Goal: Task Accomplishment & Management: Manage account settings

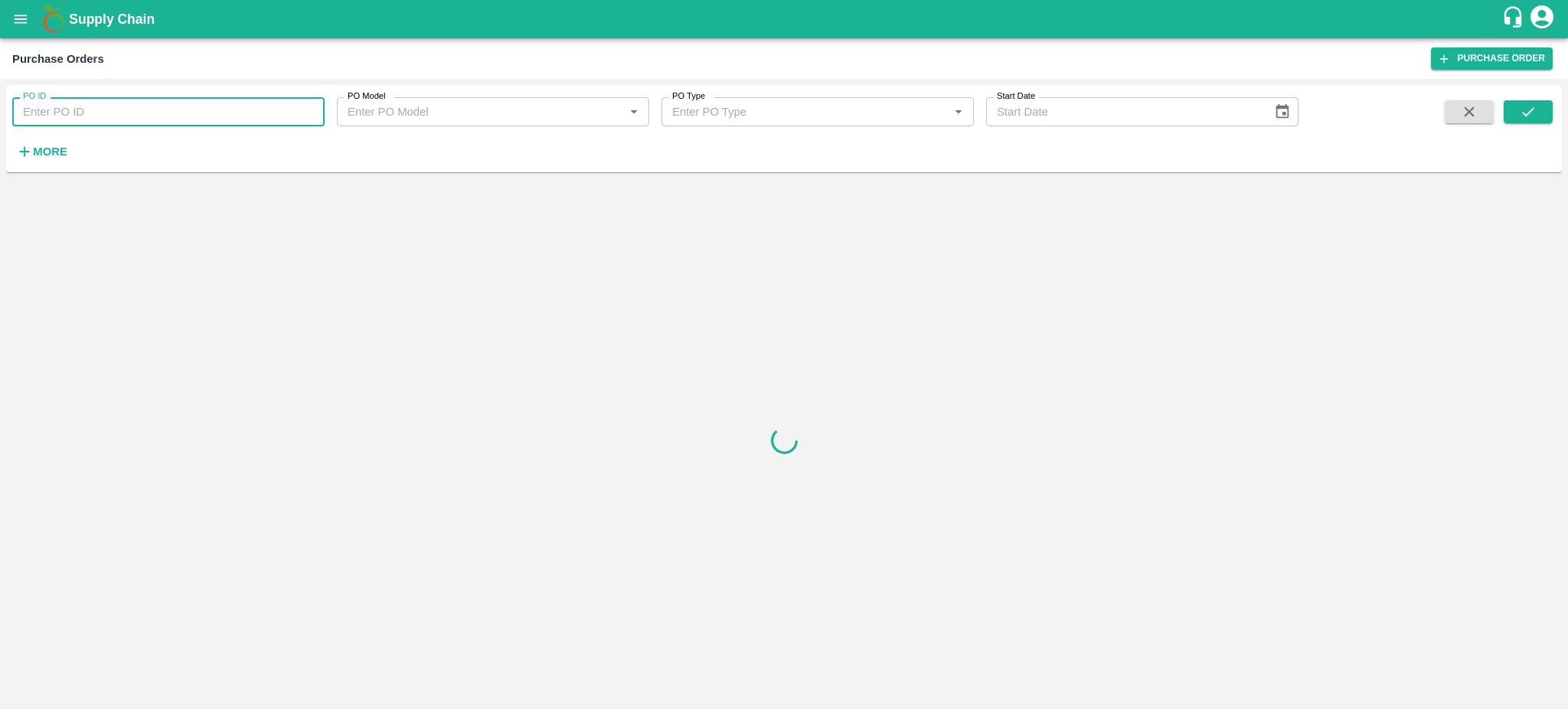
click at [52, 106] on input "PO ID" at bounding box center [168, 112] width 312 height 29
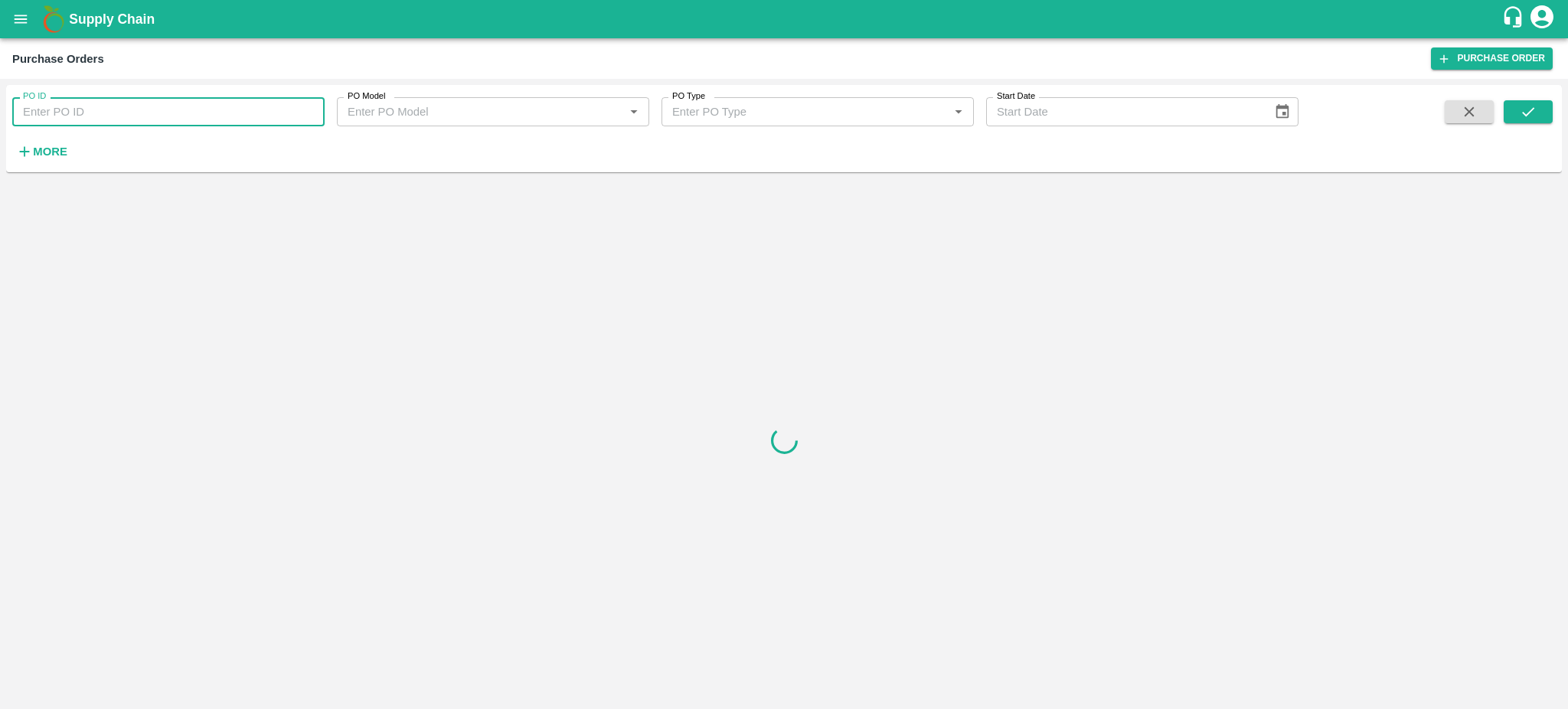
click at [82, 116] on input "PO ID" at bounding box center [168, 112] width 312 height 29
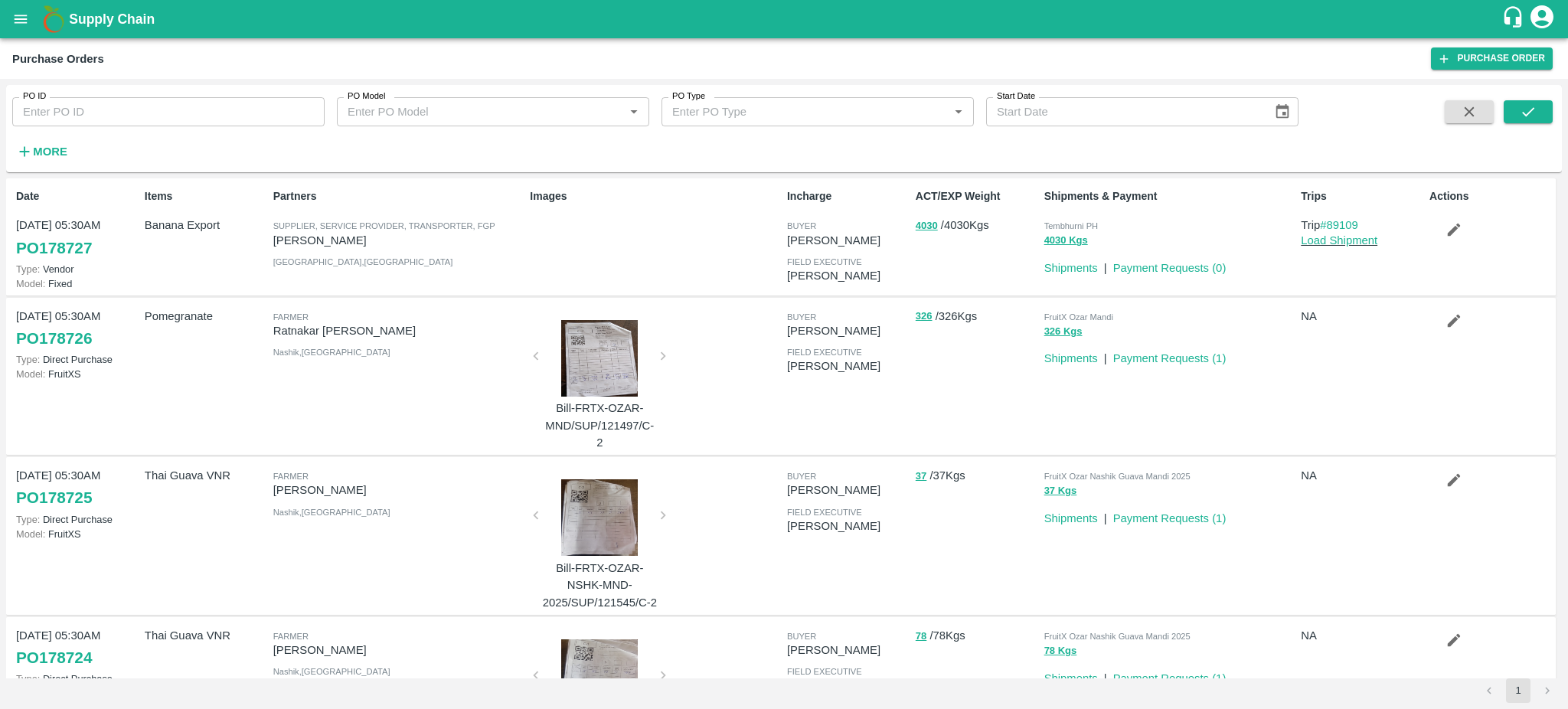
click at [366, 320] on div "Farmer" at bounding box center [399, 317] width 251 height 17
click at [14, 33] on button "open drawer" at bounding box center [20, 19] width 35 height 35
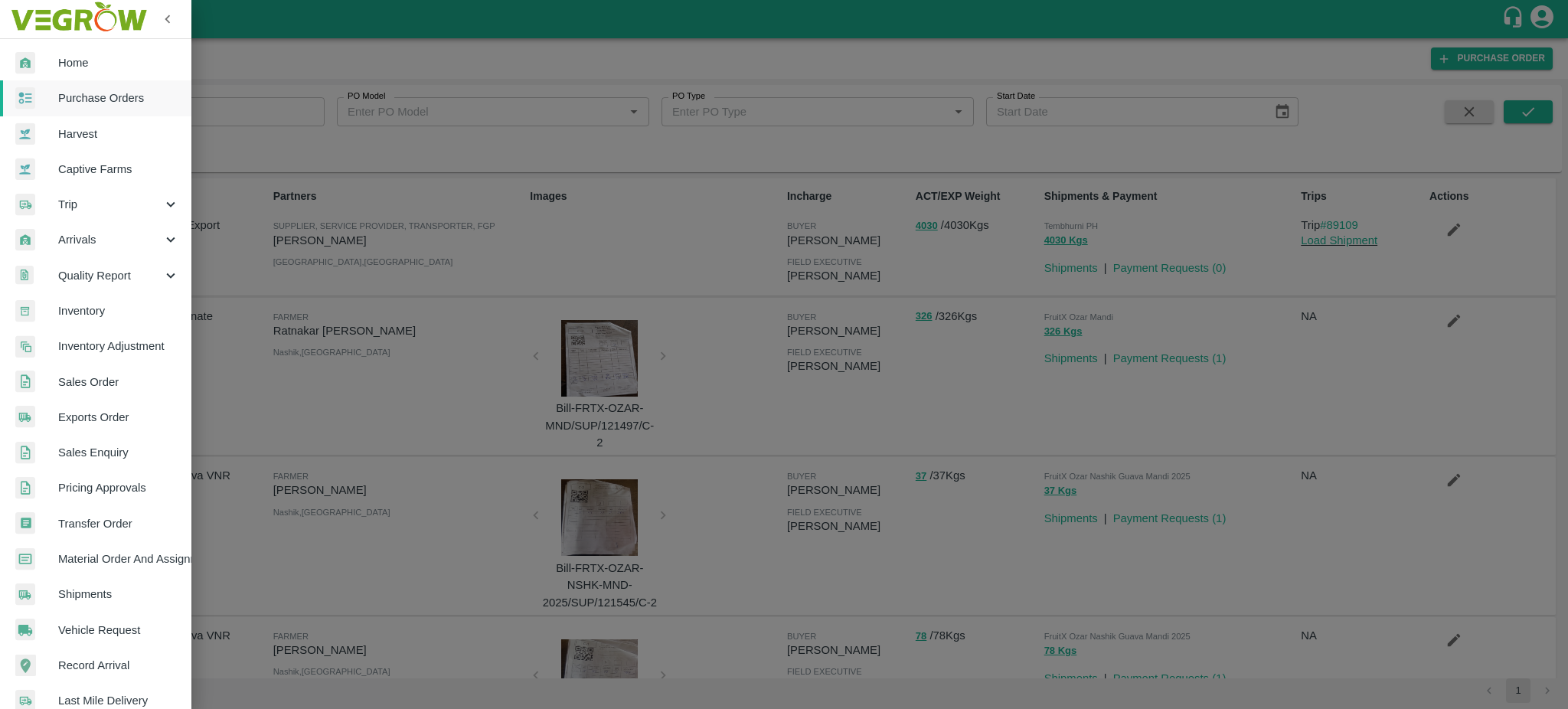
click at [100, 410] on span "Exports Order" at bounding box center [119, 417] width 121 height 17
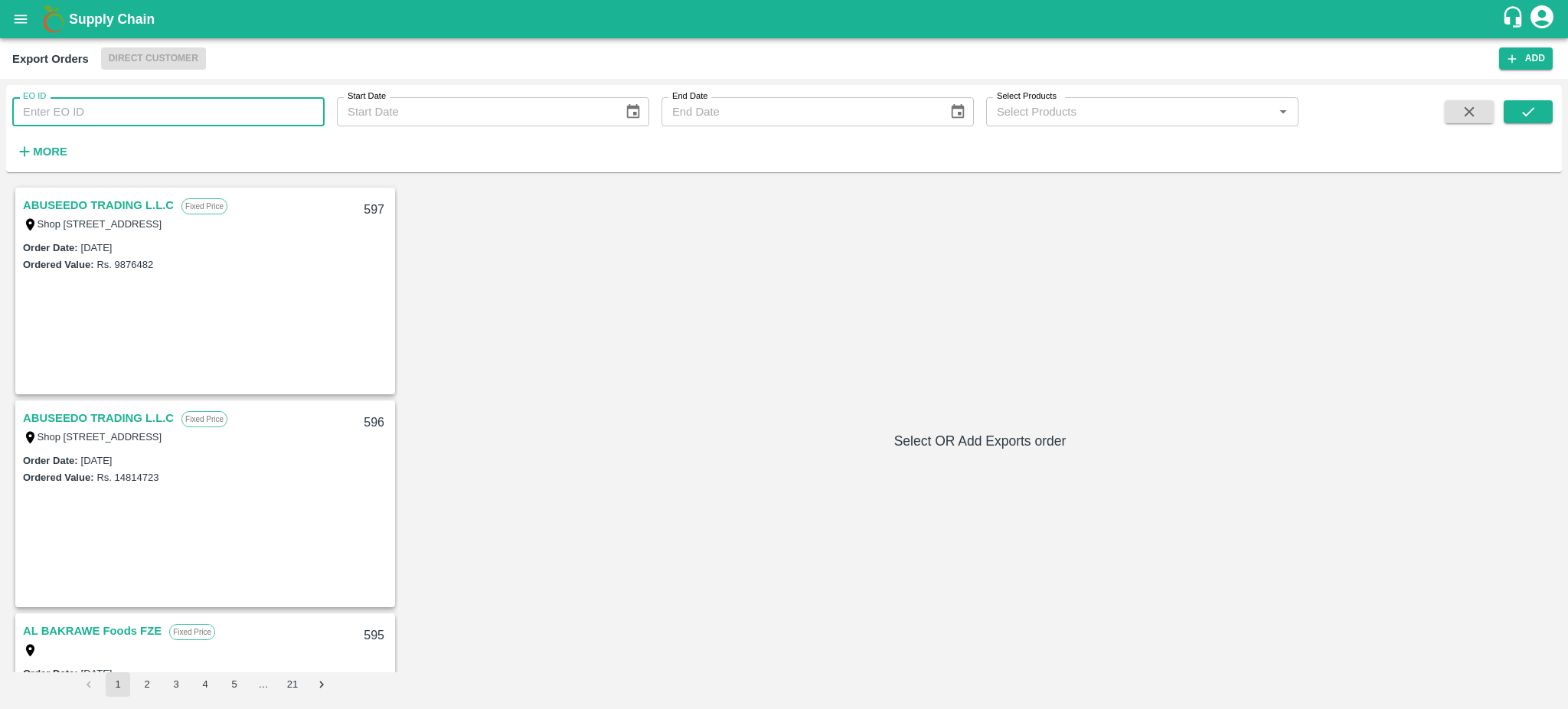
click at [48, 114] on input "EO ID" at bounding box center [168, 112] width 312 height 29
click at [207, 109] on input "EO ID" at bounding box center [168, 112] width 312 height 29
click at [487, 293] on div "ABUSEEDO TRADING L.L.C Fixed Price Shop No.43, ,Wholesale Building No. 2 Centra…" at bounding box center [784, 440] width 1544 height 512
click at [44, 108] on input "EO ID" at bounding box center [168, 112] width 312 height 29
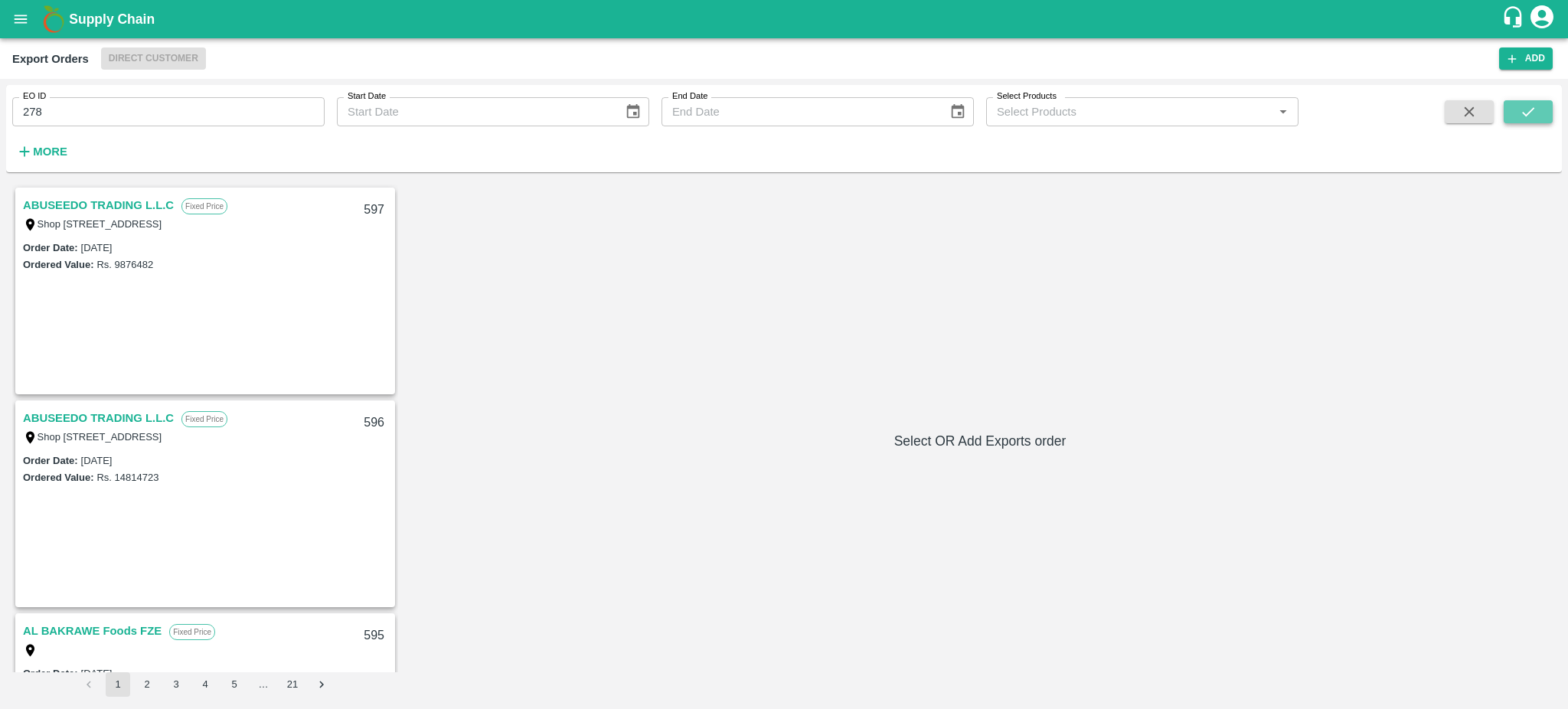
click at [1544, 117] on button "submit" at bounding box center [1528, 112] width 49 height 23
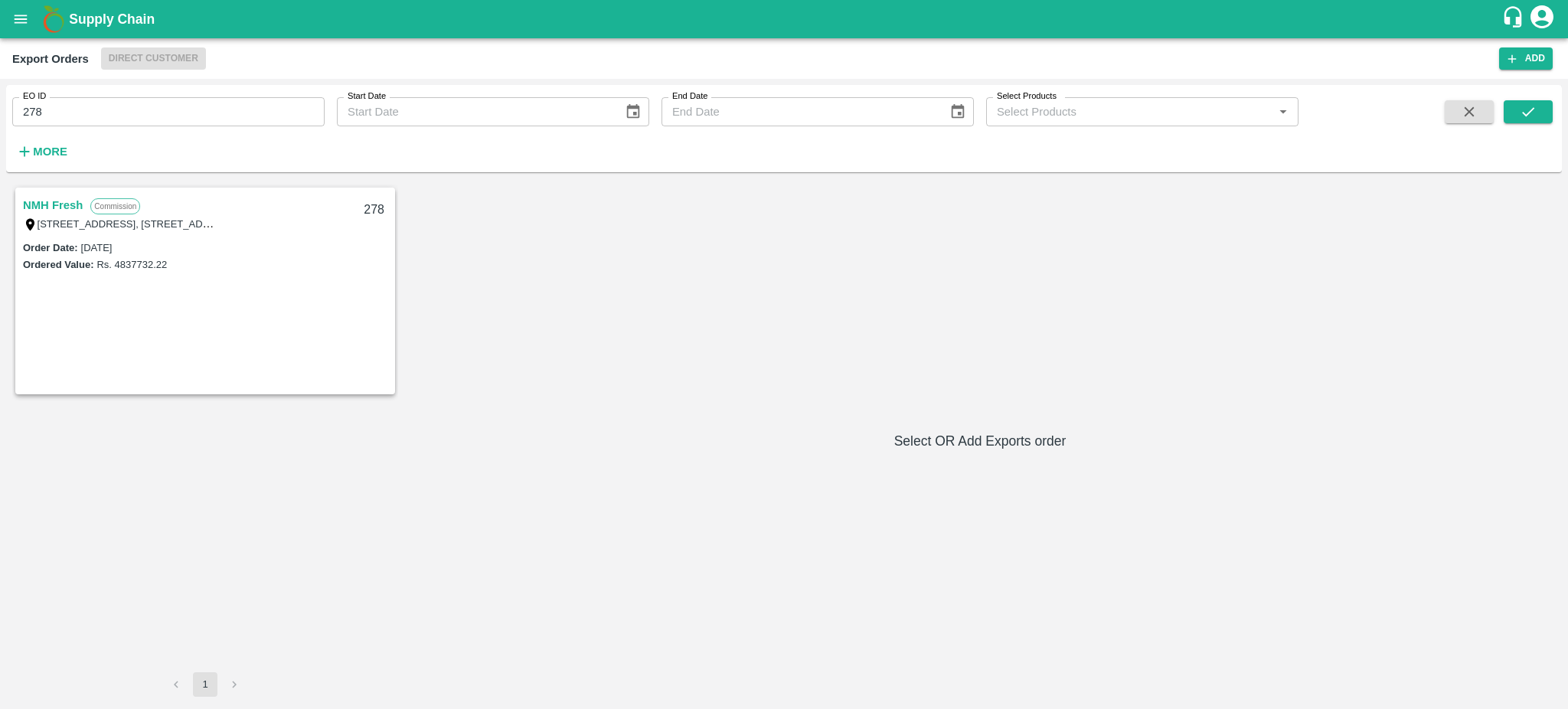
click at [55, 201] on link "NMH Fresh" at bounding box center [53, 205] width 59 height 20
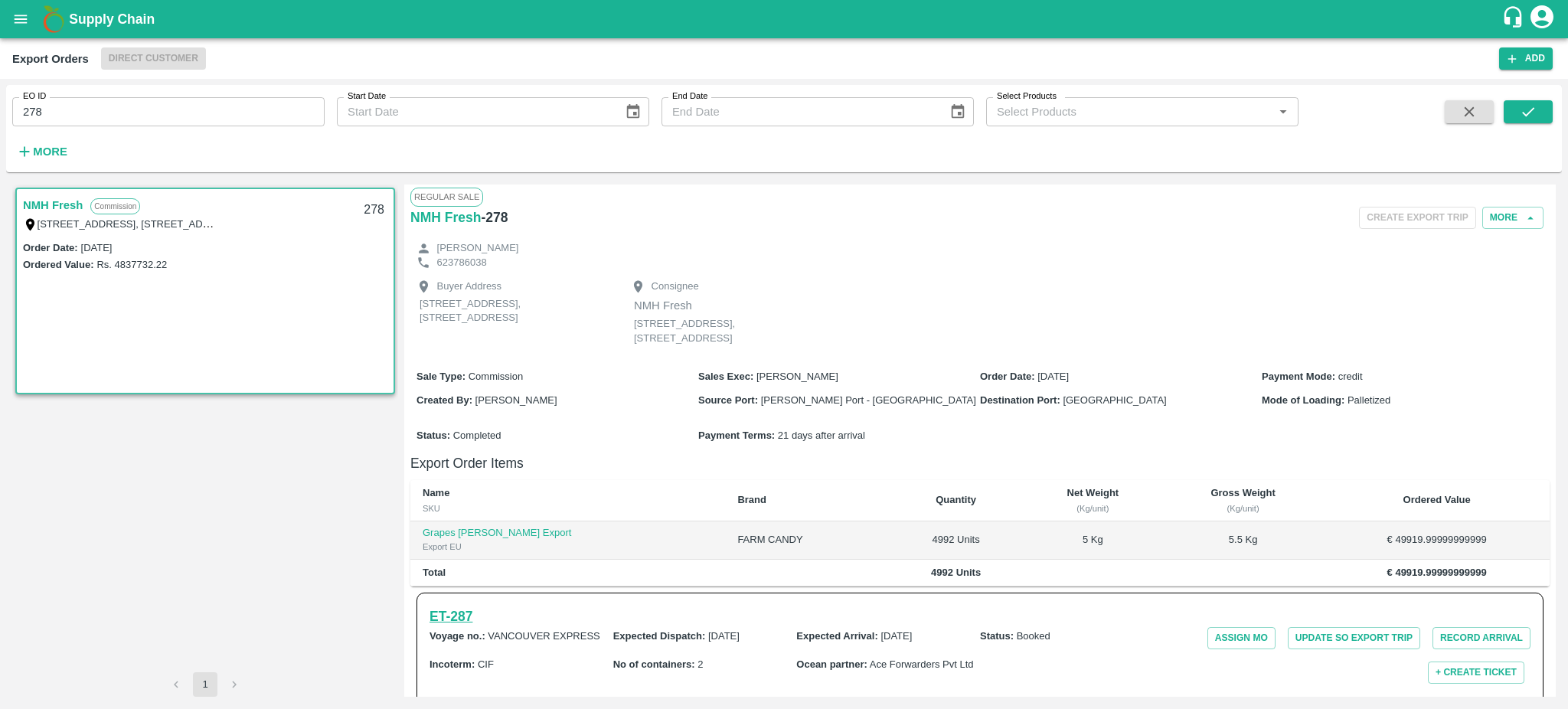
click at [458, 616] on h6 "ET- 287" at bounding box center [451, 616] width 43 height 21
click at [82, 124] on input "278" at bounding box center [168, 112] width 312 height 29
type input "278"
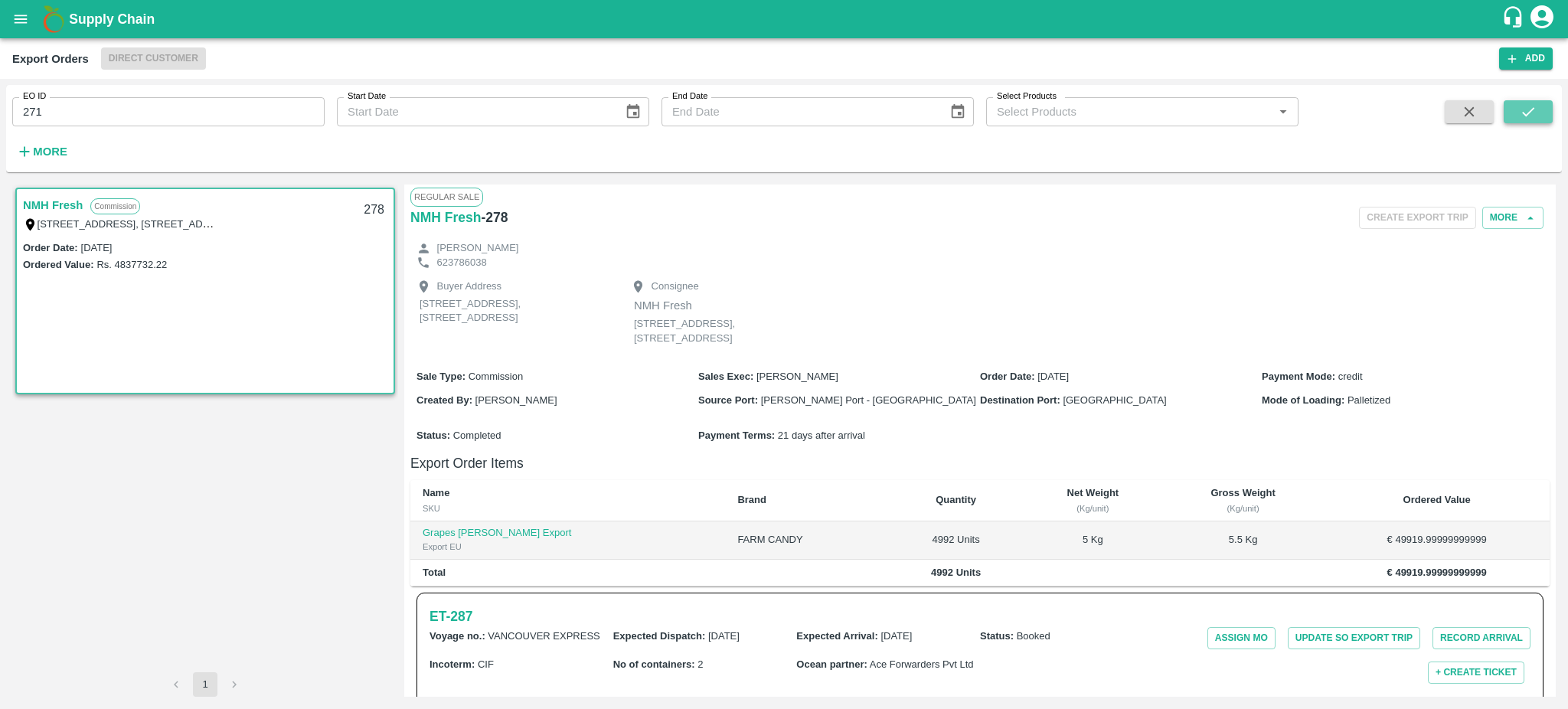
click at [1517, 115] on button "submit" at bounding box center [1528, 112] width 49 height 23
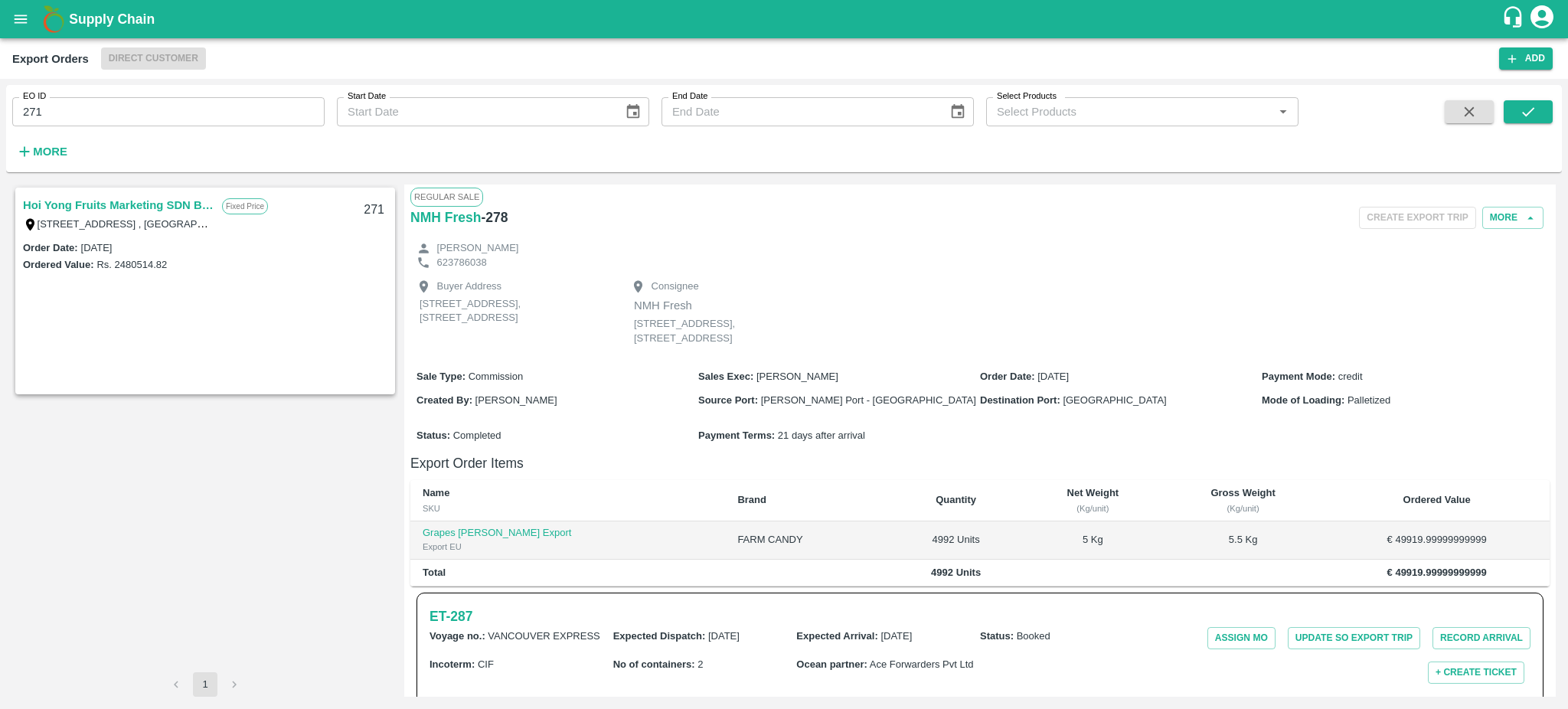
click at [92, 203] on link "Hoi Yong Fruits Marketing SDN BHD" at bounding box center [119, 205] width 191 height 20
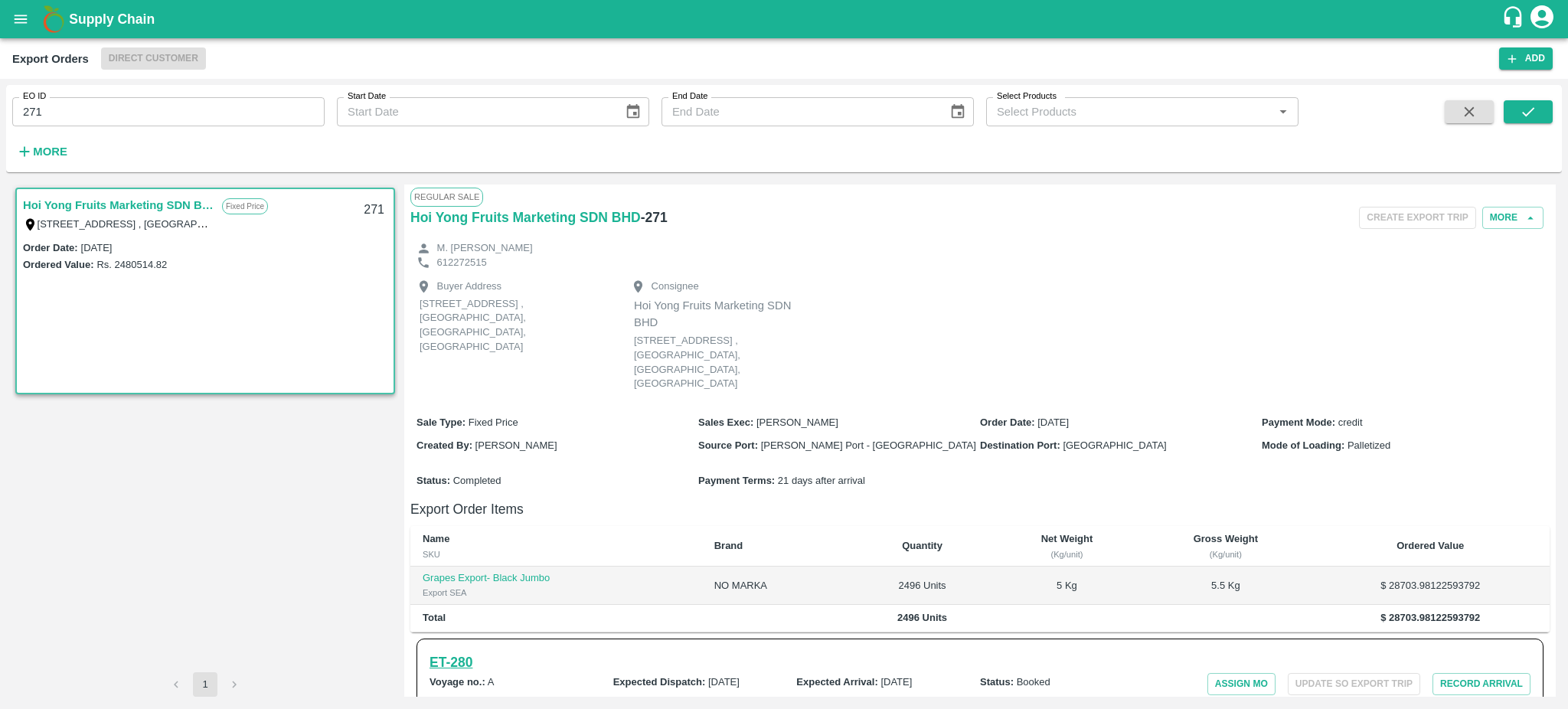
click at [456, 673] on h6 "ET- 280" at bounding box center [451, 662] width 43 height 21
click at [67, 100] on input "271" at bounding box center [168, 112] width 312 height 29
type input "271"
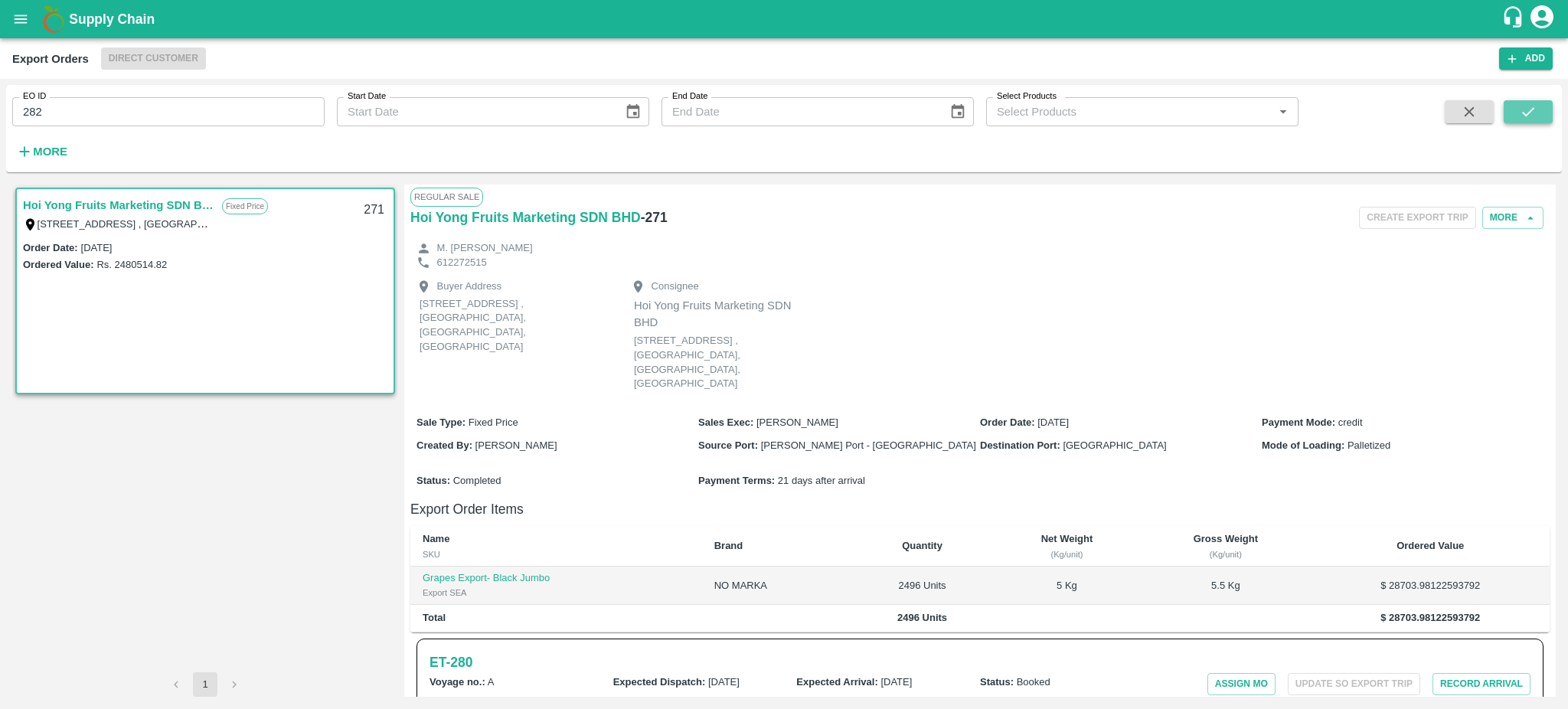
click at [1517, 118] on button "submit" at bounding box center [1528, 112] width 49 height 23
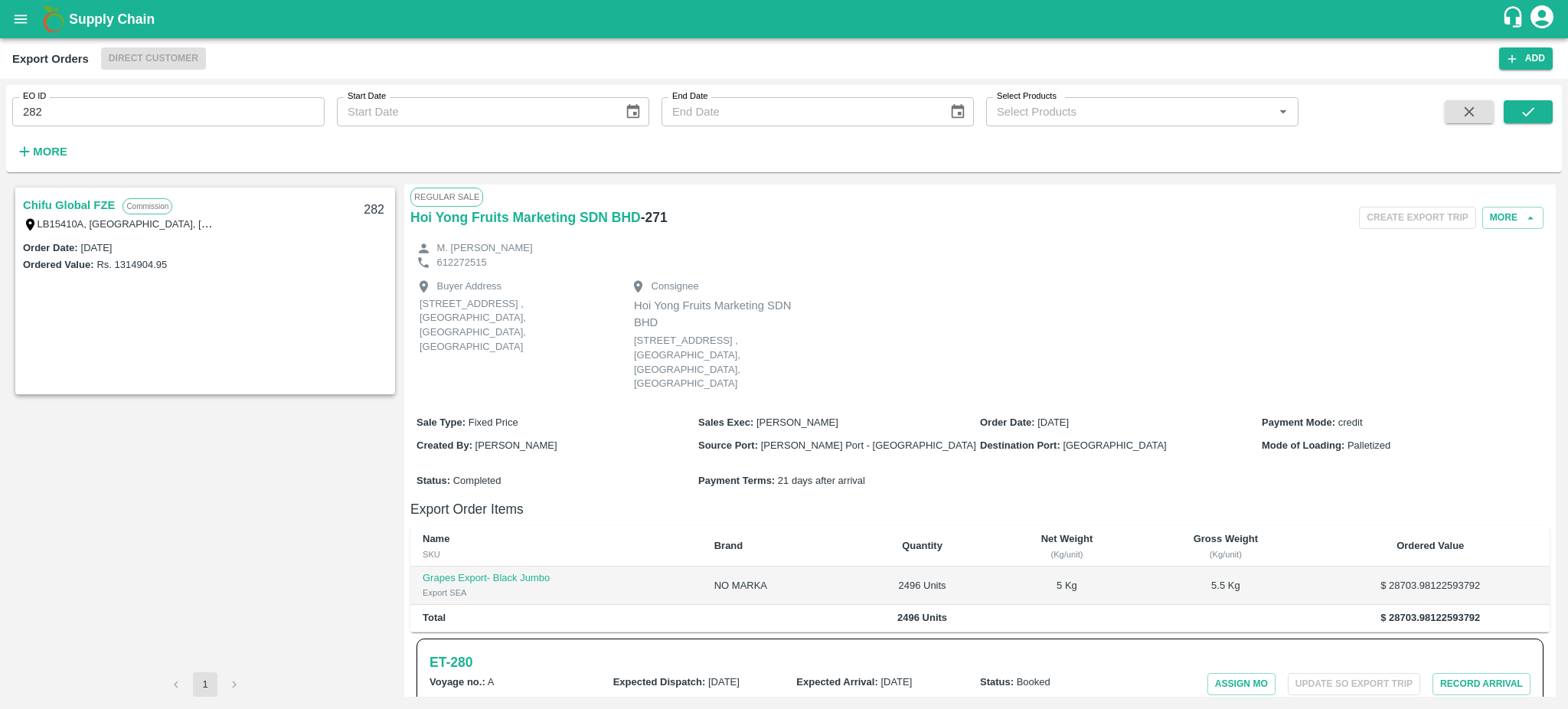
click at [57, 207] on link "Chifu Global FZE" at bounding box center [69, 205] width 92 height 20
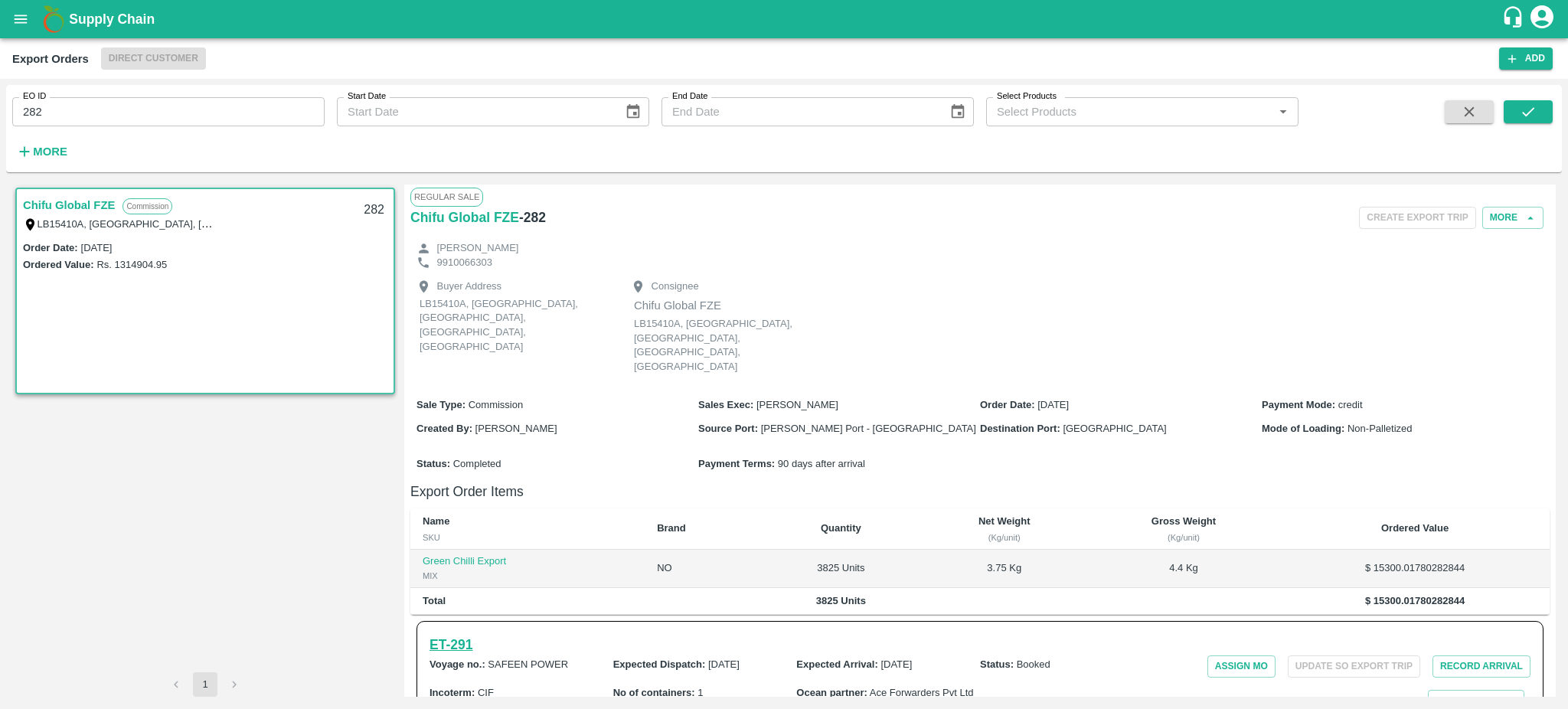
click at [454, 633] on h6 "ET- 291" at bounding box center [451, 644] width 43 height 21
click at [467, 633] on h6 "ET- 291" at bounding box center [451, 644] width 43 height 21
click at [106, 109] on input "282" at bounding box center [168, 112] width 312 height 29
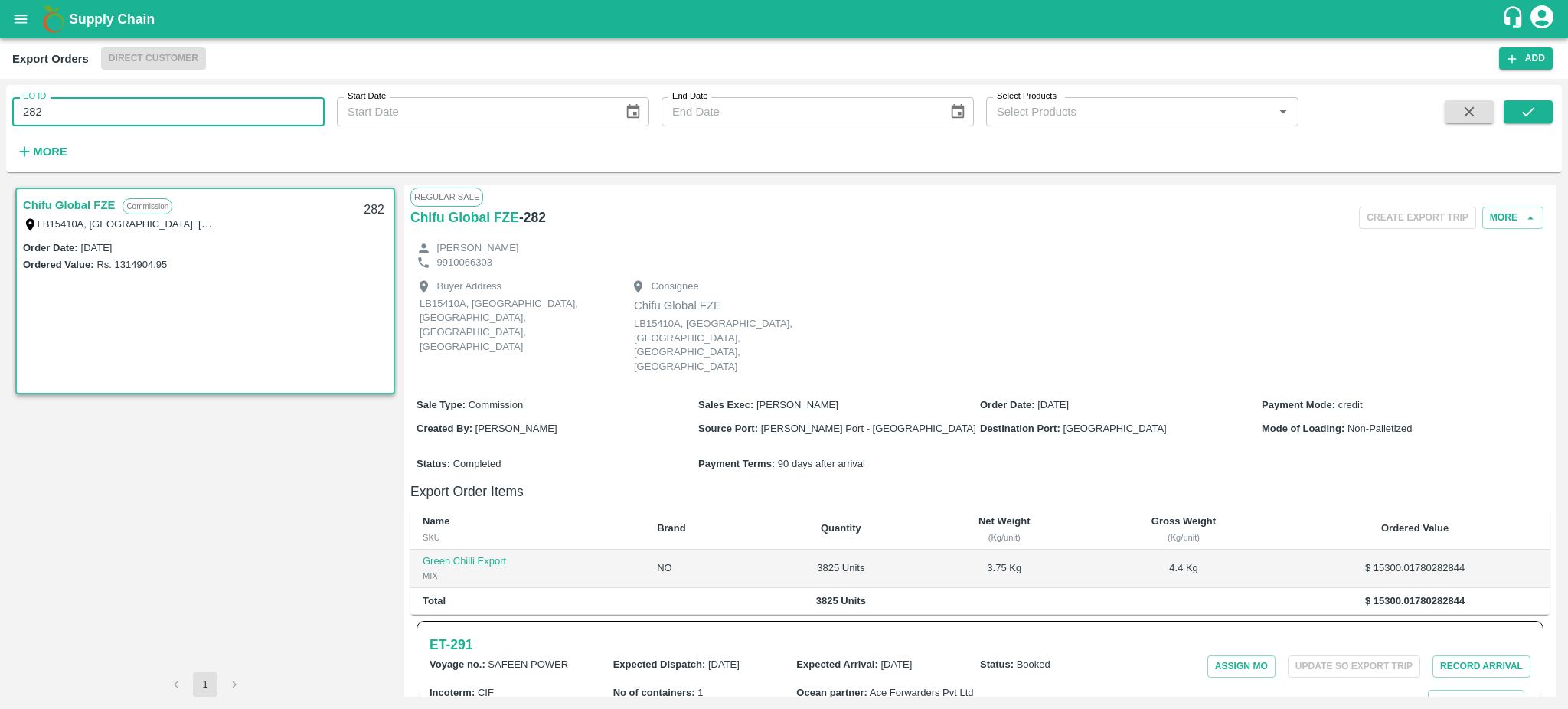
type input "282"
click at [1533, 109] on icon "submit" at bounding box center [1528, 112] width 12 height 10
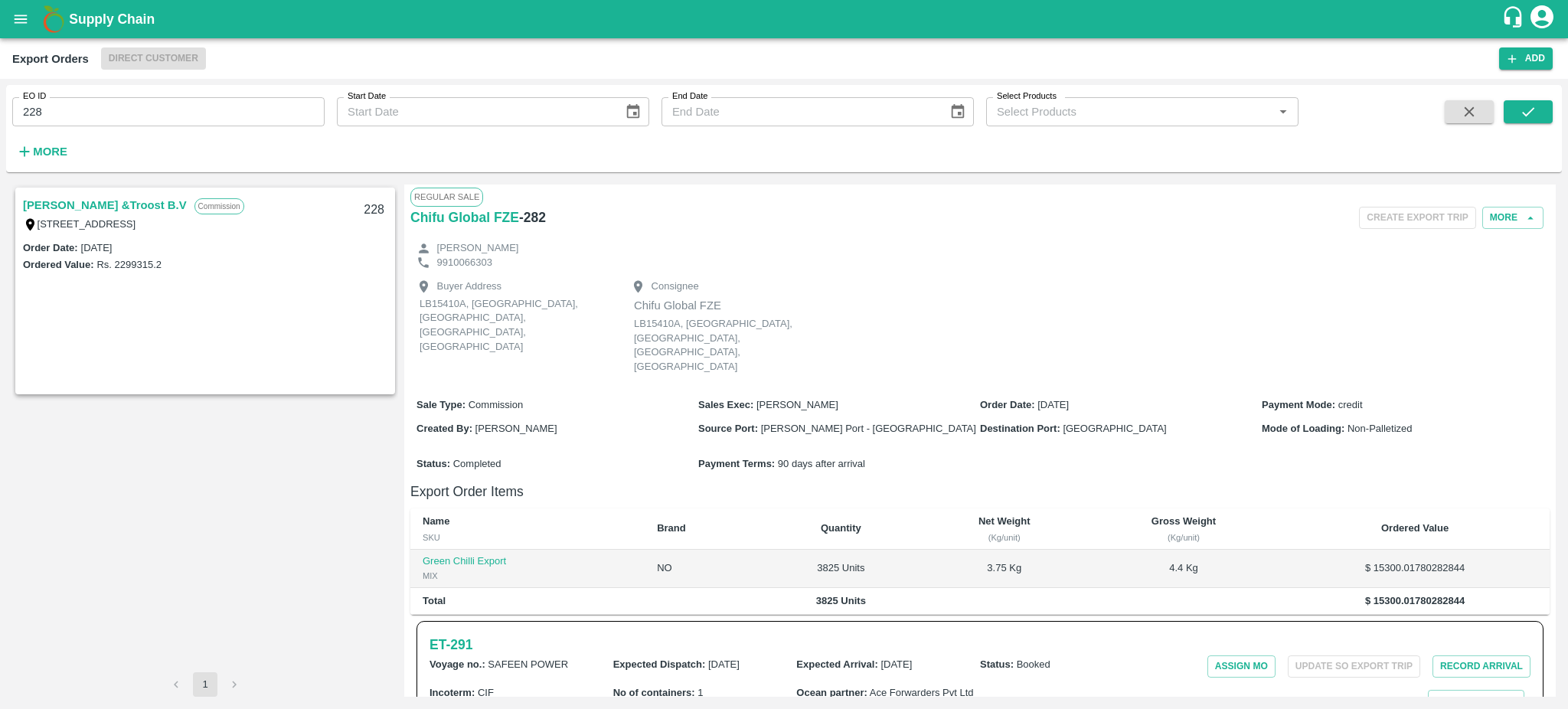
click at [82, 205] on link "Lehmann &Troost B.V" at bounding box center [104, 205] width 164 height 20
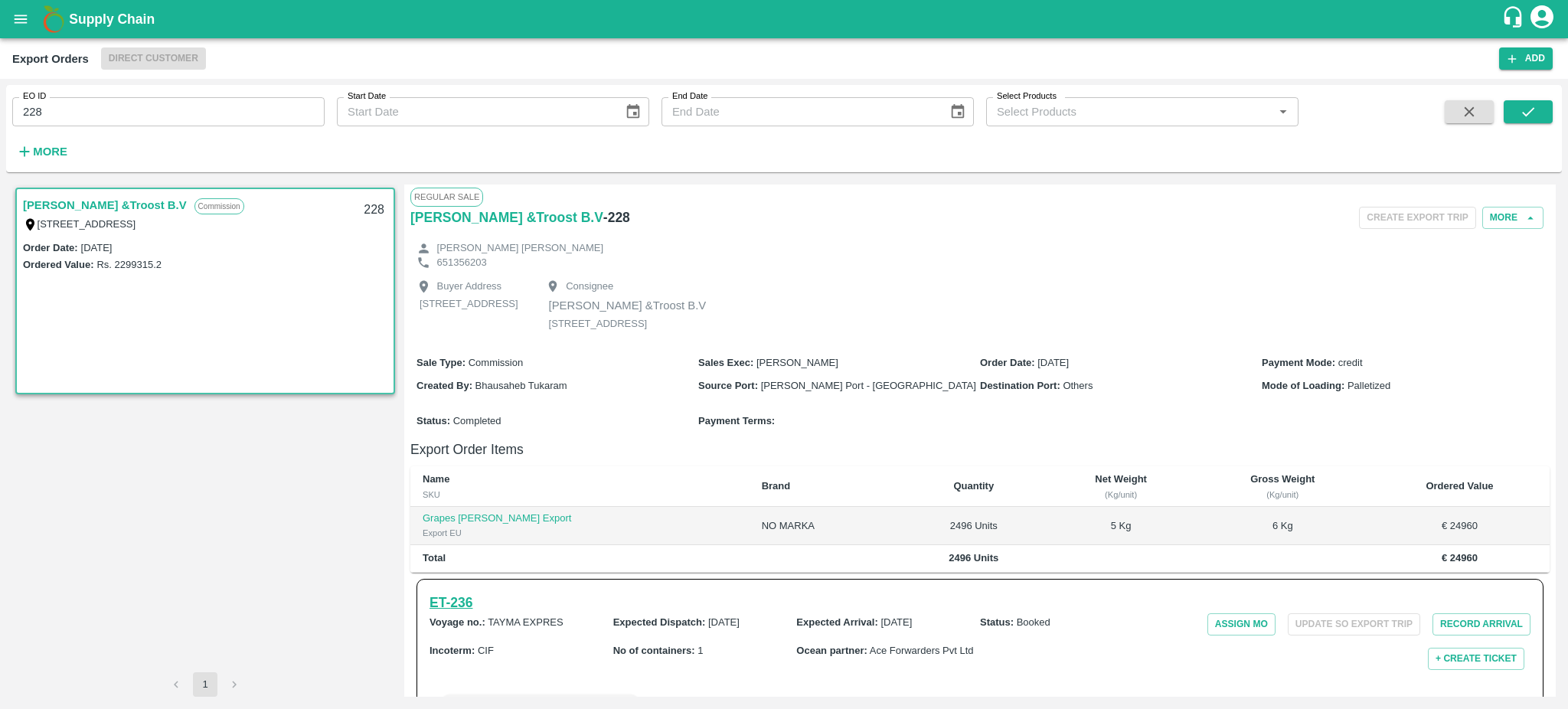
click at [460, 613] on h6 "ET- 236" at bounding box center [451, 602] width 43 height 21
click at [94, 109] on input "228" at bounding box center [168, 112] width 312 height 29
type input "228"
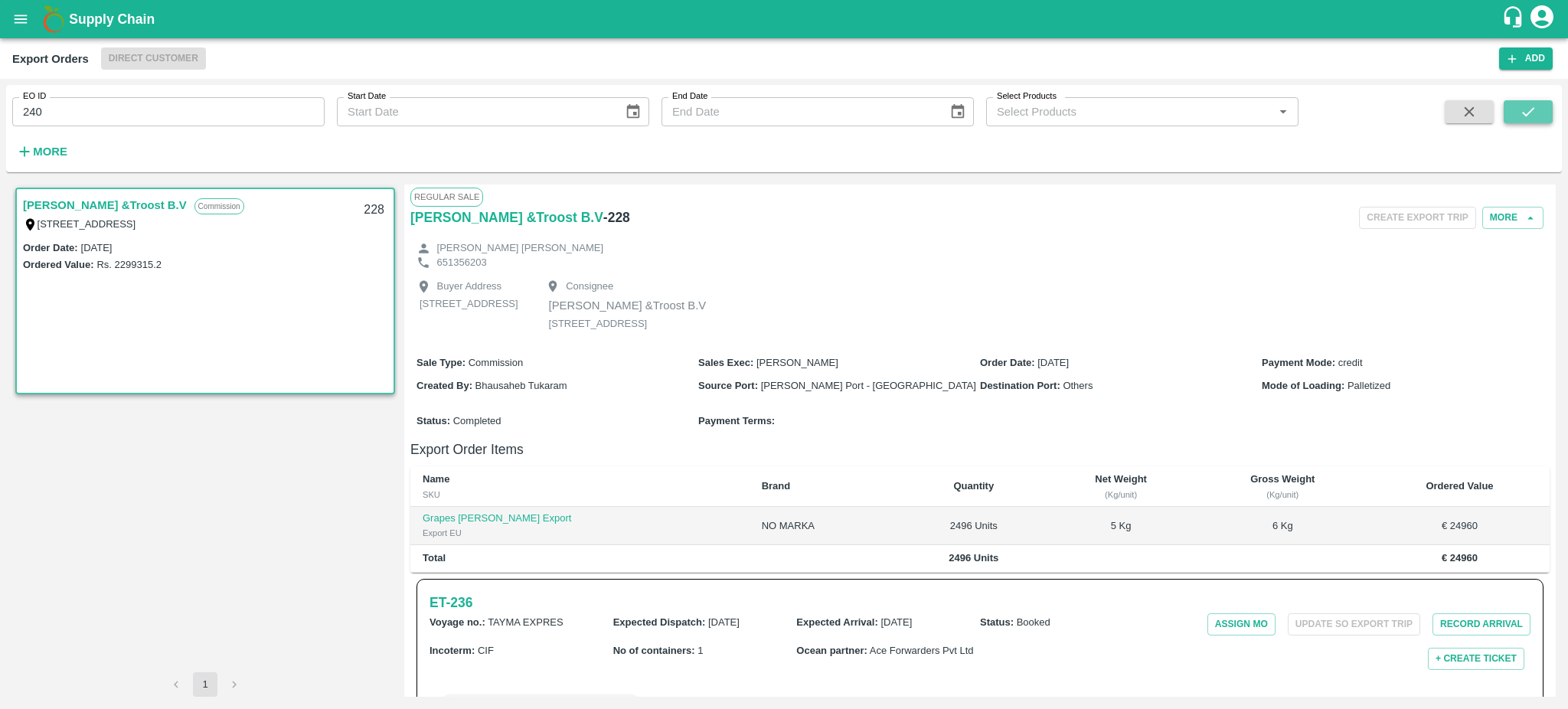
click at [1525, 110] on icon "submit" at bounding box center [1529, 112] width 17 height 17
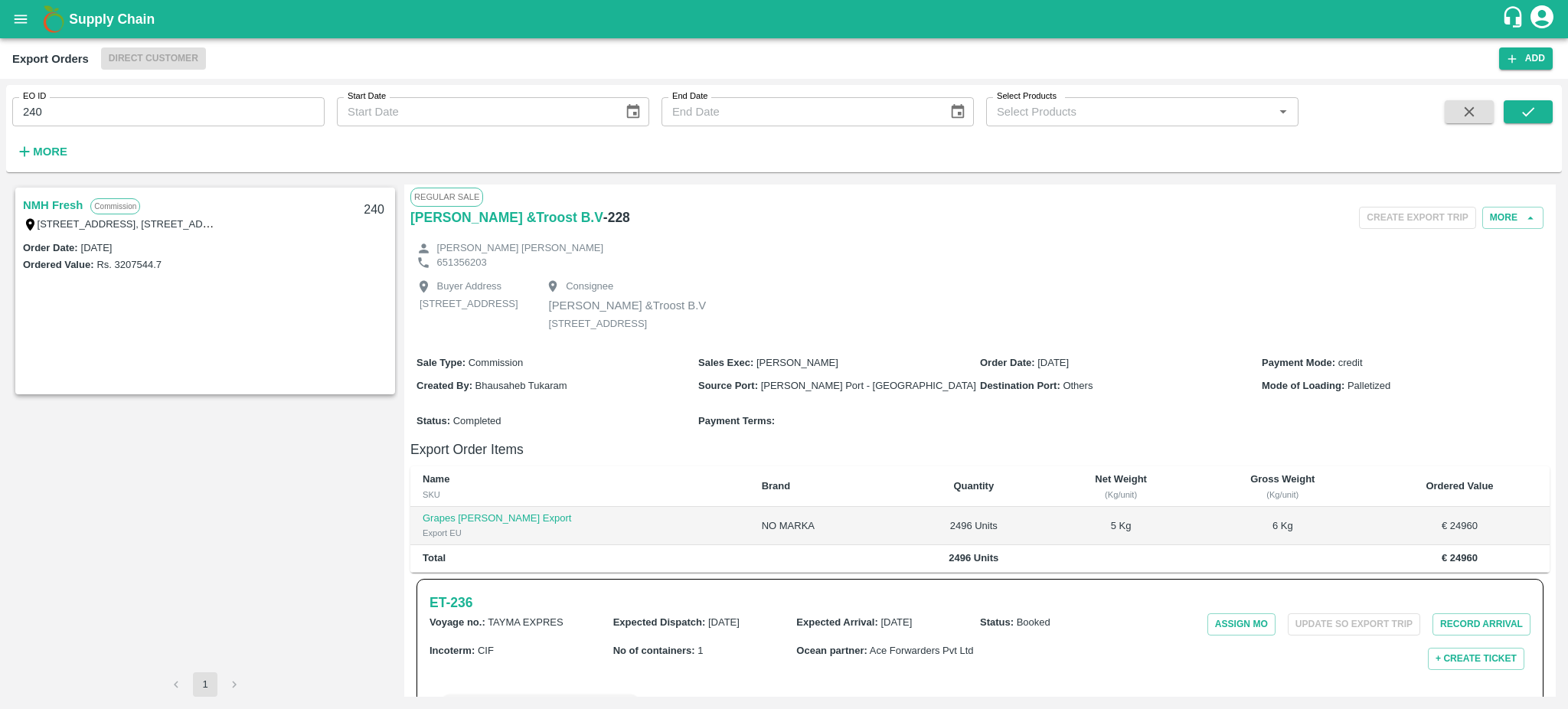
click at [39, 197] on link "NMH Fresh" at bounding box center [53, 205] width 59 height 20
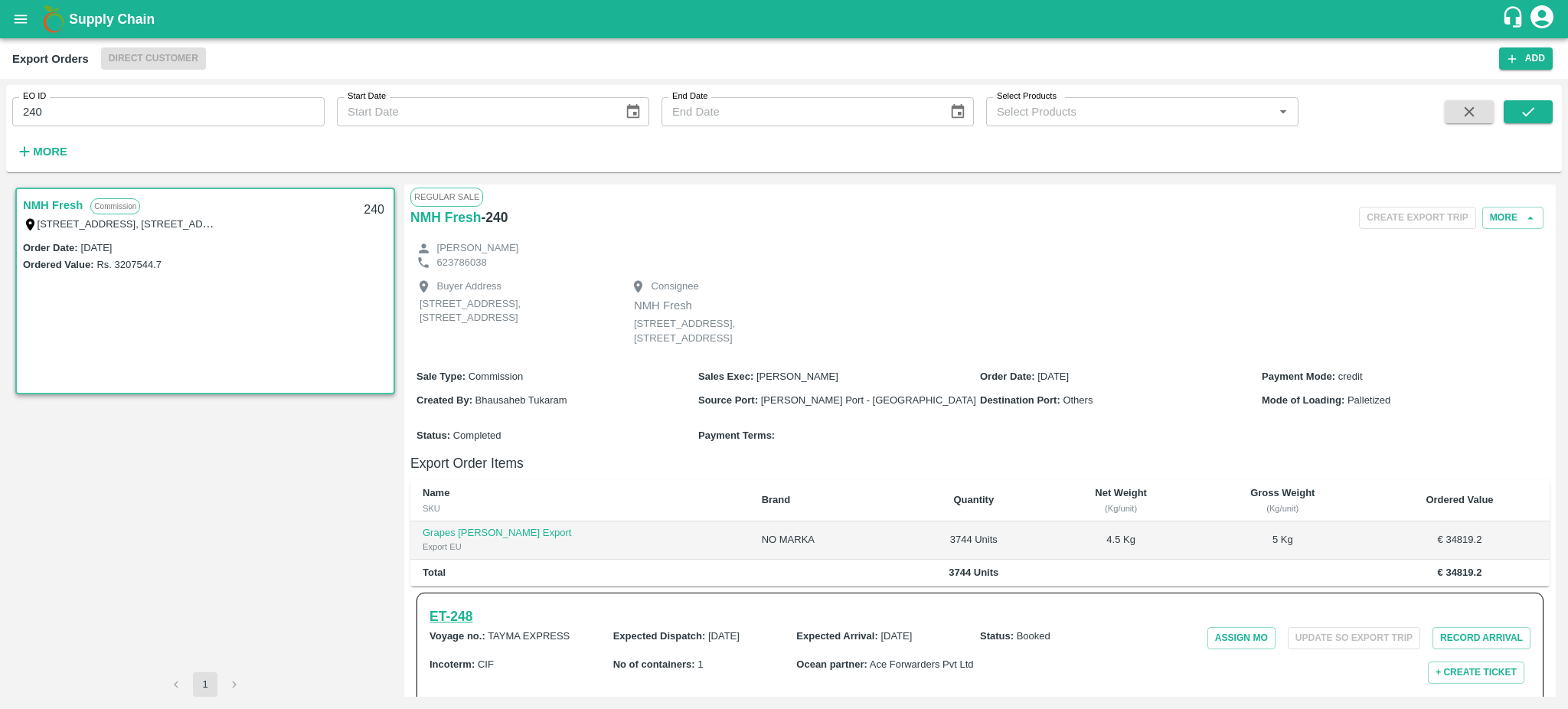
click at [448, 615] on h6 "ET- 248" at bounding box center [451, 616] width 43 height 21
click at [123, 113] on input "240" at bounding box center [168, 112] width 312 height 29
type input "240"
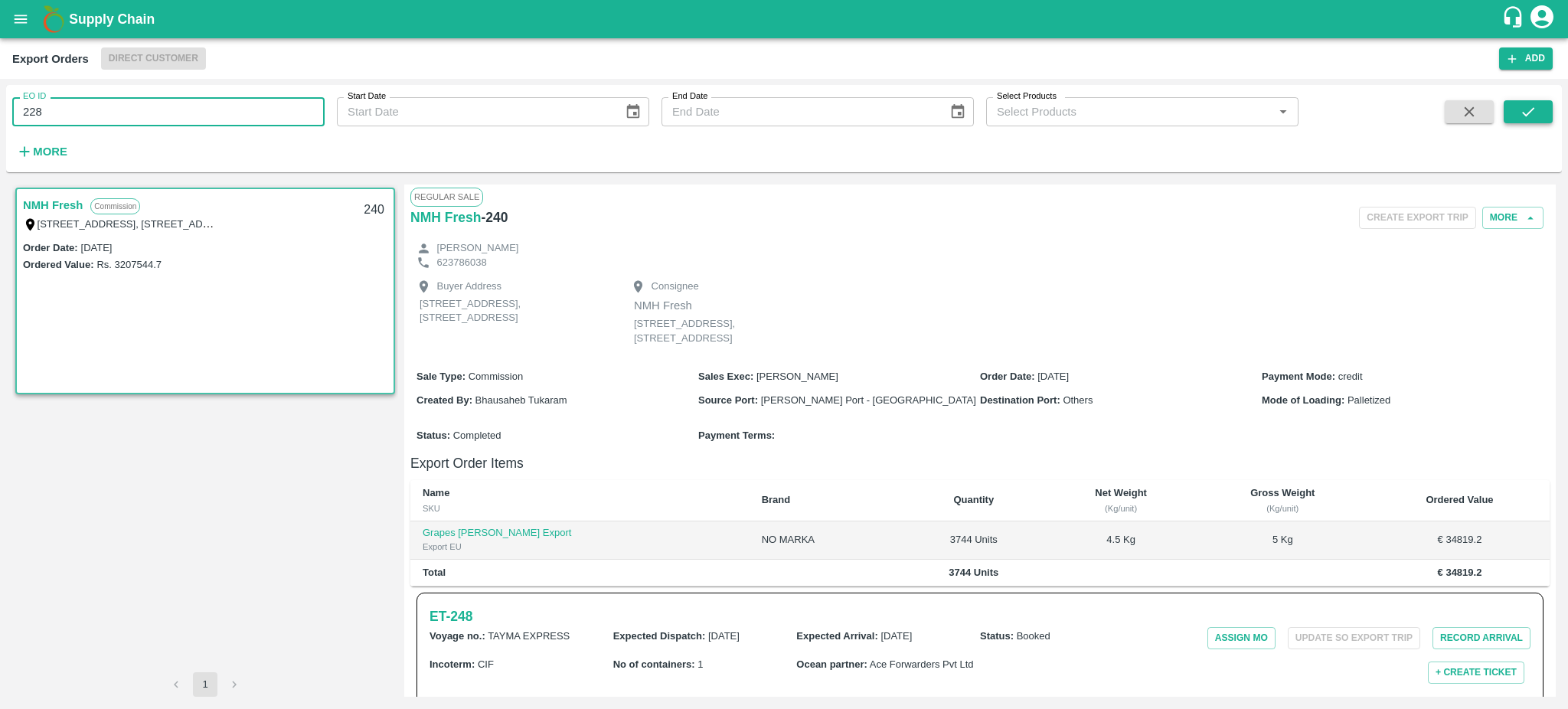
click at [1534, 106] on icon "submit" at bounding box center [1529, 112] width 17 height 17
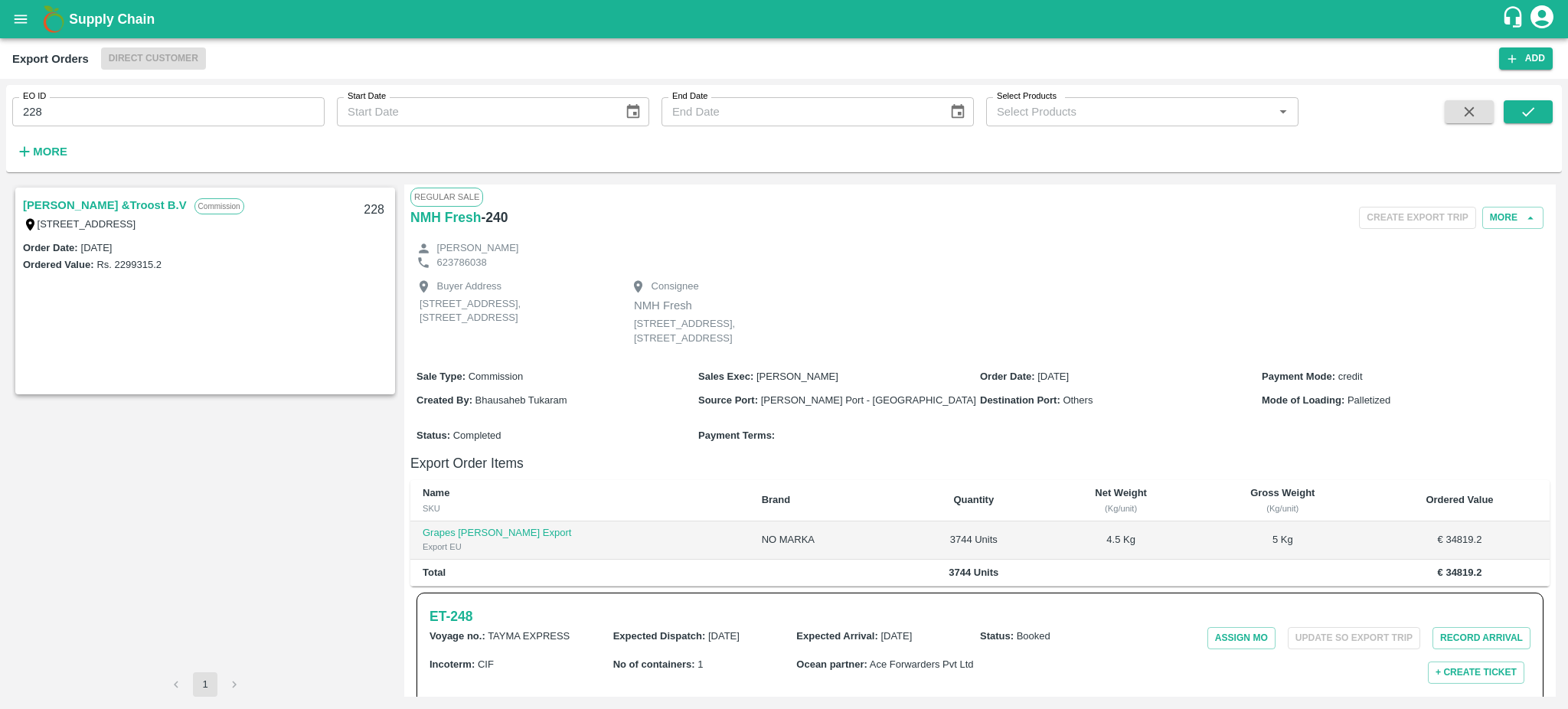
click at [65, 201] on link "Lehmann &Troost B.V" at bounding box center [104, 205] width 164 height 20
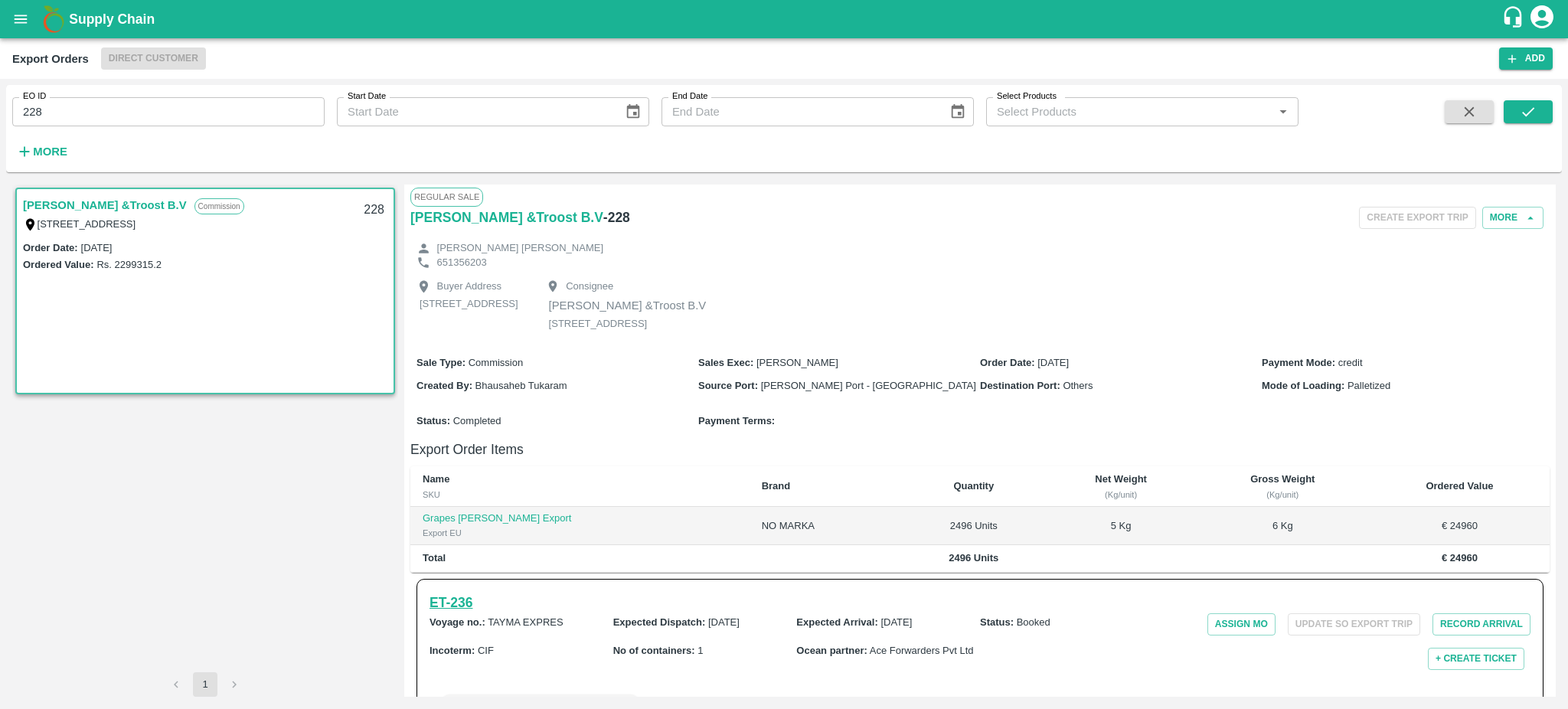
click at [450, 613] on h6 "ET- 236" at bounding box center [451, 602] width 43 height 21
click at [45, 114] on input "228" at bounding box center [168, 112] width 312 height 29
type input "228"
click at [23, 18] on icon "open drawer" at bounding box center [21, 18] width 13 height 9
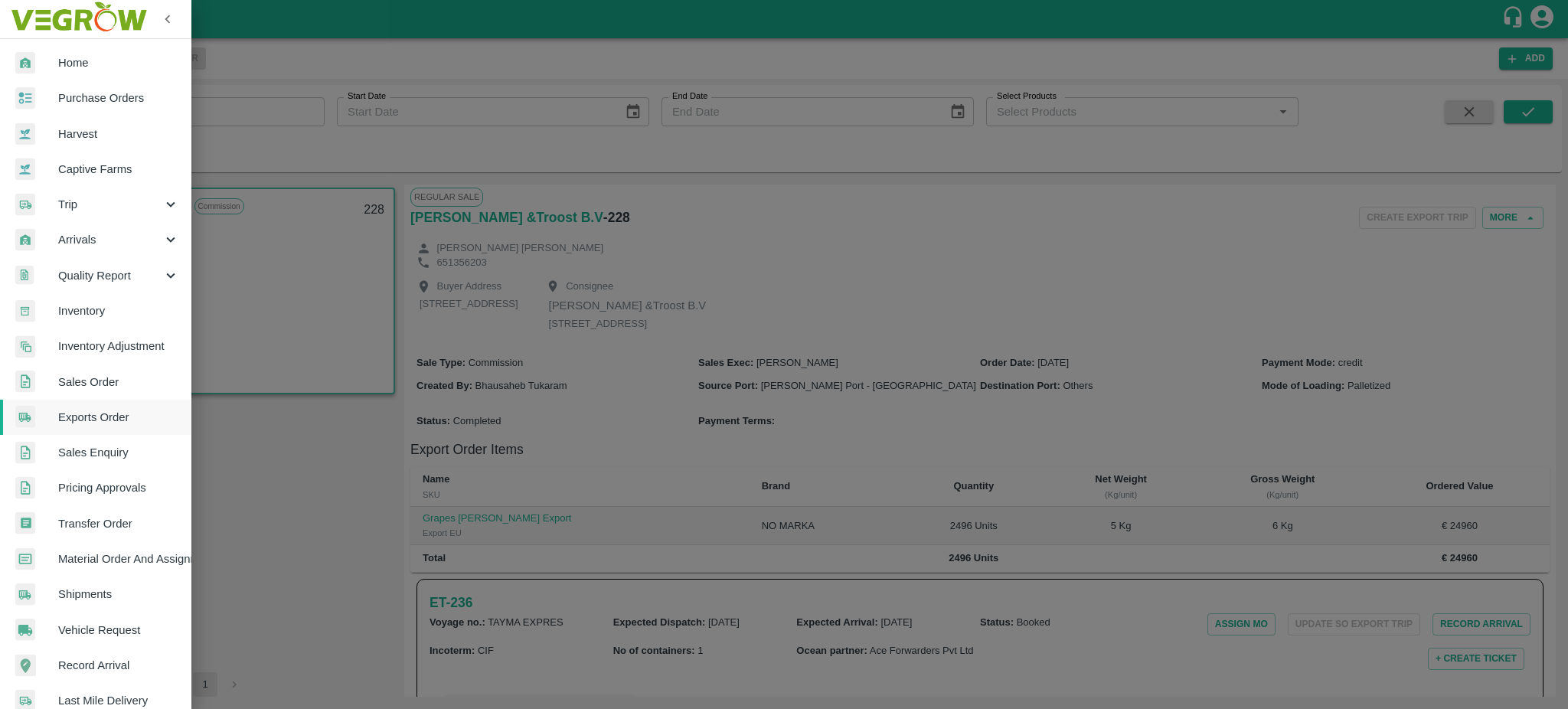
scroll to position [163, 0]
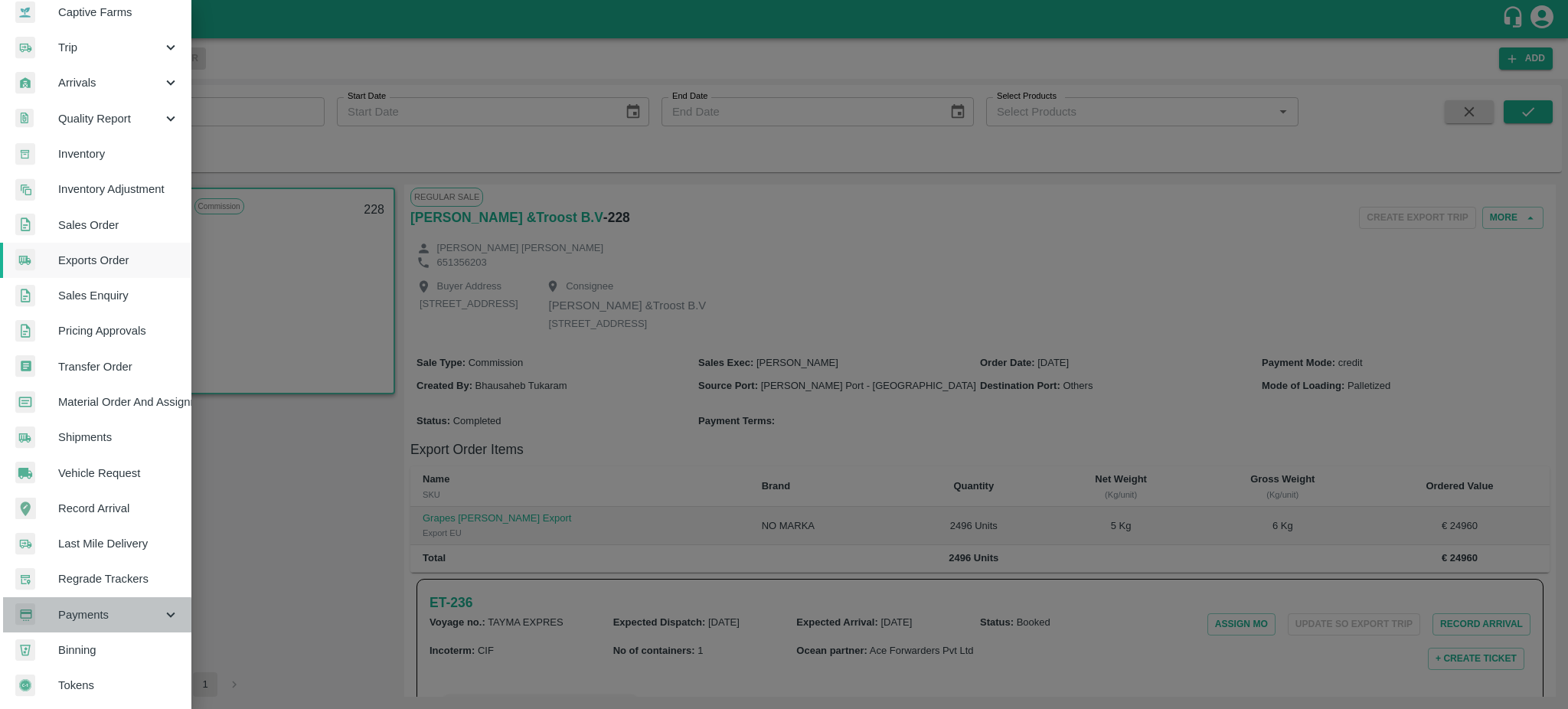
click at [86, 610] on span "Payments" at bounding box center [110, 615] width 104 height 17
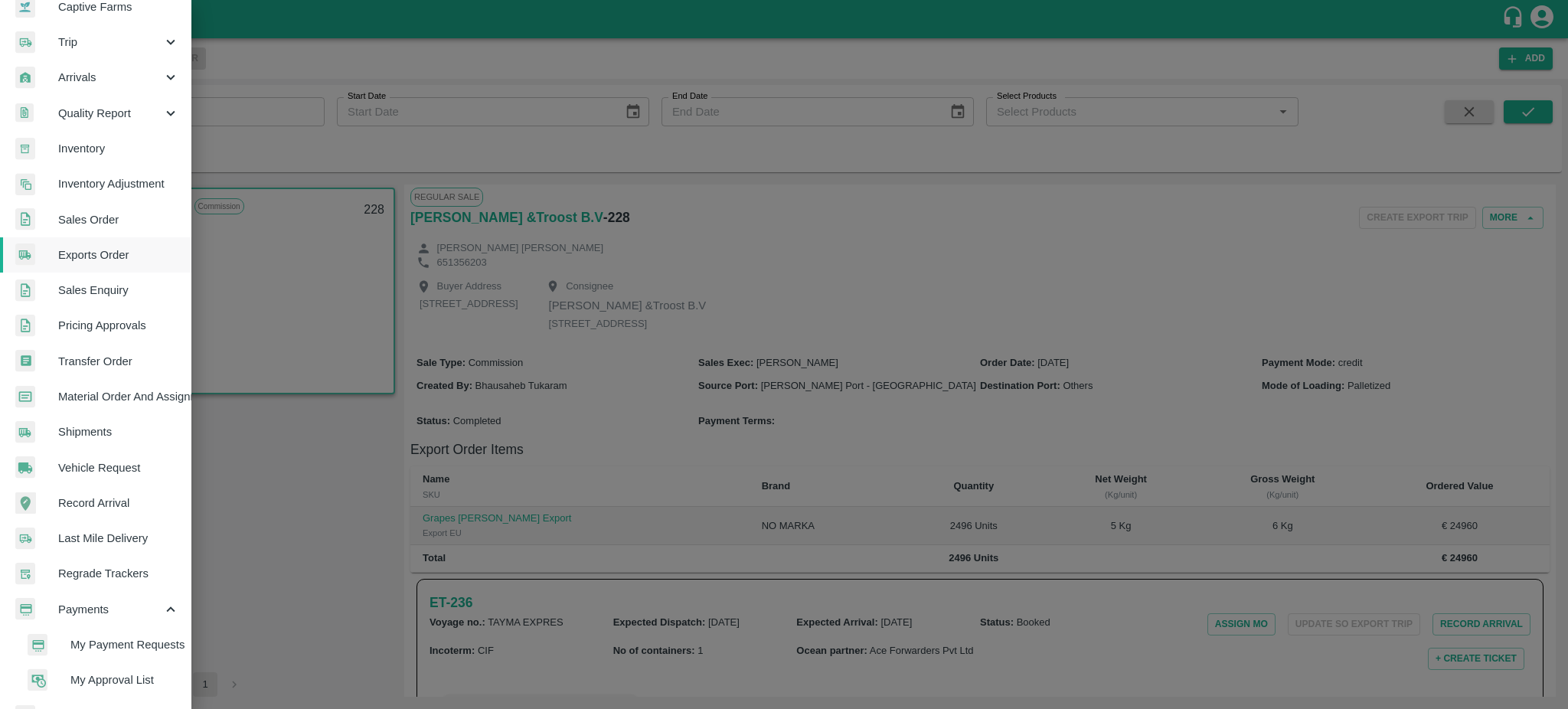
click at [113, 653] on li "My Payment Requests" at bounding box center [101, 644] width 179 height 35
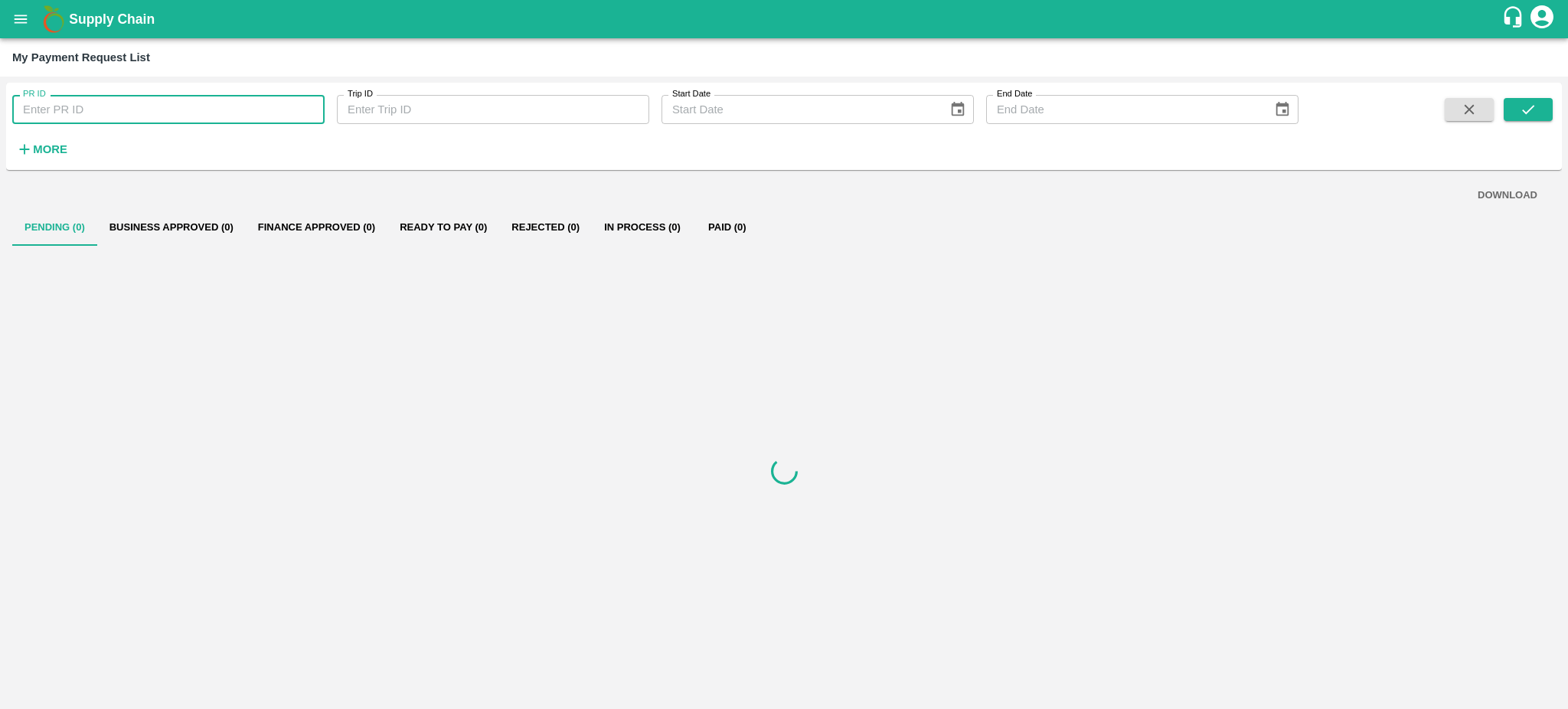
click at [65, 100] on input "PR ID" at bounding box center [168, 109] width 312 height 29
paste input "236684"
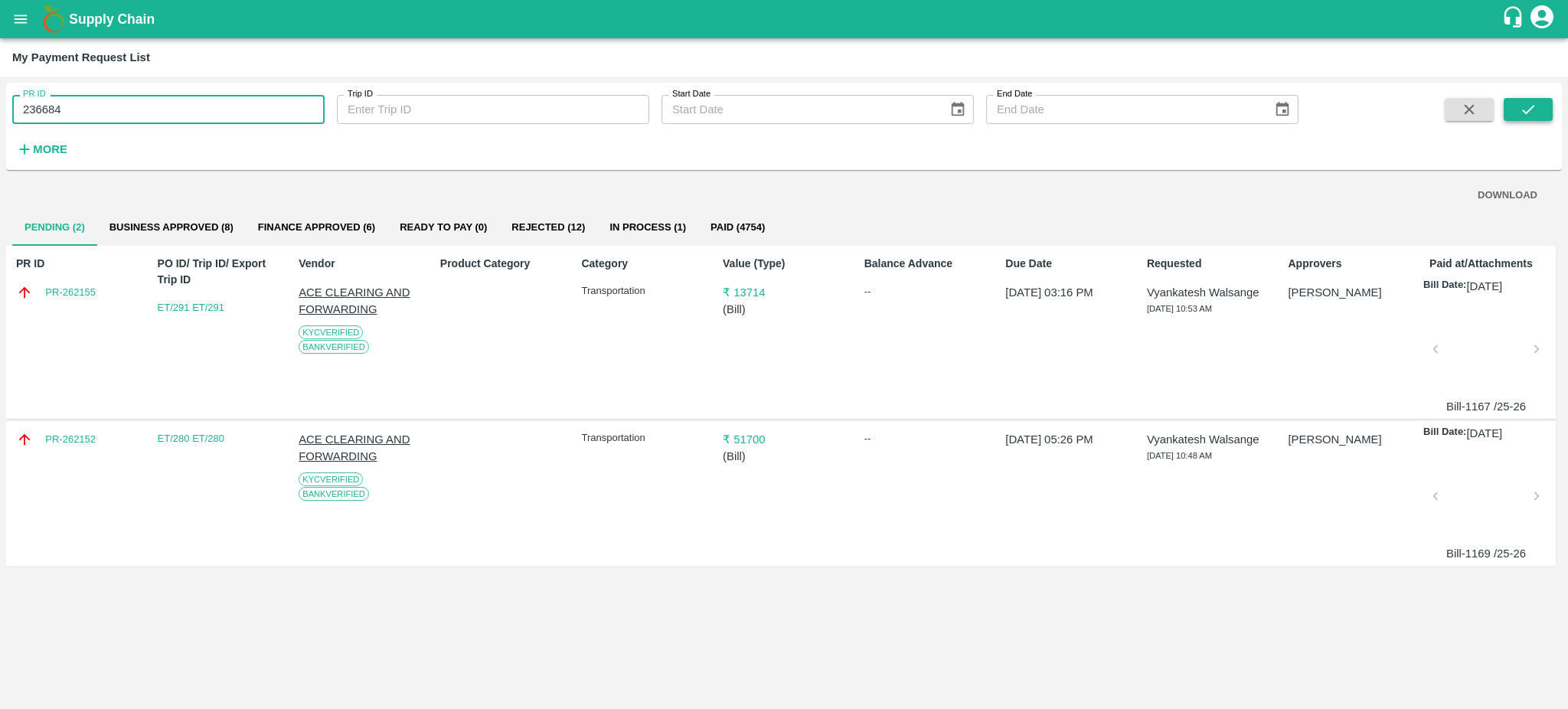
type input "236684"
click at [1546, 109] on button "submit" at bounding box center [1528, 109] width 49 height 23
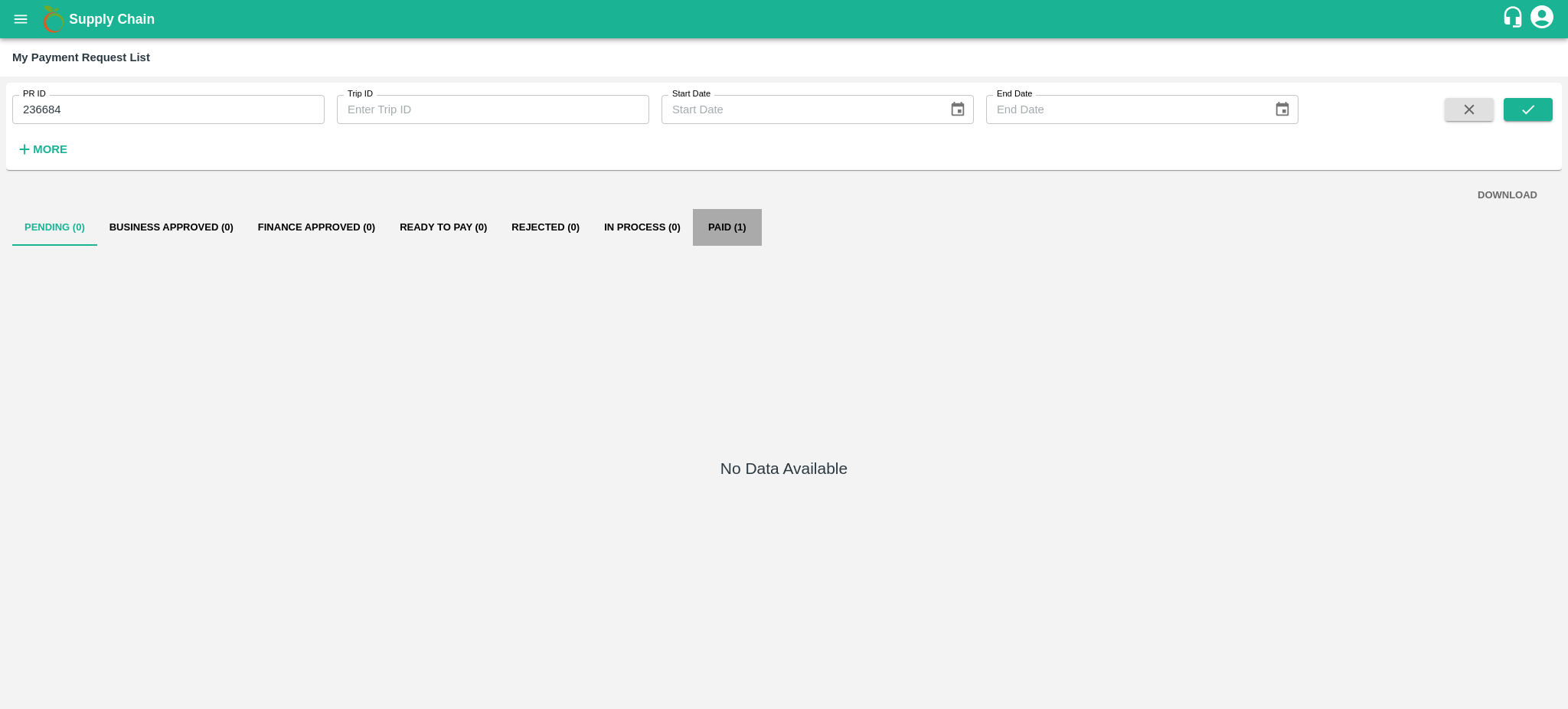
click at [717, 232] on button "Paid (1)" at bounding box center [728, 227] width 69 height 36
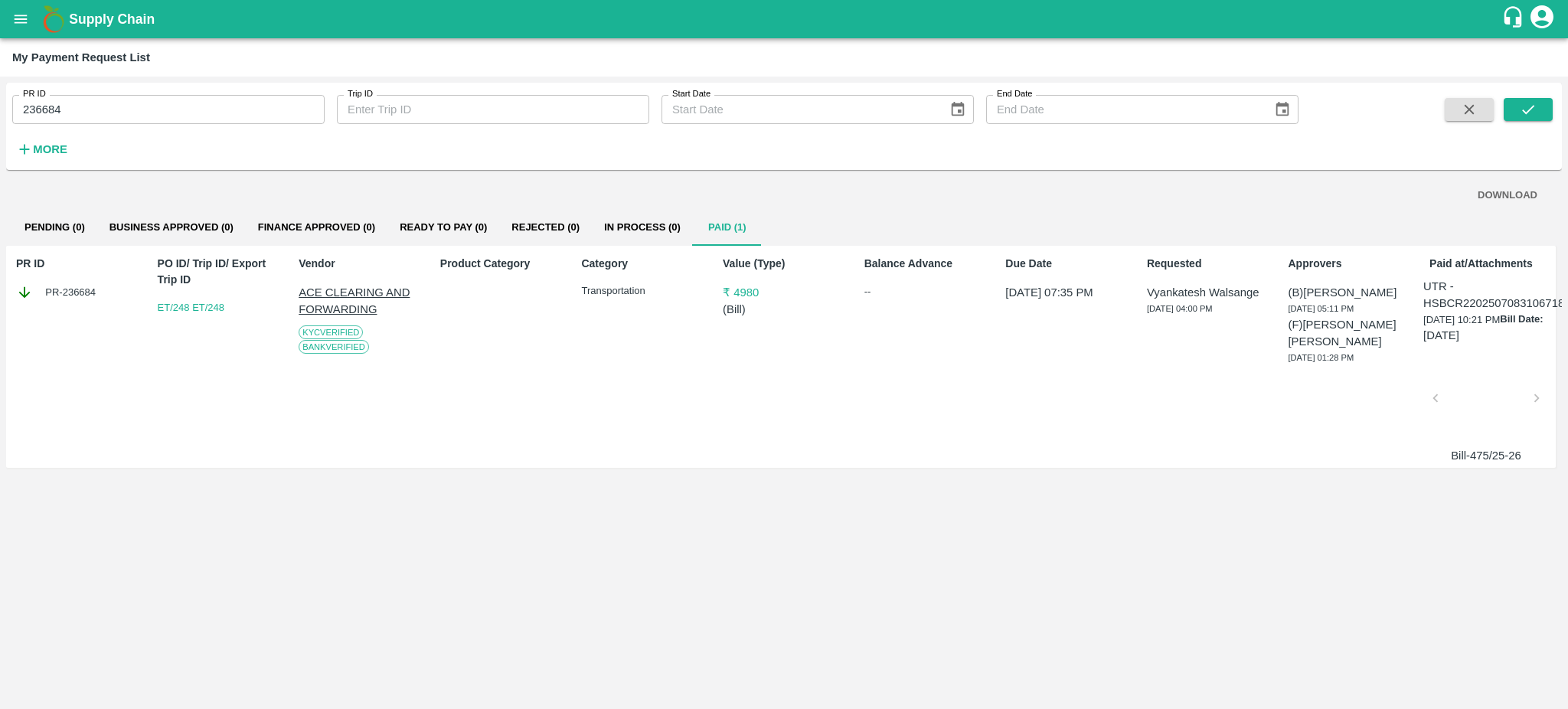
click at [1492, 380] on div at bounding box center [1486, 402] width 89 height 81
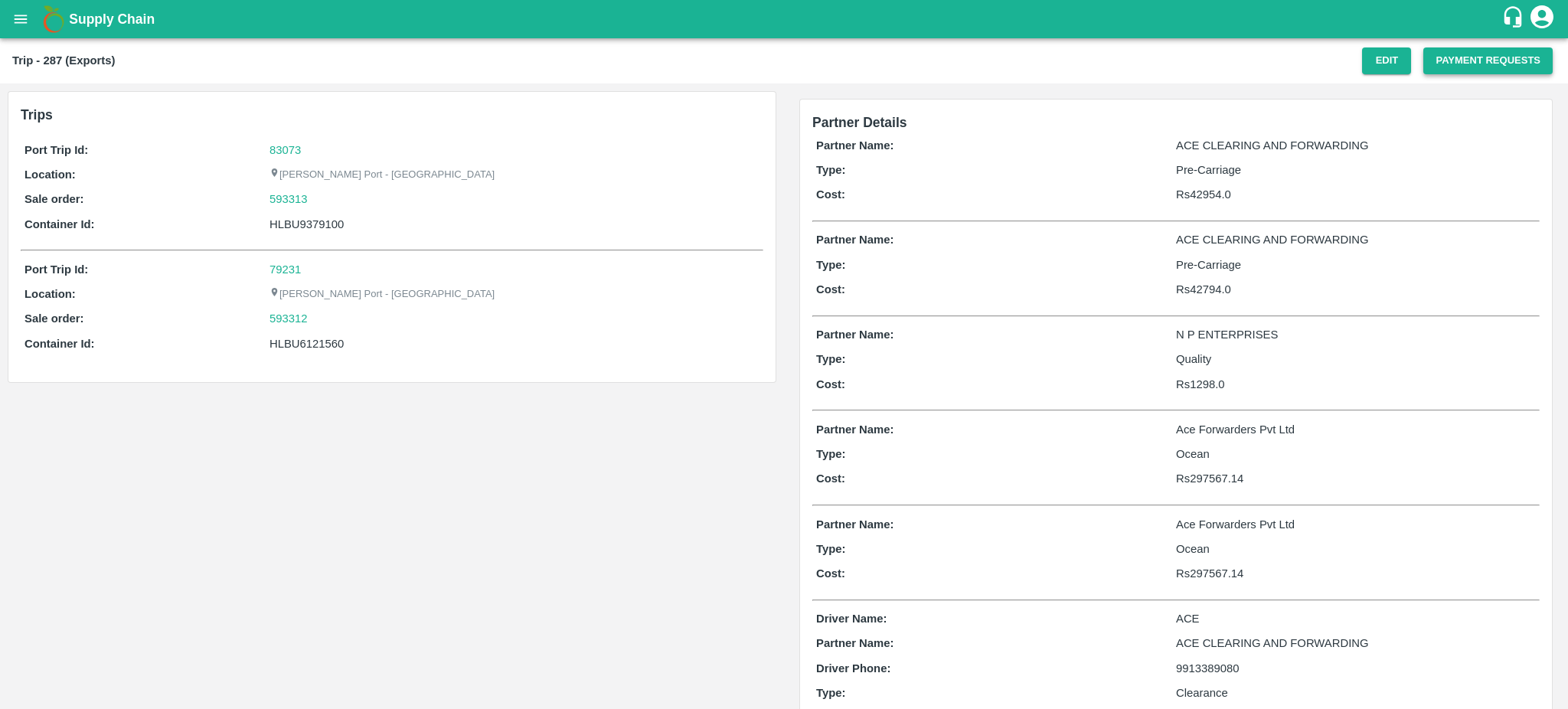
click at [1496, 64] on button "Payment Requests" at bounding box center [1488, 61] width 129 height 27
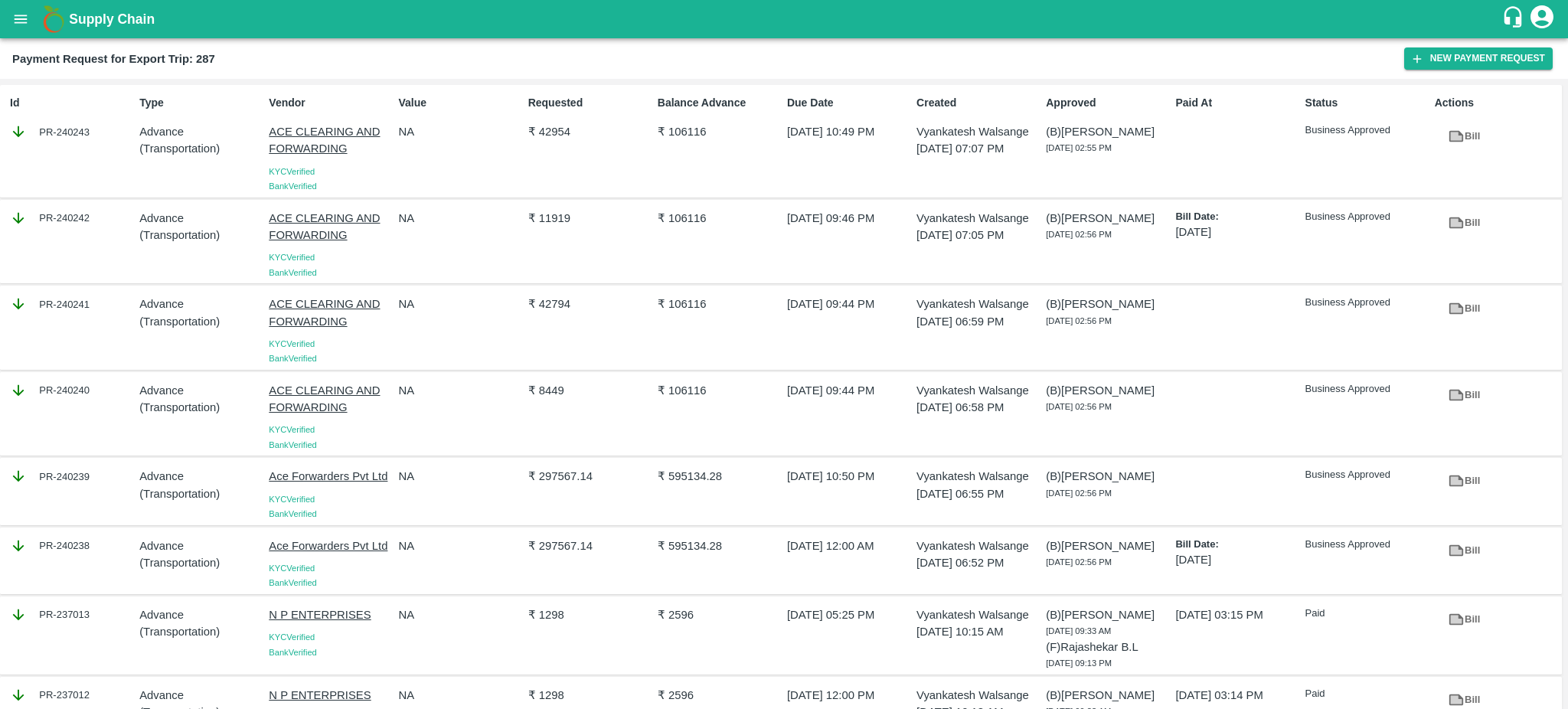
click at [94, 307] on div "PR-240241" at bounding box center [71, 304] width 123 height 17
copy div "PR-240241"
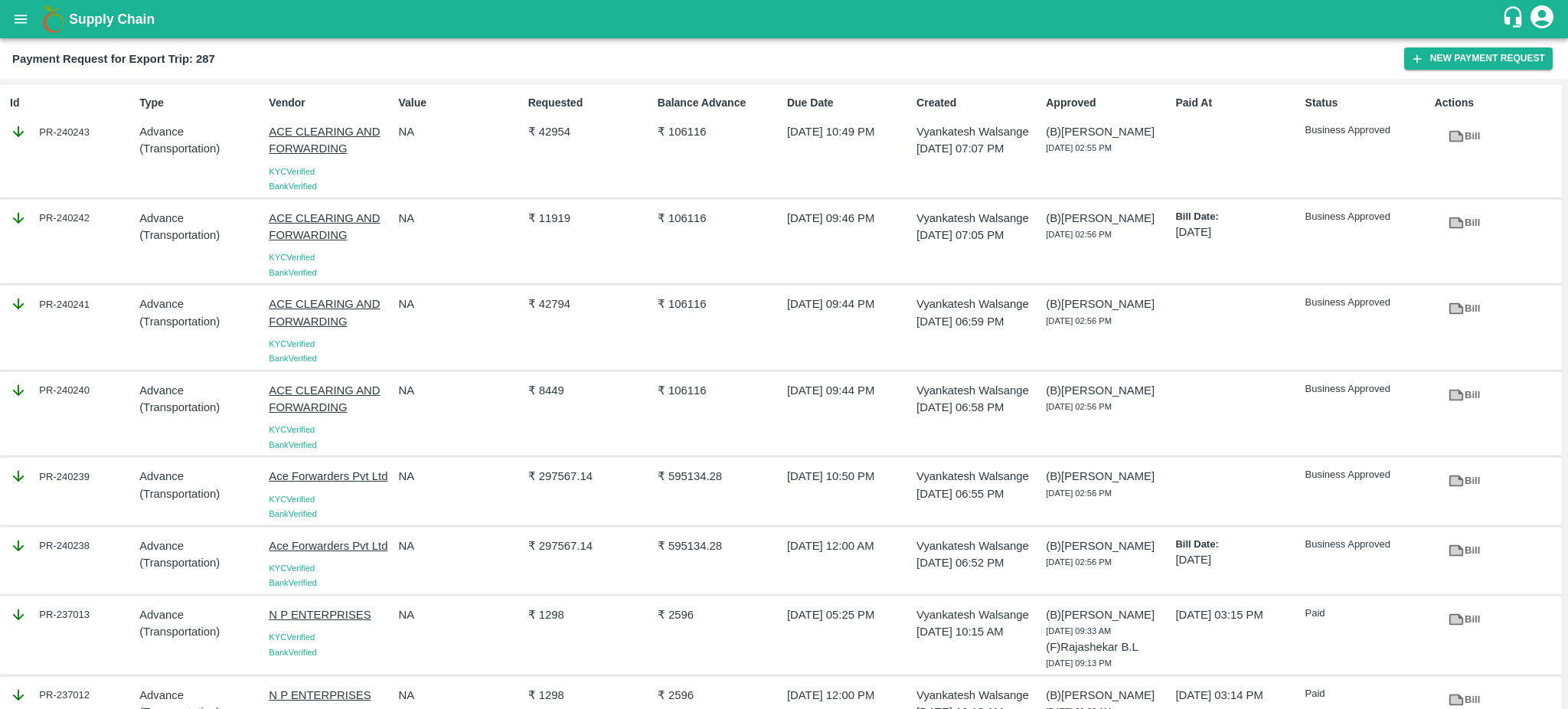
click at [94, 217] on div "PR-240242" at bounding box center [71, 218] width 123 height 17
copy div "PR-240242"
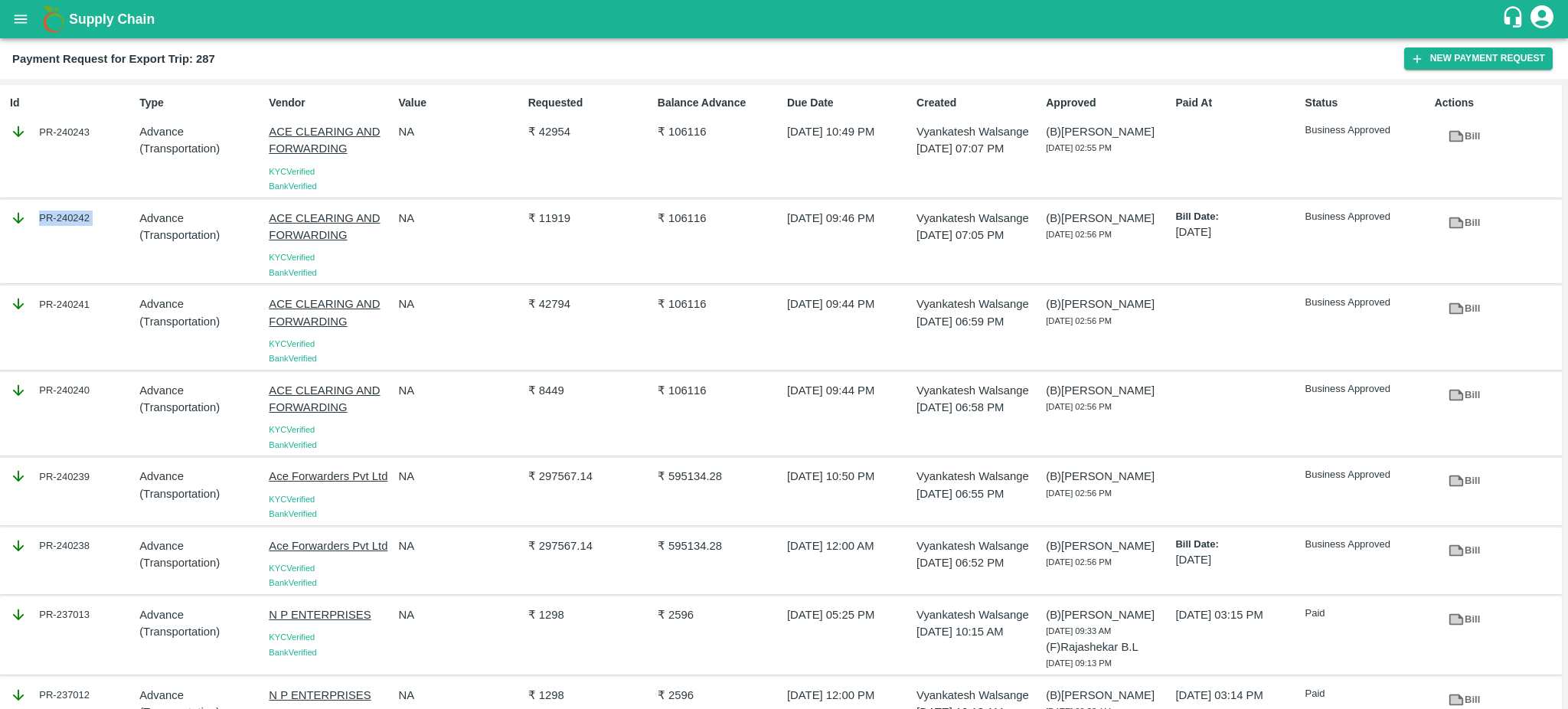
click at [78, 252] on div "PR-240242" at bounding box center [68, 242] width 129 height 77
drag, startPoint x: 100, startPoint y: 226, endPoint x: 94, endPoint y: 216, distance: 11.7
click at [94, 216] on div "PR-240242" at bounding box center [71, 218] width 123 height 17
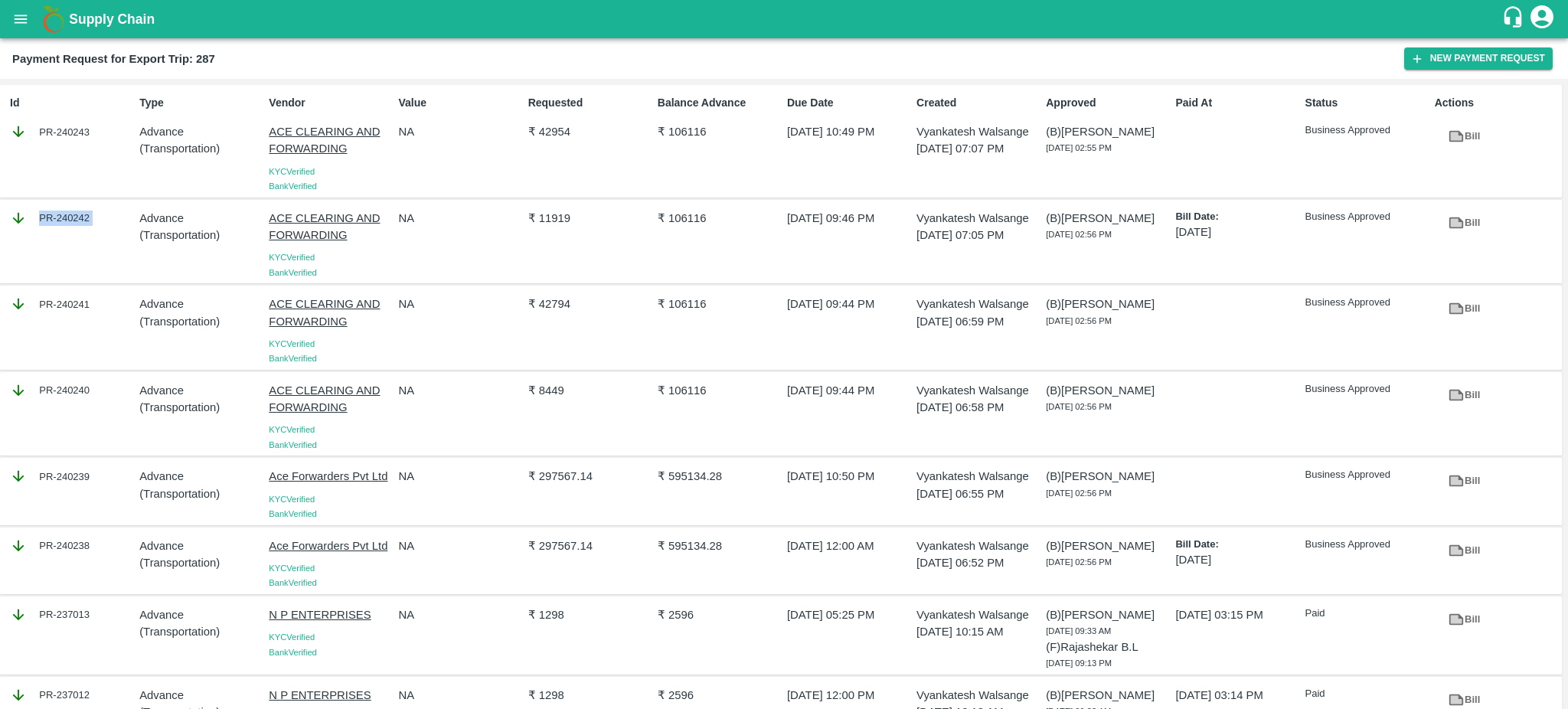
click at [94, 216] on div "PR-240242" at bounding box center [71, 218] width 123 height 17
copy div "PR-240242"
drag, startPoint x: 100, startPoint y: 304, endPoint x: 90, endPoint y: 303, distance: 10.0
click at [90, 303] on div "PR-240241" at bounding box center [71, 304] width 123 height 17
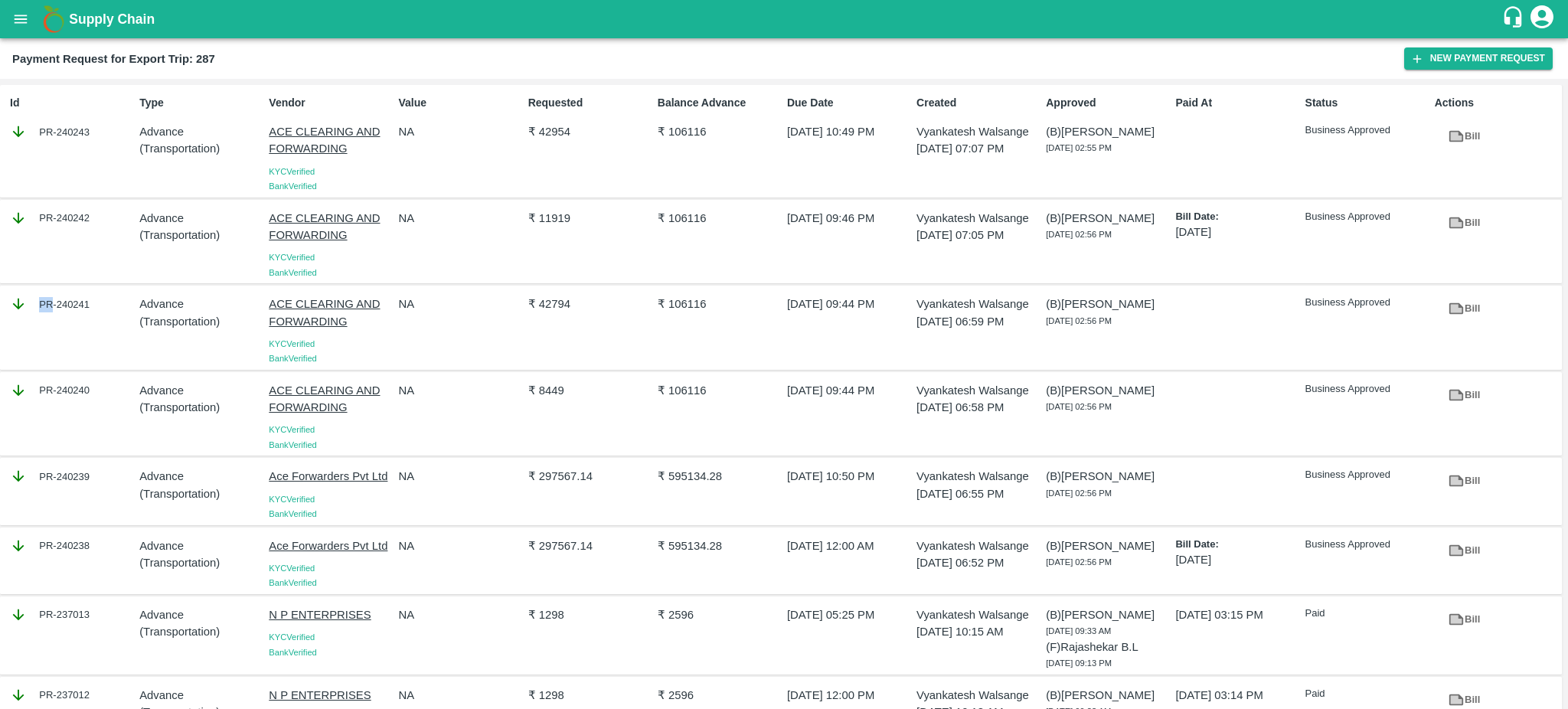
click at [90, 303] on div "PR-240241" at bounding box center [71, 304] width 123 height 17
copy div "PR-240241"
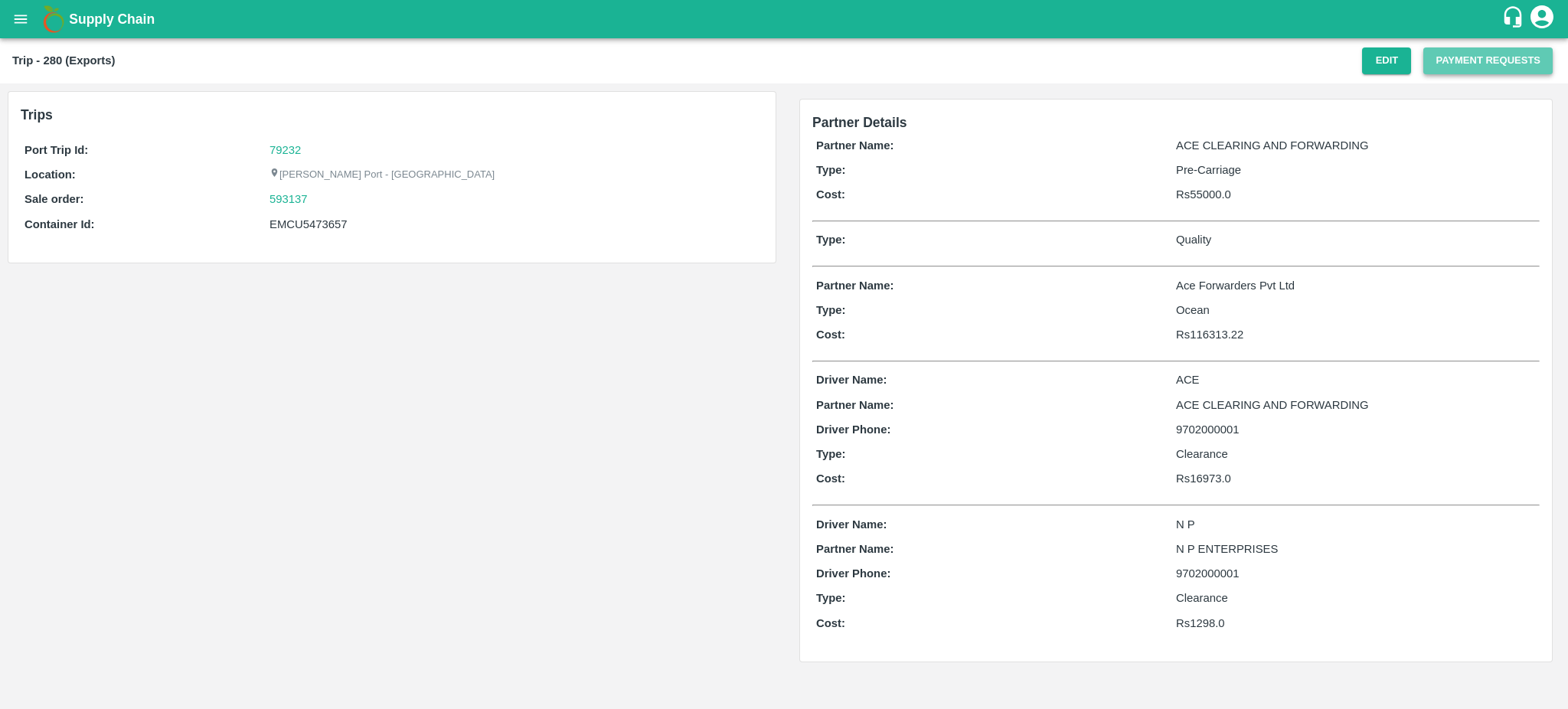
click at [1479, 68] on button "Payment Requests" at bounding box center [1488, 61] width 129 height 27
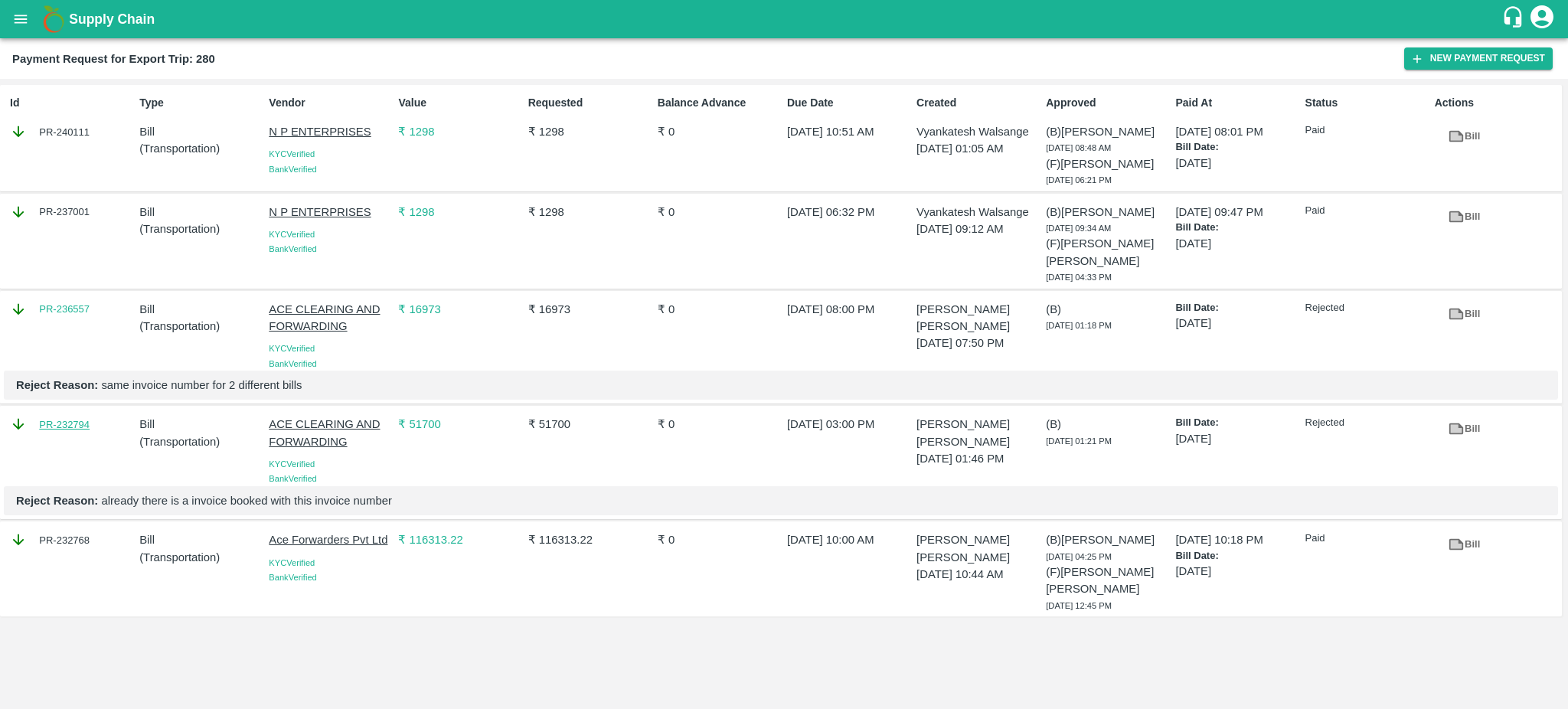
click at [71, 423] on link "PR-232794" at bounding box center [64, 425] width 51 height 15
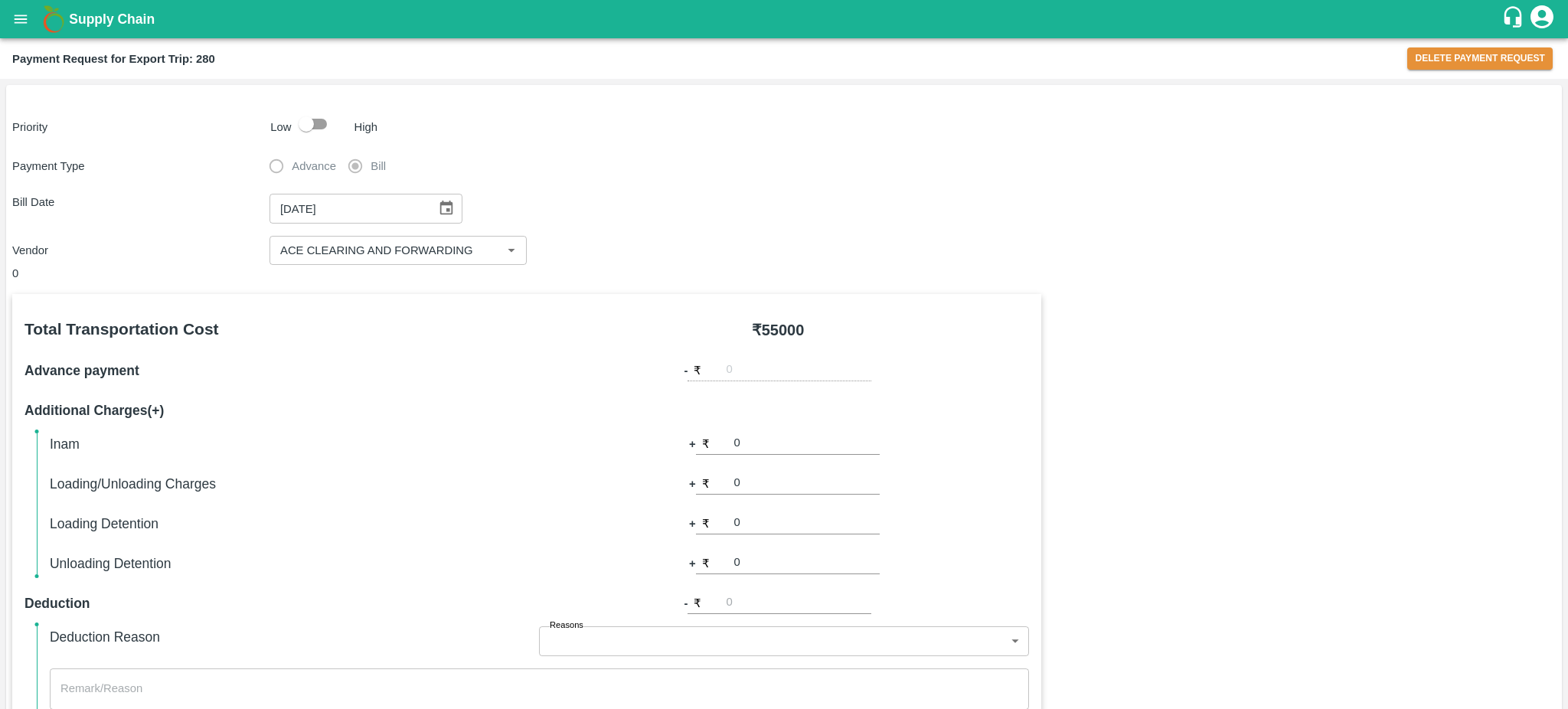
scroll to position [433, 0]
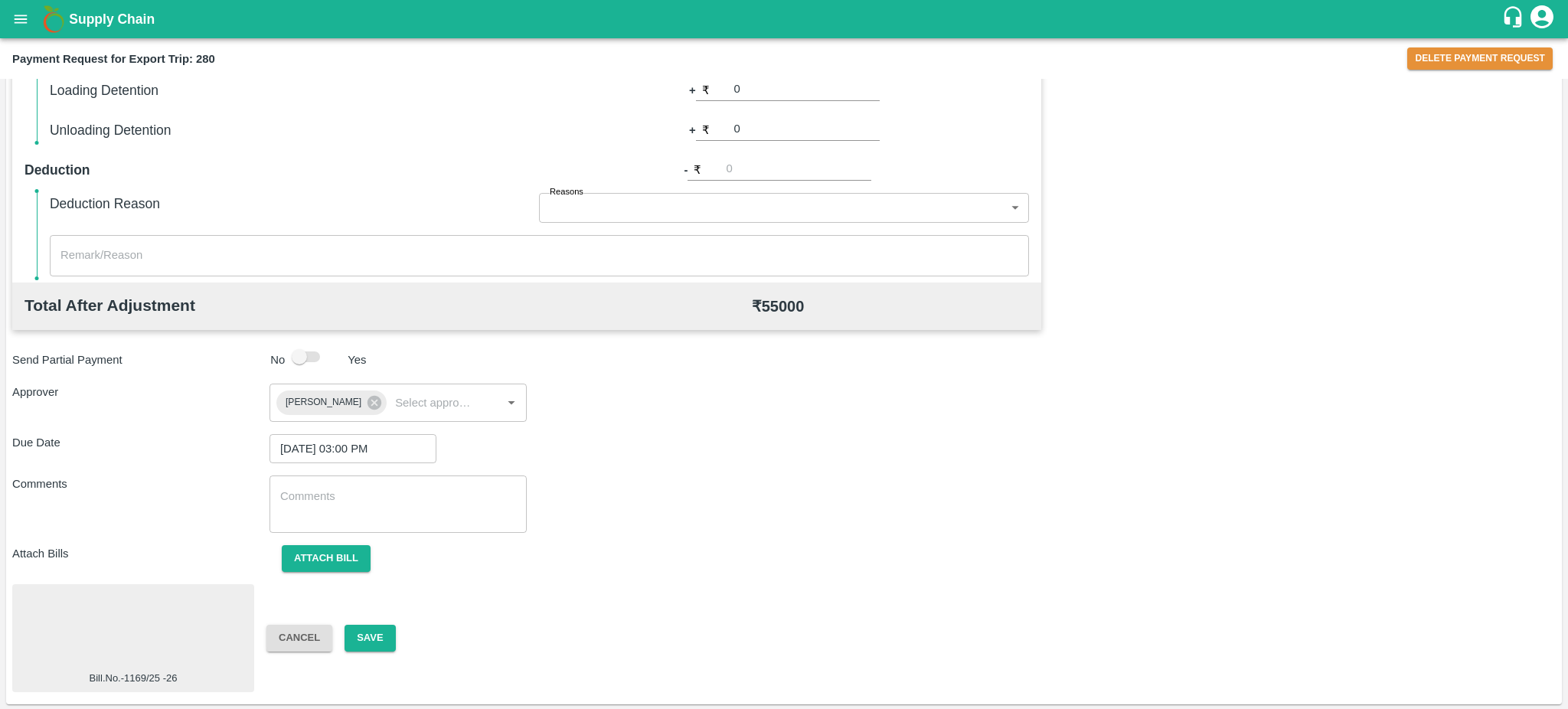
click at [210, 615] on div at bounding box center [133, 631] width 230 height 81
click at [1439, 62] on button "Delete Payment Request" at bounding box center [1480, 58] width 146 height 22
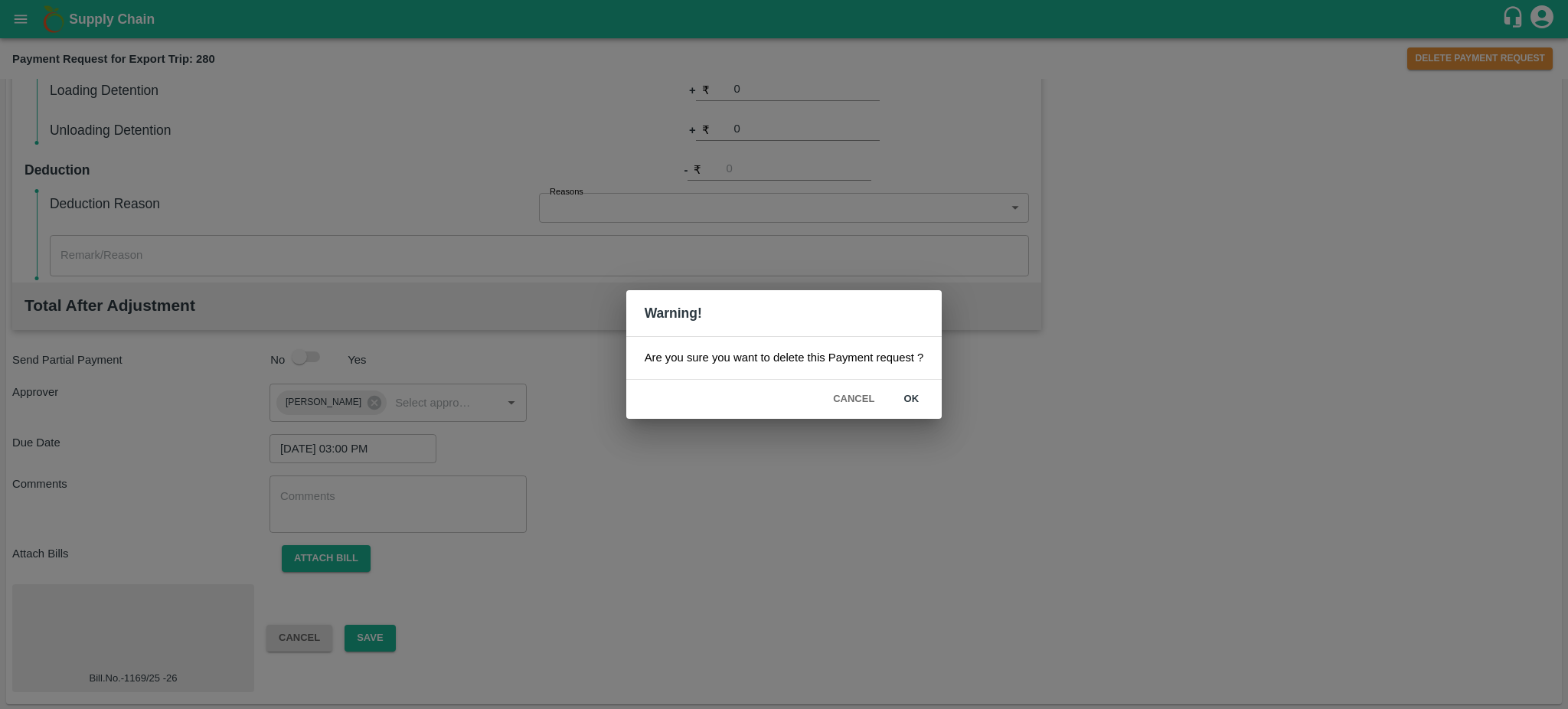
click at [916, 398] on button "ok" at bounding box center [910, 399] width 49 height 27
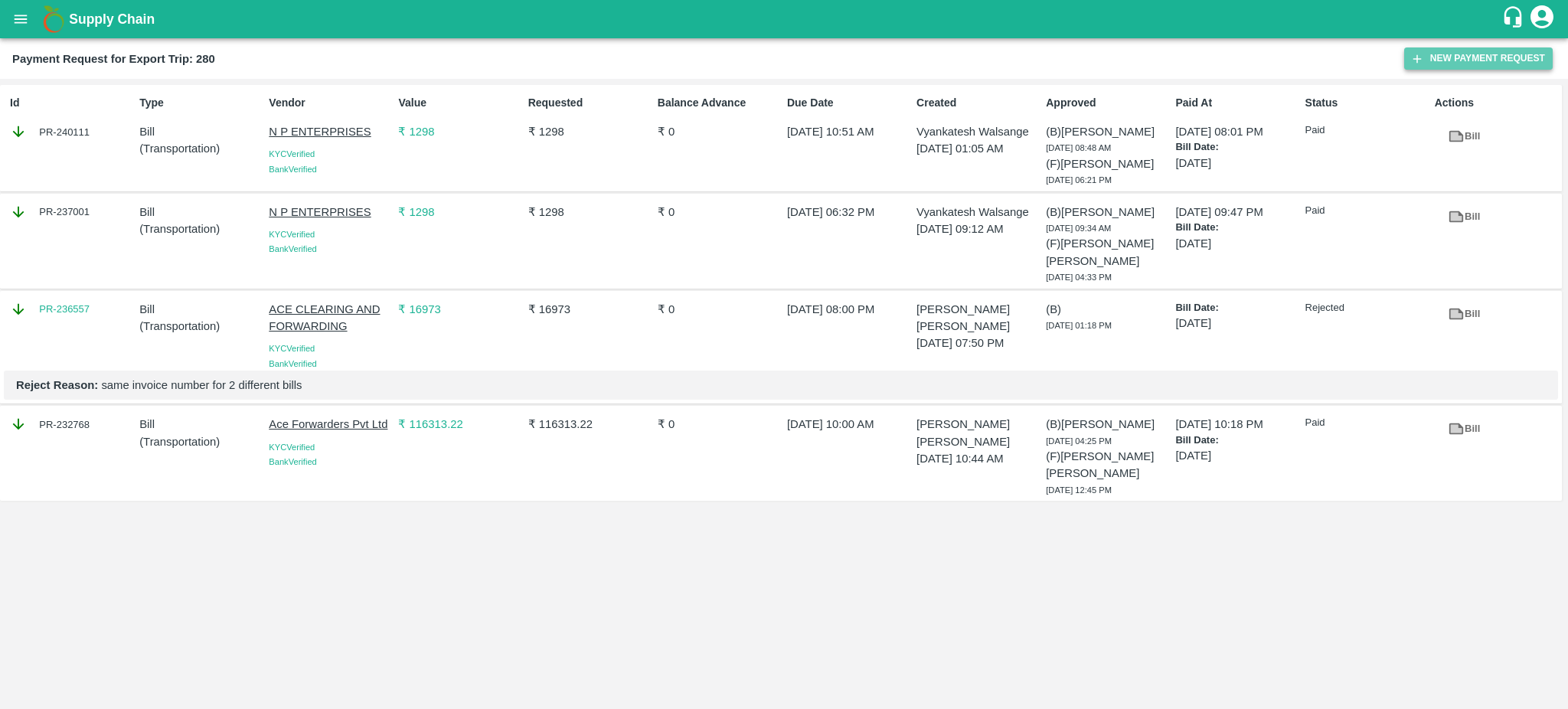
click at [1474, 61] on button "New Payment Request" at bounding box center [1478, 58] width 148 height 22
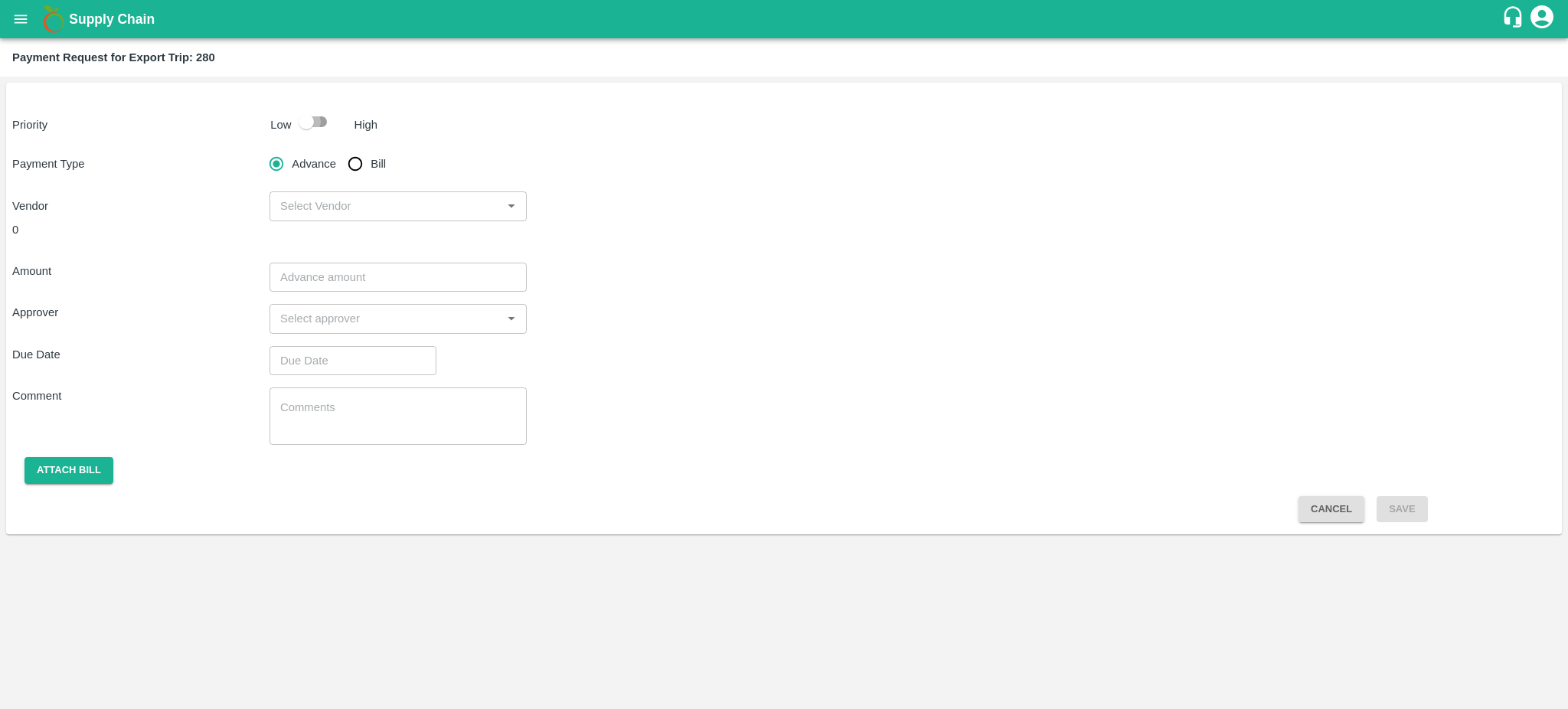
click at [304, 120] on input "checkbox" at bounding box center [305, 122] width 87 height 29
checkbox input "true"
click at [350, 156] on input "Bill" at bounding box center [355, 164] width 31 height 31
radio input "true"
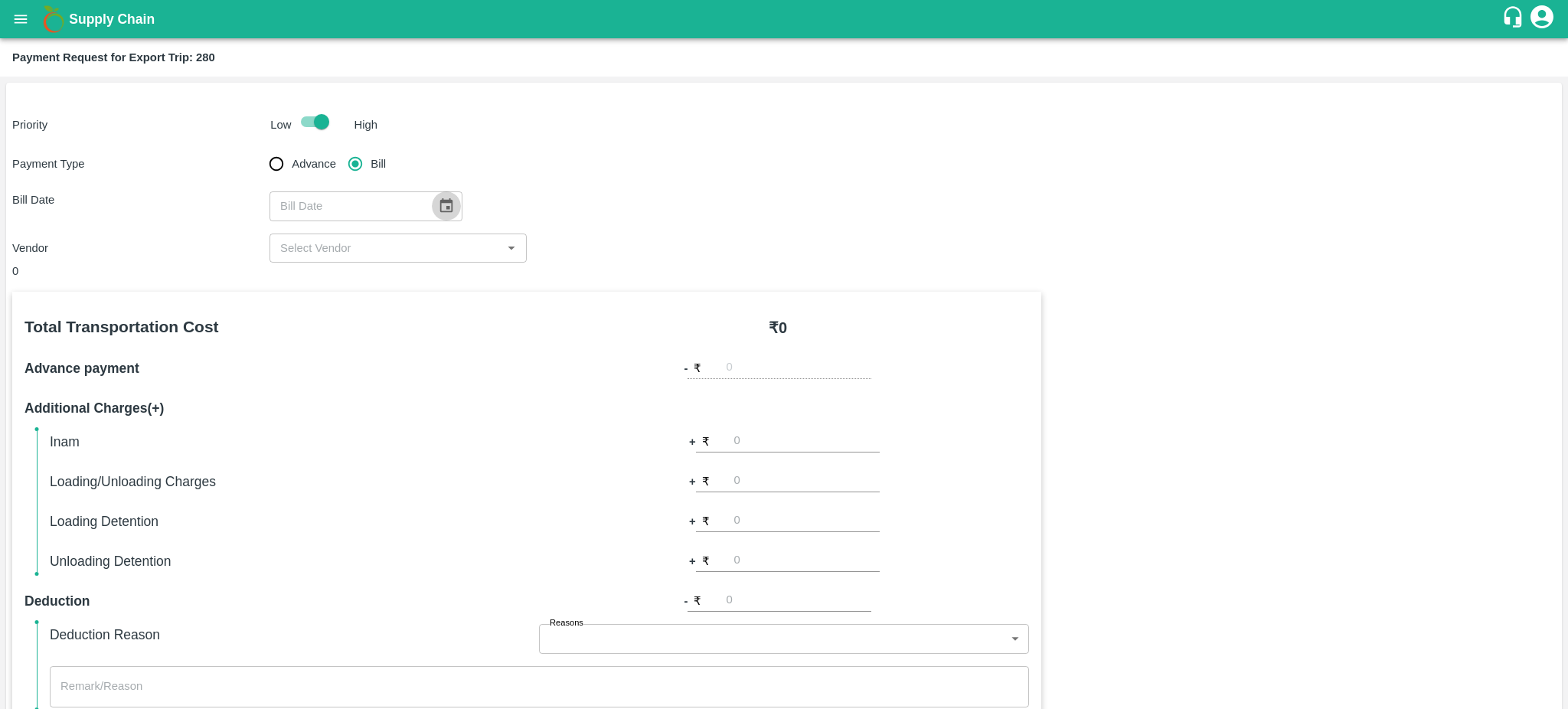
click at [440, 212] on icon "Choose date" at bounding box center [447, 205] width 13 height 14
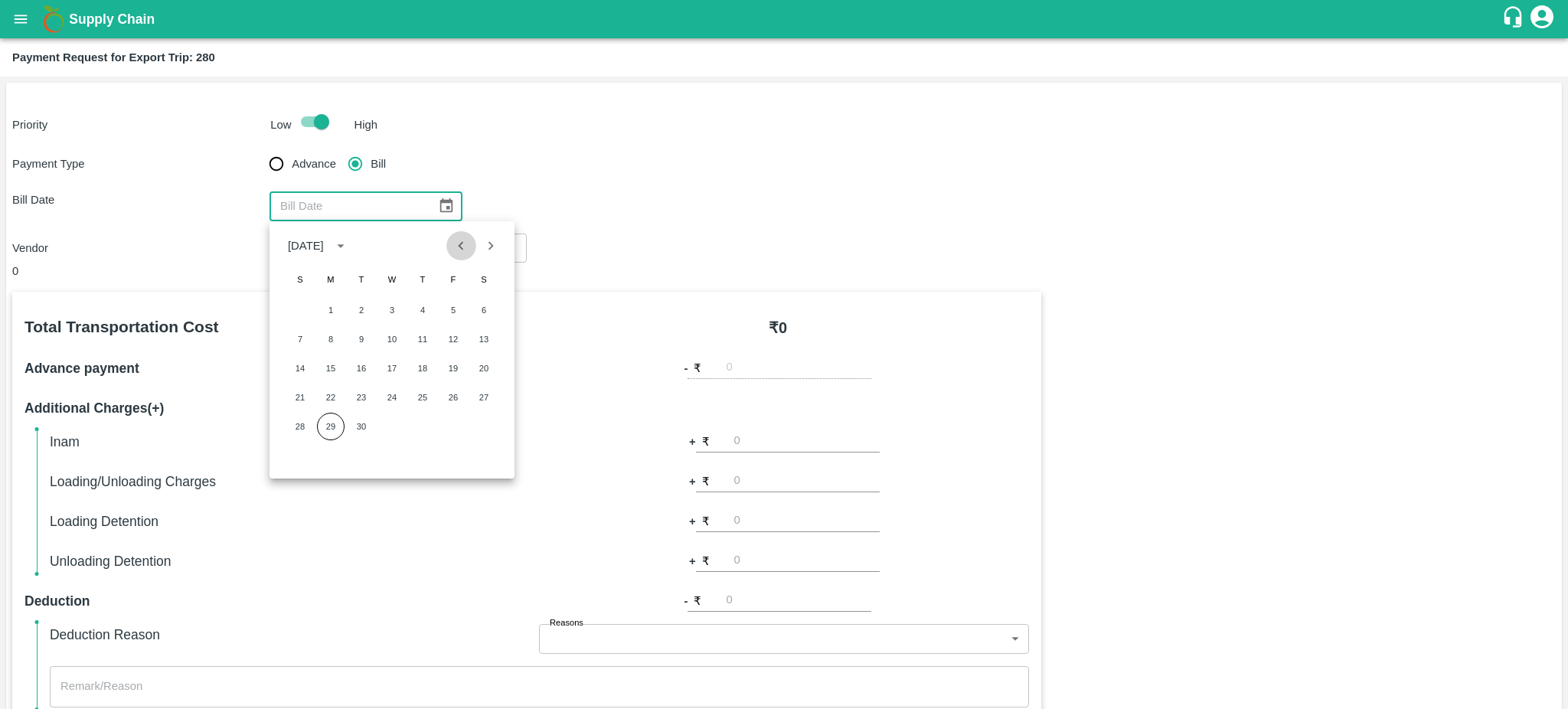
click at [456, 250] on icon "Previous month" at bounding box center [461, 246] width 17 height 17
click at [308, 366] on button "10" at bounding box center [300, 367] width 28 height 28
type input "10/08/2025"
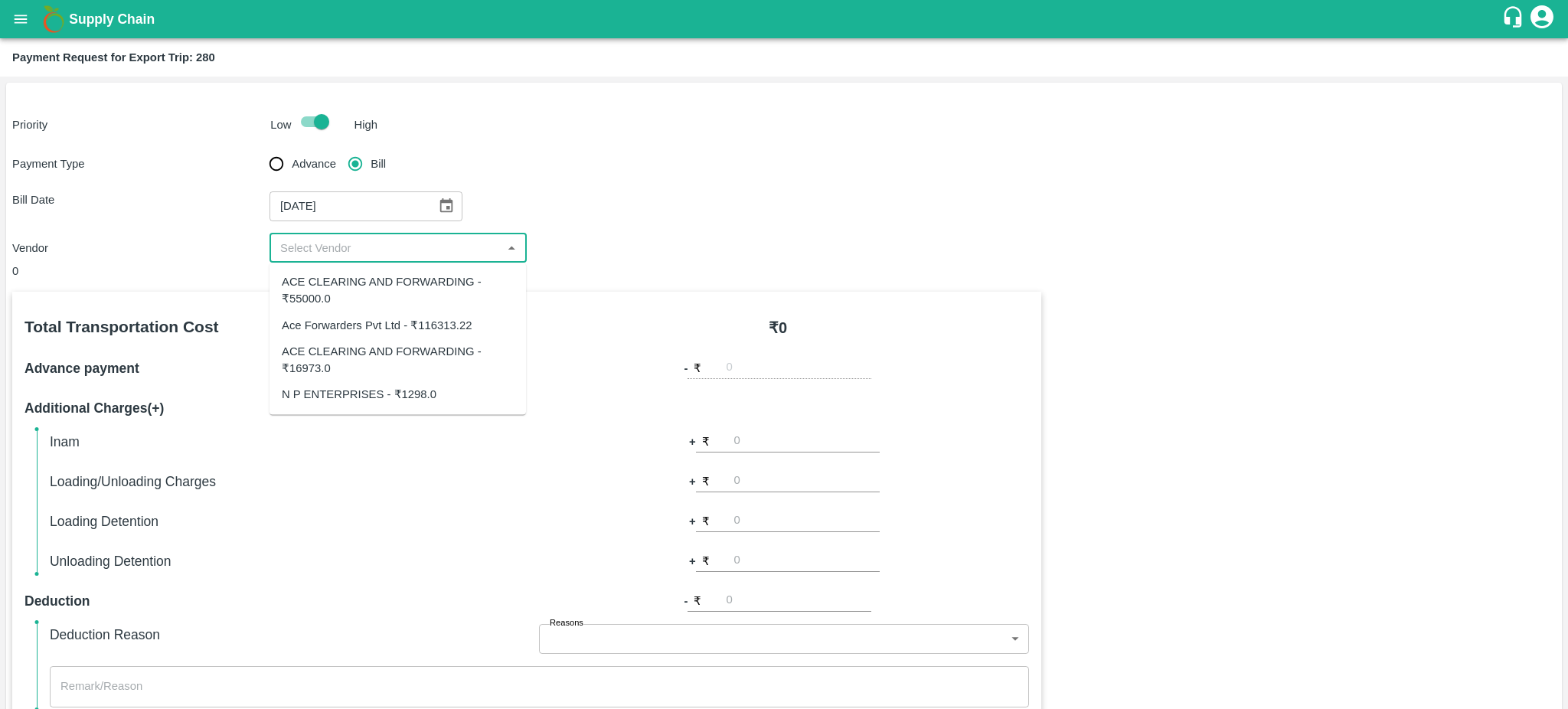
click at [487, 251] on input "input" at bounding box center [385, 248] width 223 height 20
click at [366, 299] on div "ACE CLEARING AND FORWARDING - ₹55000.0" at bounding box center [397, 291] width 232 height 34
type input "ACE CLEARING AND FORWARDING - ₹55000.0"
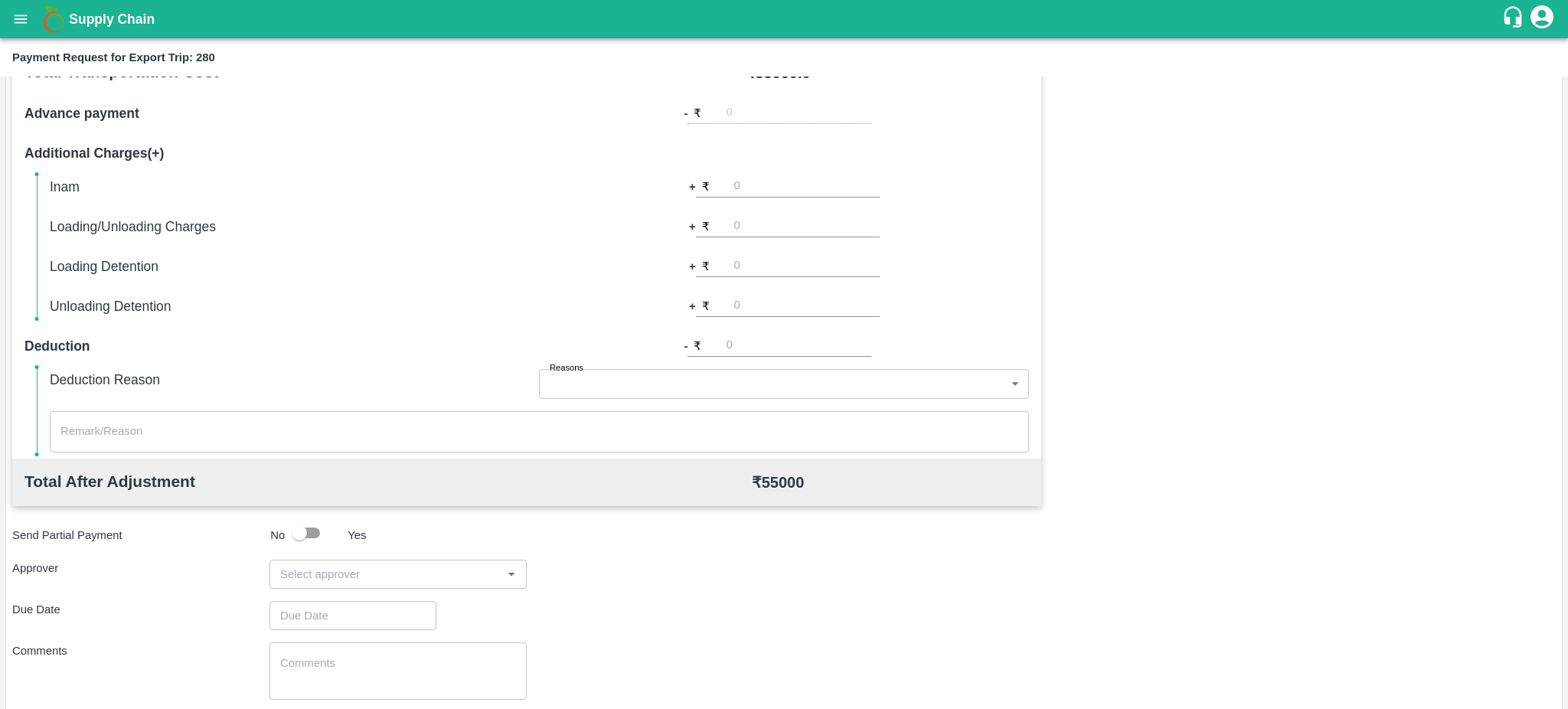
scroll to position [341, 0]
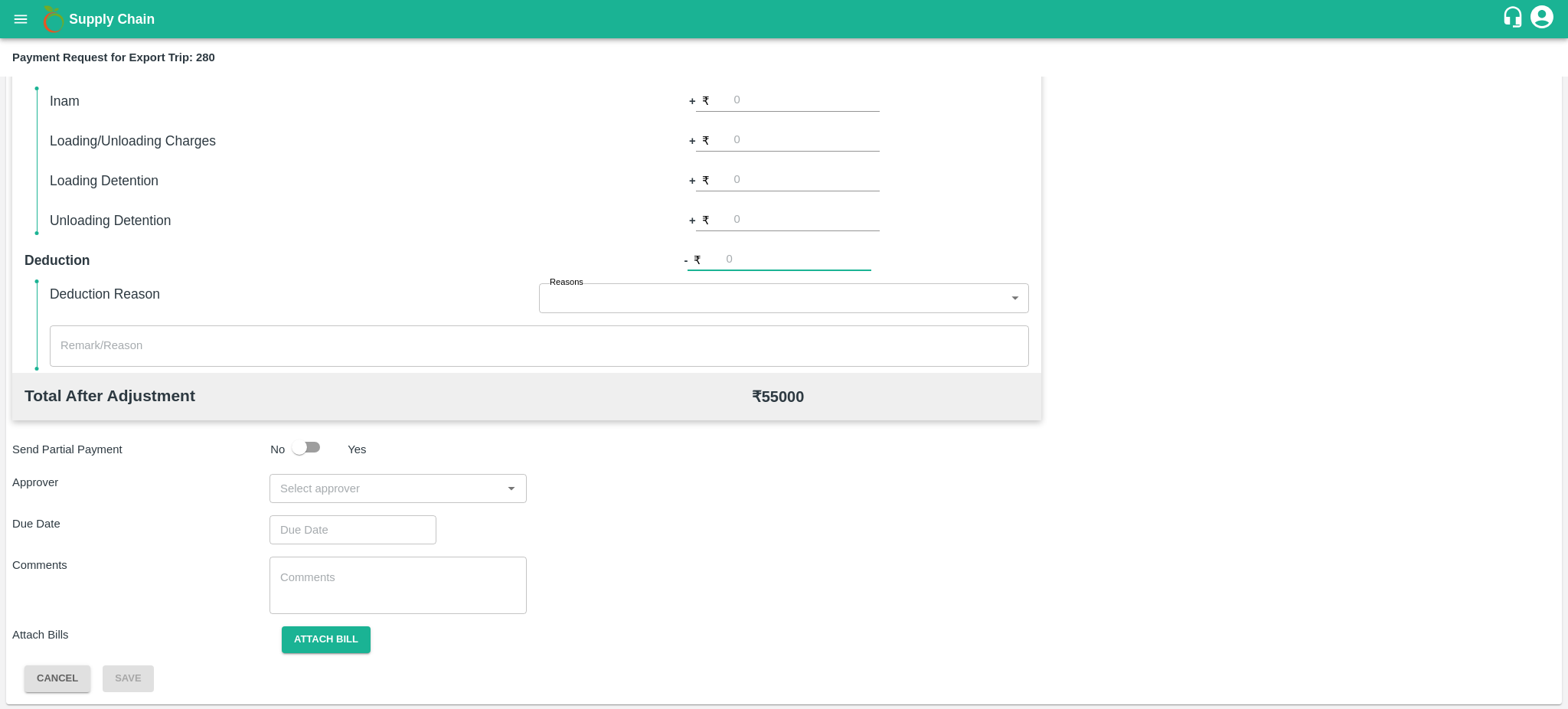
click at [731, 258] on input "number" at bounding box center [798, 261] width 146 height 21
paste input "3300.00"
type input "3300.00"
click at [385, 486] on input "input" at bounding box center [385, 488] width 223 height 20
type input "prasa"
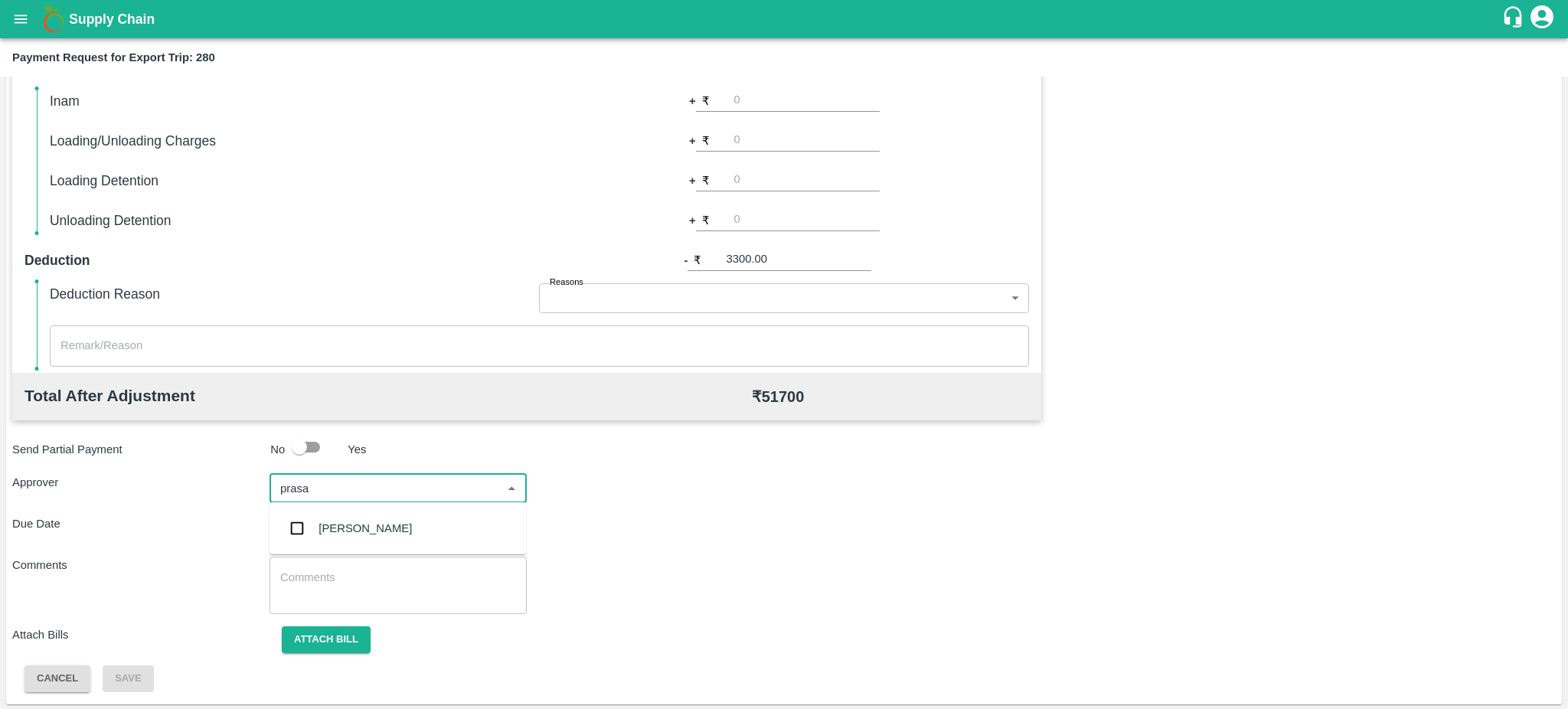
click at [342, 520] on div "[PERSON_NAME]" at bounding box center [366, 528] width 94 height 17
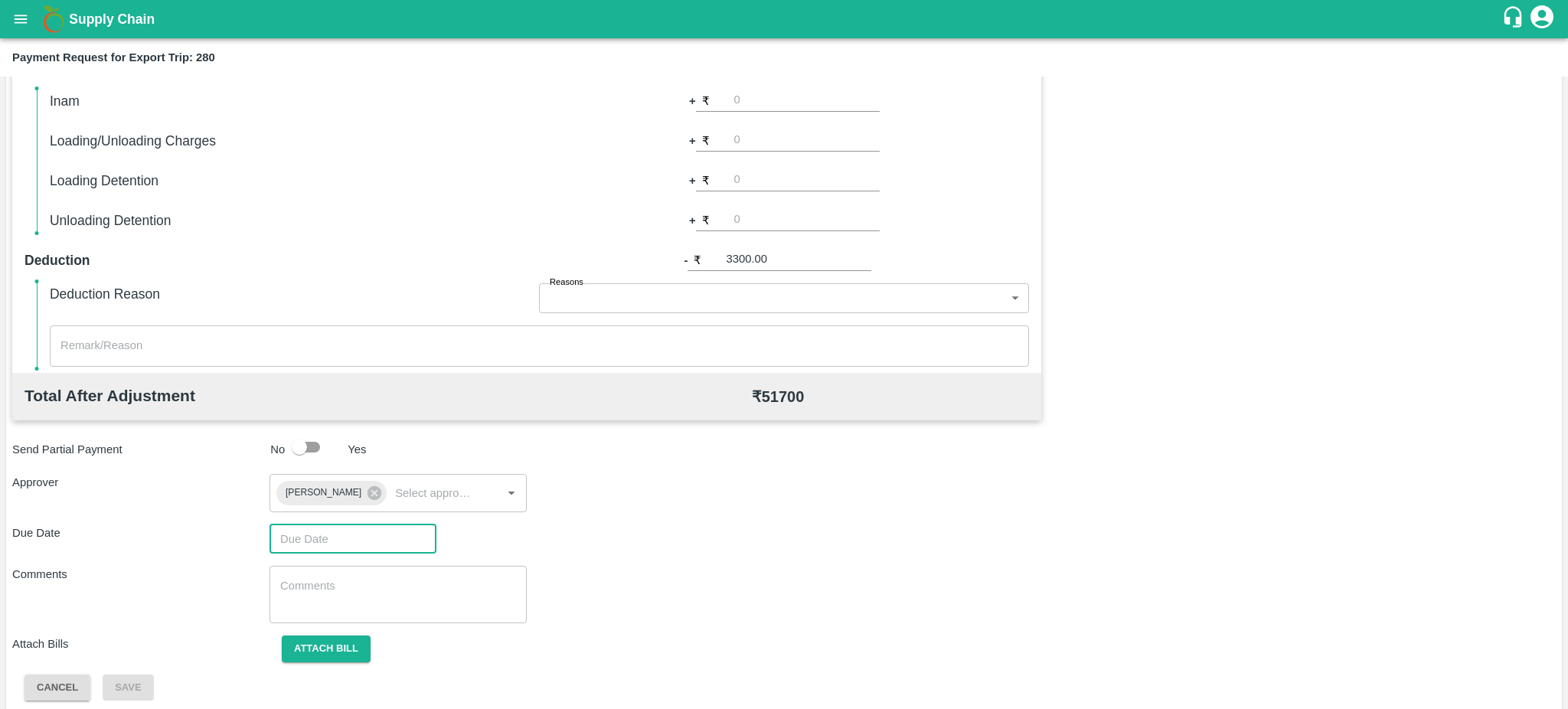
type input "DD/MM/YYYY hh:mm aa"
click at [342, 526] on input "DD/MM/YYYY hh:mm aa" at bounding box center [347, 539] width 156 height 29
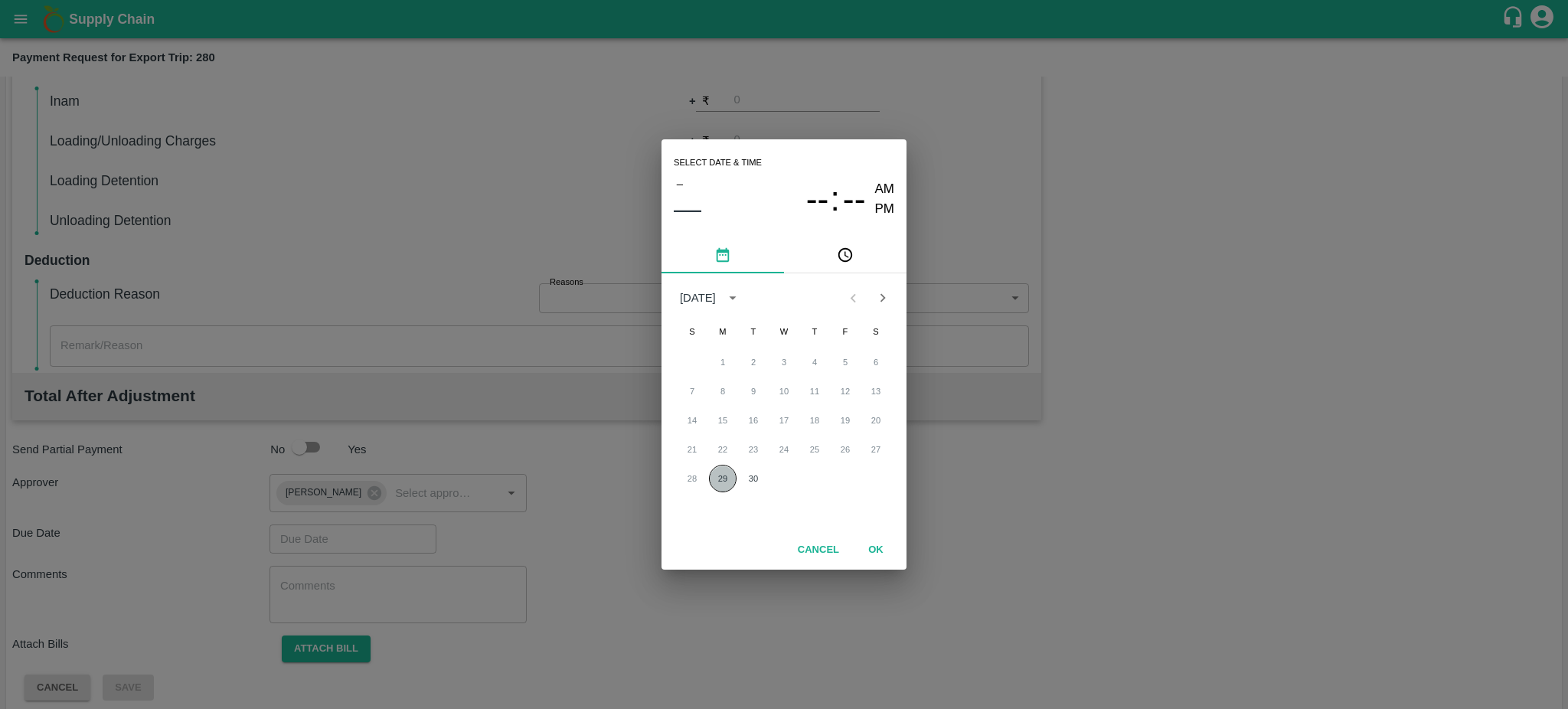
click at [717, 477] on button "29" at bounding box center [723, 478] width 28 height 28
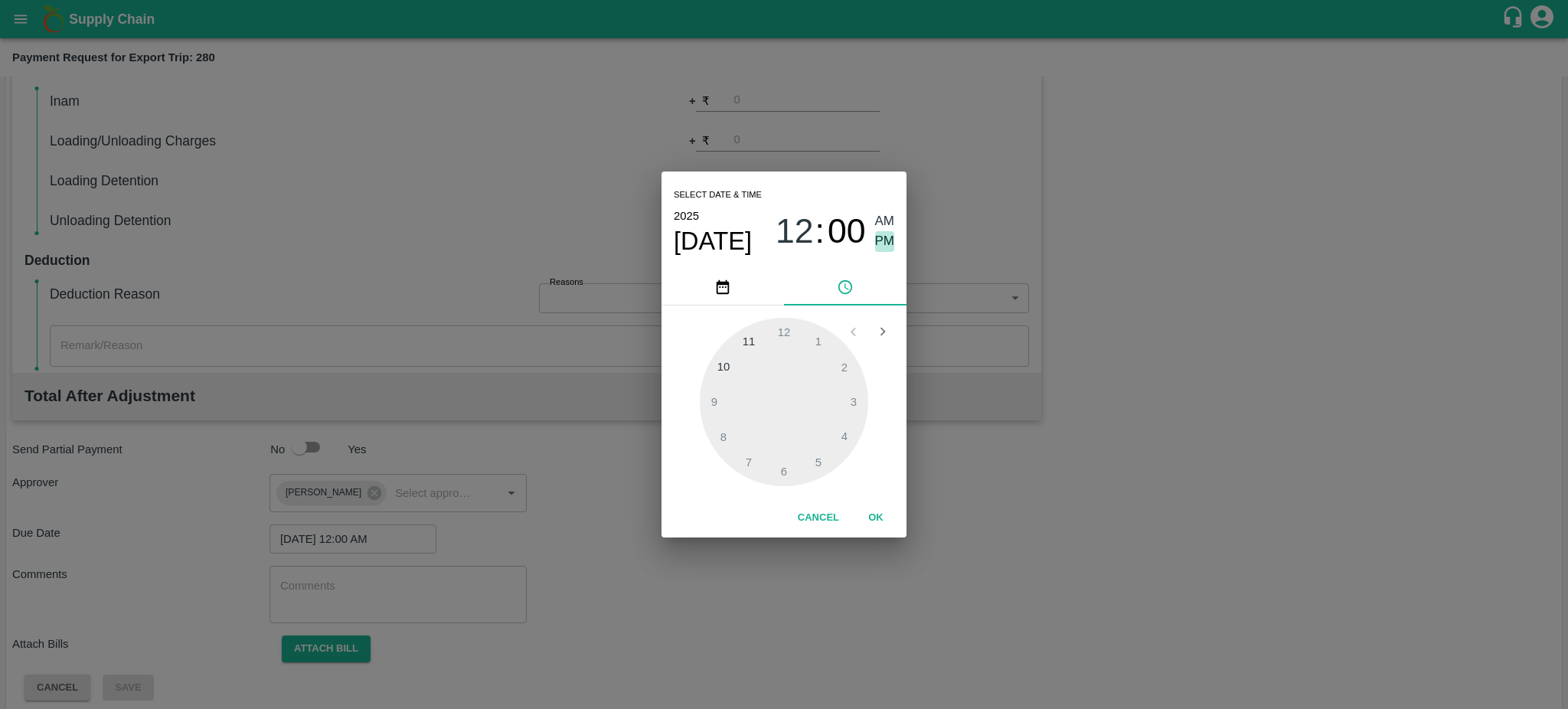
click at [880, 242] on span "PM" at bounding box center [885, 242] width 20 height 21
click at [813, 465] on div at bounding box center [784, 402] width 168 height 168
type input "29/09/2025 05:26 PM"
click at [813, 465] on div at bounding box center [784, 402] width 168 height 168
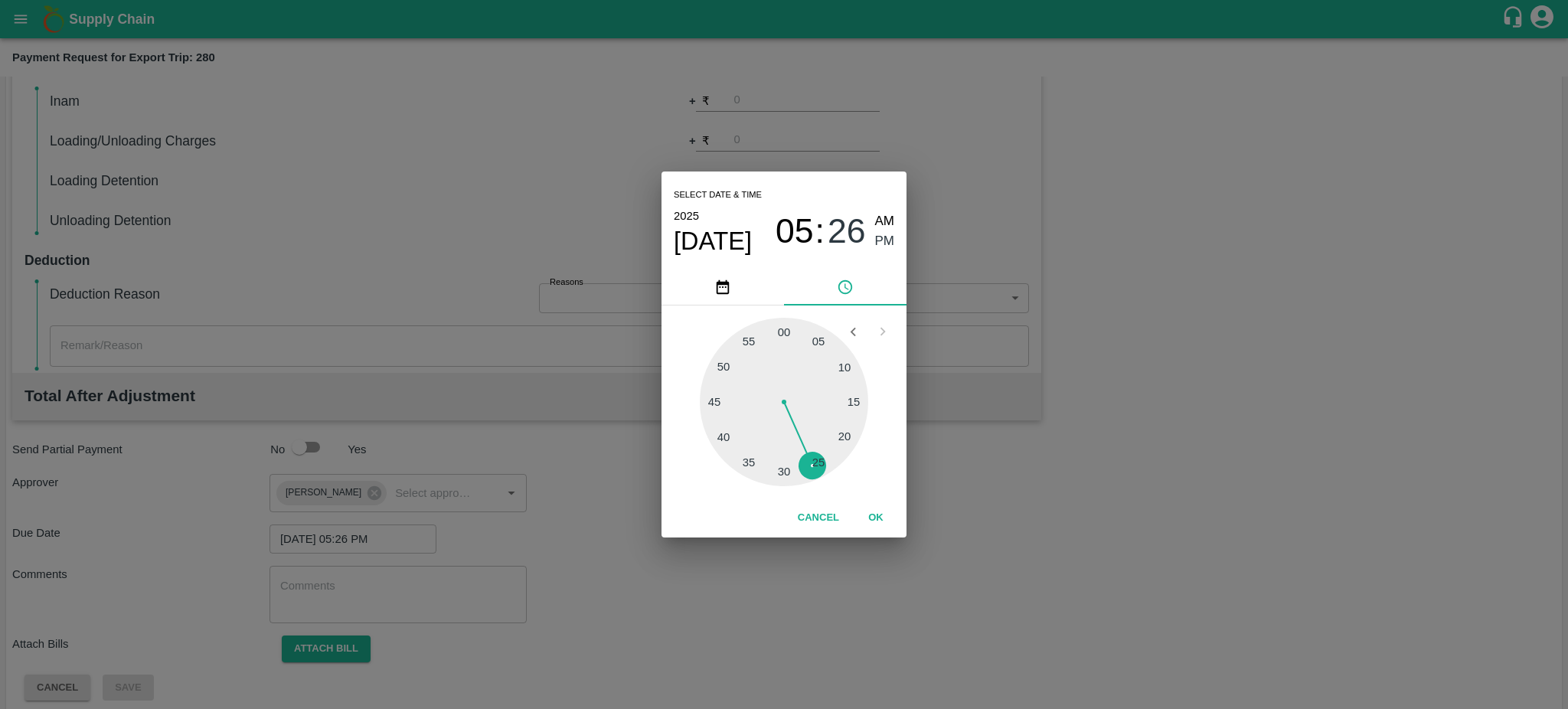
click at [876, 520] on button "OK" at bounding box center [875, 518] width 49 height 27
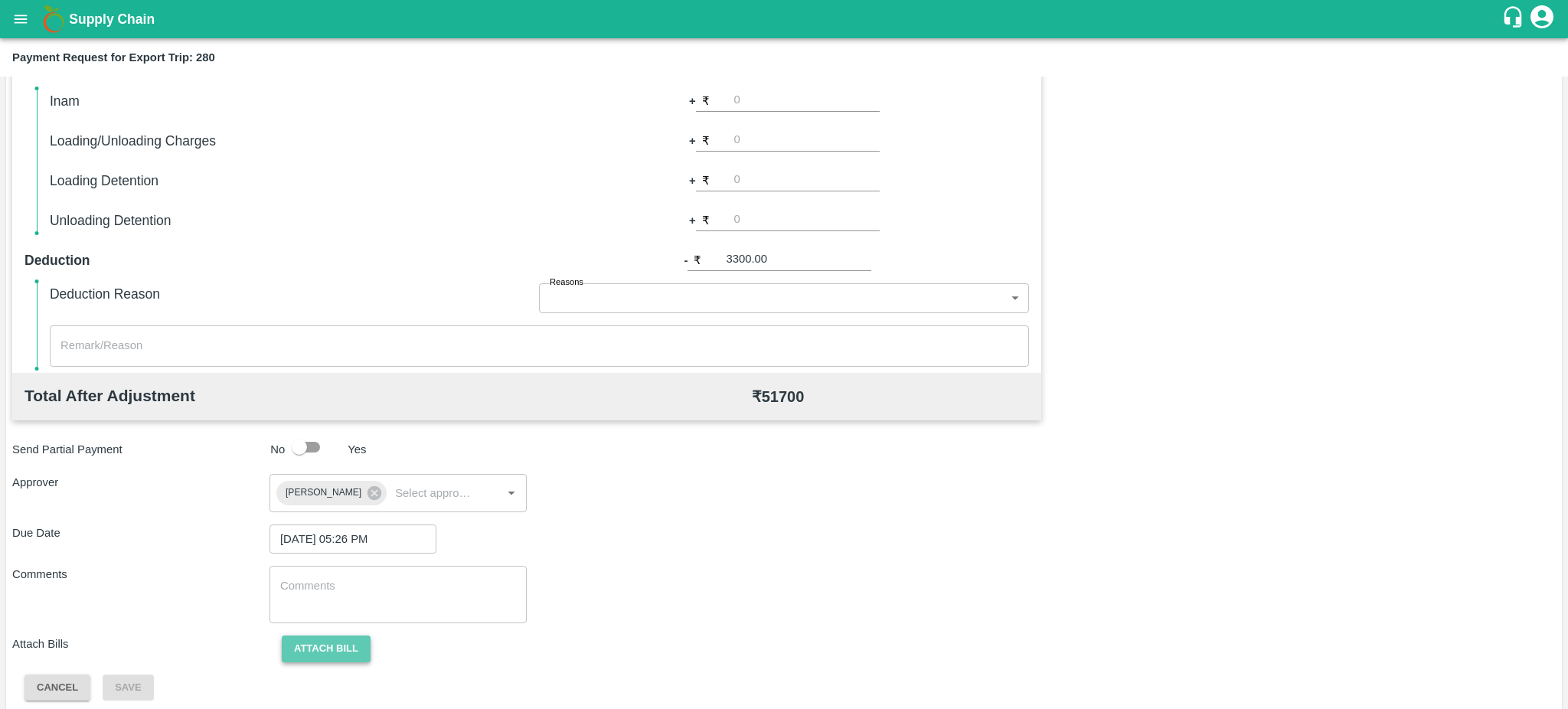
click at [321, 646] on button "Attach bill" at bounding box center [325, 649] width 89 height 27
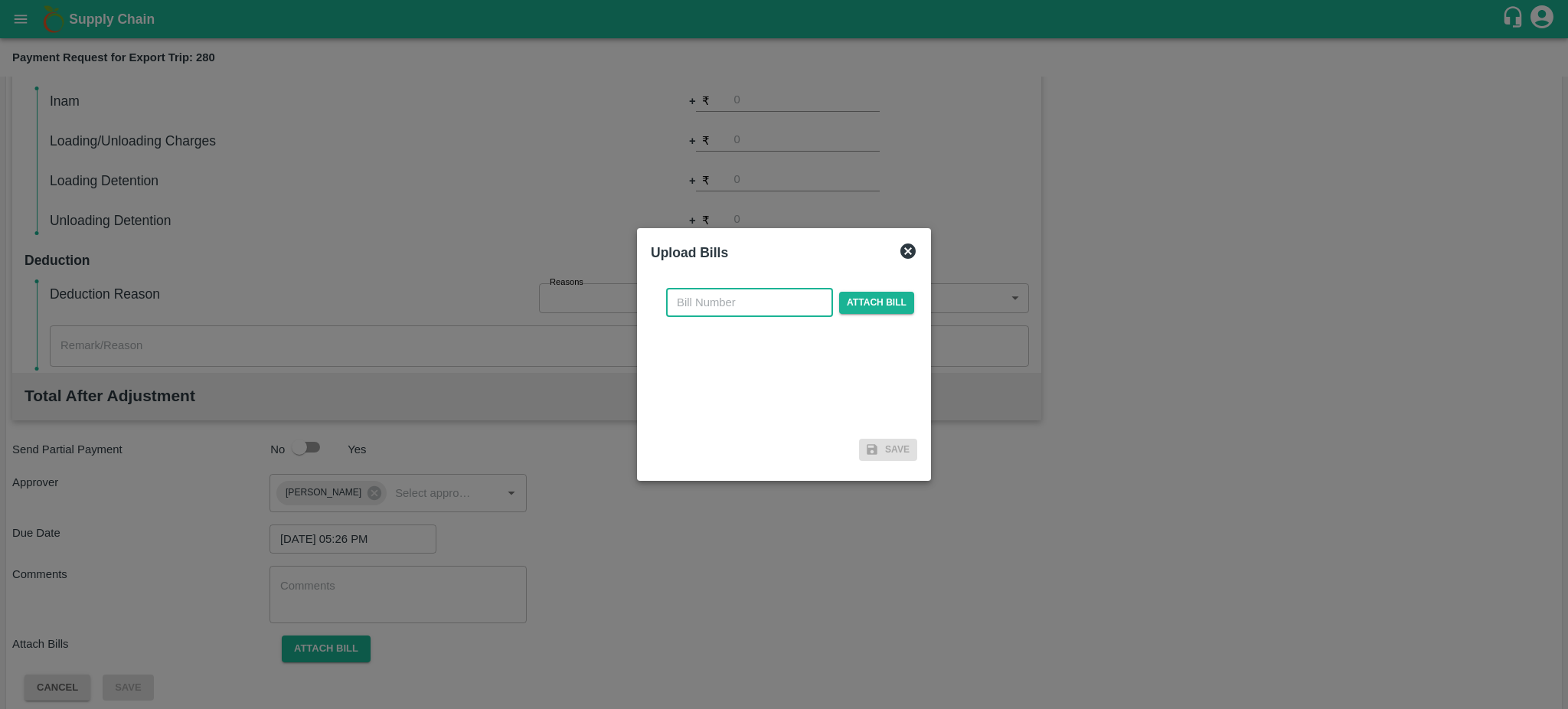
click at [707, 301] on input "text" at bounding box center [750, 302] width 167 height 29
paste input "1169/25-26"
type input "1169/25-26"
click at [875, 302] on span "Attach bill" at bounding box center [877, 302] width 75 height 22
click at [0, 0] on input "Attach bill" at bounding box center [0, 0] width 0 height 0
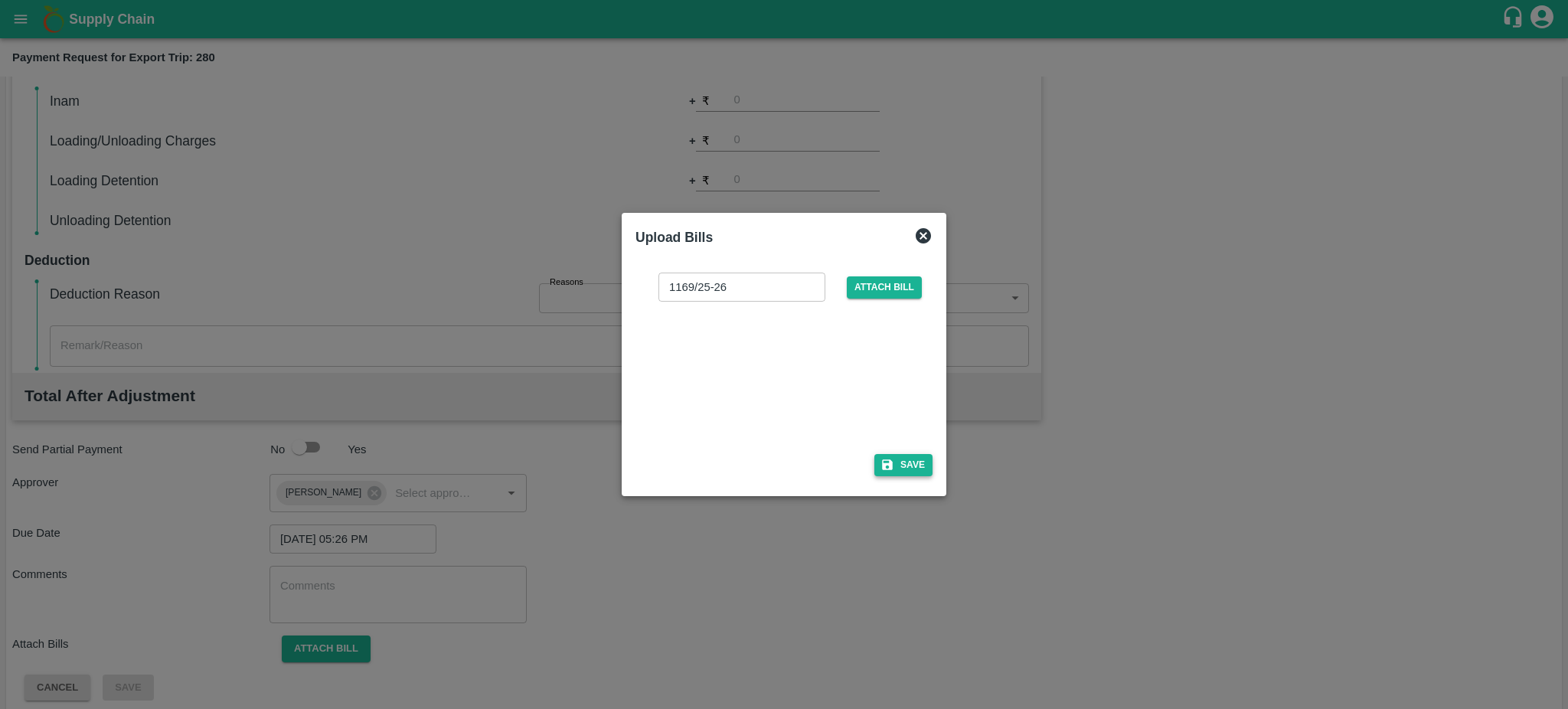
click at [893, 467] on icon "button" at bounding box center [887, 464] width 13 height 13
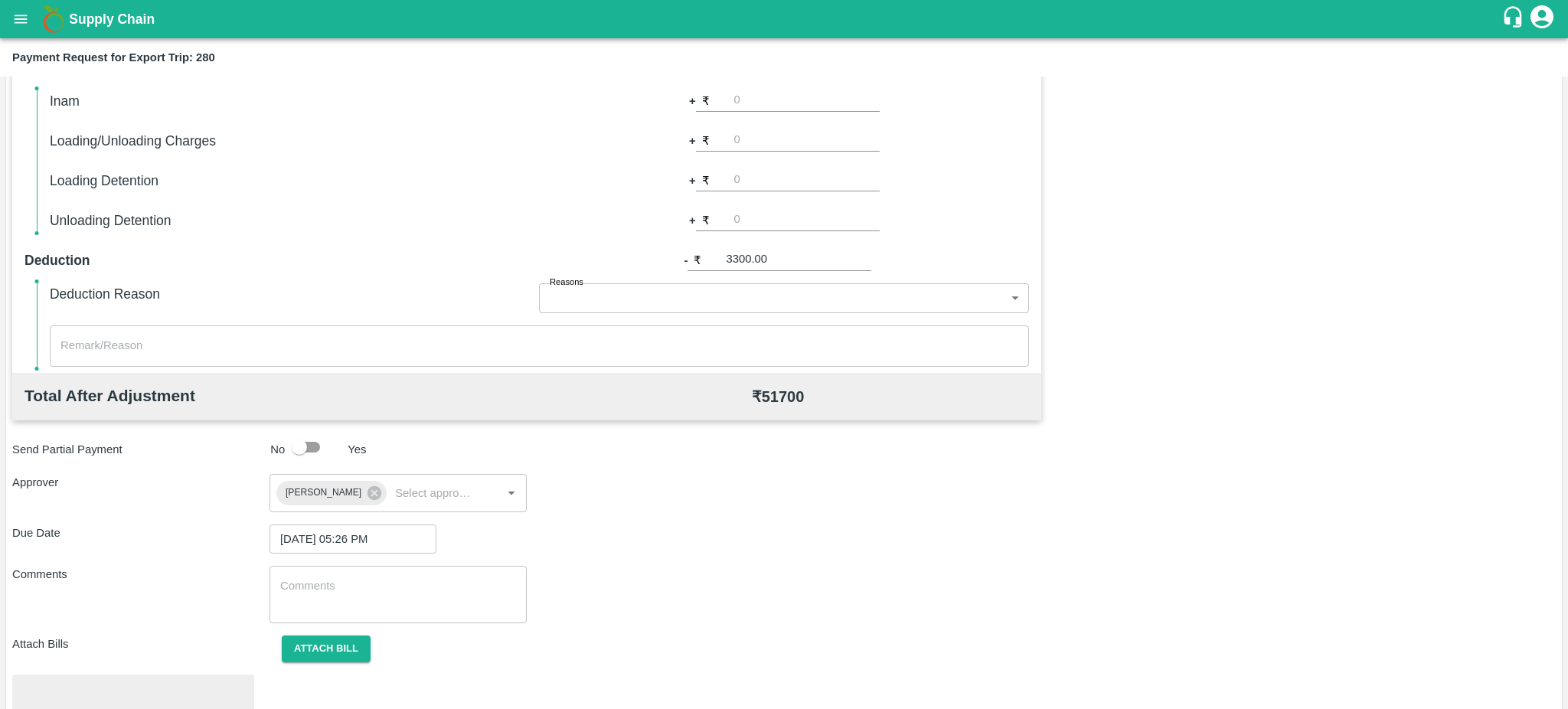
scroll to position [431, 0]
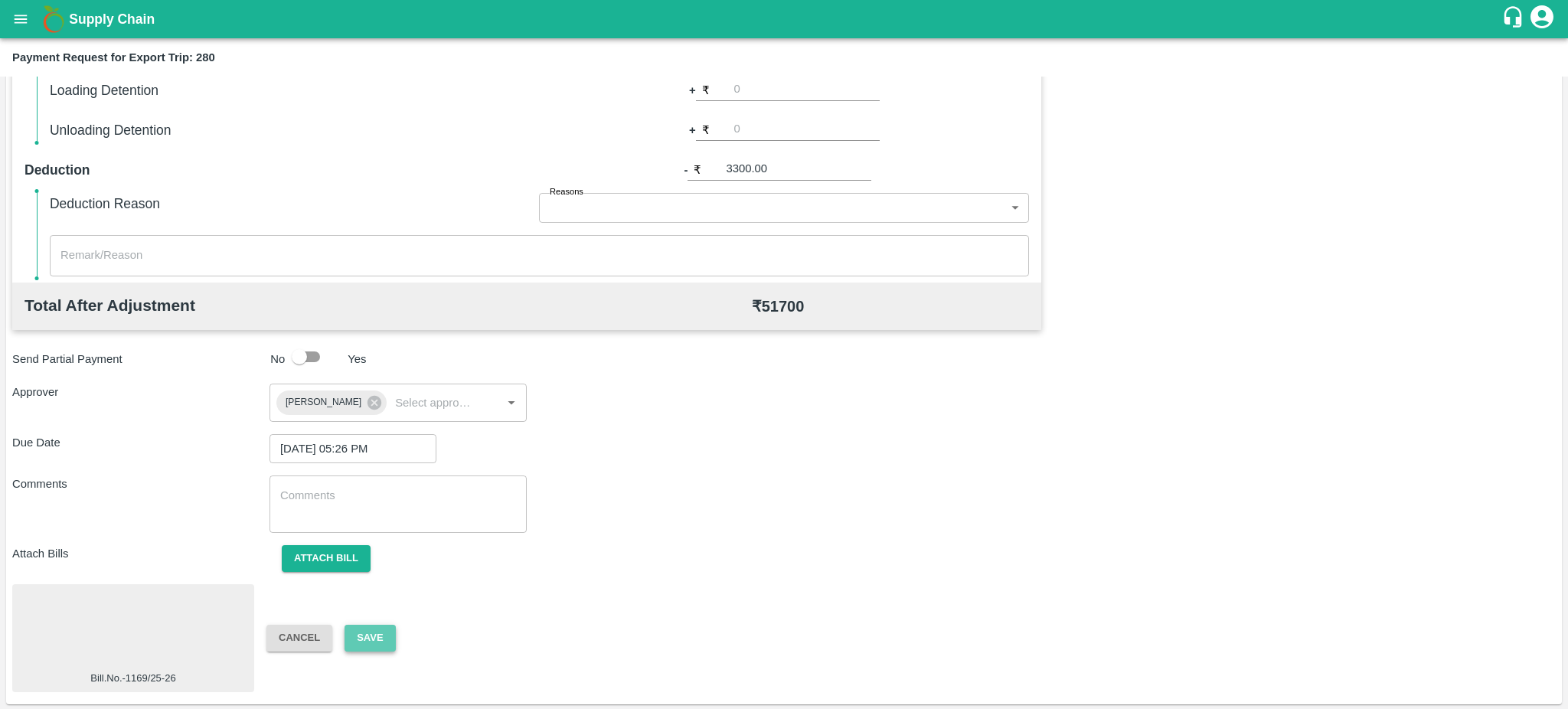
click at [370, 634] on button "Save" at bounding box center [370, 638] width 51 height 27
click at [325, 564] on button "Attach bill" at bounding box center [325, 559] width 89 height 27
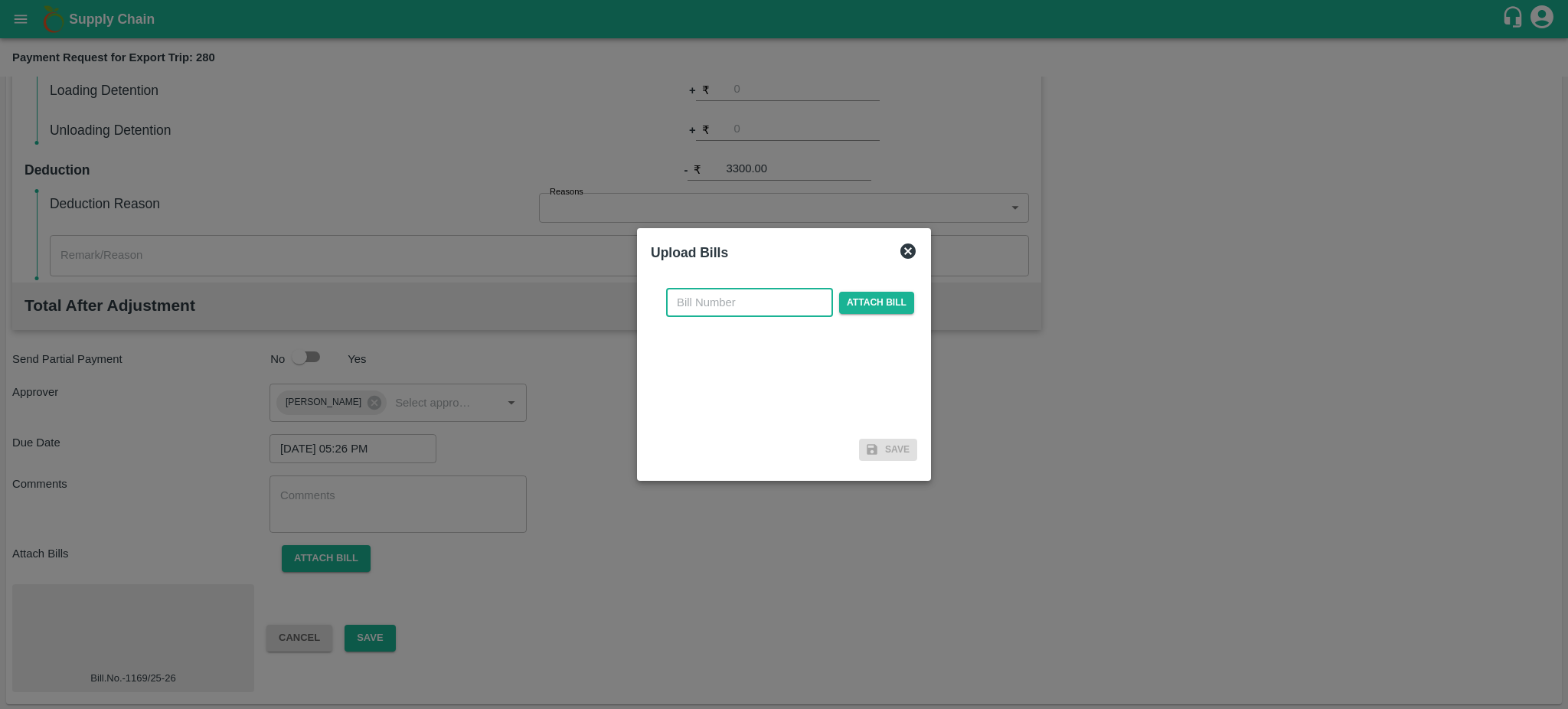
click at [743, 301] on input "text" at bounding box center [750, 302] width 167 height 29
paste input "1169/25-26"
click at [704, 303] on input "1169/25-26" at bounding box center [750, 302] width 167 height 29
type input "1169 /25-26"
click at [854, 307] on span "Attach bill" at bounding box center [877, 302] width 75 height 22
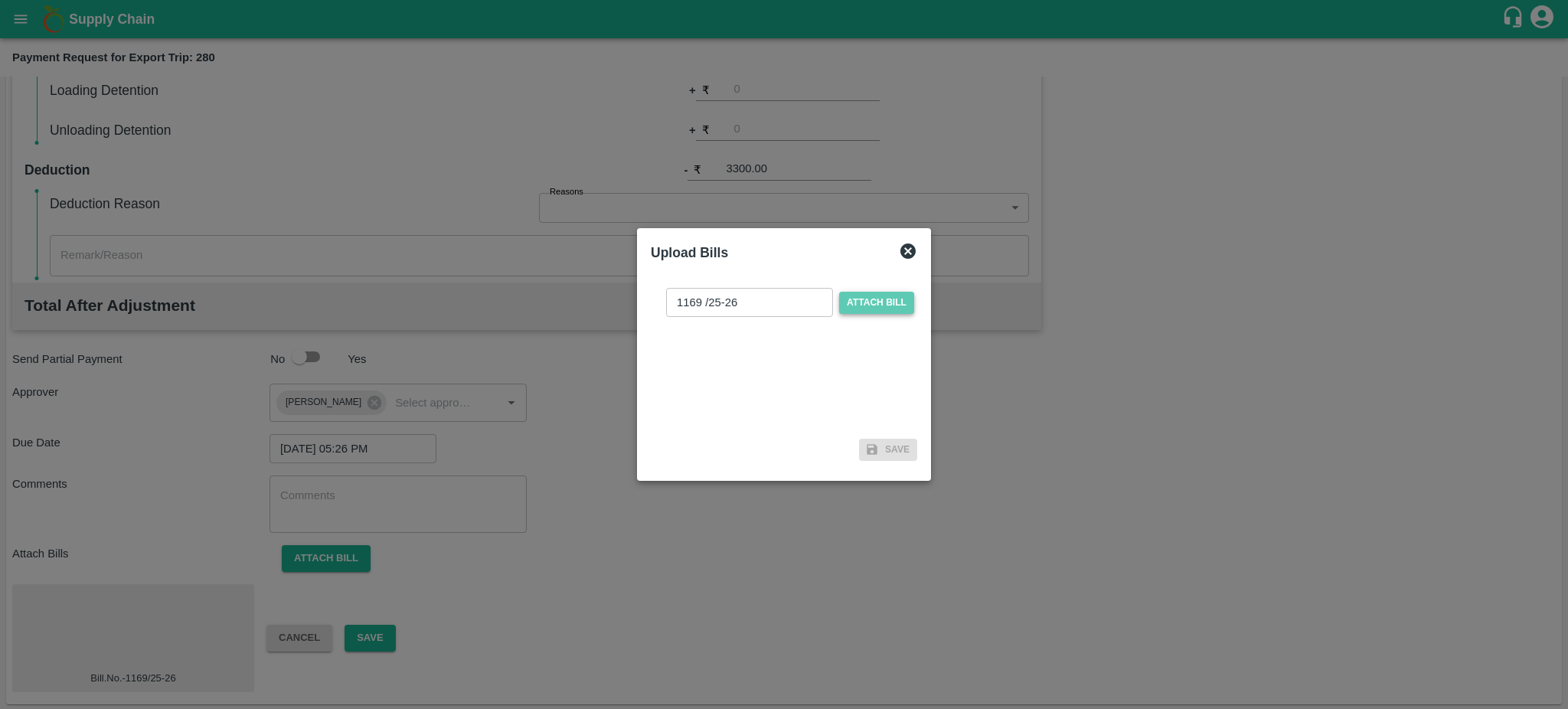
click at [0, 0] on input "Attach bill" at bounding box center [0, 0] width 0 height 0
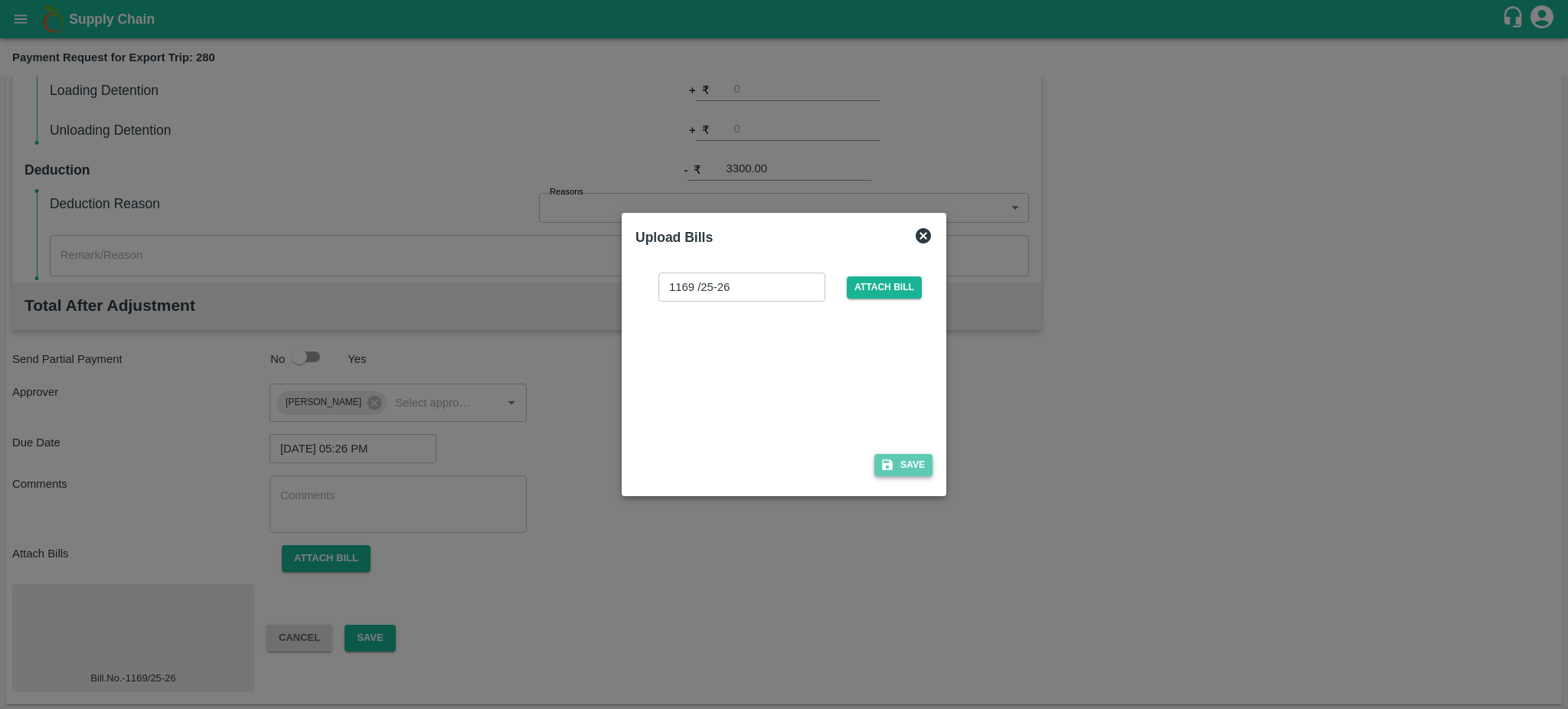
click at [908, 454] on button "Save" at bounding box center [903, 464] width 58 height 22
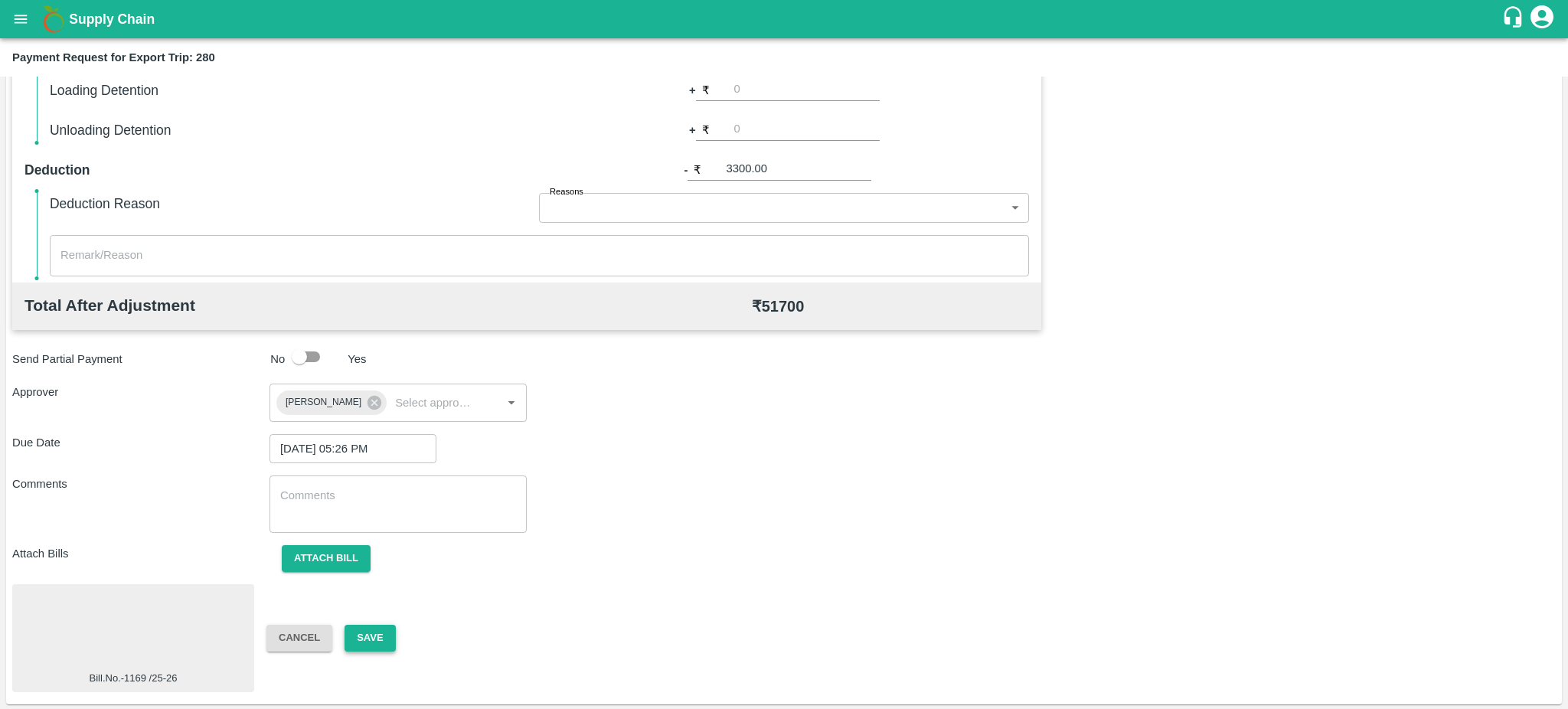
click at [358, 642] on button "Save" at bounding box center [370, 638] width 51 height 27
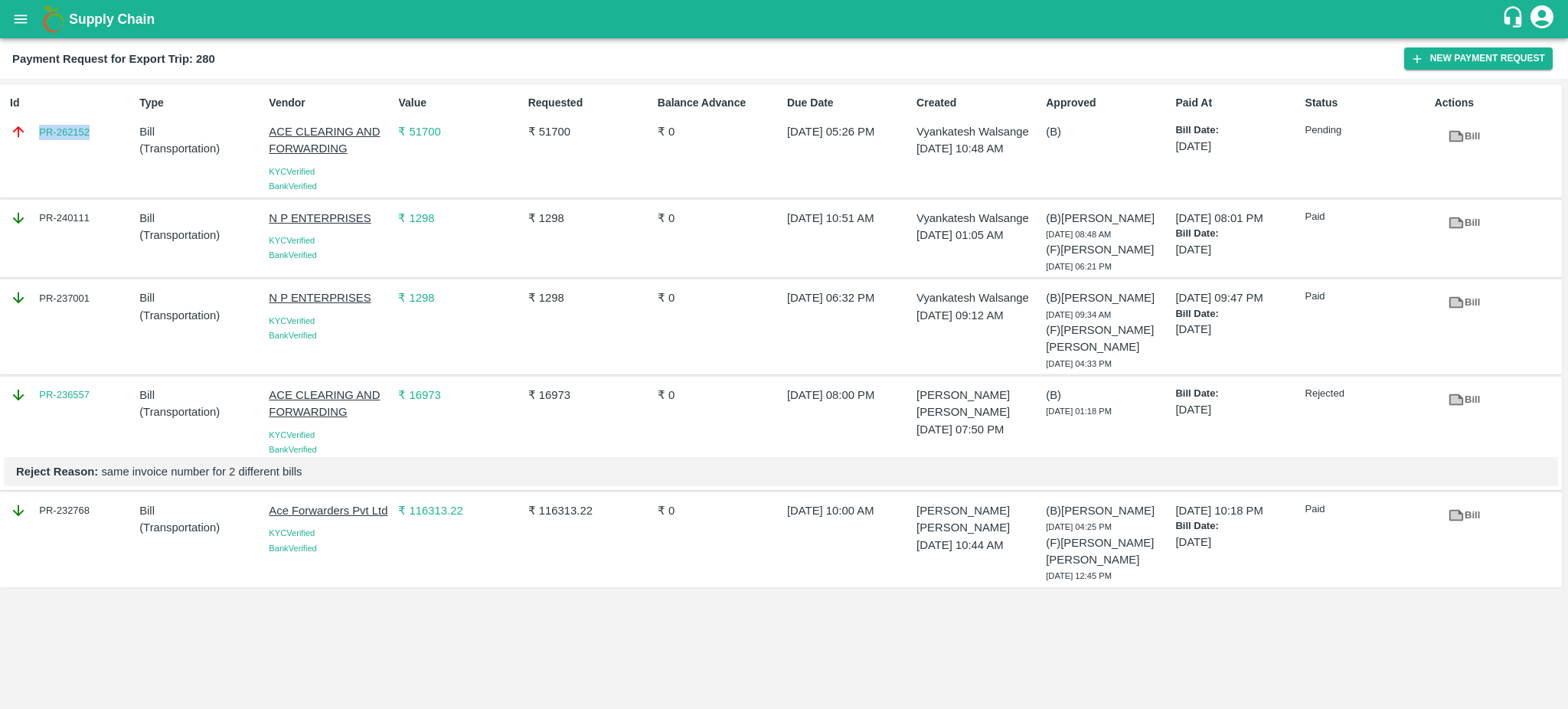
drag, startPoint x: 112, startPoint y: 132, endPoint x: 25, endPoint y: 132, distance: 87.0
click at [25, 132] on div "PR-262152" at bounding box center [71, 132] width 123 height 17
copy link "PR-262152"
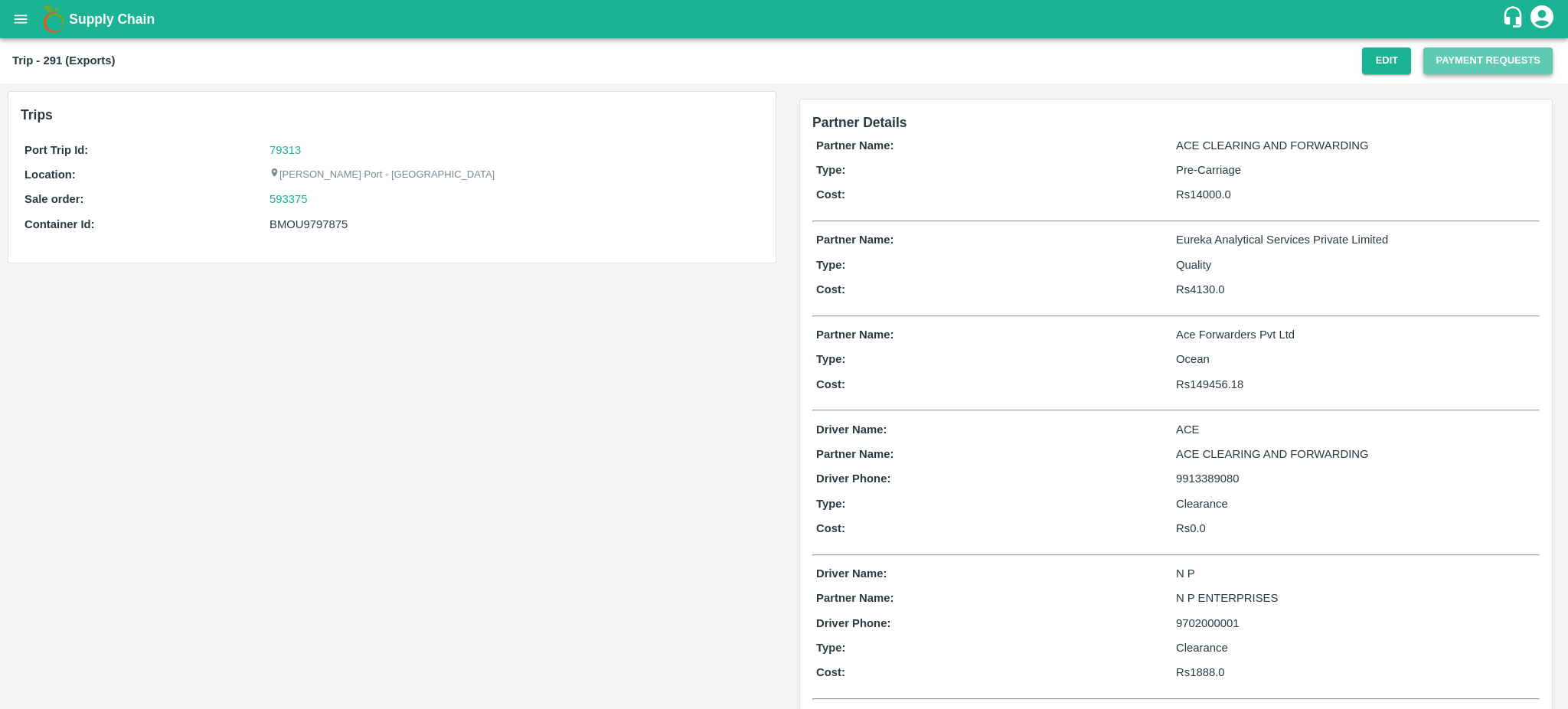
click at [1484, 59] on button "Payment Requests" at bounding box center [1488, 61] width 129 height 27
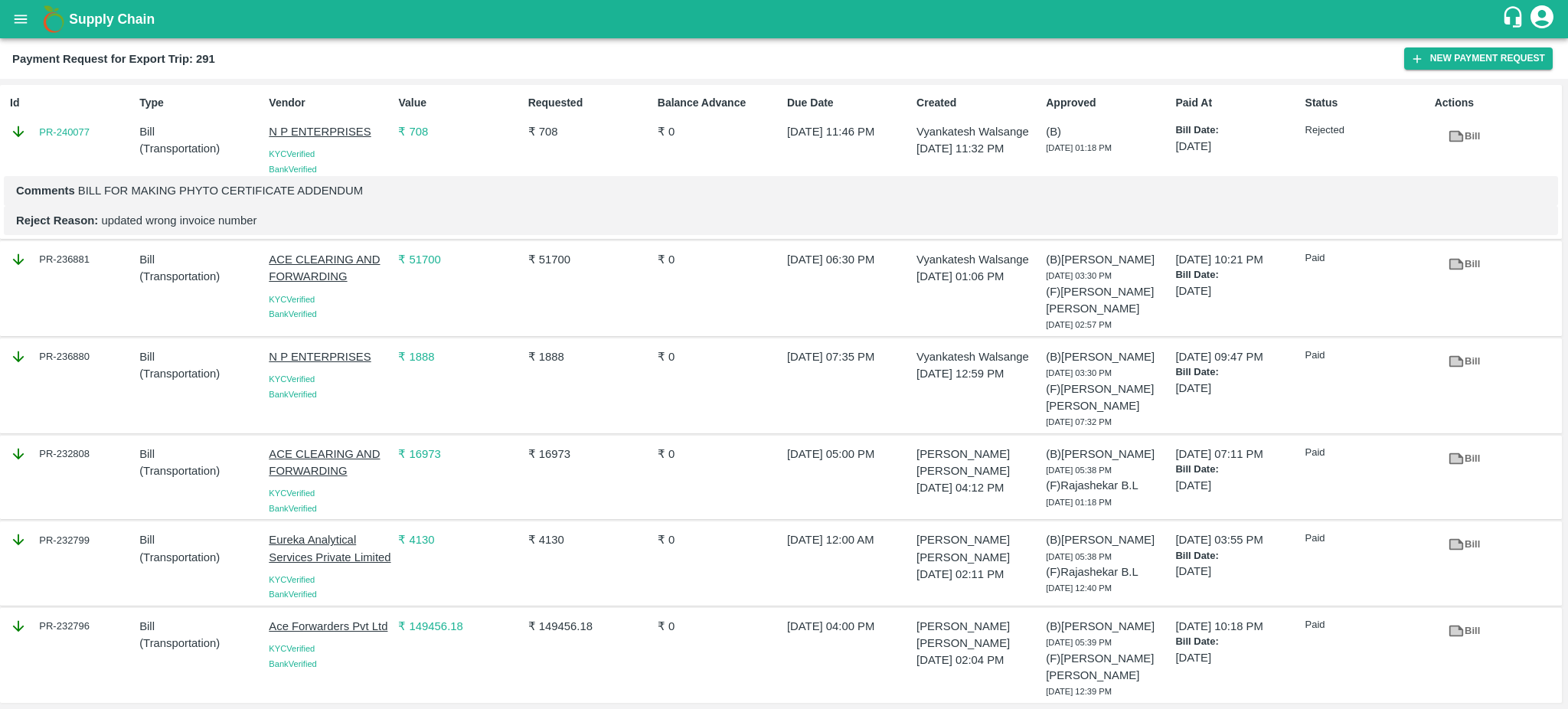
scroll to position [7, 0]
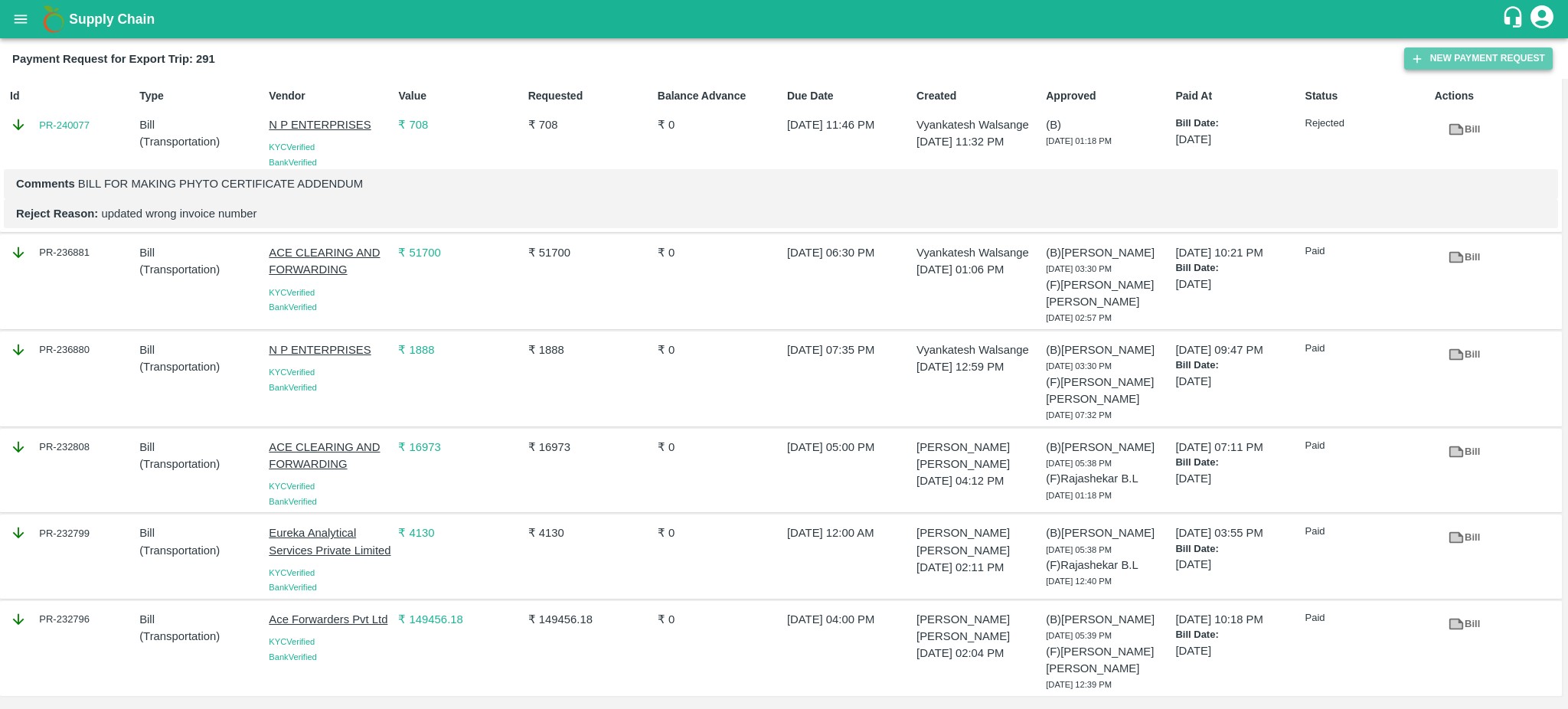
click at [1445, 54] on button "New Payment Request" at bounding box center [1478, 58] width 148 height 22
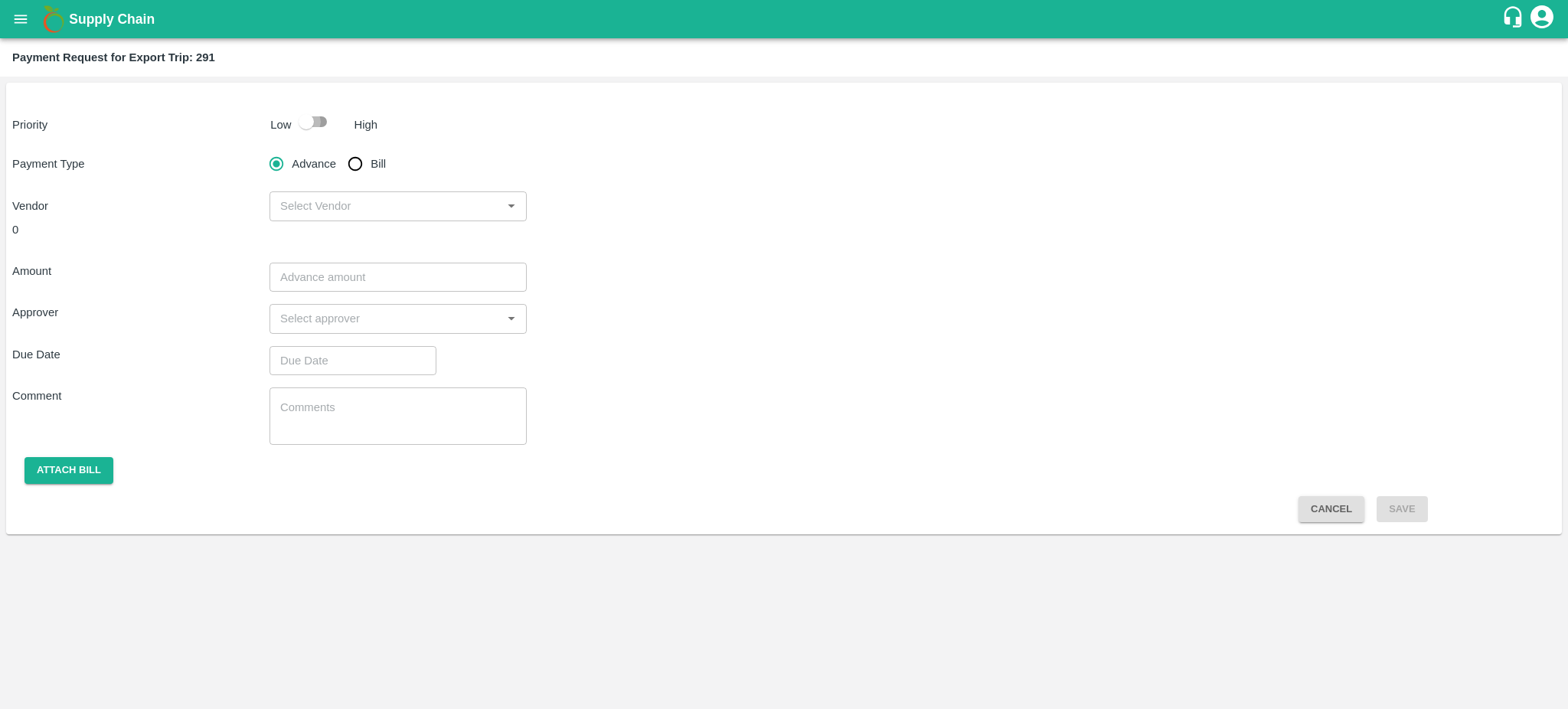
click at [320, 122] on input "checkbox" at bounding box center [305, 122] width 87 height 29
checkbox input "true"
click at [366, 177] on input "Bill" at bounding box center [355, 164] width 31 height 31
radio input "true"
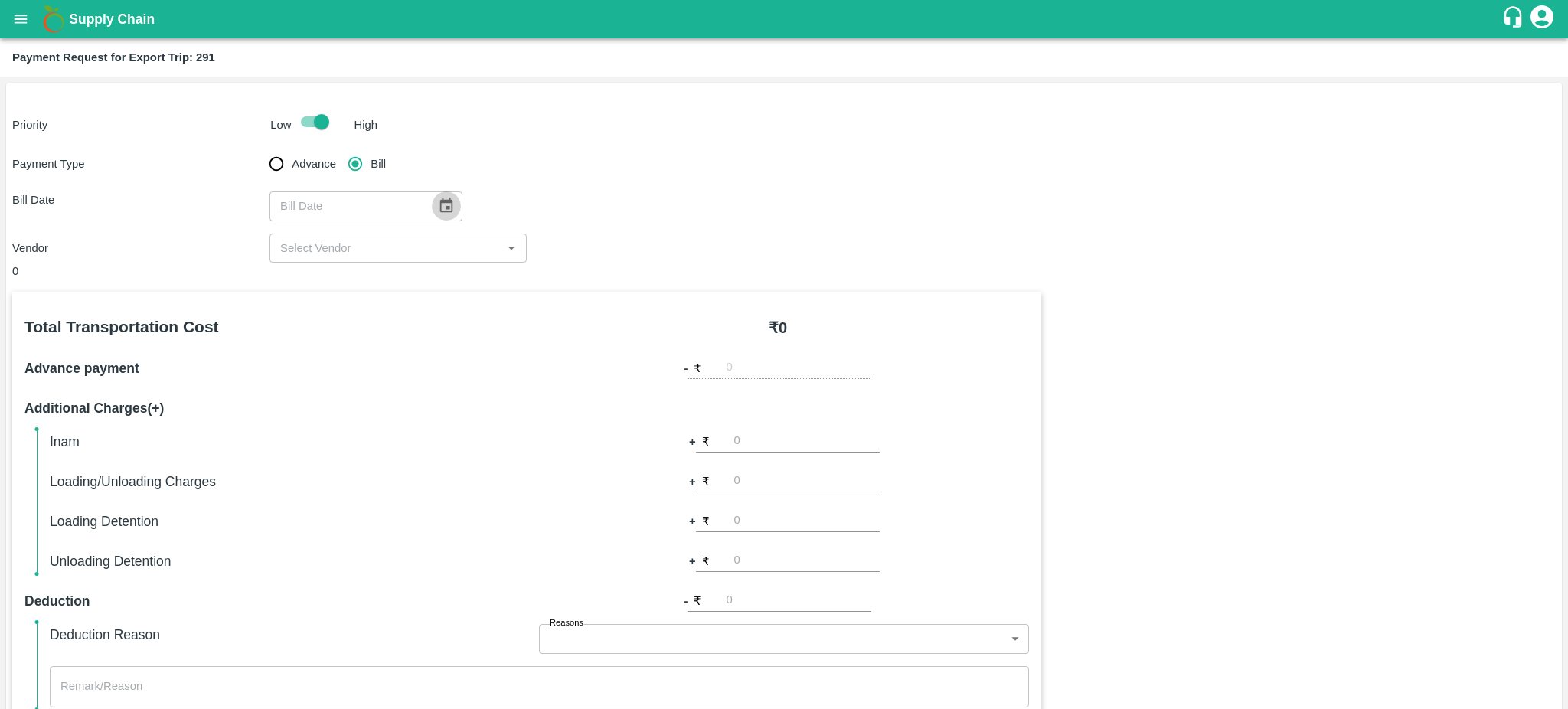
click at [438, 204] on icon "Choose date" at bounding box center [447, 206] width 17 height 17
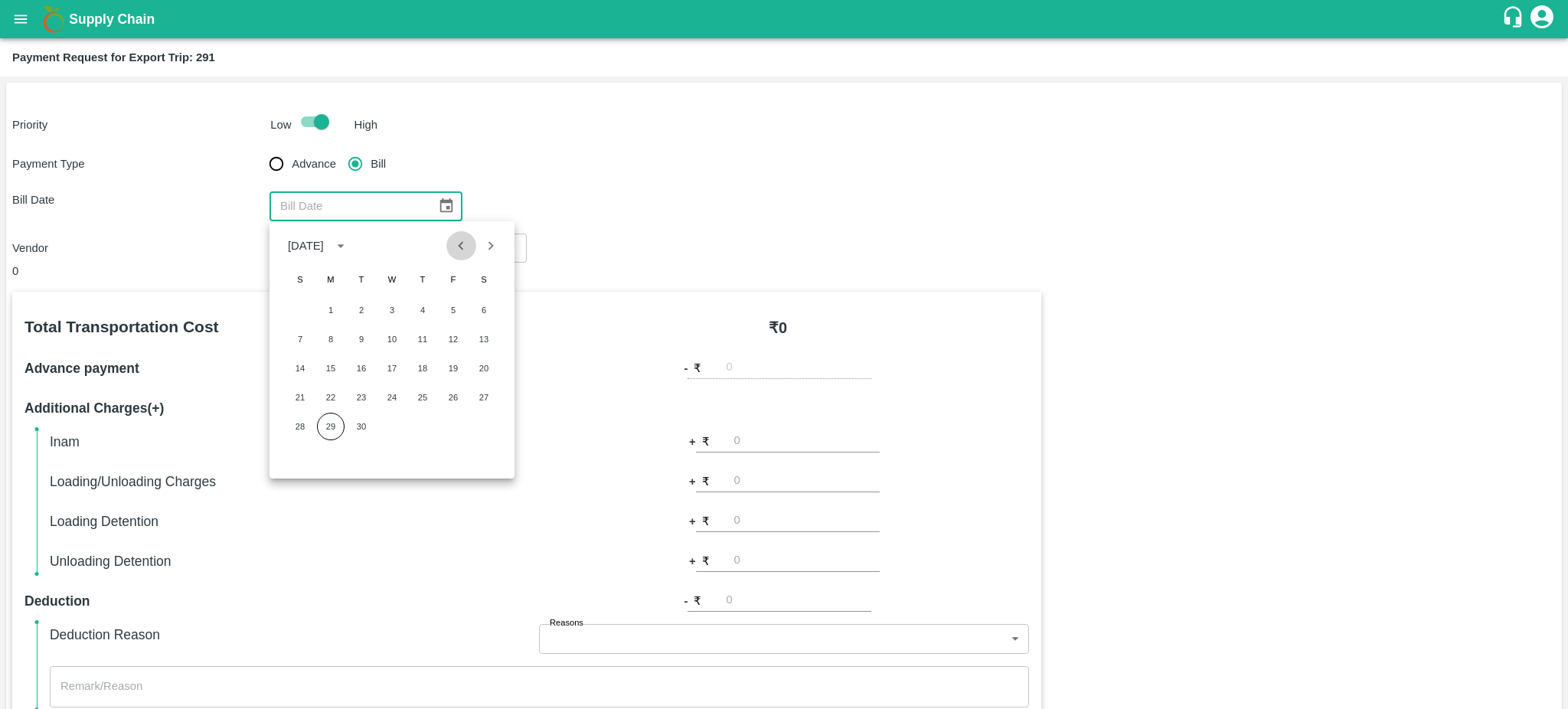
click at [458, 249] on icon "Previous month" at bounding box center [461, 246] width 17 height 17
click at [334, 368] on button "11" at bounding box center [330, 367] width 28 height 28
type input "[DATE]"
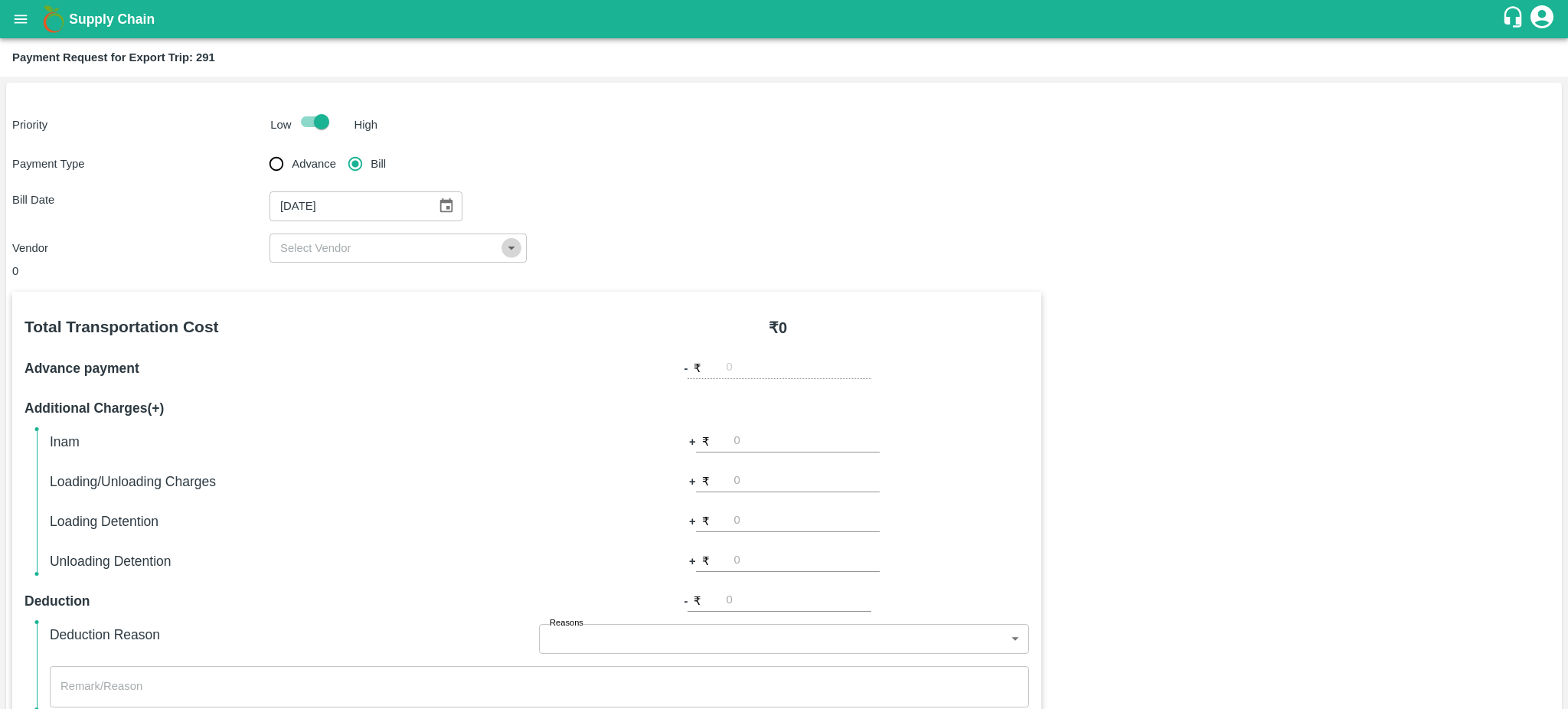
click at [505, 255] on icon "Open" at bounding box center [512, 248] width 17 height 17
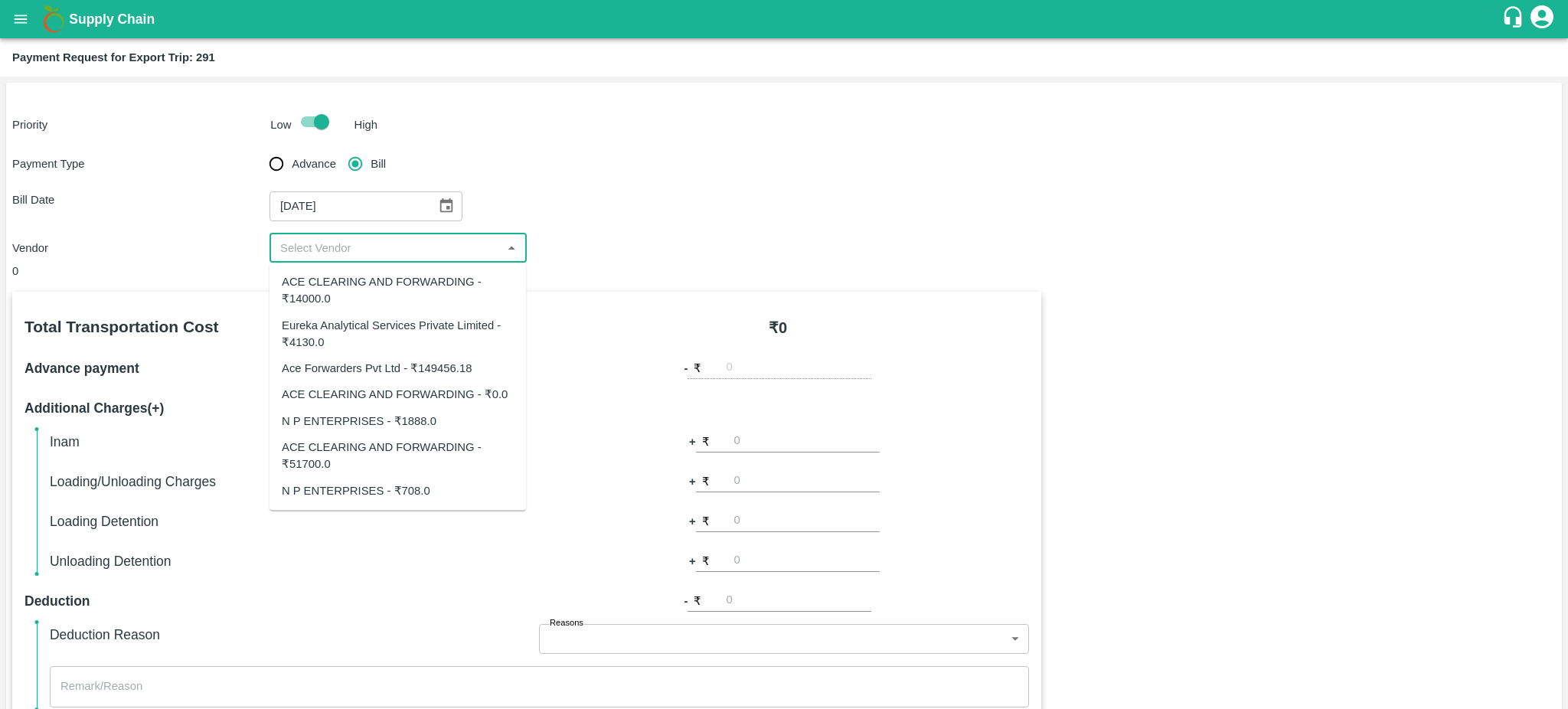
click at [320, 300] on div "ACE CLEARING AND FORWARDING - ₹14000.0" at bounding box center [397, 291] width 232 height 34
type input "ACE CLEARING AND FORWARDING - ₹14000.0"
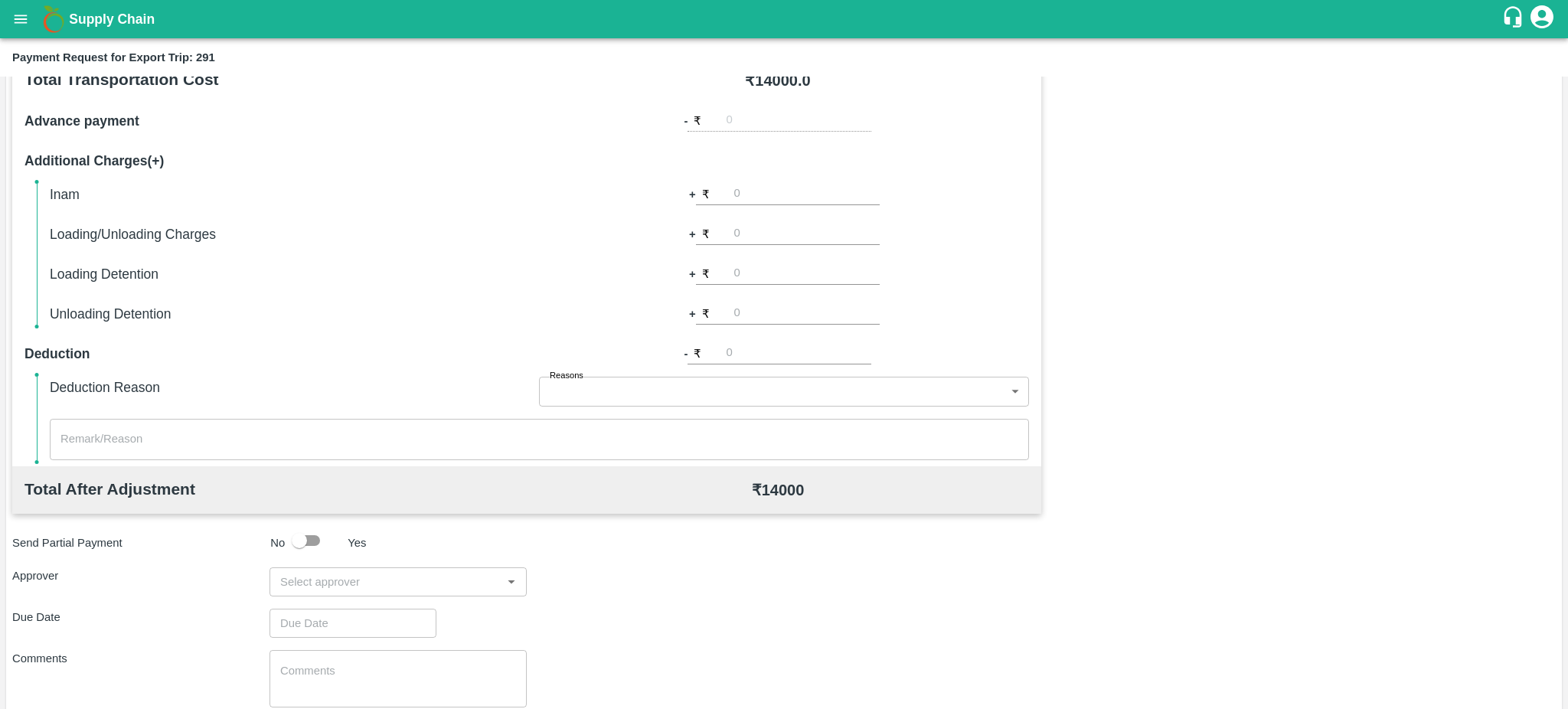
scroll to position [307, 0]
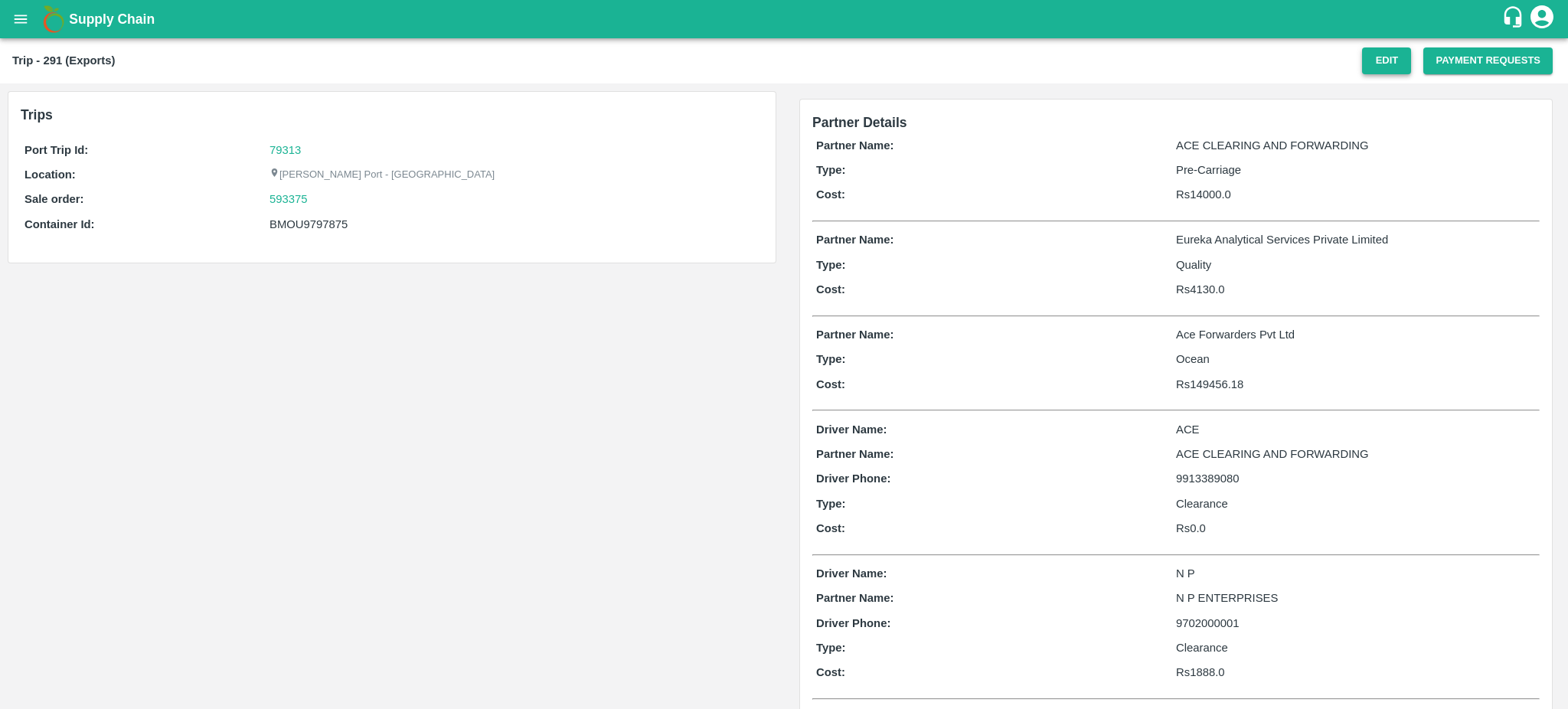
click at [1362, 66] on button "Edit" at bounding box center [1386, 61] width 49 height 27
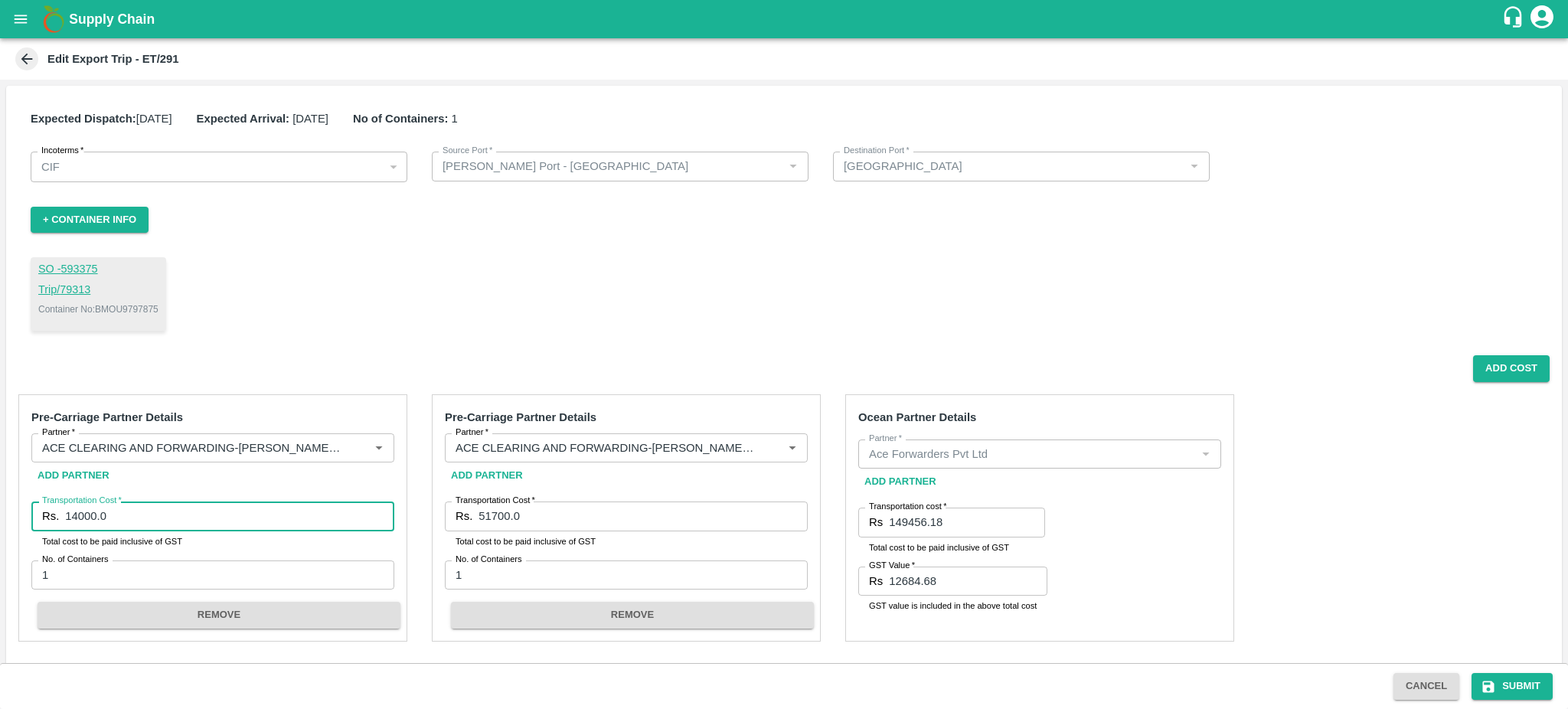
click at [117, 521] on input "14000.0" at bounding box center [230, 516] width 329 height 29
type input "13714"
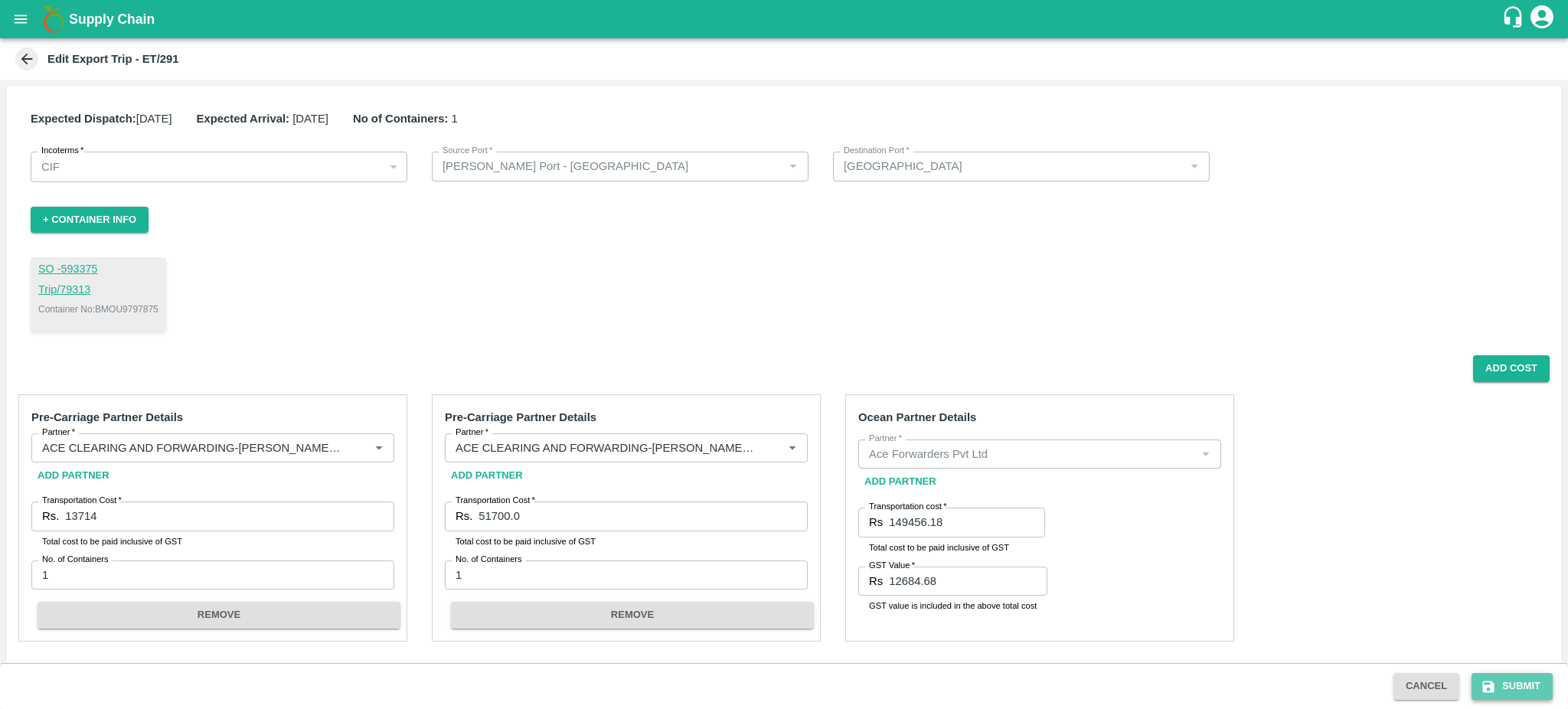
click at [1513, 686] on button "Submit" at bounding box center [1512, 686] width 81 height 27
click at [21, 51] on icon at bounding box center [27, 59] width 17 height 17
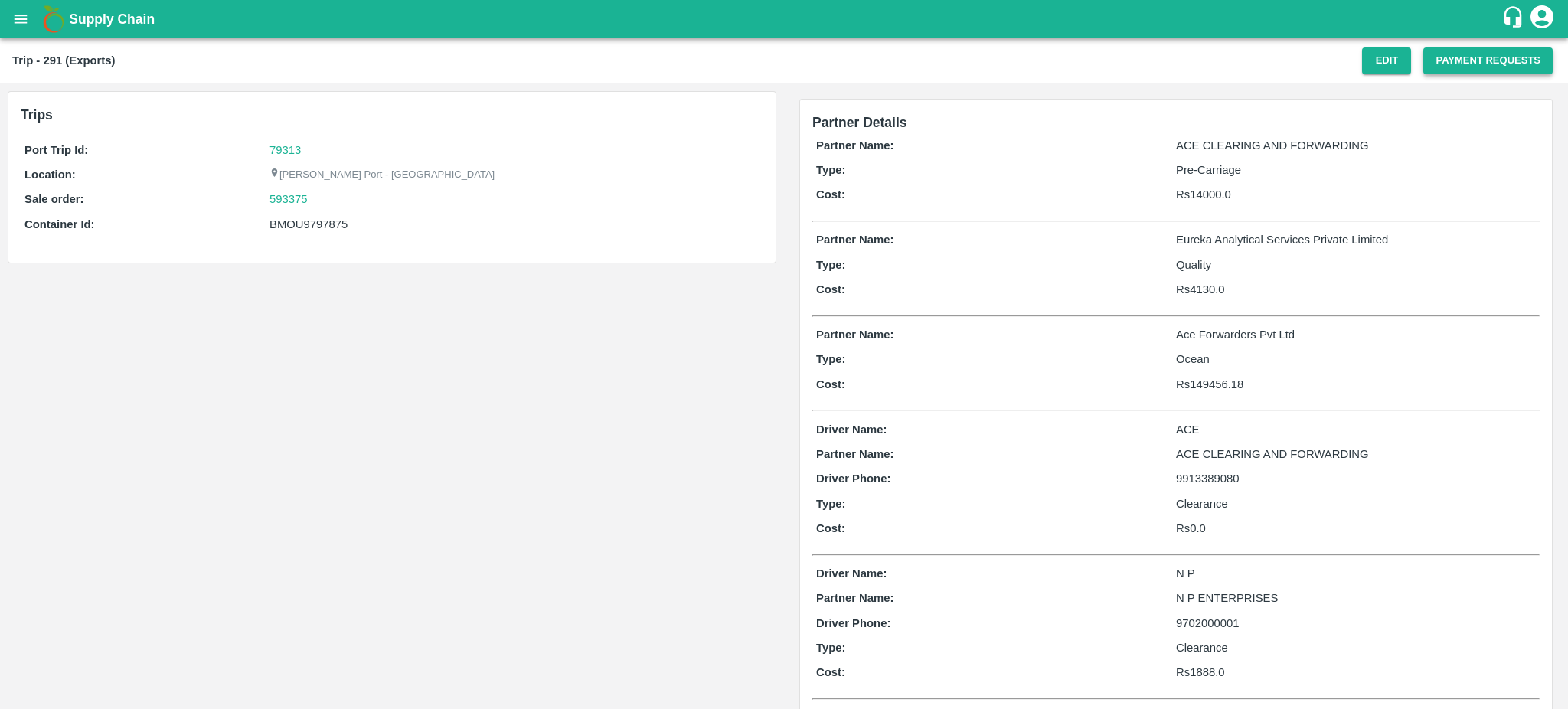
click at [1492, 70] on button "Payment Requests" at bounding box center [1488, 61] width 129 height 27
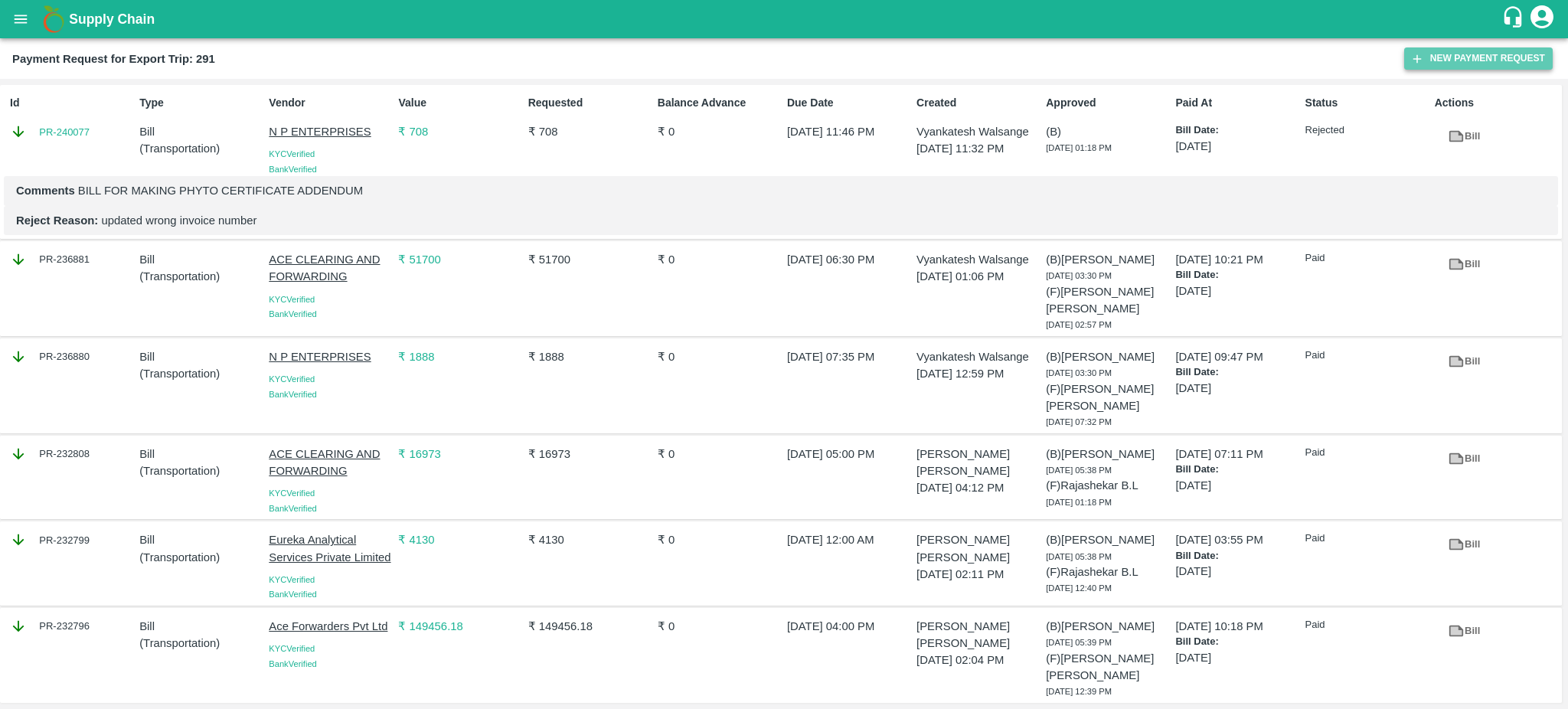
click at [1483, 56] on button "New Payment Request" at bounding box center [1478, 58] width 148 height 22
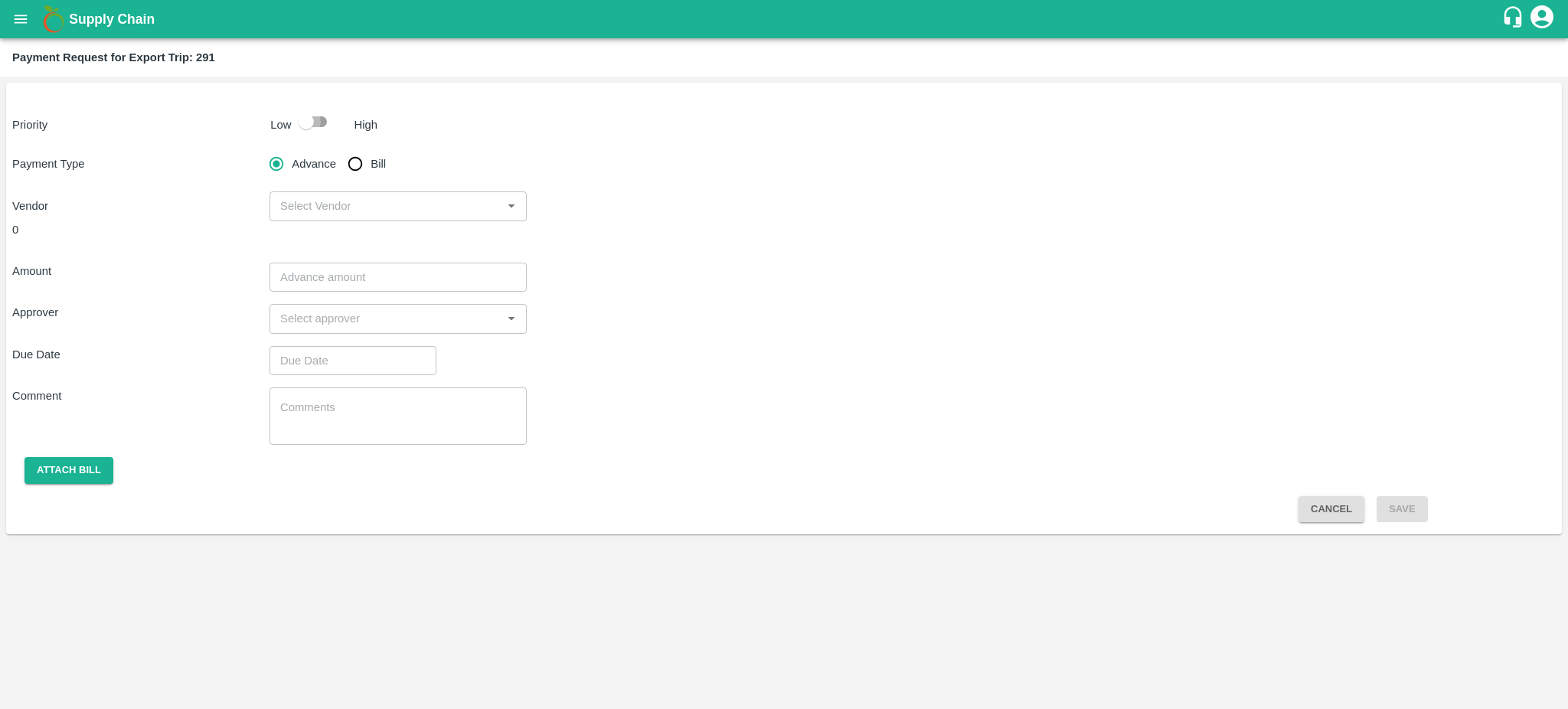
click at [322, 126] on input "checkbox" at bounding box center [305, 122] width 87 height 29
checkbox input "true"
click at [356, 158] on input "Bill" at bounding box center [355, 164] width 31 height 31
radio input "true"
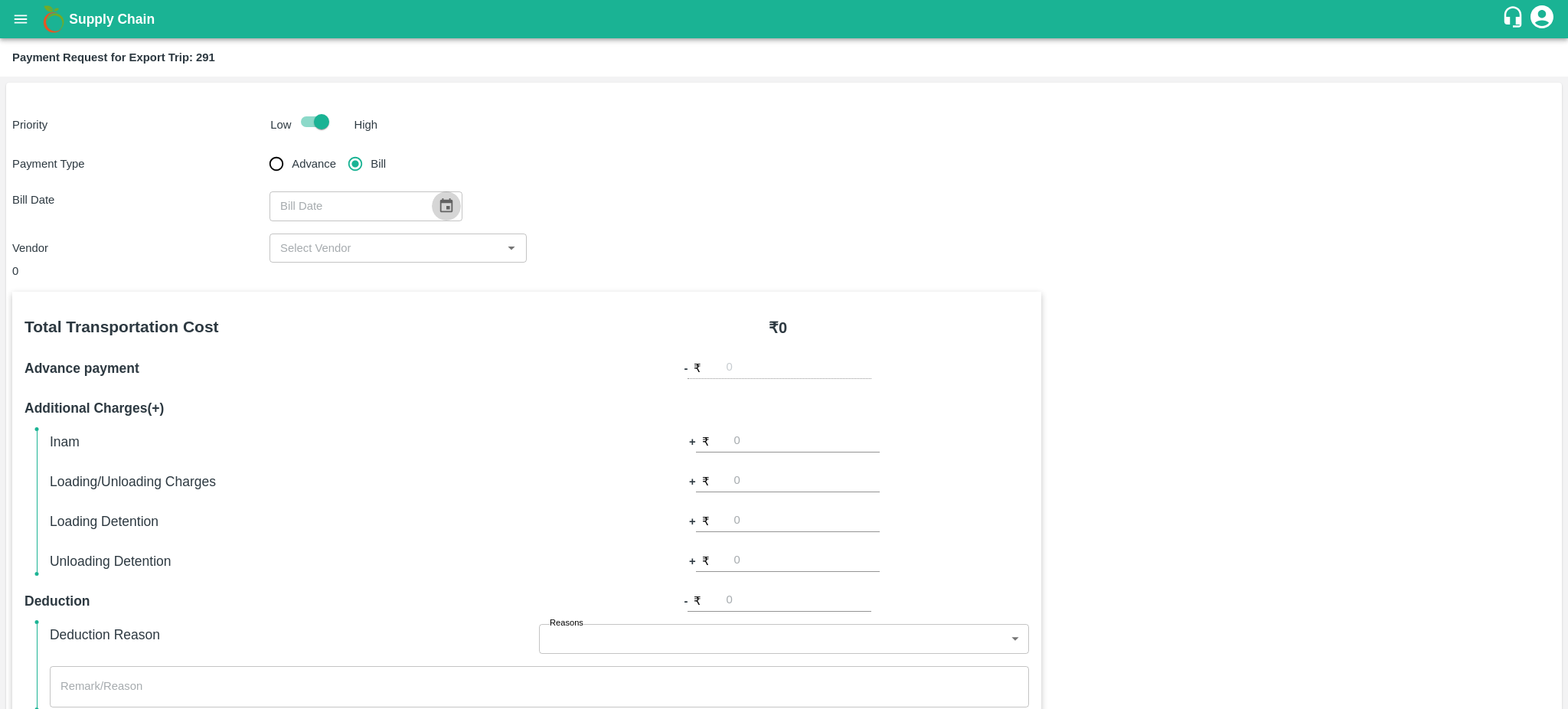
click at [442, 212] on icon "Choose date" at bounding box center [447, 205] width 13 height 14
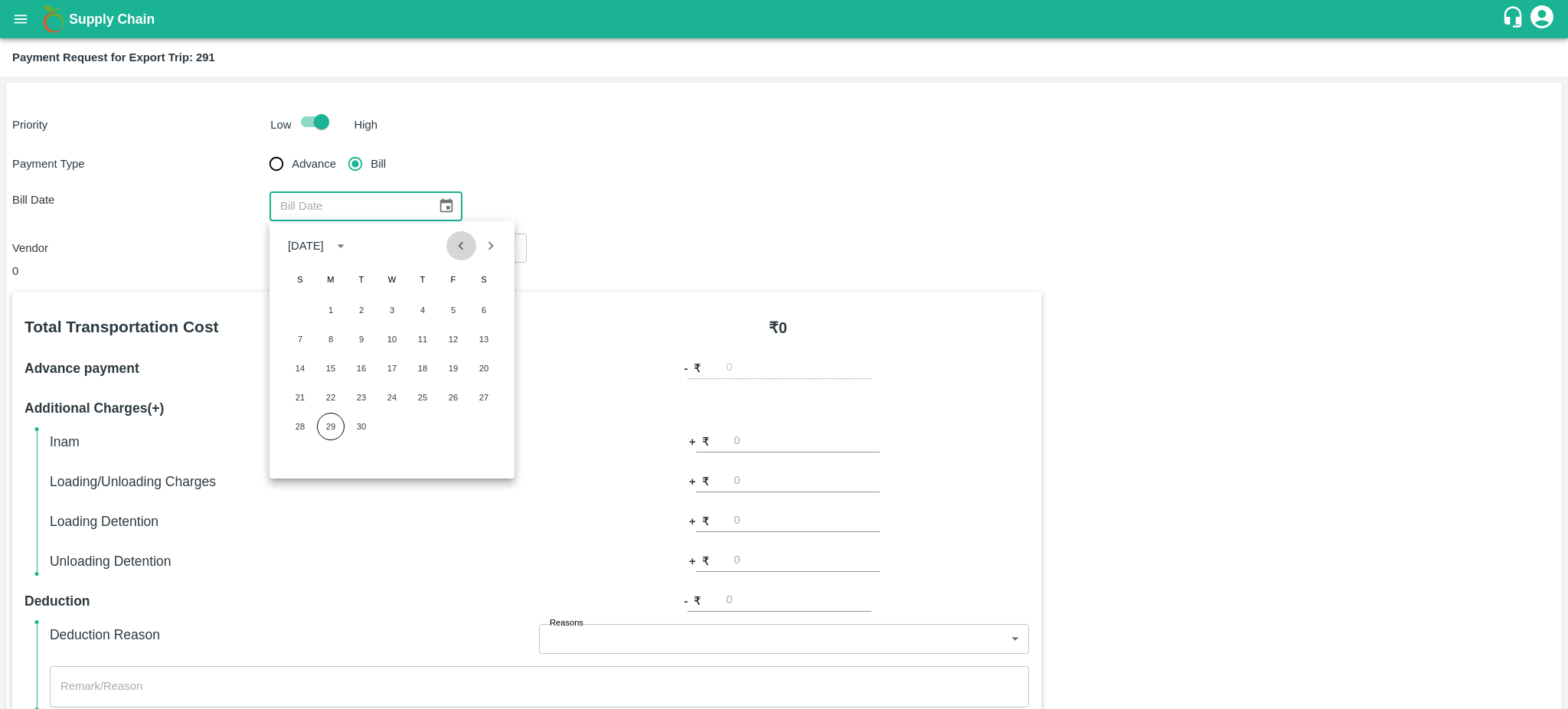
click at [458, 250] on icon "Previous month" at bounding box center [461, 246] width 17 height 17
click at [298, 369] on button "10" at bounding box center [300, 367] width 28 height 28
type input "10/08/2025"
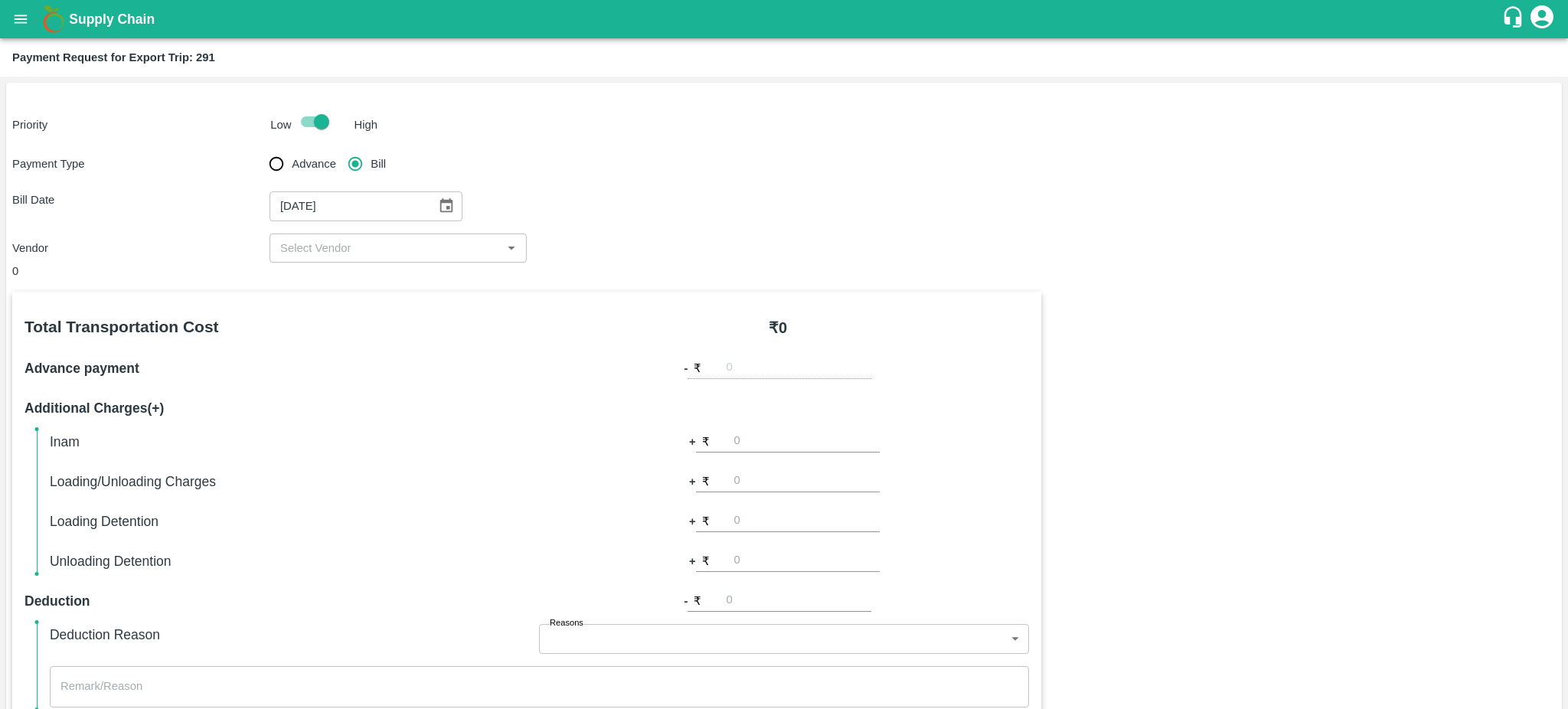
click at [486, 254] on input "input" at bounding box center [385, 248] width 223 height 20
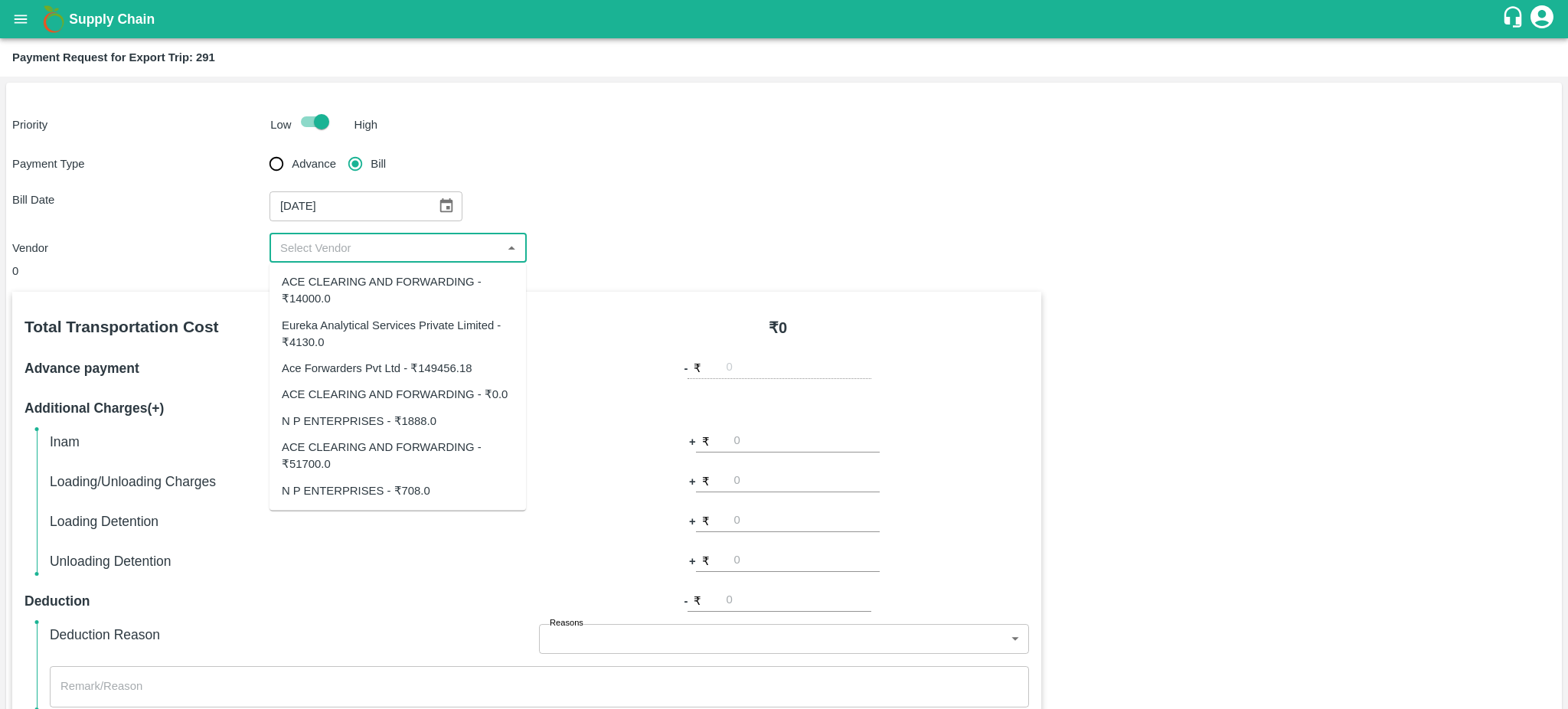
click at [338, 301] on div "ACE CLEARING AND FORWARDING - ₹14000.0" at bounding box center [397, 291] width 232 height 34
type input "ACE CLEARING AND FORWARDING - ₹14000.0"
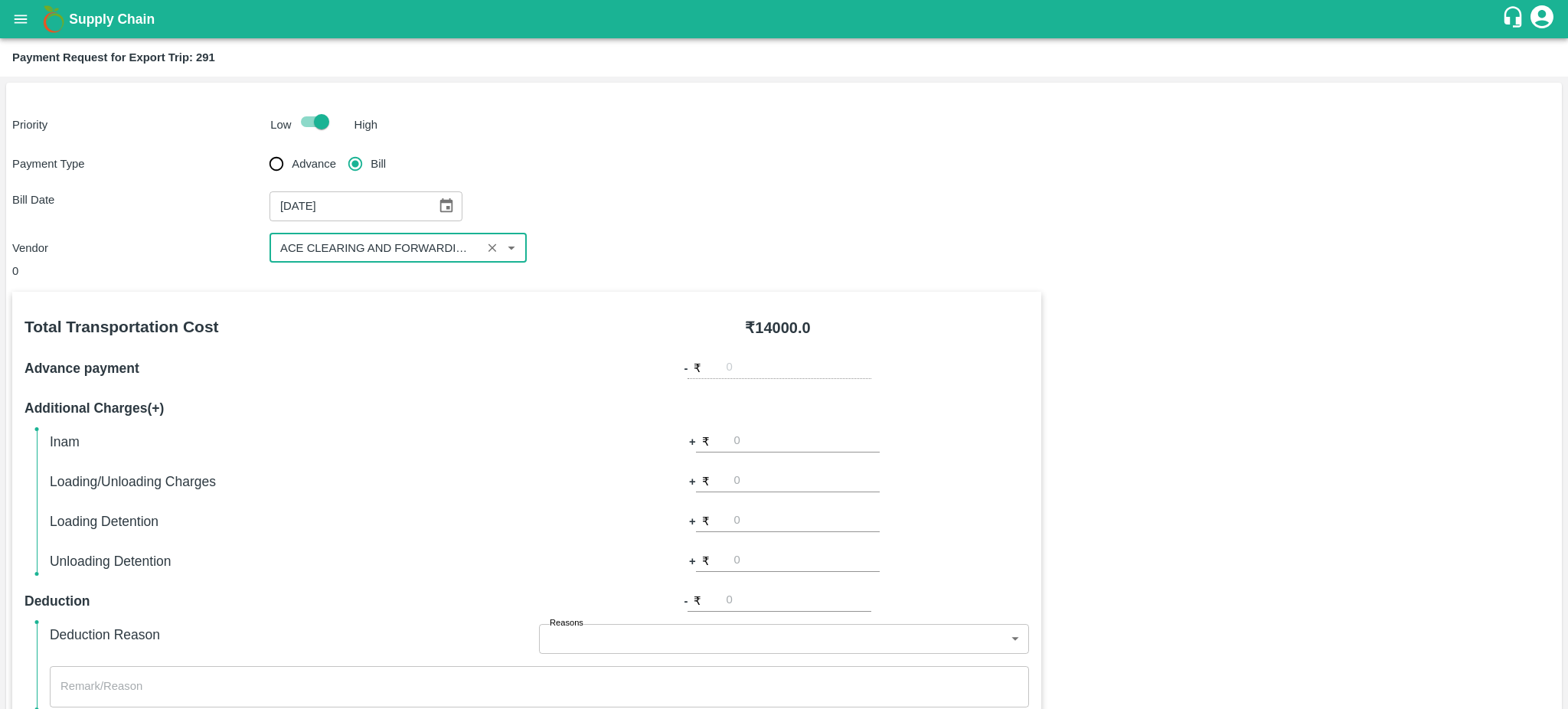
scroll to position [341, 0]
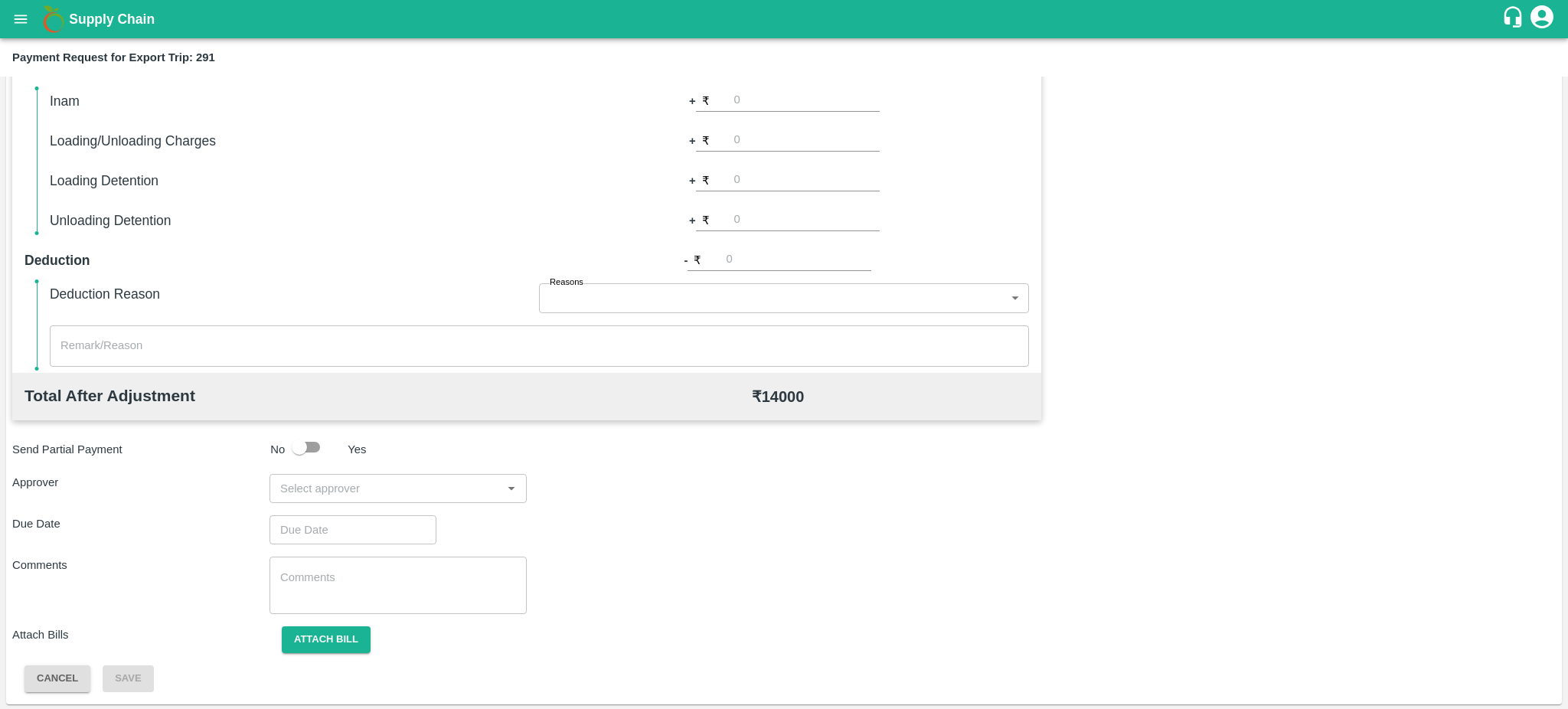
click at [782, 397] on b "₹ 14000" at bounding box center [777, 397] width 53 height 17
copy b "₹ 14000"
click at [750, 251] on input "number" at bounding box center [798, 261] width 146 height 21
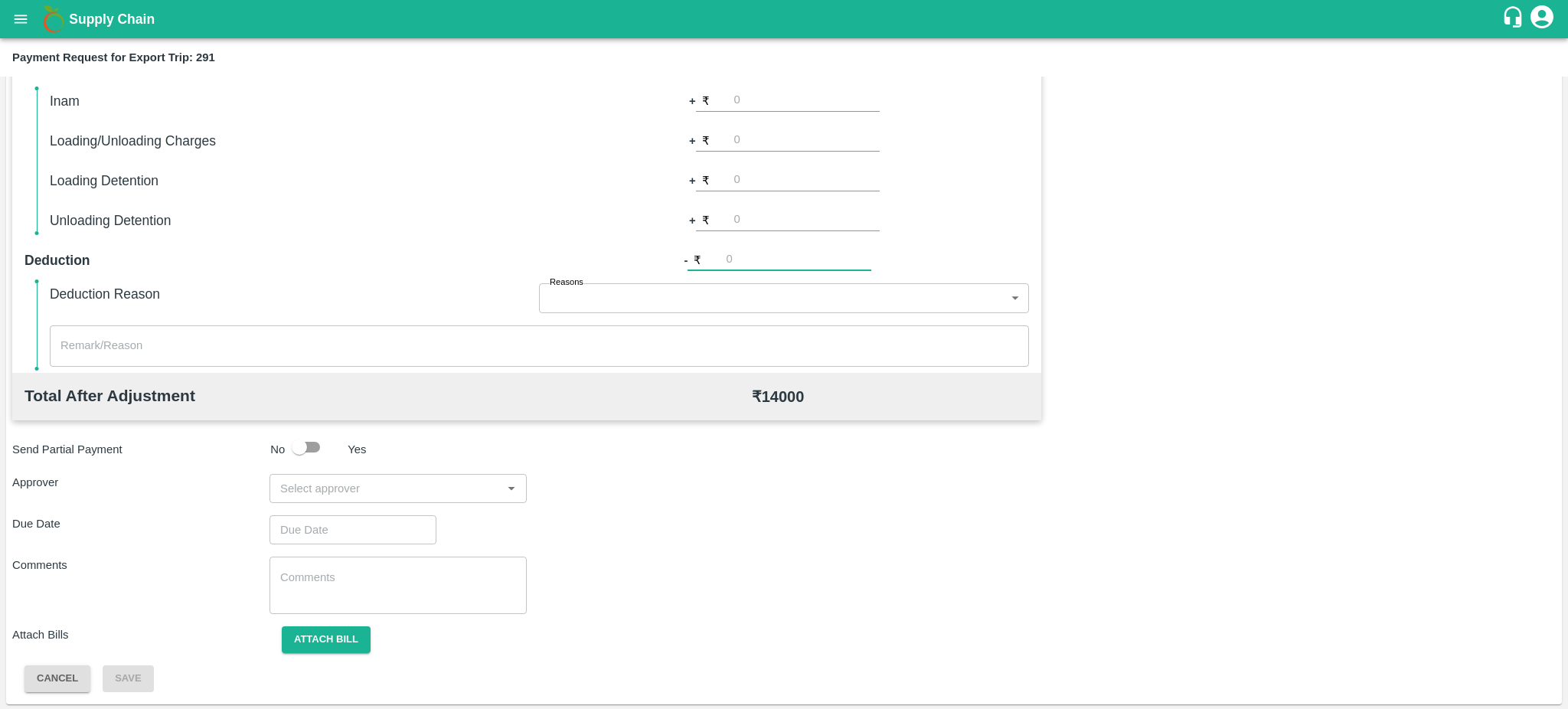
paste input "286"
type input "286"
click at [431, 484] on input "input" at bounding box center [385, 488] width 223 height 20
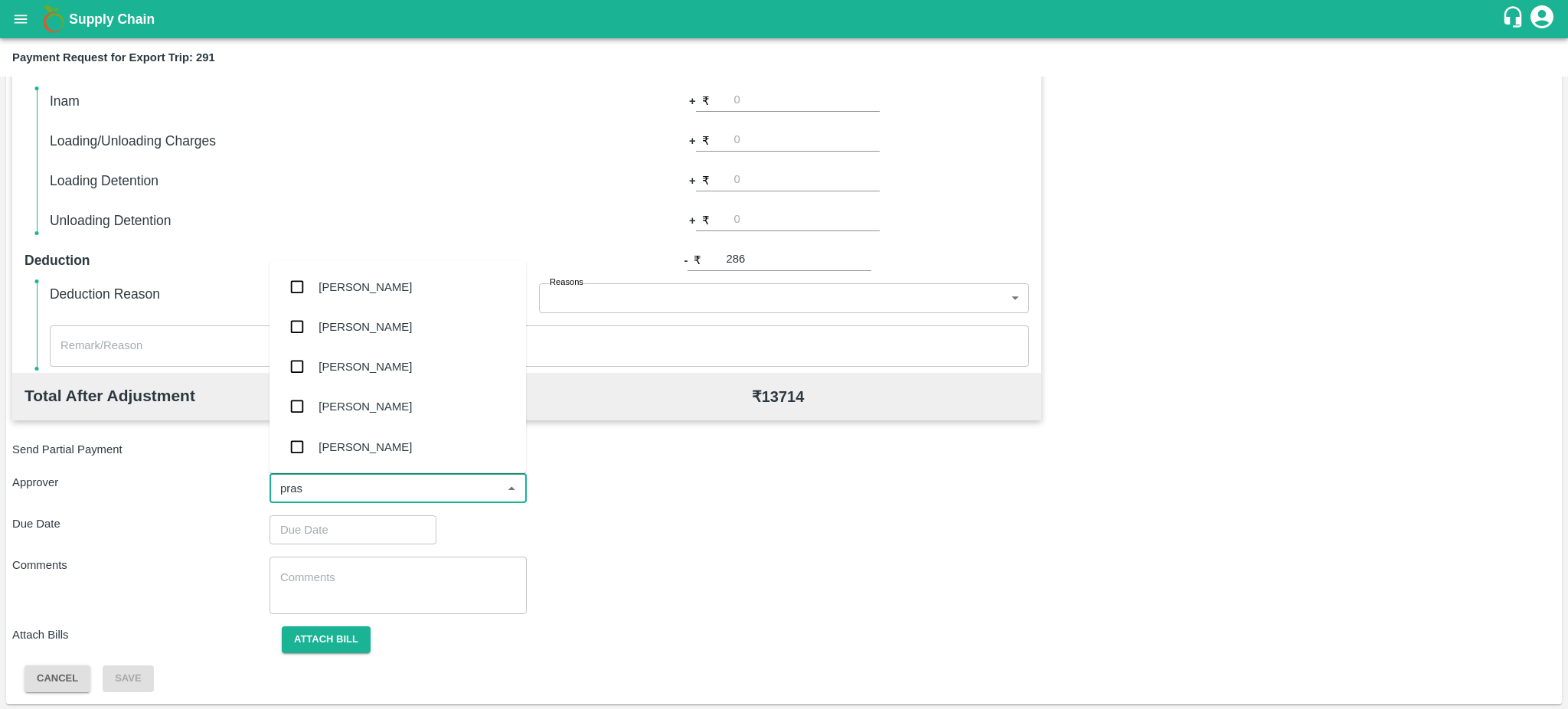
type input "prasa"
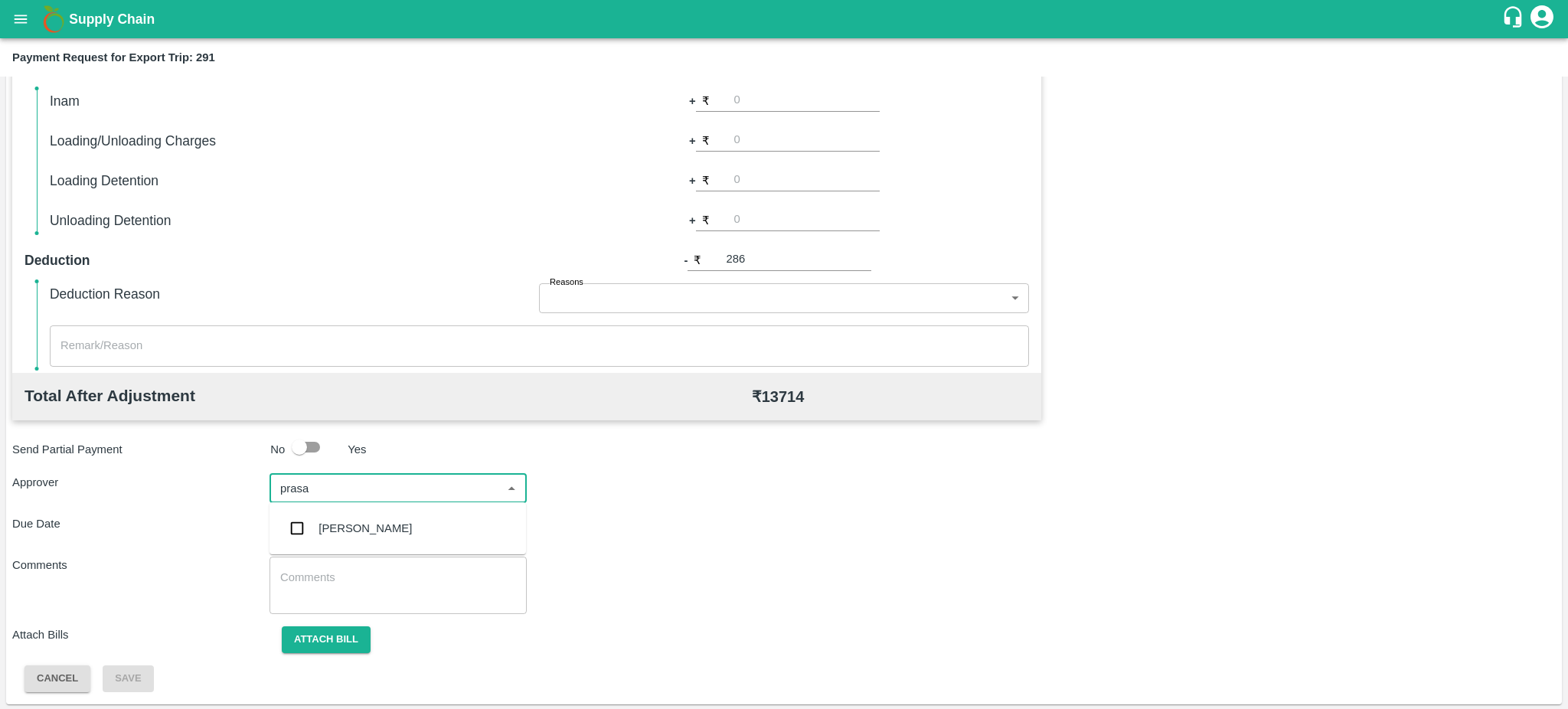
click at [343, 520] on div "[PERSON_NAME]" at bounding box center [366, 528] width 94 height 17
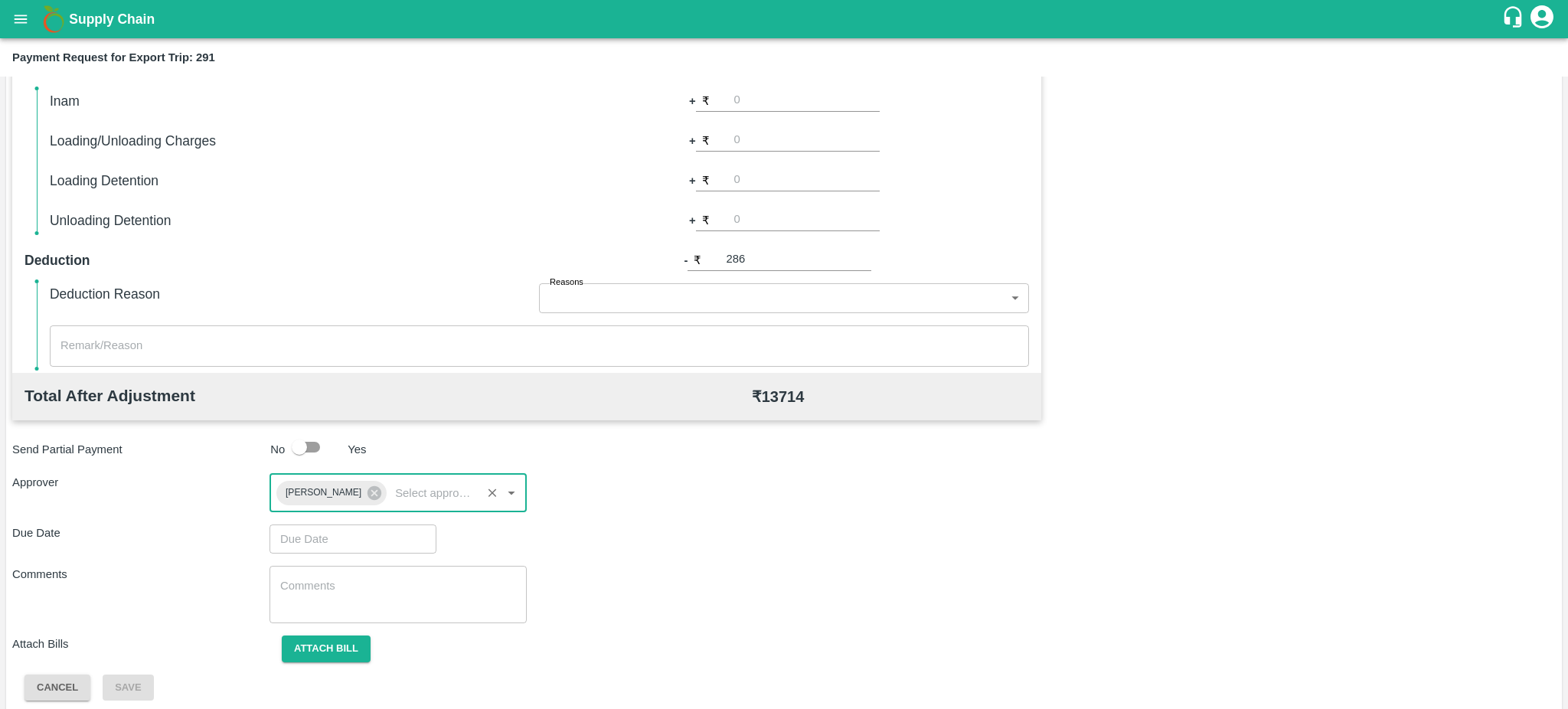
type input "DD/MM/YYYY hh:mm aa"
click at [320, 531] on input "DD/MM/YYYY hh:mm aa" at bounding box center [347, 539] width 156 height 29
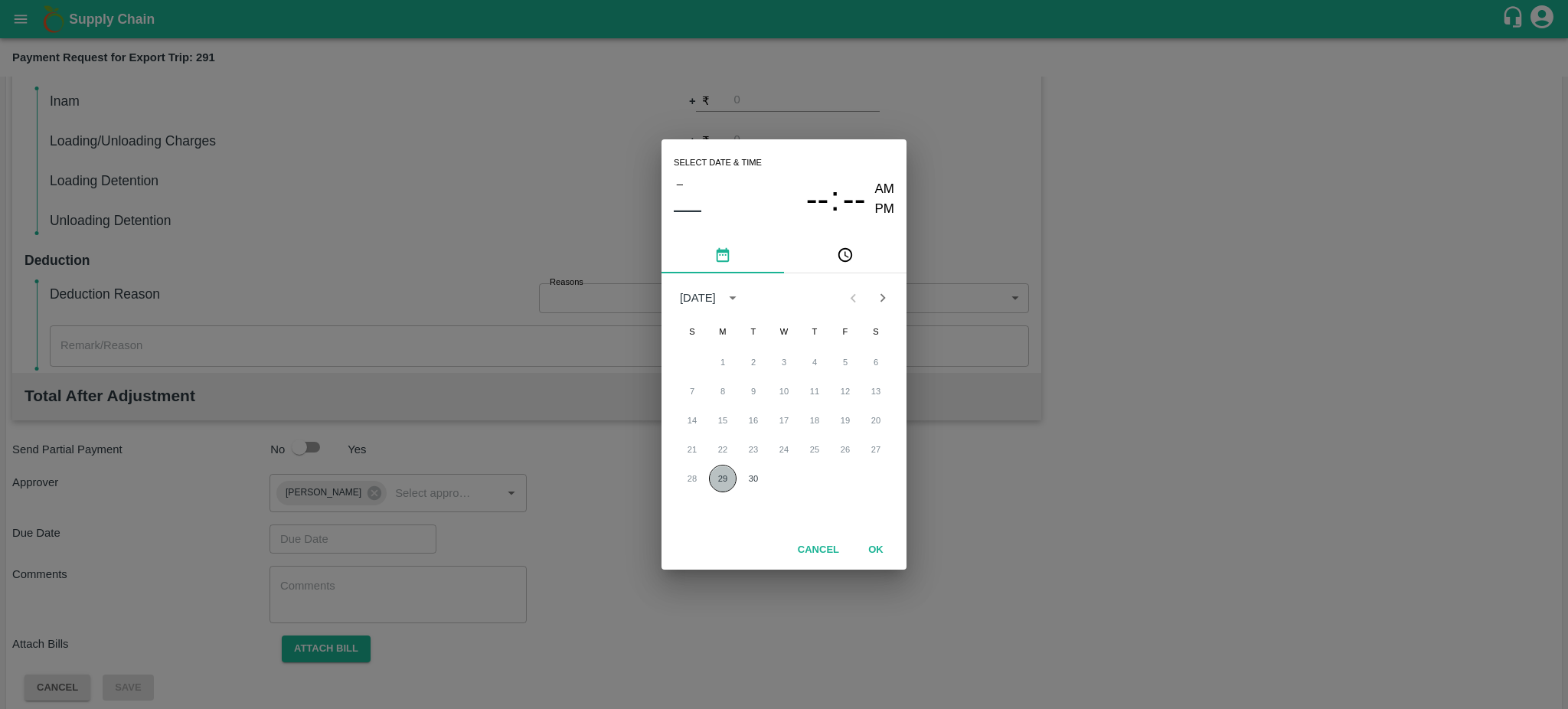
click at [709, 483] on button "29" at bounding box center [723, 478] width 28 height 28
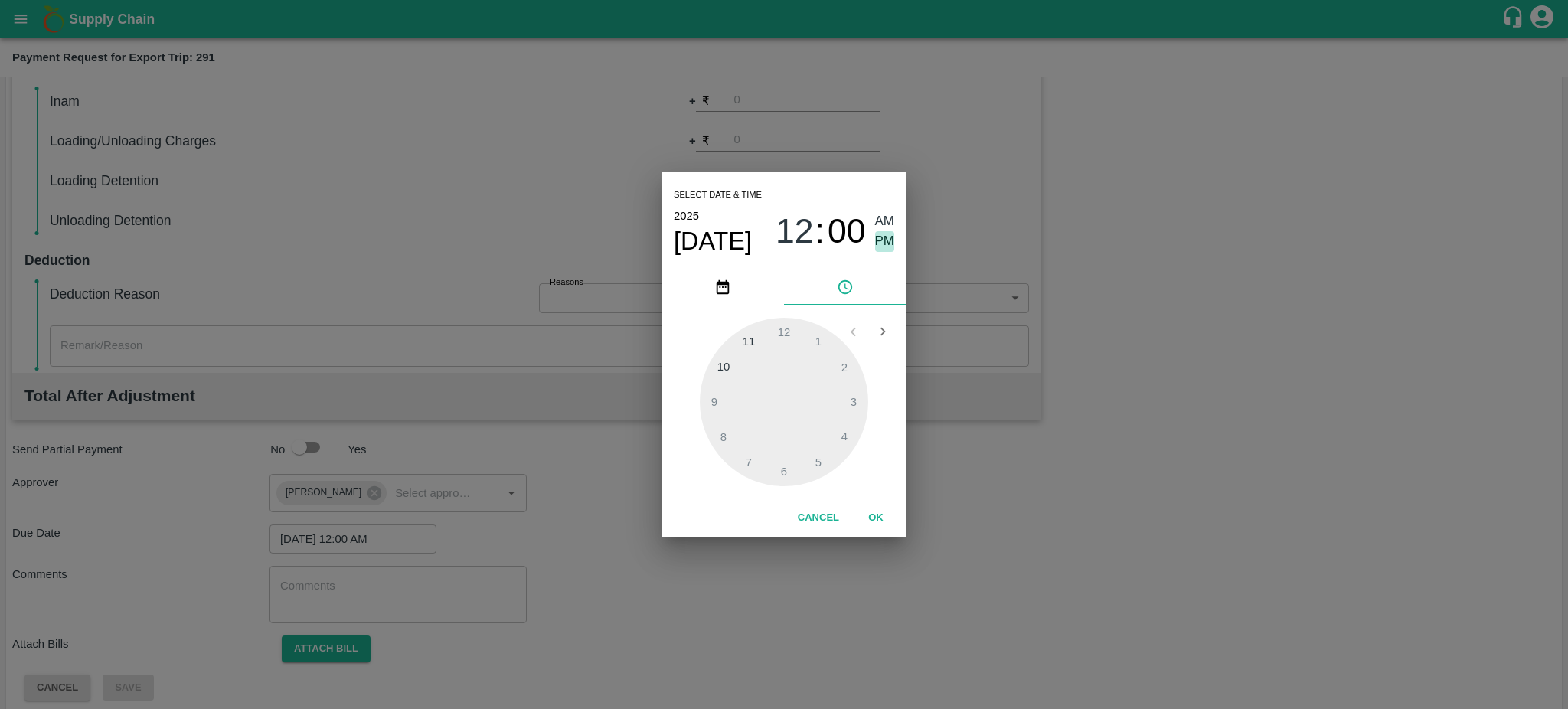
click at [885, 239] on span "PM" at bounding box center [885, 242] width 20 height 21
click at [853, 406] on div at bounding box center [784, 402] width 168 height 168
type input "29/09/2025 03:16 PM"
click at [853, 406] on div at bounding box center [784, 402] width 168 height 168
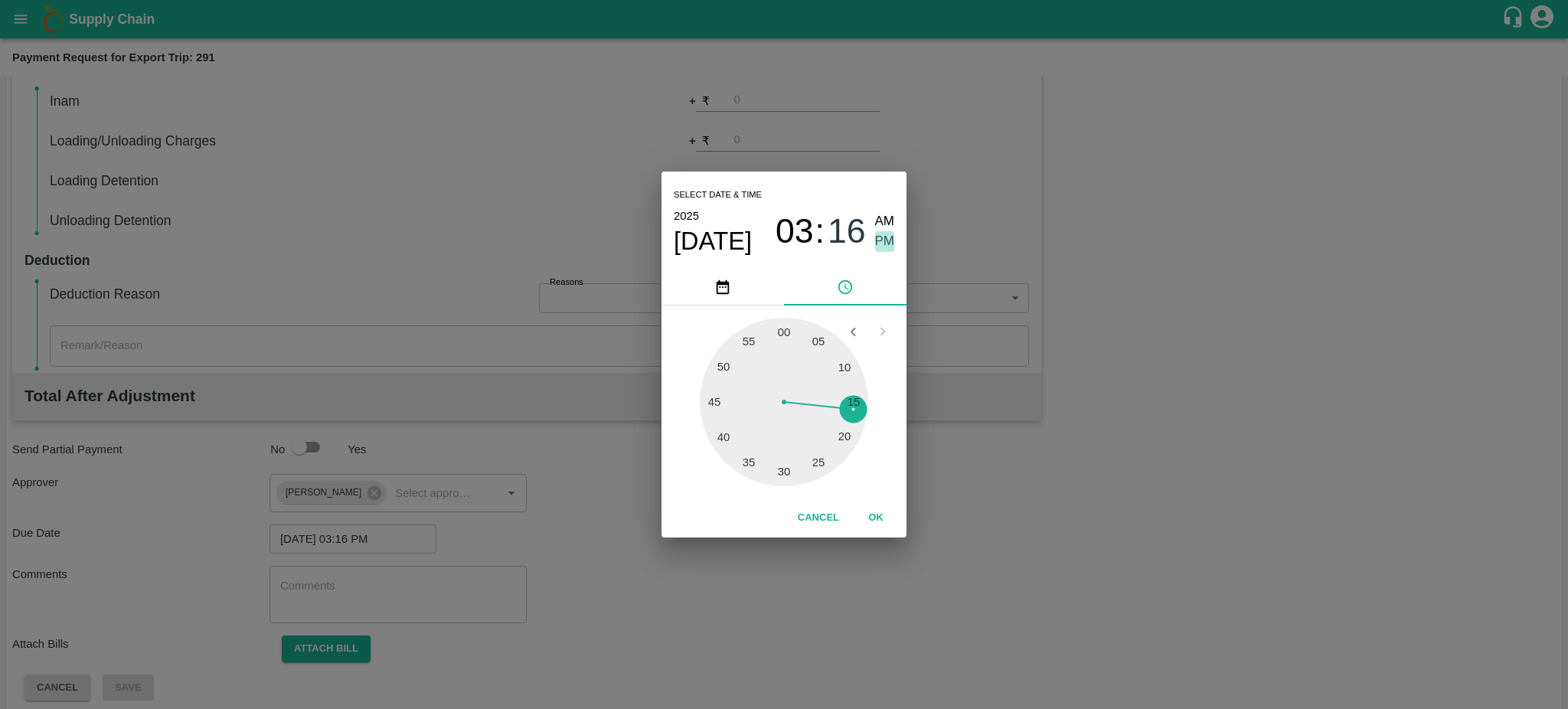
click at [887, 239] on span "PM" at bounding box center [885, 242] width 20 height 21
click at [889, 250] on span "PM" at bounding box center [885, 242] width 20 height 21
click at [870, 511] on button "OK" at bounding box center [875, 518] width 49 height 27
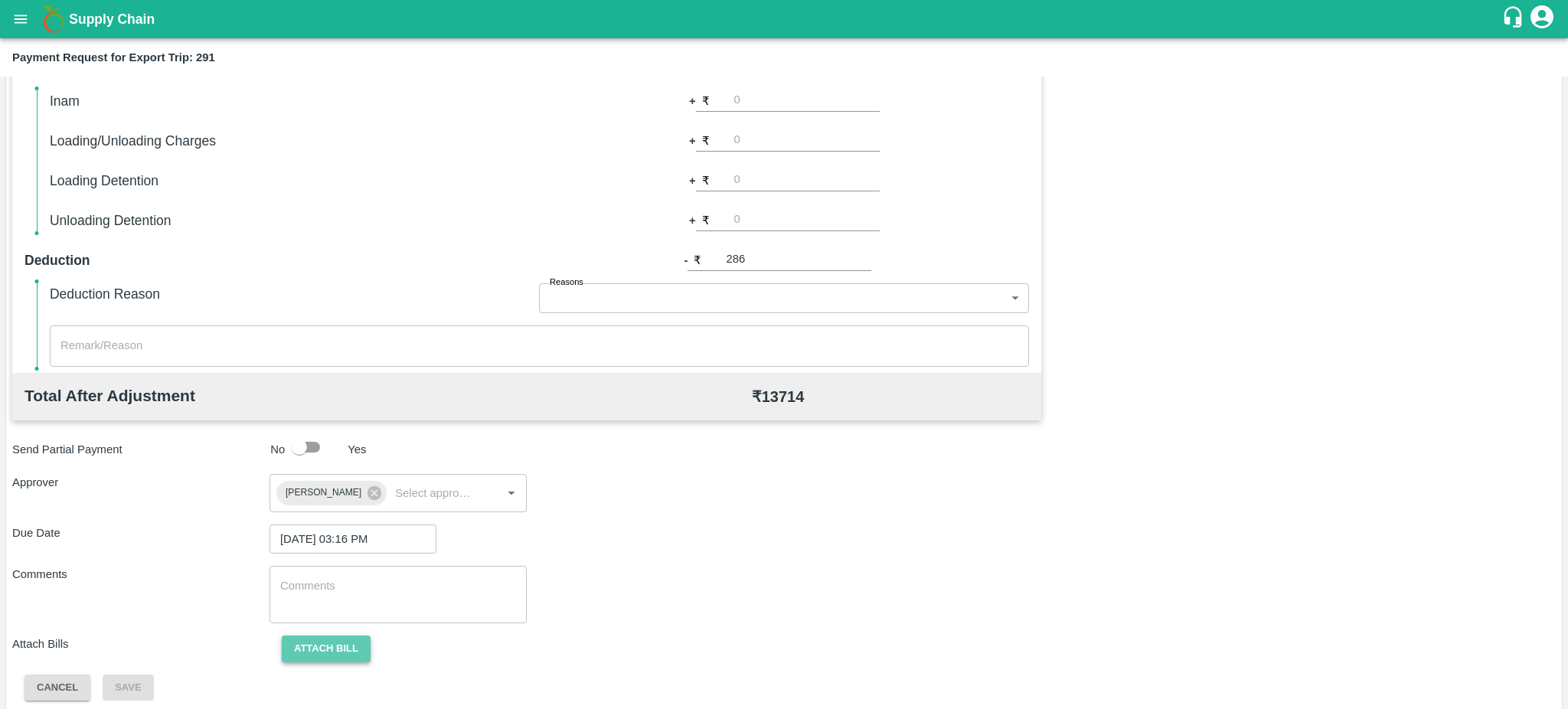
click at [329, 648] on button "Attach bill" at bounding box center [325, 649] width 89 height 27
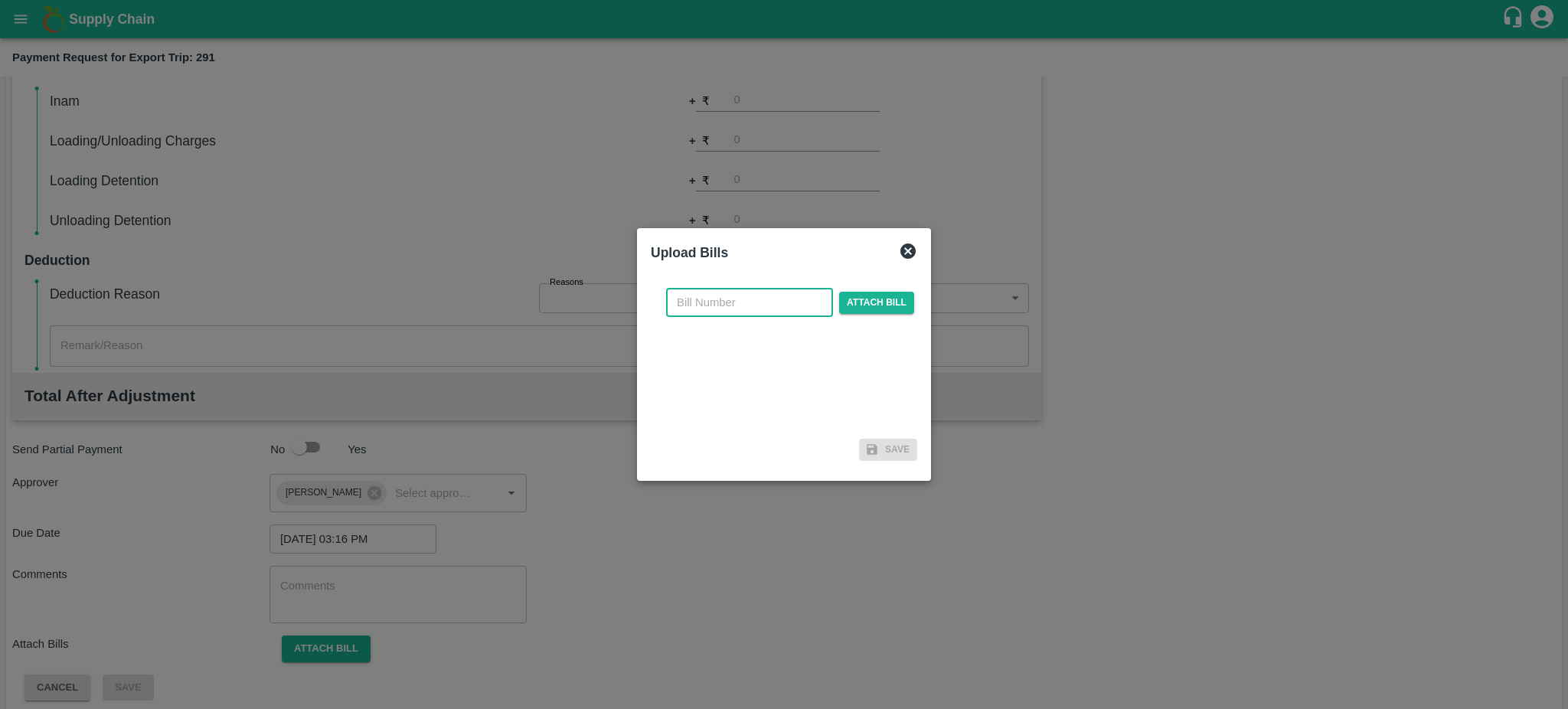
click at [718, 303] on input "text" at bounding box center [750, 302] width 167 height 29
paste input "1167/25-26"
click at [704, 303] on input "1167/25-26" at bounding box center [750, 302] width 167 height 29
type input "1167 /25-26"
click at [905, 296] on span "Attach bill" at bounding box center [877, 302] width 75 height 22
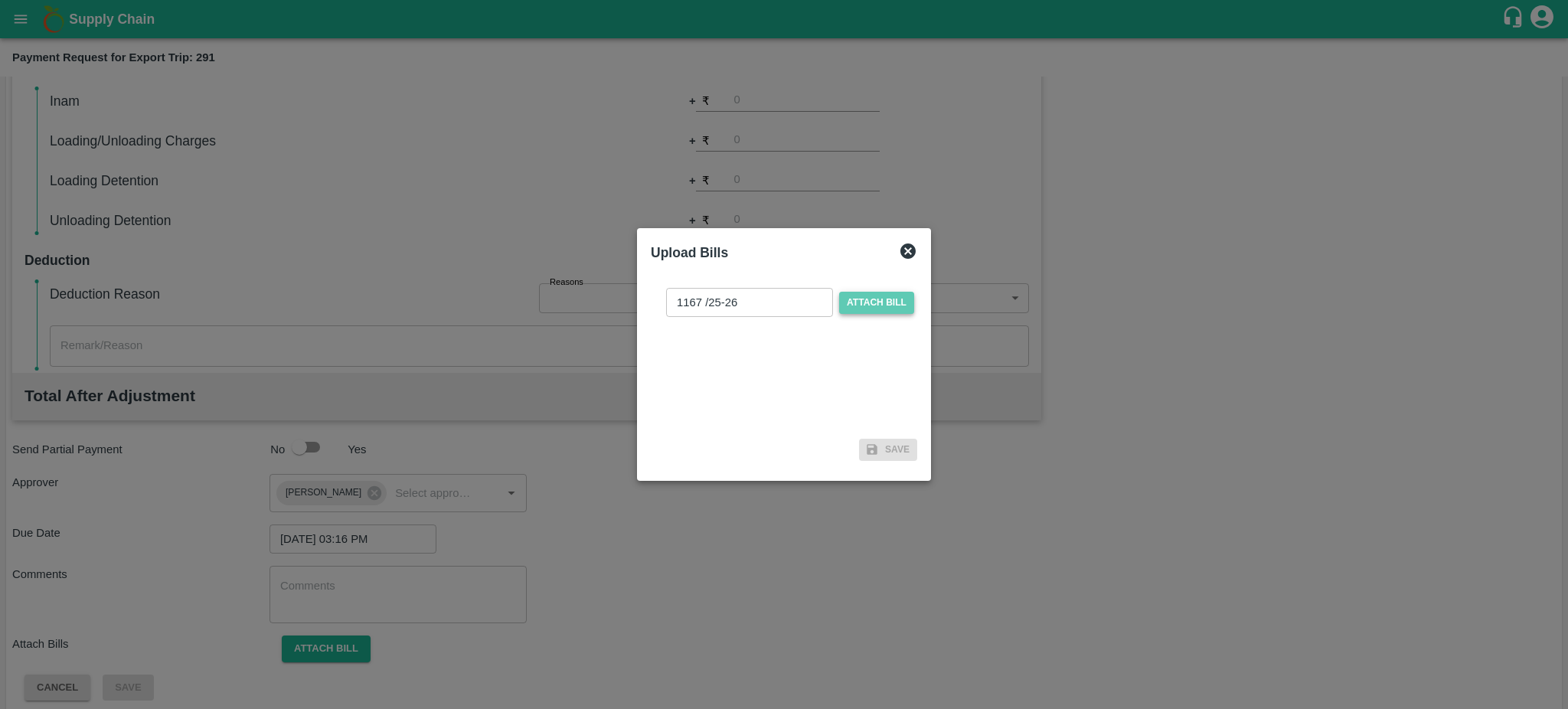
click at [0, 0] on input "Attach bill" at bounding box center [0, 0] width 0 height 0
click at [885, 293] on span "Attach bill" at bounding box center [877, 302] width 75 height 22
click at [0, 0] on input "Attach bill" at bounding box center [0, 0] width 0 height 0
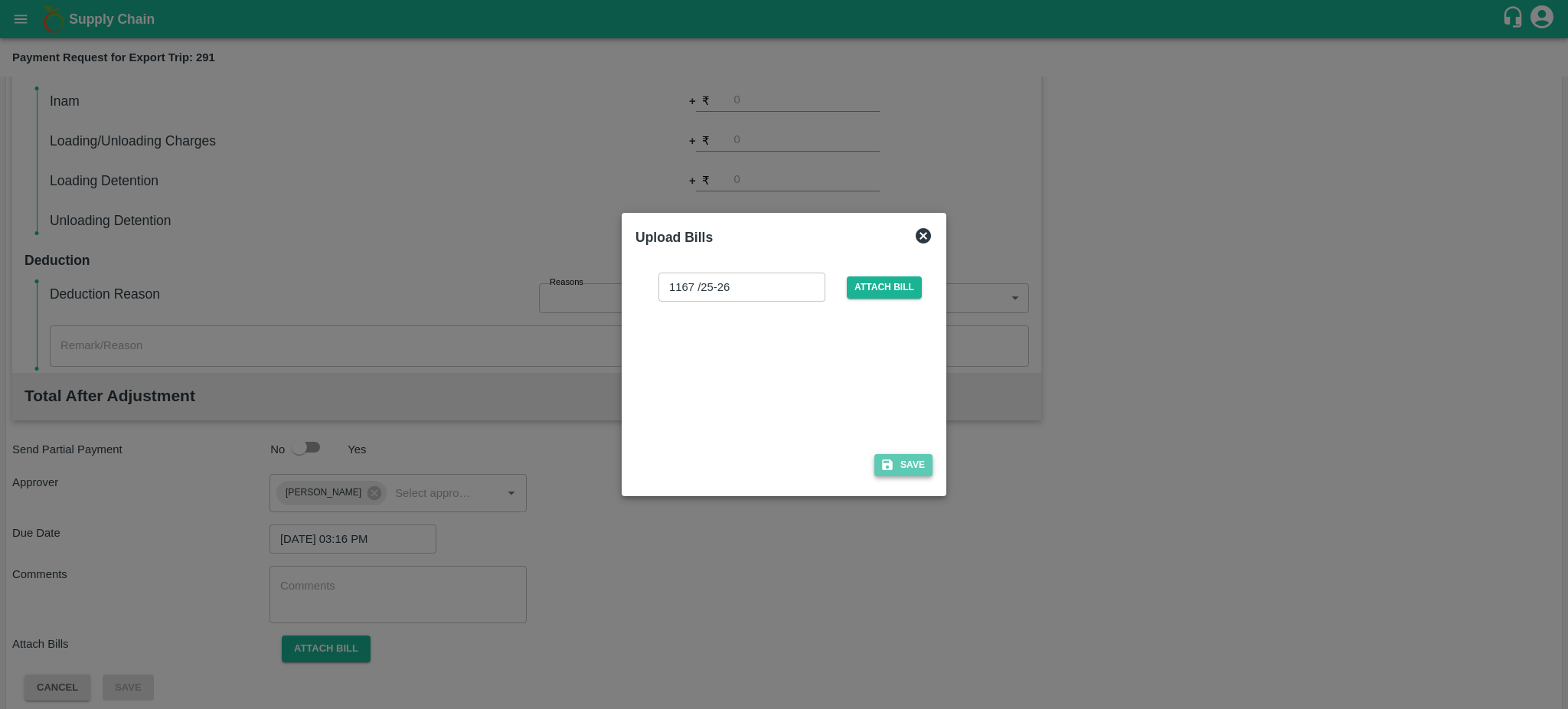
click at [909, 461] on button "Save" at bounding box center [903, 464] width 58 height 22
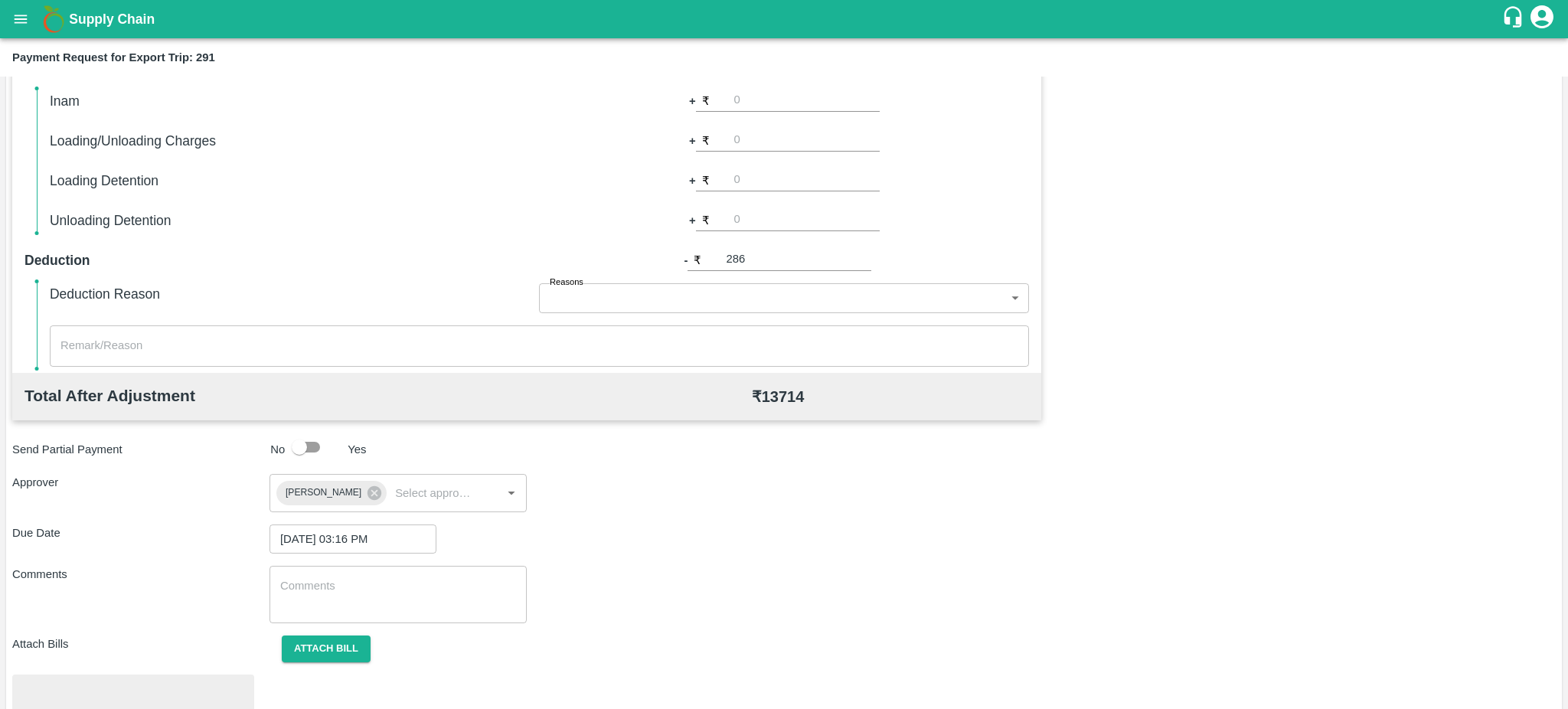
scroll to position [431, 0]
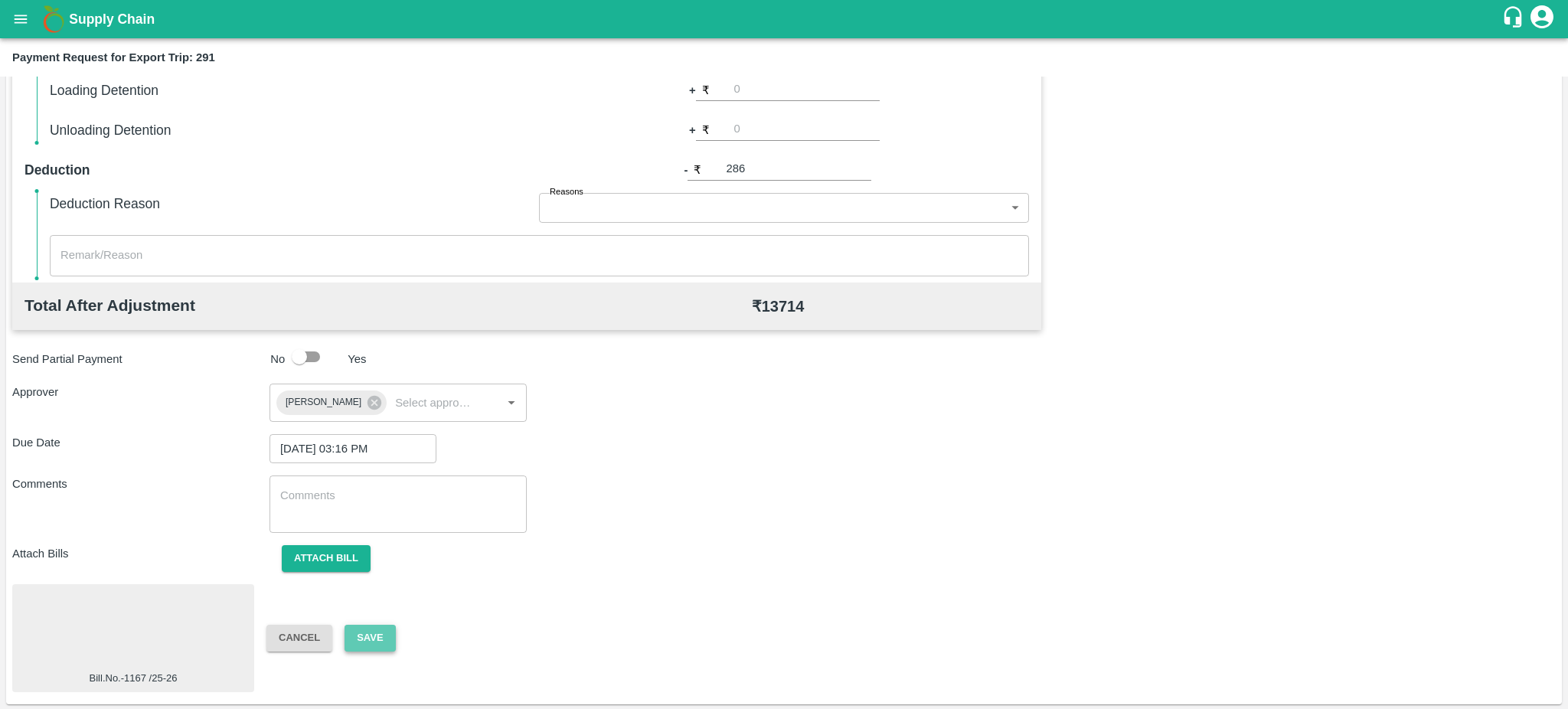
click at [372, 637] on button "Save" at bounding box center [370, 638] width 51 height 27
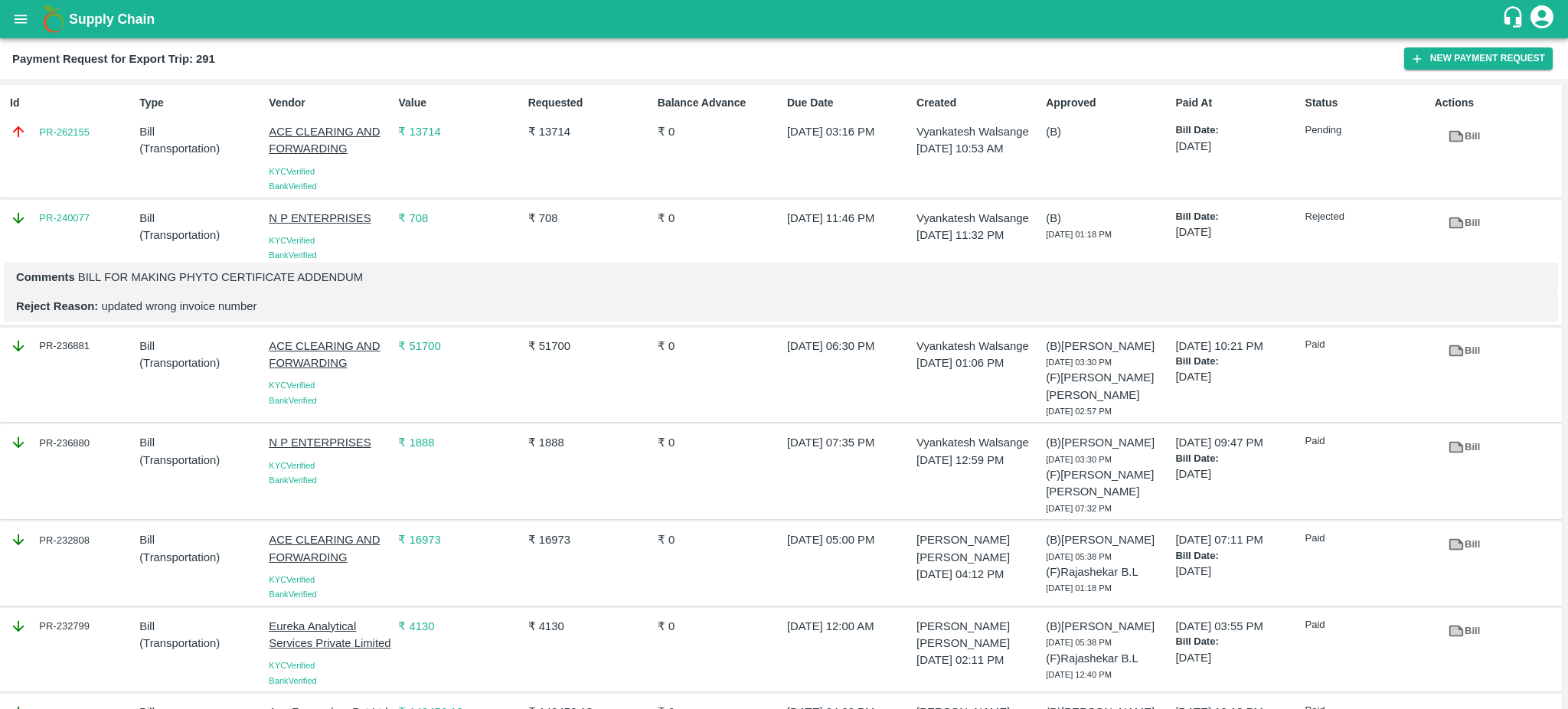
click at [98, 135] on div "PR-262155" at bounding box center [71, 132] width 123 height 17
copy link "PR-262155"
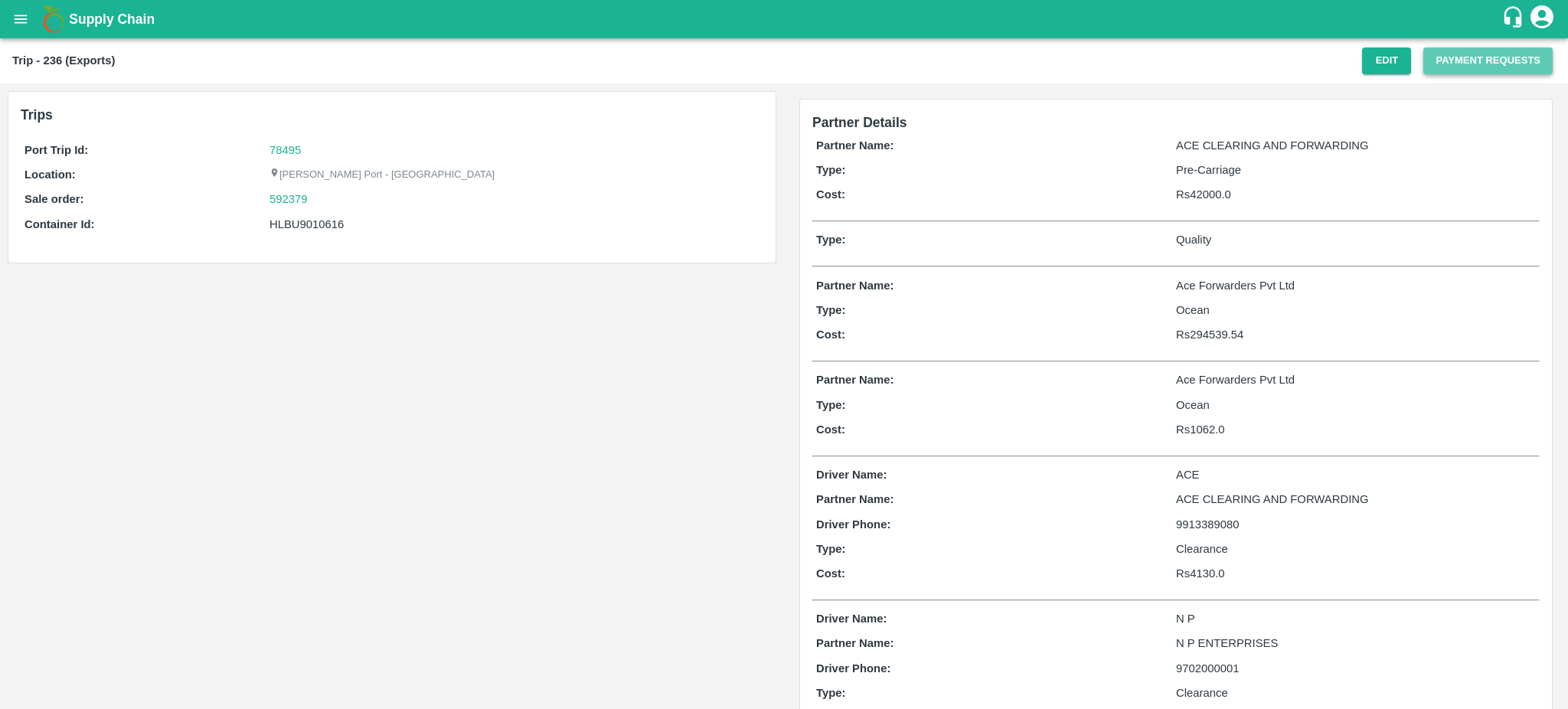
click at [1472, 54] on button "Payment Requests" at bounding box center [1488, 61] width 129 height 27
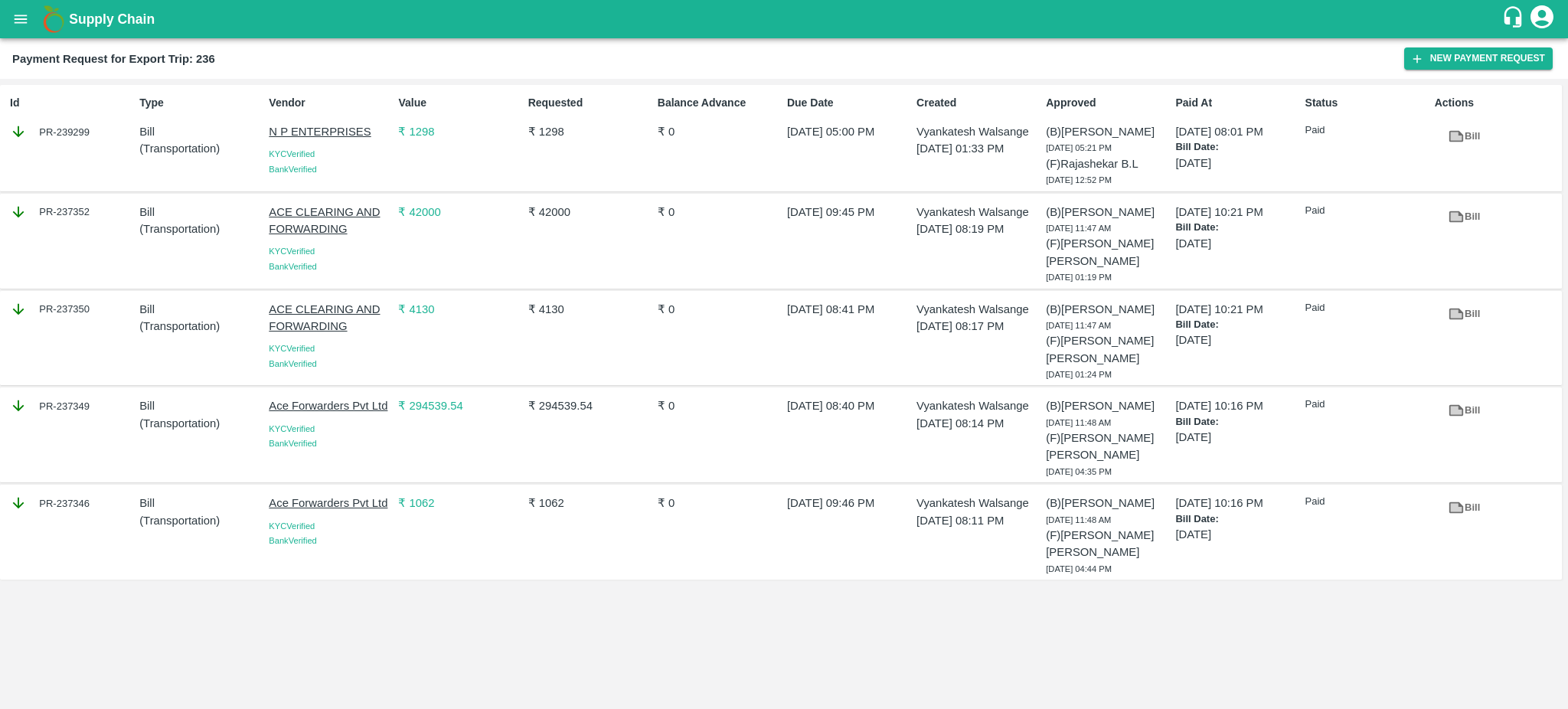
click at [102, 209] on div "PR-237352" at bounding box center [71, 212] width 123 height 17
copy div "PR-237352"
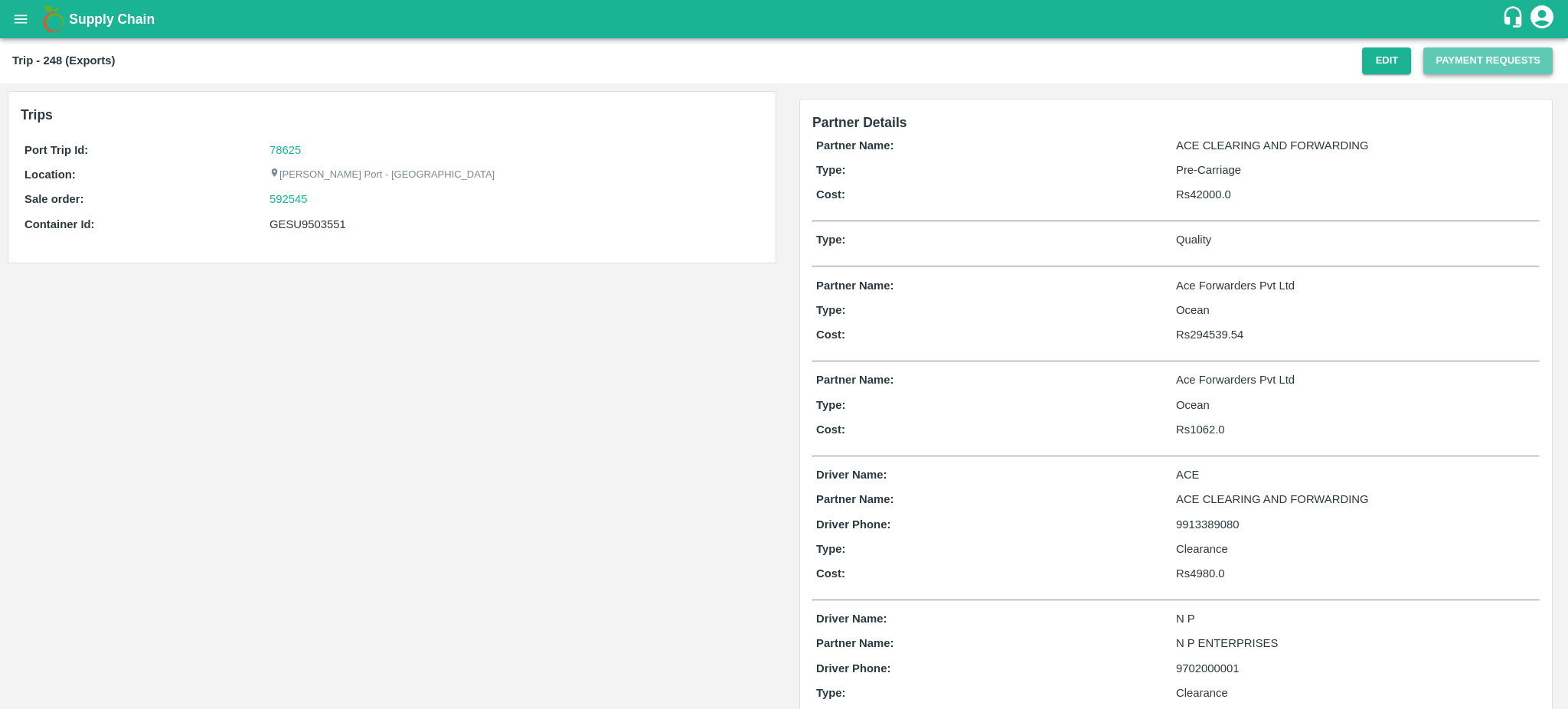
click at [1454, 55] on button "Payment Requests" at bounding box center [1488, 61] width 129 height 27
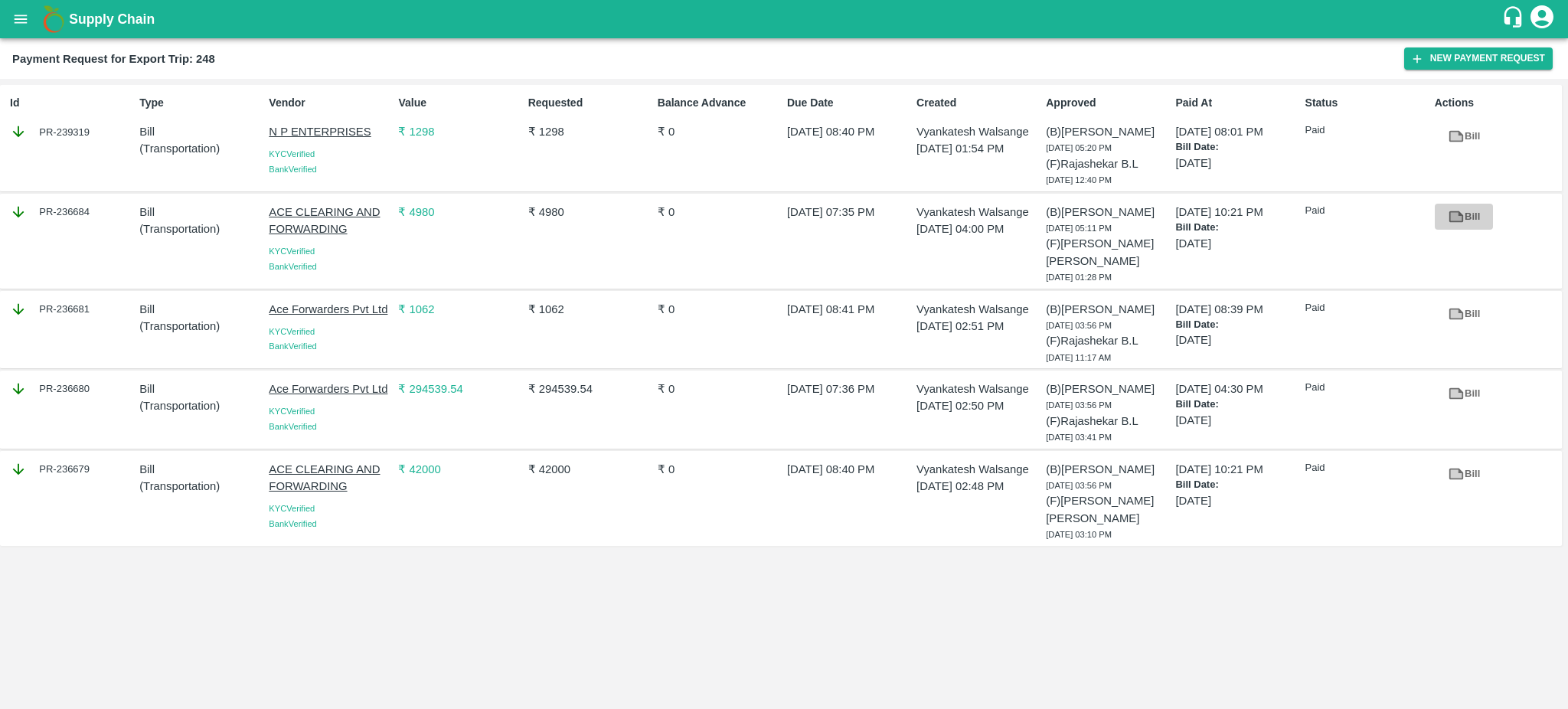
click at [1453, 214] on icon at bounding box center [1456, 216] width 11 height 9
click at [1458, 216] on icon at bounding box center [1456, 216] width 11 height 9
drag, startPoint x: 101, startPoint y: 215, endPoint x: 92, endPoint y: 208, distance: 11.4
click at [92, 208] on div "PR-236684" at bounding box center [71, 212] width 123 height 17
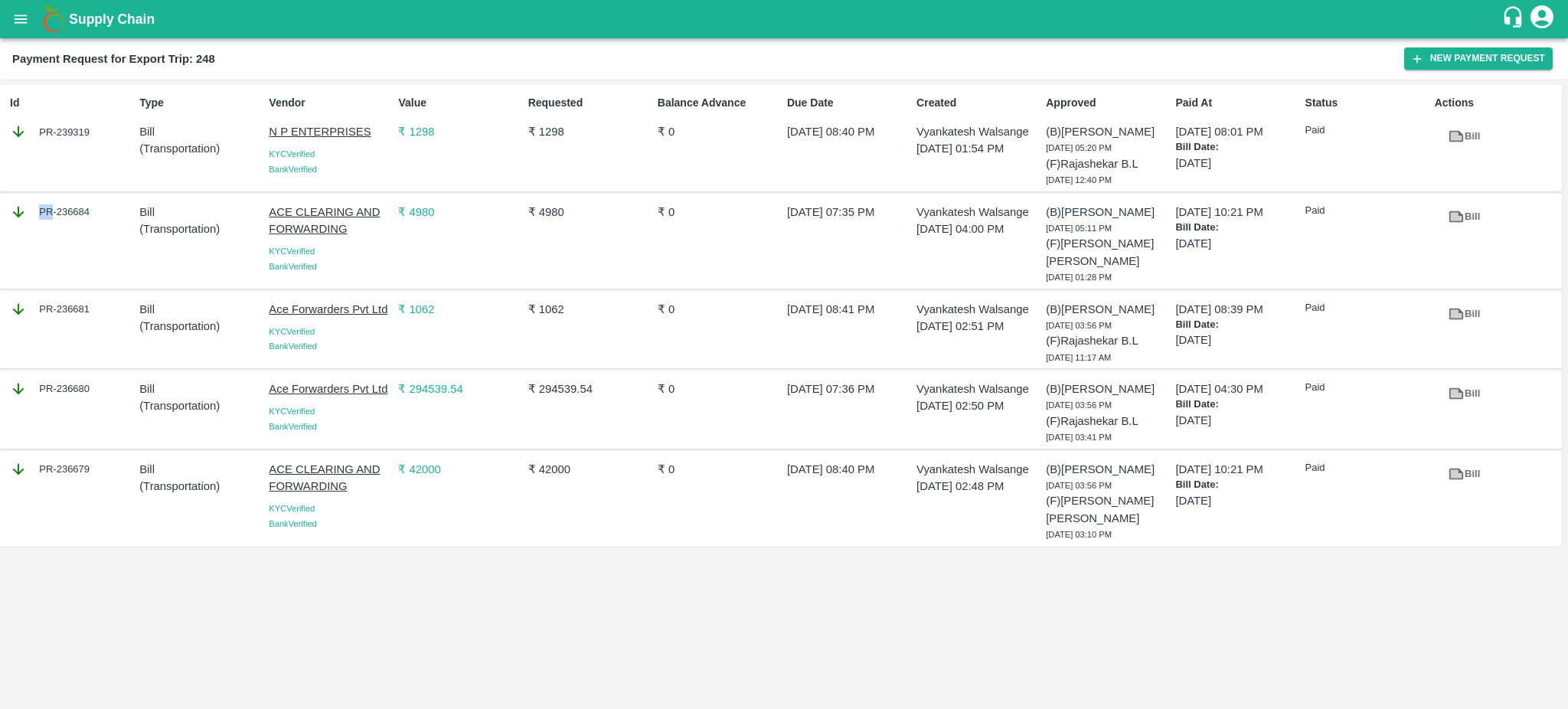
click at [92, 208] on div "PR-236684" at bounding box center [71, 212] width 123 height 17
copy div "PR-236684"
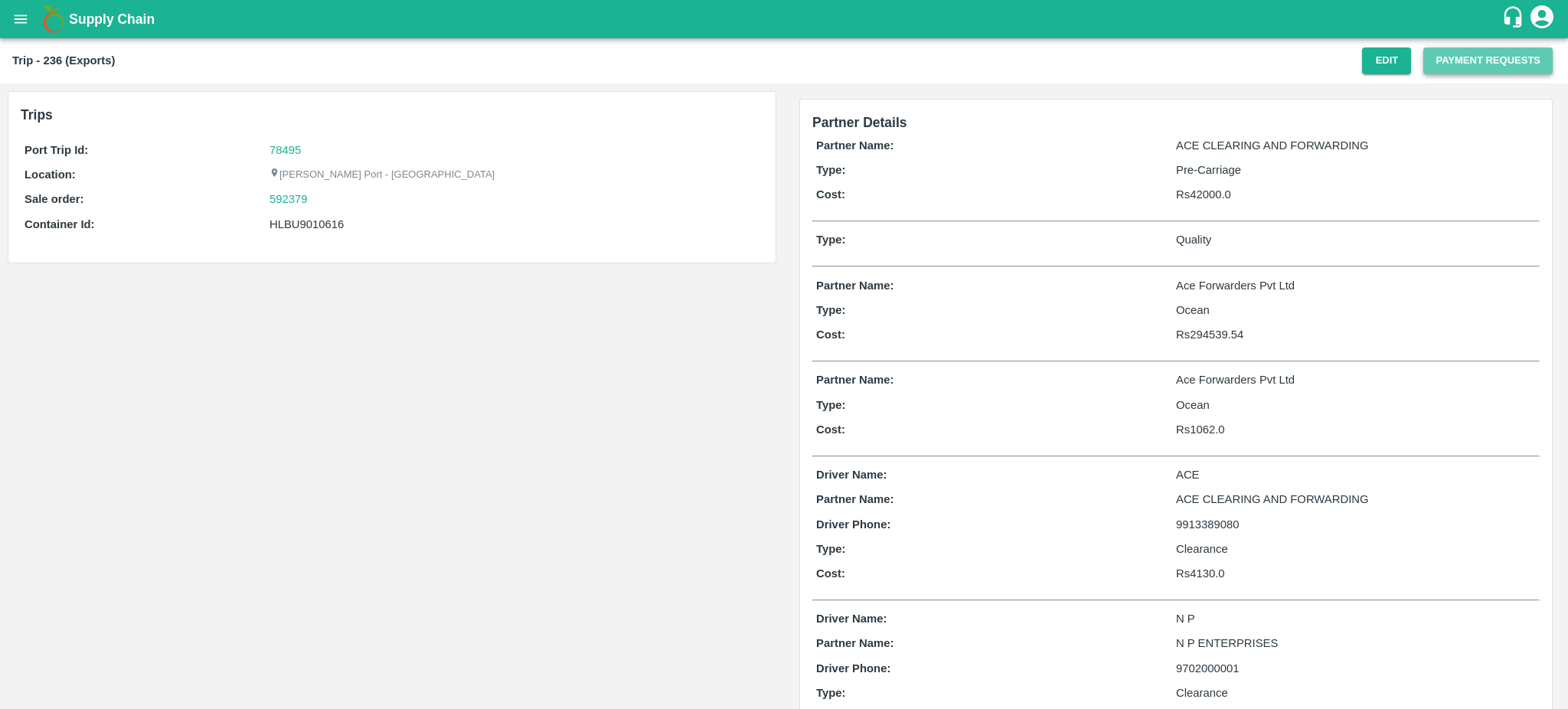
click at [1454, 62] on button "Payment Requests" at bounding box center [1488, 61] width 129 height 27
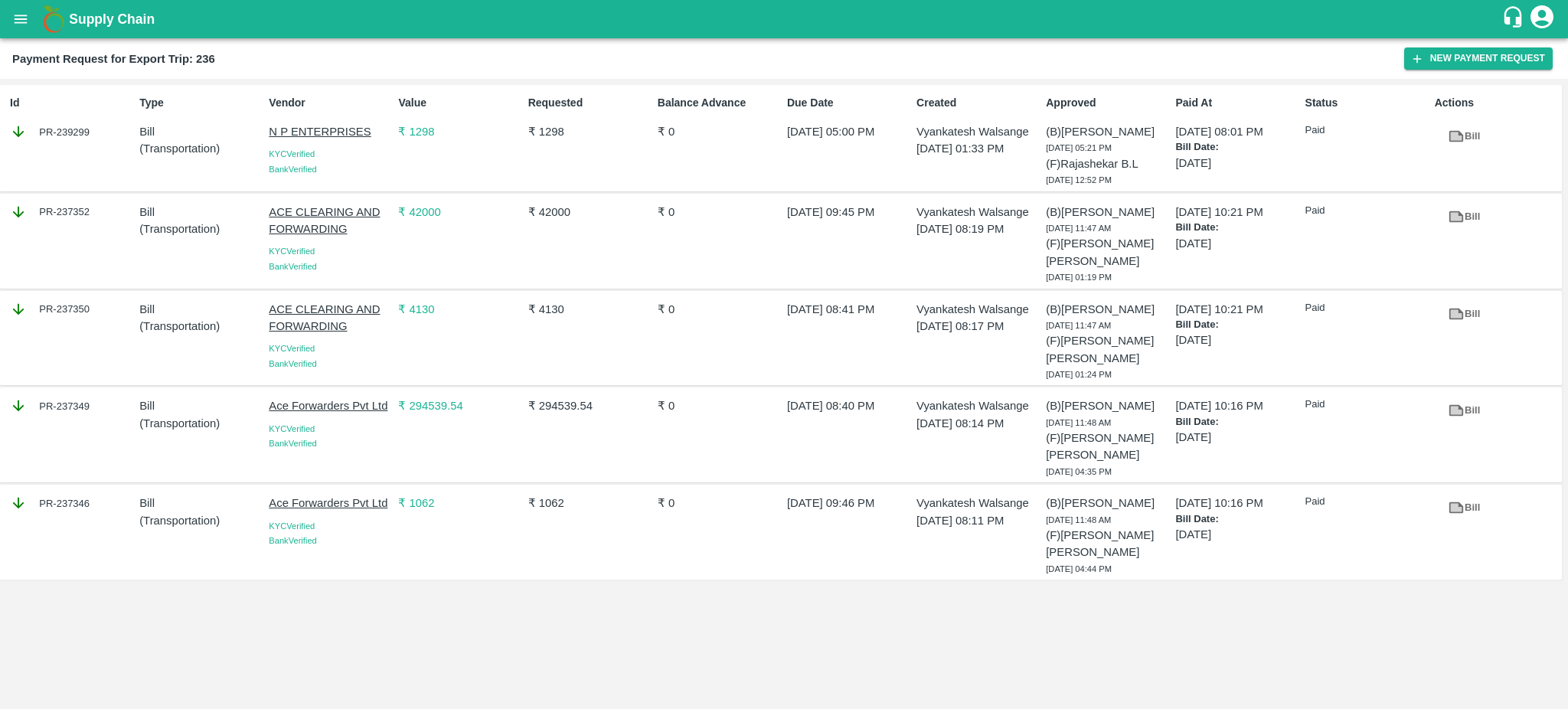
drag, startPoint x: 113, startPoint y: 215, endPoint x: 92, endPoint y: 207, distance: 22.5
click at [92, 207] on div "PR-237352" at bounding box center [71, 212] width 123 height 17
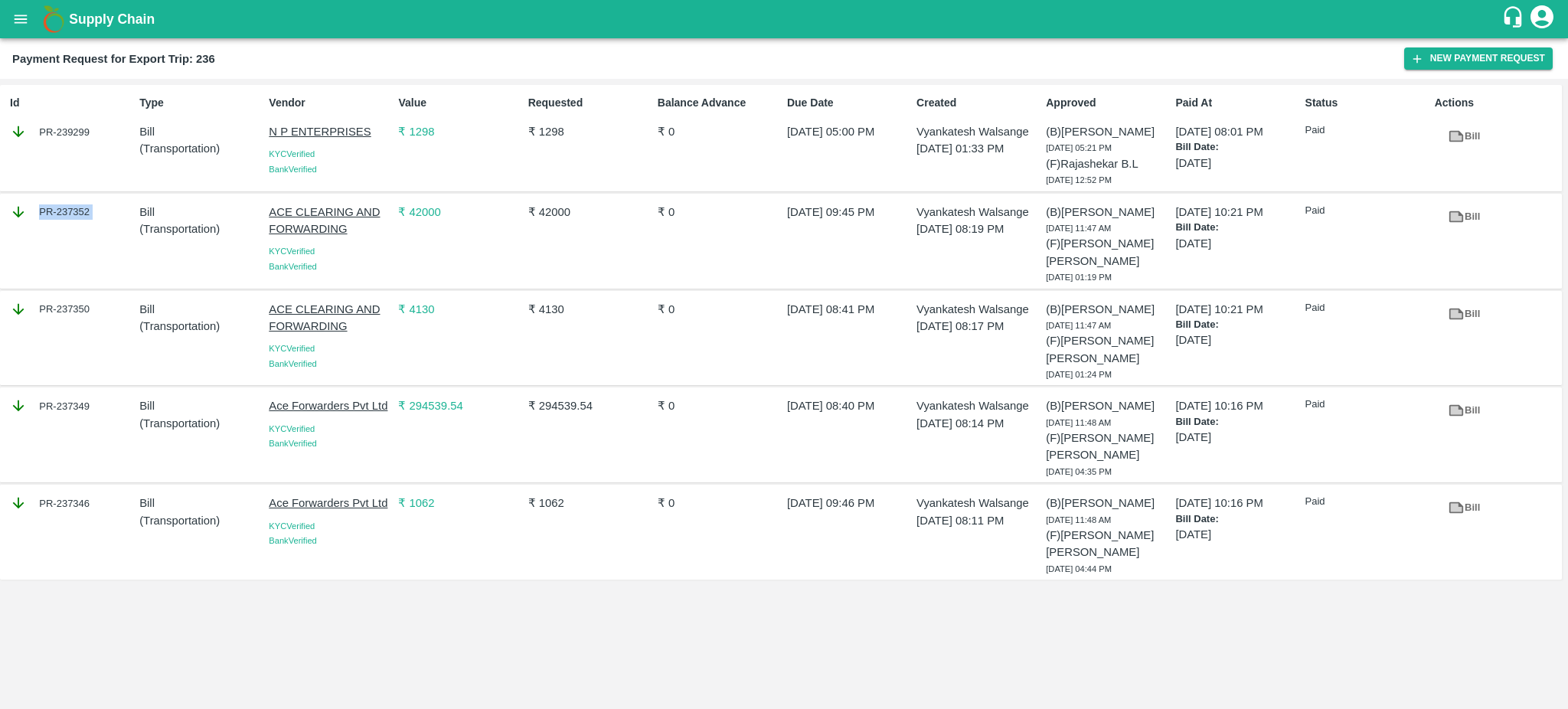
copy div "PR-237352"
click at [1462, 308] on icon at bounding box center [1457, 314] width 17 height 17
click at [100, 230] on div "PR-237352" at bounding box center [68, 240] width 129 height 87
drag, startPoint x: 100, startPoint y: 216, endPoint x: 86, endPoint y: 211, distance: 14.9
click at [86, 211] on div "PR-237352" at bounding box center [71, 212] width 123 height 17
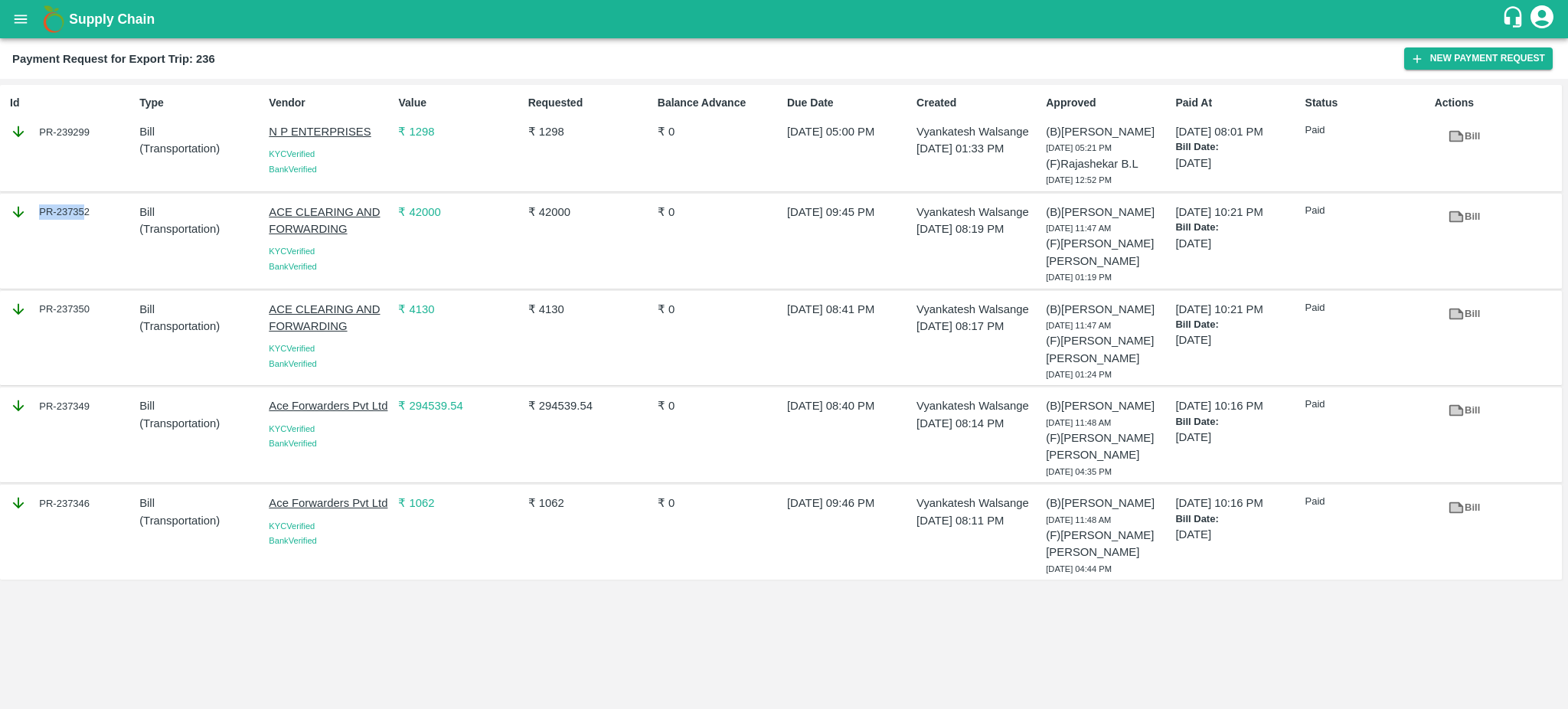
click at [1456, 217] on icon at bounding box center [1456, 216] width 11 height 9
click at [337, 257] on div "KYC Verified" at bounding box center [330, 251] width 123 height 15
drag, startPoint x: 103, startPoint y: 130, endPoint x: 91, endPoint y: 129, distance: 12.0
click at [91, 129] on div "PR-239299" at bounding box center [71, 132] width 123 height 17
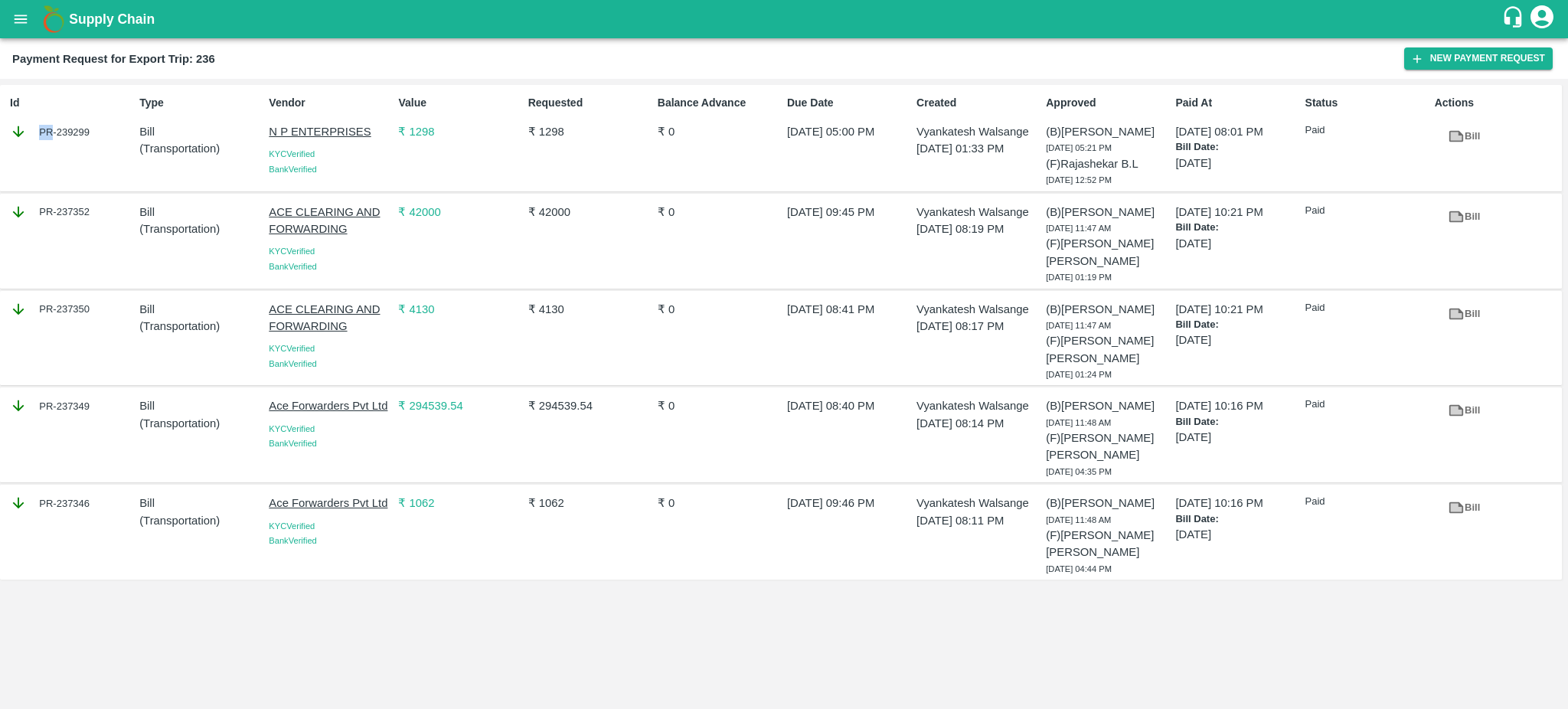
click at [91, 129] on div "PR-239299" at bounding box center [71, 132] width 123 height 17
click at [92, 212] on div "PR-237352" at bounding box center [71, 212] width 123 height 17
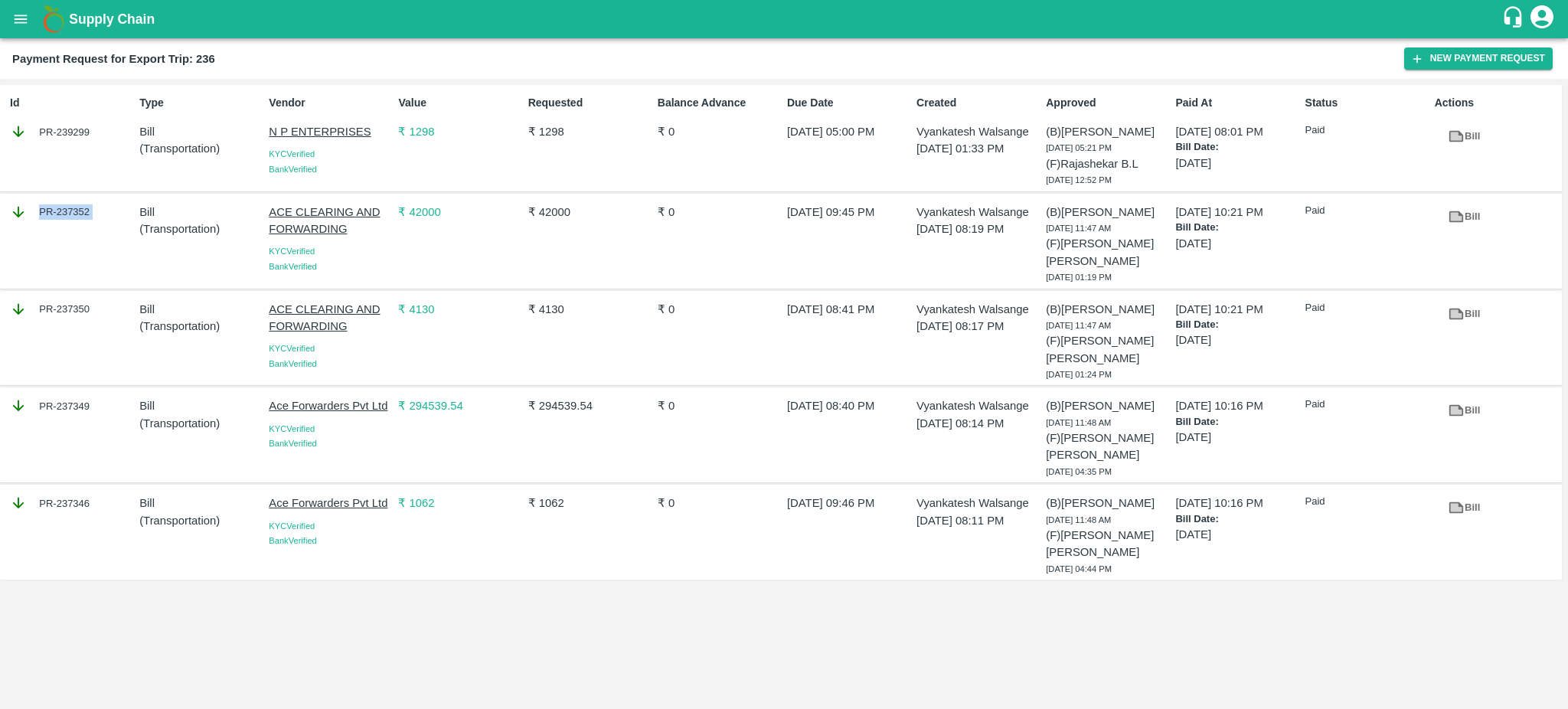
click at [92, 212] on div "PR-237352" at bounding box center [71, 212] width 123 height 17
copy div "PR-237352"
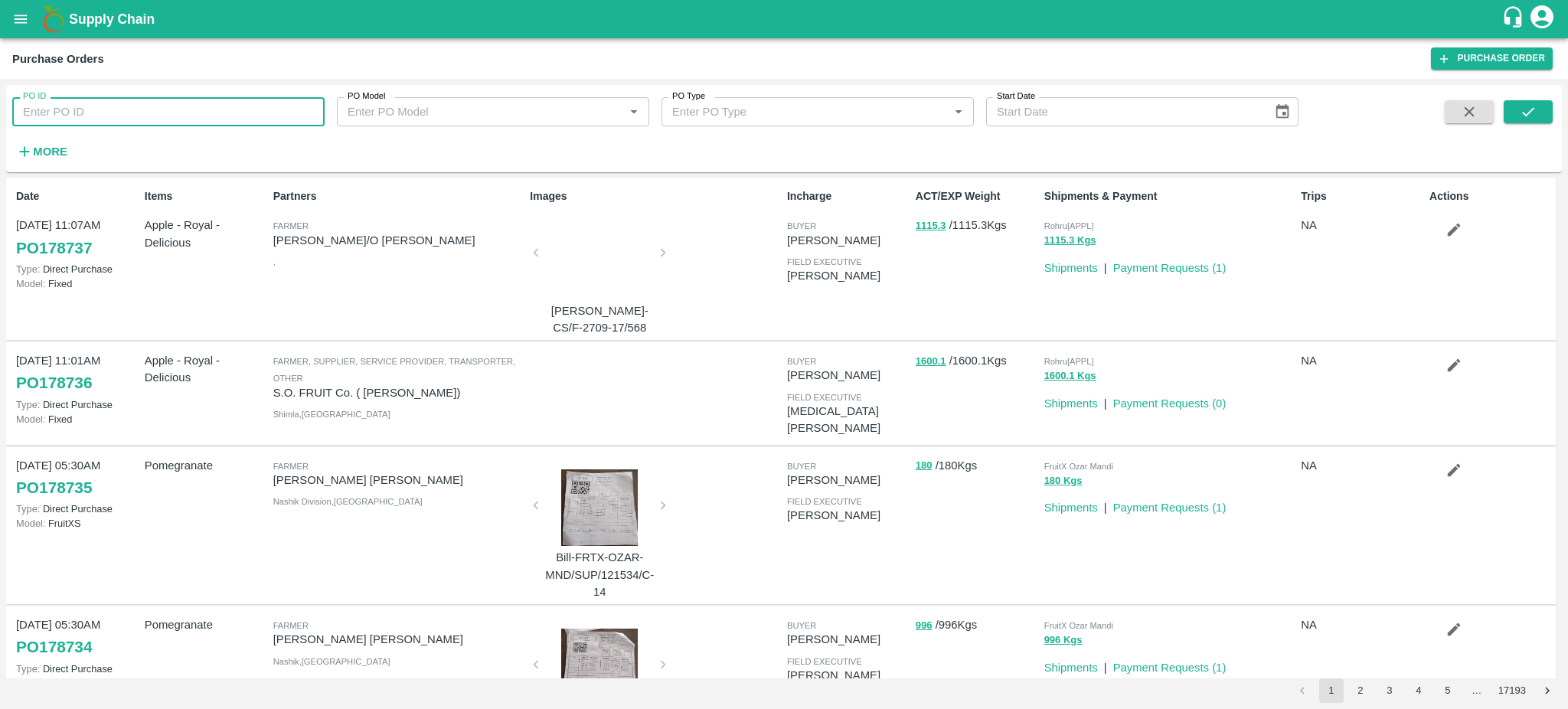
click at [88, 105] on input "PO ID" at bounding box center [168, 112] width 312 height 29
paste input "237352"
type input "237352"
click at [1533, 105] on icon "submit" at bounding box center [1529, 112] width 17 height 17
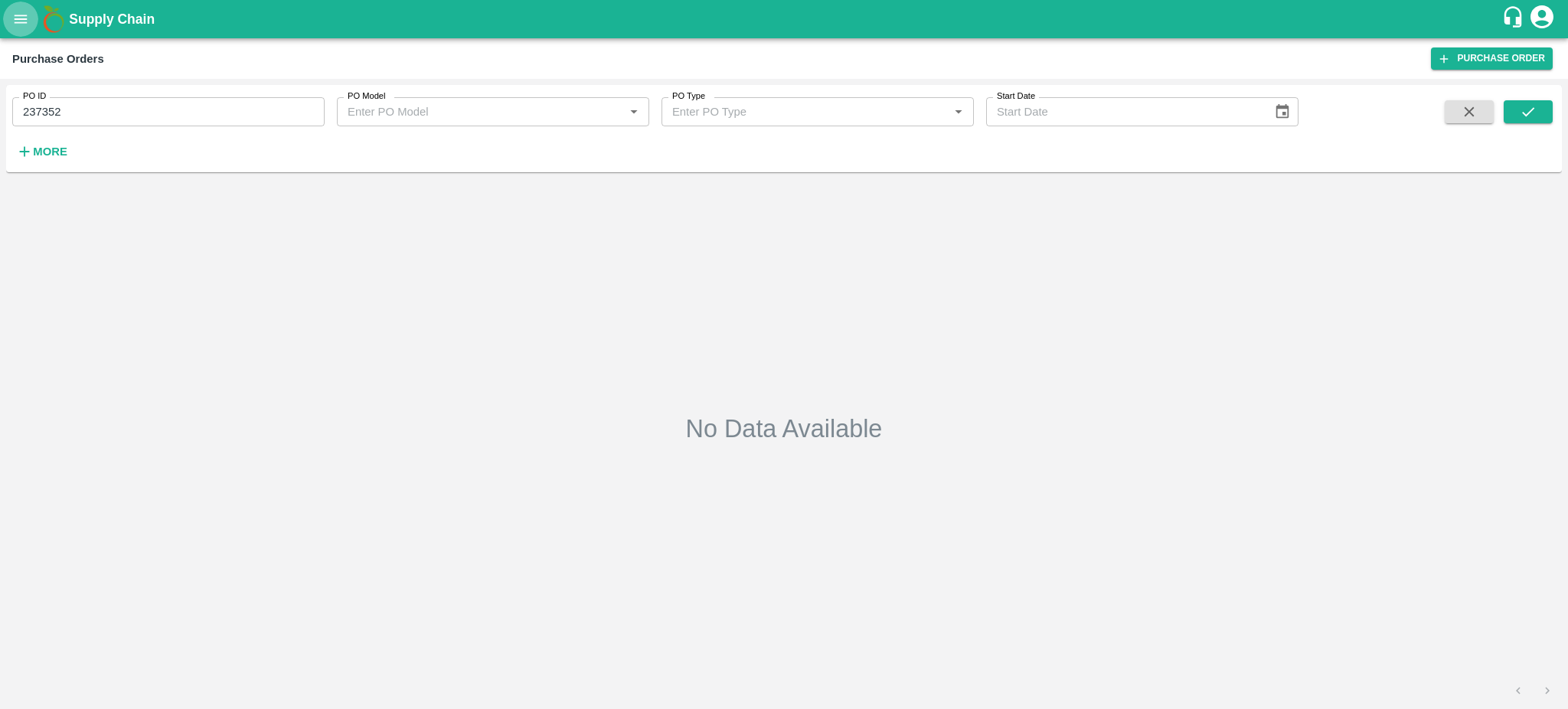
click at [17, 22] on icon "open drawer" at bounding box center [21, 18] width 13 height 9
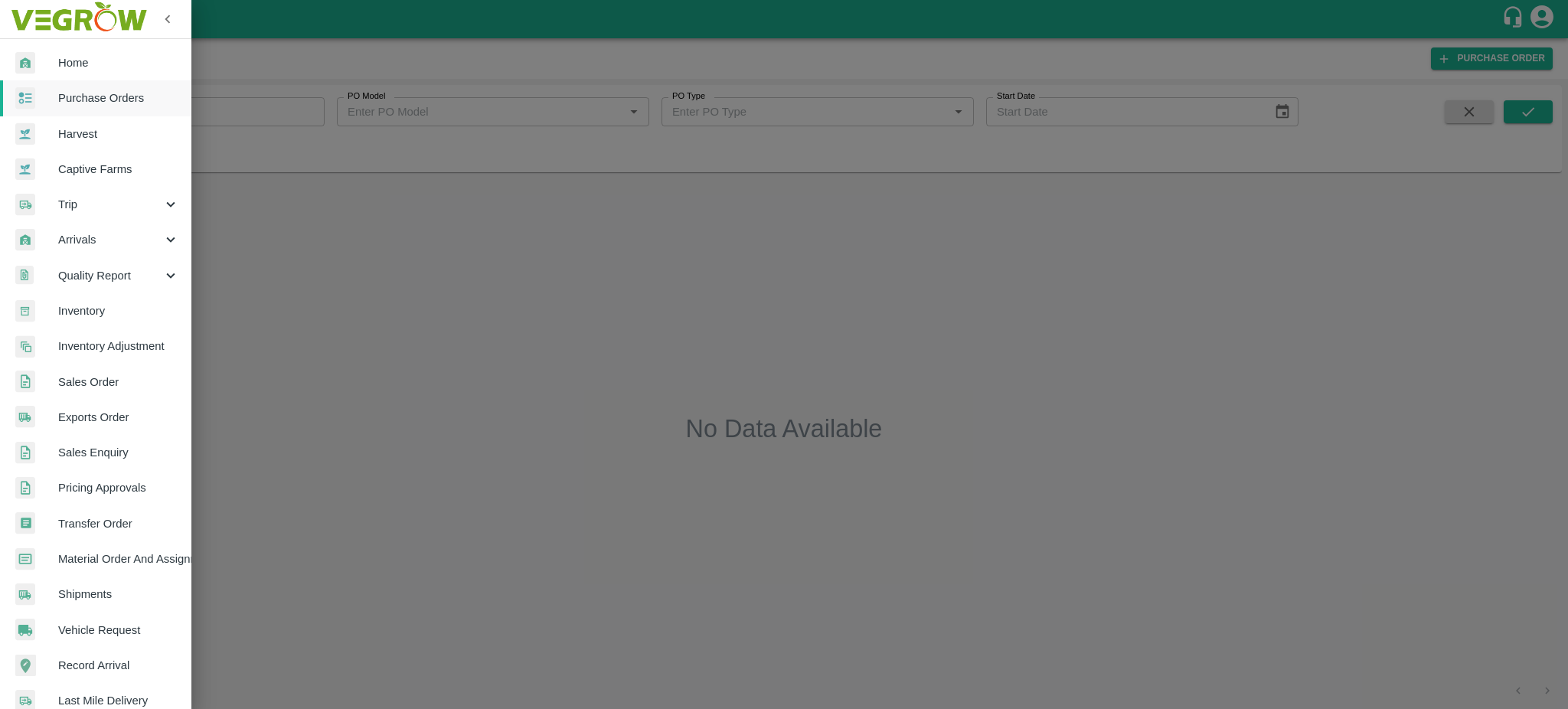
scroll to position [163, 0]
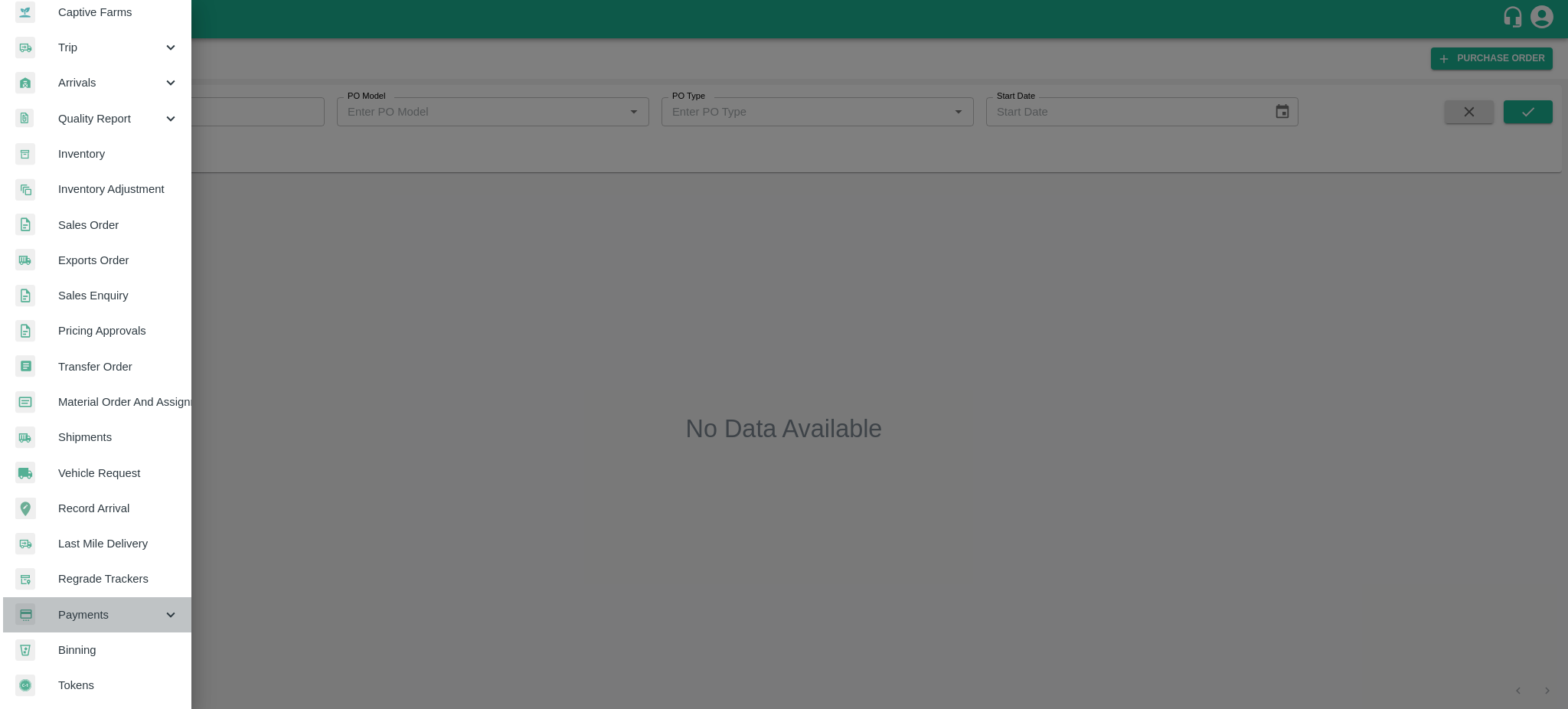
click at [101, 618] on div "Payments" at bounding box center [96, 614] width 191 height 35
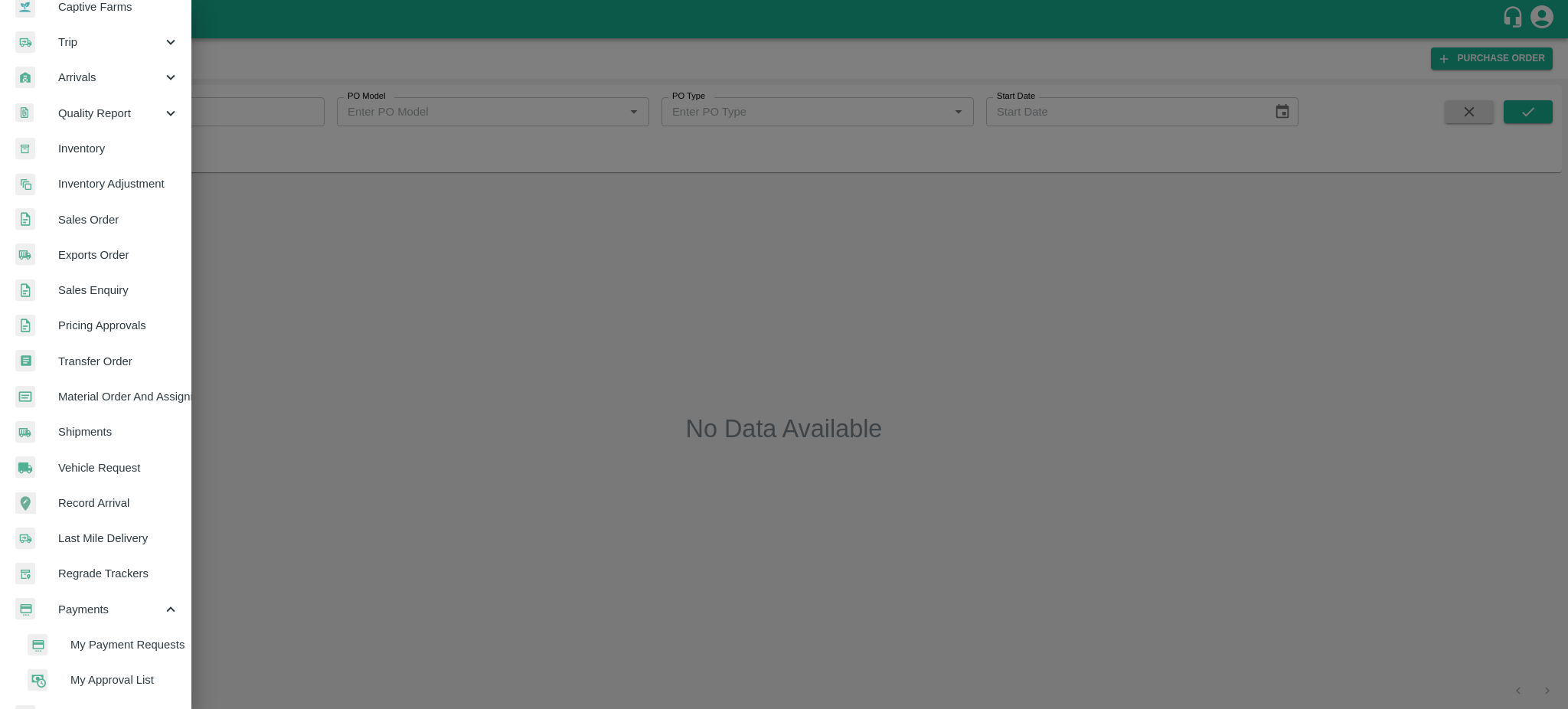
click at [113, 643] on span "My Payment Requests" at bounding box center [125, 645] width 109 height 17
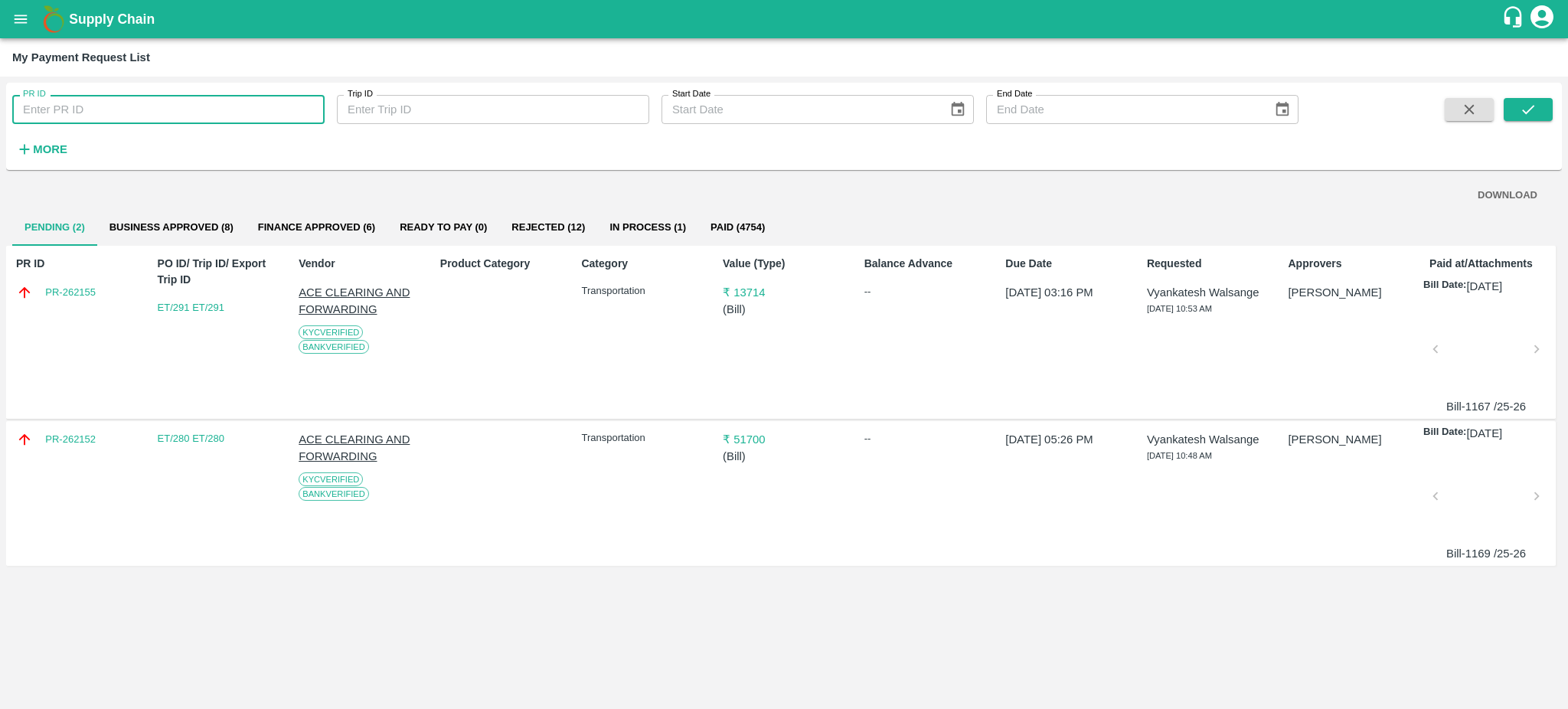
click at [71, 106] on input "PR ID" at bounding box center [168, 109] width 312 height 29
paste input "237352"
click at [1529, 111] on icon "submit" at bounding box center [1528, 110] width 12 height 10
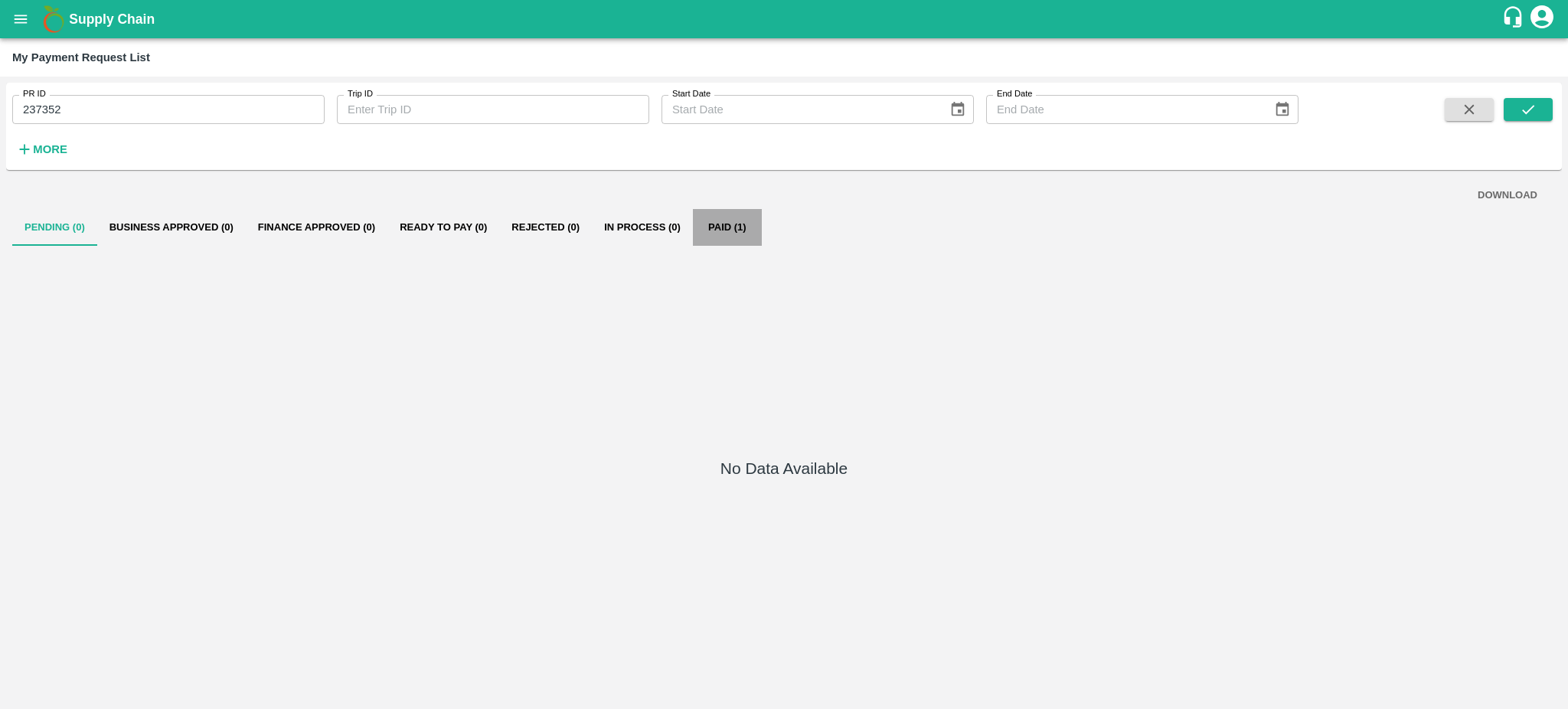
click at [729, 224] on button "Paid (1)" at bounding box center [728, 227] width 69 height 36
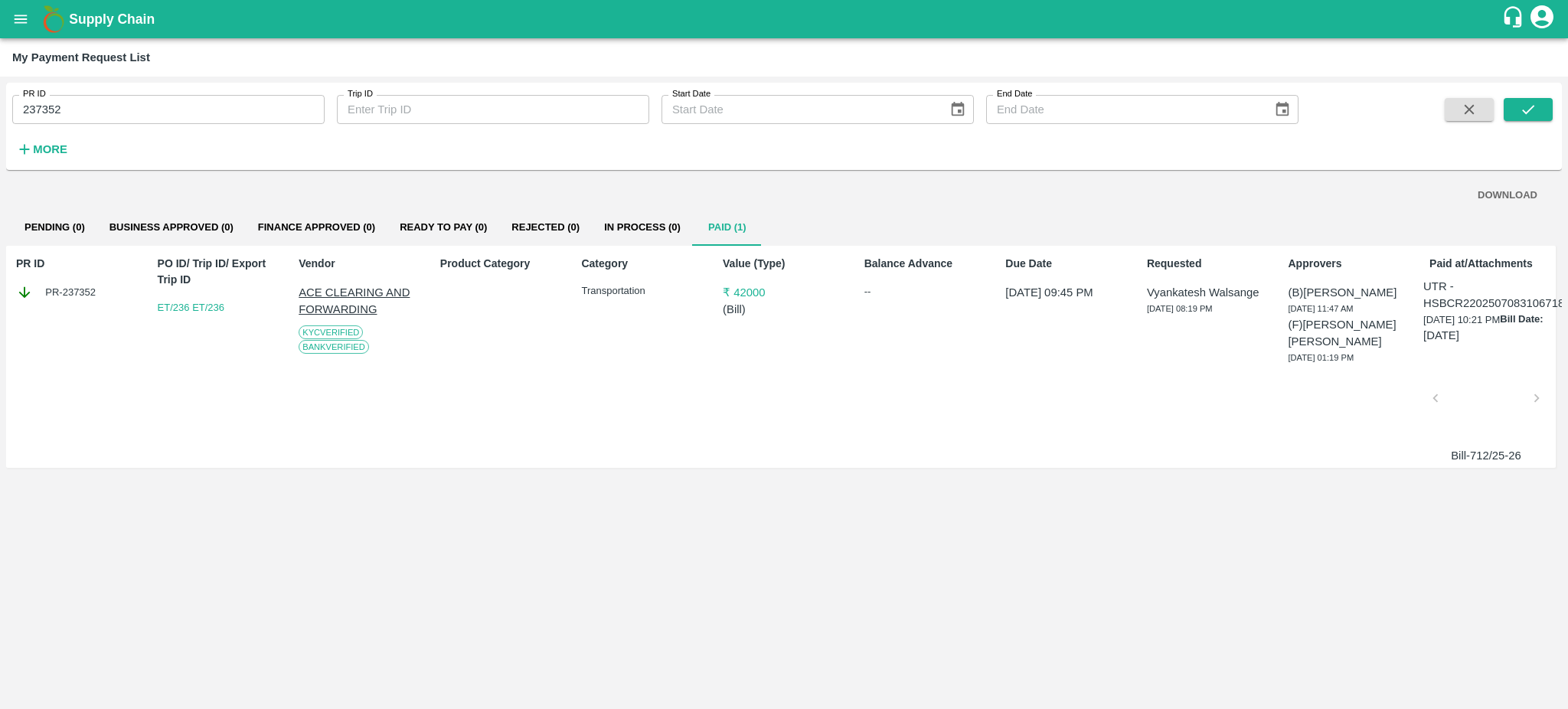
click at [1458, 388] on div at bounding box center [1486, 402] width 89 height 81
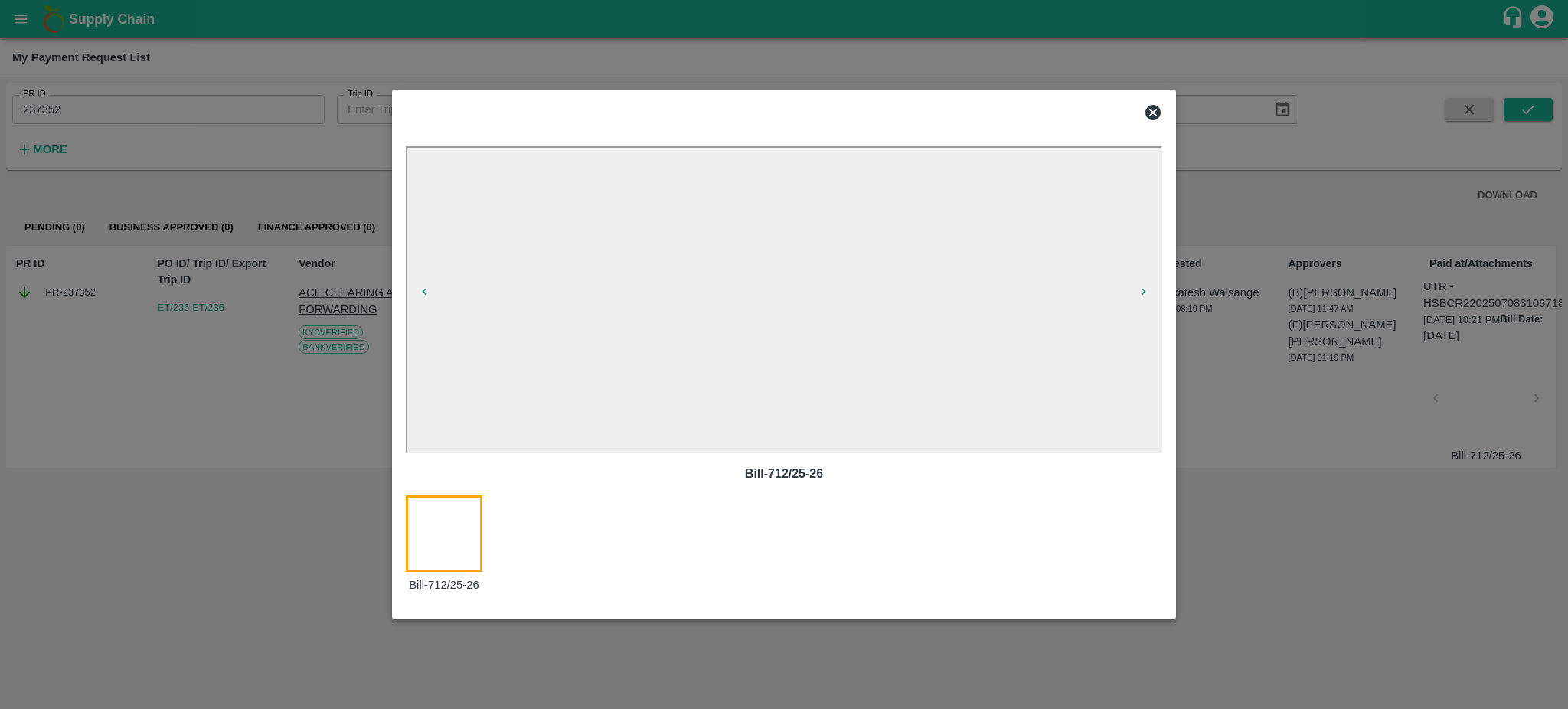
click at [1158, 105] on icon at bounding box center [1153, 112] width 18 height 18
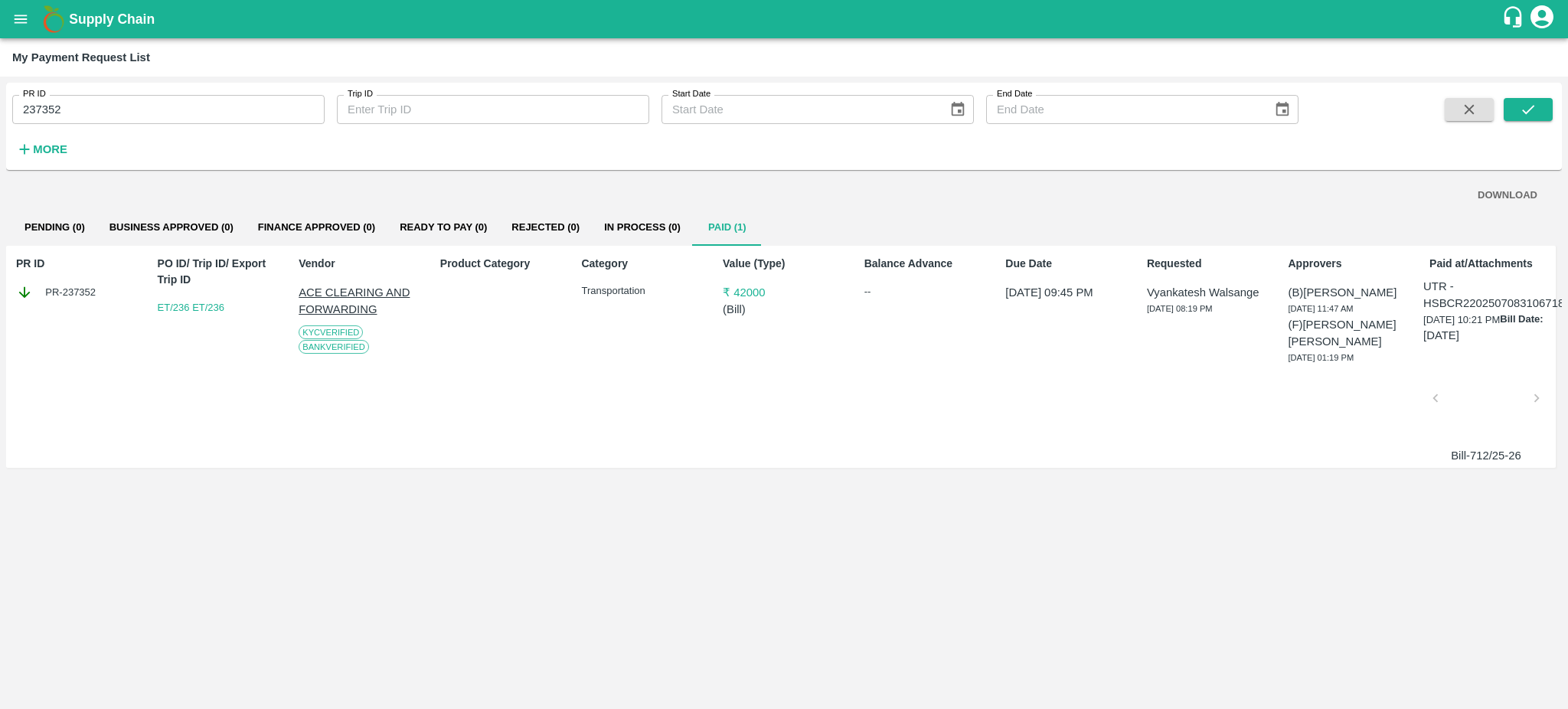
click at [91, 104] on input "237352" at bounding box center [168, 109] width 312 height 29
type input "237352"
click at [14, 25] on icon "open drawer" at bounding box center [21, 19] width 17 height 17
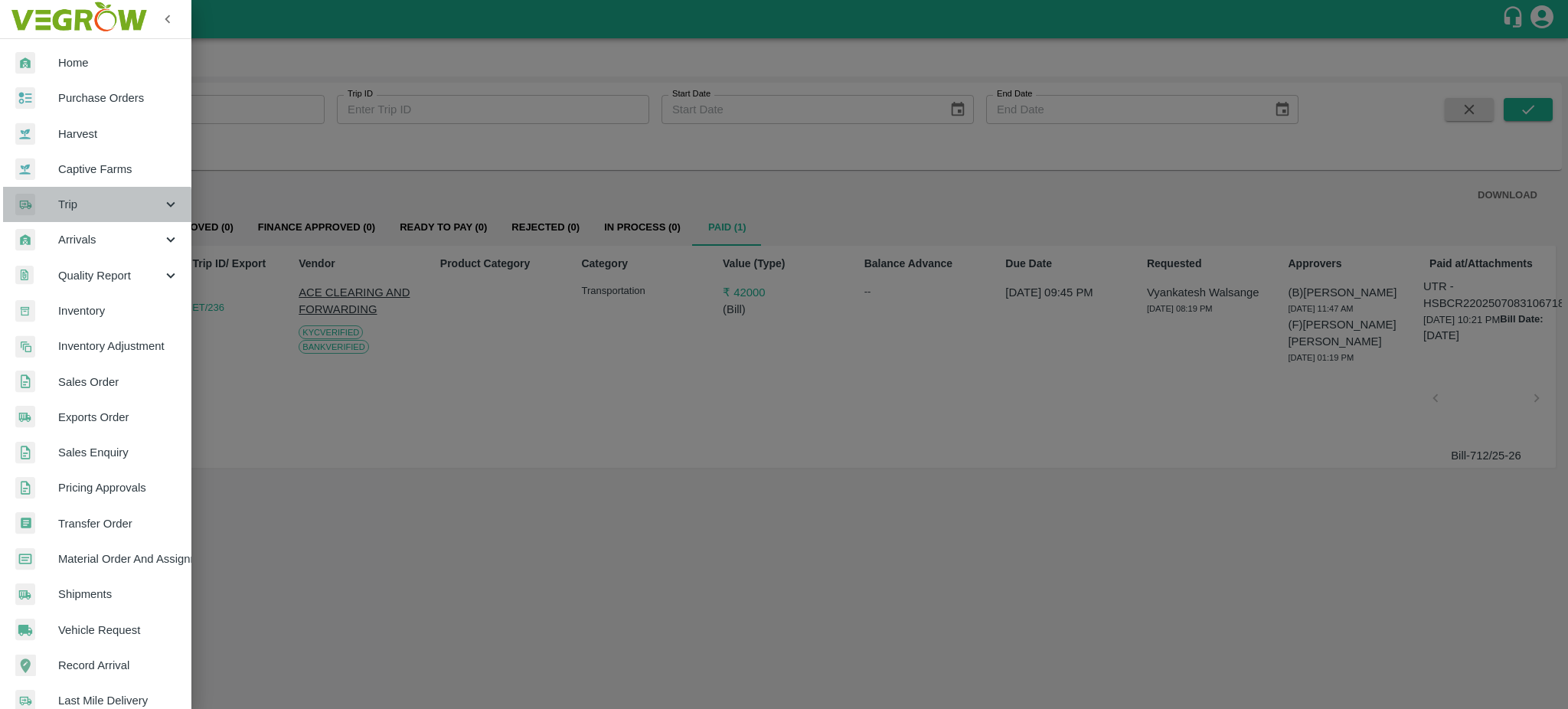
click at [78, 209] on span "Trip" at bounding box center [110, 205] width 104 height 17
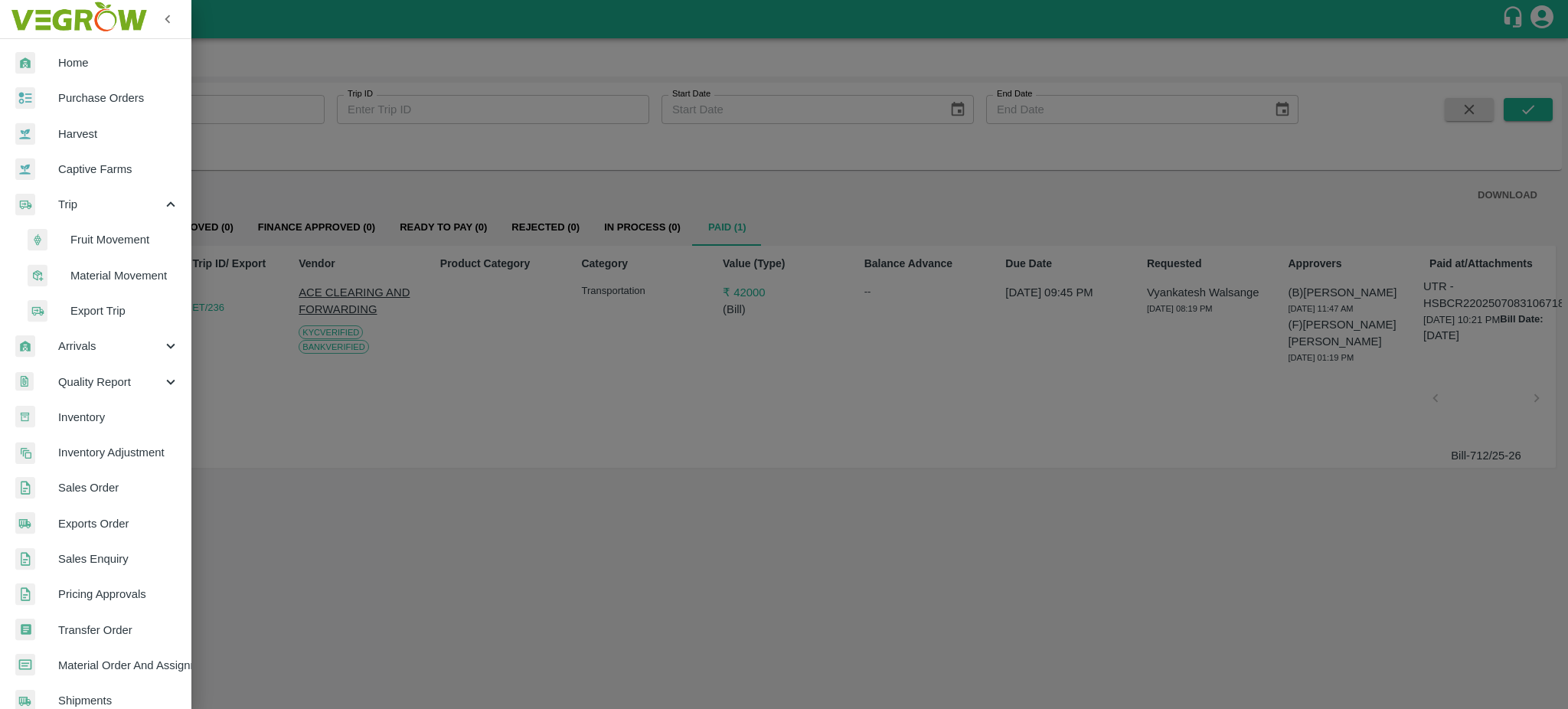
click at [93, 521] on span "Exports Order" at bounding box center [119, 523] width 121 height 17
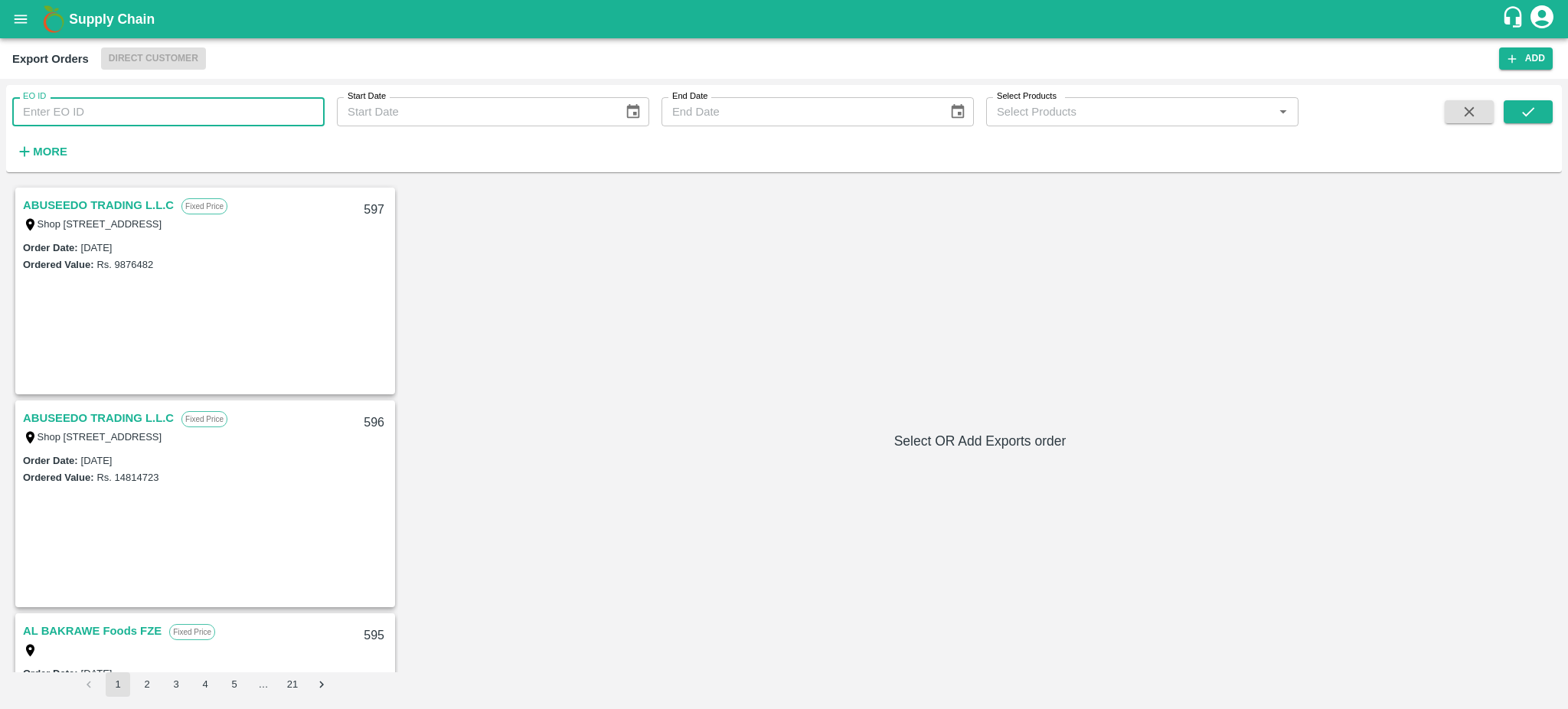
click at [59, 113] on input "EO ID" at bounding box center [168, 112] width 312 height 29
click at [1552, 105] on button "submit" at bounding box center [1528, 112] width 49 height 23
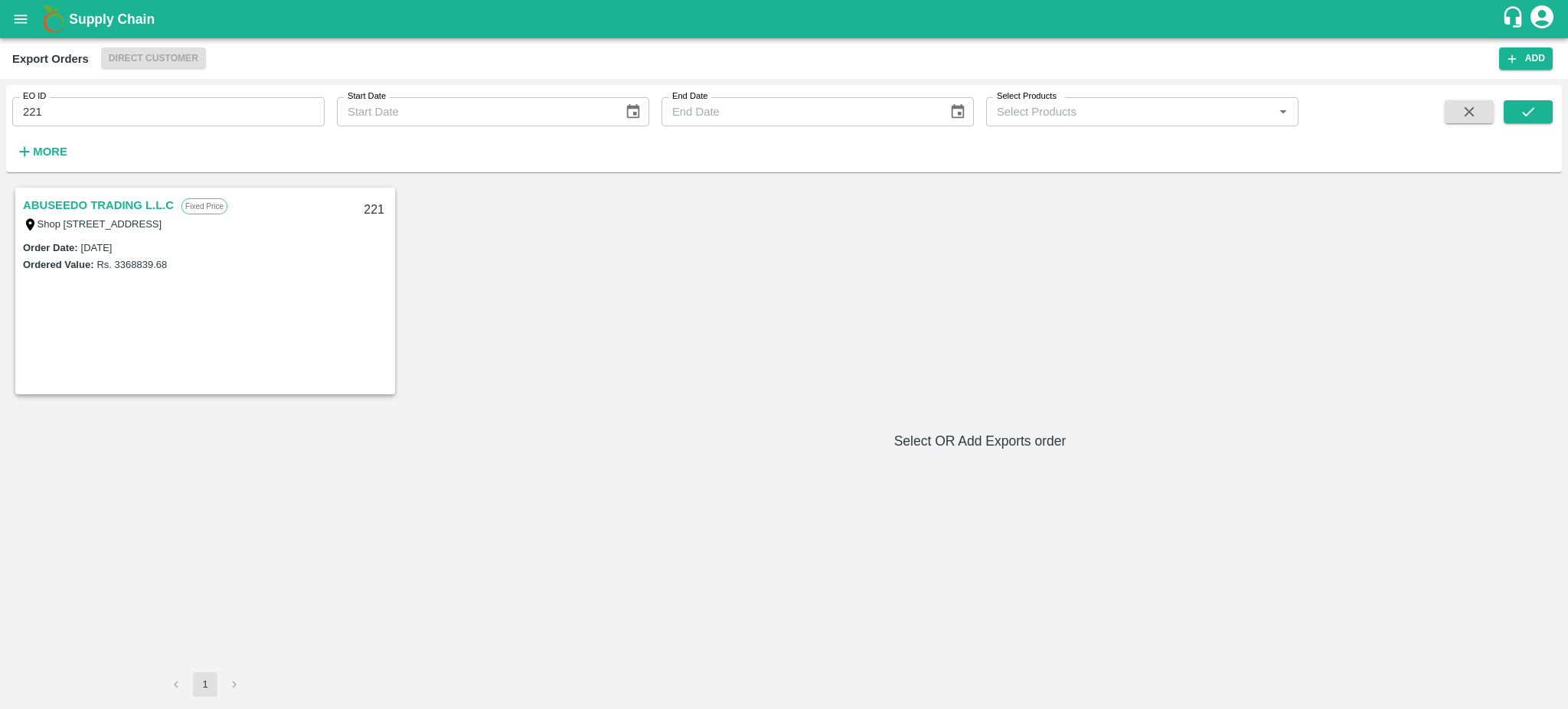
click at [136, 208] on link "ABUSEEDO TRADING L.L.C" at bounding box center [99, 205] width 151 height 20
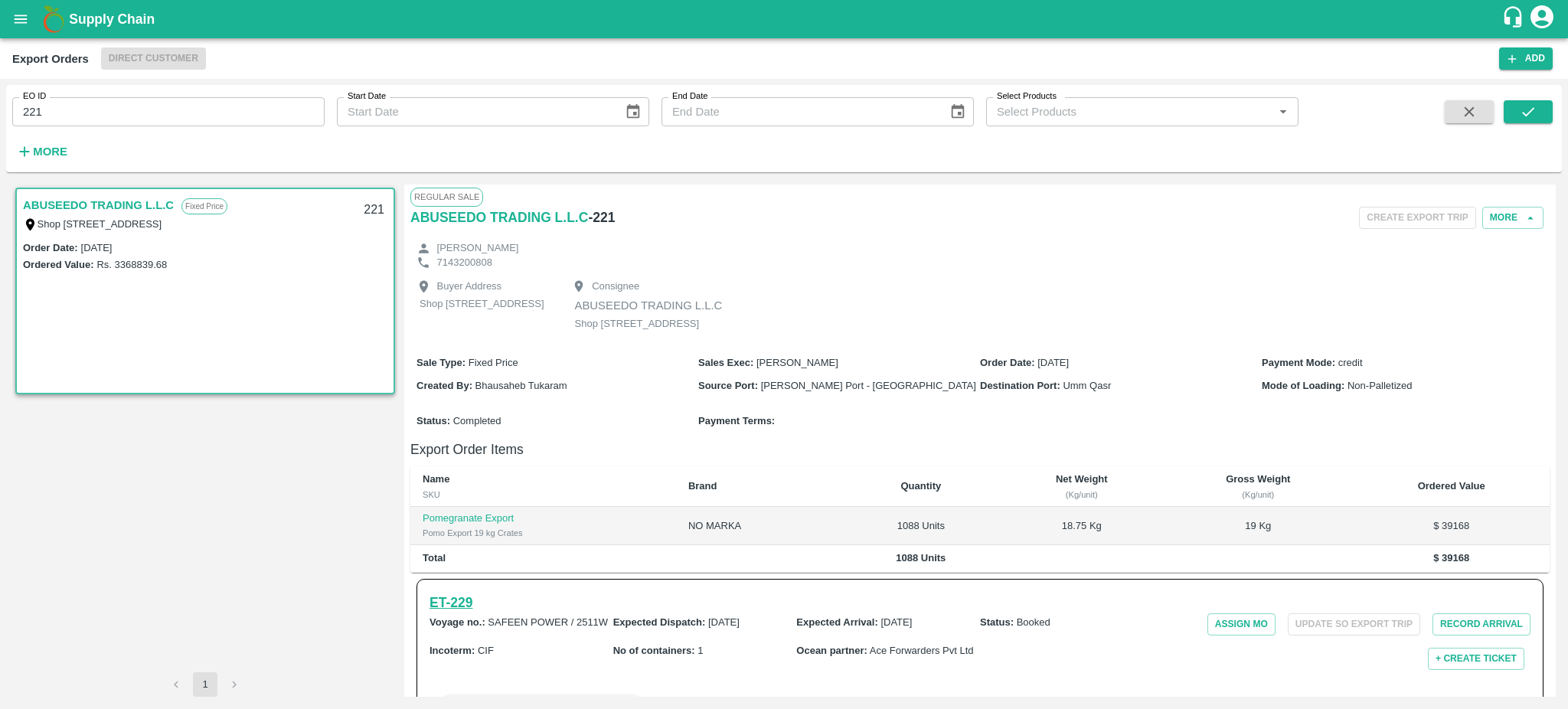
click at [446, 613] on h6 "ET- 229" at bounding box center [451, 602] width 43 height 21
click at [128, 105] on input "221" at bounding box center [168, 112] width 312 height 29
type input "221"
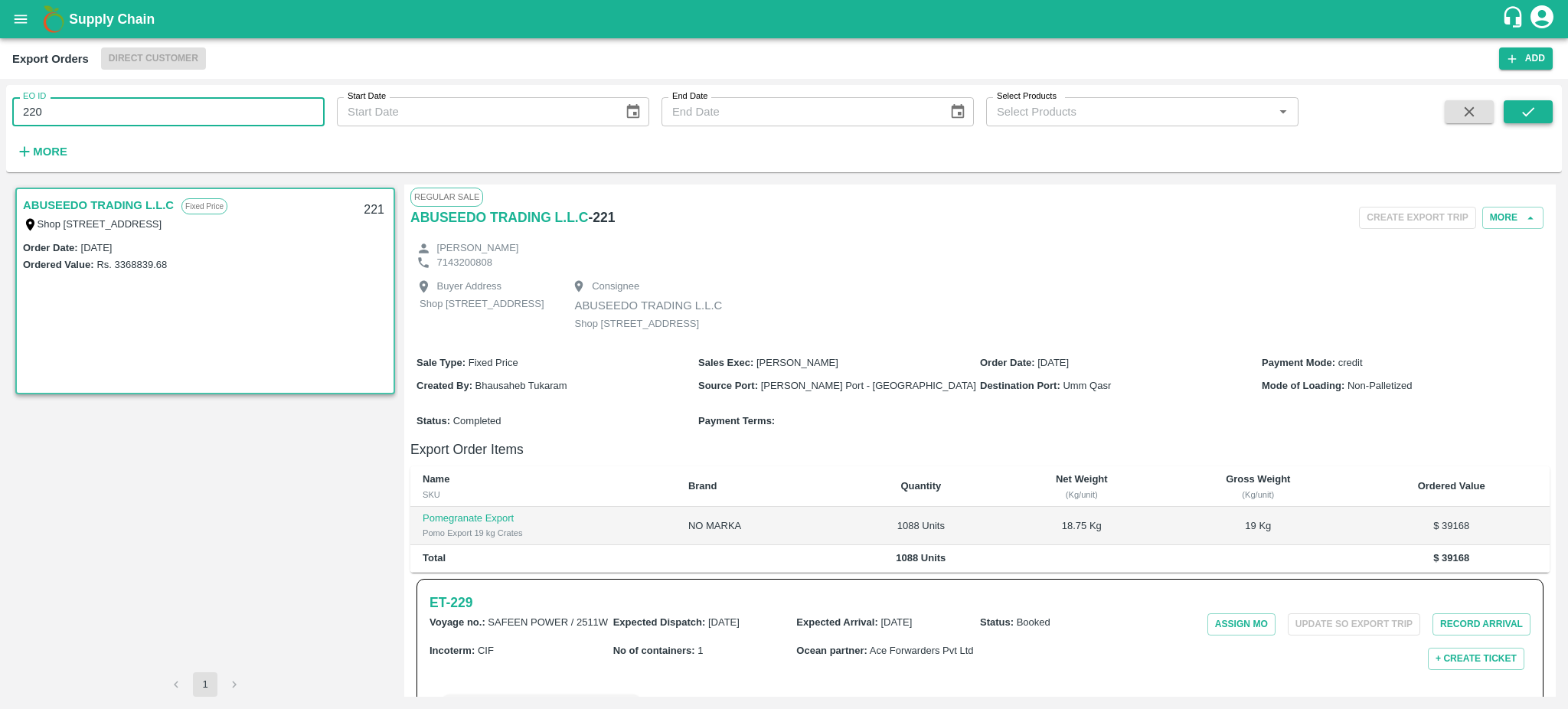
type input "220"
click at [1530, 114] on icon "submit" at bounding box center [1529, 112] width 17 height 17
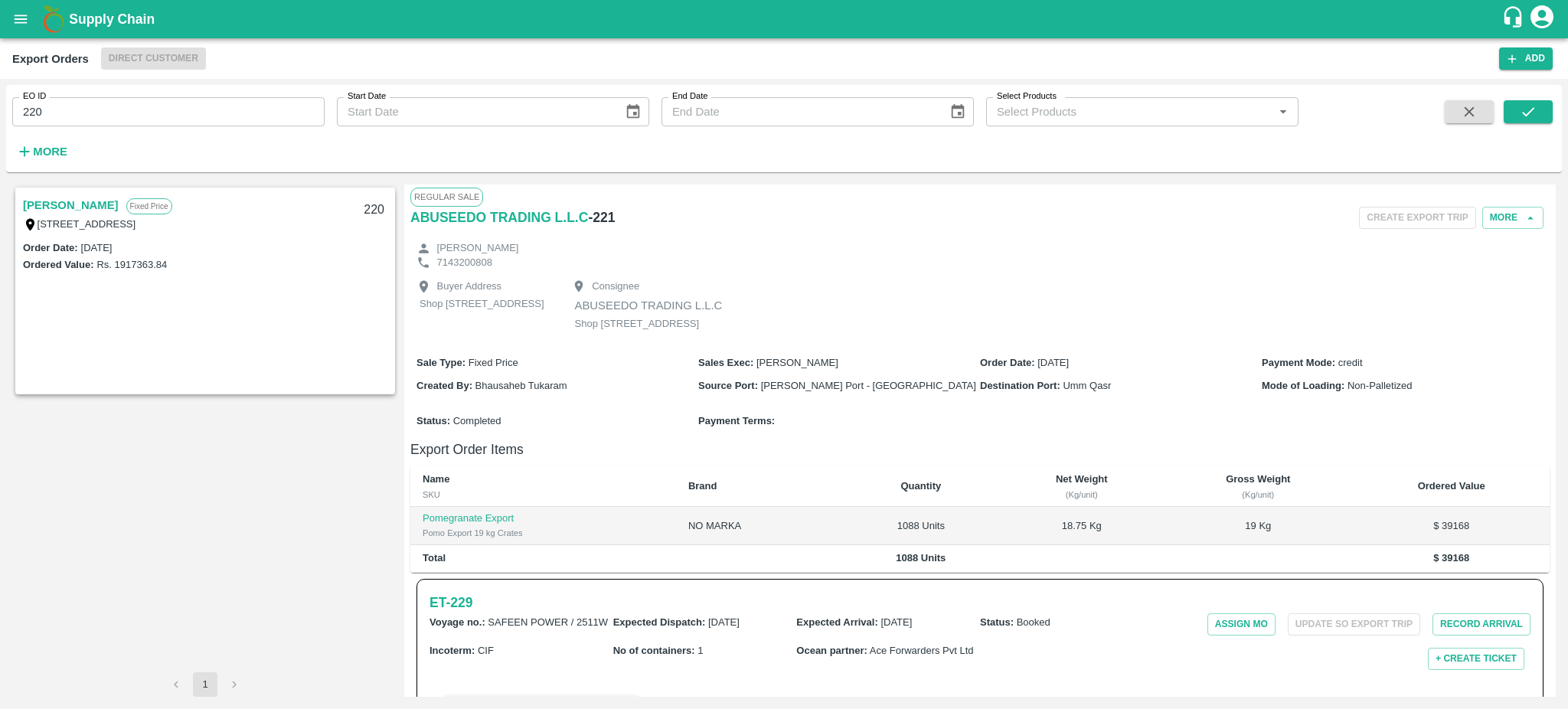
click at [83, 199] on link "Hasnath Trading" at bounding box center [71, 205] width 96 height 20
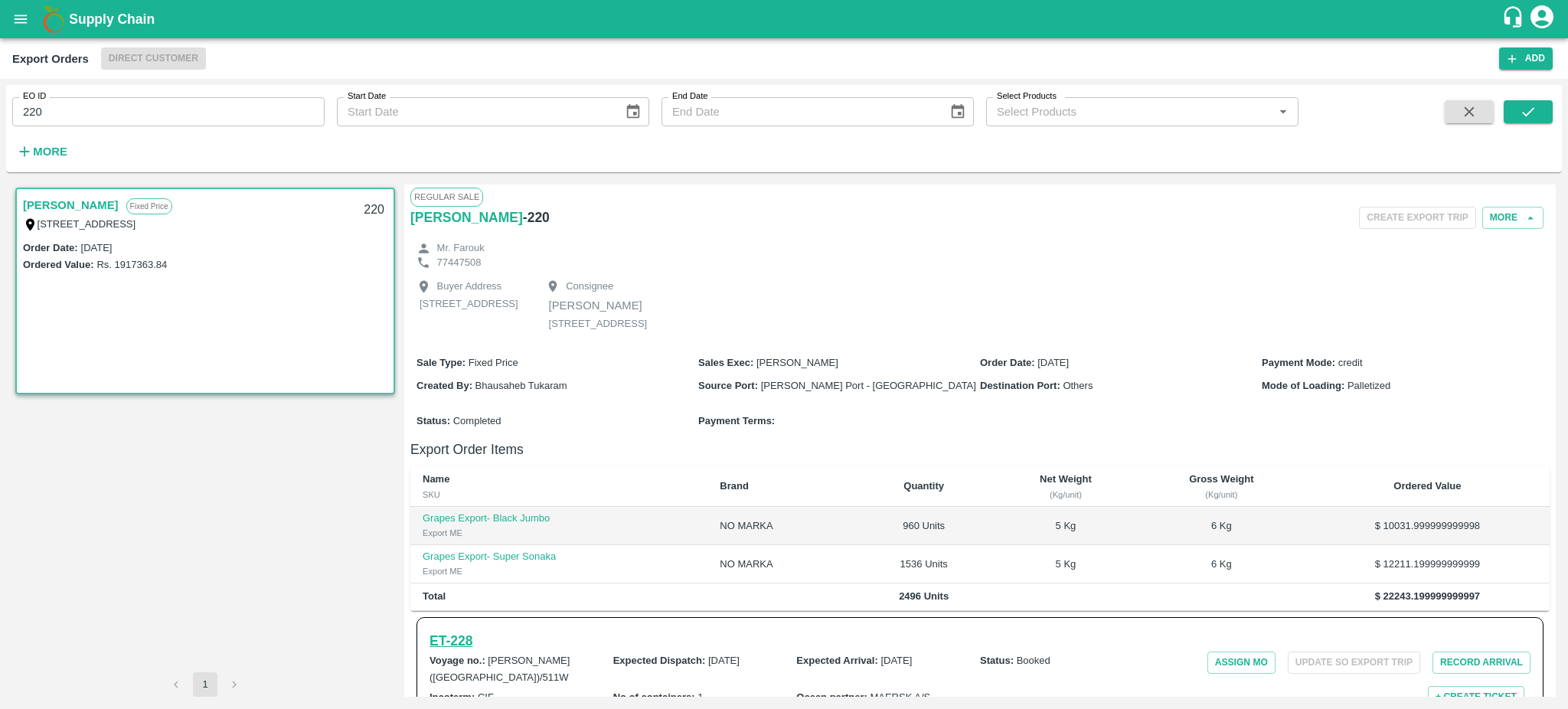
click at [461, 652] on h6 "ET- 228" at bounding box center [451, 640] width 43 height 21
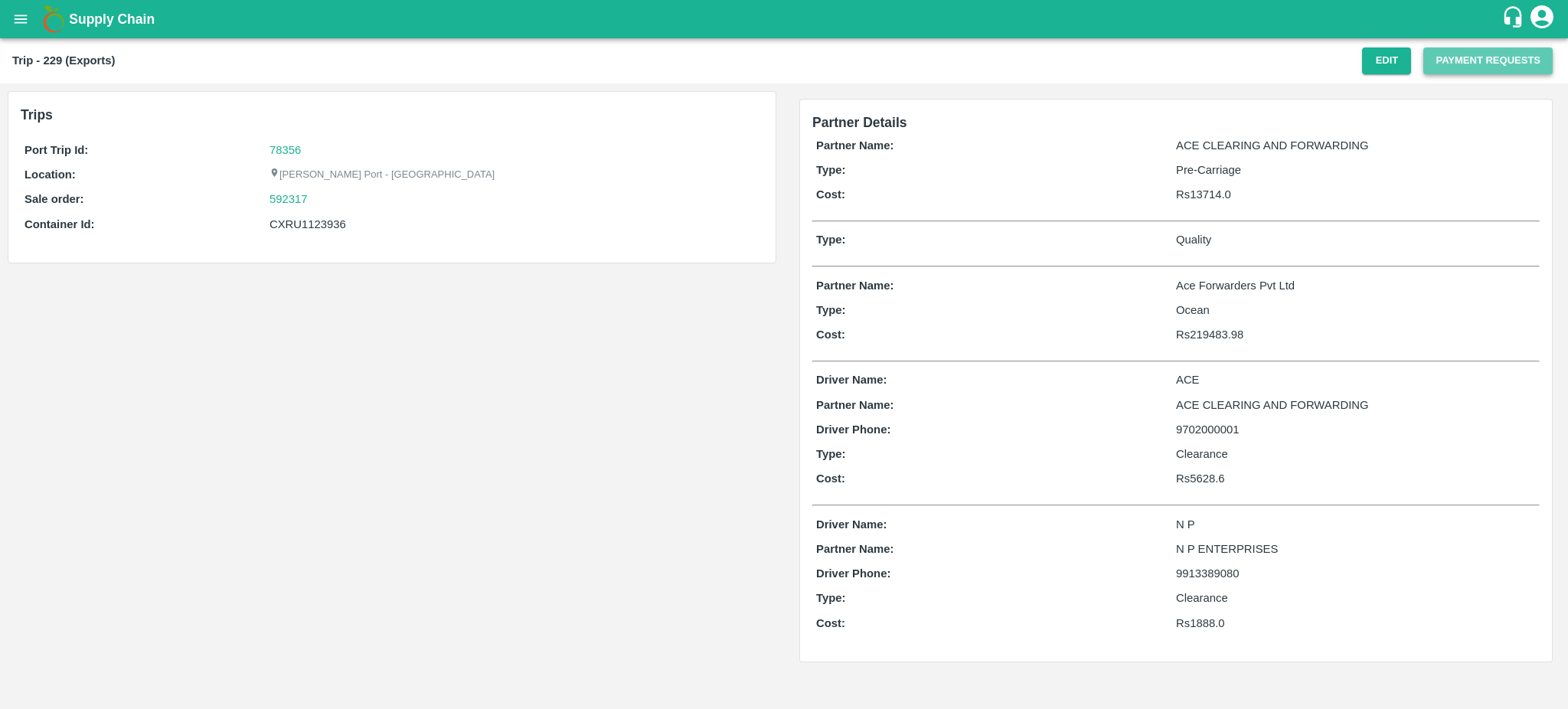
click at [1467, 63] on button "Payment Requests" at bounding box center [1488, 61] width 129 height 27
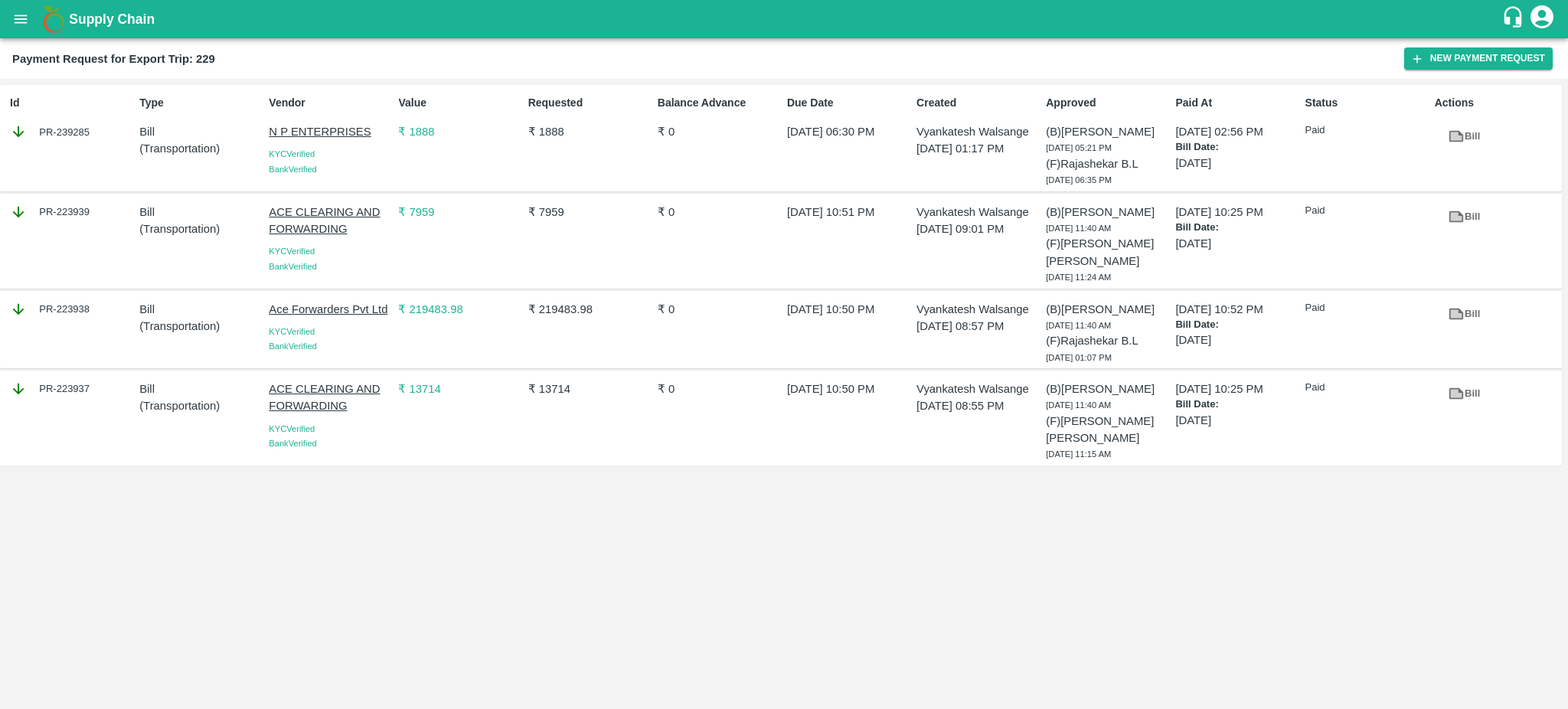
drag, startPoint x: 110, startPoint y: 389, endPoint x: 97, endPoint y: 384, distance: 13.9
click at [97, 384] on div "PR-223937" at bounding box center [71, 389] width 123 height 17
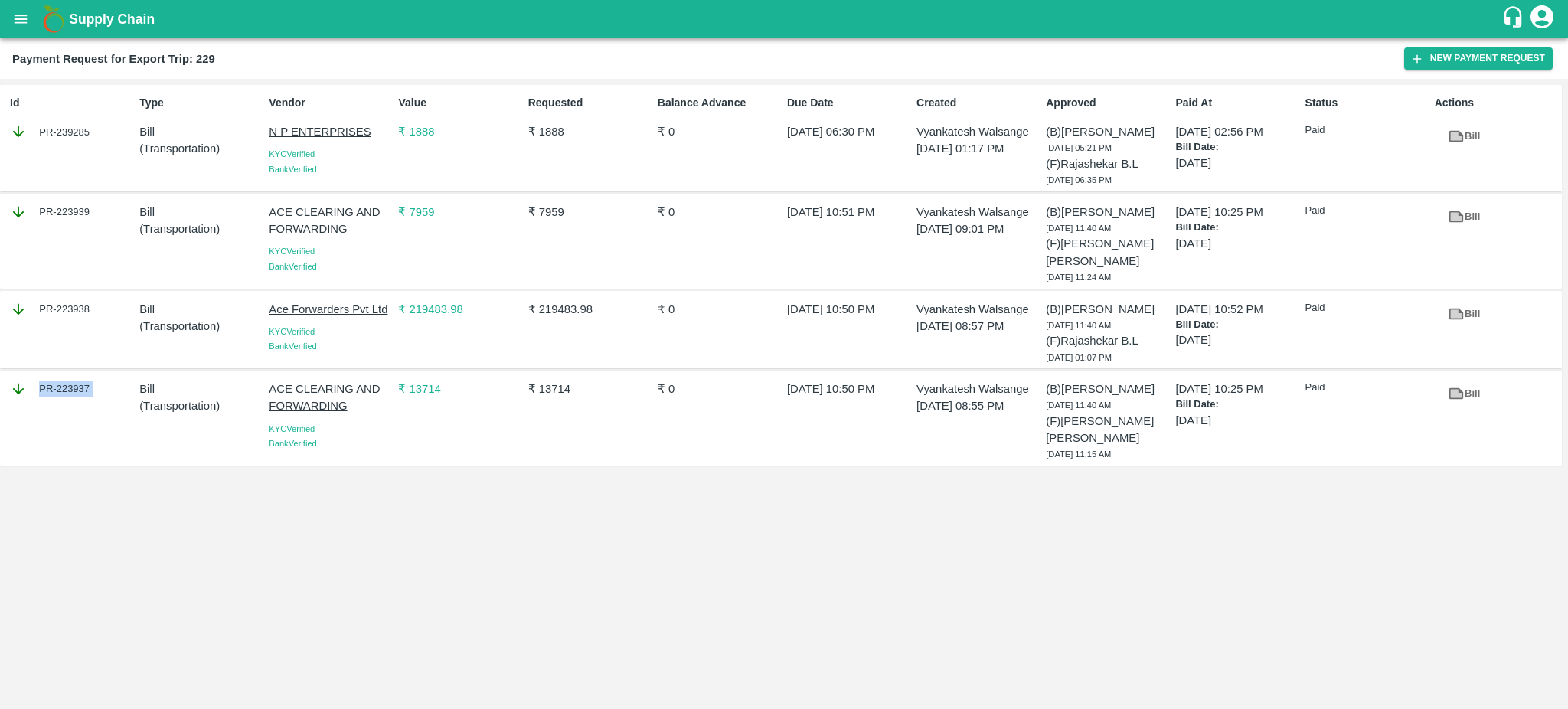
copy div "PR-223937"
click at [345, 474] on div "Id PR-239285 Type Bill ( Transportation ) Vendor N P ENTERPRISES [GEOGRAPHIC_DA…" at bounding box center [784, 393] width 1568 height 630
drag, startPoint x: 107, startPoint y: 387, endPoint x: 94, endPoint y: 388, distance: 13.0
click at [94, 388] on div "PR-223937" at bounding box center [71, 389] width 123 height 17
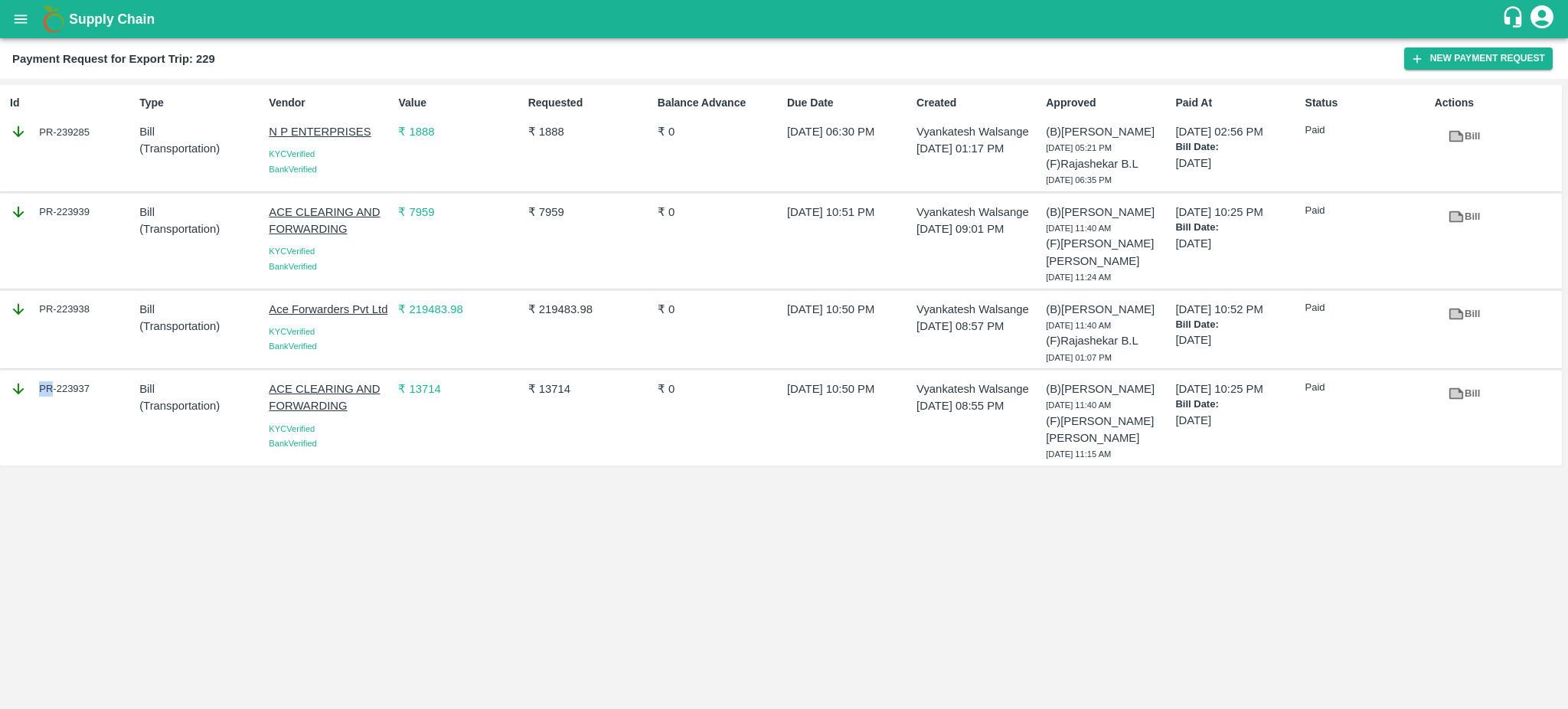
click at [94, 388] on div "PR-223937" at bounding box center [71, 389] width 123 height 17
copy div "PR-223937"
click at [1453, 392] on icon at bounding box center [1456, 393] width 11 height 9
click at [1456, 216] on icon at bounding box center [1456, 216] width 11 height 9
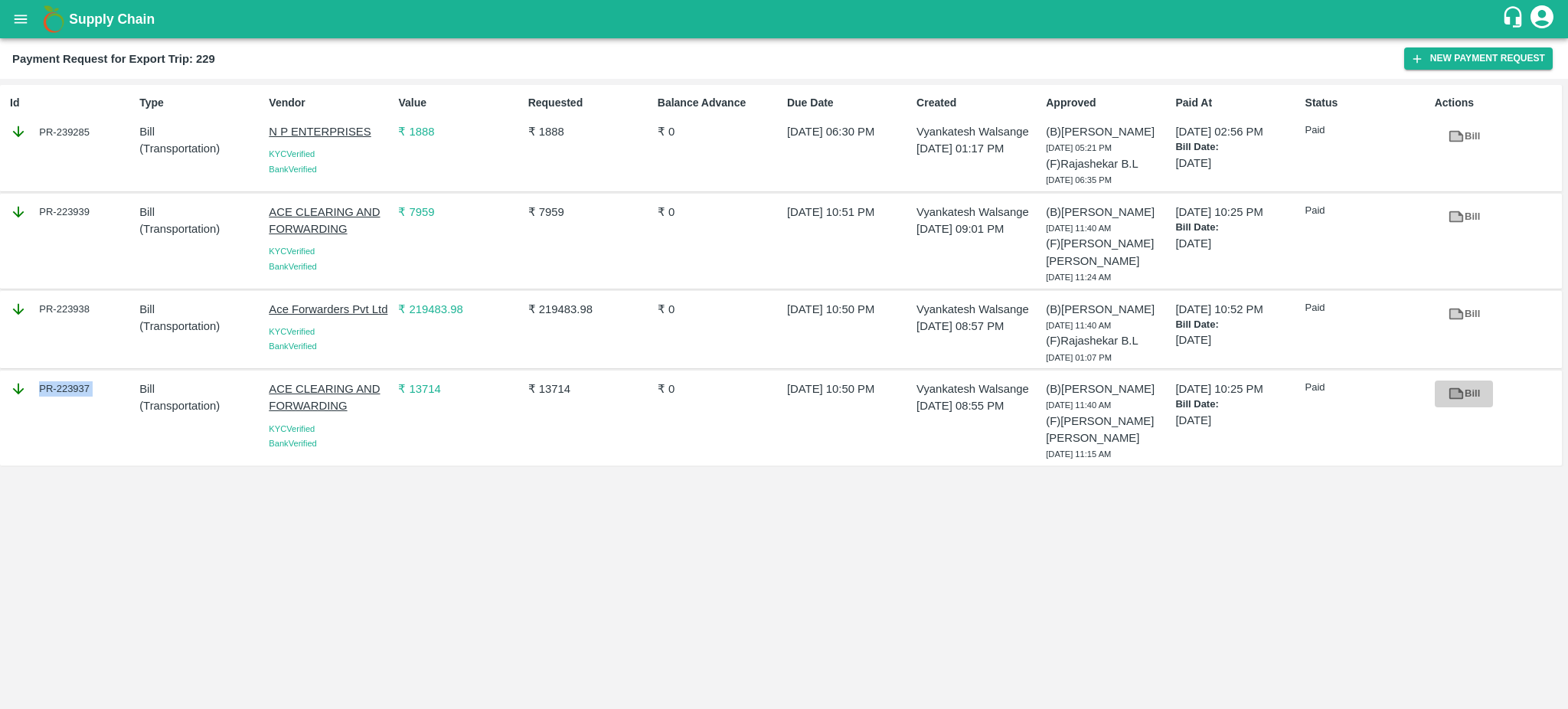
click at [1460, 395] on icon at bounding box center [1456, 393] width 11 height 9
click at [101, 393] on div "PR-223937" at bounding box center [71, 389] width 123 height 17
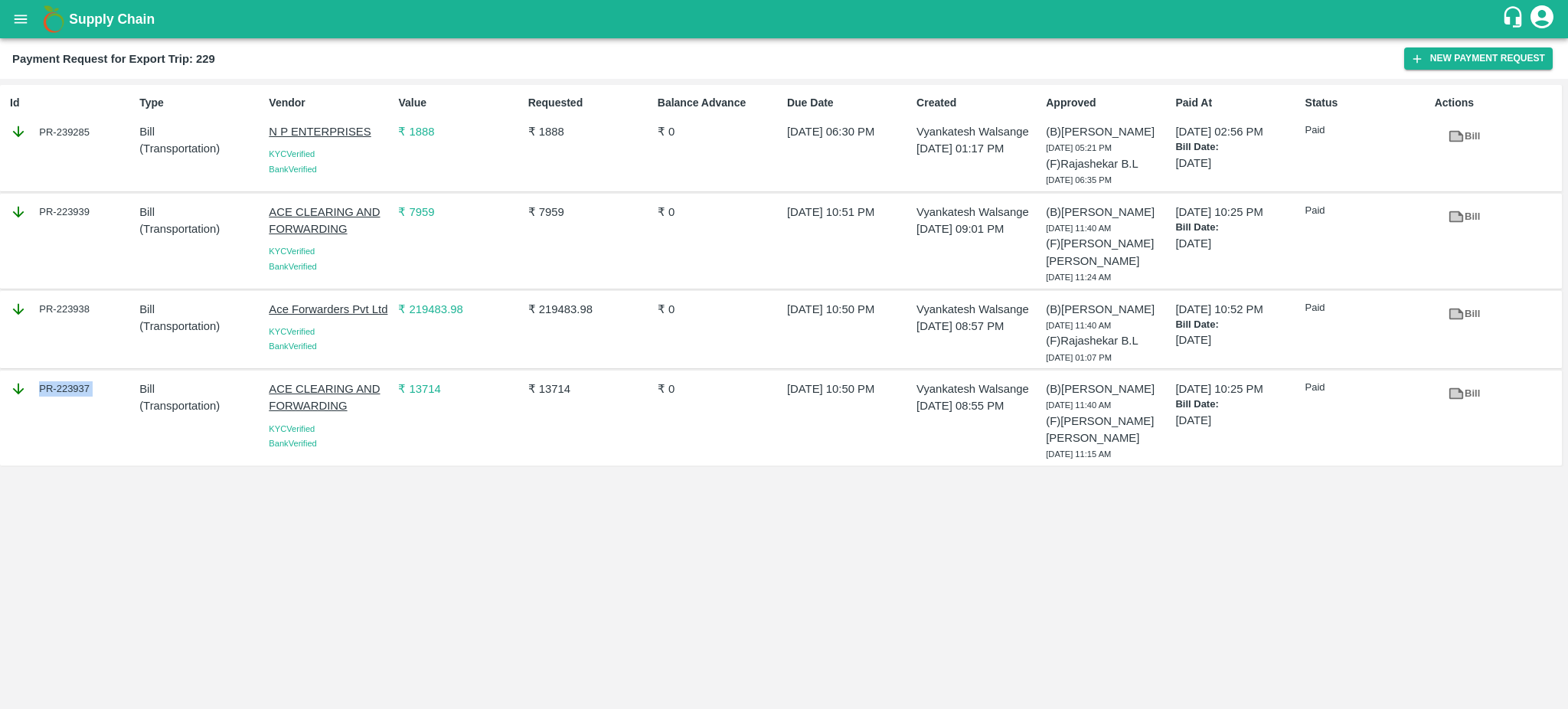
copy div "PR-223937"
click at [99, 206] on div "PR-223939" at bounding box center [71, 212] width 123 height 17
copy div "PR-223939"
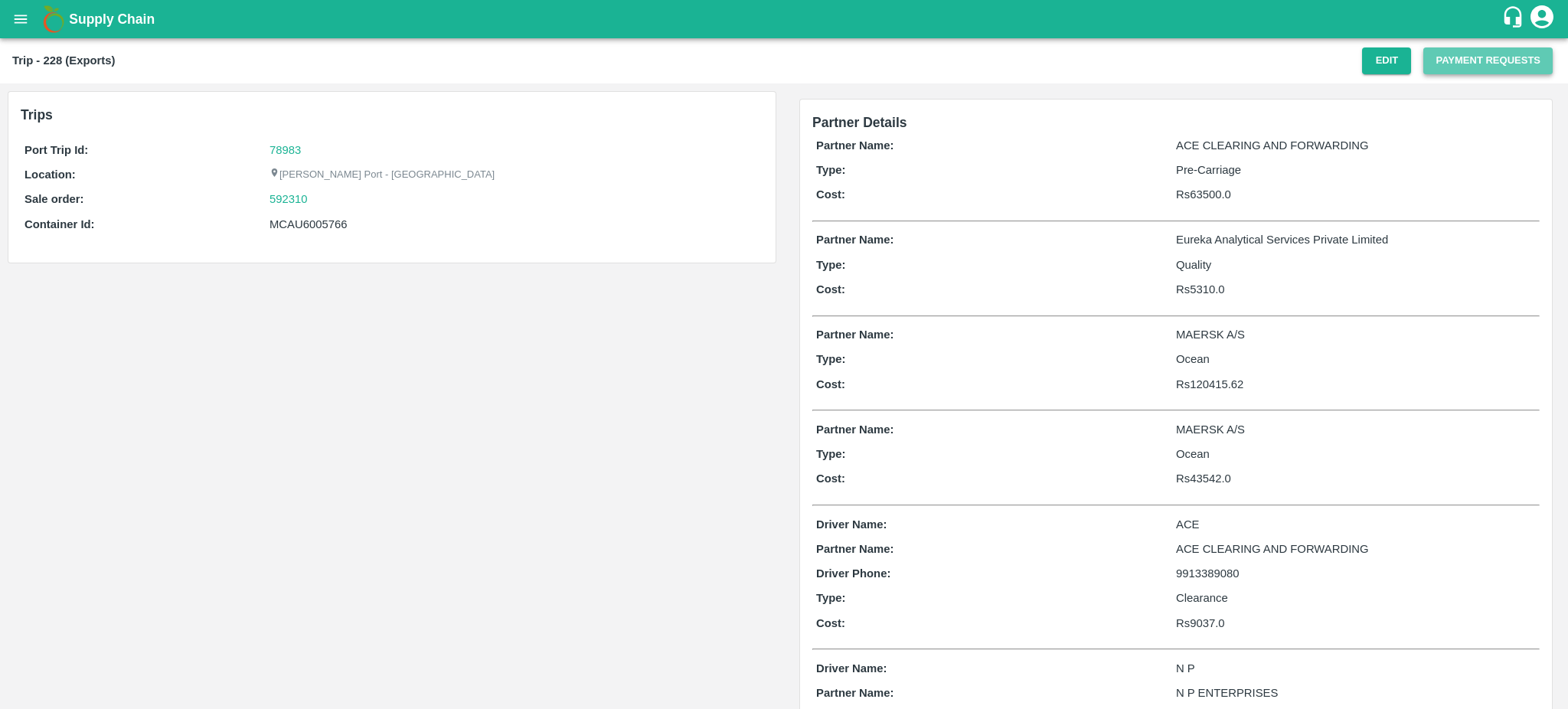
click at [1506, 64] on button "Payment Requests" at bounding box center [1488, 61] width 129 height 27
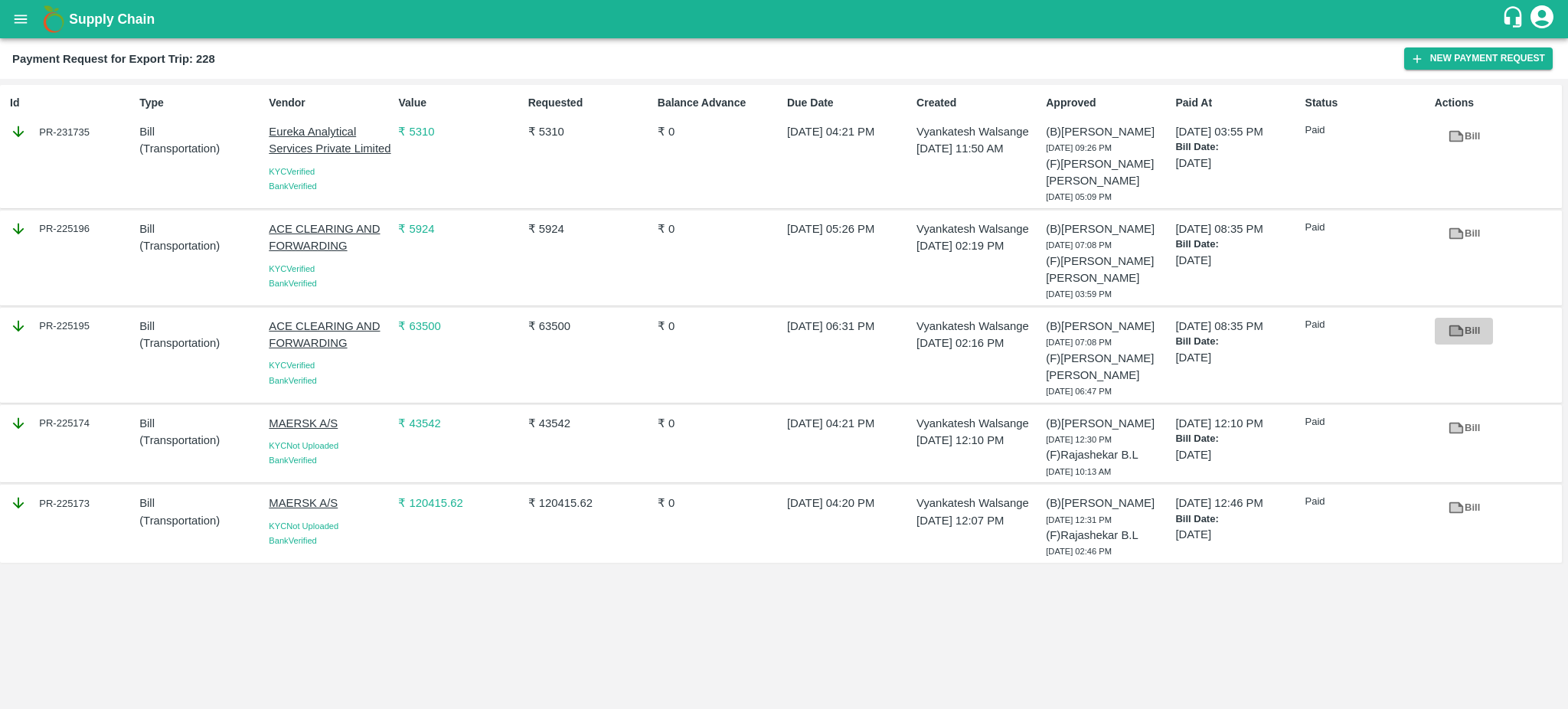
click at [1458, 331] on icon at bounding box center [1456, 330] width 11 height 9
click at [1450, 233] on icon at bounding box center [1456, 233] width 14 height 11
drag, startPoint x: 106, startPoint y: 331, endPoint x: 94, endPoint y: 329, distance: 12.2
click at [94, 329] on div "PR-225195" at bounding box center [71, 326] width 123 height 17
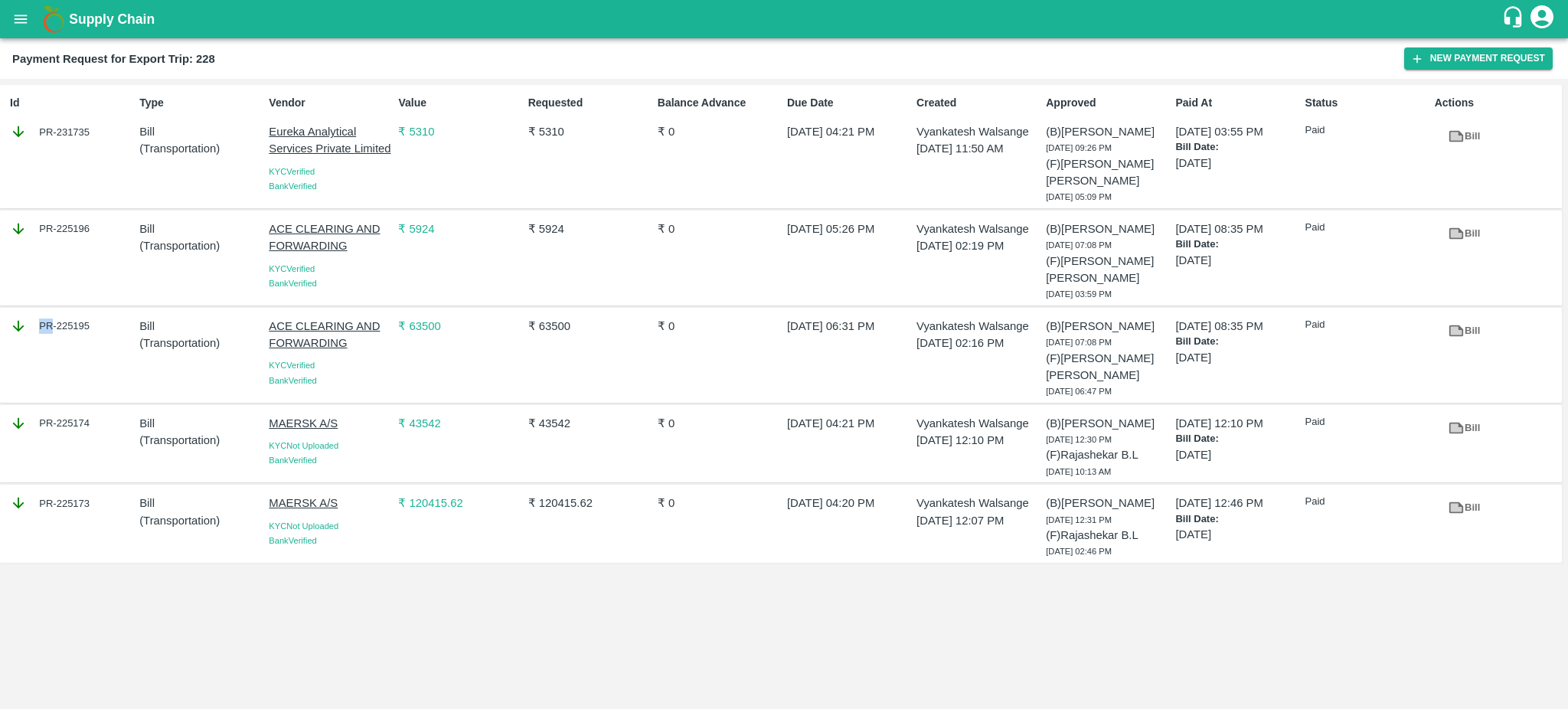
click at [94, 329] on div "PR-225195" at bounding box center [71, 326] width 123 height 17
copy div "PR-225195"
drag, startPoint x: 105, startPoint y: 232, endPoint x: 95, endPoint y: 230, distance: 10.2
click at [95, 230] on div "PR-225196" at bounding box center [71, 229] width 123 height 17
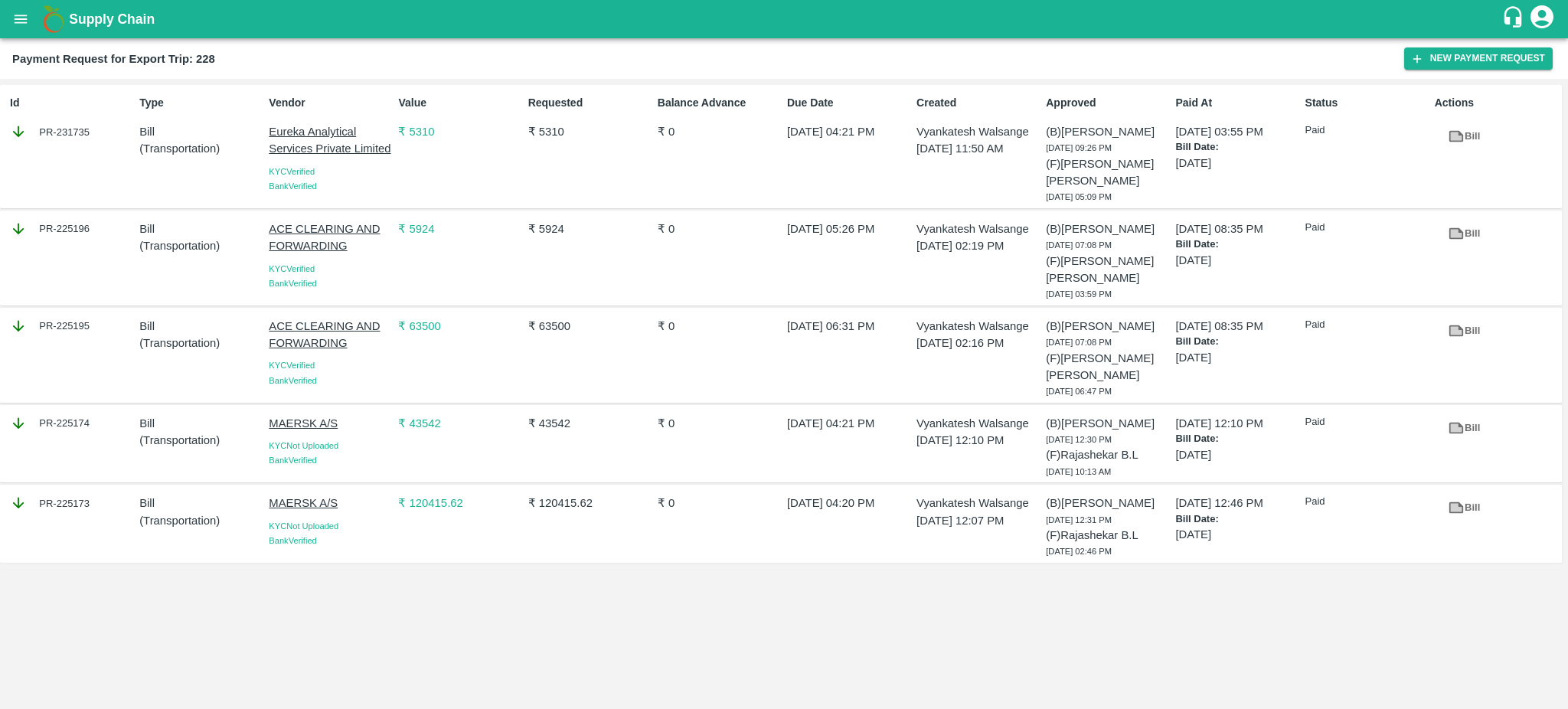
click at [95, 230] on div "PR-225196" at bounding box center [71, 229] width 123 height 17
copy div "PR-225196"
click at [23, 21] on icon "open drawer" at bounding box center [21, 19] width 17 height 17
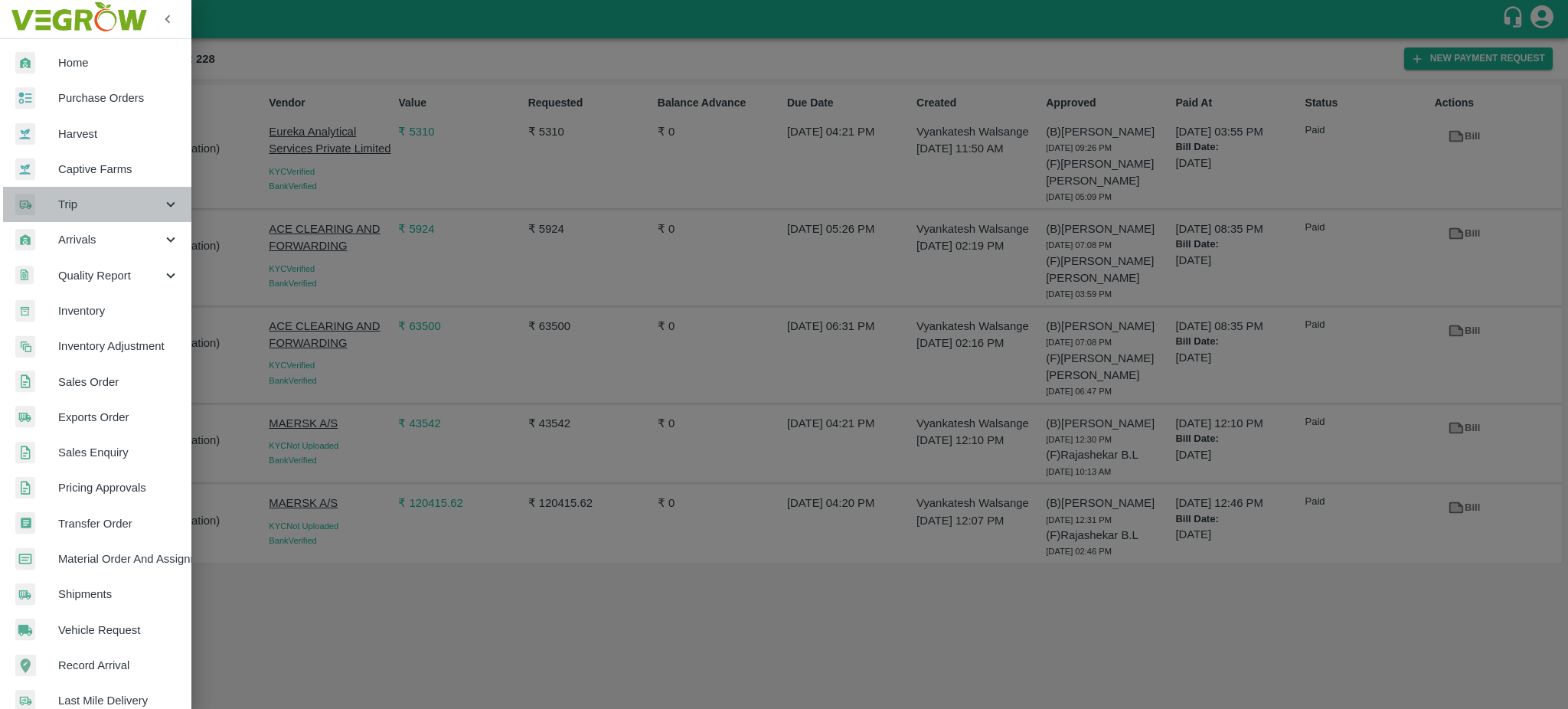
click at [94, 199] on span "Trip" at bounding box center [110, 205] width 104 height 17
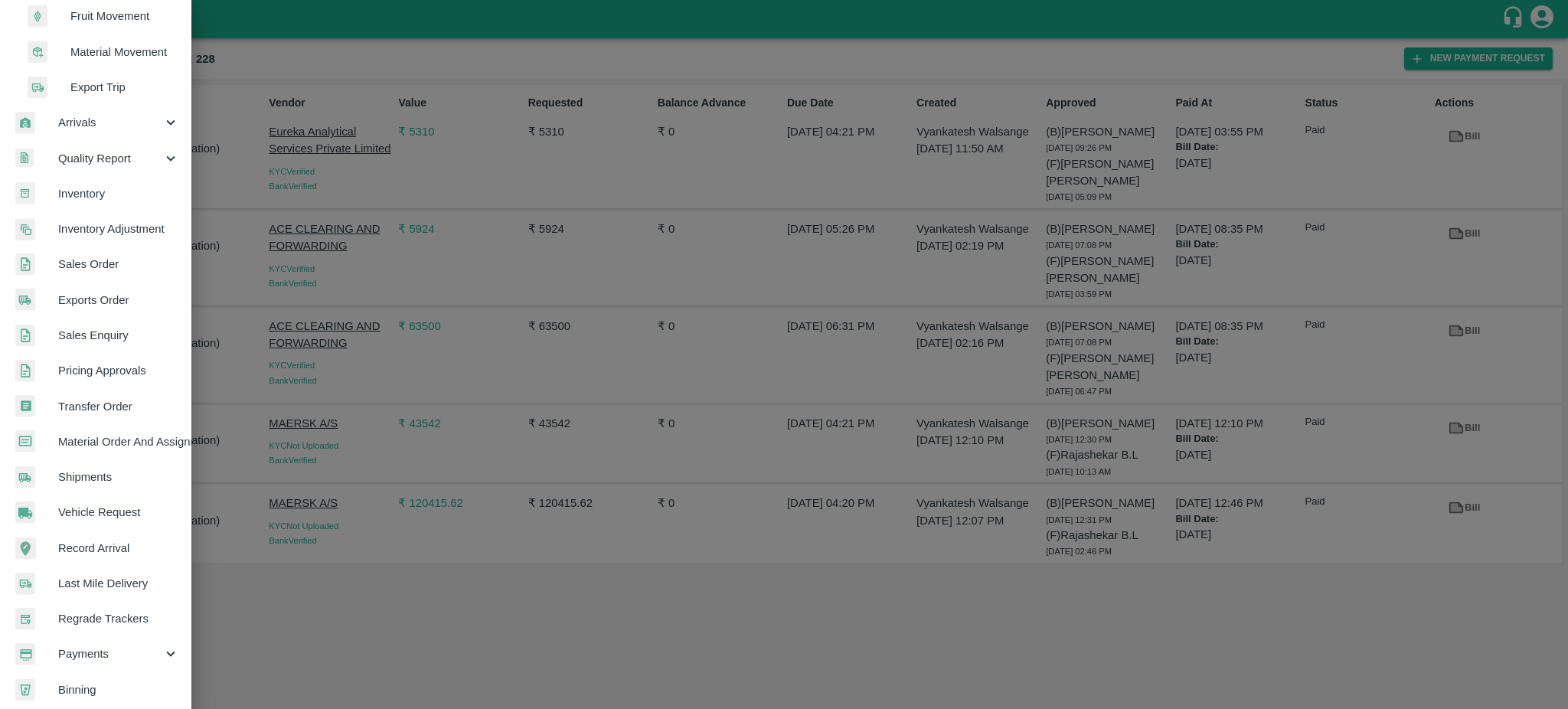
scroll to position [268, 0]
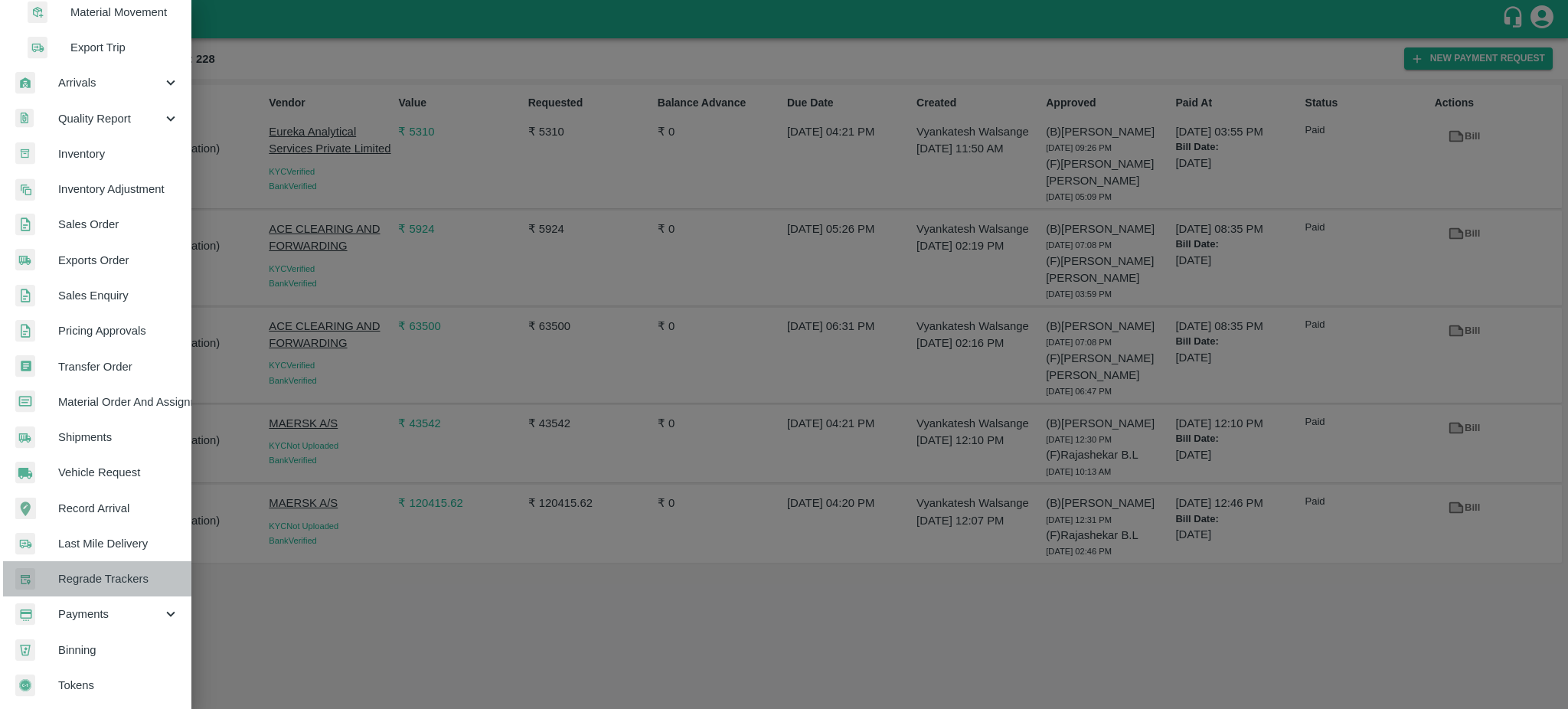
click at [95, 572] on span "Regrade Trackers" at bounding box center [119, 579] width 121 height 17
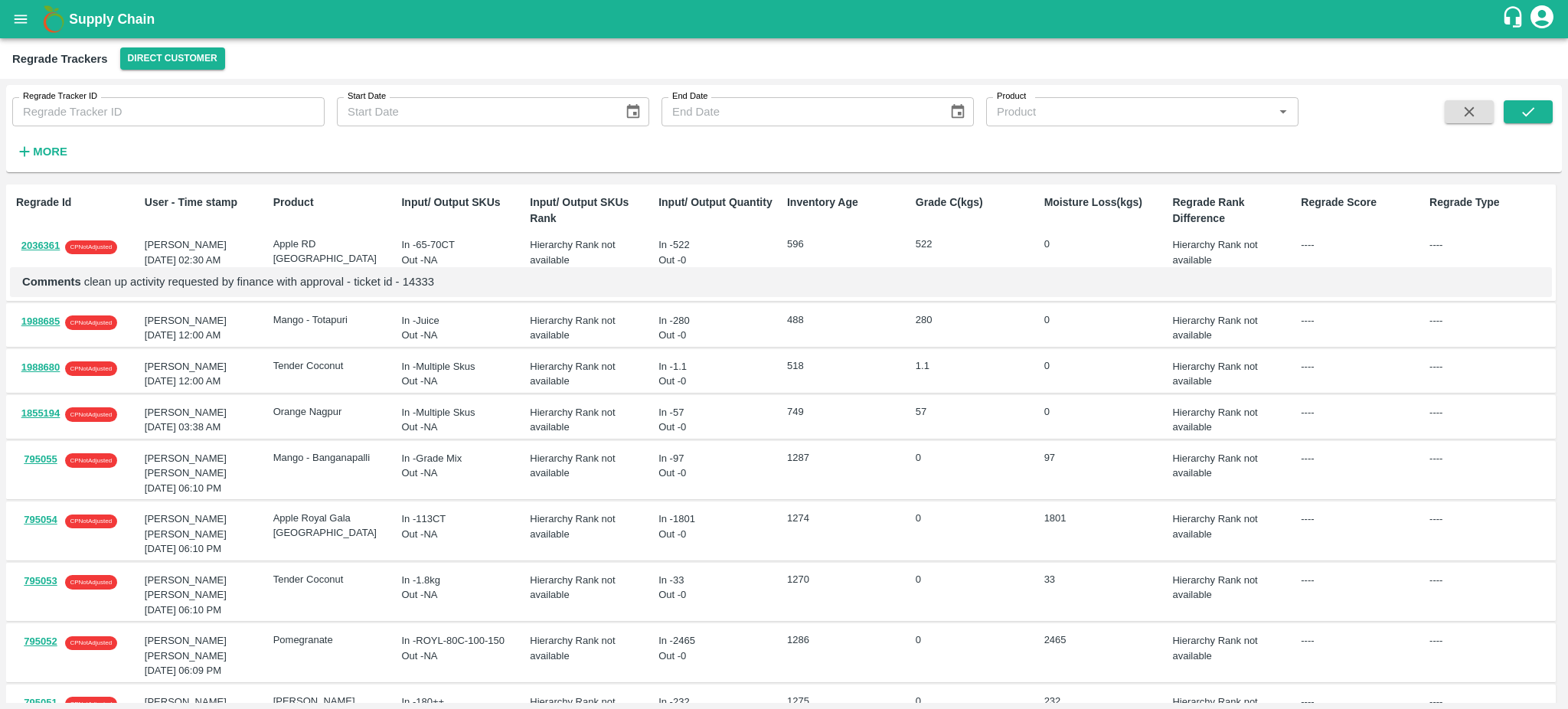
click at [17, 12] on icon "open drawer" at bounding box center [21, 19] width 17 height 17
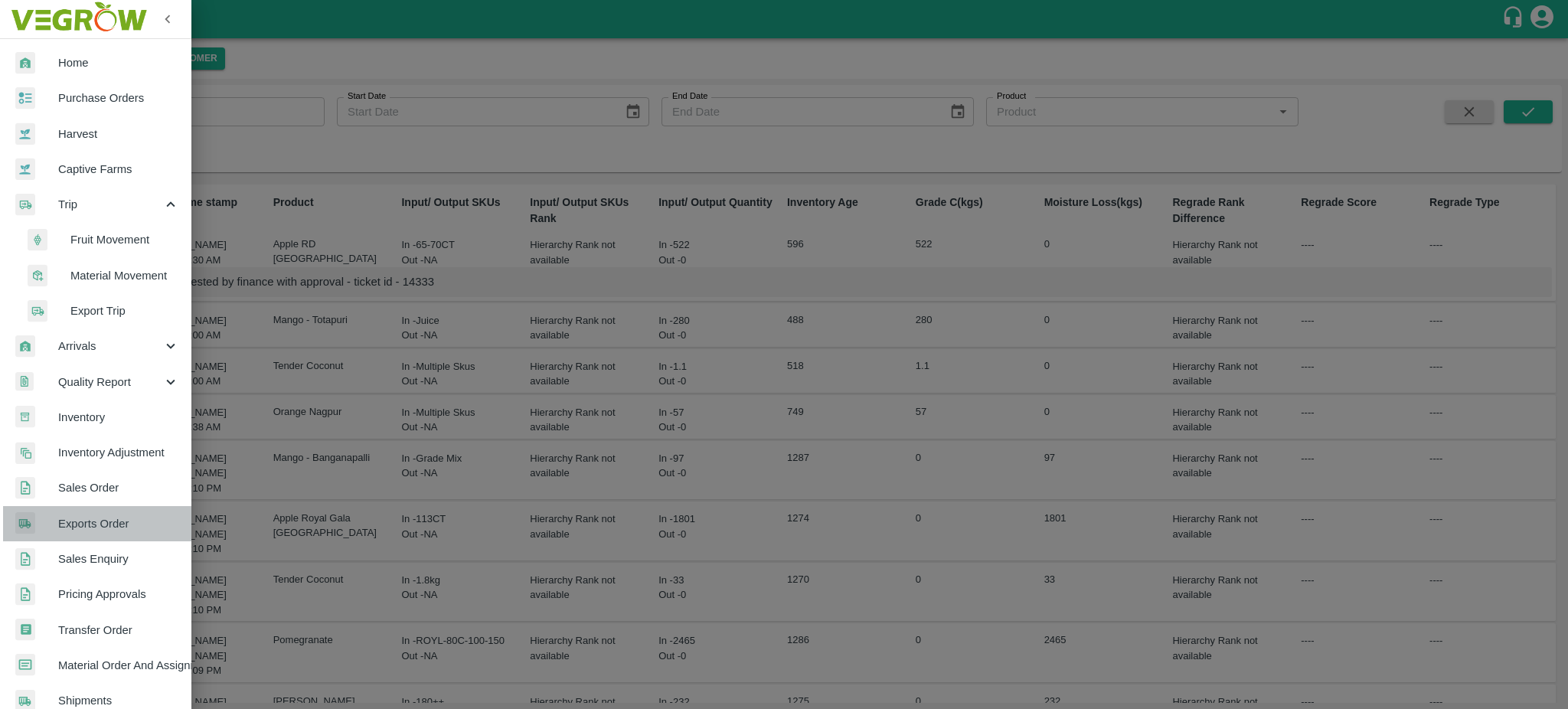
click at [97, 530] on span "Exports Order" at bounding box center [119, 523] width 121 height 17
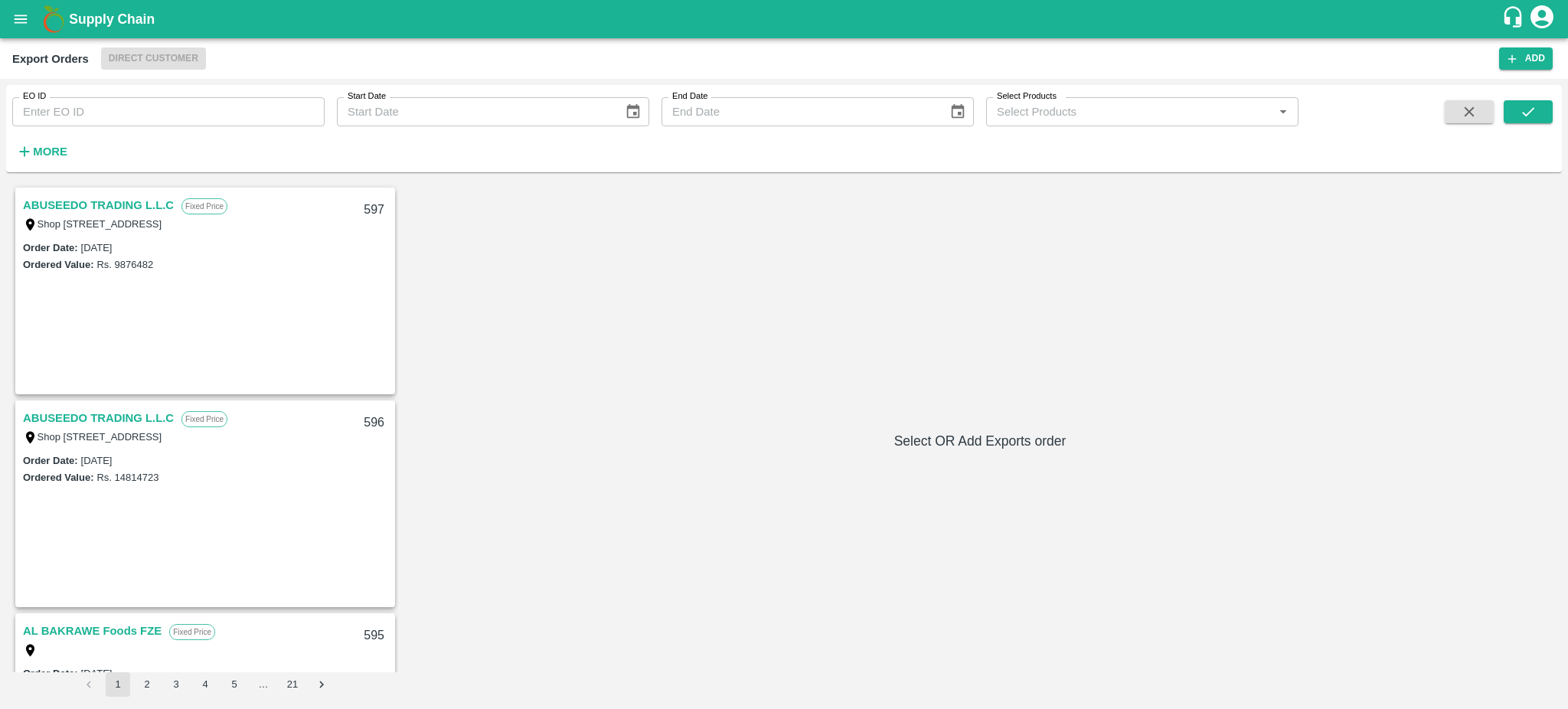
click at [23, 18] on icon "open drawer" at bounding box center [21, 18] width 13 height 9
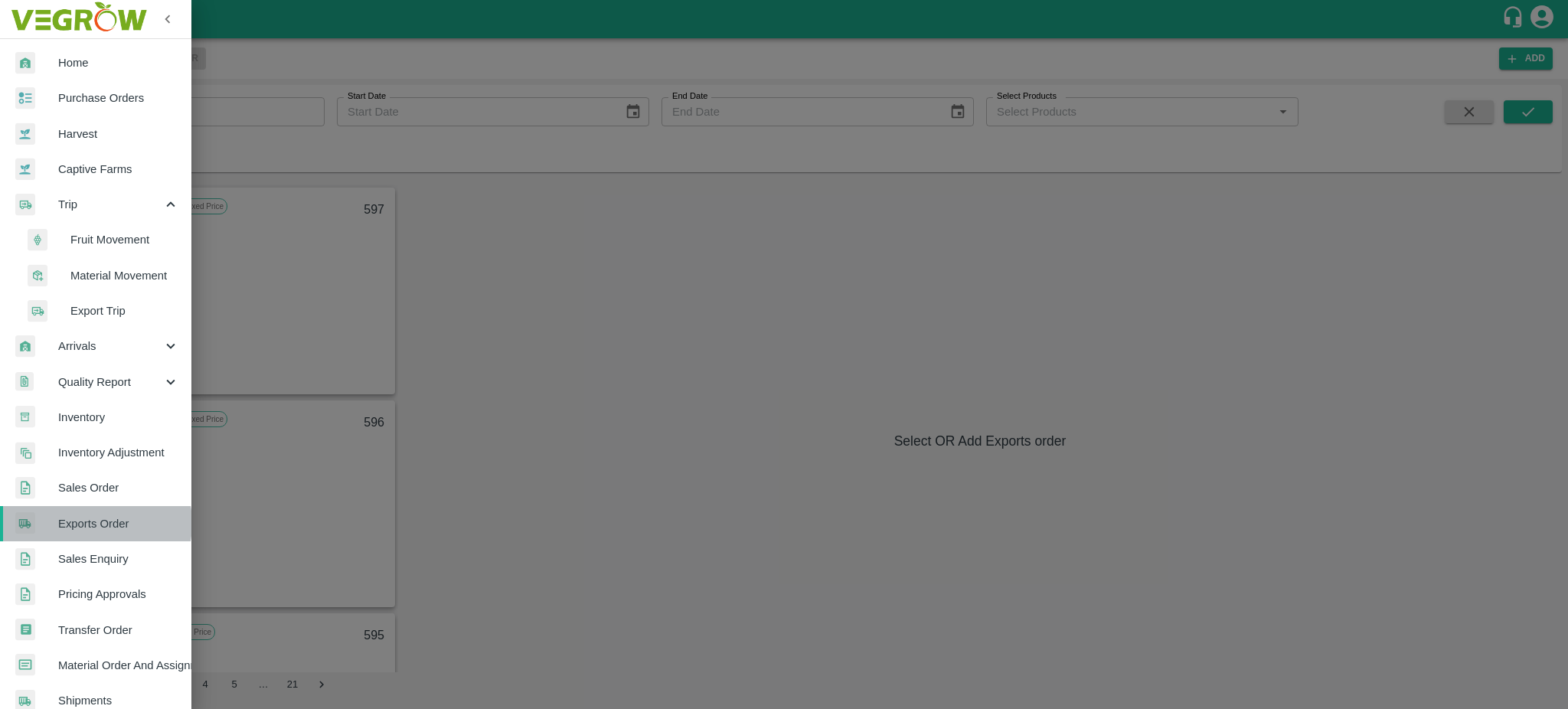
click at [93, 523] on span "Exports Order" at bounding box center [119, 523] width 121 height 17
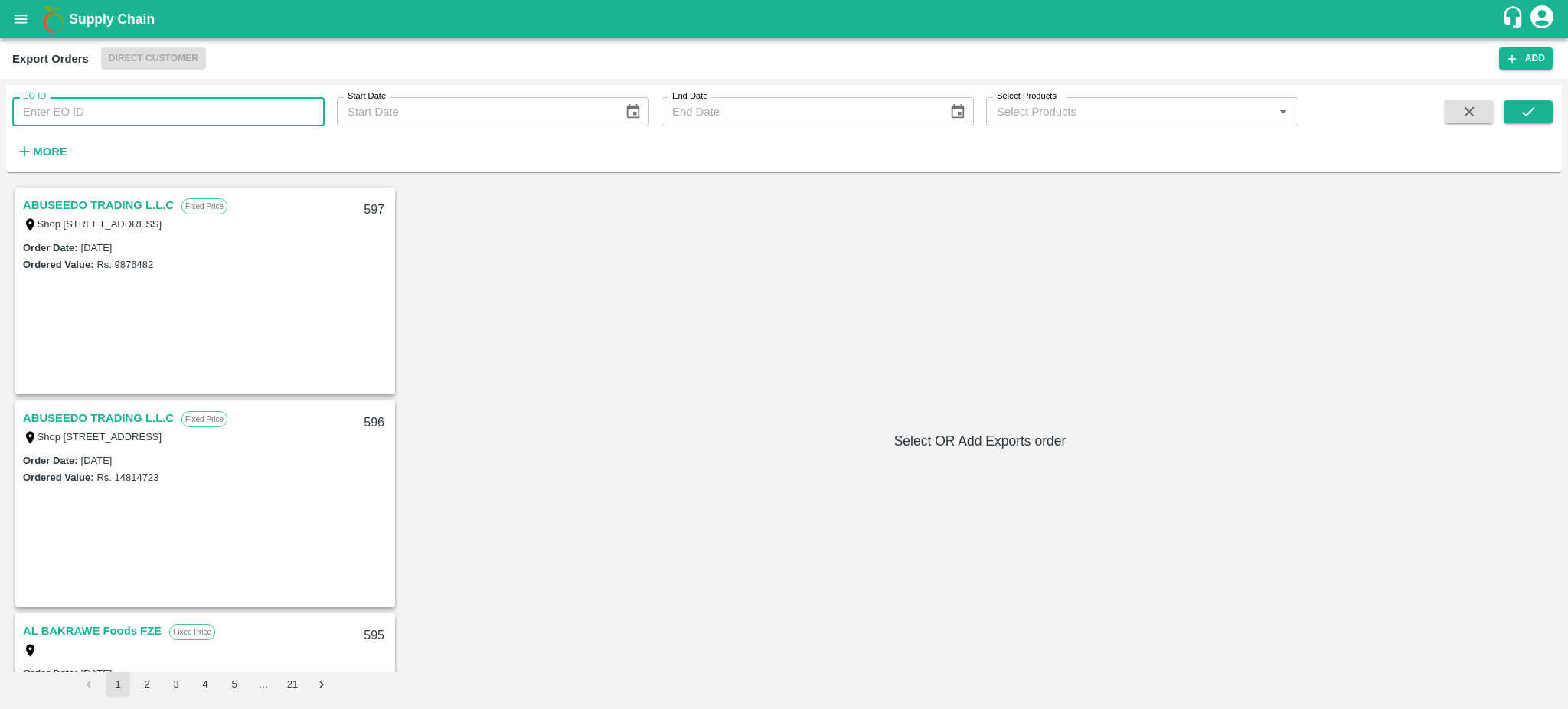
click at [78, 107] on input "EO ID" at bounding box center [168, 112] width 312 height 29
click at [1513, 111] on button "submit" at bounding box center [1528, 112] width 49 height 23
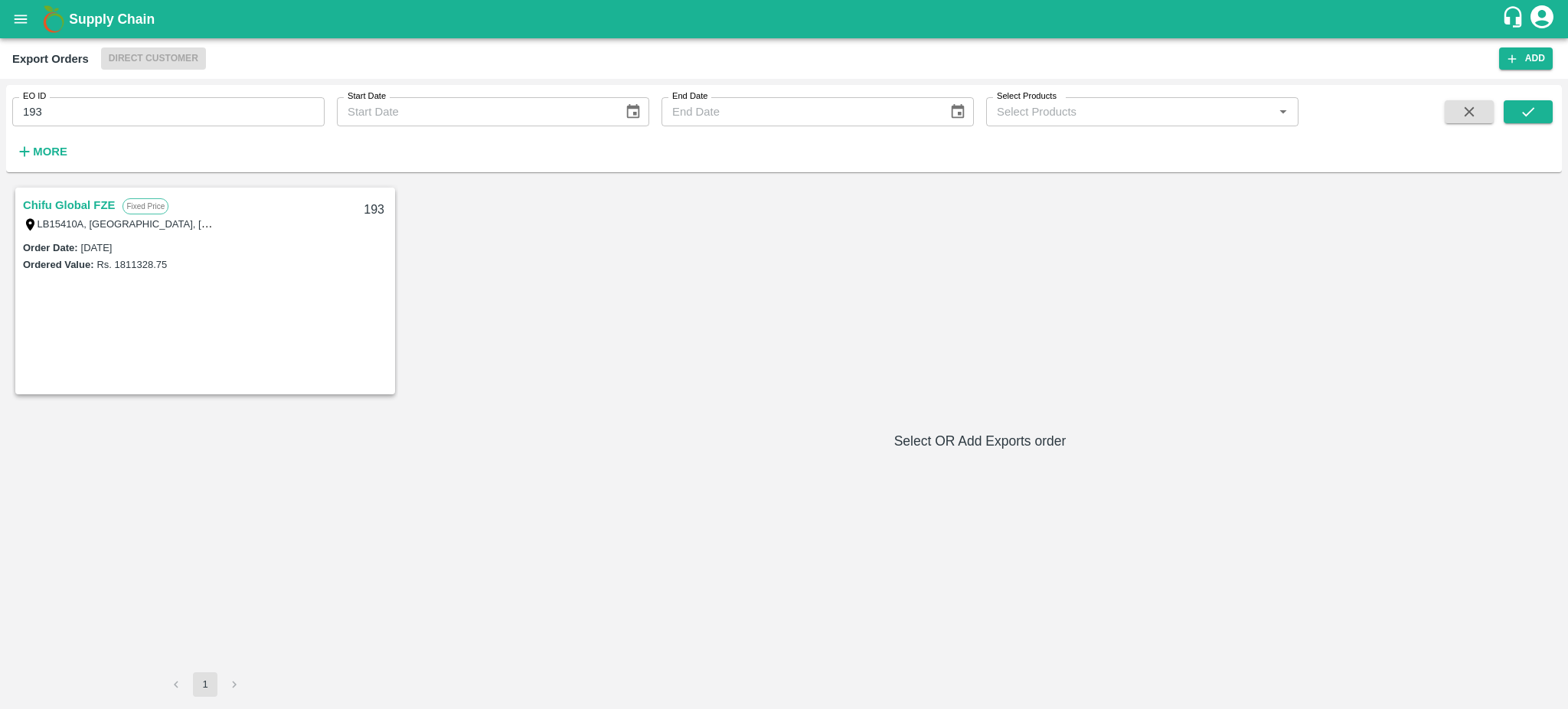
click at [72, 206] on link "Chifu Global FZE" at bounding box center [69, 205] width 92 height 20
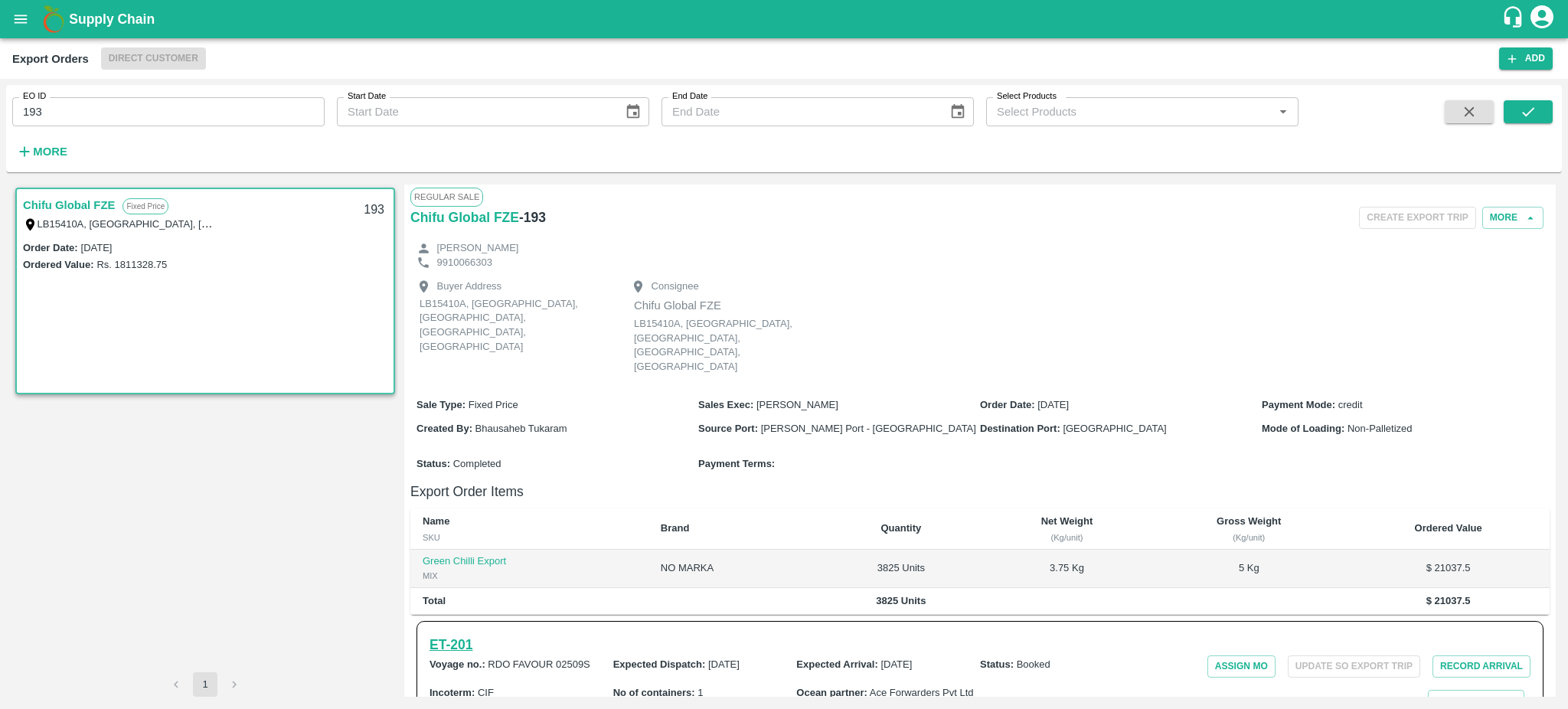
click at [448, 633] on h6 "ET- 201" at bounding box center [451, 644] width 43 height 21
click at [87, 109] on input "193" at bounding box center [168, 112] width 312 height 29
type input "193"
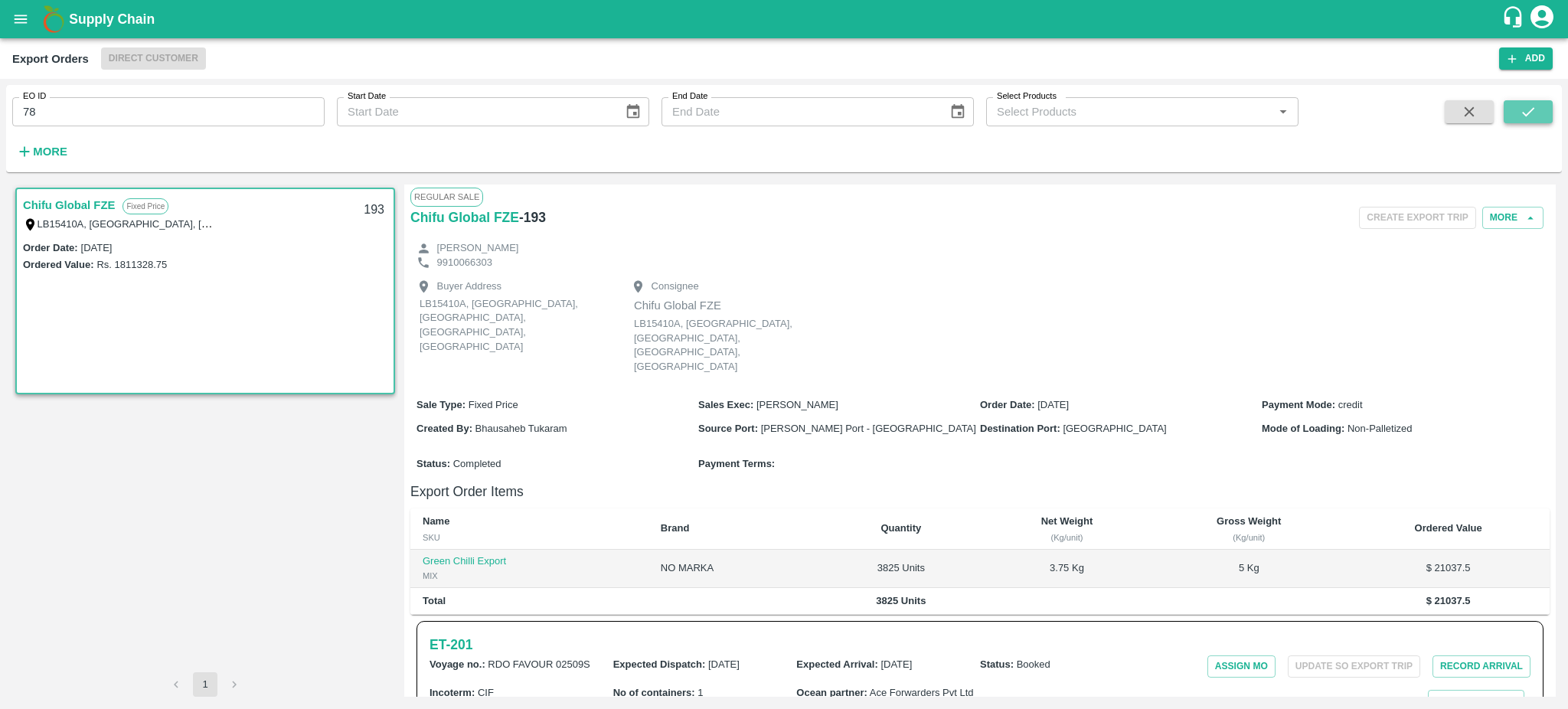
click at [1534, 109] on icon "submit" at bounding box center [1529, 112] width 17 height 17
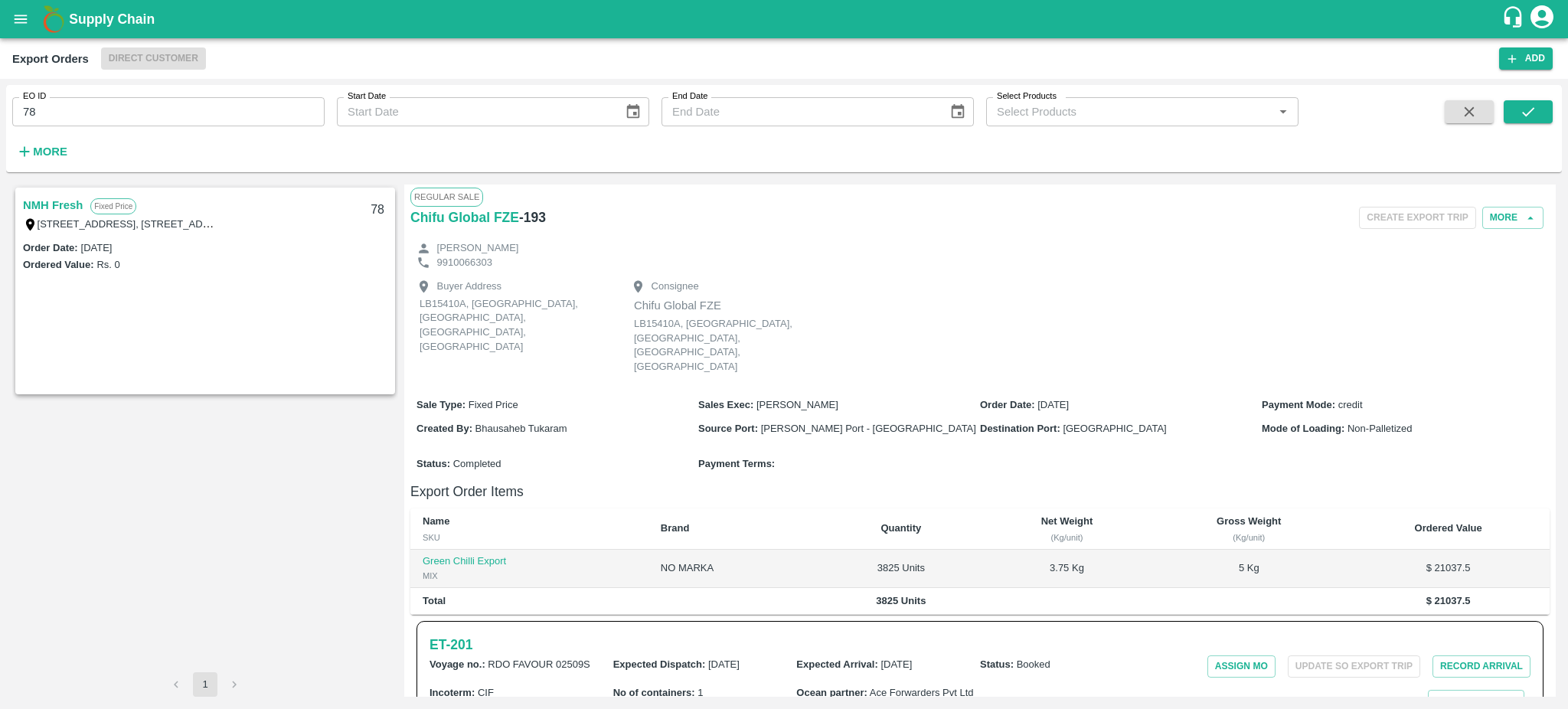
click at [36, 205] on link "NMH Fresh" at bounding box center [53, 205] width 59 height 20
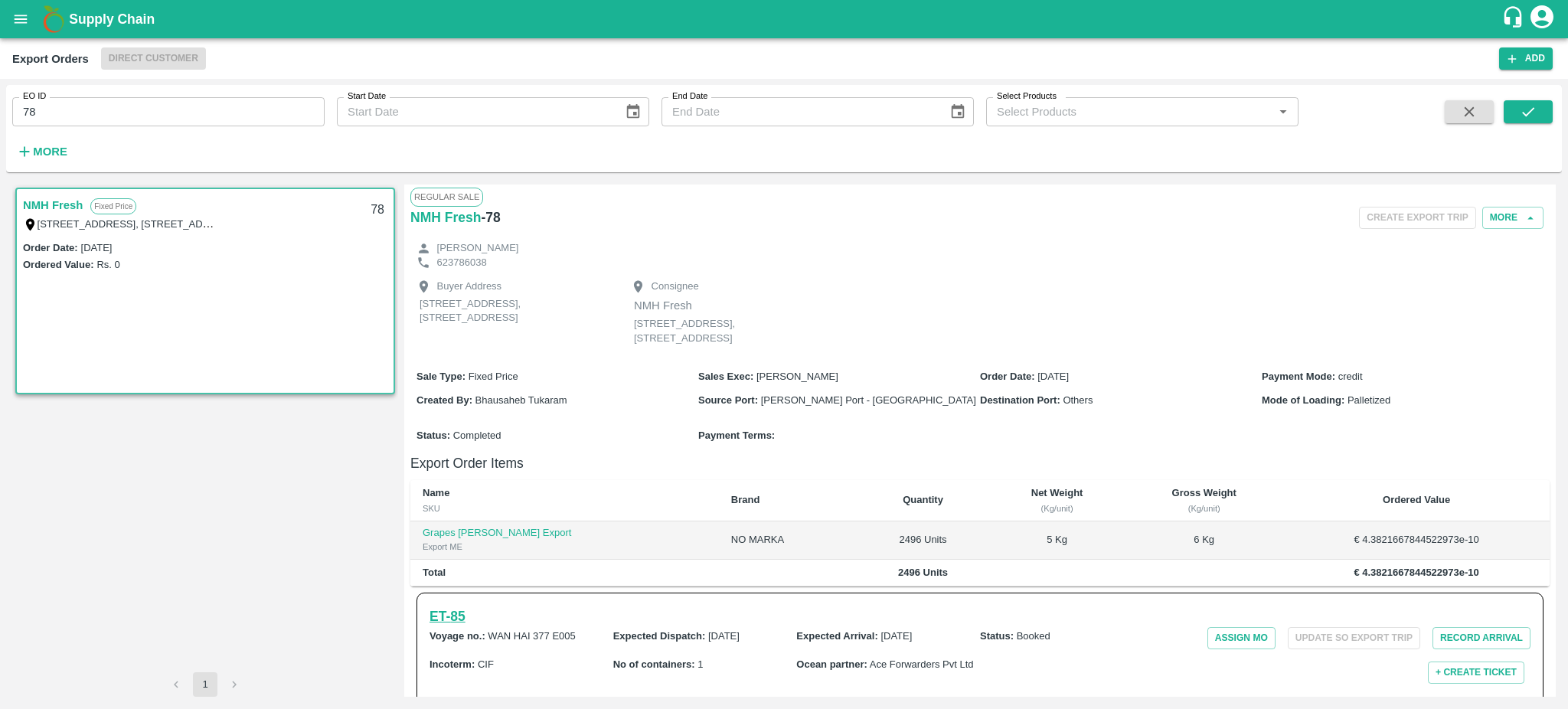
click at [431, 614] on h6 "ET- 85" at bounding box center [448, 616] width 36 height 21
click at [84, 106] on input "78" at bounding box center [168, 112] width 312 height 29
type input "7"
type input "65"
click at [1512, 112] on button "submit" at bounding box center [1528, 112] width 49 height 23
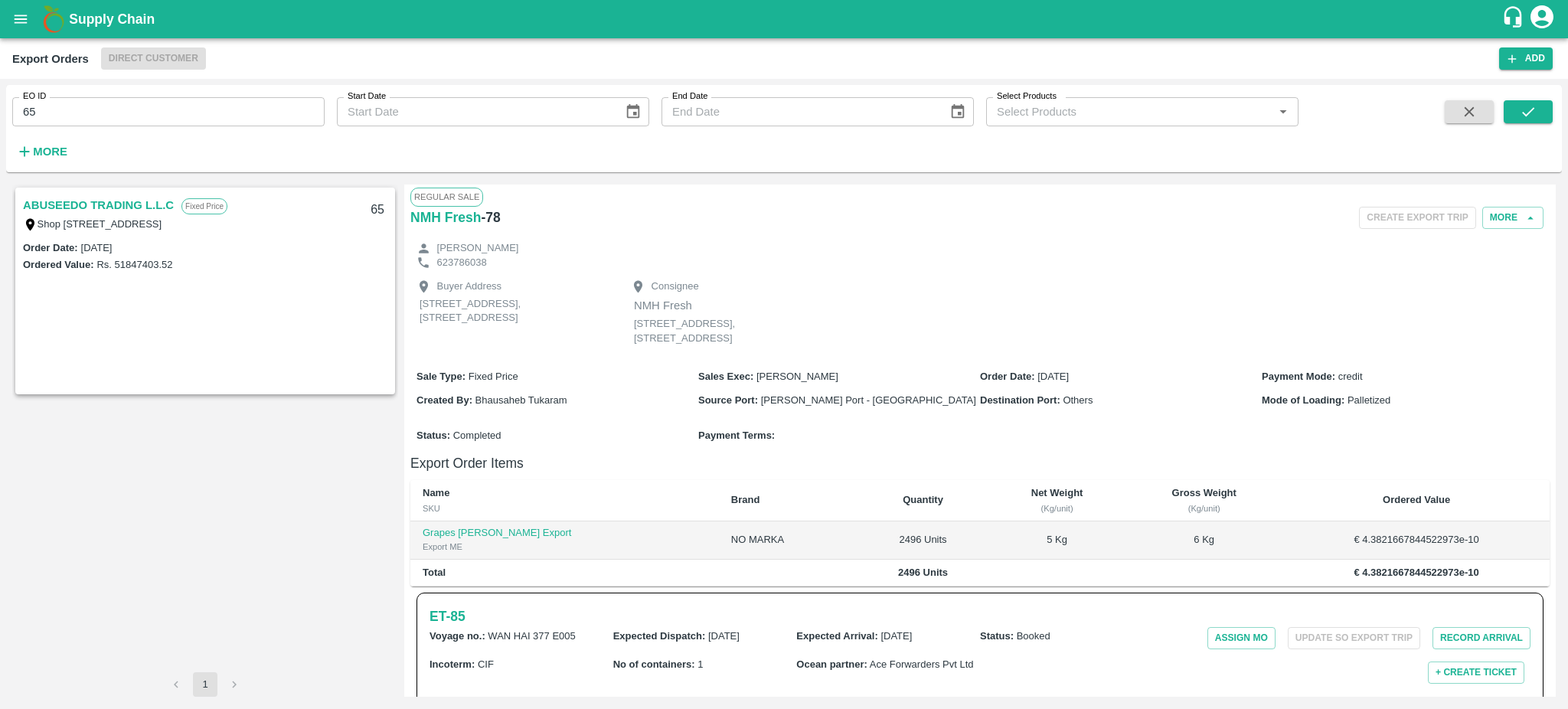
click at [67, 202] on link "ABUSEEDO TRADING L.L.C" at bounding box center [99, 205] width 151 height 20
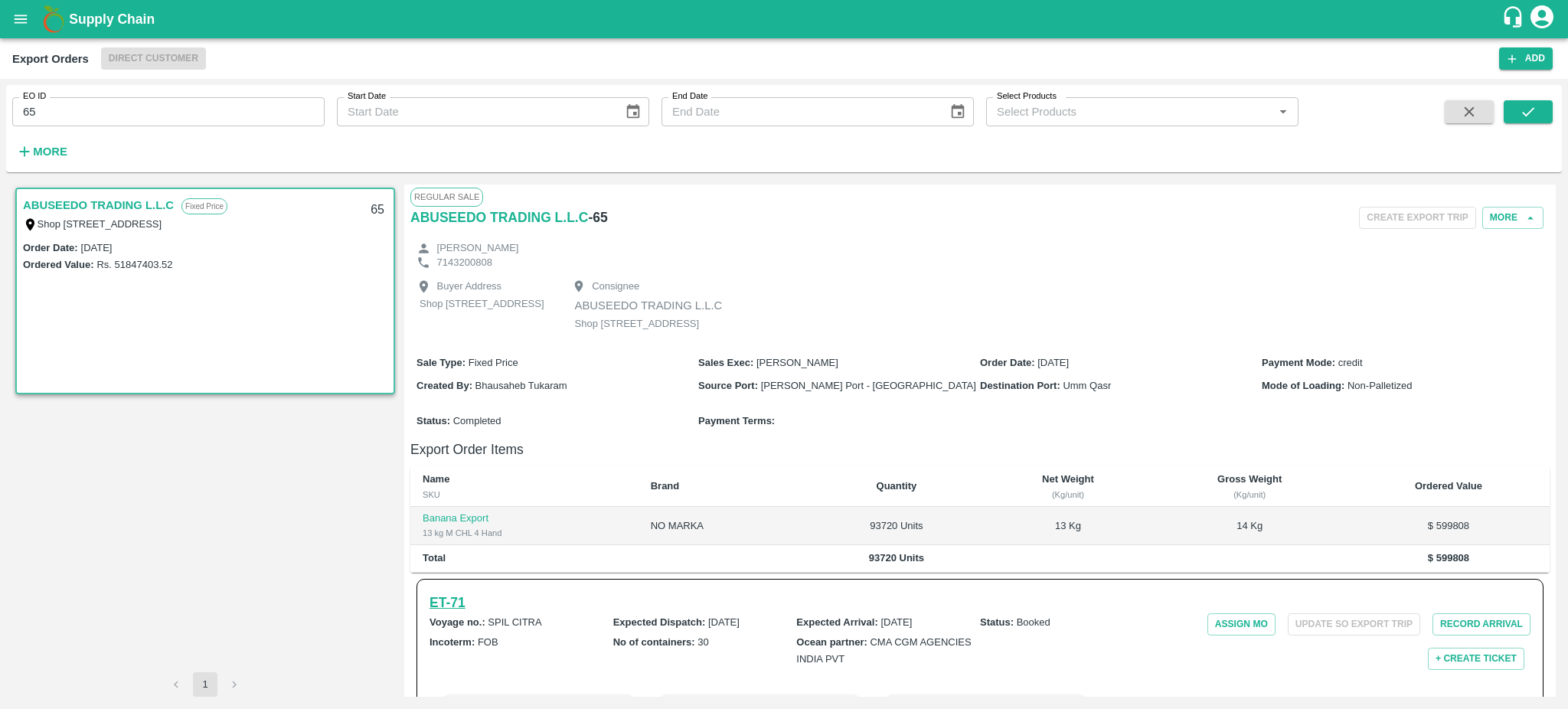
click at [449, 613] on h6 "ET- 71" at bounding box center [448, 602] width 36 height 21
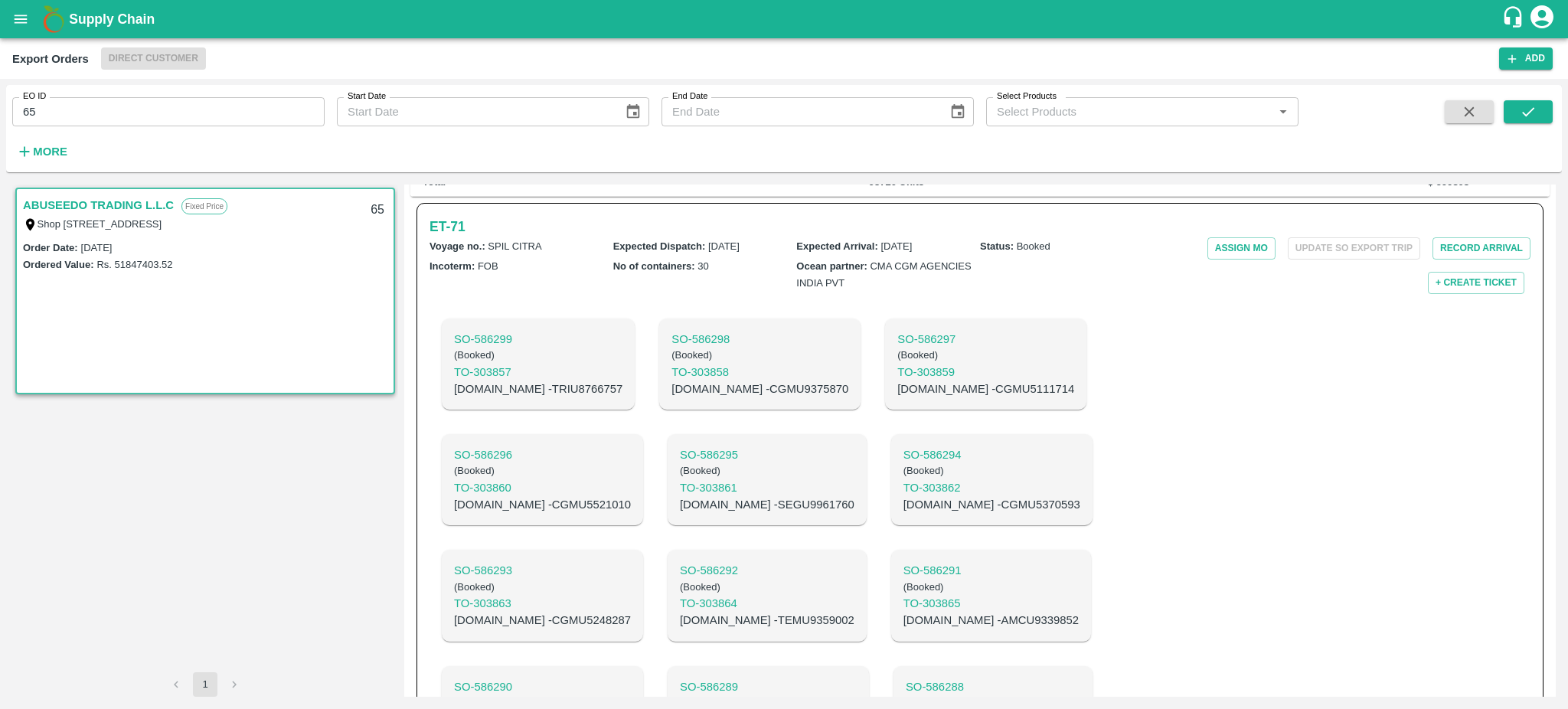
scroll to position [372, 0]
click at [449, 241] on h6 "ET- 71" at bounding box center [448, 231] width 36 height 21
click at [8, 11] on button "open drawer" at bounding box center [20, 19] width 35 height 35
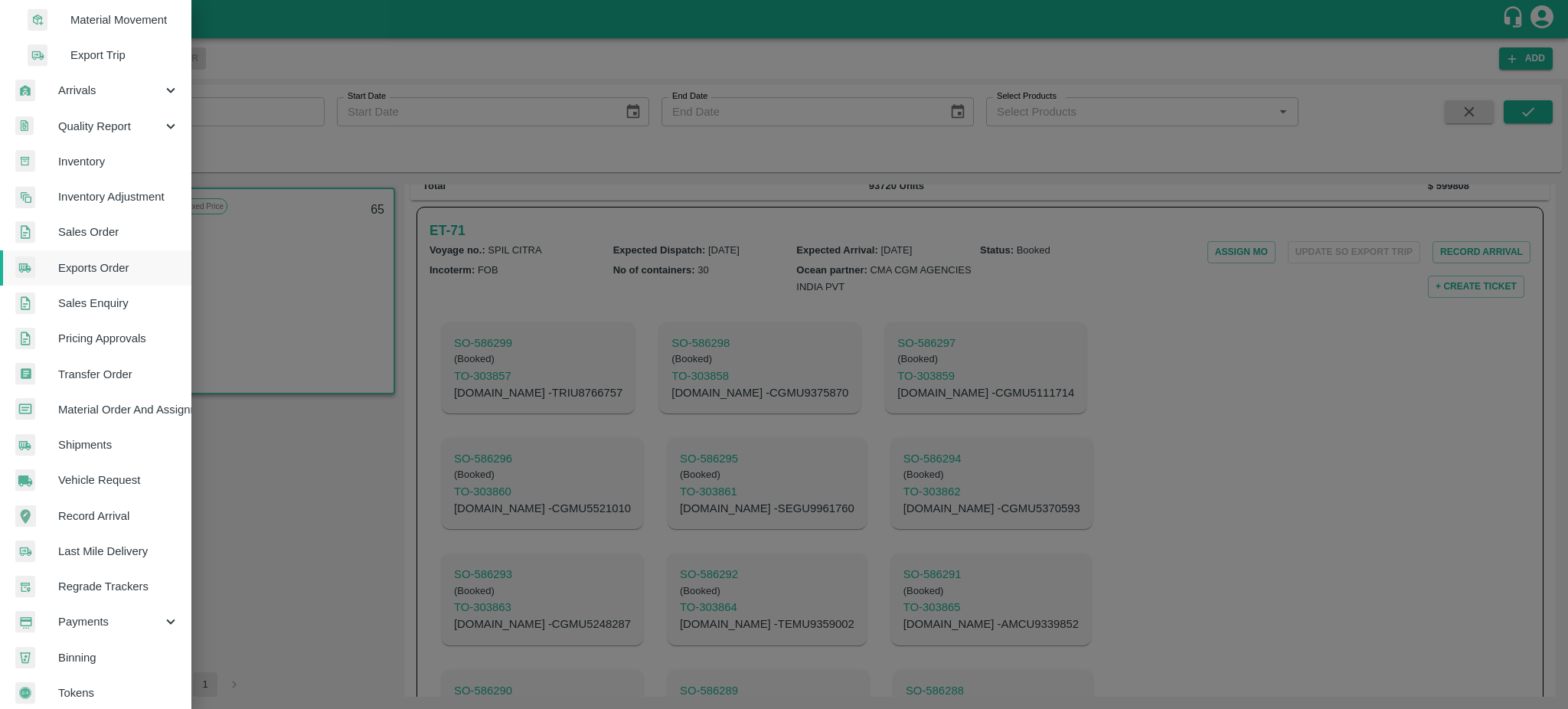
scroll to position [268, 0]
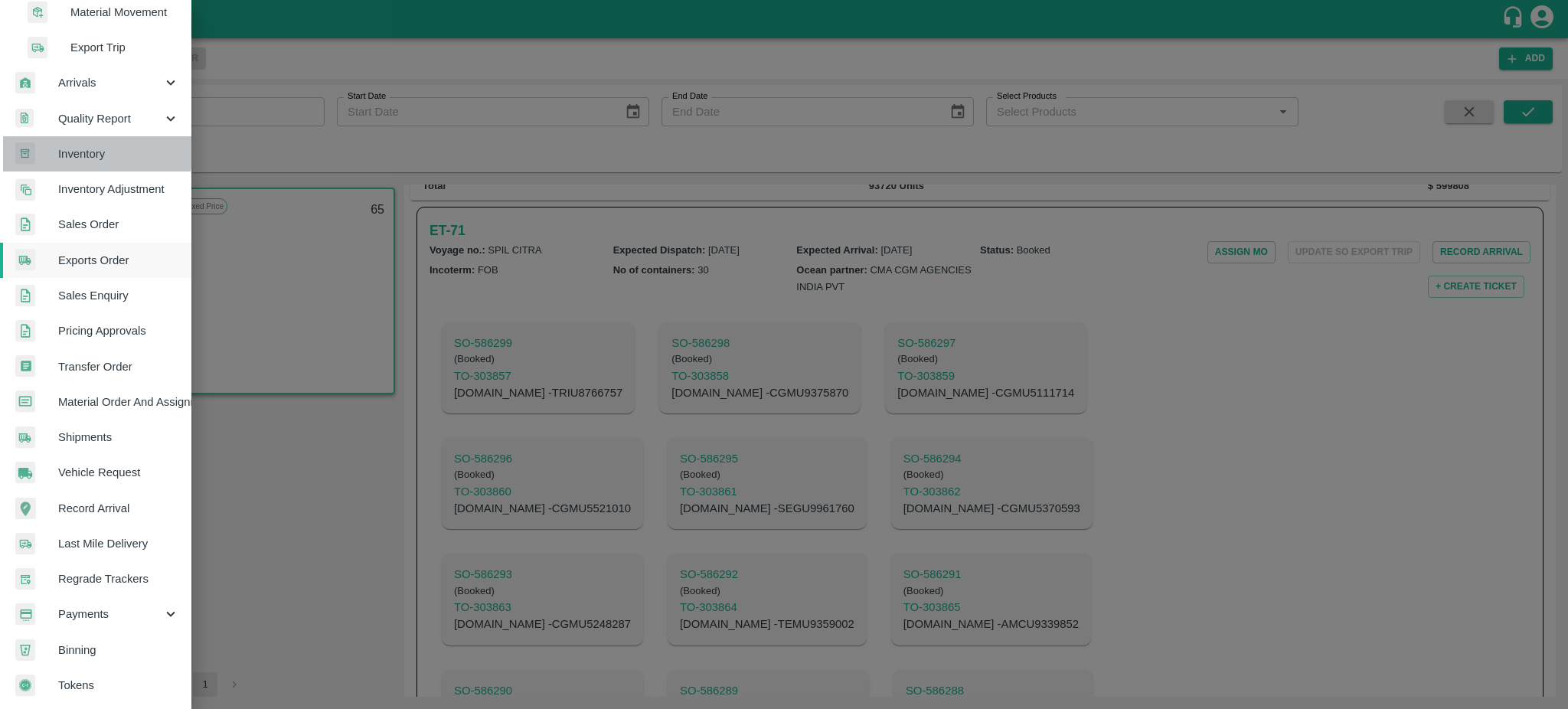
click at [93, 145] on span "Inventory" at bounding box center [119, 154] width 121 height 17
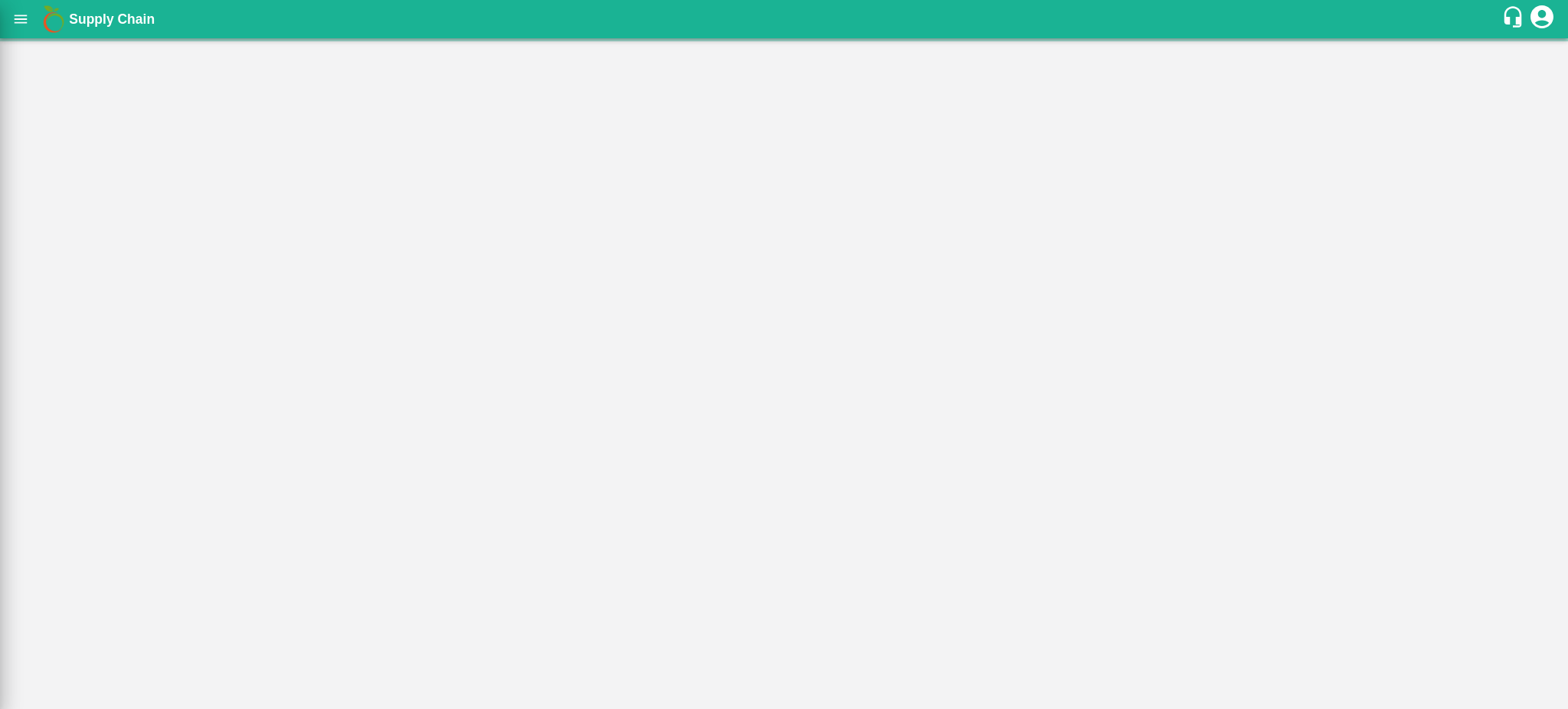
scroll to position [262, 0]
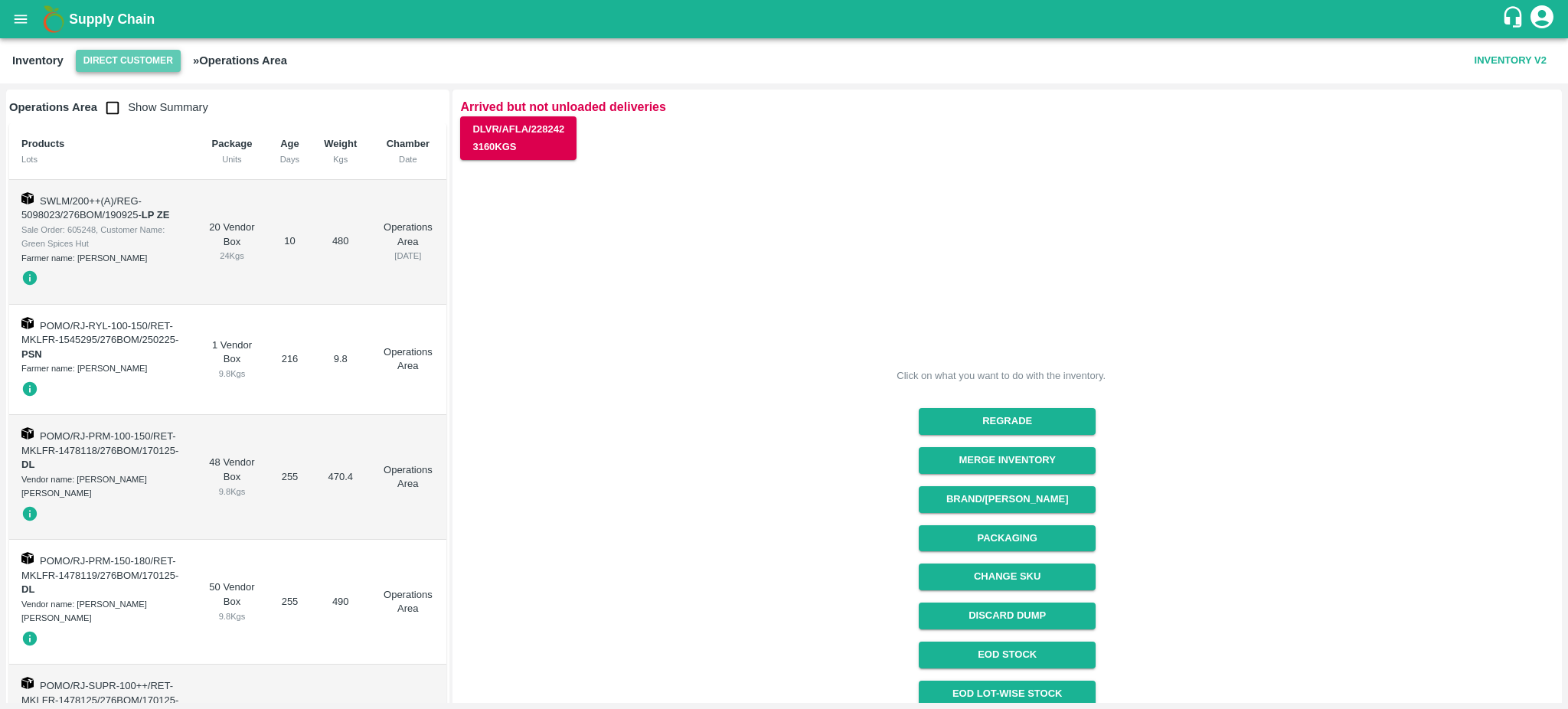
click at [132, 64] on button "Direct Customer" at bounding box center [128, 60] width 105 height 22
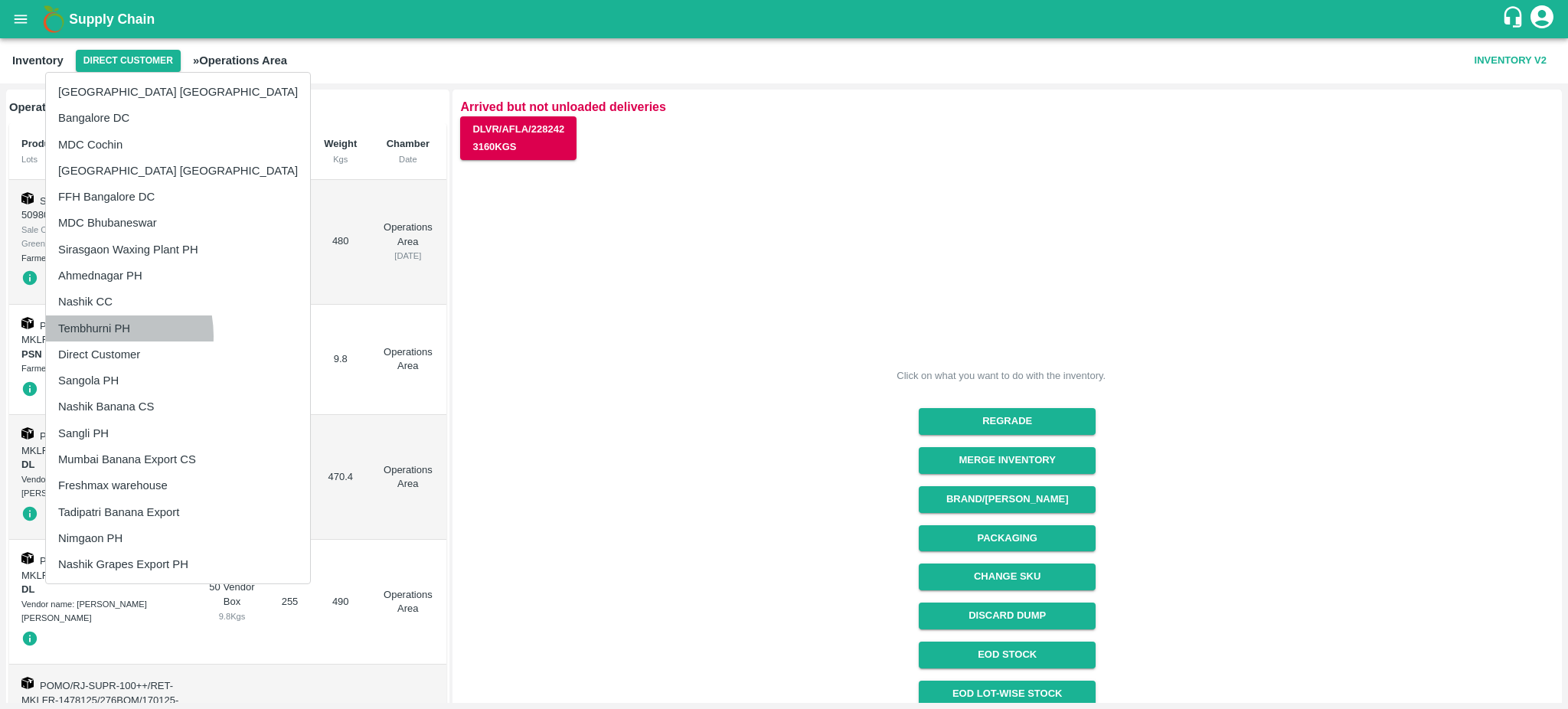
click at [94, 335] on li "Tembhurni PH" at bounding box center [178, 328] width 264 height 26
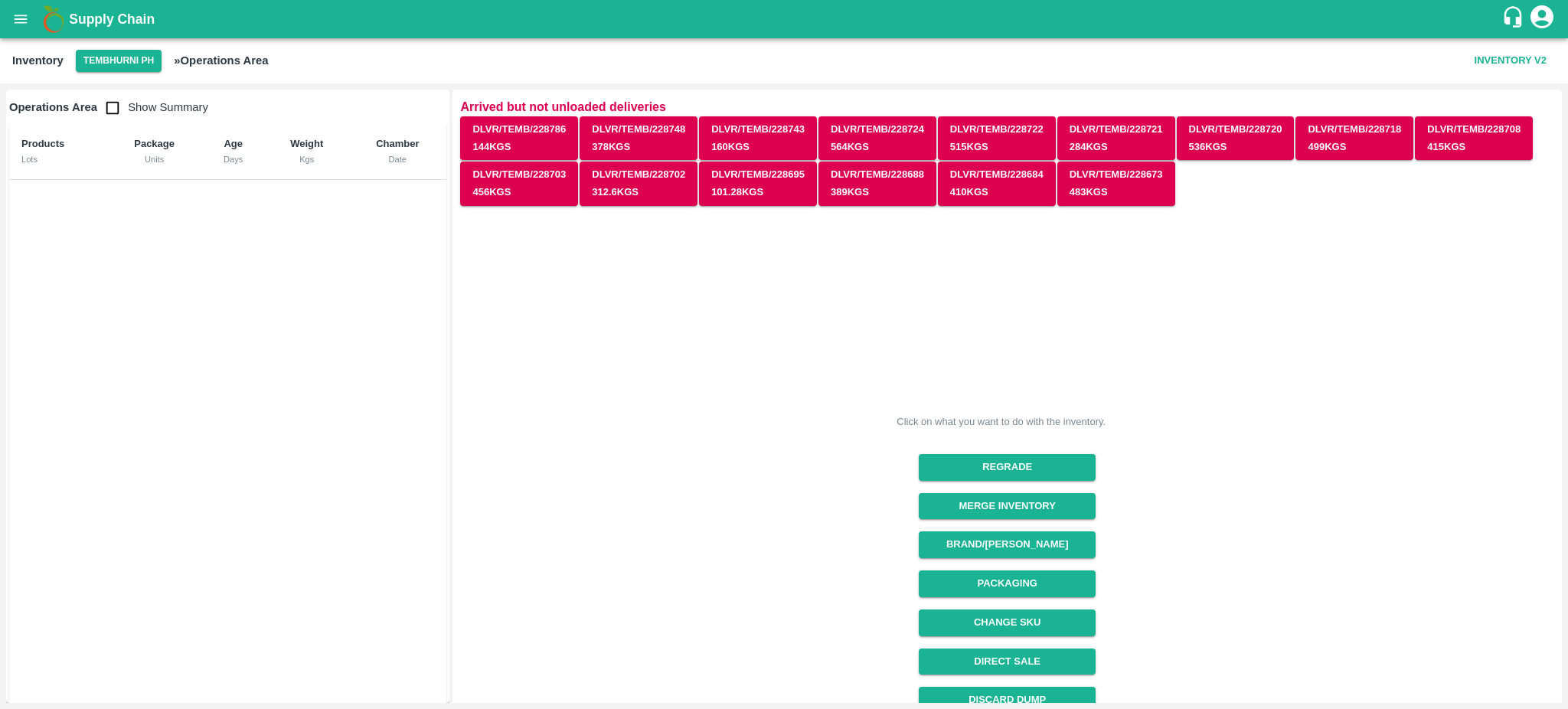
scroll to position [172, 0]
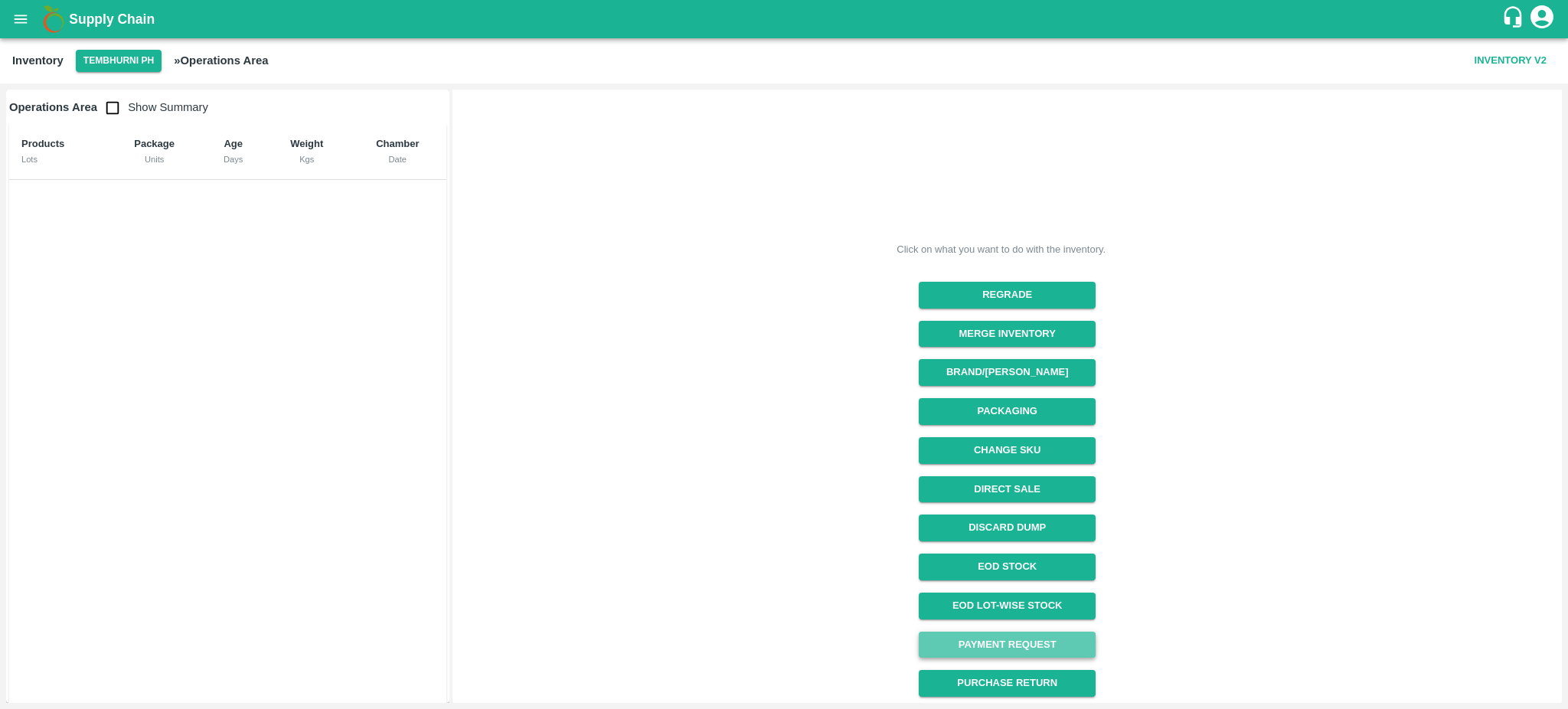
click at [1029, 653] on link "Payment Request" at bounding box center [1007, 645] width 177 height 27
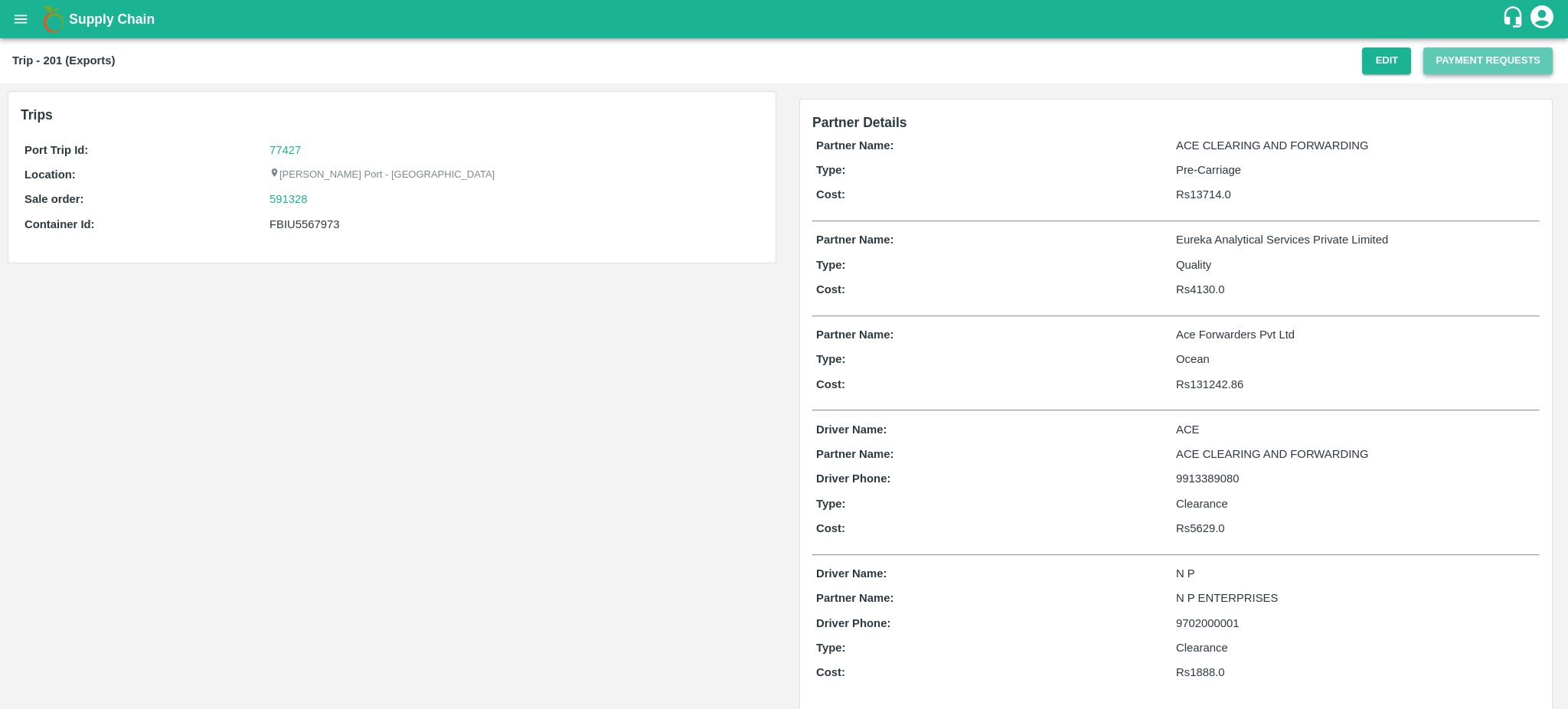
click at [1480, 59] on button "Payment Requests" at bounding box center [1488, 61] width 129 height 27
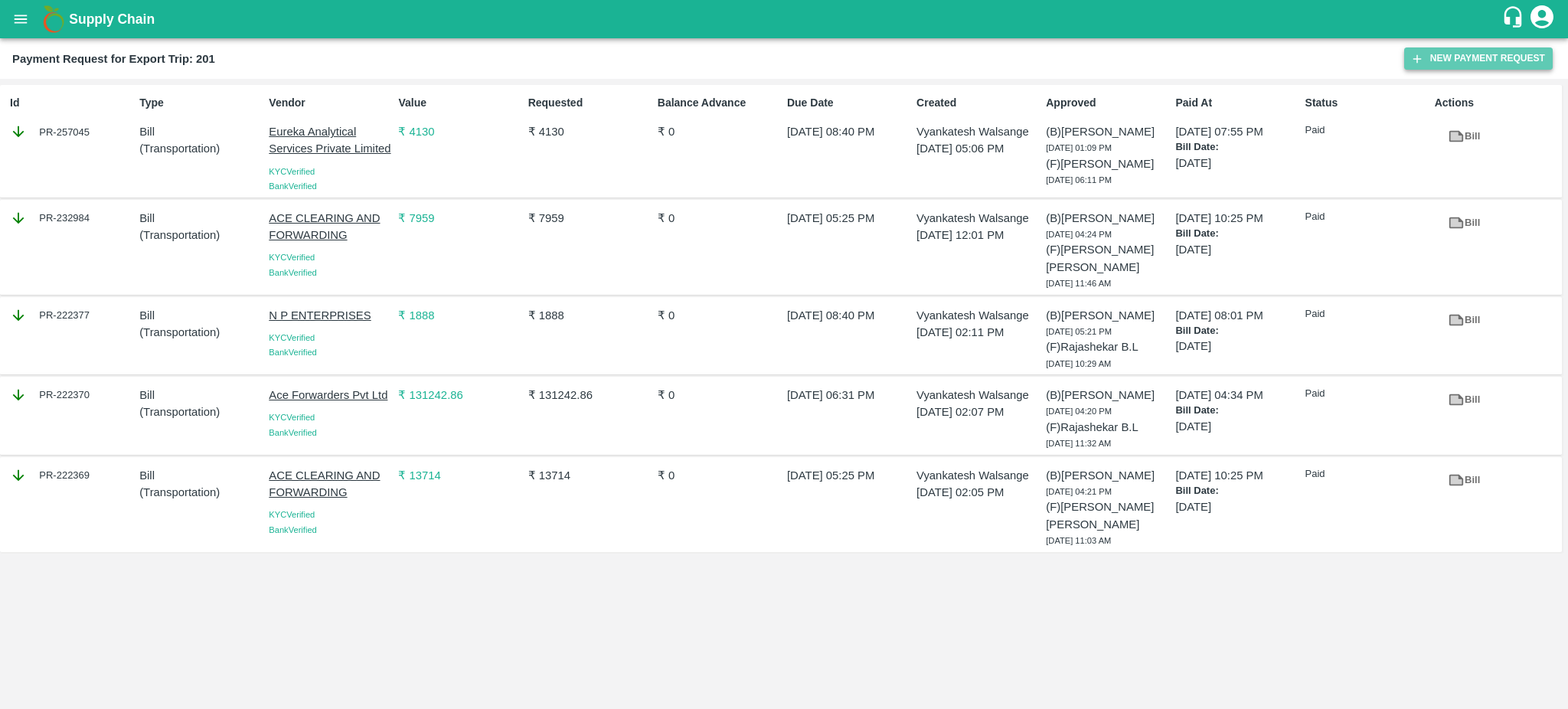
click at [1447, 56] on button "New Payment Request" at bounding box center [1478, 58] width 148 height 22
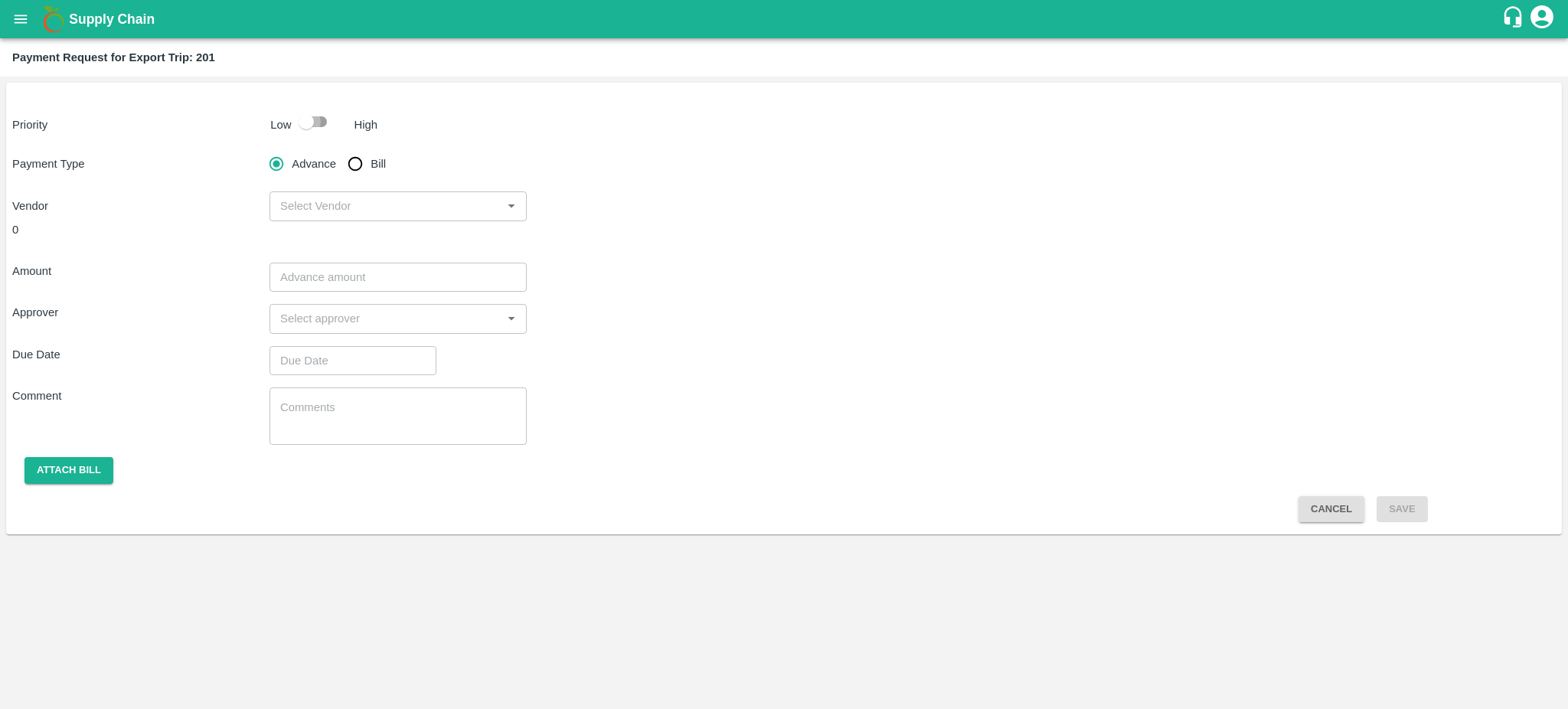
click at [320, 116] on input "checkbox" at bounding box center [305, 122] width 87 height 29
checkbox input "true"
click at [350, 156] on input "Bill" at bounding box center [355, 164] width 31 height 31
radio input "true"
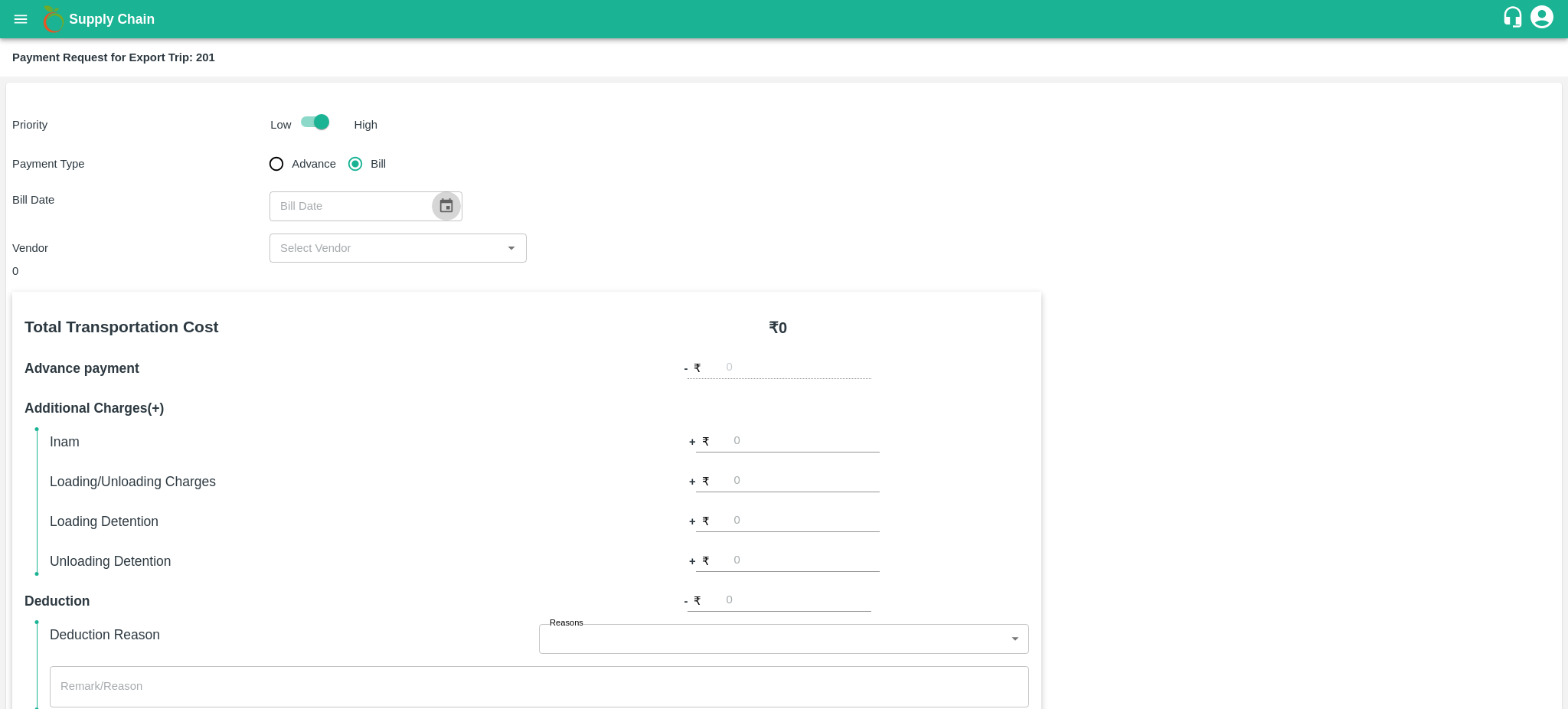
click at [438, 209] on icon "Choose date" at bounding box center [447, 206] width 17 height 17
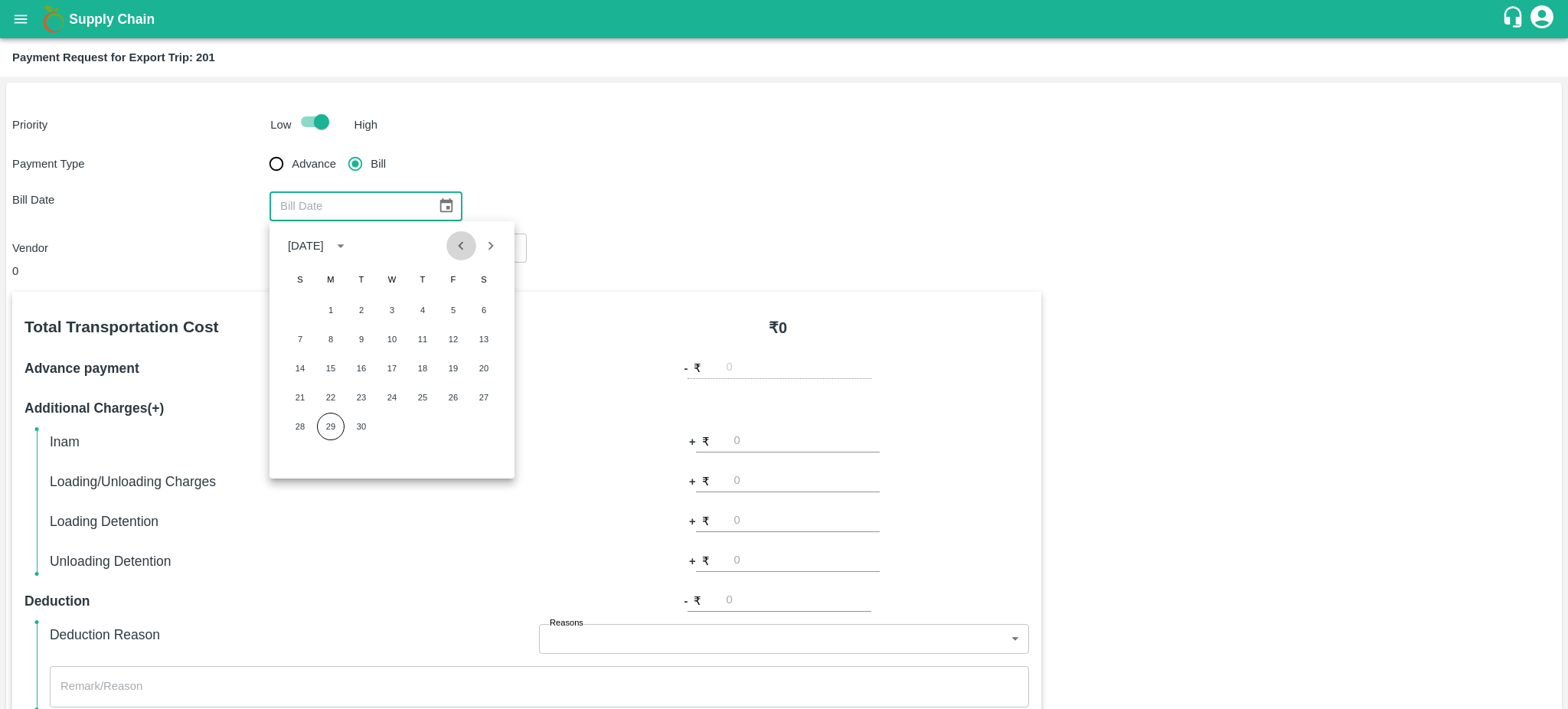
click at [454, 252] on icon "Previous month" at bounding box center [461, 246] width 17 height 17
click at [307, 389] on button "17" at bounding box center [300, 397] width 28 height 28
type input "[DATE]"
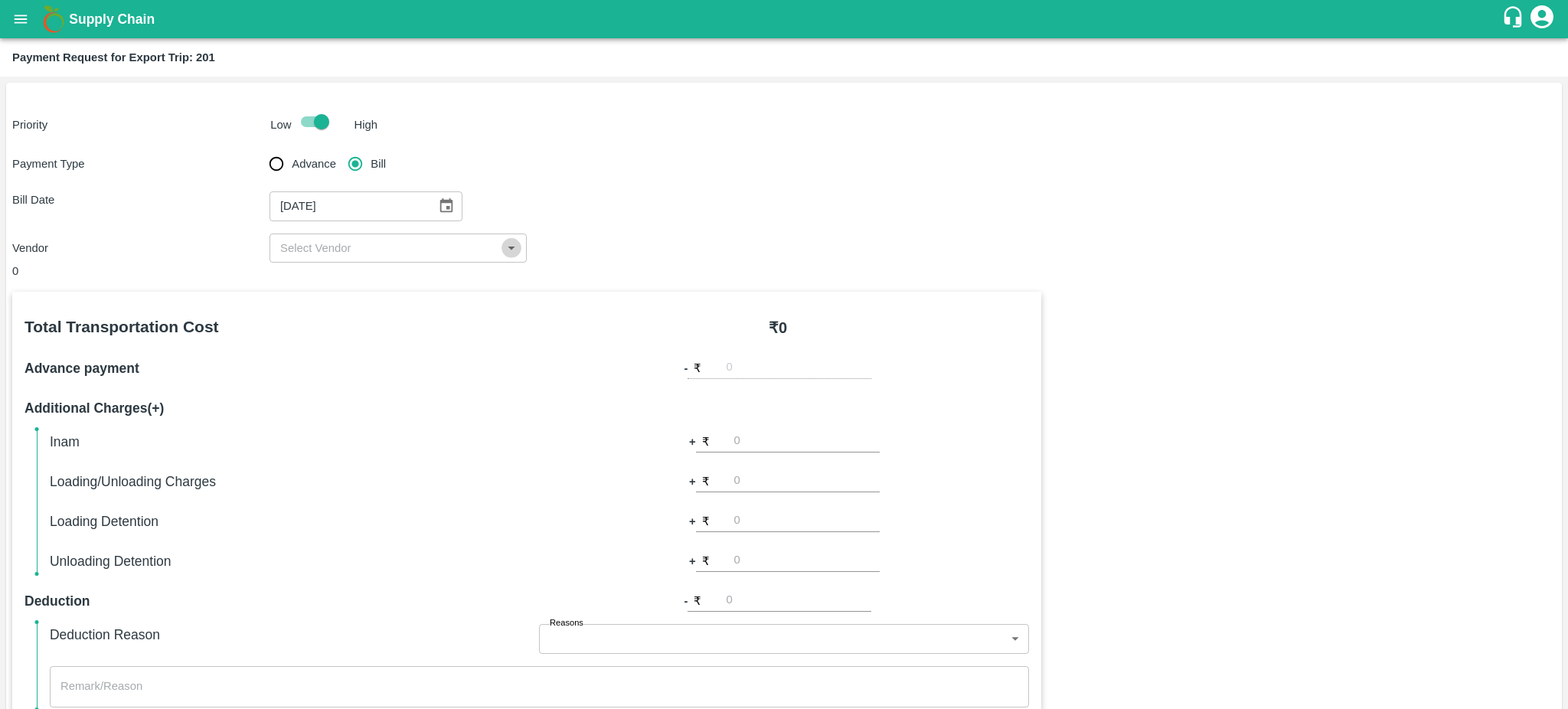
click at [504, 243] on icon "Open" at bounding box center [512, 248] width 17 height 17
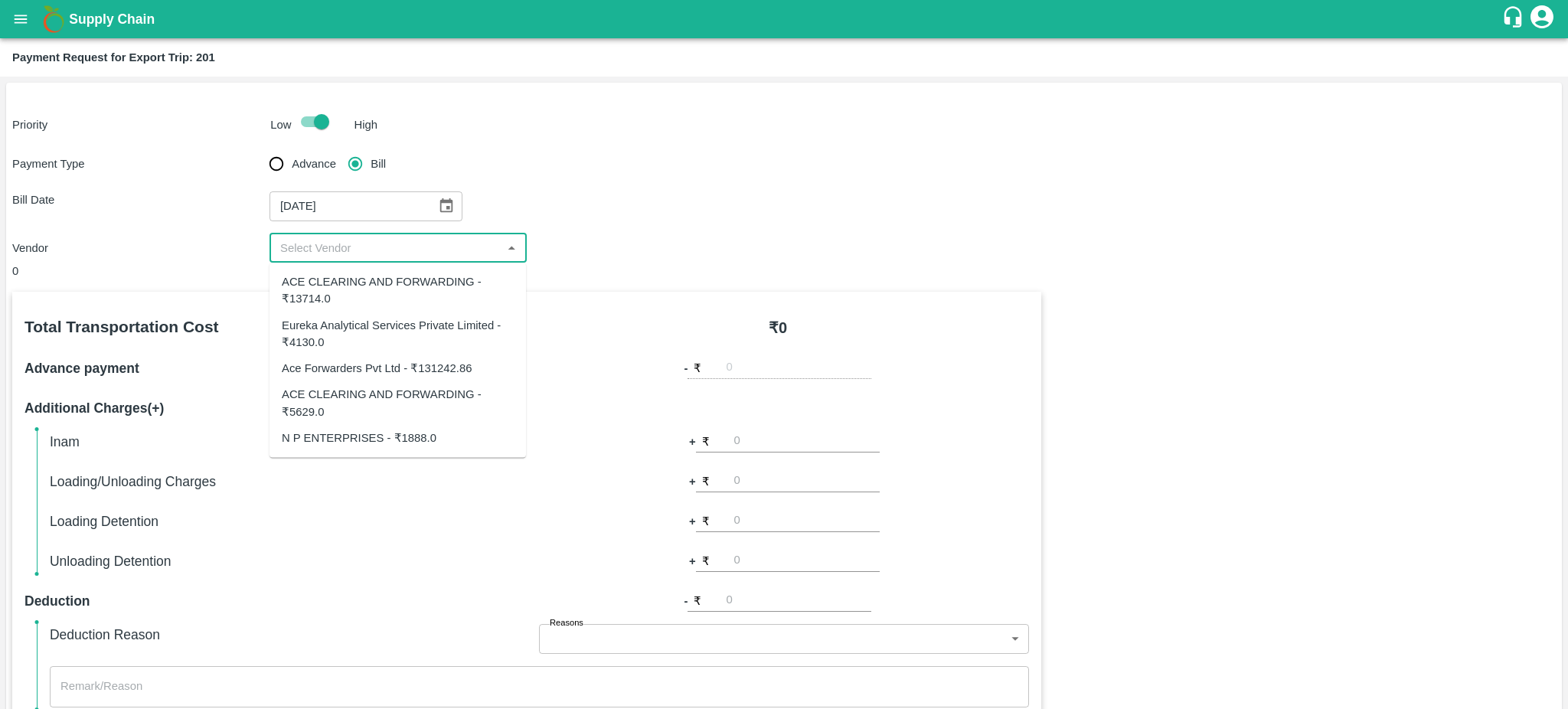
click at [327, 396] on div "ACE CLEARING AND FORWARDING - ₹5629.0" at bounding box center [397, 404] width 232 height 34
type input "ACE CLEARING AND FORWARDING - ₹5629.0"
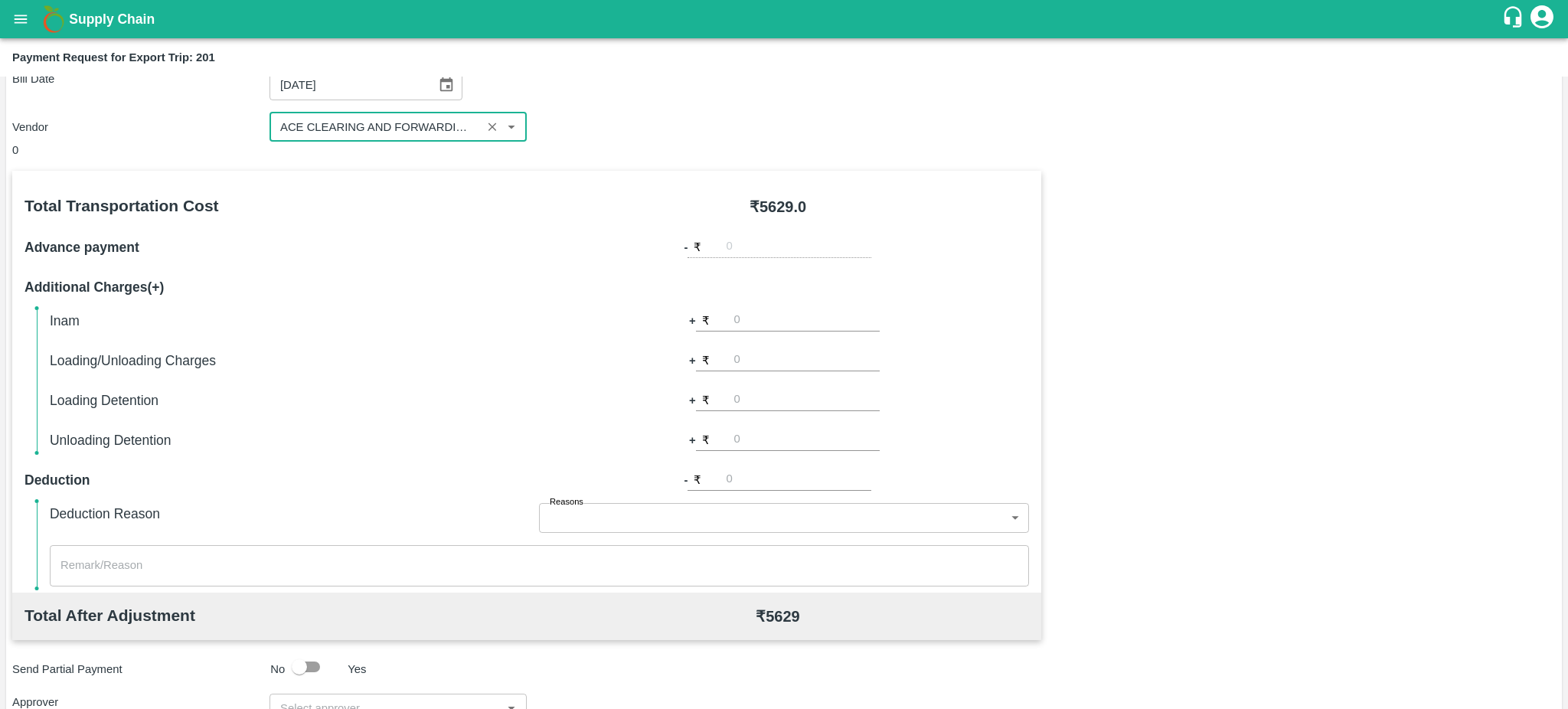
scroll to position [341, 0]
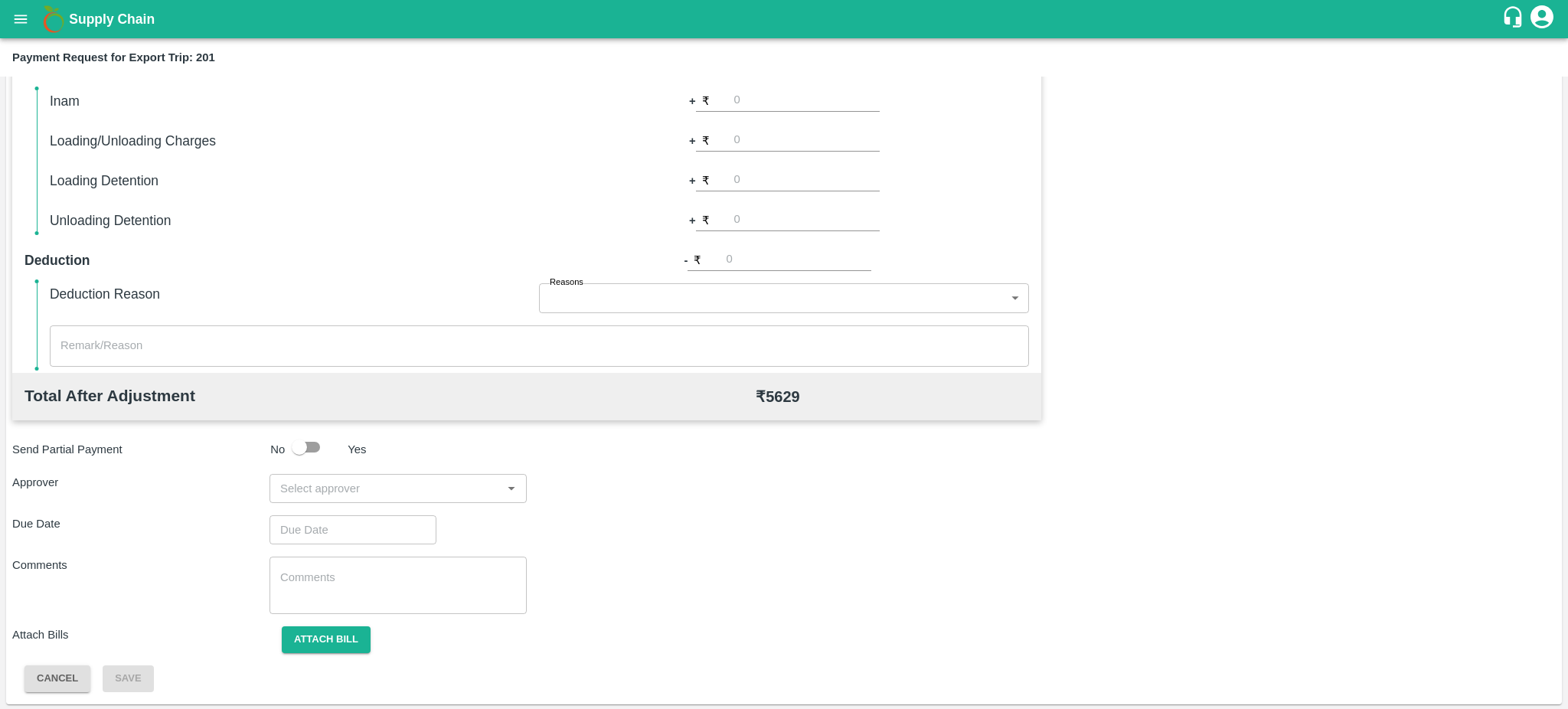
click at [469, 480] on input "input" at bounding box center [385, 488] width 223 height 20
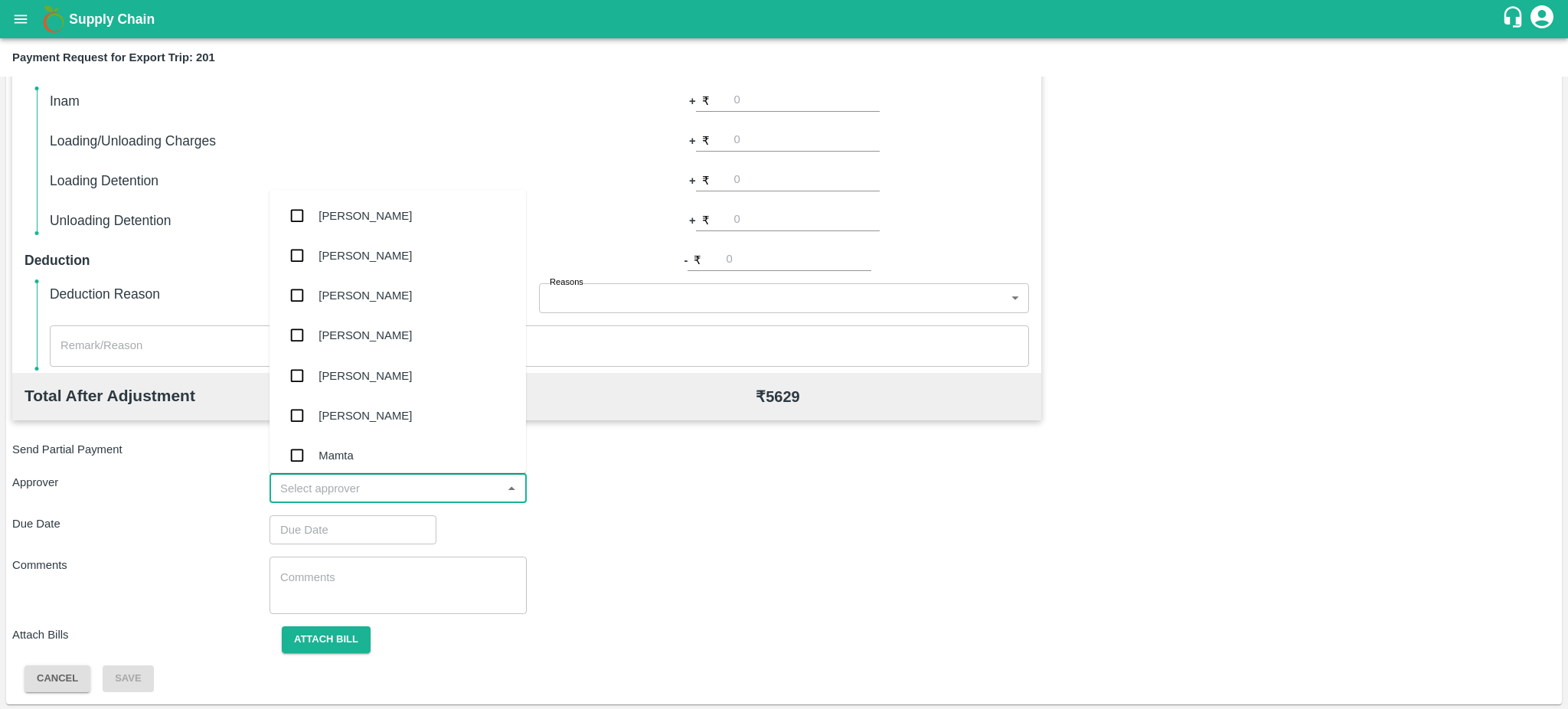
type input "["
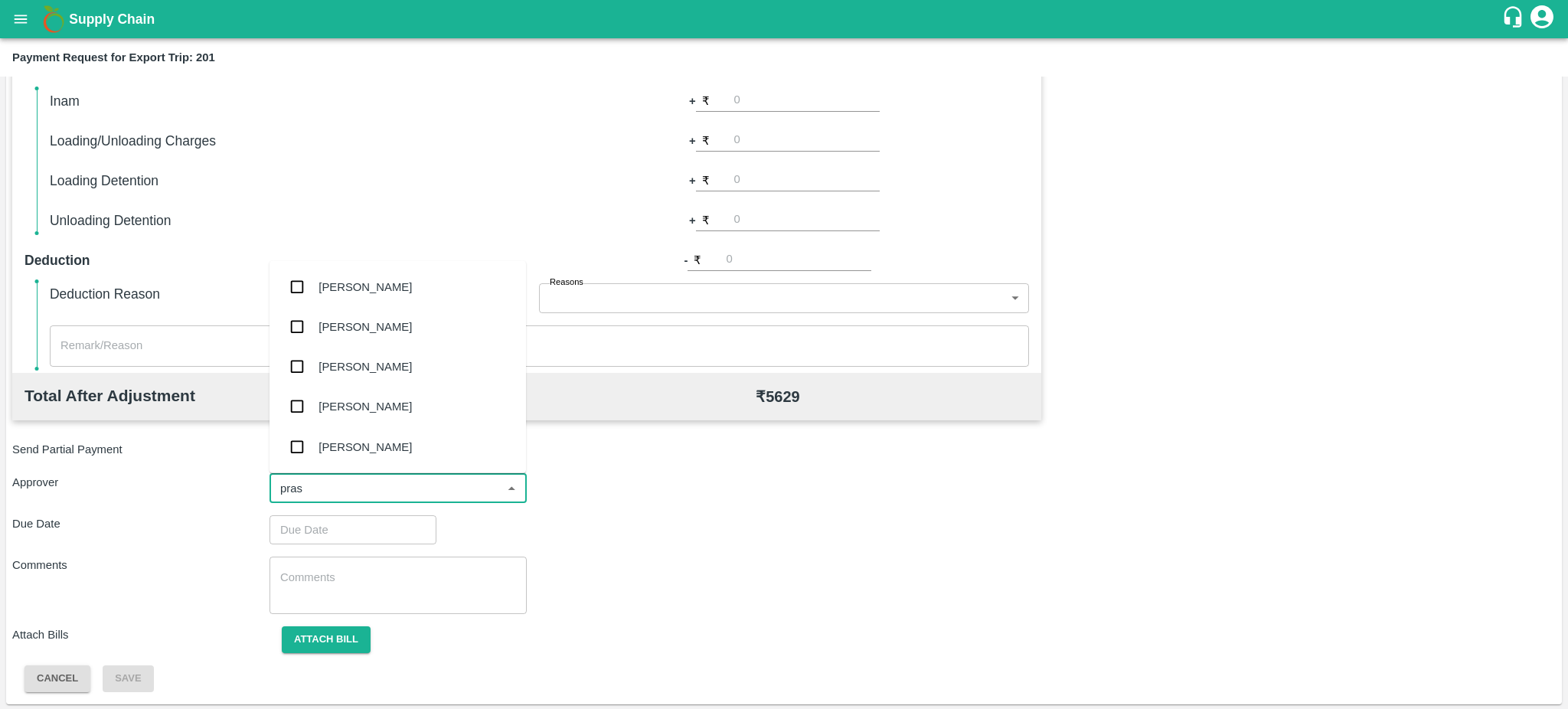
type input "prasa"
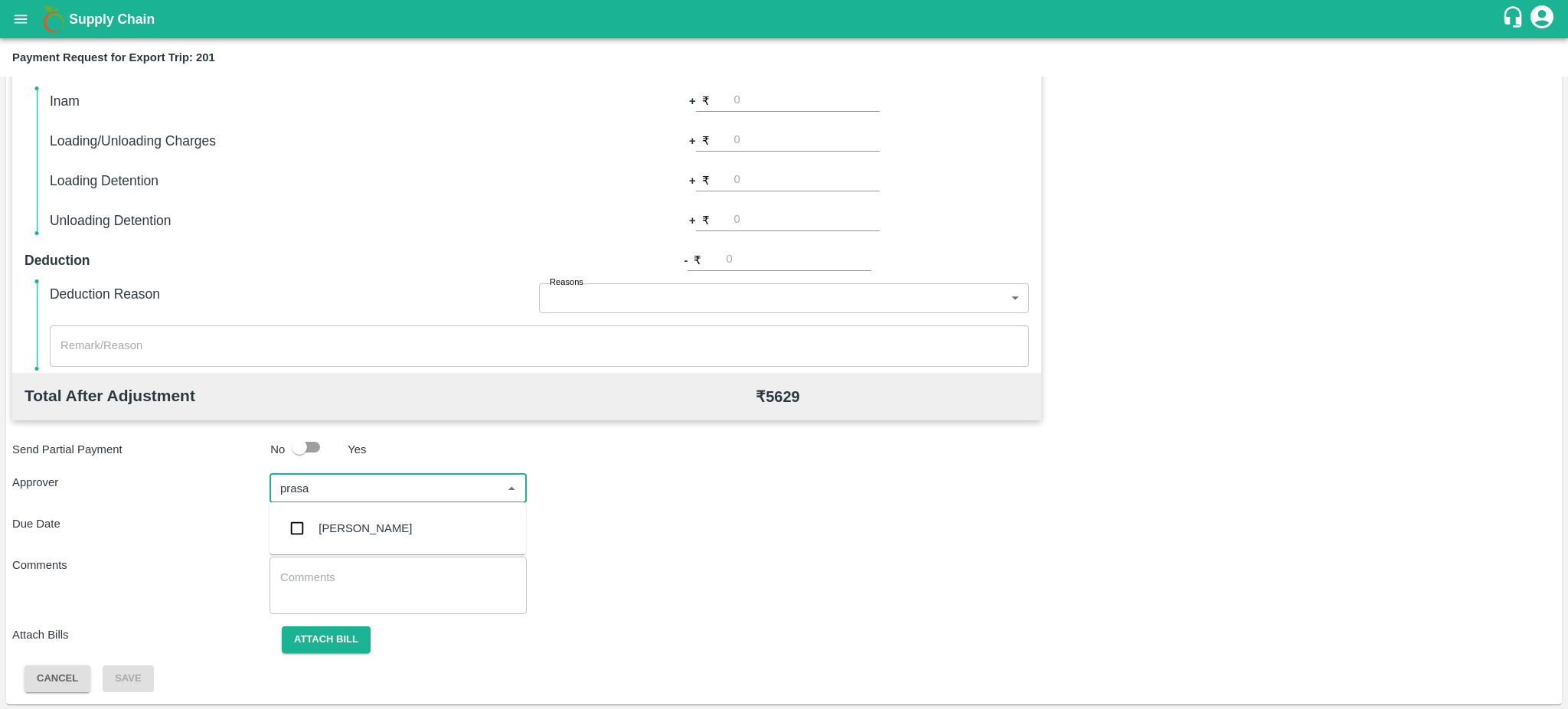
click at [347, 521] on div "[PERSON_NAME]" at bounding box center [366, 528] width 94 height 17
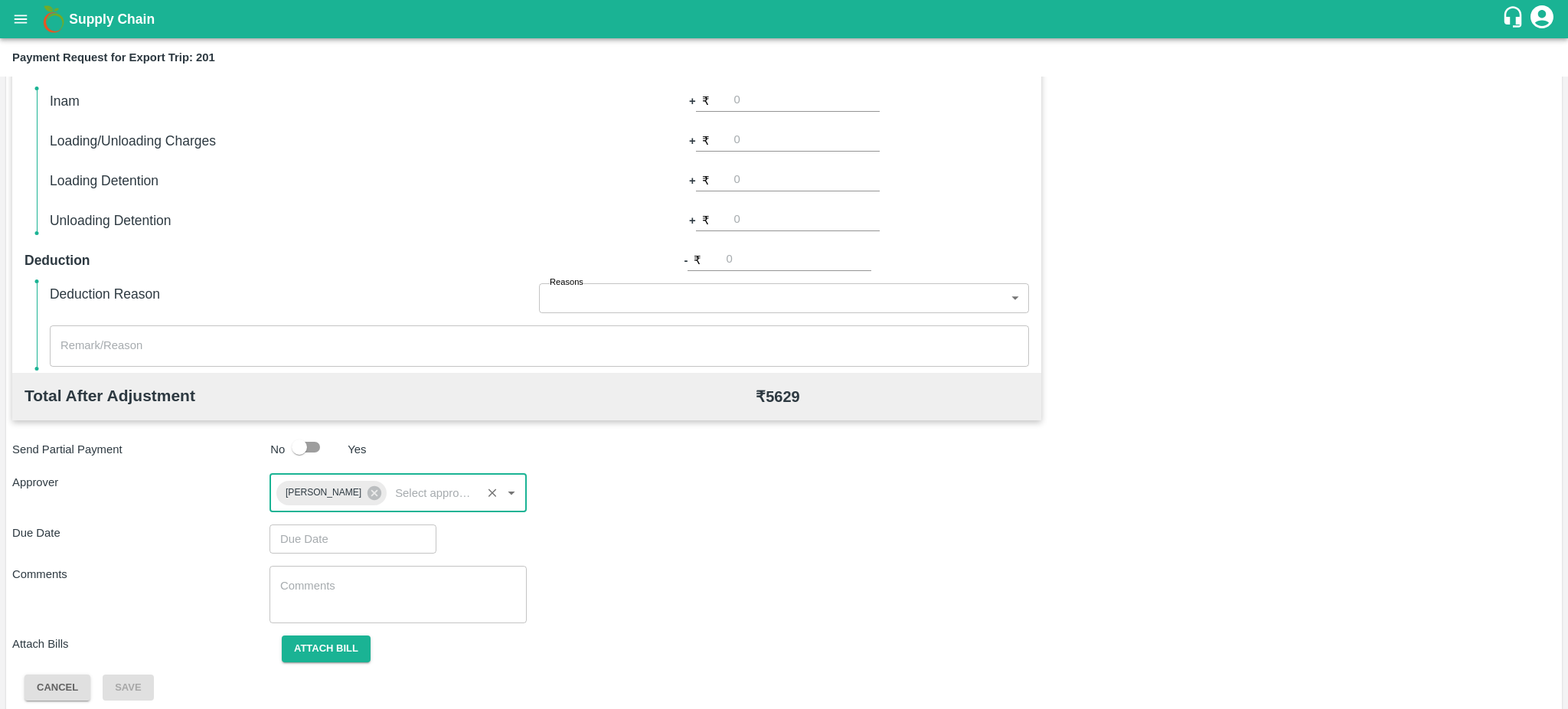
type input "DD/MM/YYYY hh:mm aa"
click at [329, 539] on input "DD/MM/YYYY hh:mm aa" at bounding box center [347, 539] width 156 height 29
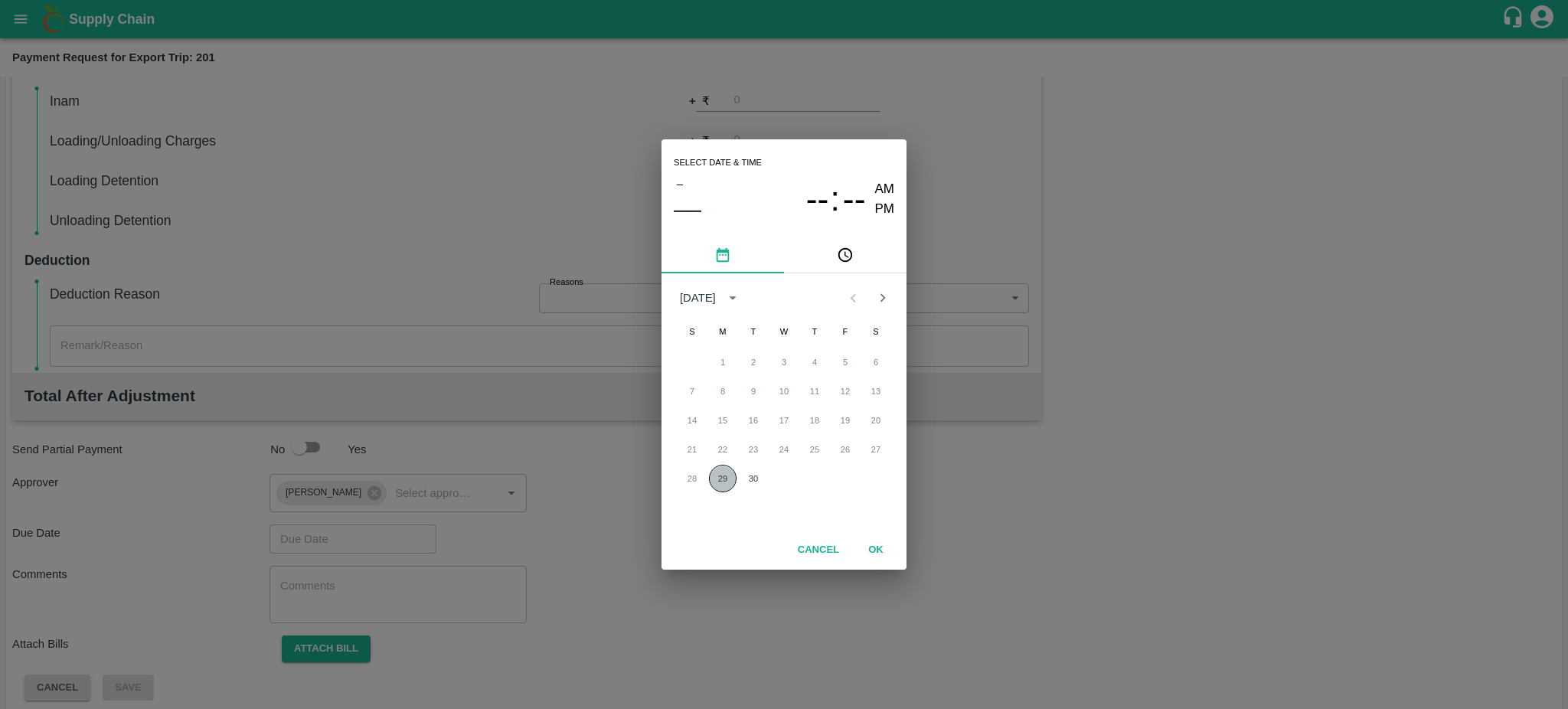
click at [725, 477] on button "29" at bounding box center [723, 478] width 28 height 28
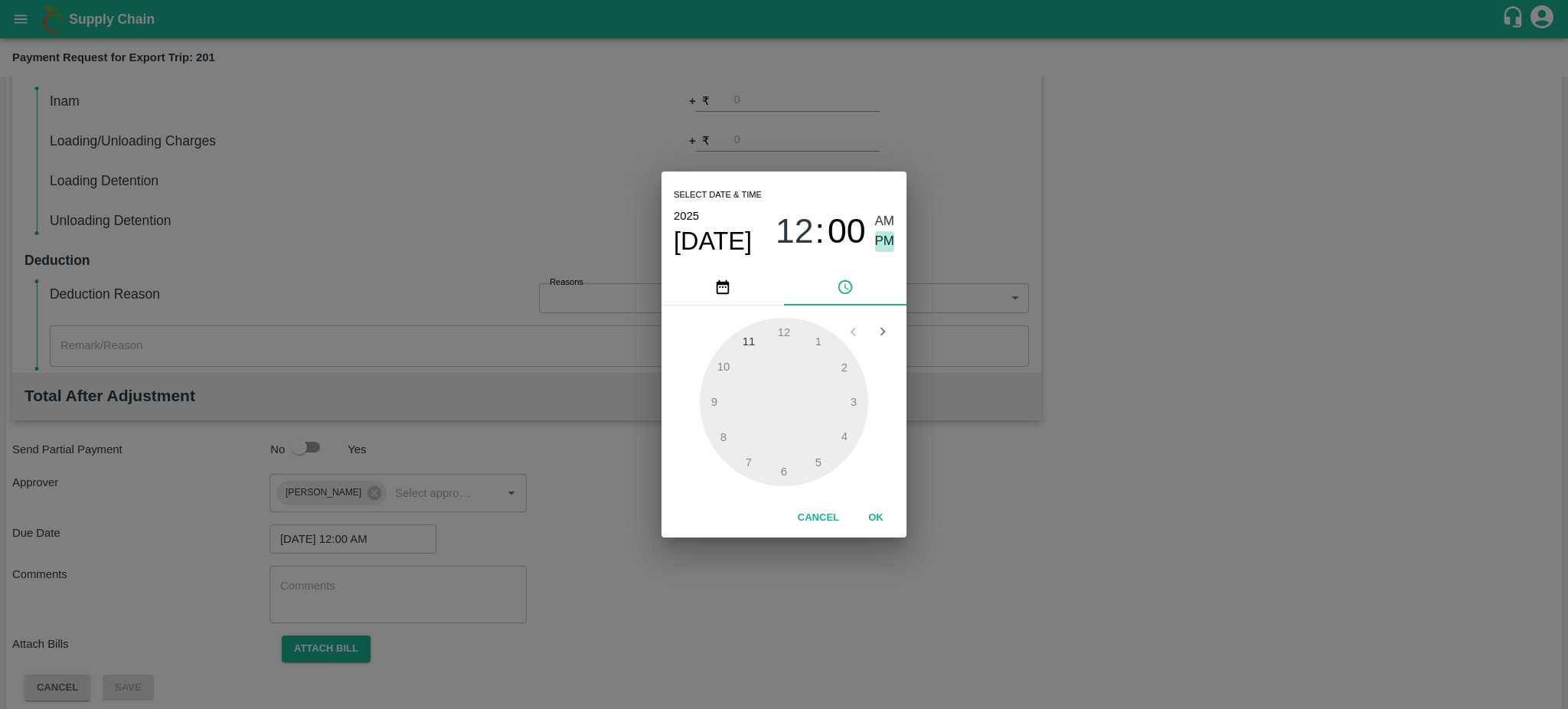
click at [885, 240] on span "PM" at bounding box center [885, 242] width 20 height 21
click at [724, 441] on div at bounding box center [784, 402] width 168 height 168
type input "29/09/2025 08:40 PM"
click at [724, 441] on div at bounding box center [784, 402] width 168 height 168
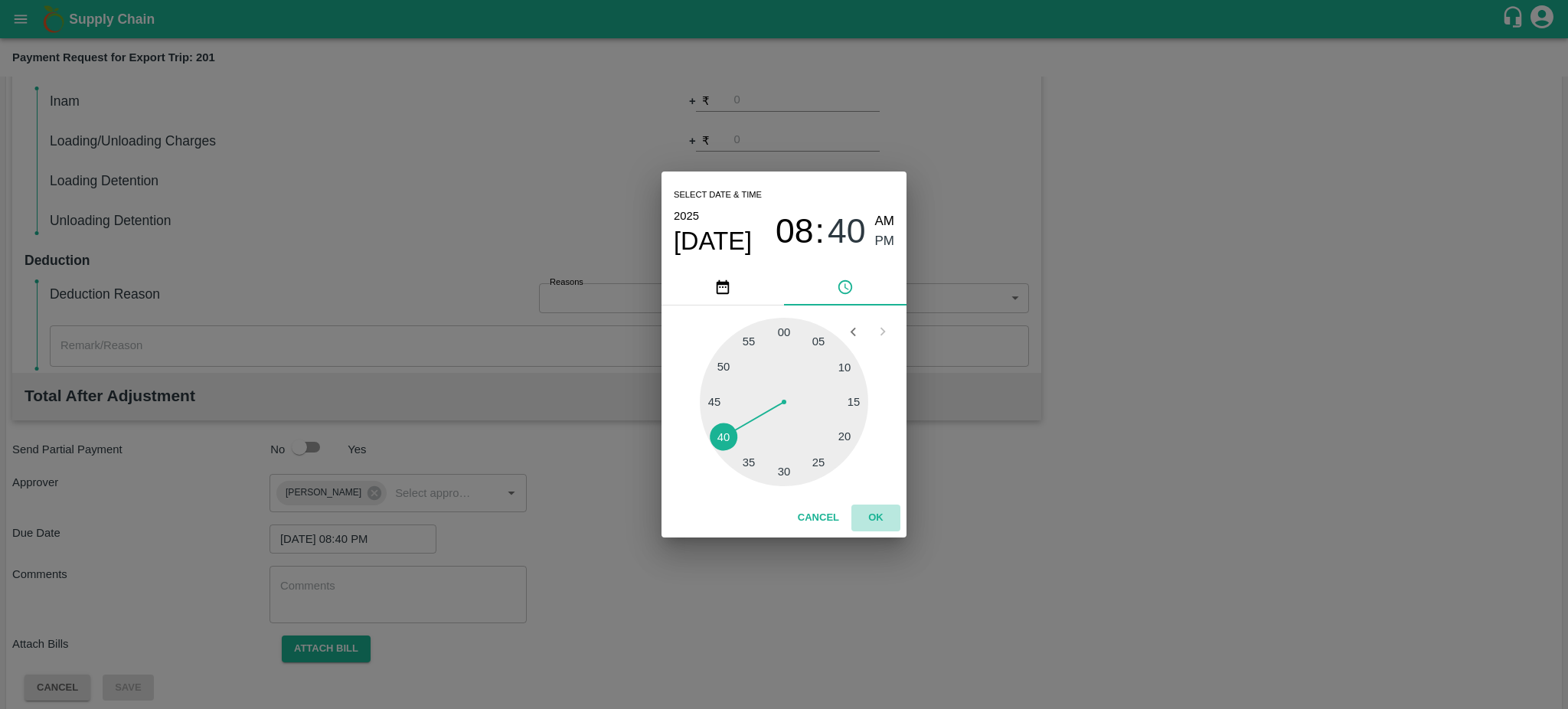
click at [885, 519] on button "OK" at bounding box center [875, 518] width 49 height 27
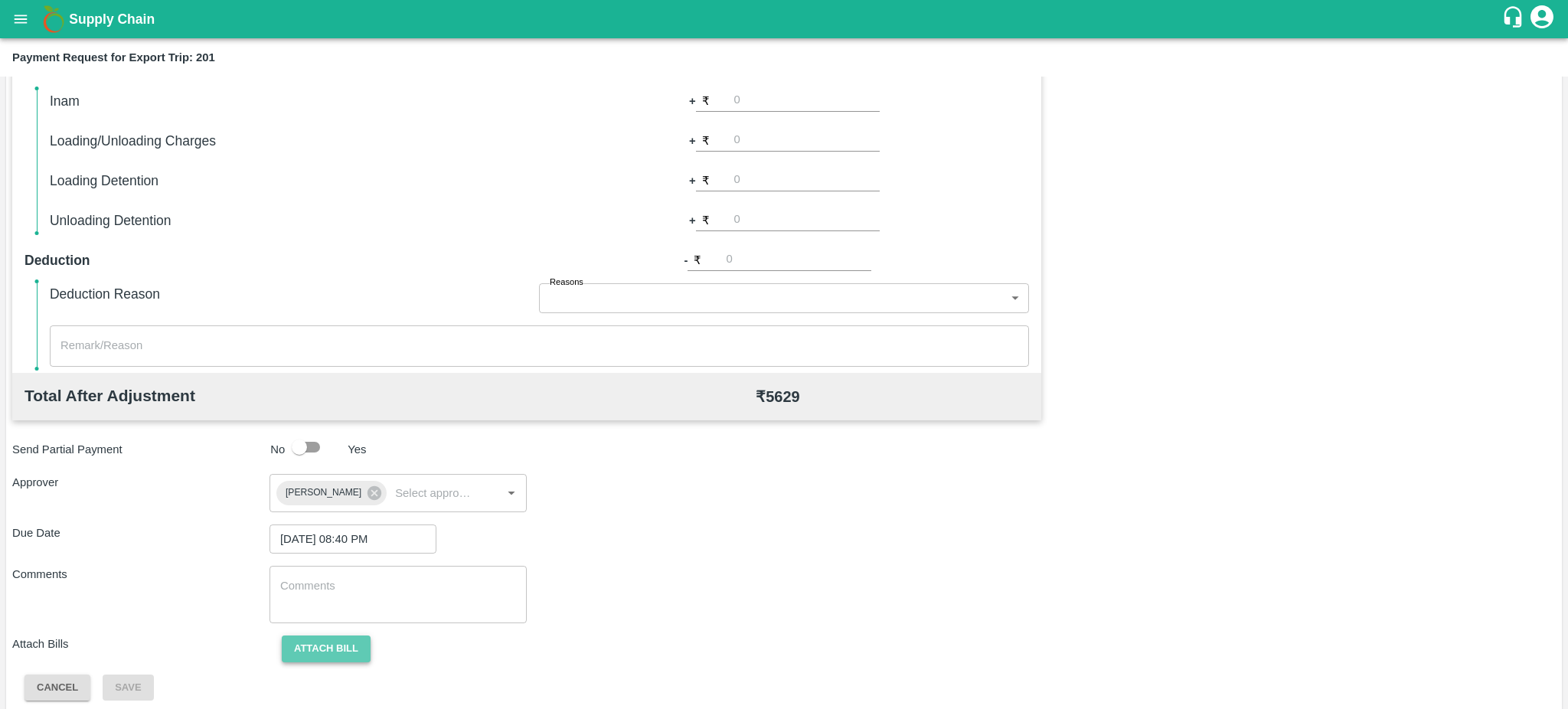
click at [311, 653] on button "Attach bill" at bounding box center [325, 649] width 89 height 27
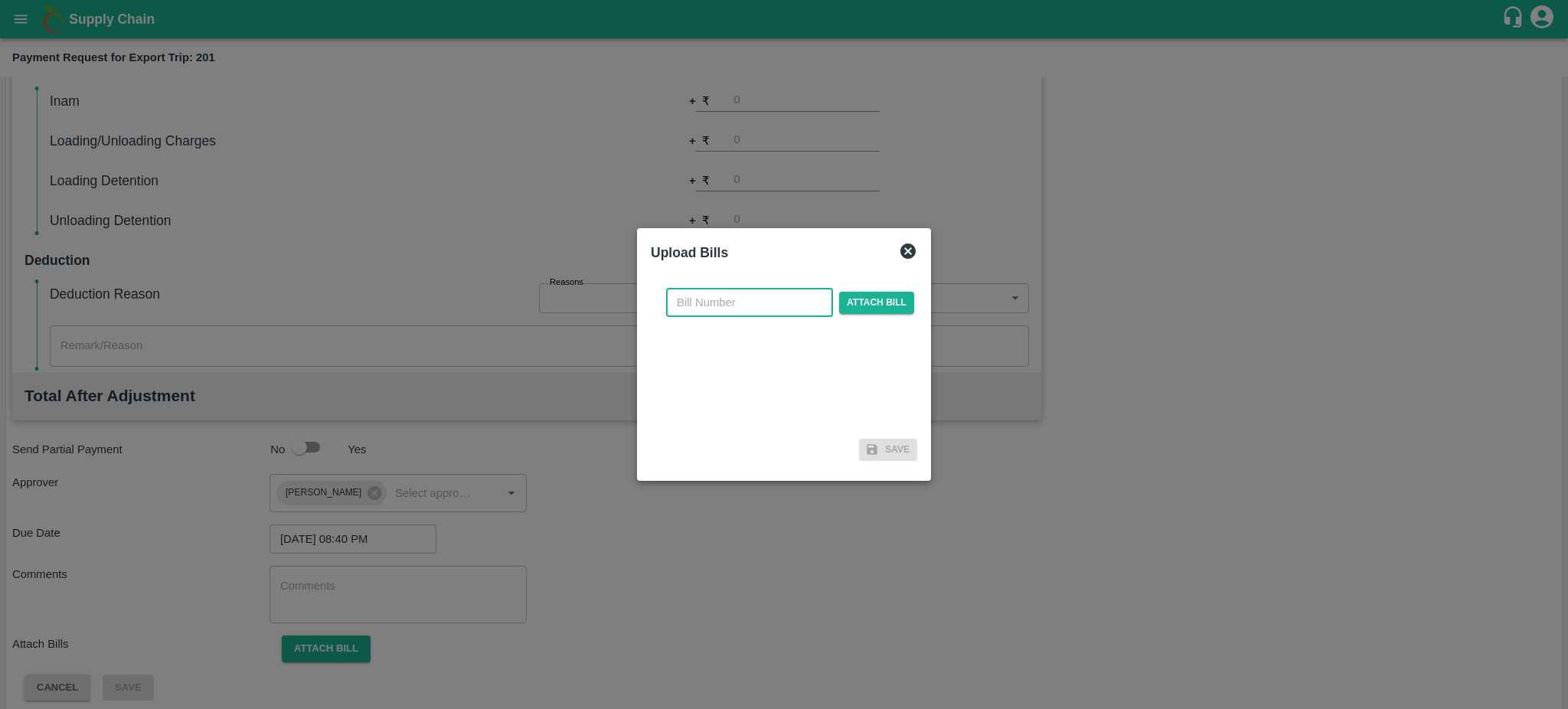
click at [706, 315] on input "text" at bounding box center [750, 302] width 167 height 29
paste input "11279/24-25"
click at [709, 303] on input "11279 /24-25" at bounding box center [750, 302] width 167 height 29
type input "11279 /24-25"
click at [854, 299] on span "Attach bill" at bounding box center [877, 302] width 75 height 22
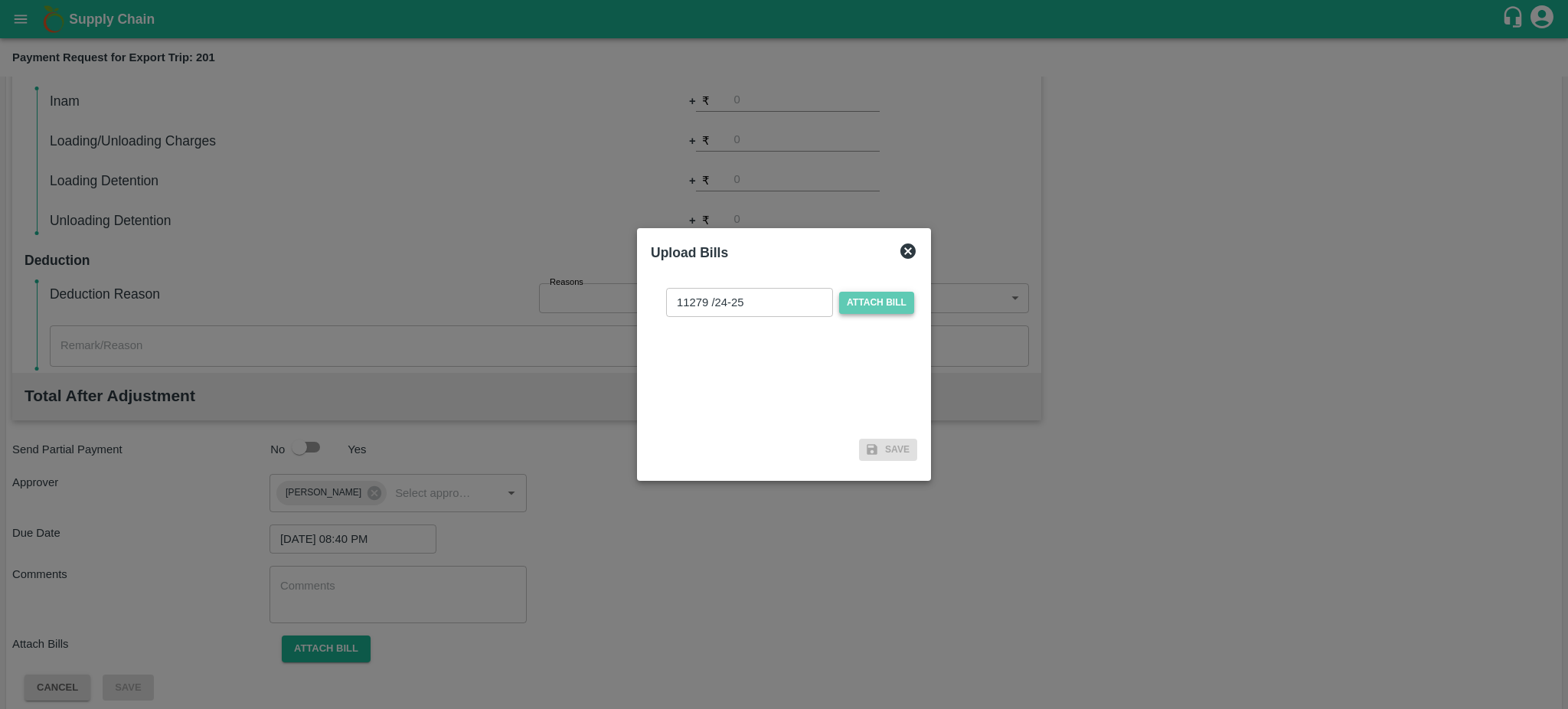
click at [0, 0] on input "Attach bill" at bounding box center [0, 0] width 0 height 0
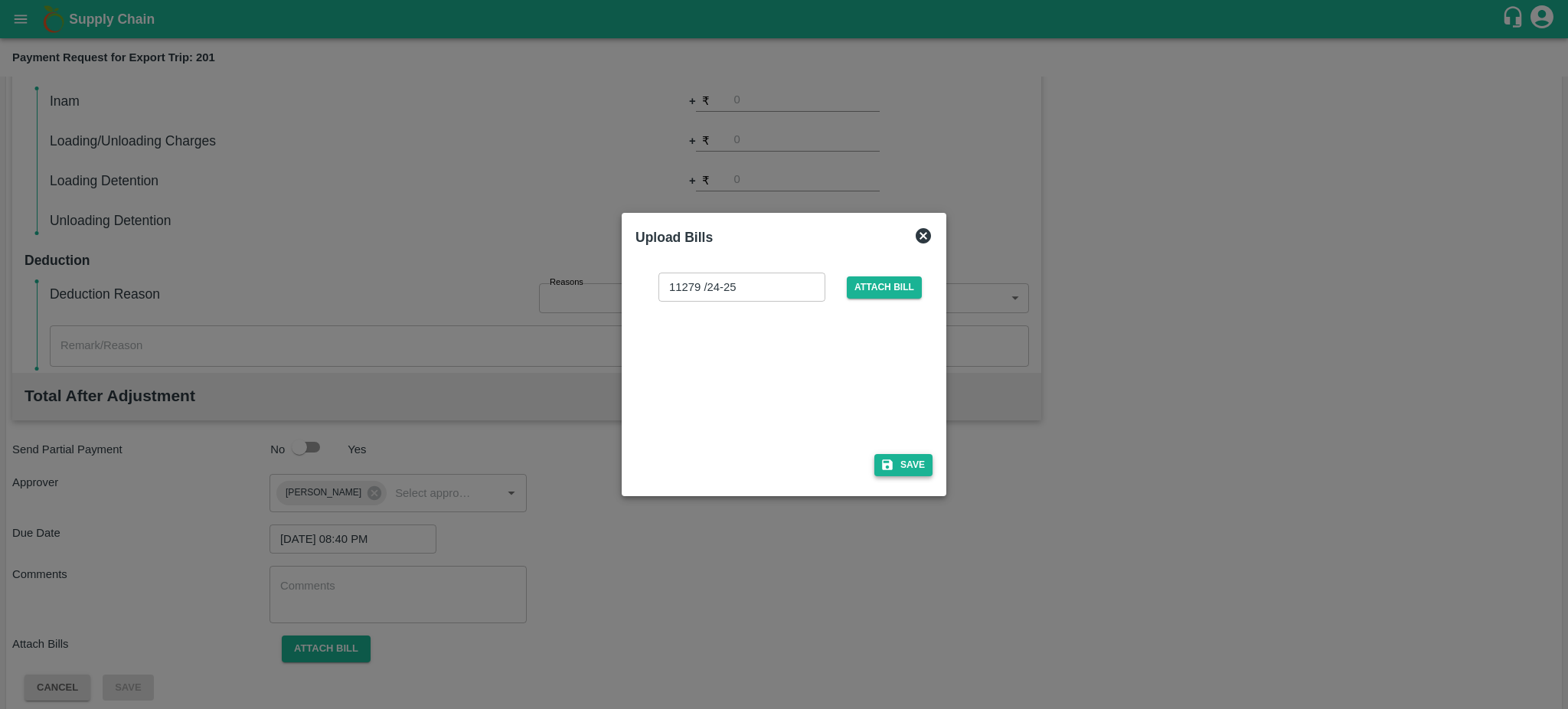
click at [902, 462] on button "Save" at bounding box center [903, 464] width 58 height 22
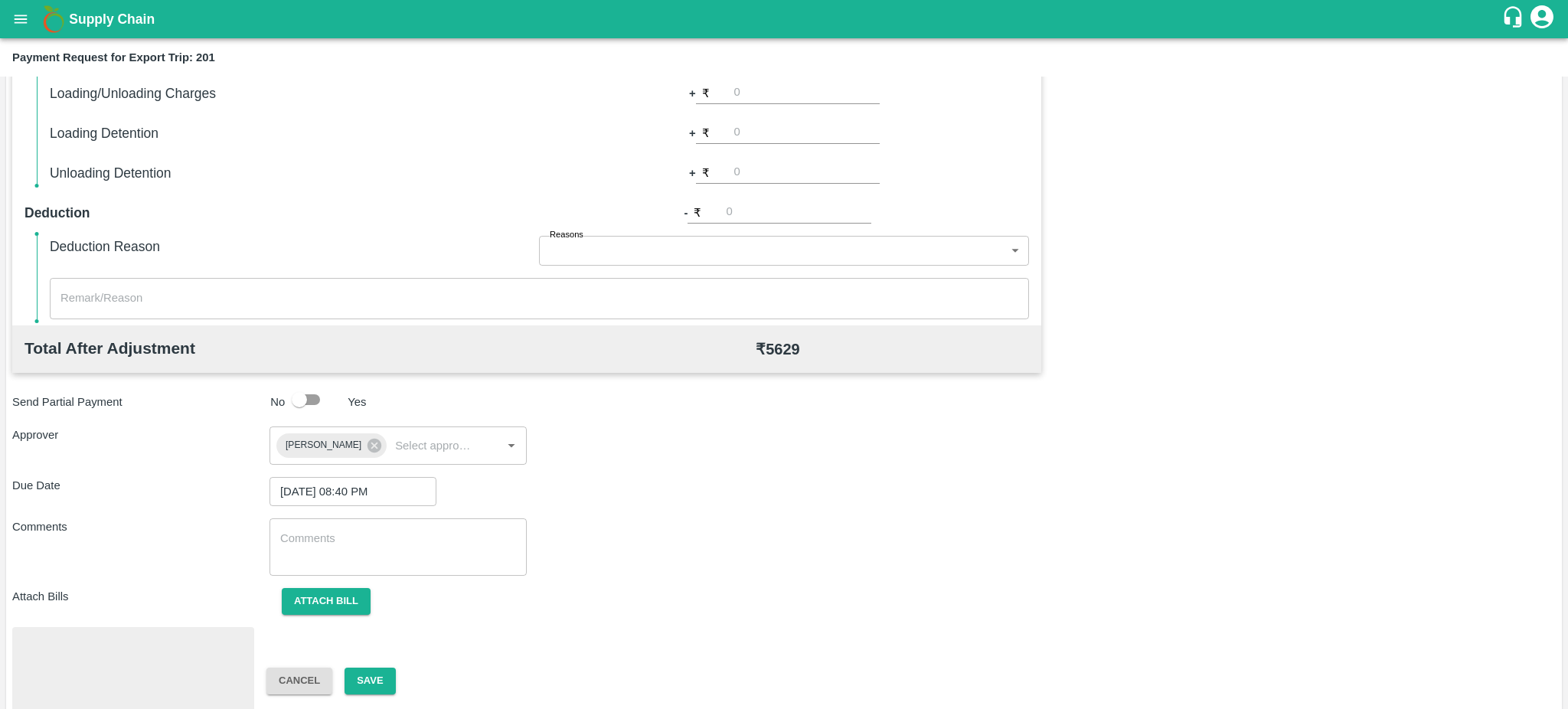
scroll to position [431, 0]
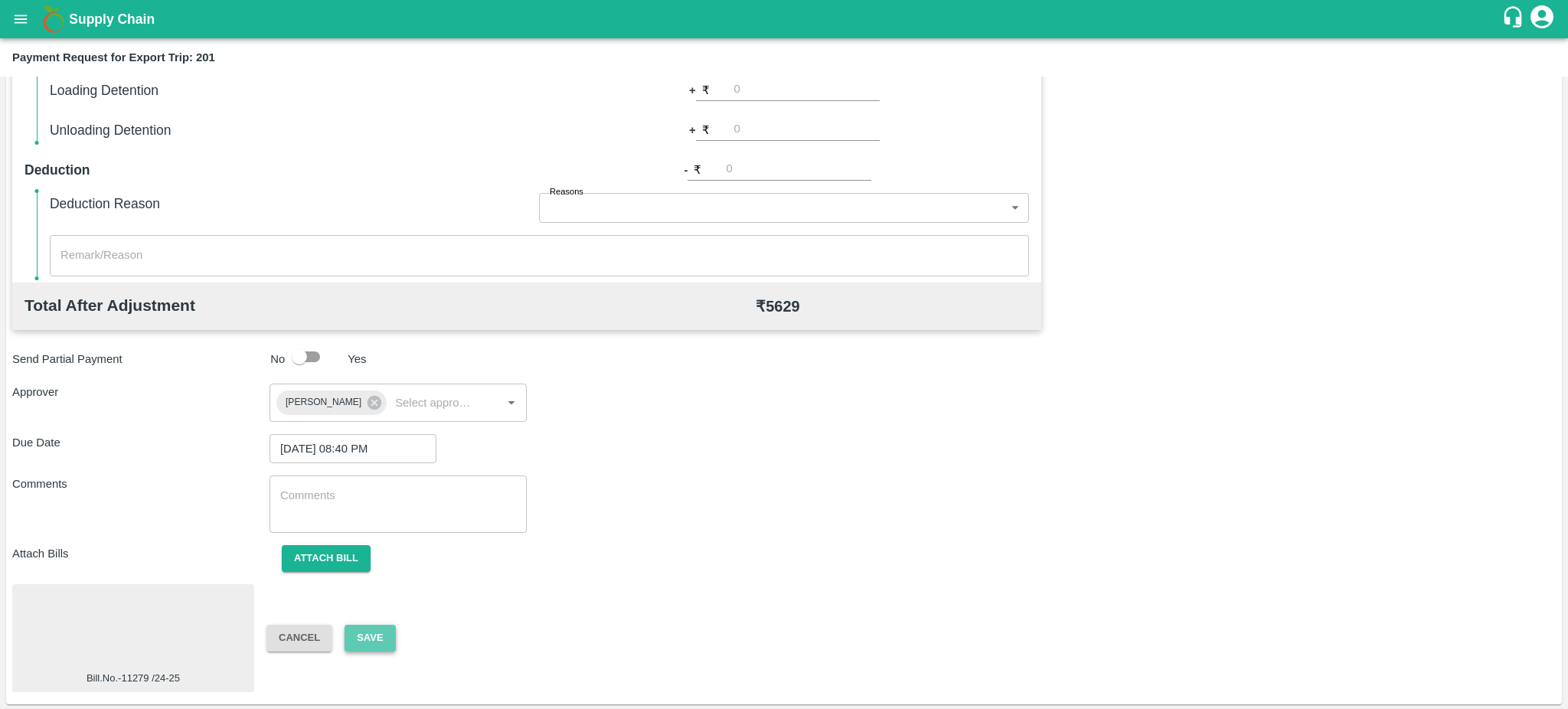
click at [378, 635] on button "Save" at bounding box center [370, 638] width 51 height 27
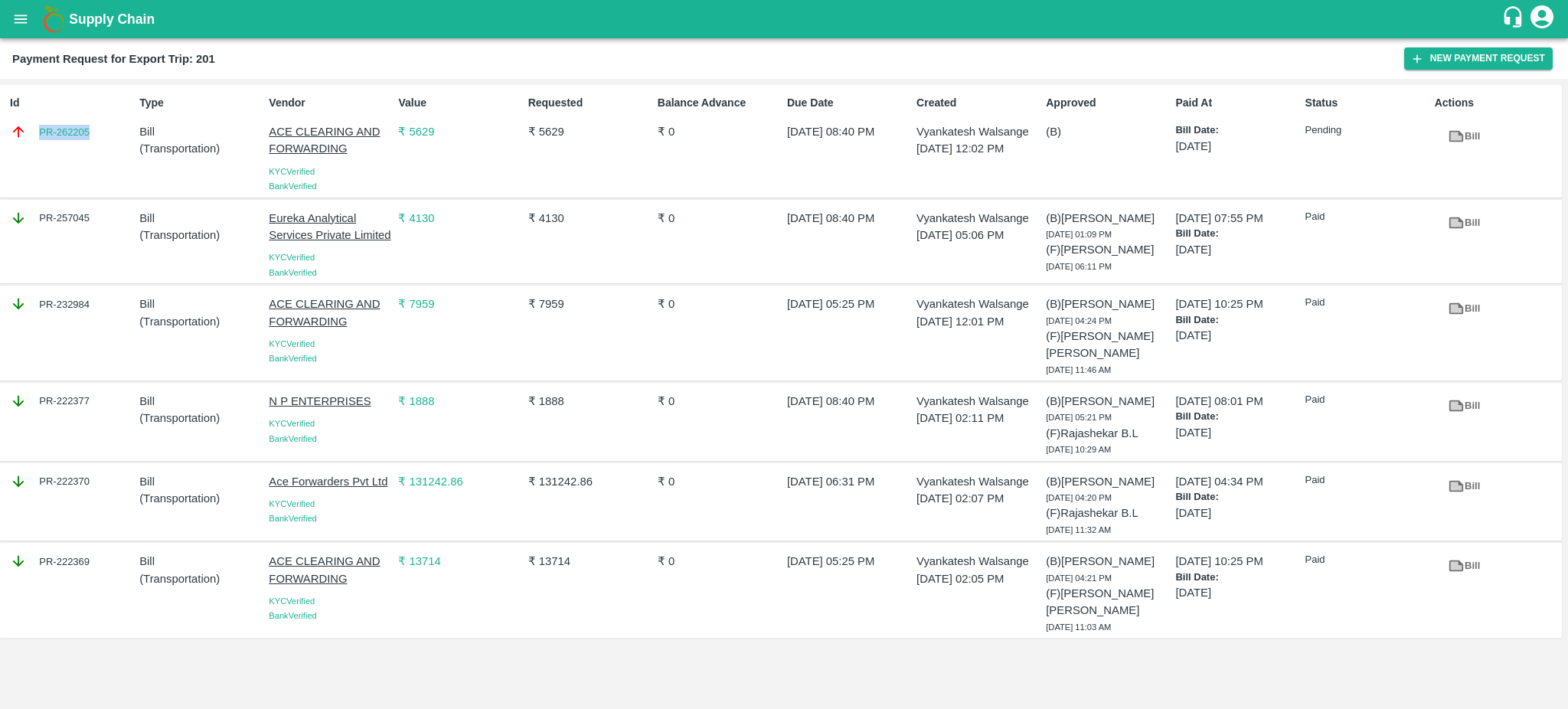
drag, startPoint x: 97, startPoint y: 132, endPoint x: 34, endPoint y: 128, distance: 63.1
click at [34, 128] on div "PR-262205" at bounding box center [71, 132] width 123 height 17
copy link "PR-262205"
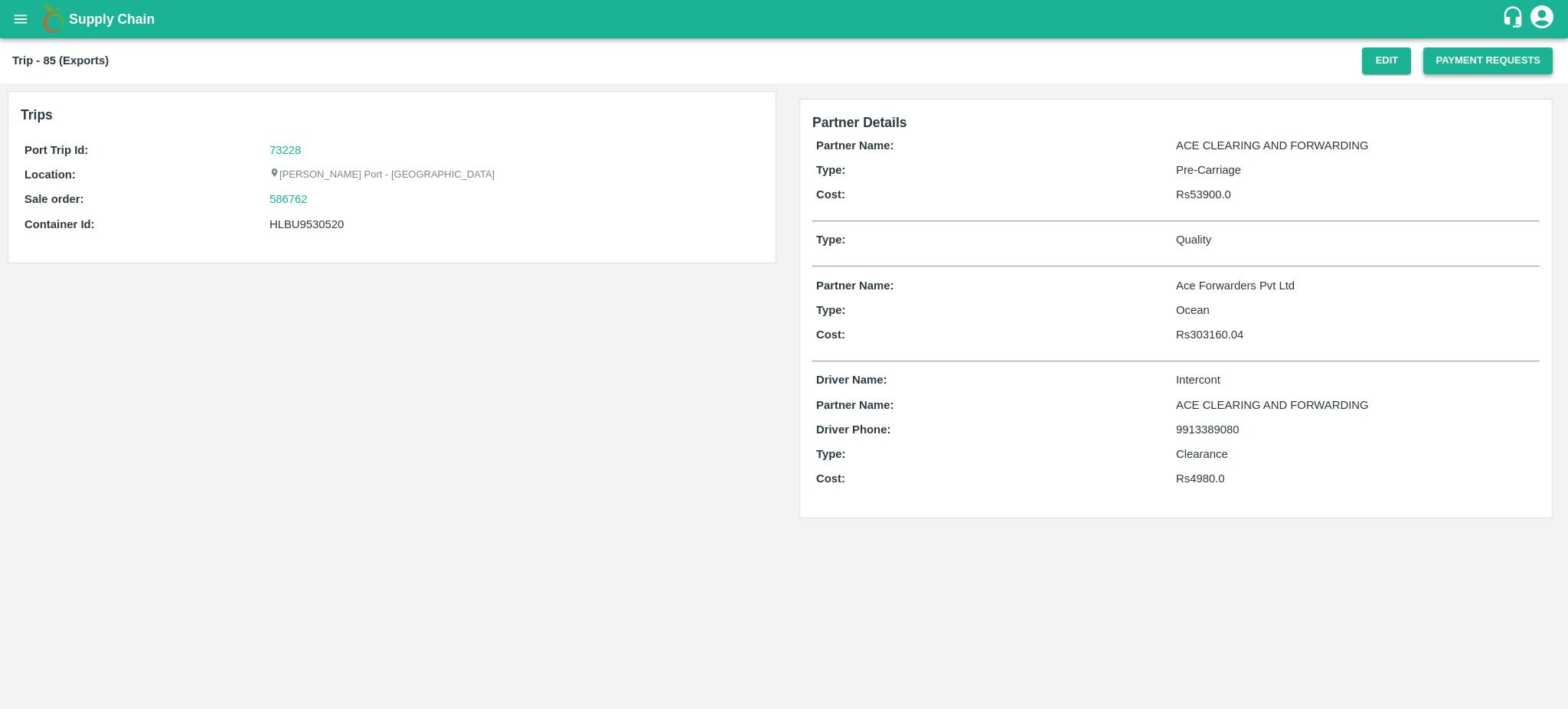
click at [1479, 57] on button "Payment Requests" at bounding box center [1488, 61] width 129 height 27
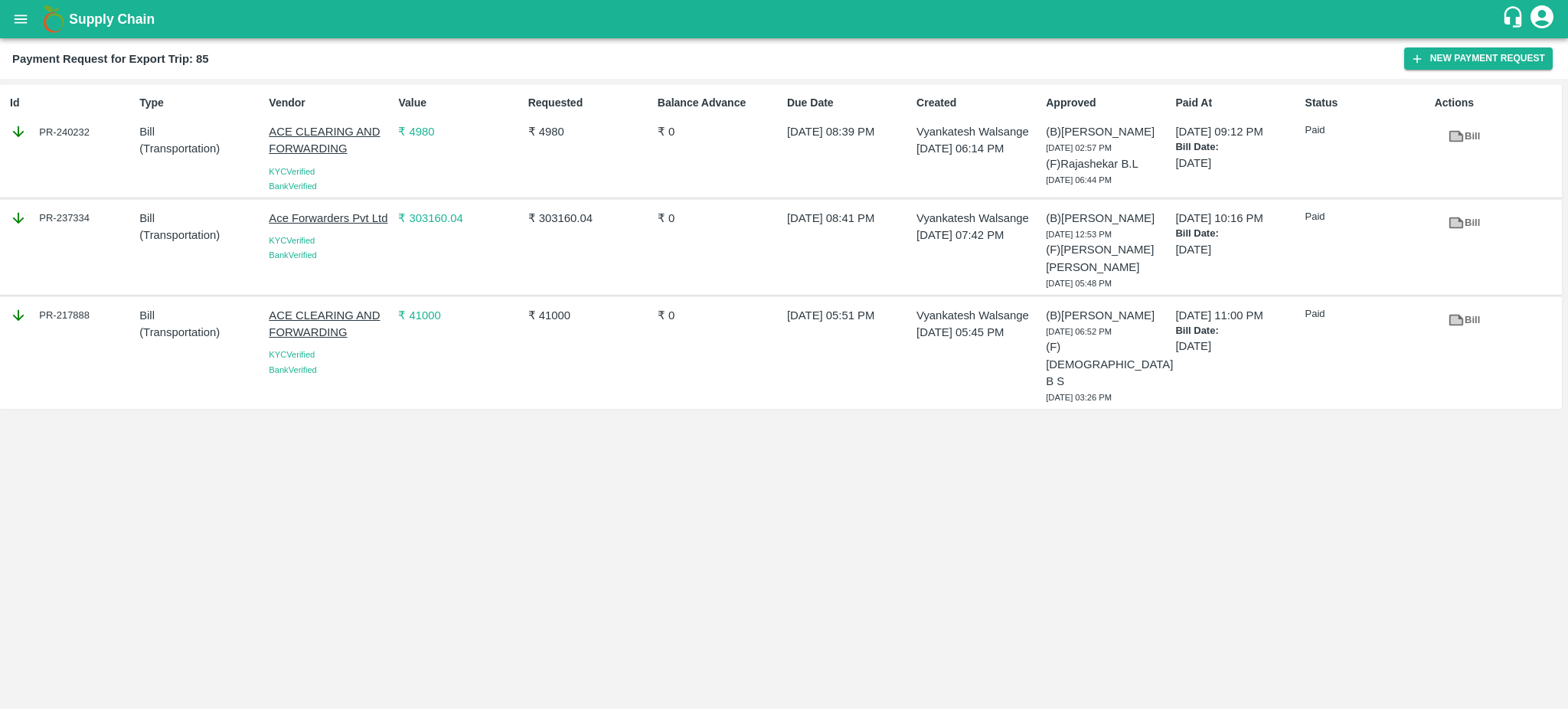
drag, startPoint x: 108, startPoint y: 139, endPoint x: 102, endPoint y: 132, distance: 9.2
click at [102, 132] on div "PR-240232" at bounding box center [71, 132] width 123 height 17
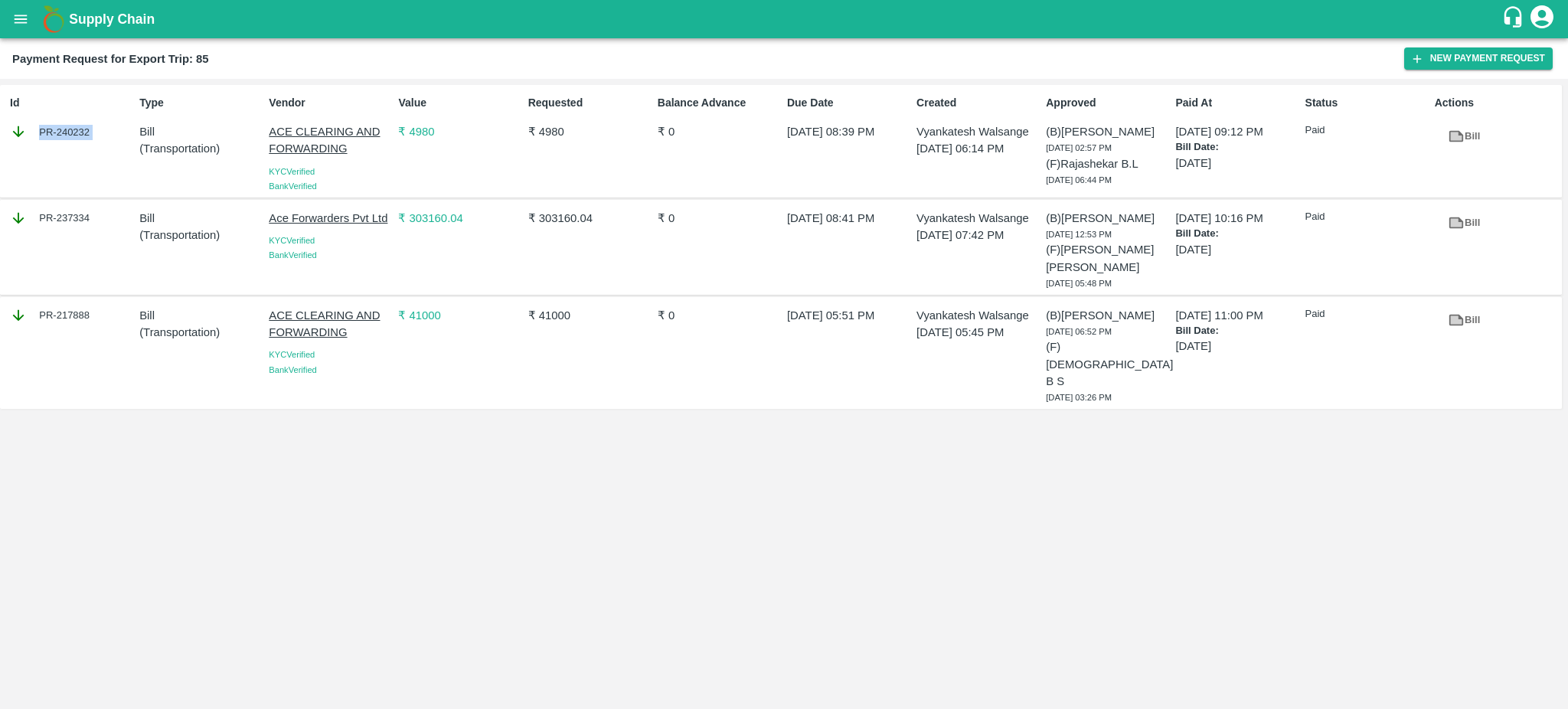
click at [102, 132] on div "PR-240232" at bounding box center [71, 132] width 123 height 17
copy div "PR-240232"
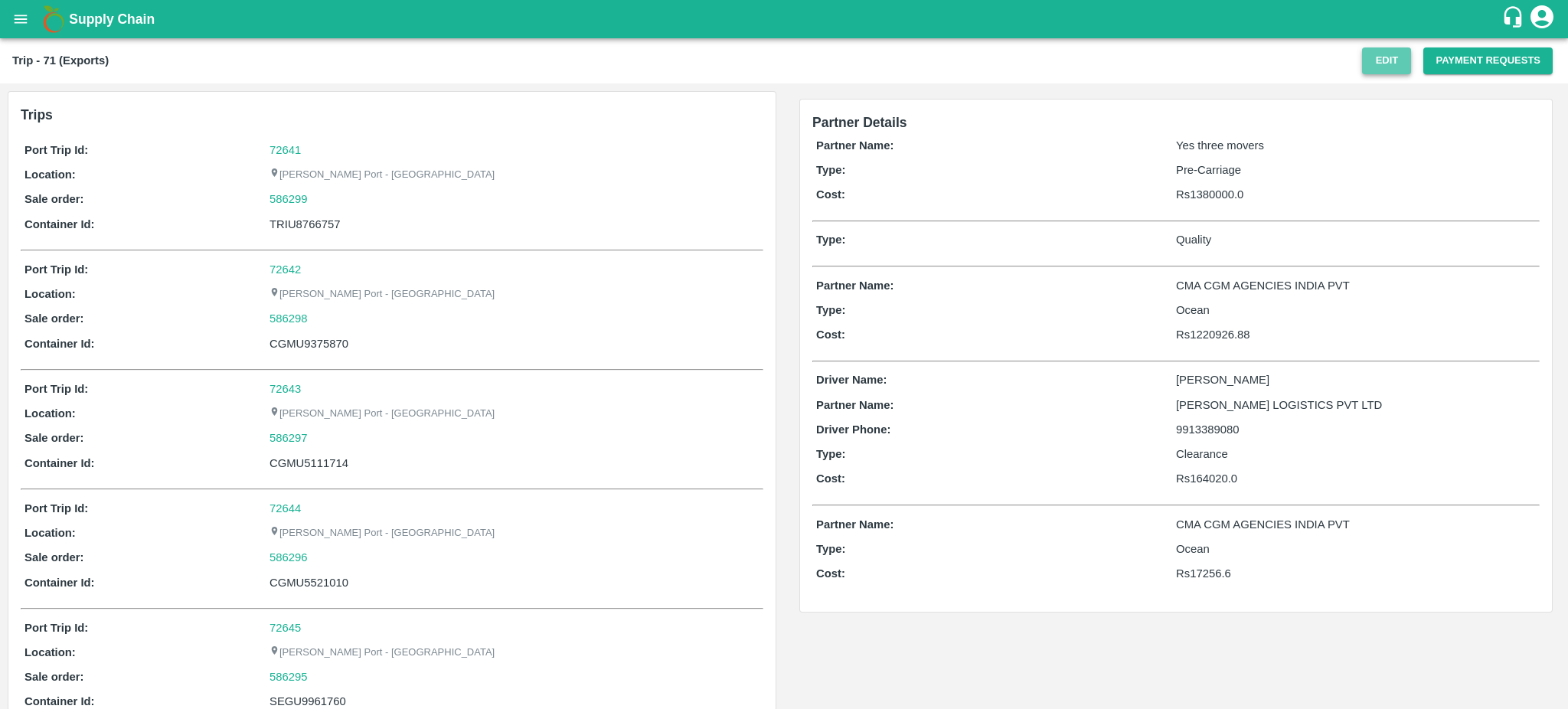
click at [1373, 69] on button "Edit" at bounding box center [1386, 61] width 49 height 27
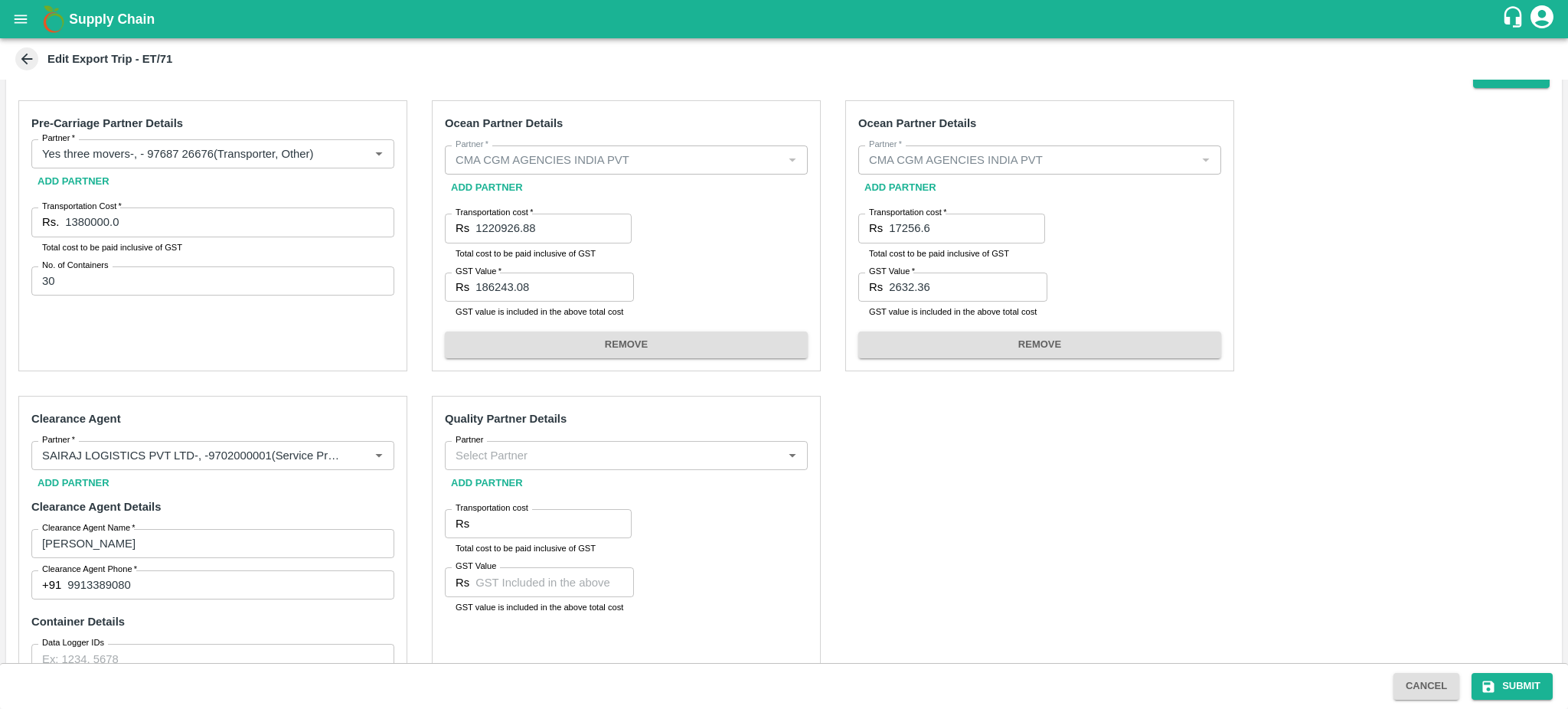
scroll to position [587, 0]
click at [1506, 84] on button "Add Cost" at bounding box center [1512, 75] width 77 height 27
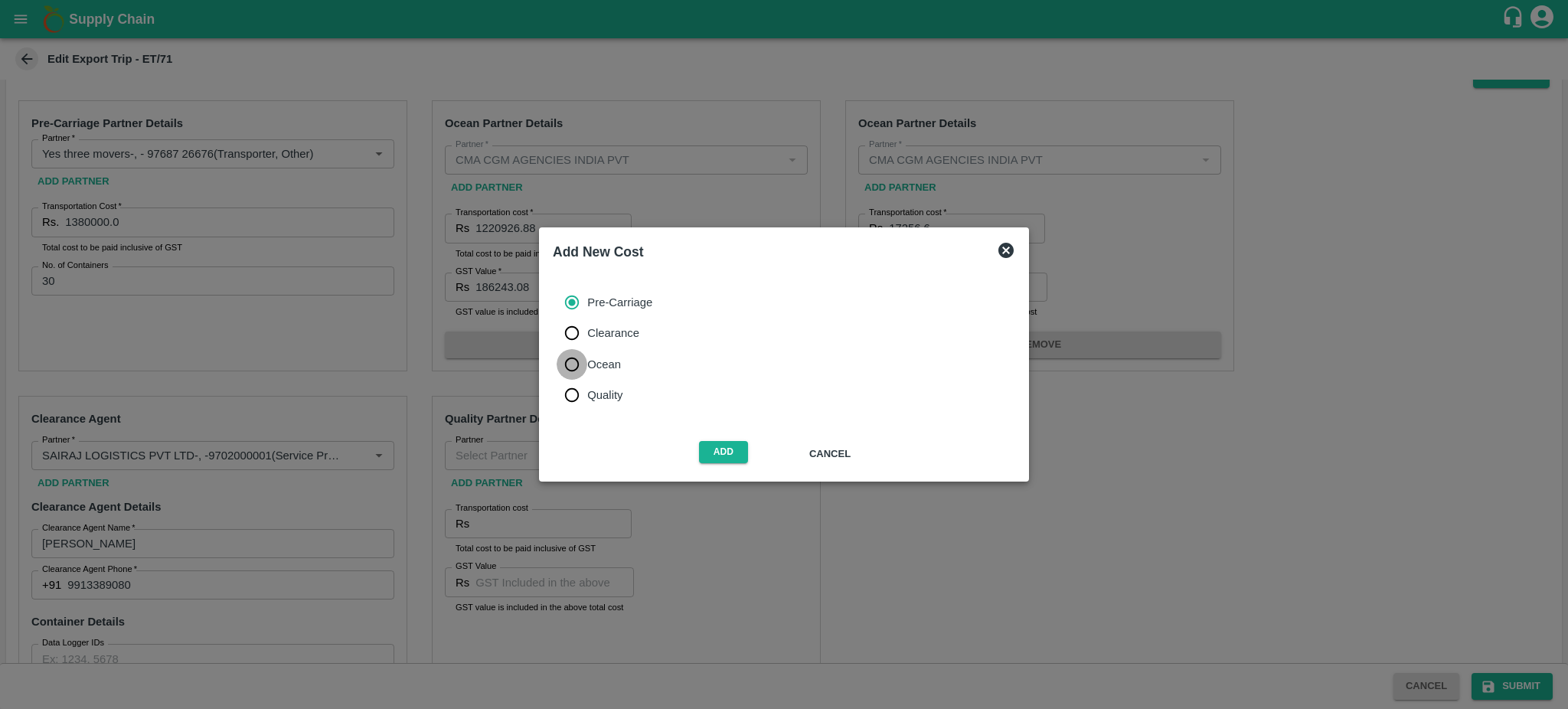
click at [572, 366] on input "Ocean" at bounding box center [572, 365] width 31 height 31
radio input "true"
click at [569, 332] on input "Clearance" at bounding box center [572, 333] width 31 height 31
radio input "true"
click at [725, 449] on button "Add" at bounding box center [723, 452] width 49 height 22
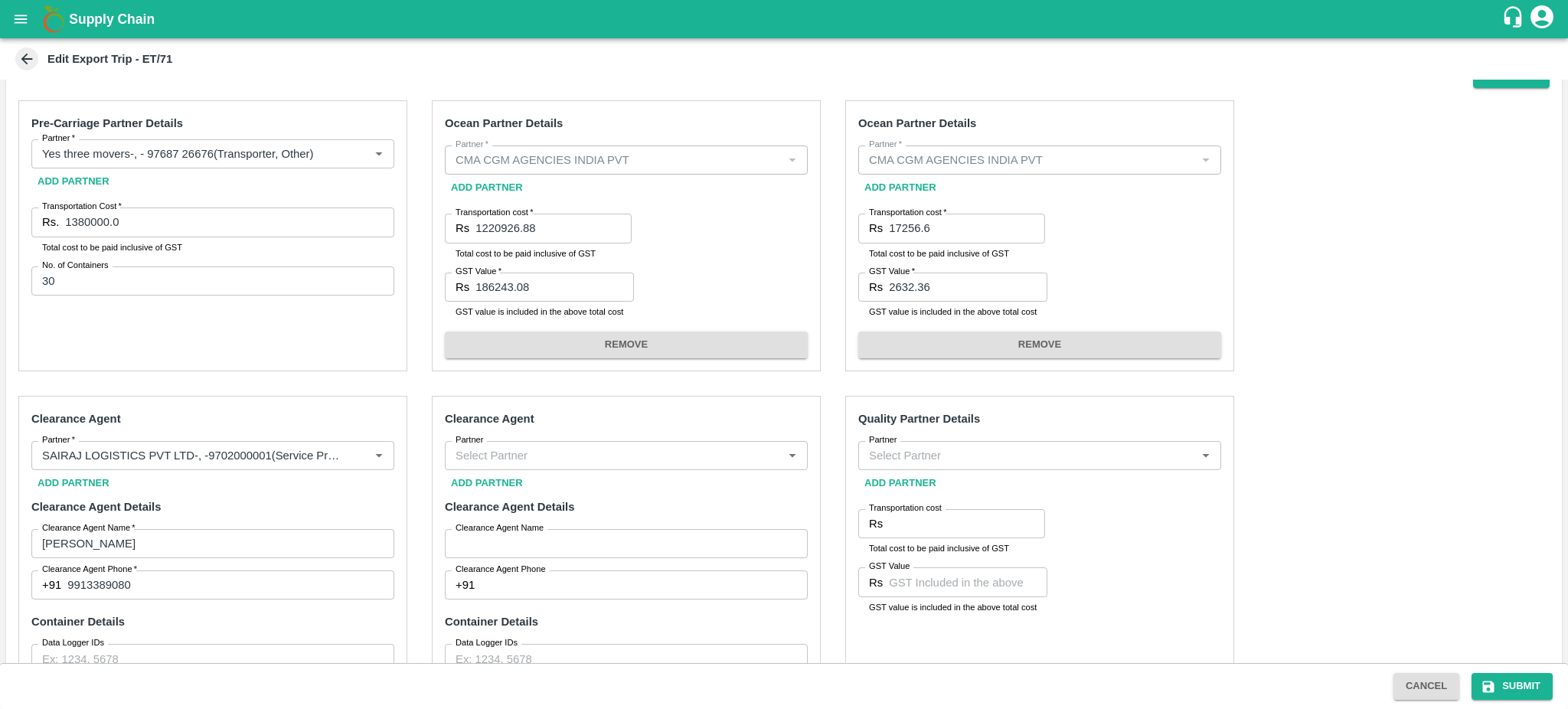
scroll to position [569, 0]
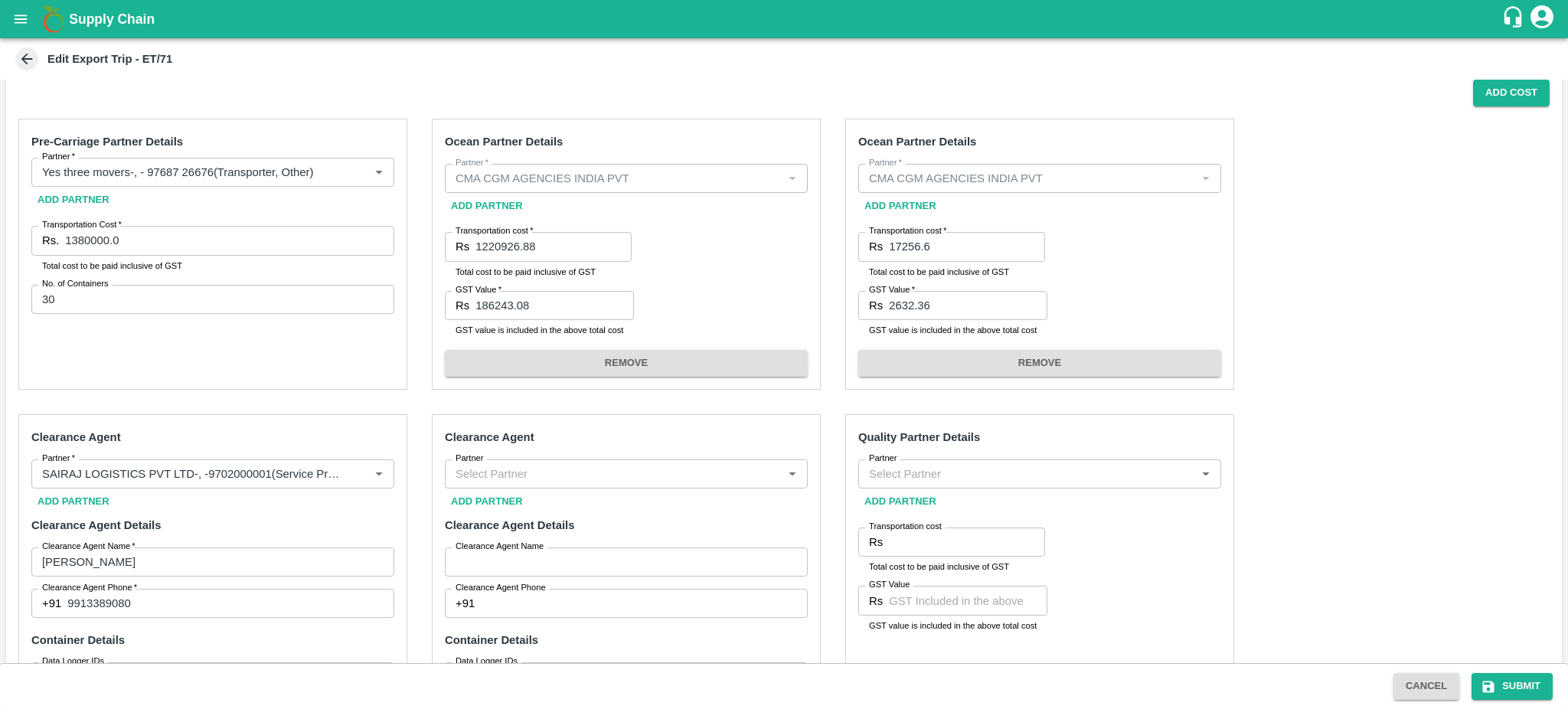
click at [911, 477] on input "Partner" at bounding box center [1026, 474] width 328 height 20
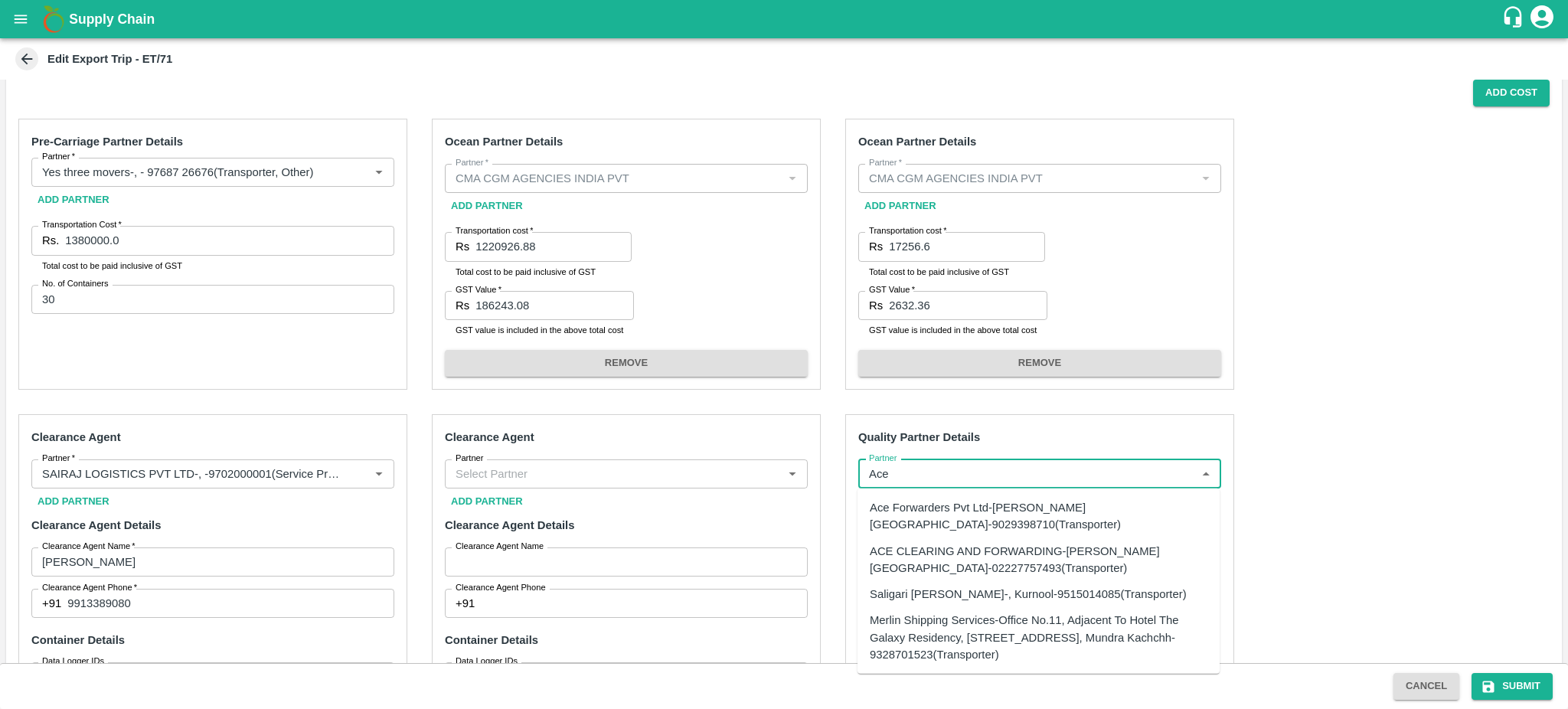
click at [957, 545] on div "ACE CLEARING AND FORWARDING-Lalsingh Building, Mumbai-02227757493(Transporter)" at bounding box center [1039, 559] width 338 height 34
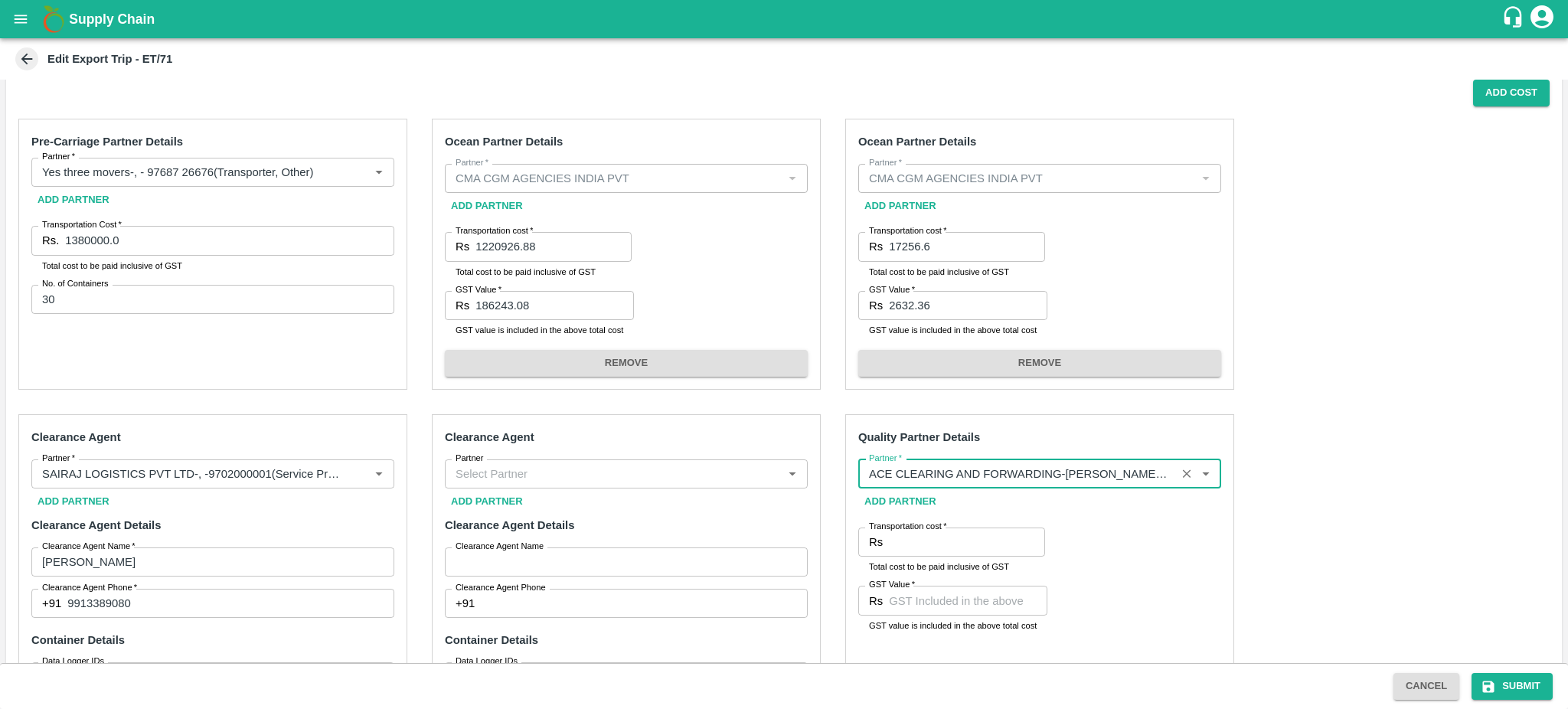
type input "ACE CLEARING AND FORWARDING-Lalsingh Building, Mumbai-02227757493(Transporter)"
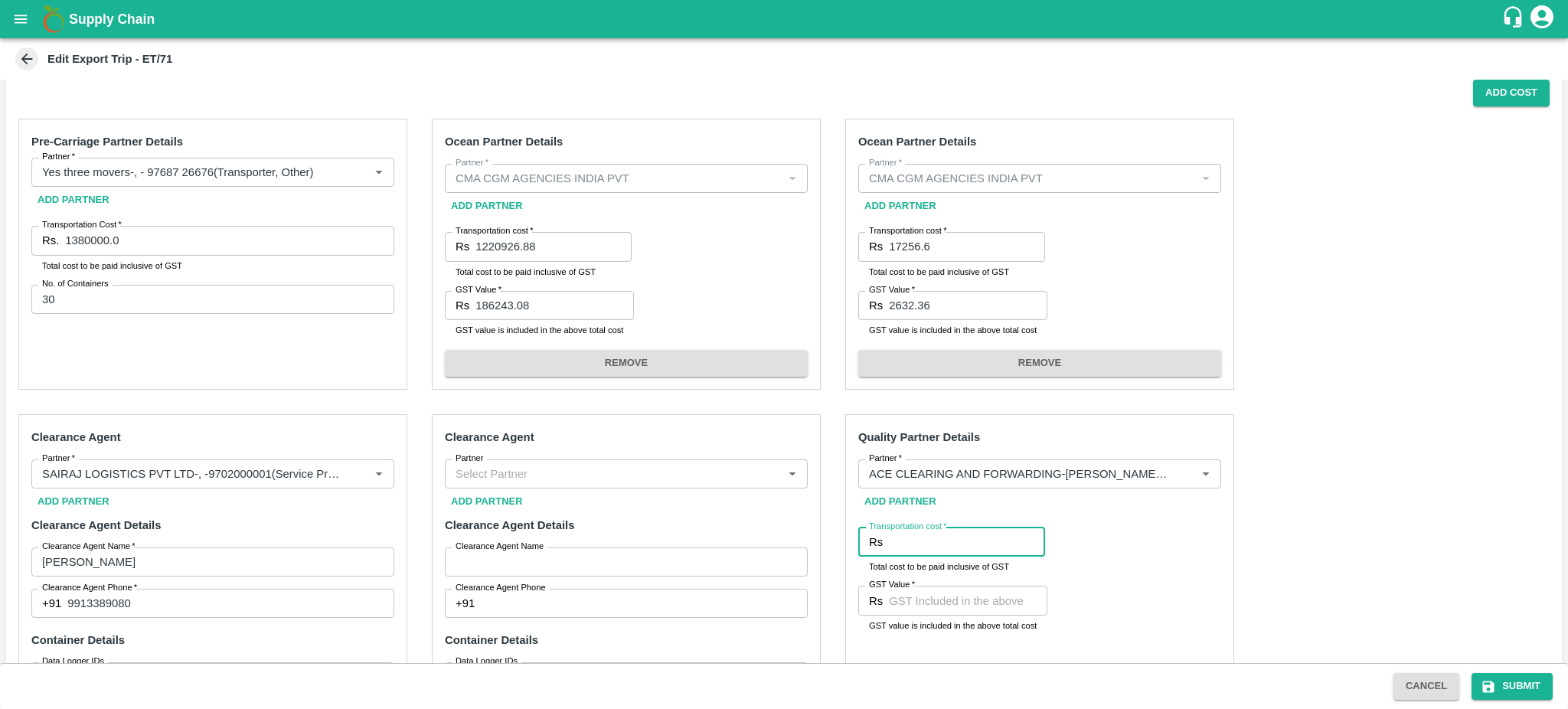
click at [954, 547] on input "Transportation cost   *" at bounding box center [967, 542] width 156 height 29
paste input "29878.00"
type input "29878.00"
click at [904, 614] on input "GST Value   *" at bounding box center [969, 600] width 159 height 29
paste input "4557.60"
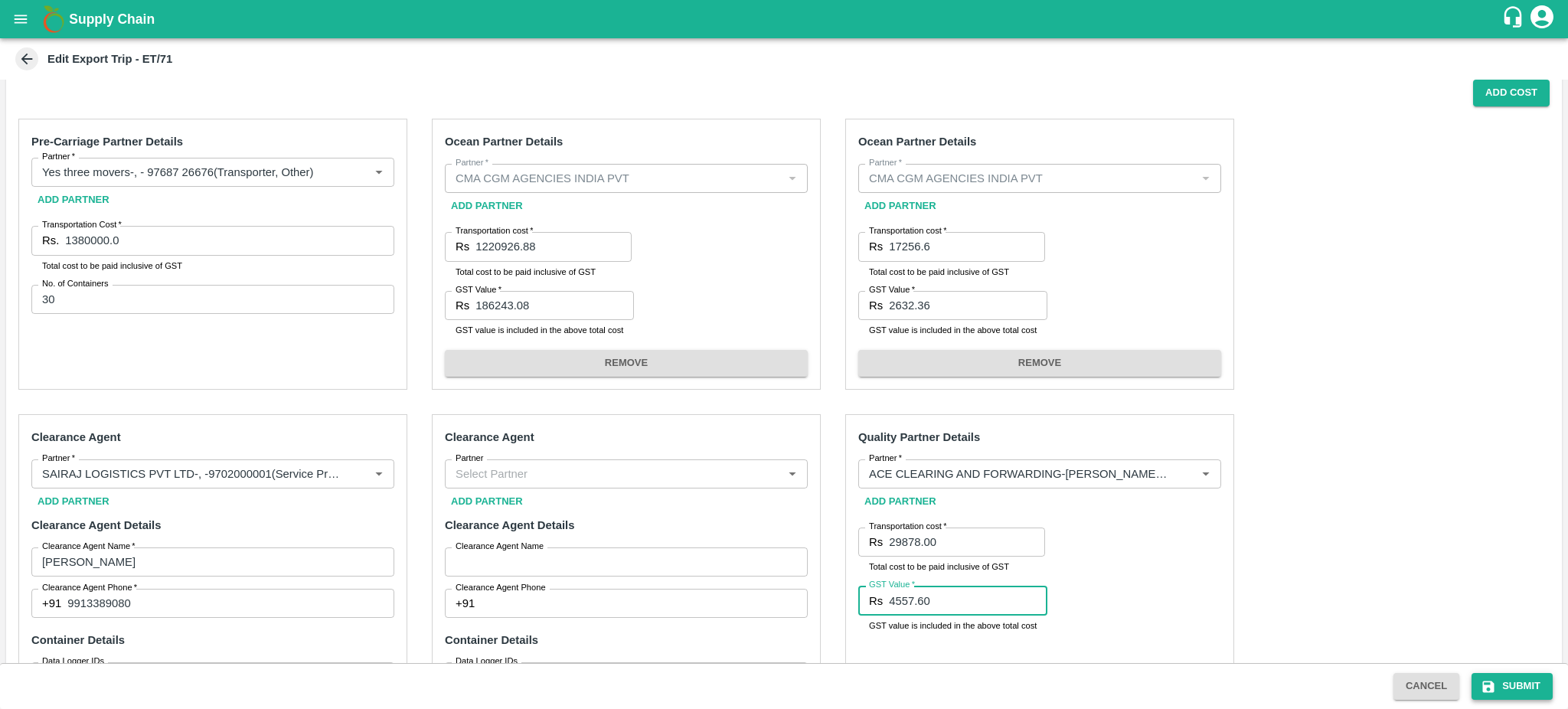
type input "4557.60"
click at [1503, 687] on button "Submit" at bounding box center [1512, 686] width 81 height 27
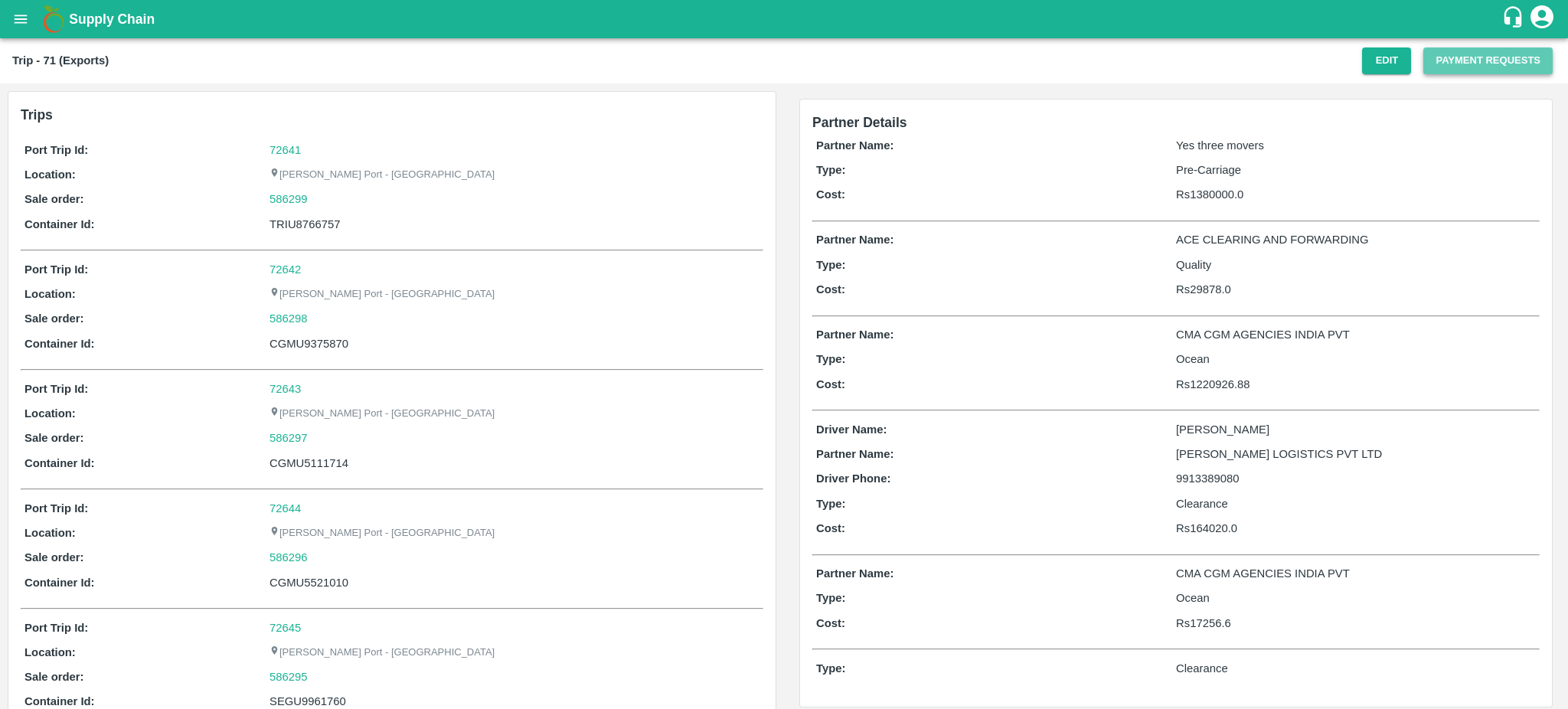
click at [1456, 71] on button "Payment Requests" at bounding box center [1488, 61] width 129 height 27
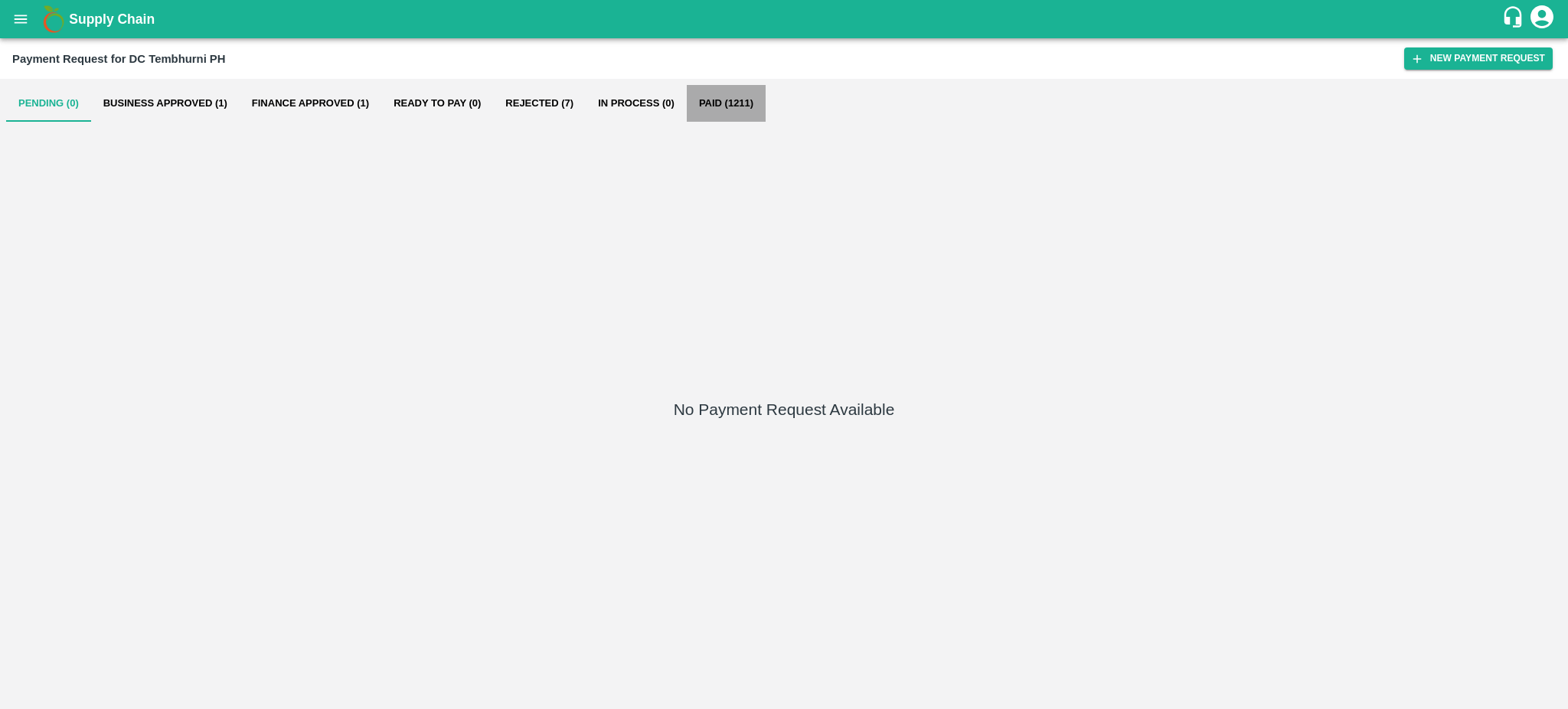
click at [718, 101] on button "Paid (1211)" at bounding box center [727, 103] width 78 height 36
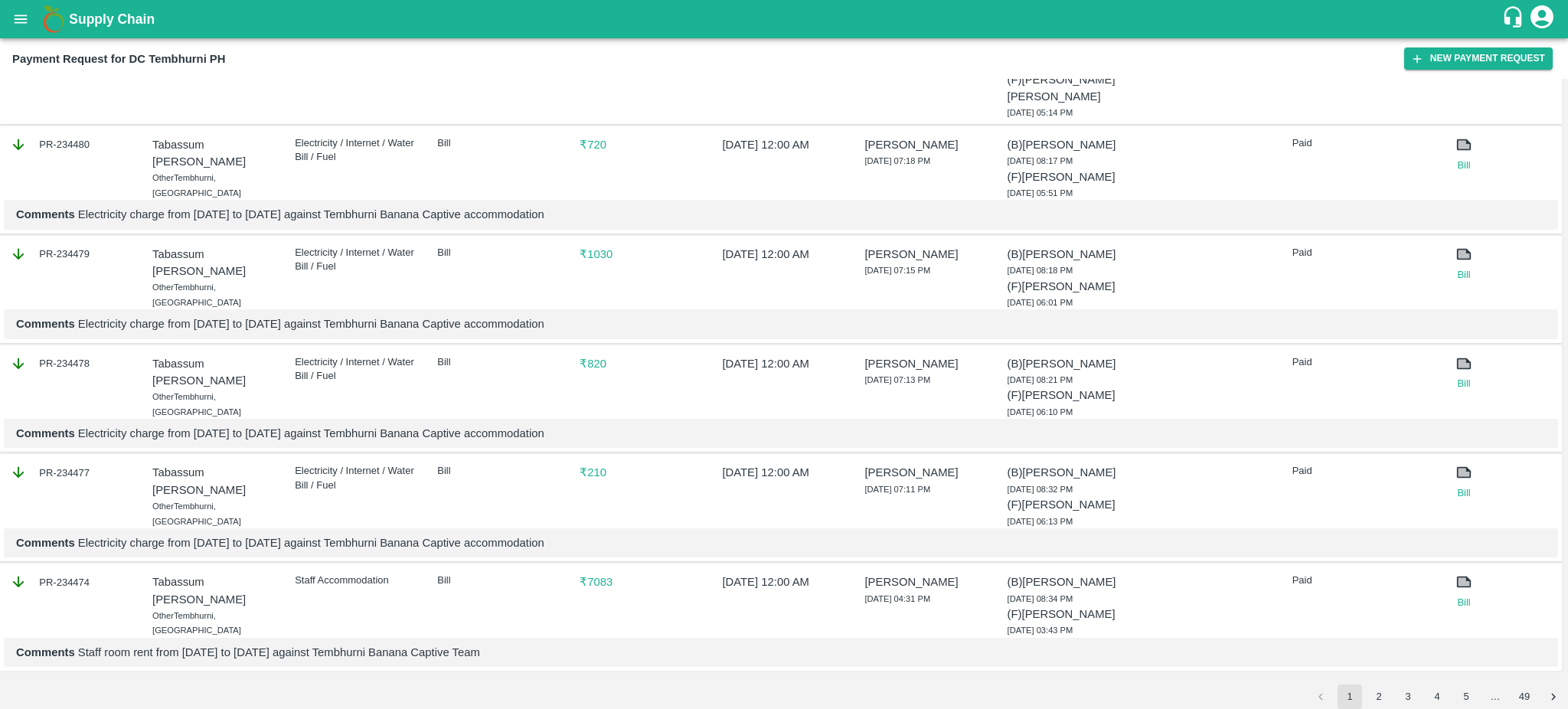
scroll to position [1859, 0]
click at [1384, 697] on button "2" at bounding box center [1379, 697] width 25 height 25
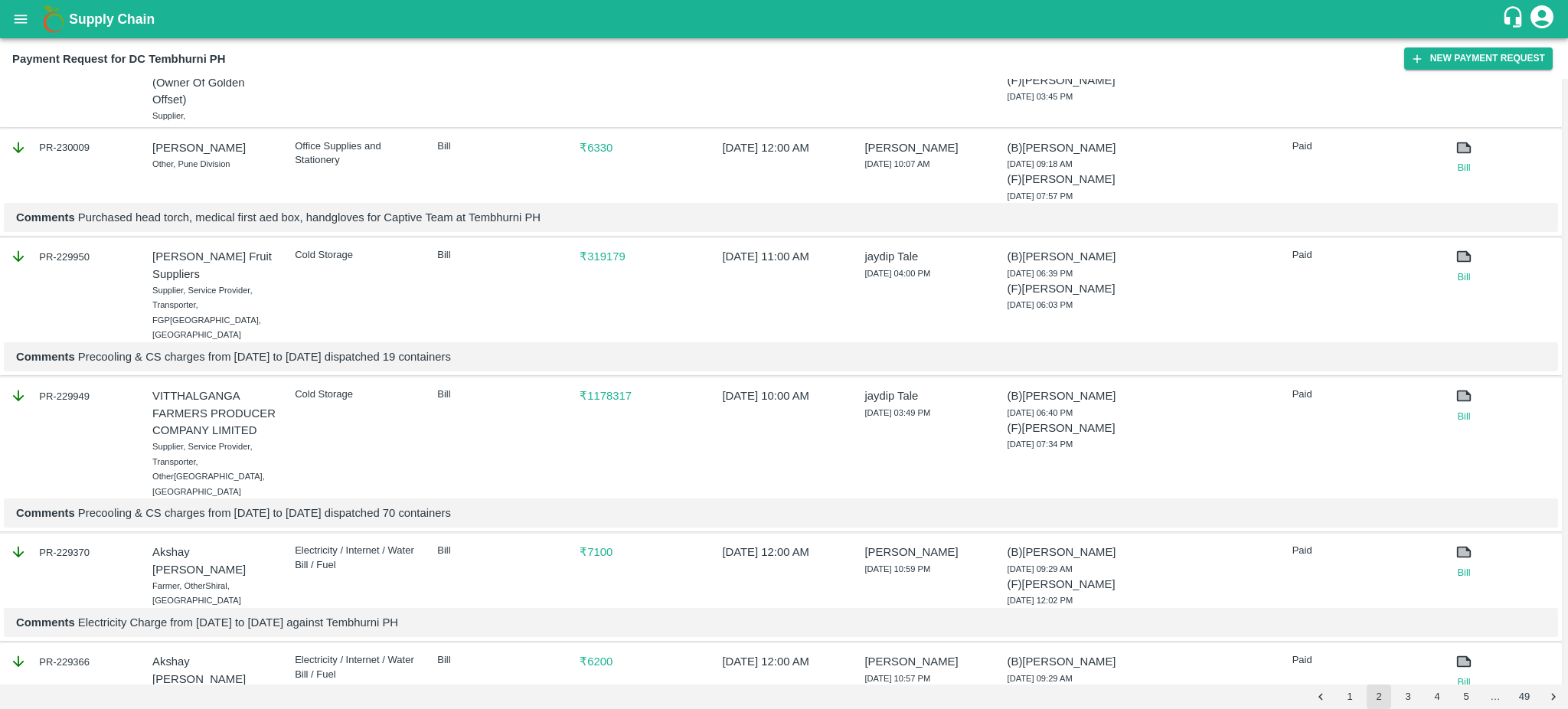
scroll to position [2151, 0]
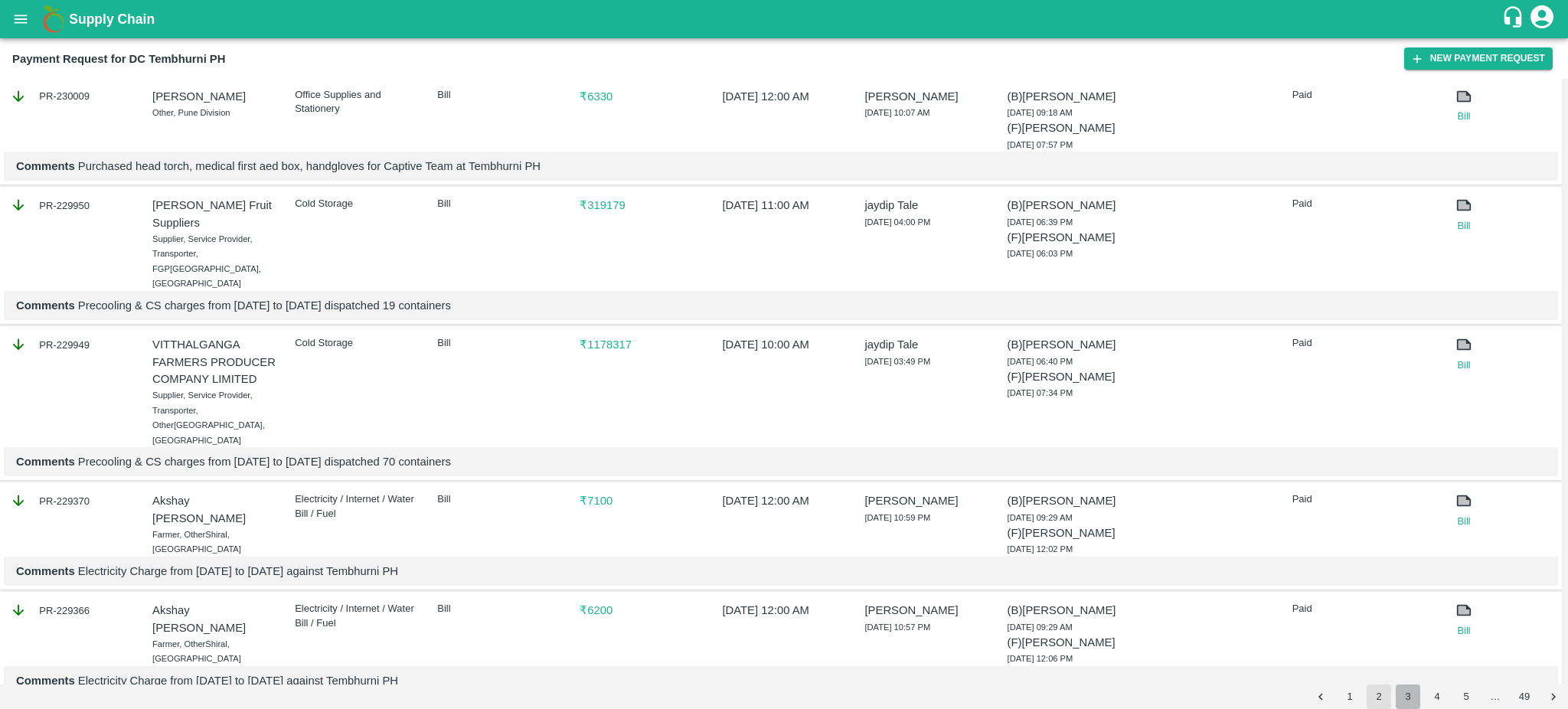
click at [1416, 698] on button "3" at bounding box center [1408, 697] width 25 height 25
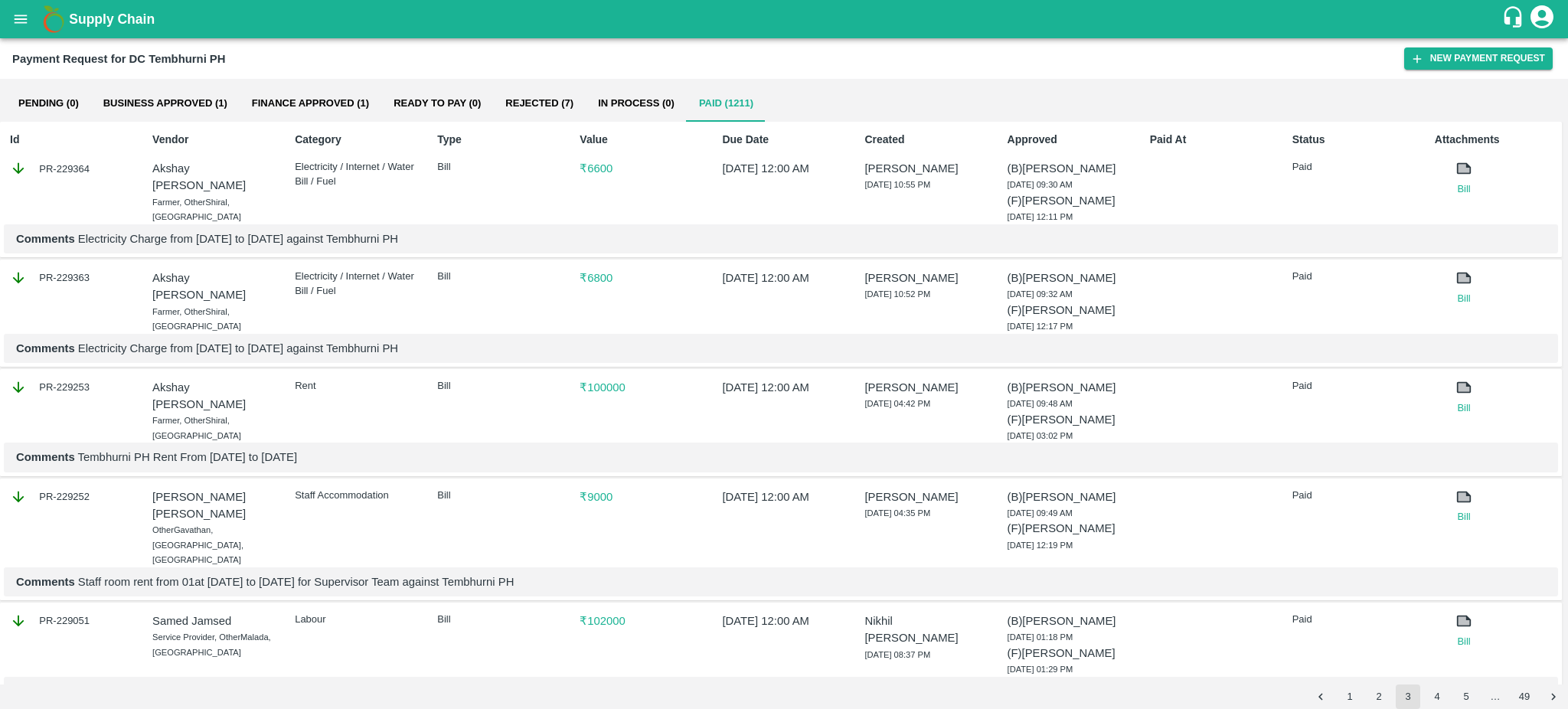
drag, startPoint x: 1567, startPoint y: 78, endPoint x: 1567, endPoint y: 182, distance: 104.0
click at [1567, 182] on div "Pending (0) Business Approved (1) Finance Approved (1) Ready To Pay (0) Rejecte…" at bounding box center [784, 381] width 1568 height 606
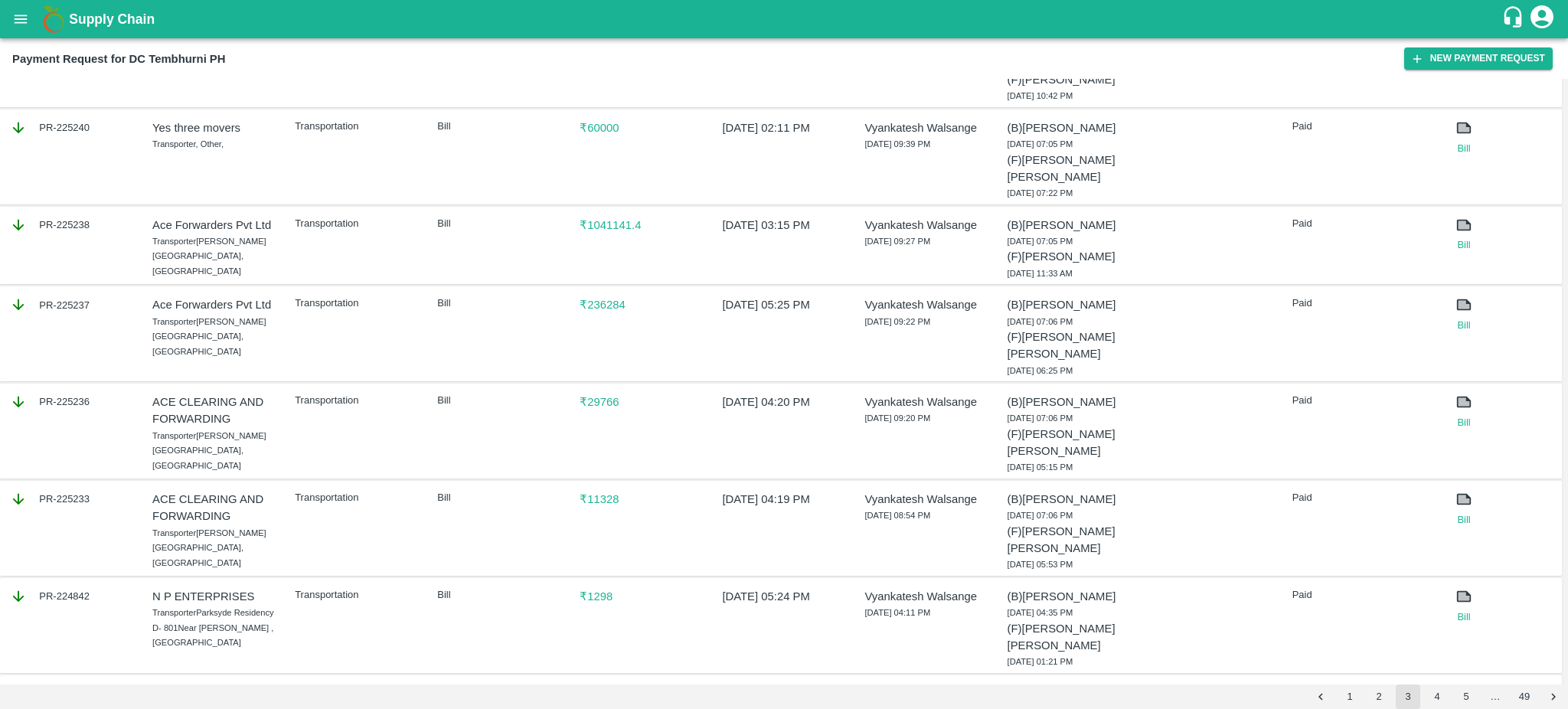
scroll to position [2034, 0]
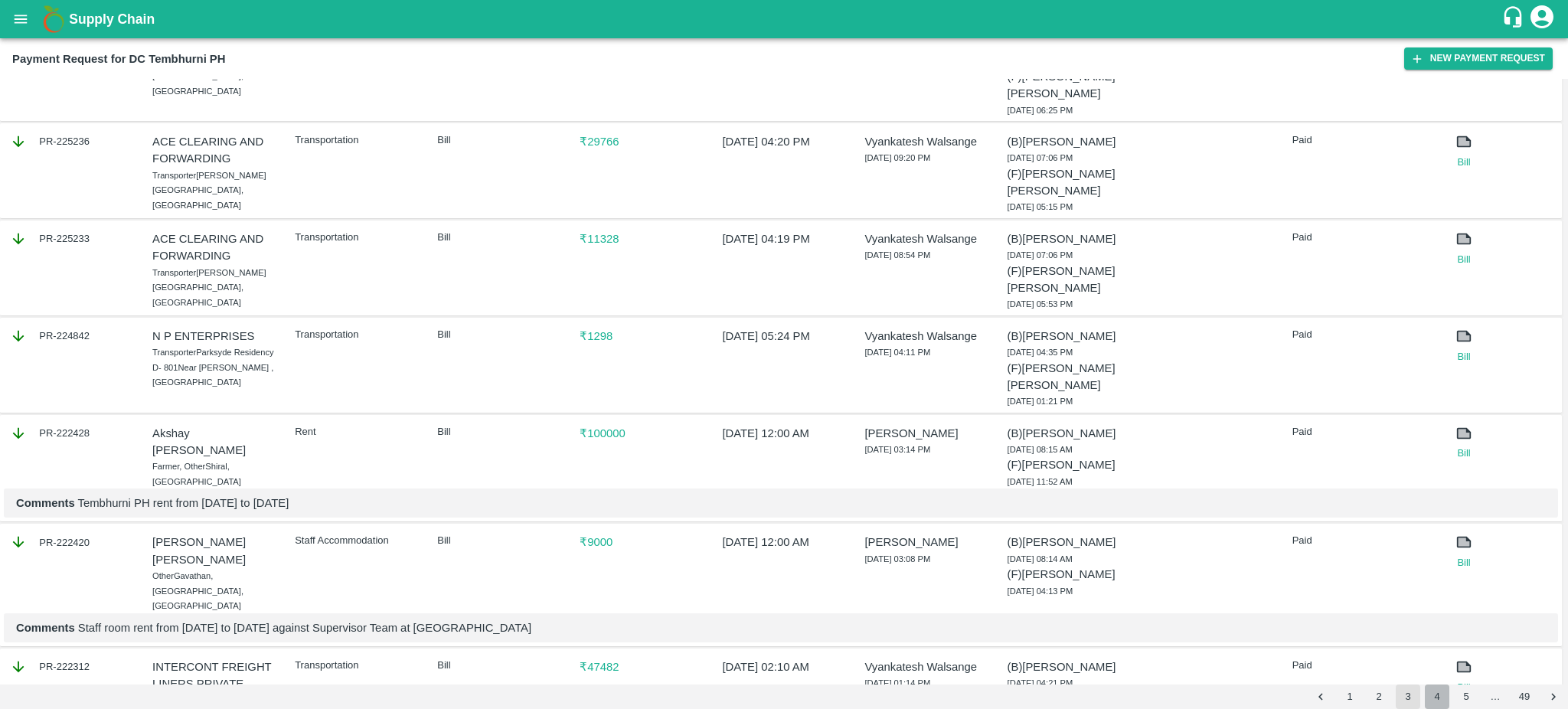
click at [1435, 698] on button "4" at bounding box center [1438, 697] width 25 height 25
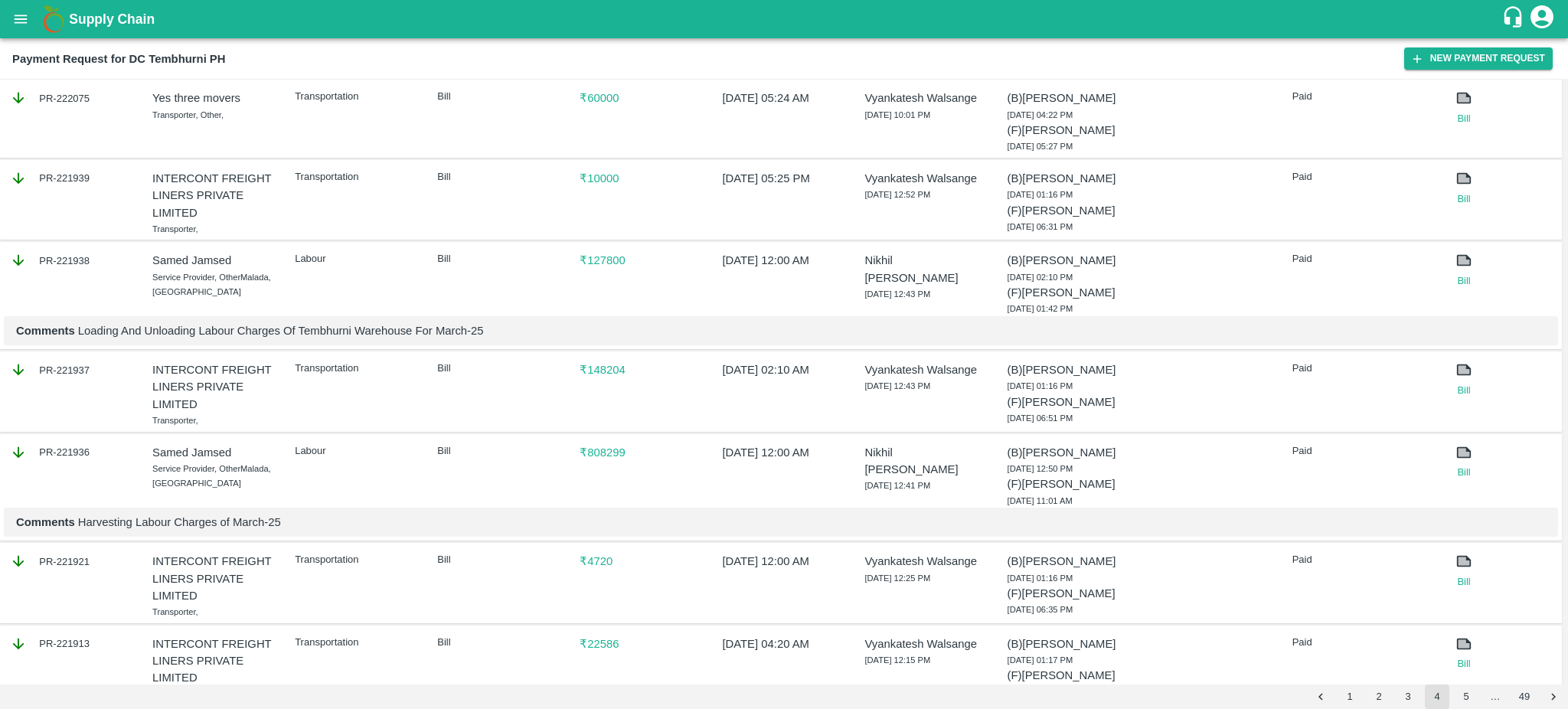
scroll to position [1987, 0]
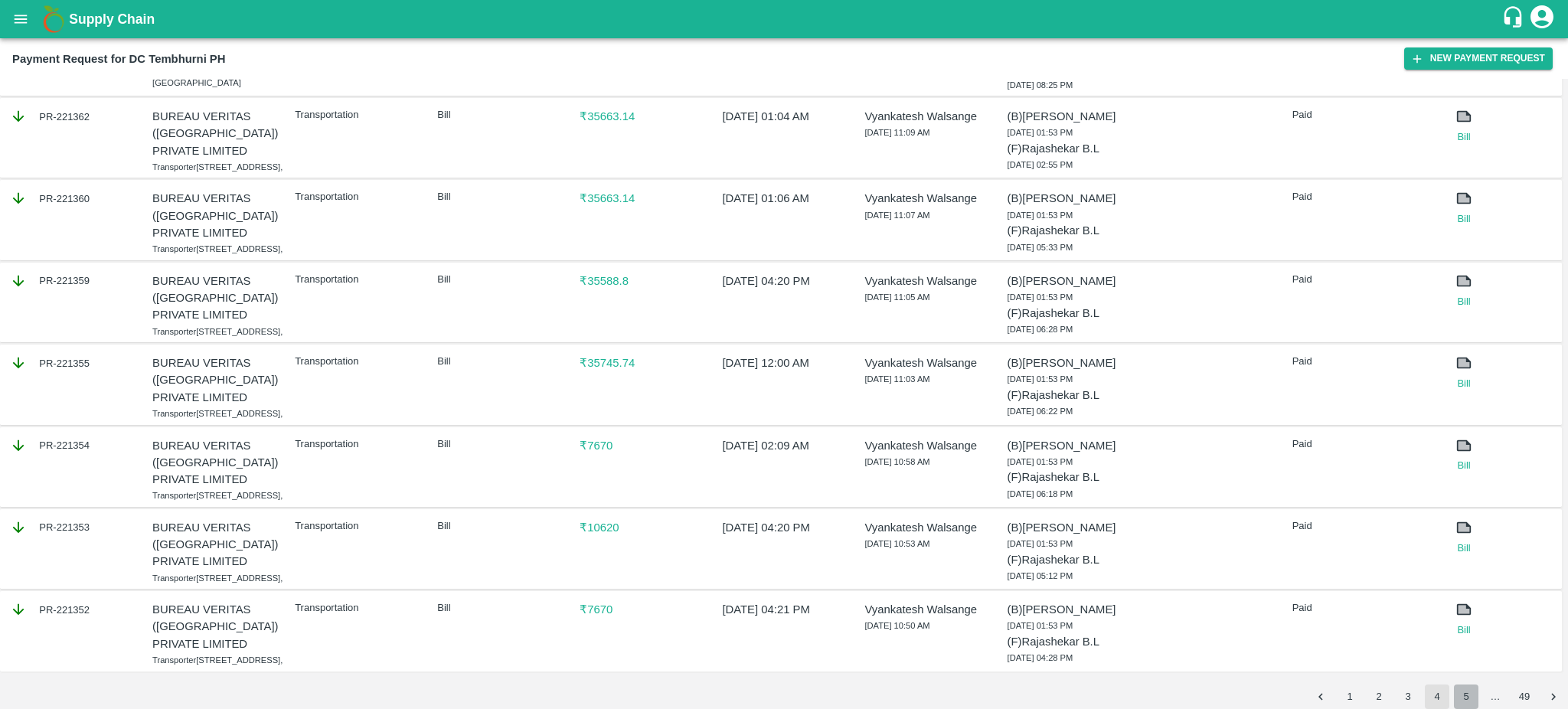
click at [1463, 695] on button "5" at bounding box center [1467, 697] width 25 height 25
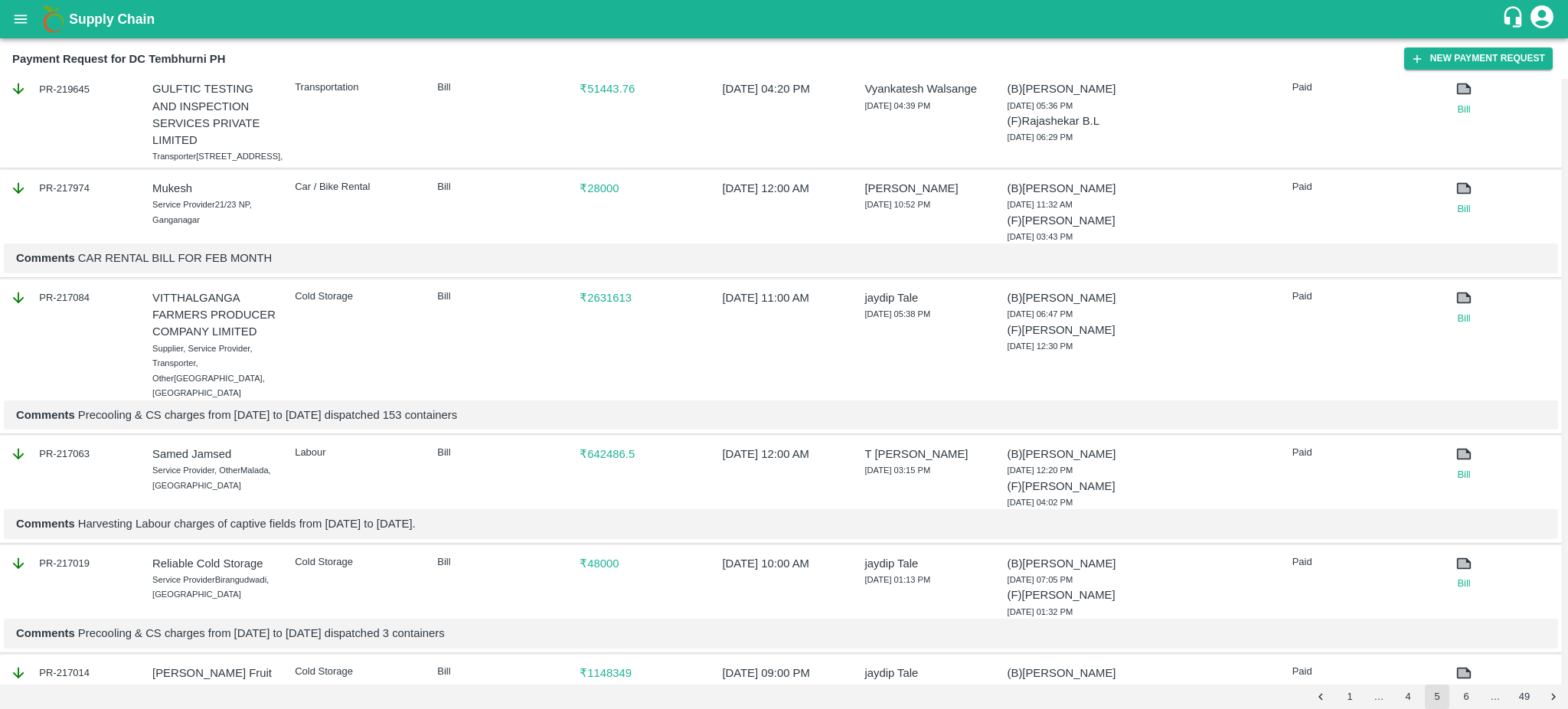
scroll to position [1165, 0]
click at [1463, 117] on link "Bill" at bounding box center [1465, 109] width 59 height 15
click at [21, 15] on icon "open drawer" at bounding box center [21, 18] width 13 height 9
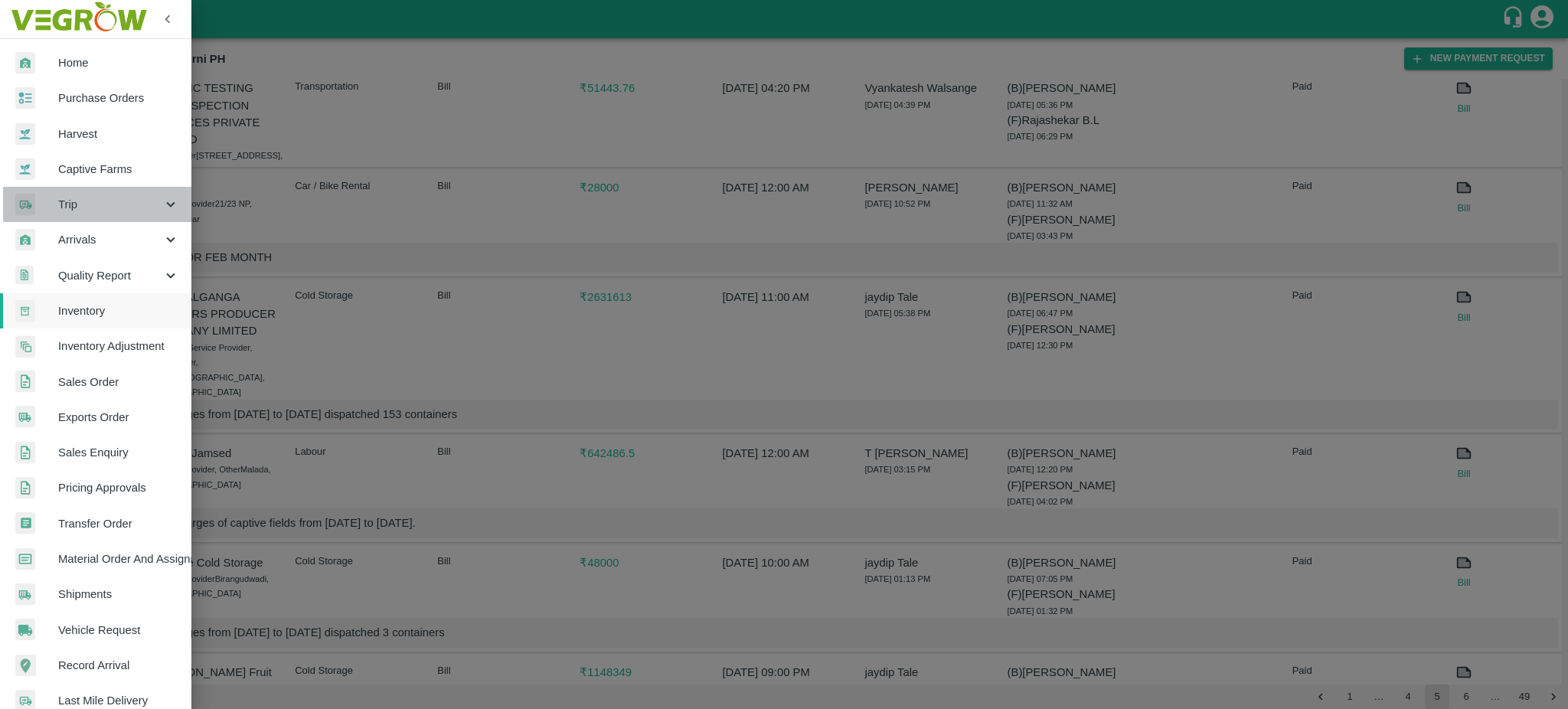
click at [75, 201] on span "Trip" at bounding box center [110, 205] width 104 height 17
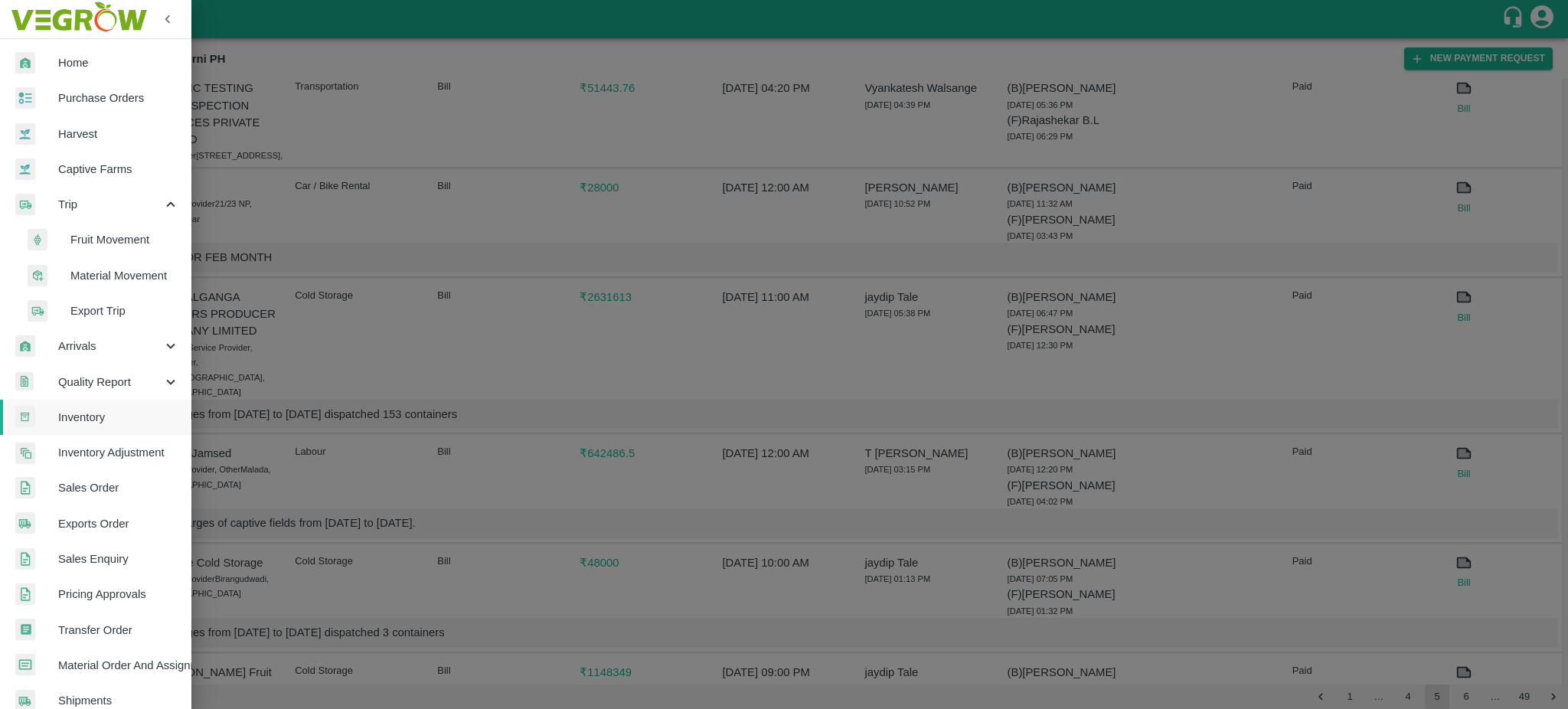
click at [105, 235] on span "Fruit Movement" at bounding box center [125, 240] width 109 height 17
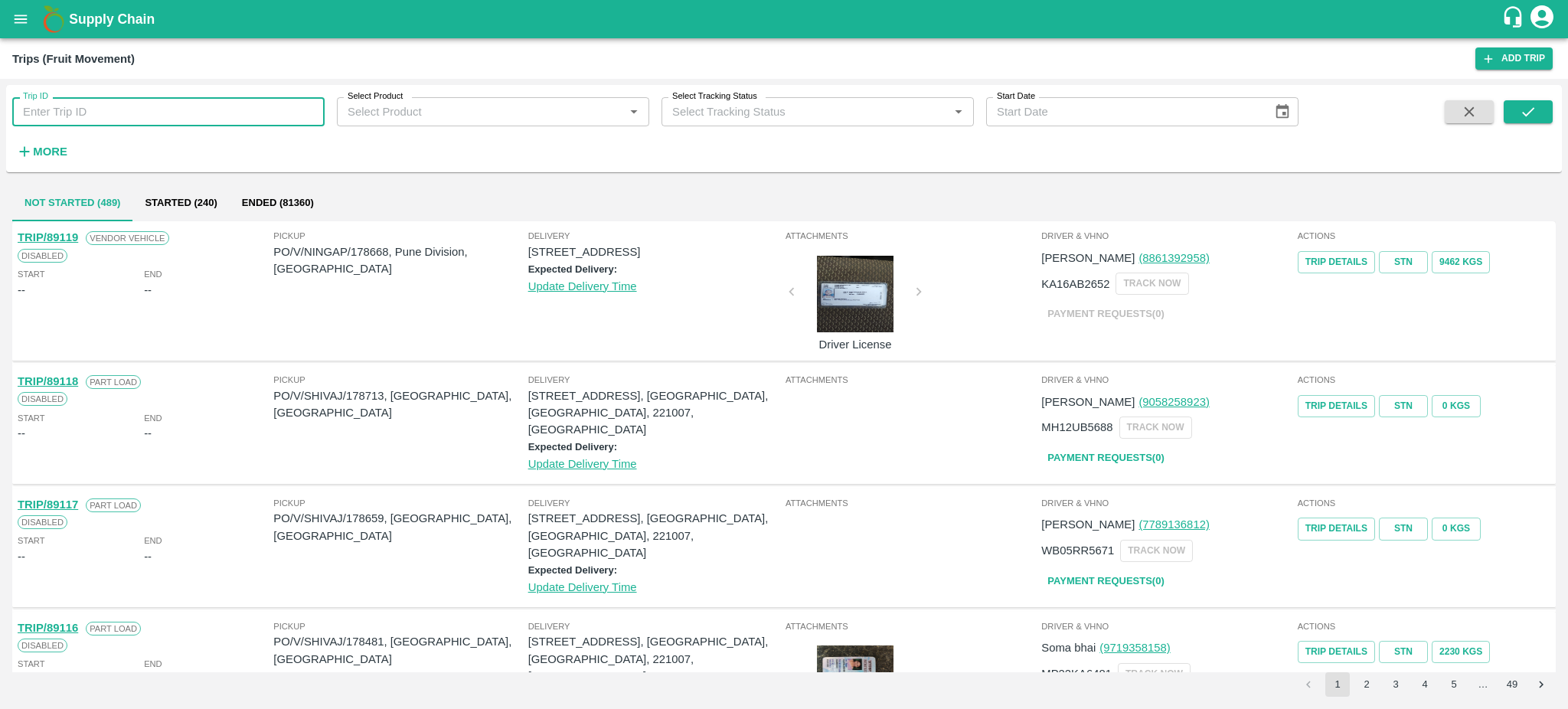
click at [56, 103] on input "Trip ID" at bounding box center [168, 112] width 312 height 29
type input "122"
click at [1523, 115] on icon "submit" at bounding box center [1529, 112] width 17 height 17
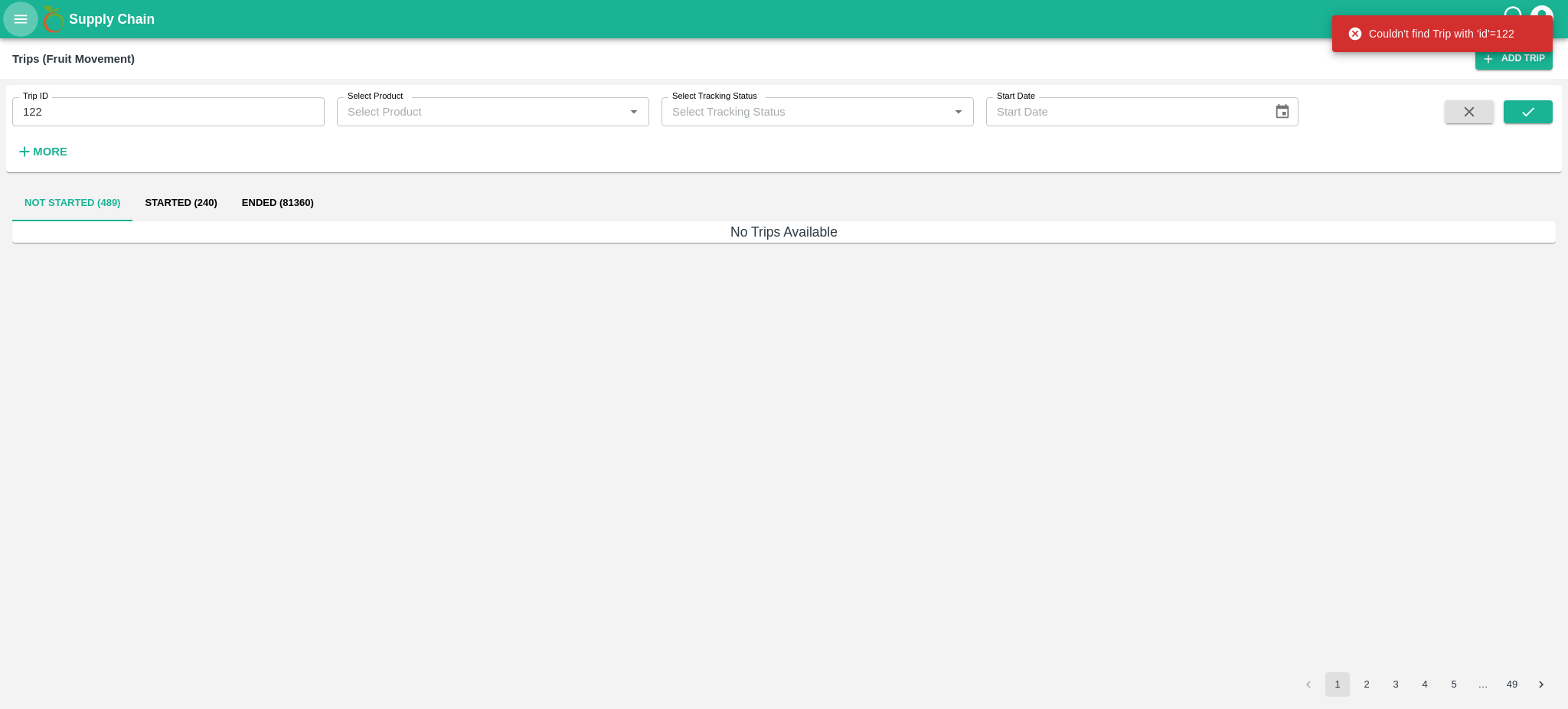
click at [22, 22] on icon "open drawer" at bounding box center [21, 18] width 13 height 9
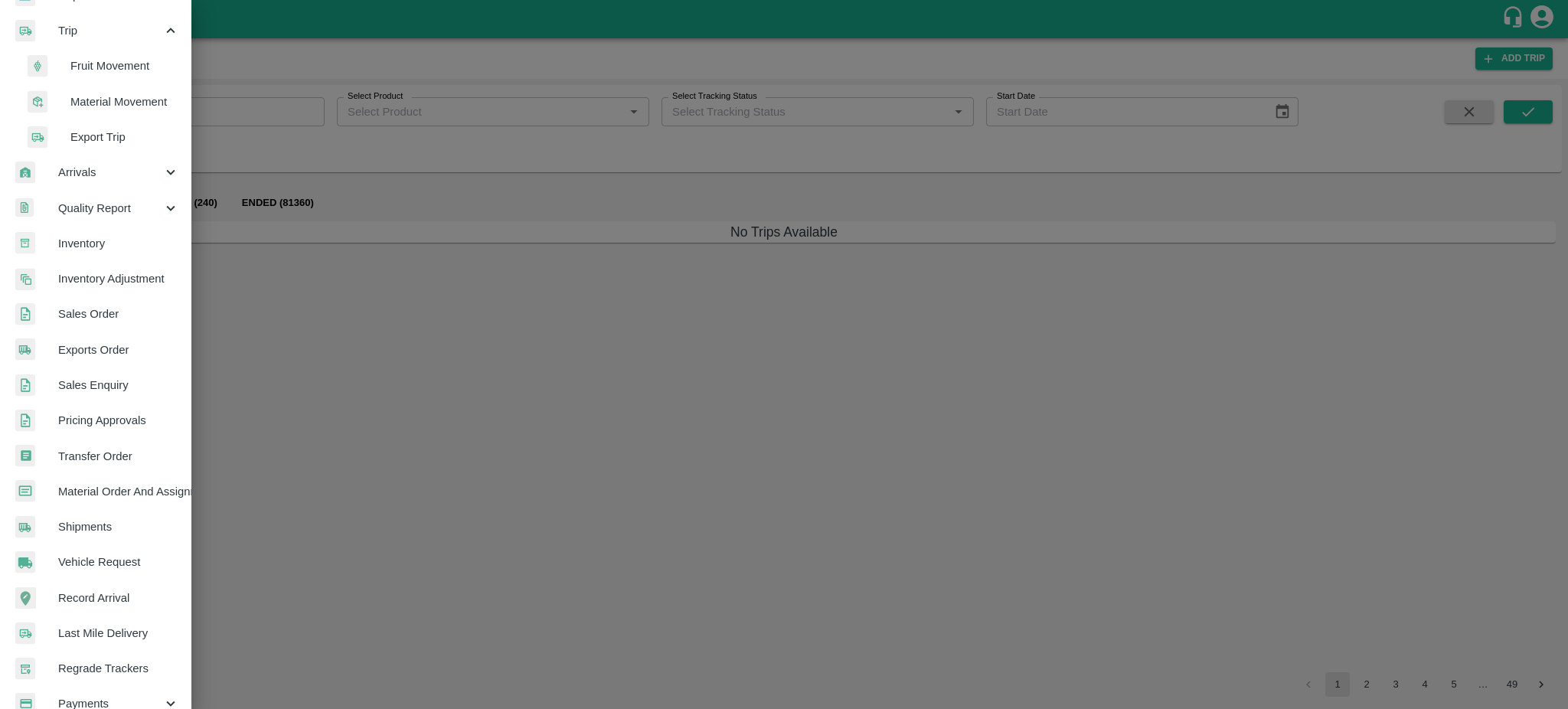
scroll to position [174, 0]
click at [101, 343] on span "Exports Order" at bounding box center [119, 350] width 121 height 17
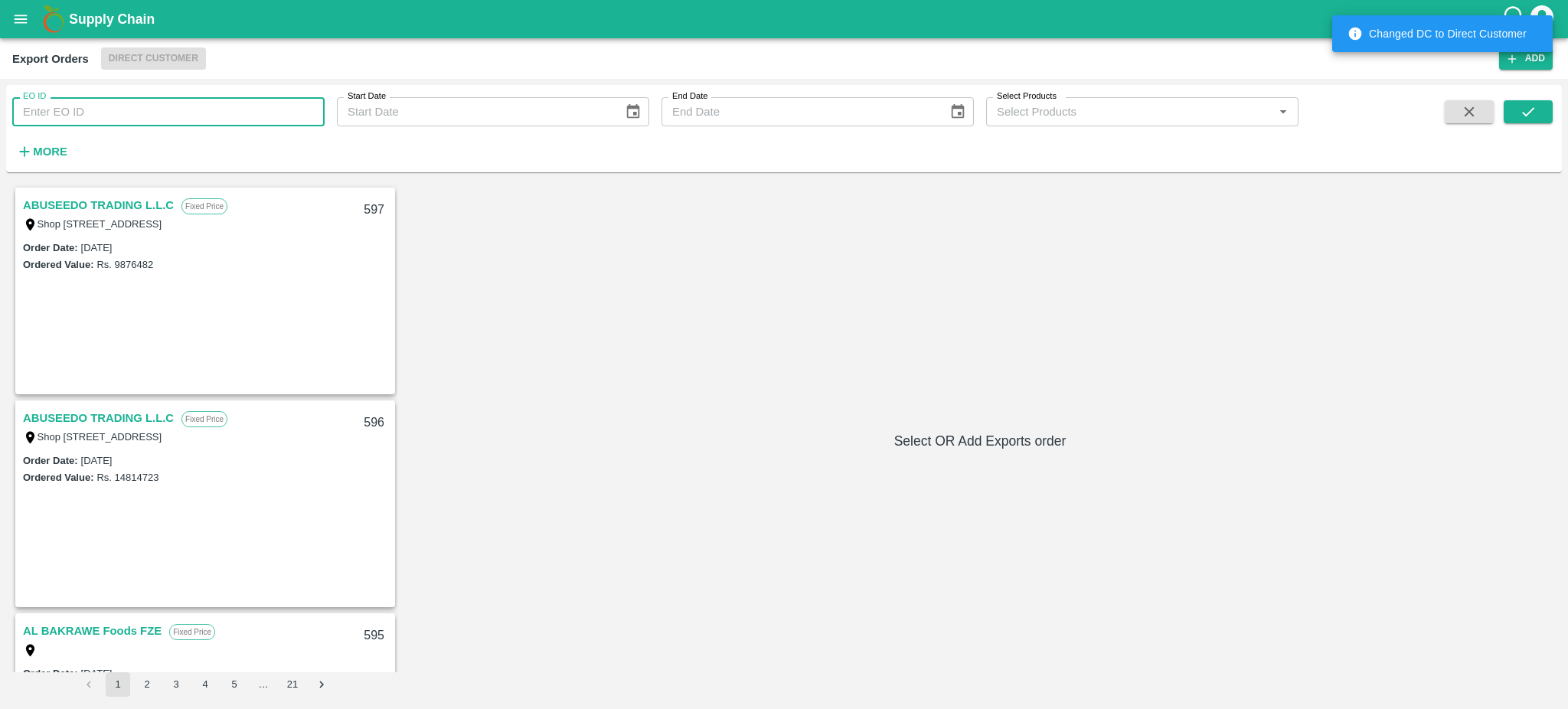
click at [67, 113] on input "EO ID" at bounding box center [168, 112] width 312 height 29
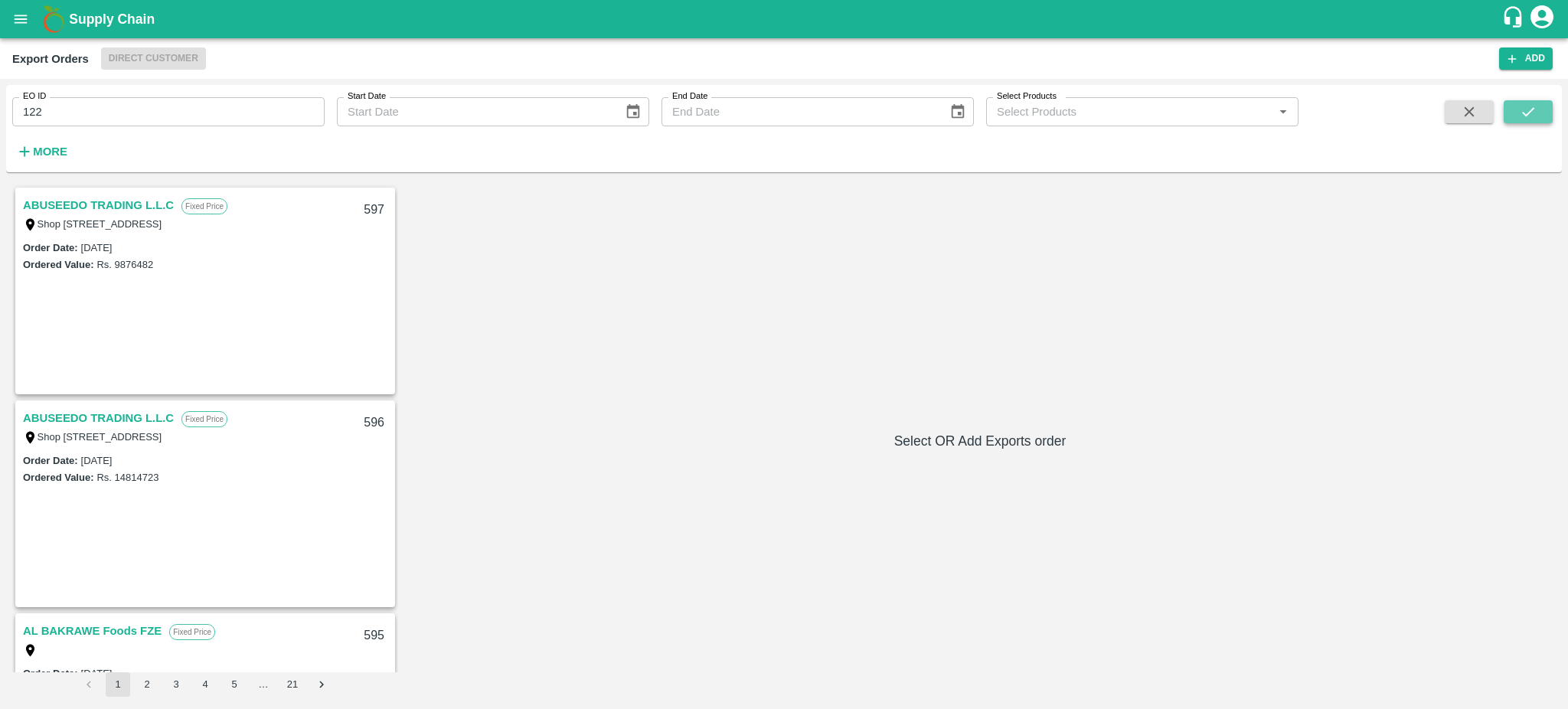
click at [1526, 110] on icon "submit" at bounding box center [1529, 112] width 17 height 17
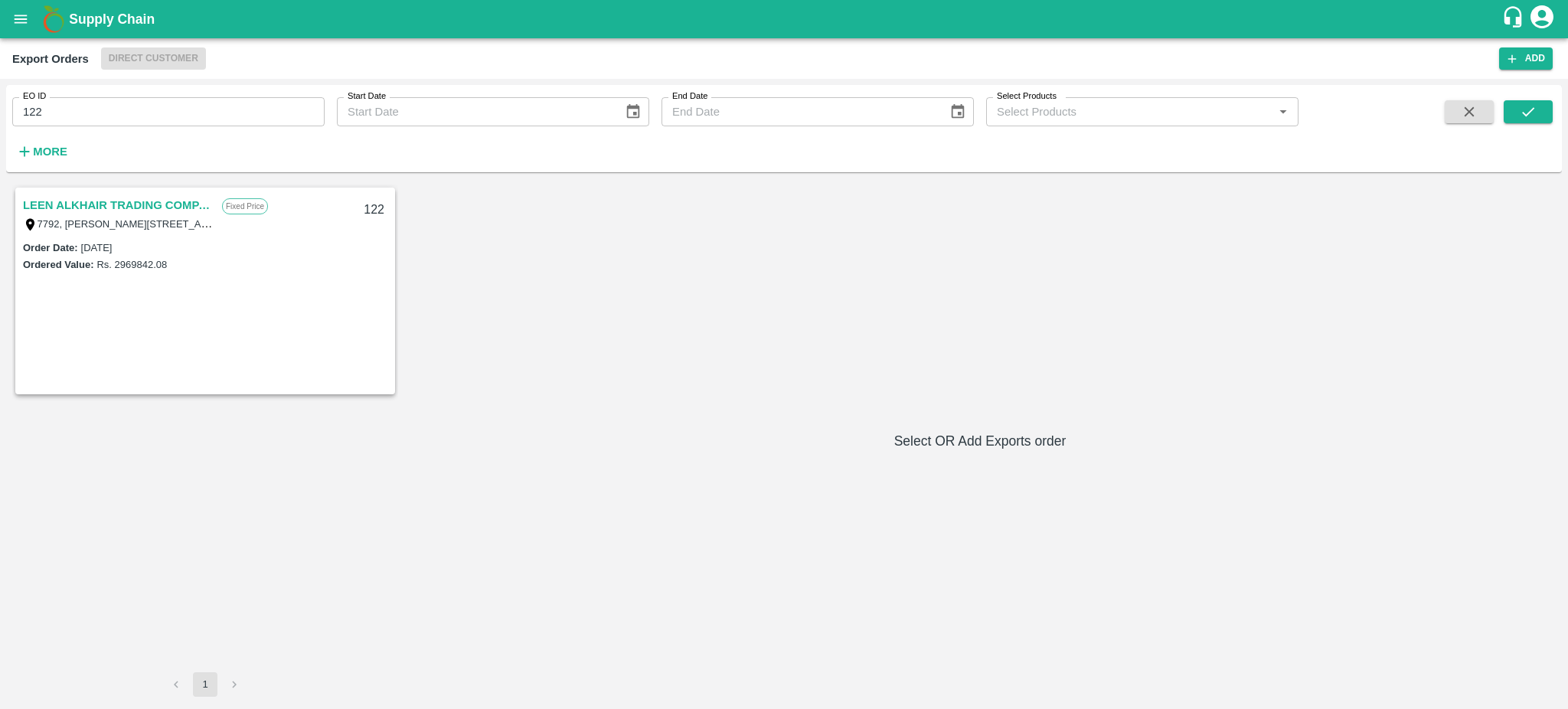
click at [114, 200] on link "LEEN ALKHAIR TRADING COMPANY" at bounding box center [119, 205] width 191 height 20
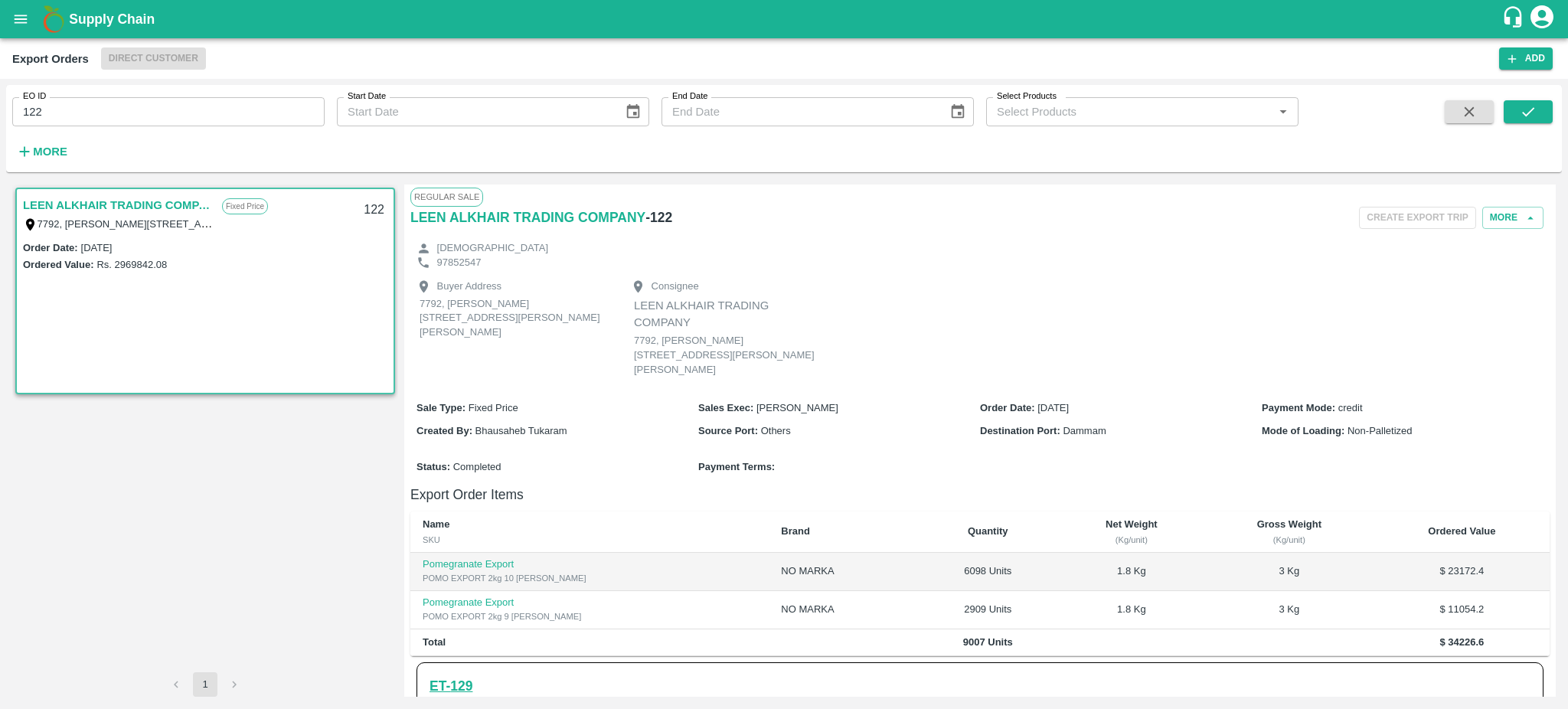
click at [436, 681] on h6 "ET- 129" at bounding box center [451, 686] width 43 height 21
click at [82, 101] on input "122" at bounding box center [168, 112] width 312 height 29
type input "122"
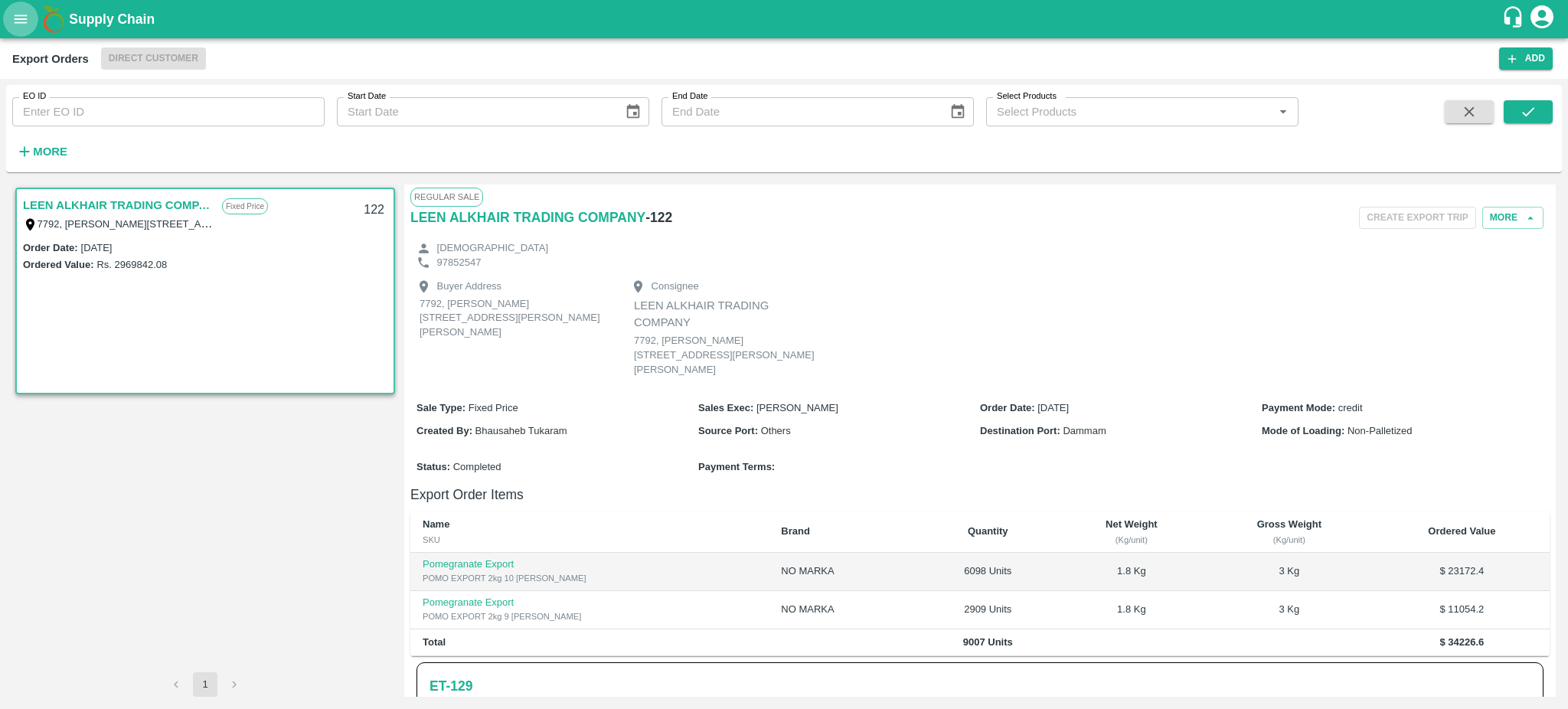
click at [21, 21] on icon "open drawer" at bounding box center [21, 19] width 17 height 17
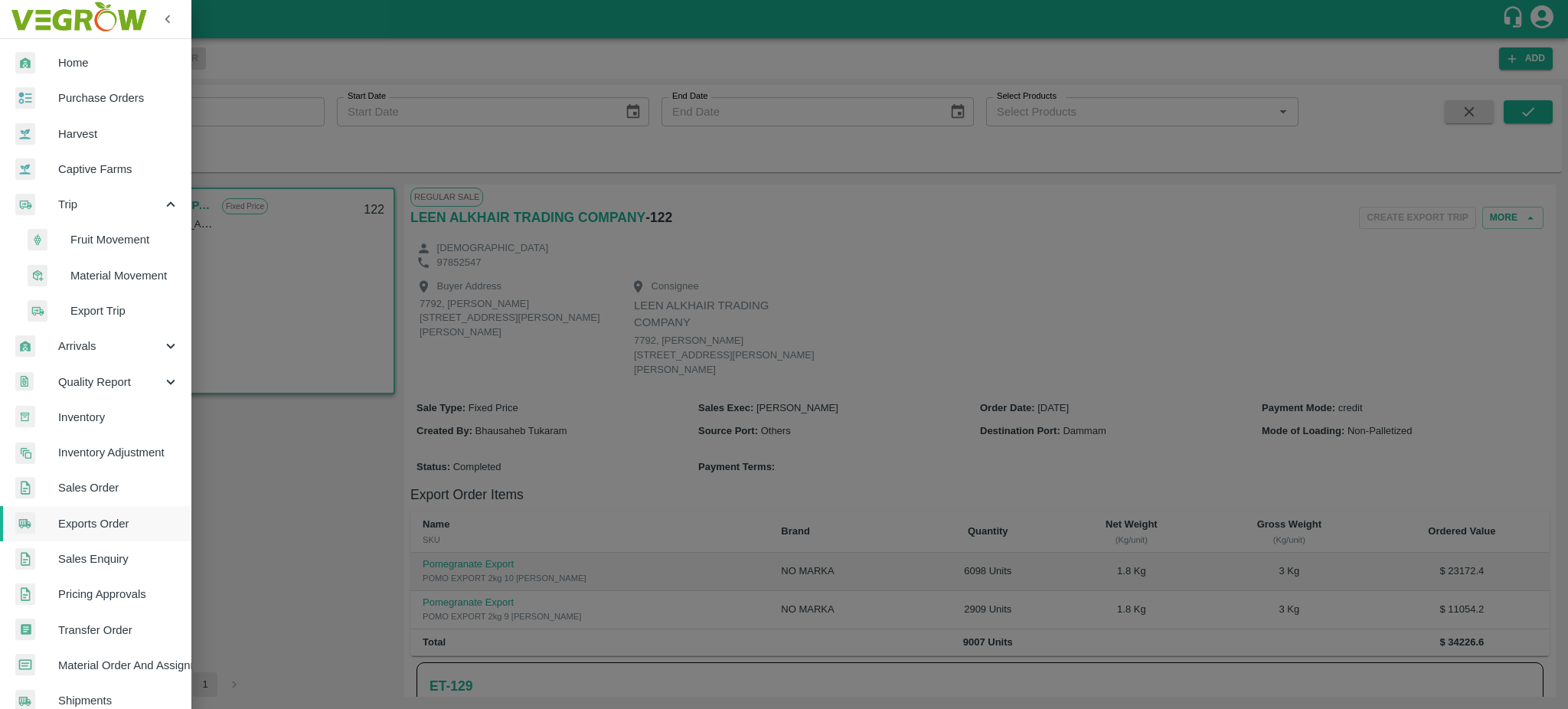
scroll to position [268, 0]
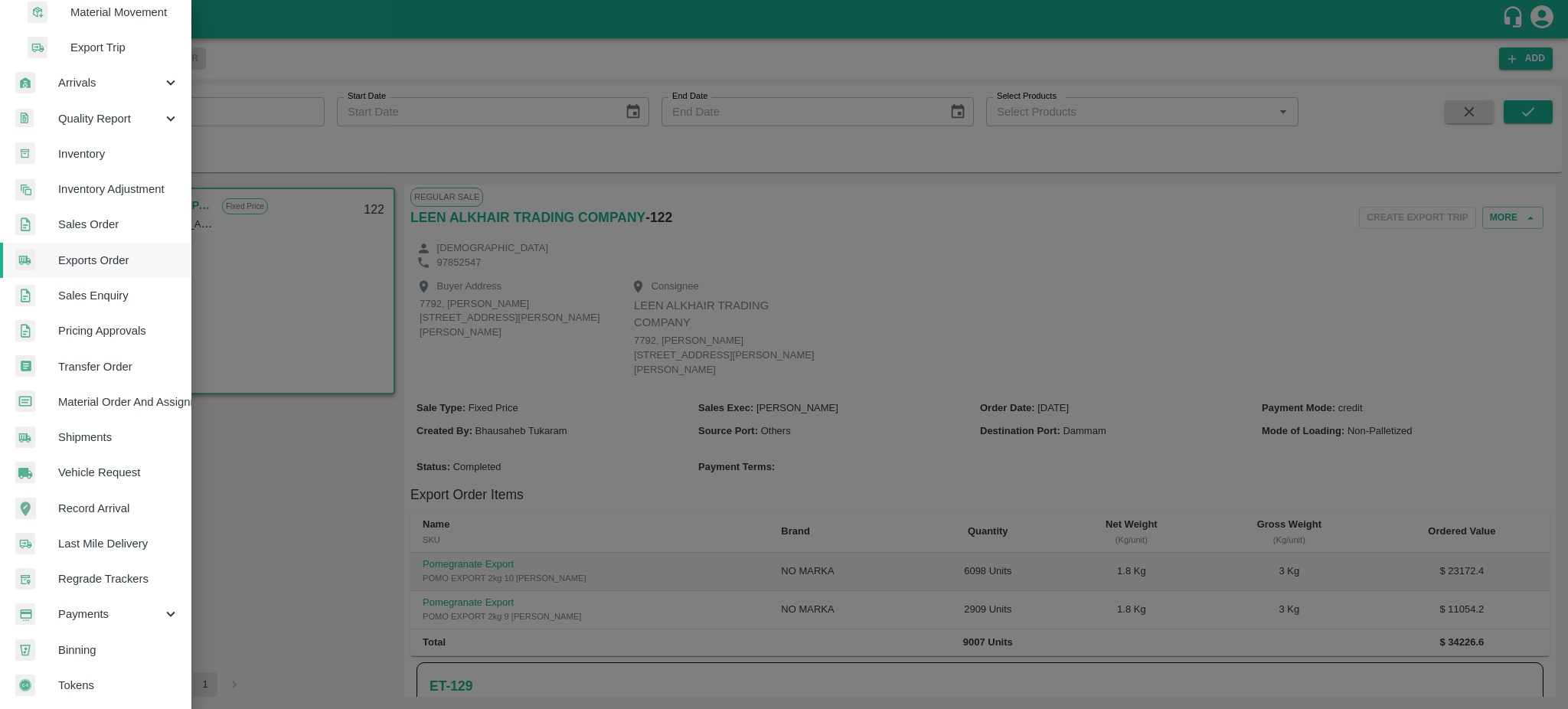
click at [67, 610] on span "Payments" at bounding box center [110, 614] width 104 height 17
click at [121, 644] on span "My Payment Requests" at bounding box center [125, 646] width 109 height 17
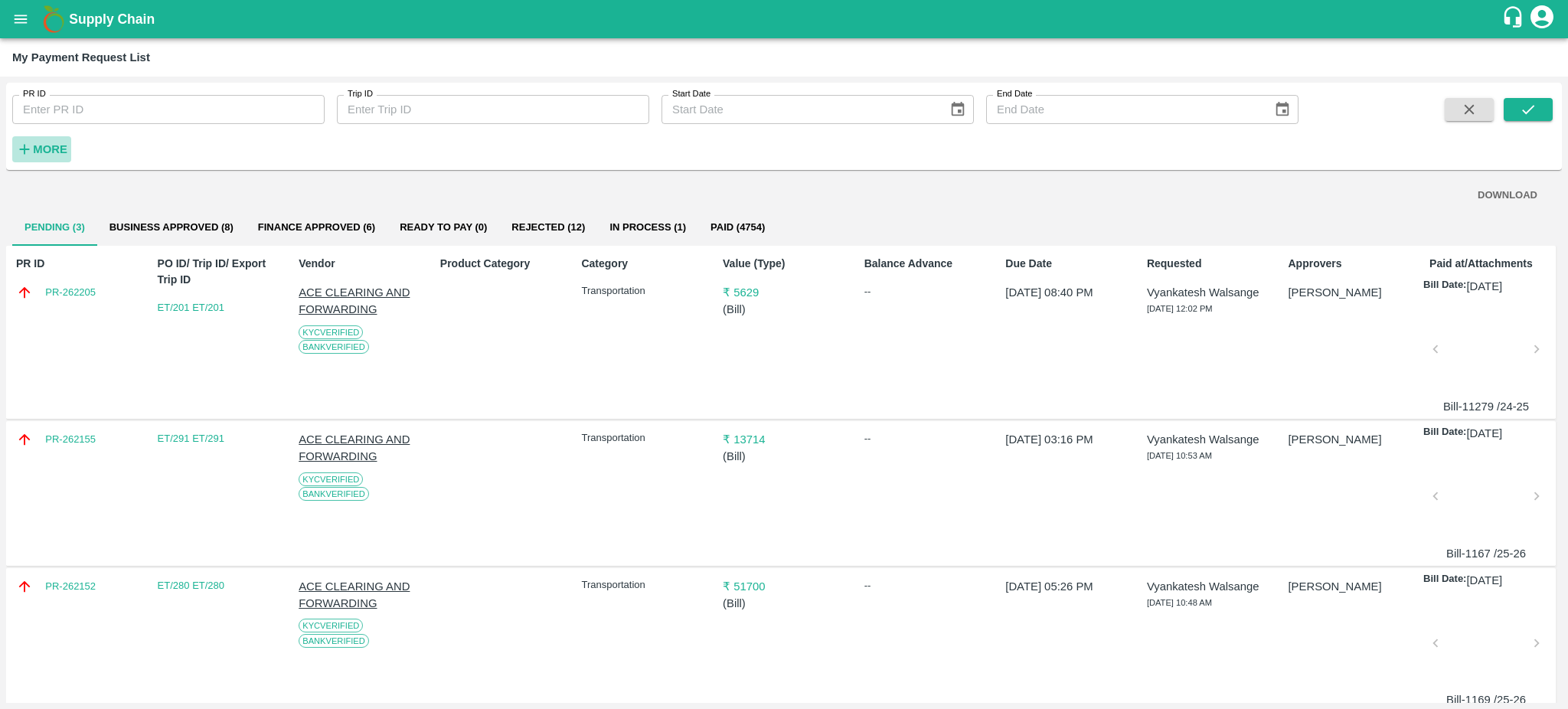
click at [45, 153] on strong "More" at bounding box center [50, 149] width 34 height 12
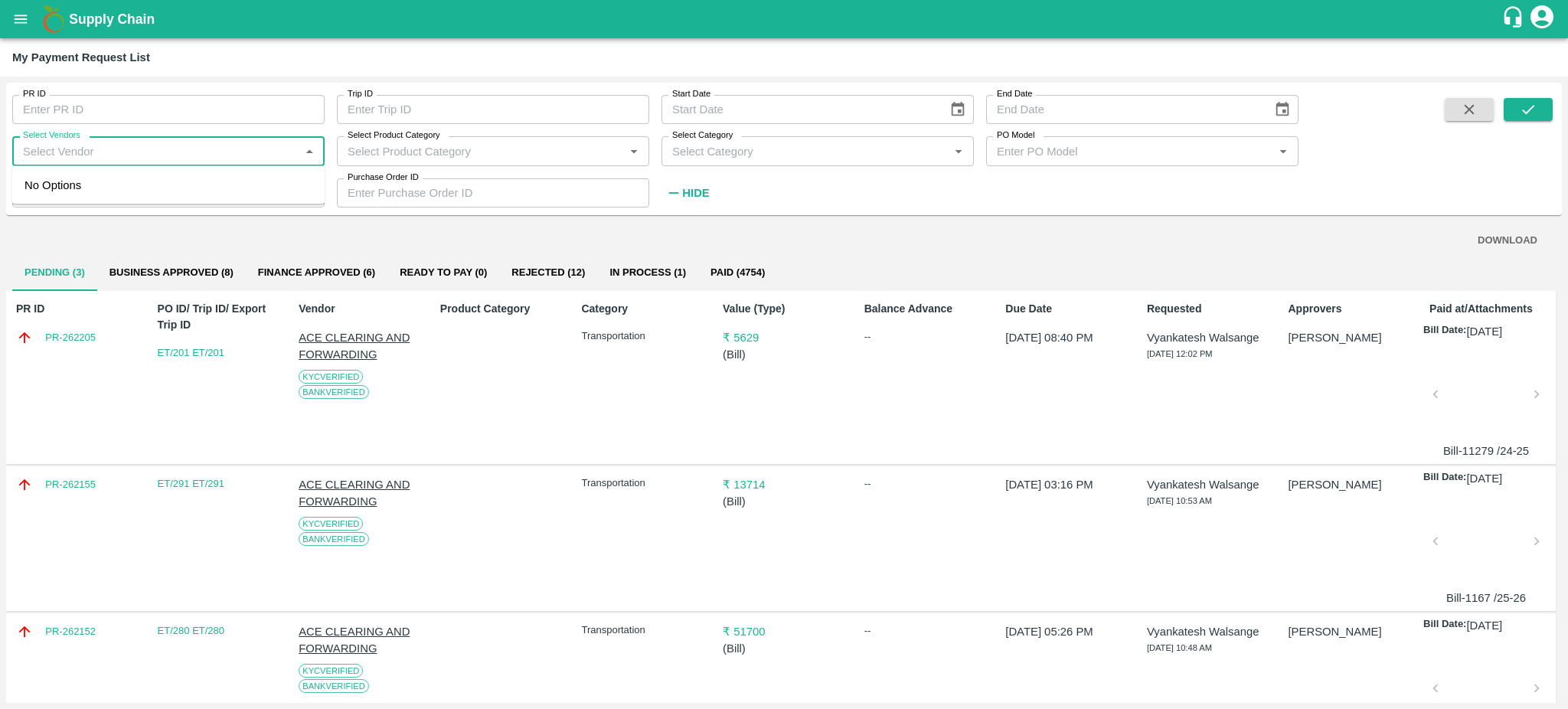
click at [109, 153] on input "Select Vendors" at bounding box center [156, 150] width 278 height 20
click at [97, 232] on div "GULFTIC TESTING AND INSPECTION SERVICES PRIVATE LIMITED-Transporter" at bounding box center [171, 237] width 281 height 34
type input "GULFTIC TESTING AND INSPECTION SERVICES PRIVATE LIMITED-Transporter"
click at [1513, 111] on button "submit" at bounding box center [1528, 109] width 49 height 23
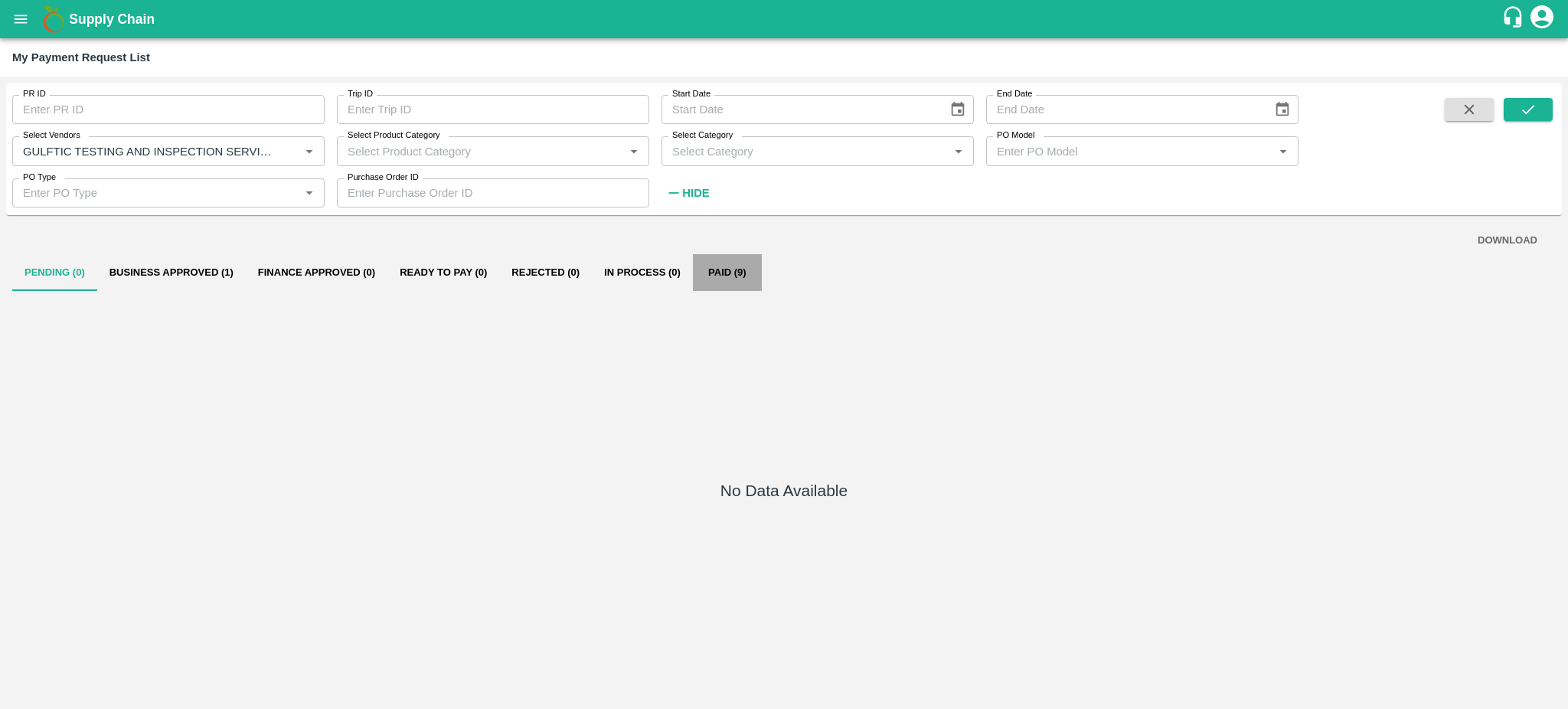
click at [715, 276] on button "Paid (9)" at bounding box center [728, 273] width 69 height 36
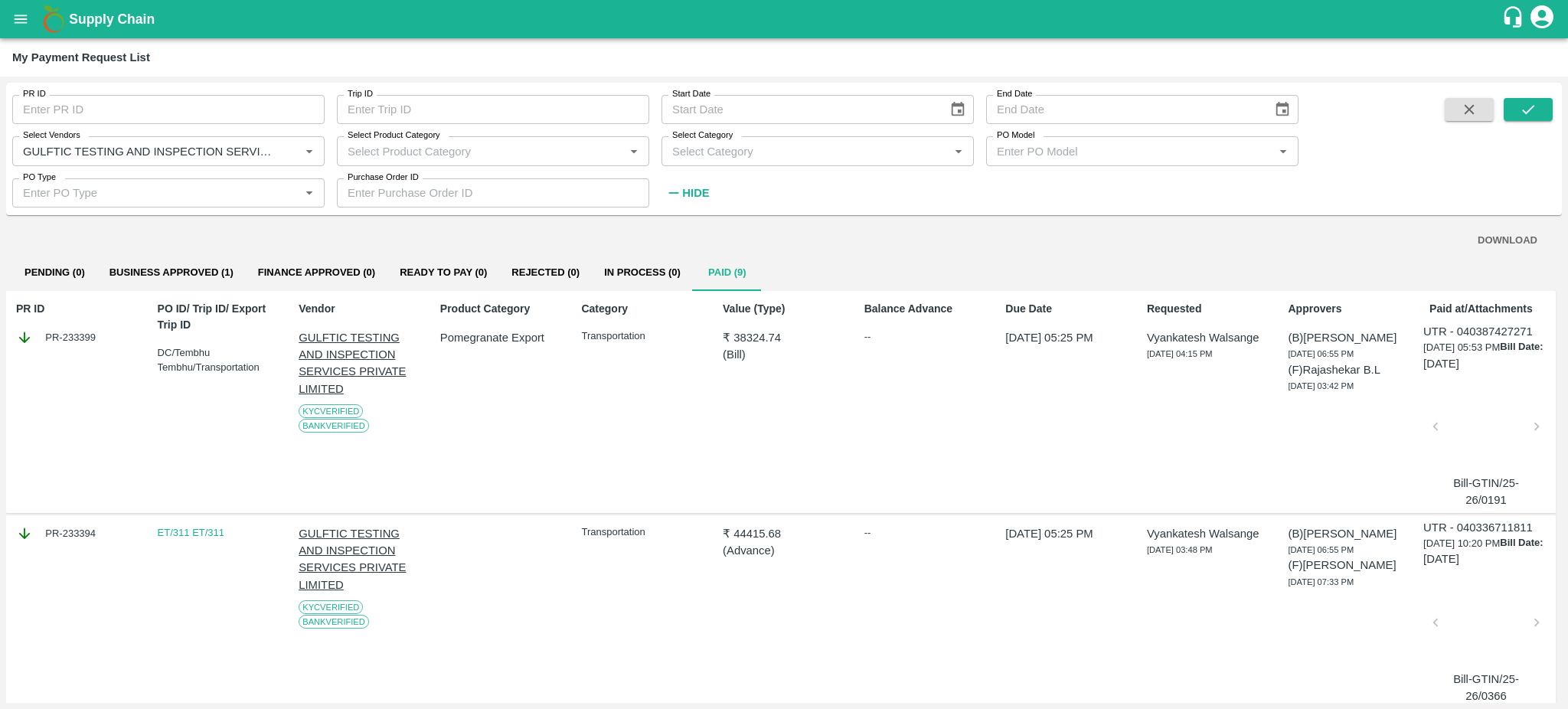
click at [1470, 403] on div at bounding box center [1486, 431] width 89 height 81
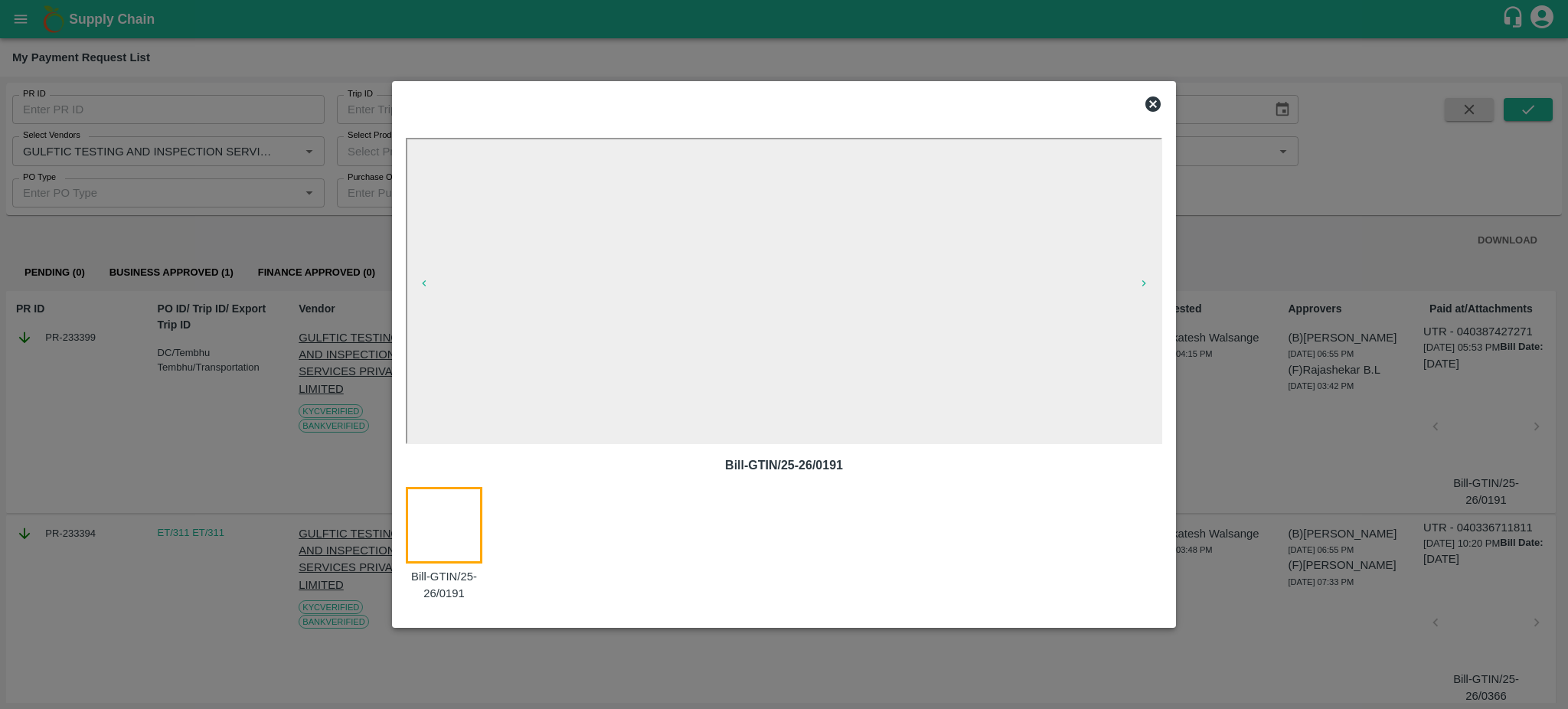
click at [1150, 109] on icon at bounding box center [1154, 104] width 15 height 15
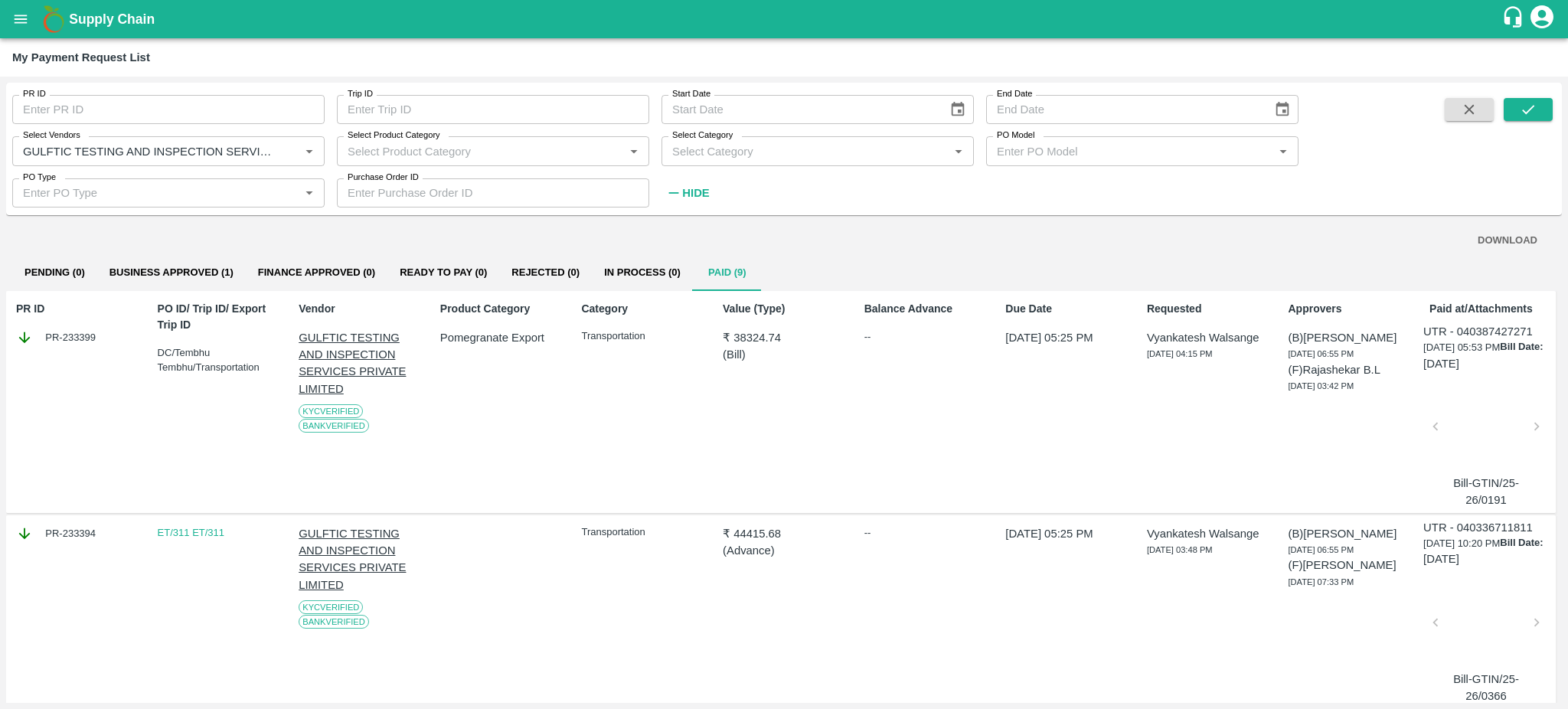
click at [1471, 624] on div at bounding box center [1486, 627] width 89 height 81
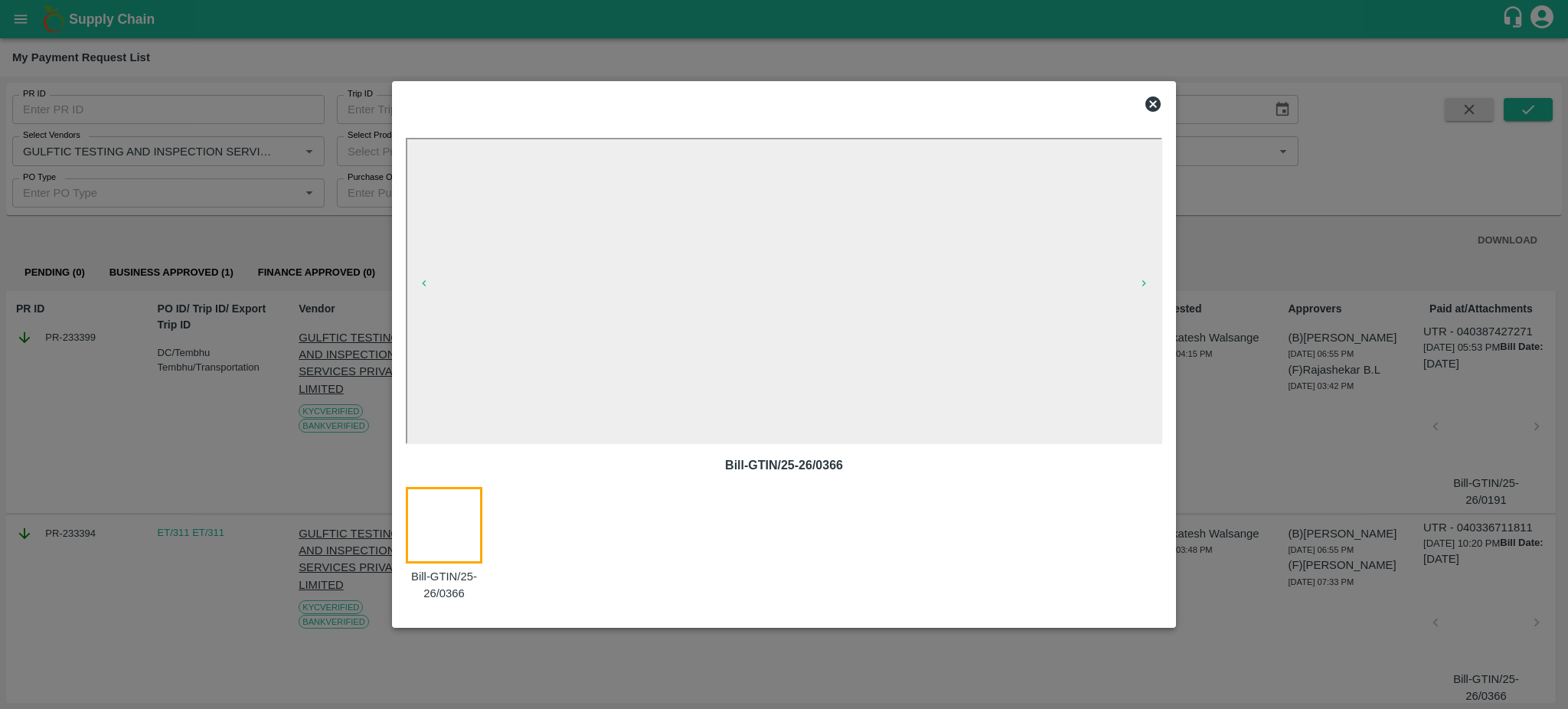
click at [193, 616] on div at bounding box center [784, 354] width 1568 height 709
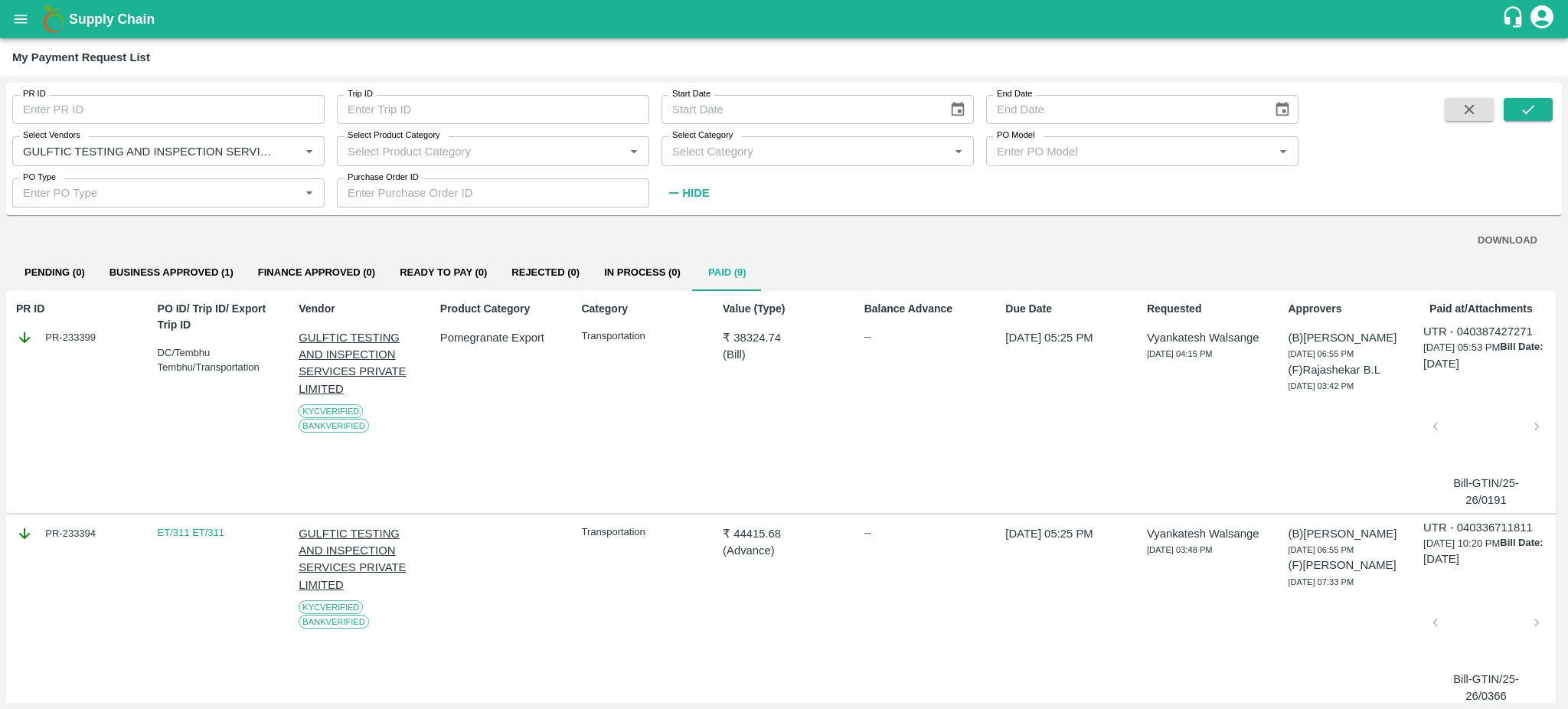
click at [1474, 620] on div at bounding box center [1486, 627] width 89 height 81
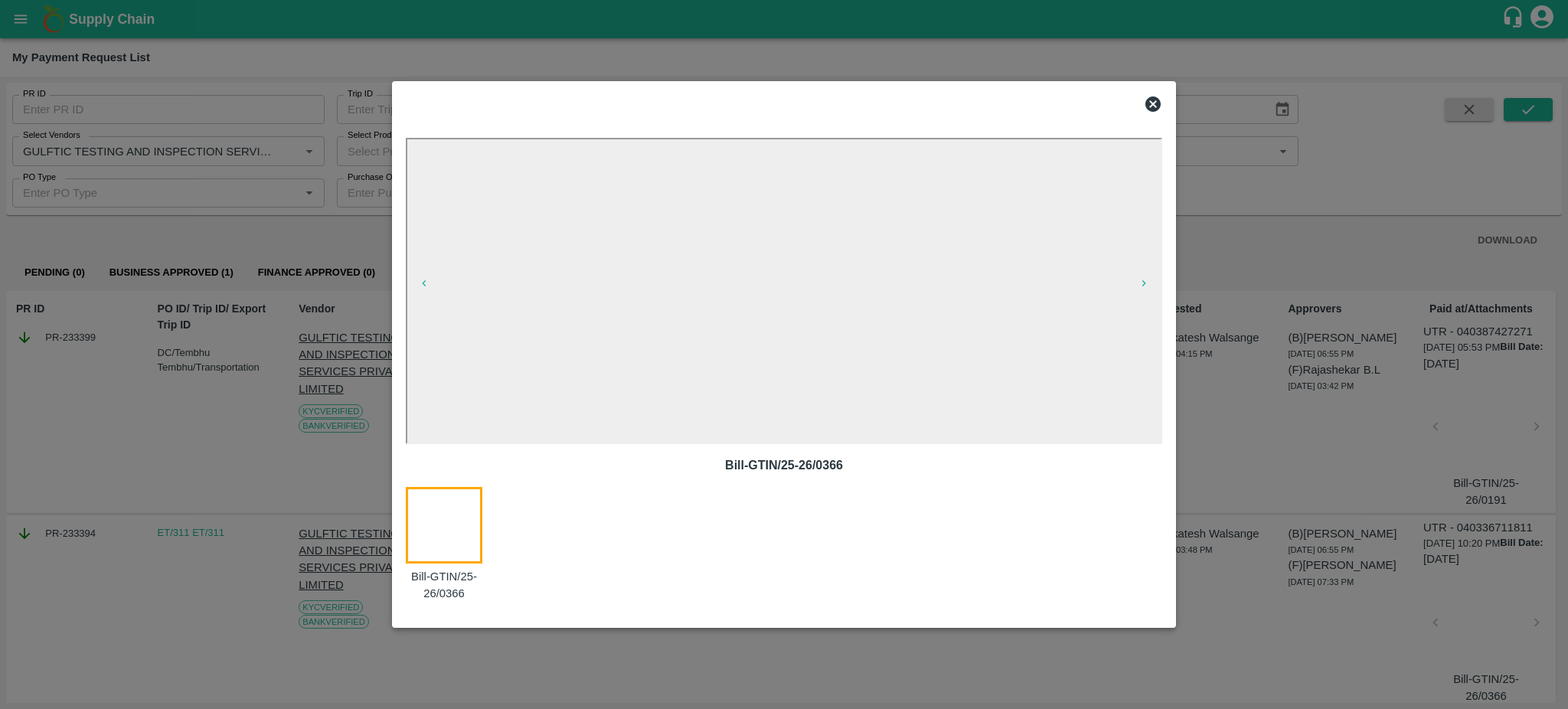
click at [1158, 442] on iframe at bounding box center [784, 291] width 756 height 306
click at [107, 587] on div at bounding box center [784, 354] width 1568 height 709
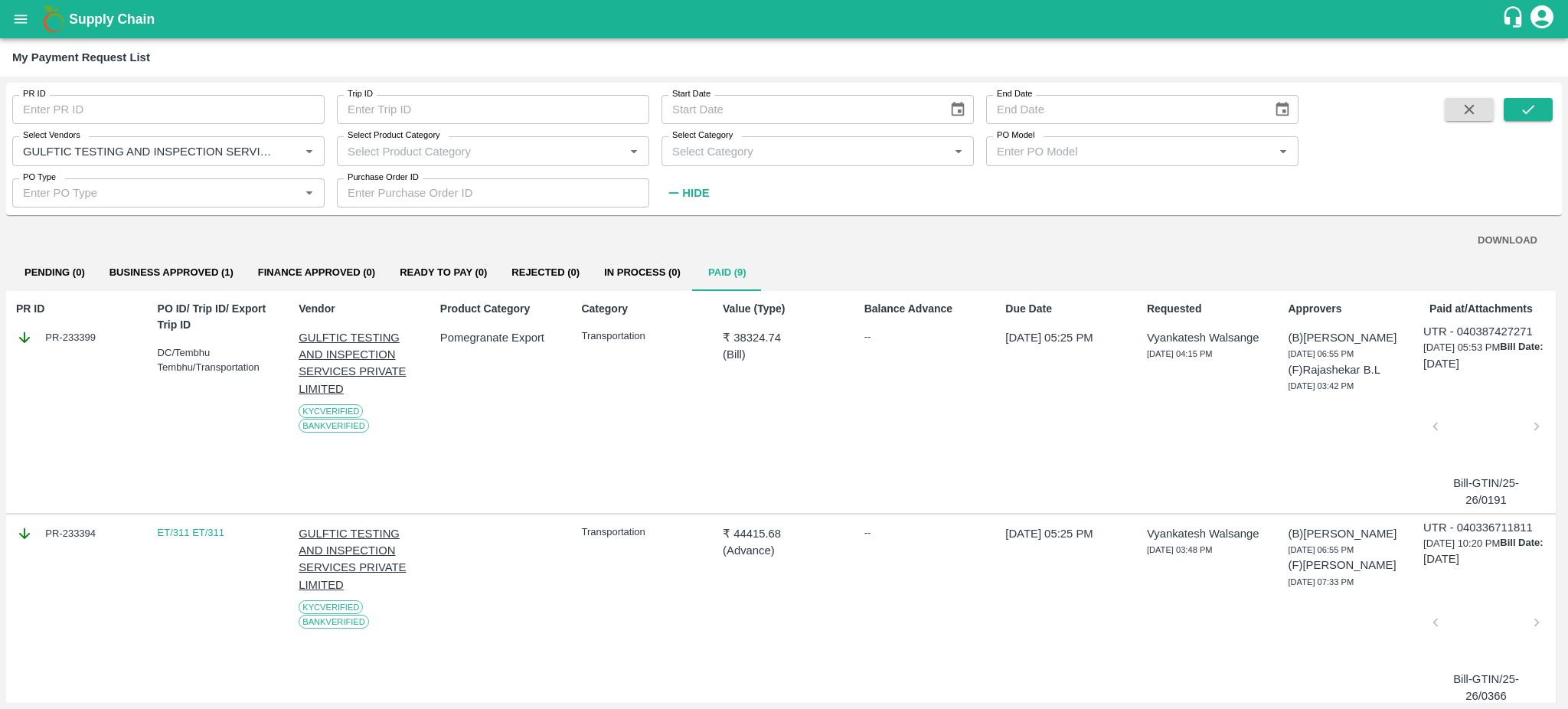
drag, startPoint x: 109, startPoint y: 539, endPoint x: 95, endPoint y: 532, distance: 15.7
click at [95, 532] on div "PR-233394" at bounding box center [78, 534] width 123 height 17
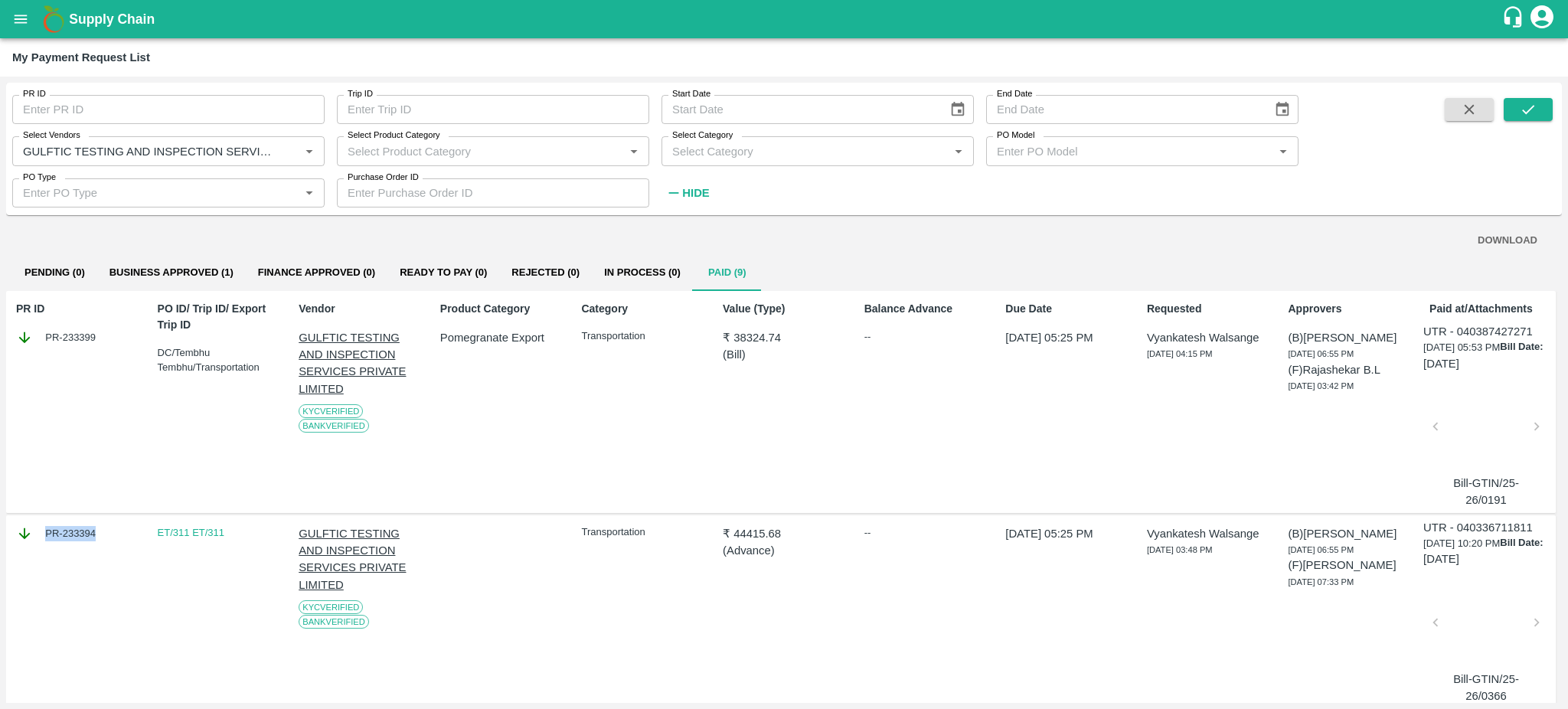
copy div "PR-233394"
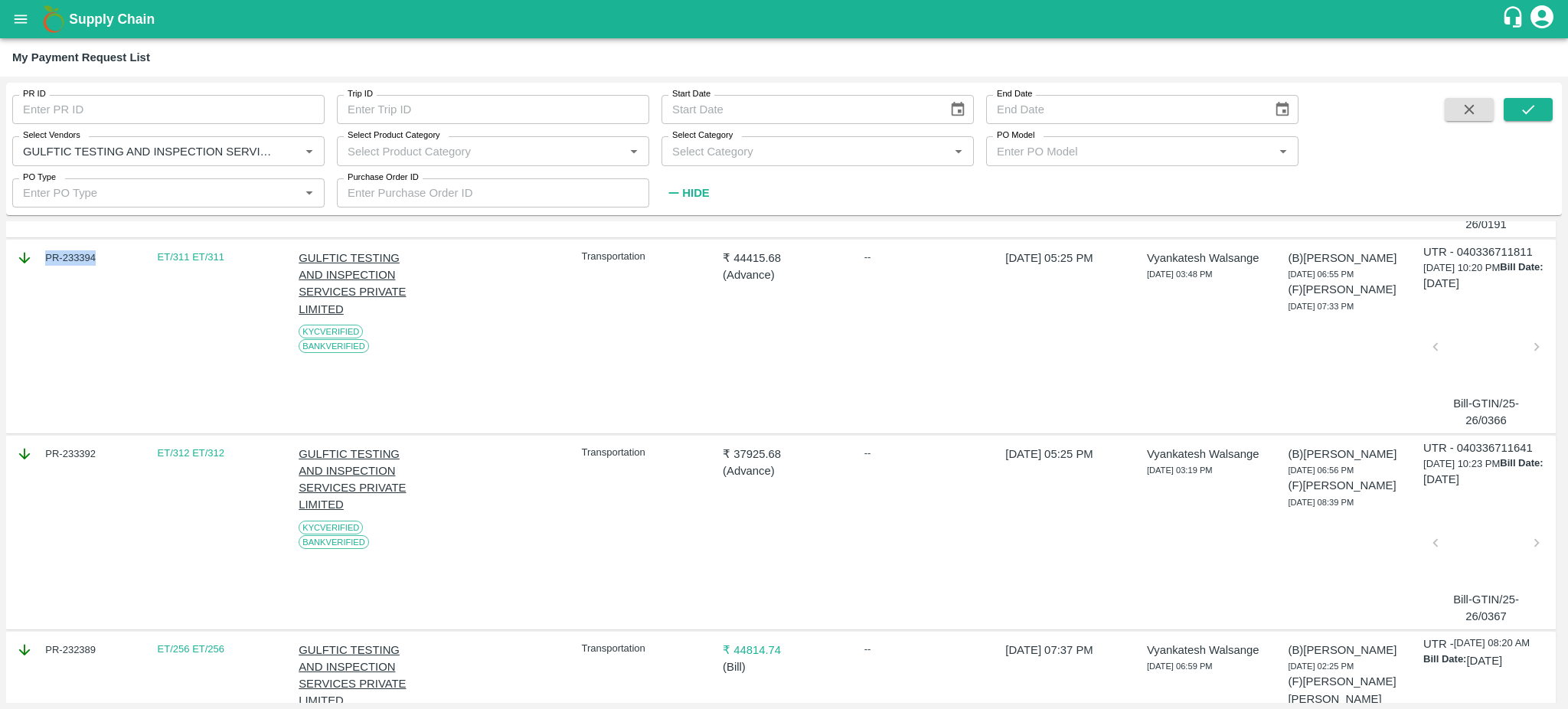
scroll to position [277, 0]
click at [1465, 541] on div at bounding box center [1486, 544] width 89 height 81
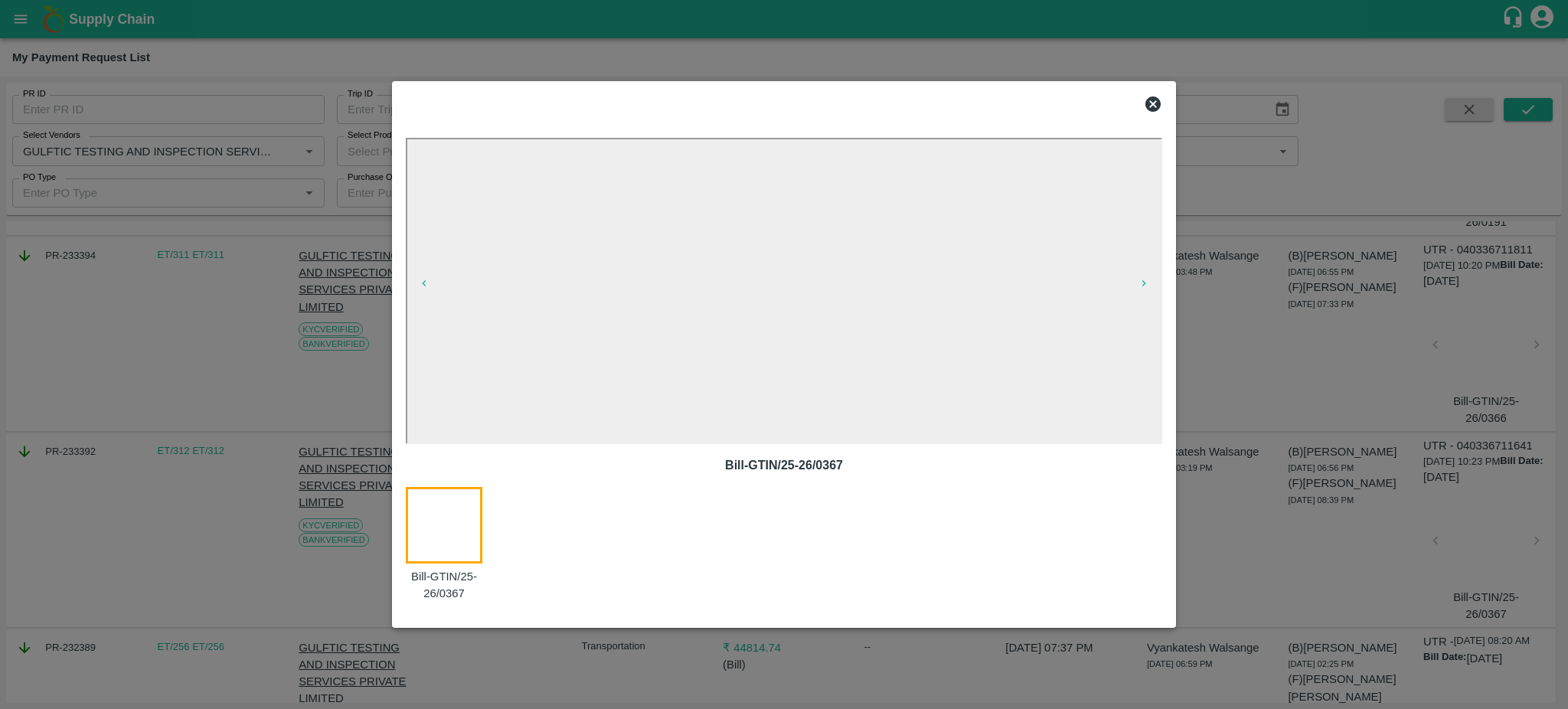
click at [139, 553] on div at bounding box center [784, 354] width 1568 height 709
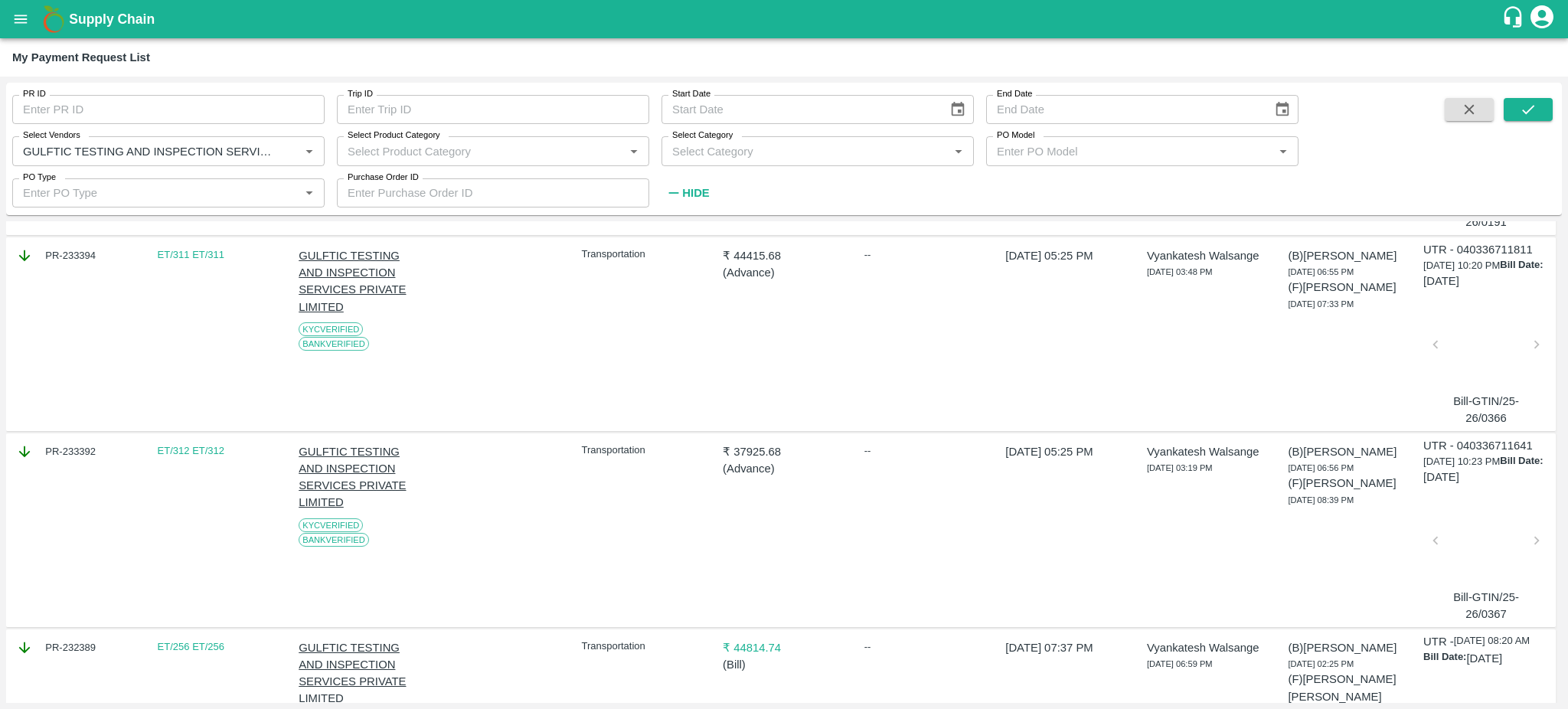
drag, startPoint x: 109, startPoint y: 453, endPoint x: 97, endPoint y: 447, distance: 13.4
click at [97, 447] on div "PR-233392" at bounding box center [78, 452] width 123 height 17
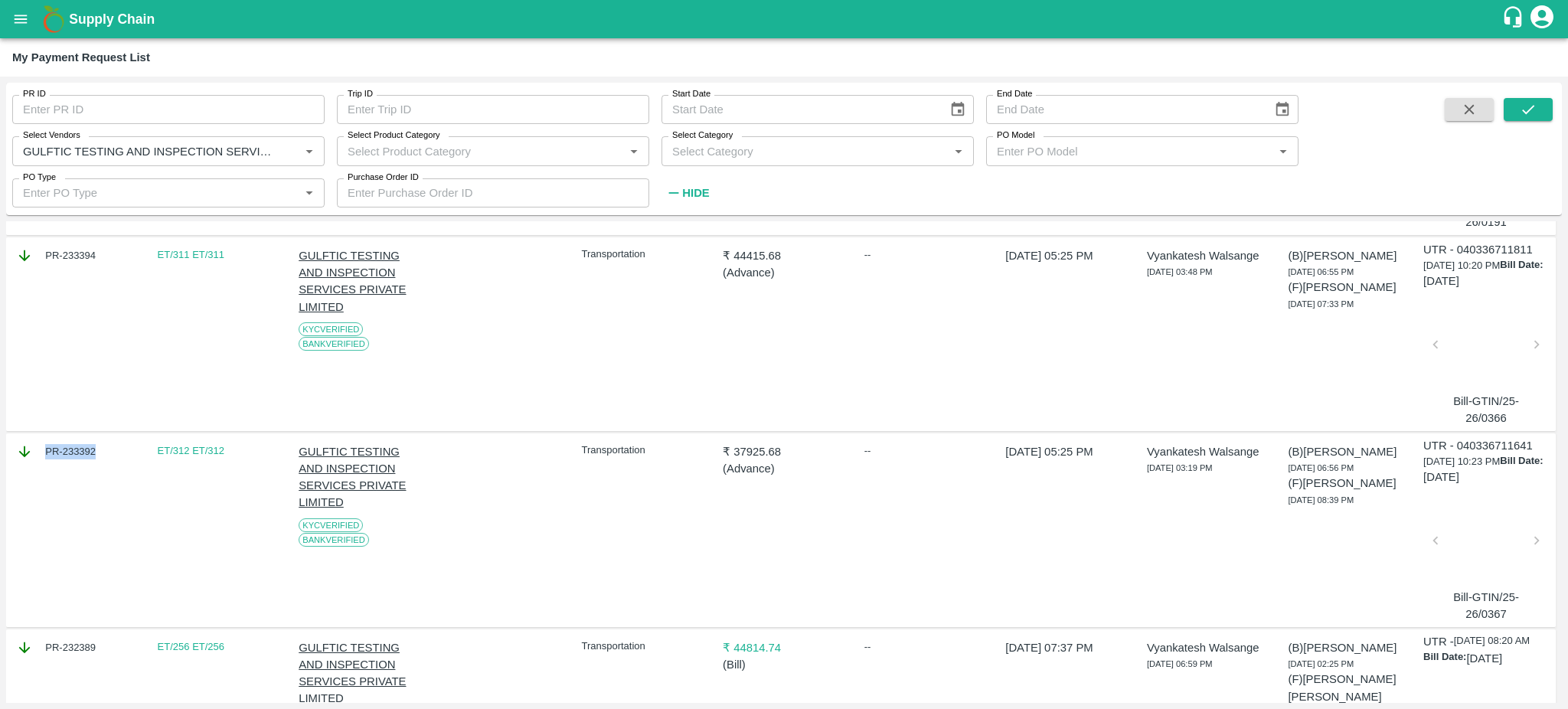
copy div "PR-233392"
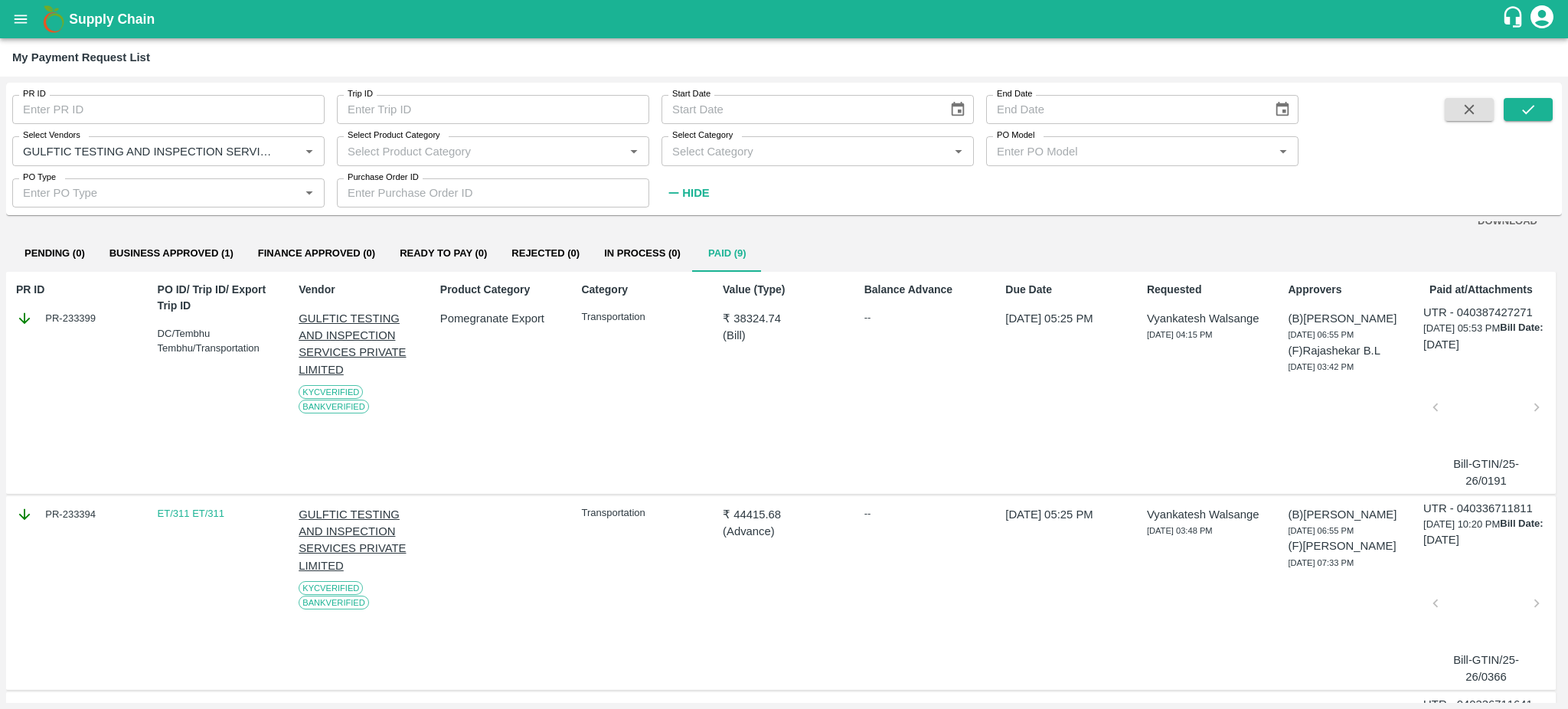
scroll to position [0, 0]
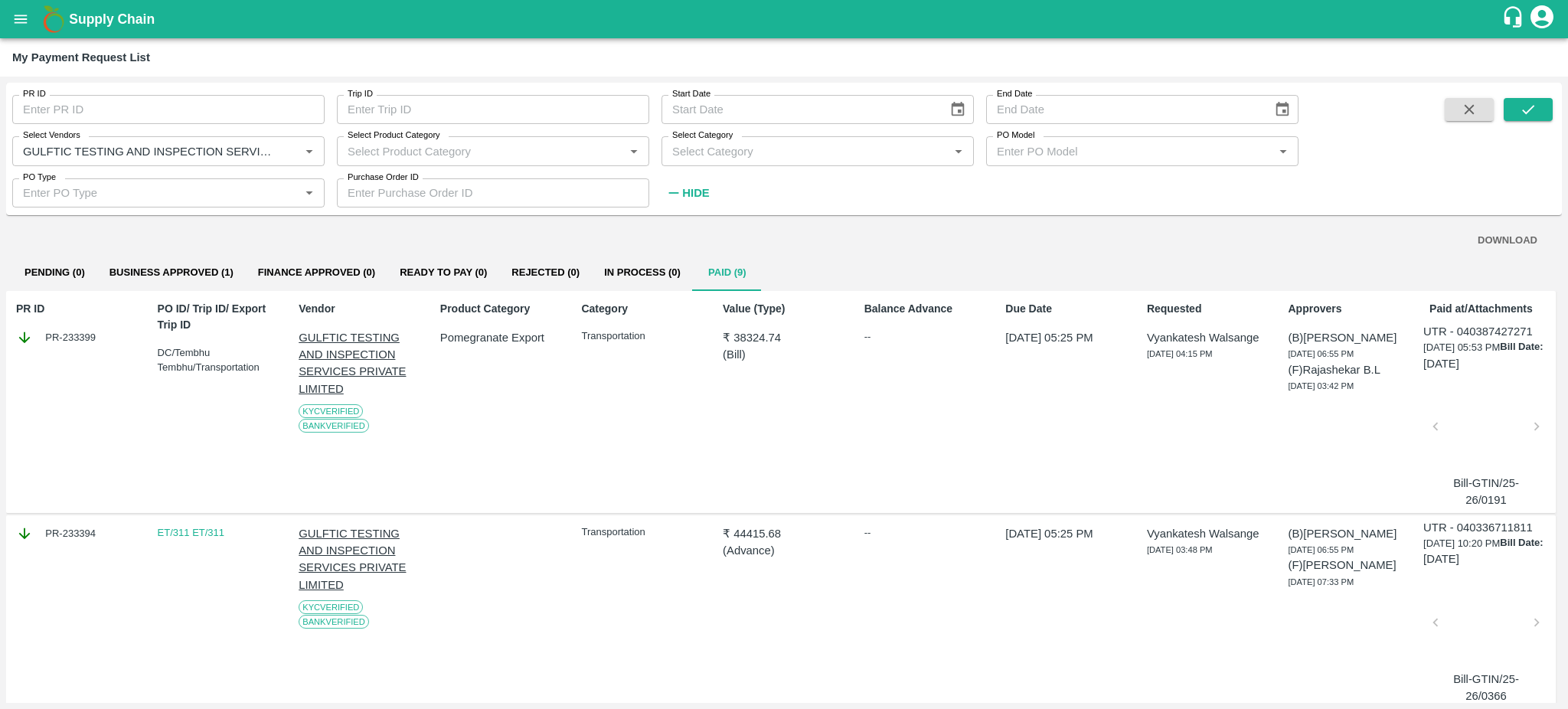
drag, startPoint x: 1562, startPoint y: 300, endPoint x: 1563, endPoint y: 358, distance: 58.0
click at [1563, 358] on div "PR ID PR ID Trip ID Trip ID Start Date Start Date End Date End Date Select Vend…" at bounding box center [784, 392] width 1568 height 632
click at [931, 423] on div "Balance Advance --" at bounding box center [923, 402] width 128 height 214
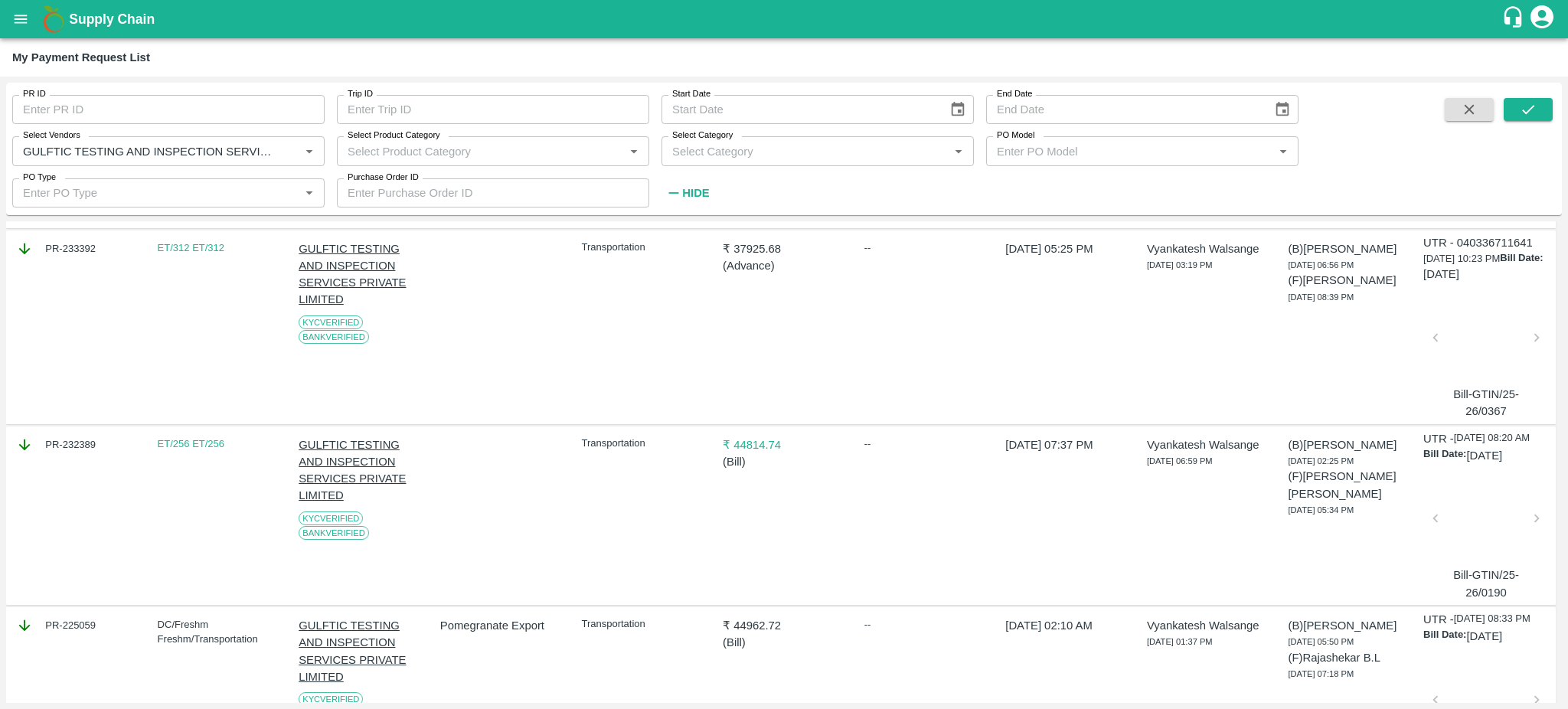
scroll to position [494, 0]
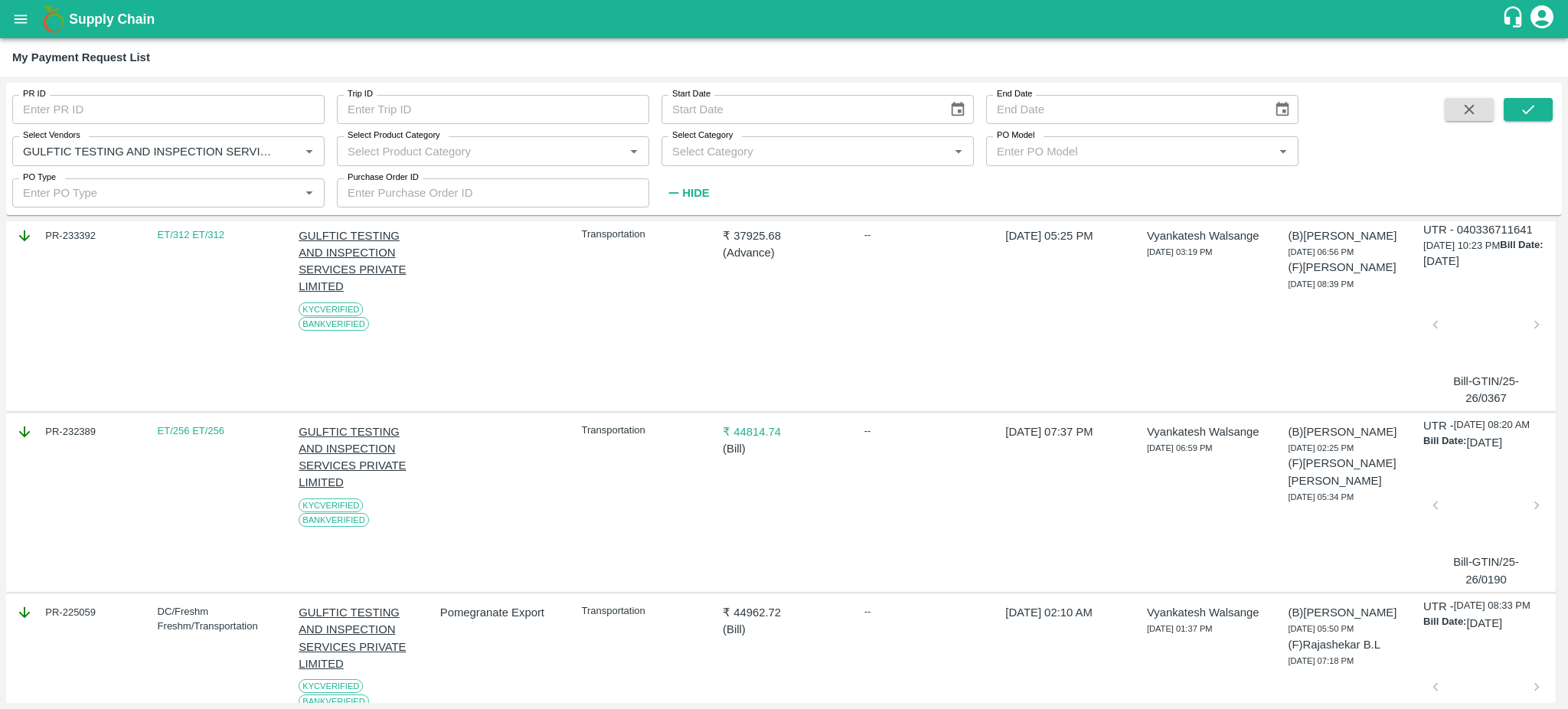
click at [1475, 530] on div at bounding box center [1486, 509] width 89 height 81
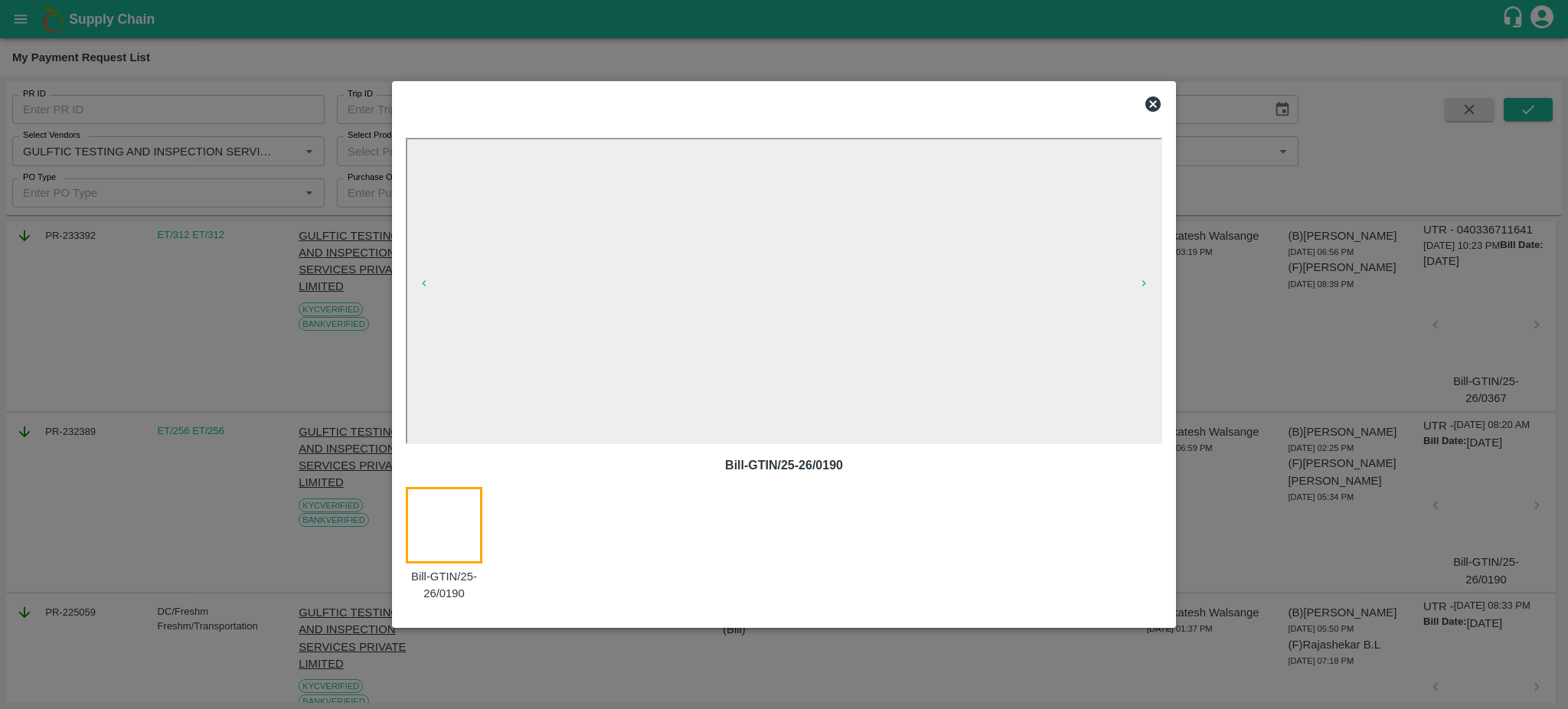
click at [1150, 104] on icon at bounding box center [1154, 104] width 15 height 15
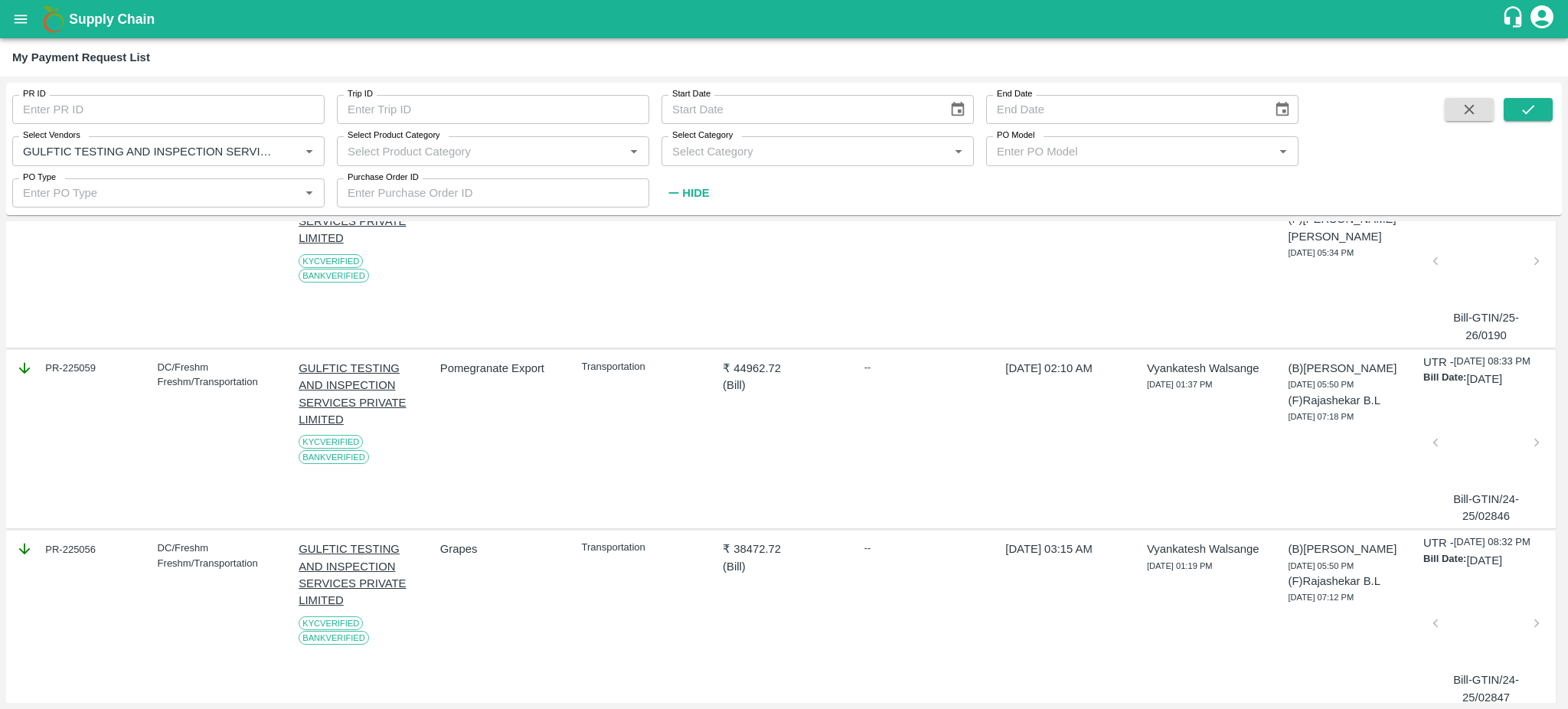
scroll to position [810, 0]
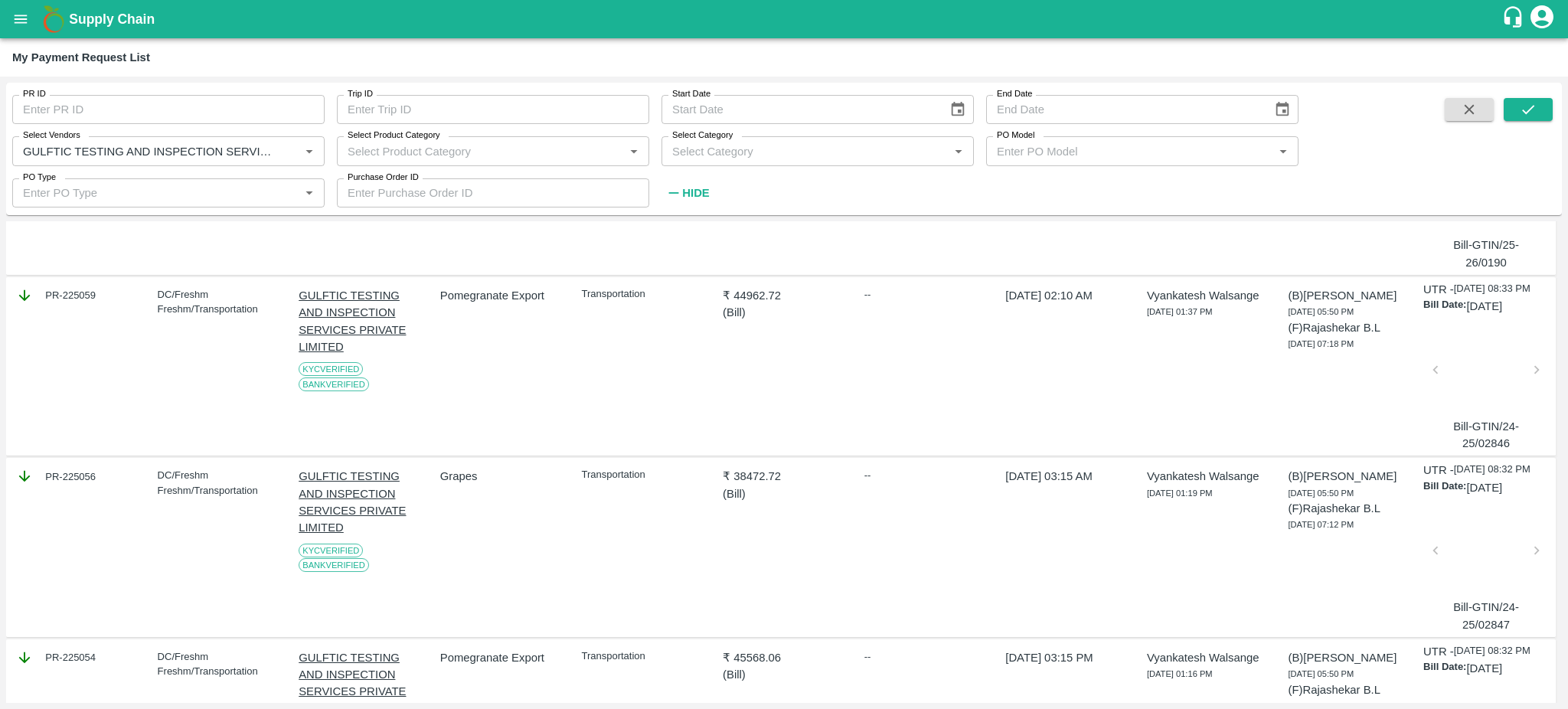
click at [1473, 400] on div at bounding box center [1486, 374] width 89 height 81
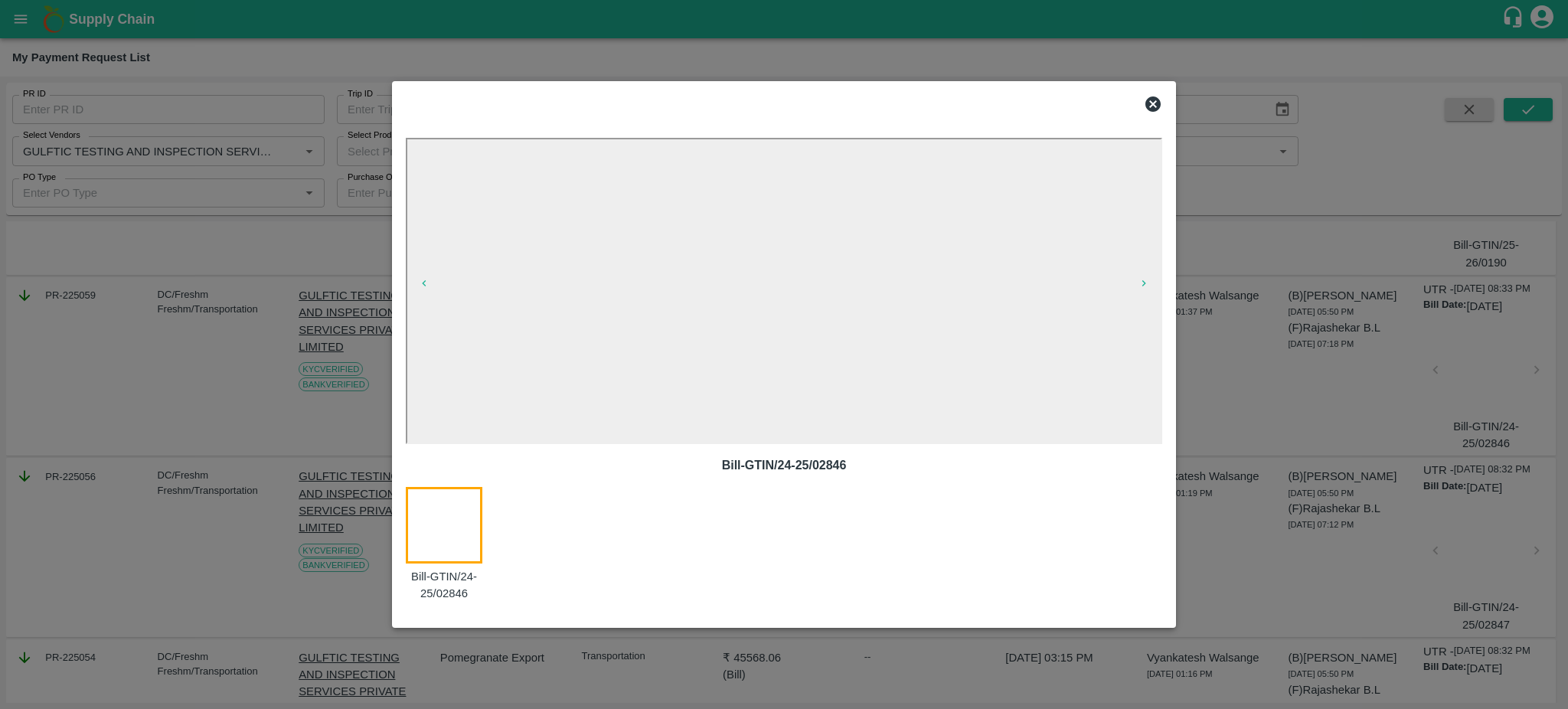
click at [1485, 601] on div at bounding box center [784, 354] width 1568 height 709
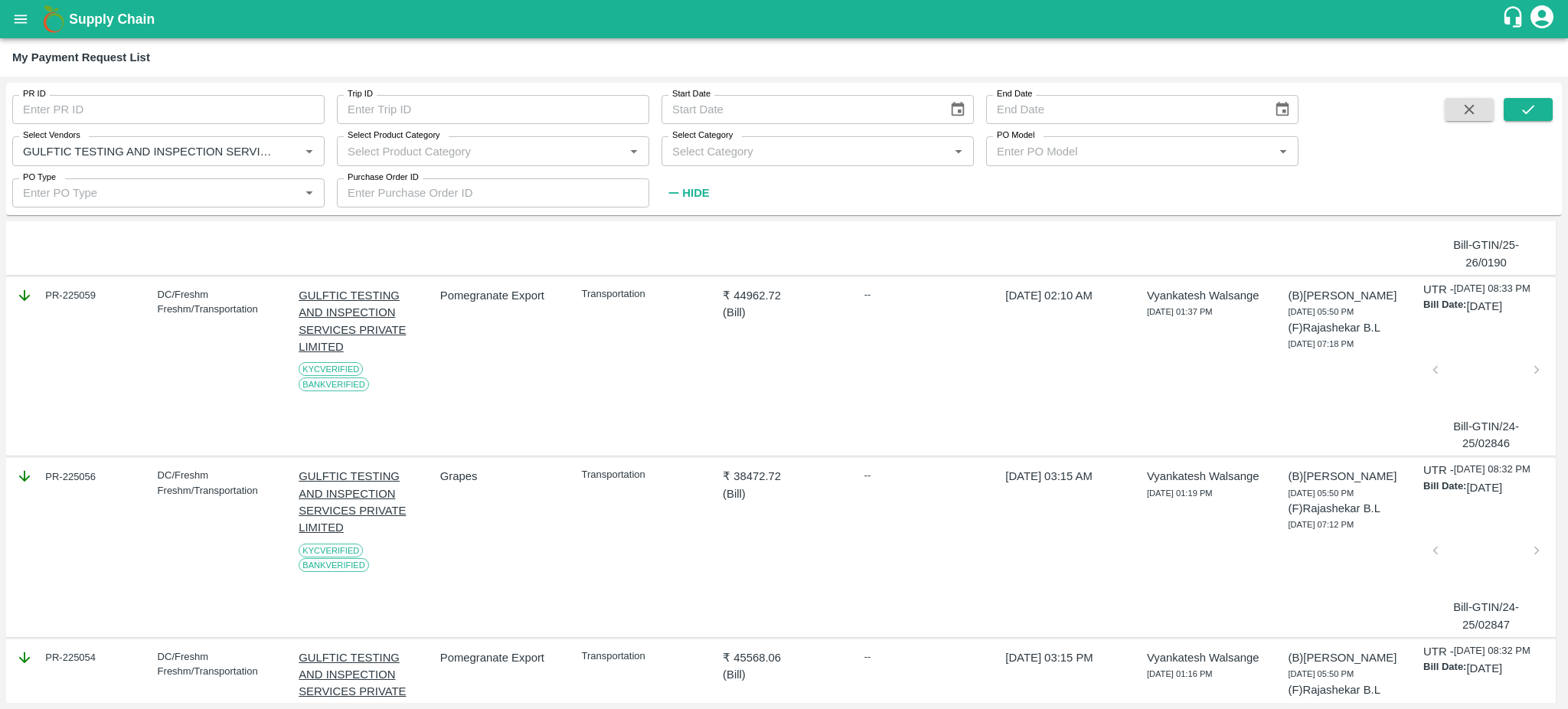
click at [1485, 595] on div at bounding box center [1486, 555] width 89 height 81
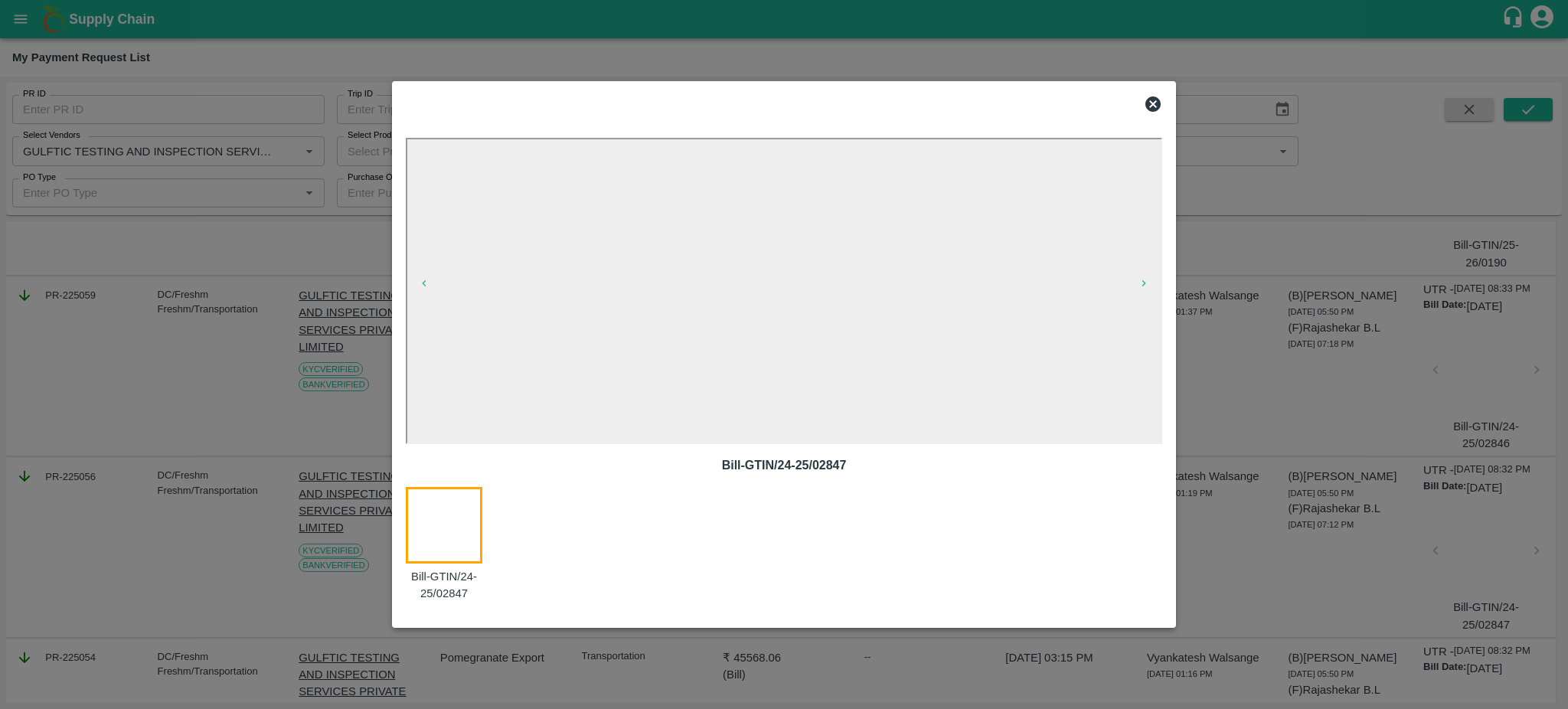
click at [1154, 96] on icon at bounding box center [1153, 103] width 18 height 18
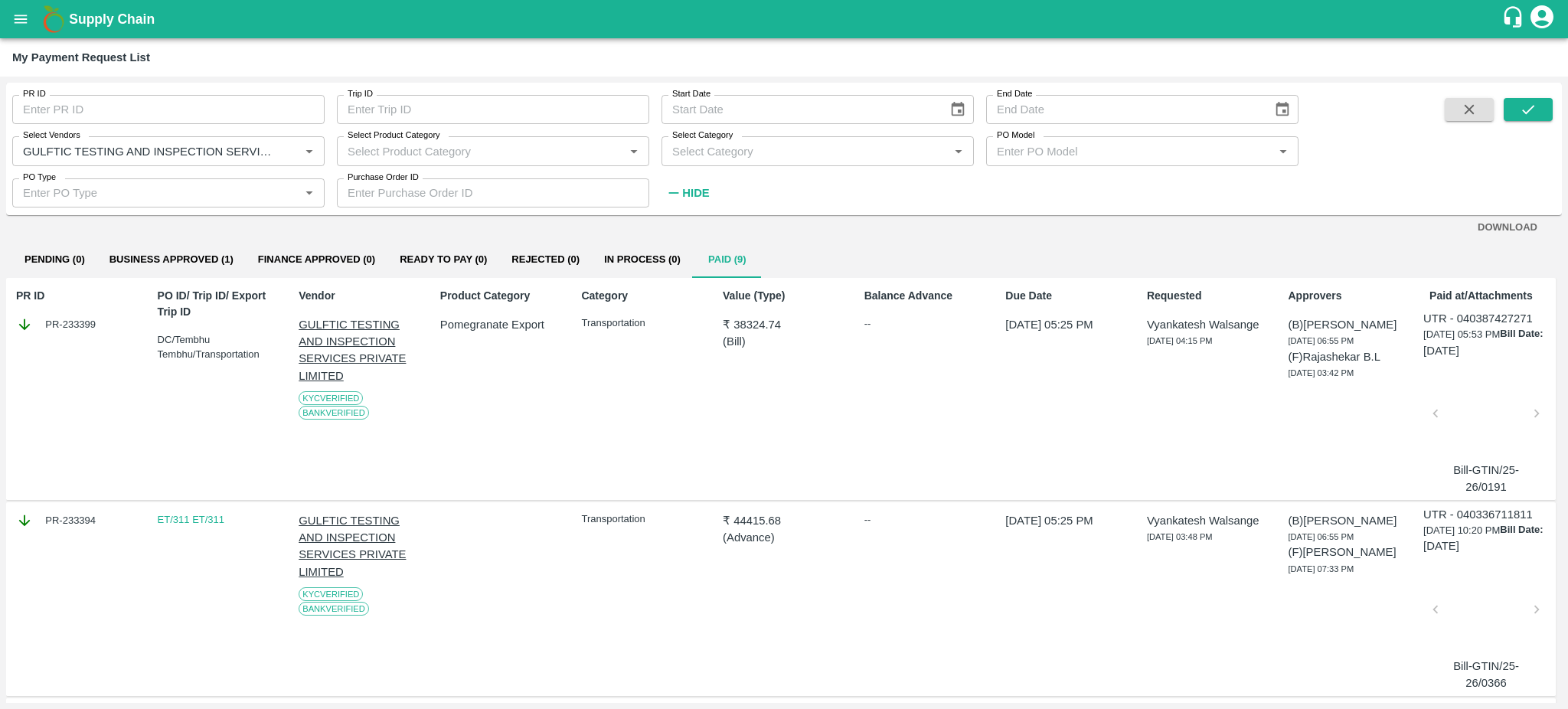
scroll to position [0, 0]
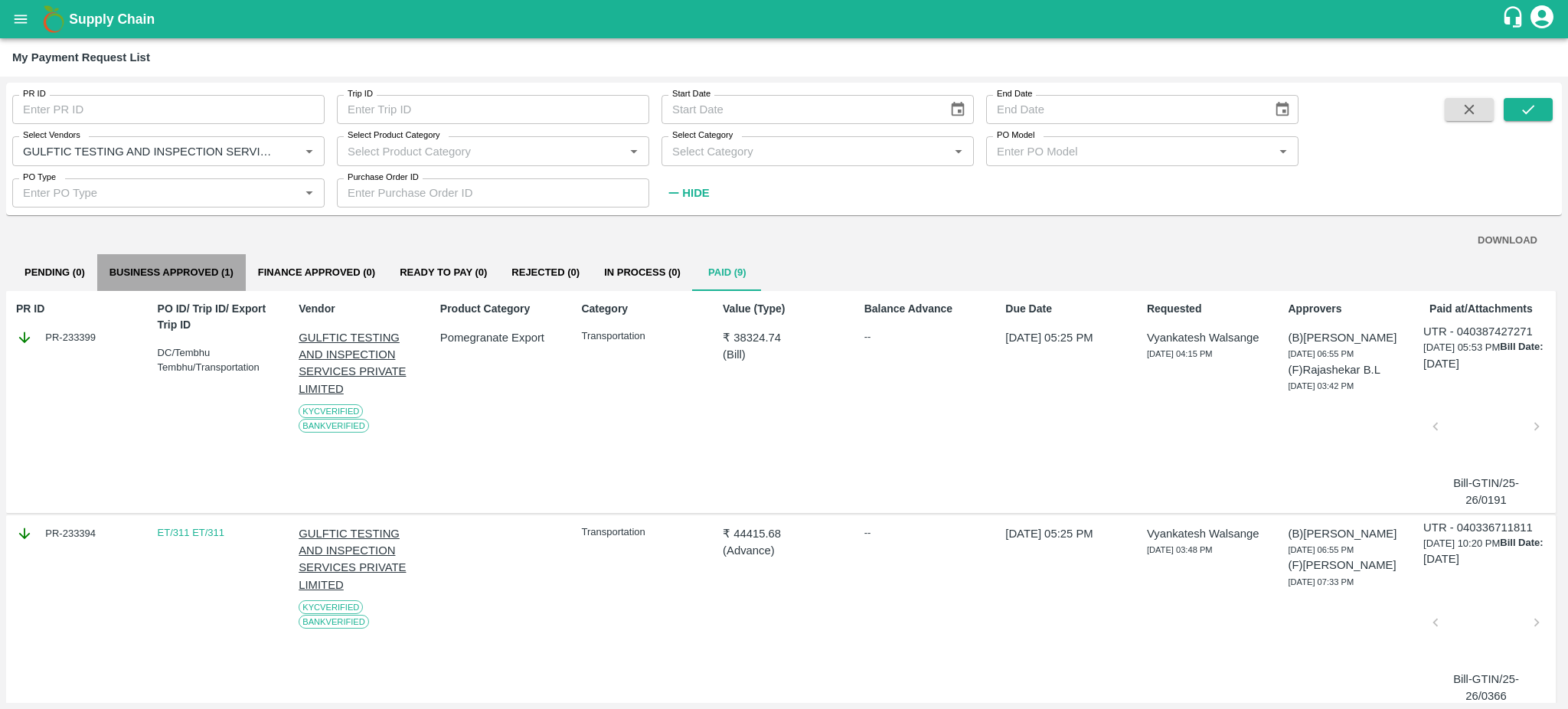
click at [136, 274] on button "Business Approved (1)" at bounding box center [171, 273] width 148 height 36
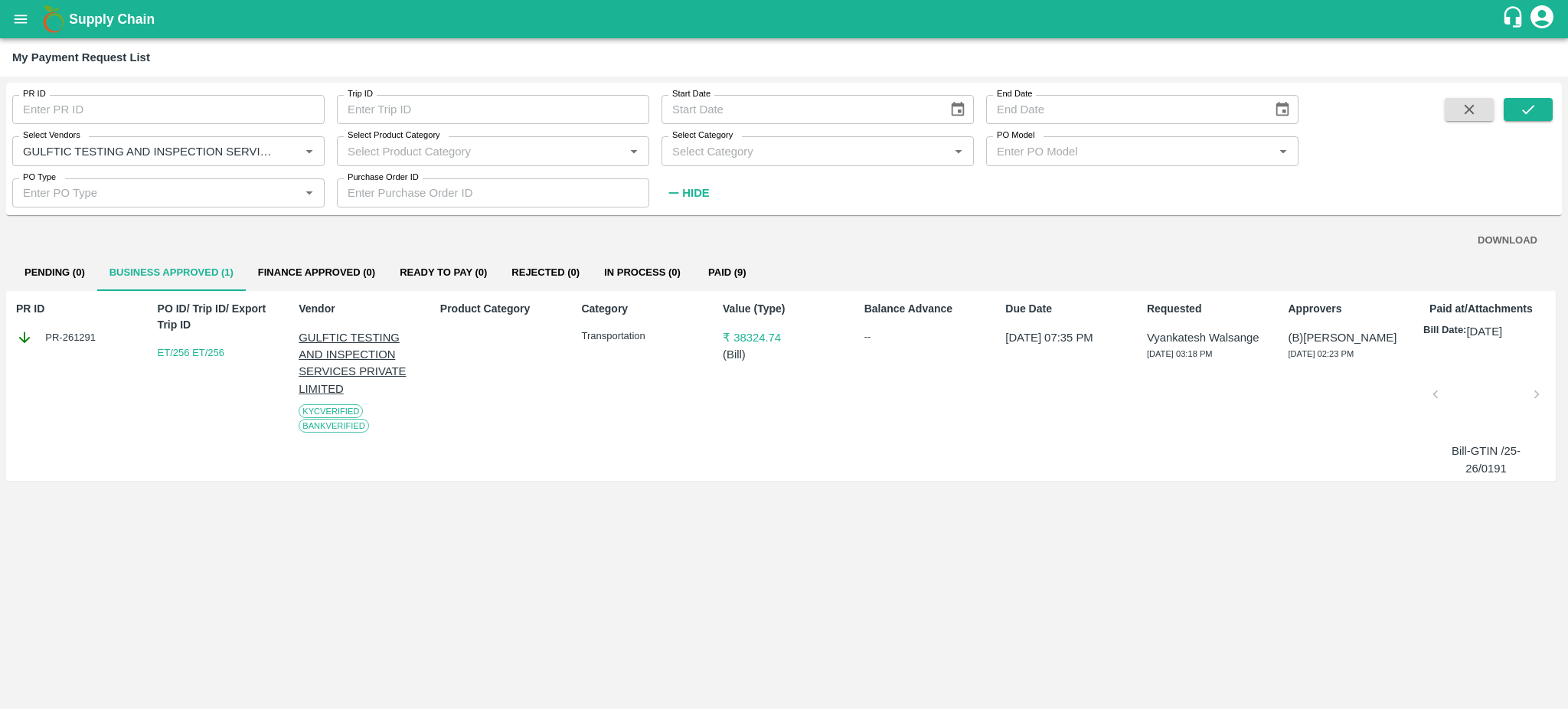
click at [1481, 400] on div at bounding box center [1486, 398] width 89 height 81
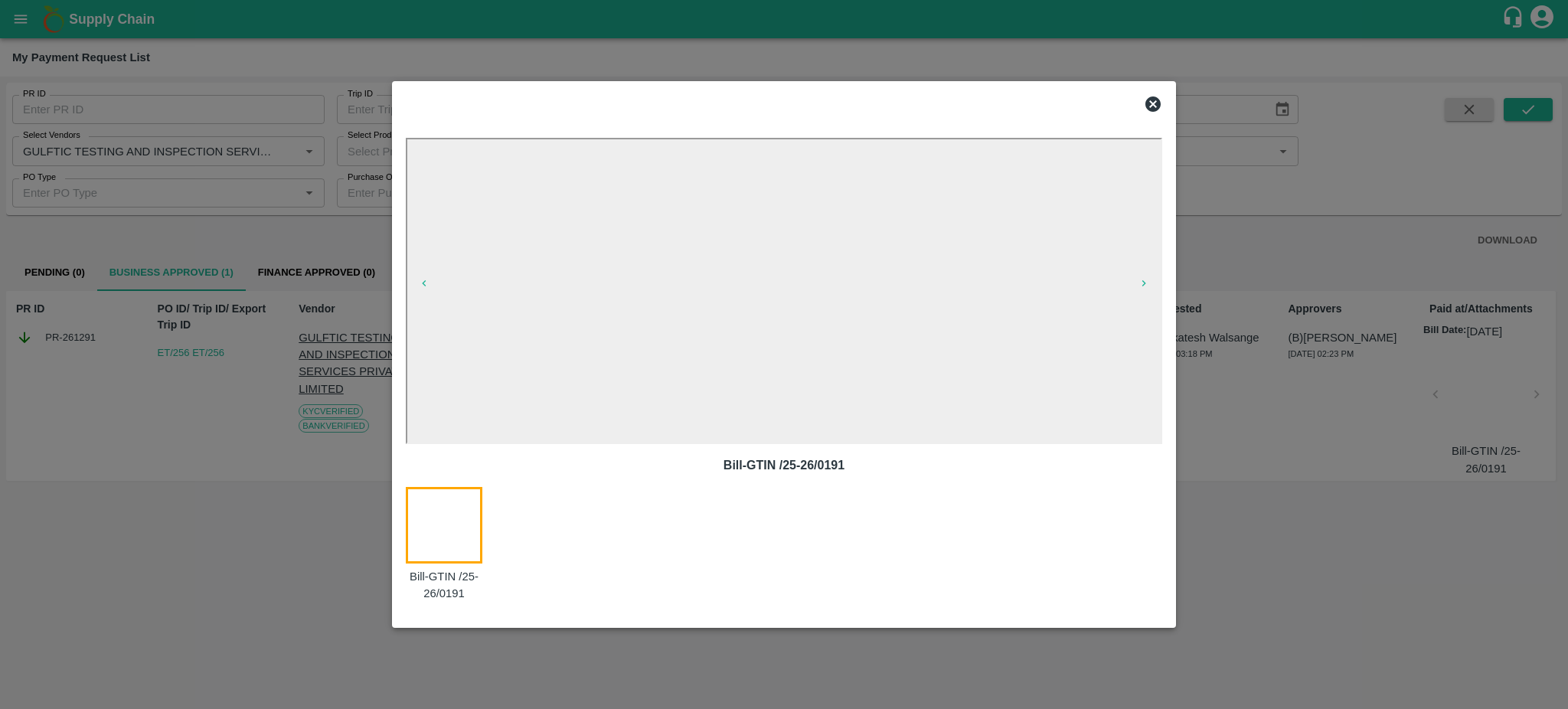
click at [1154, 105] on icon at bounding box center [1153, 103] width 18 height 18
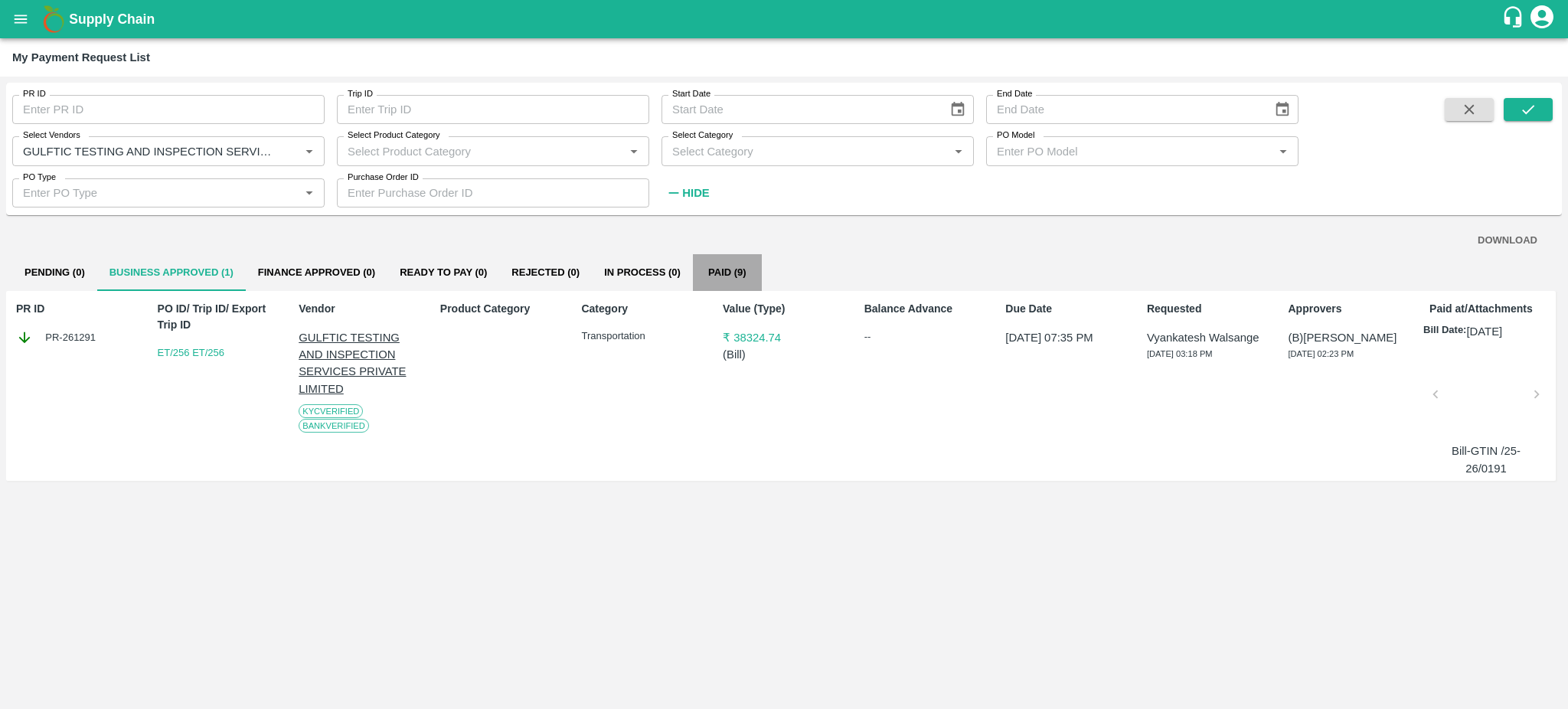
click at [716, 269] on button "Paid (9)" at bounding box center [728, 273] width 69 height 36
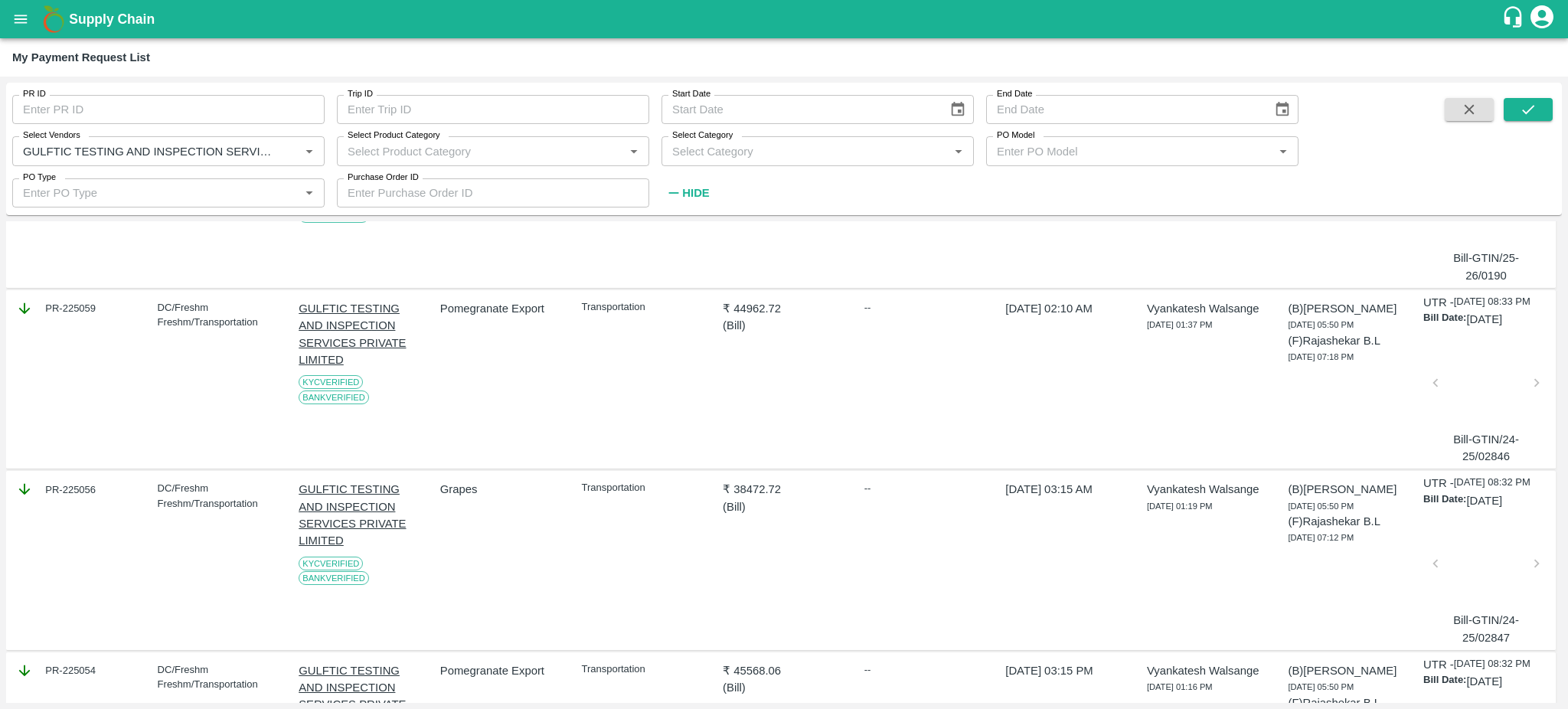
scroll to position [813, 0]
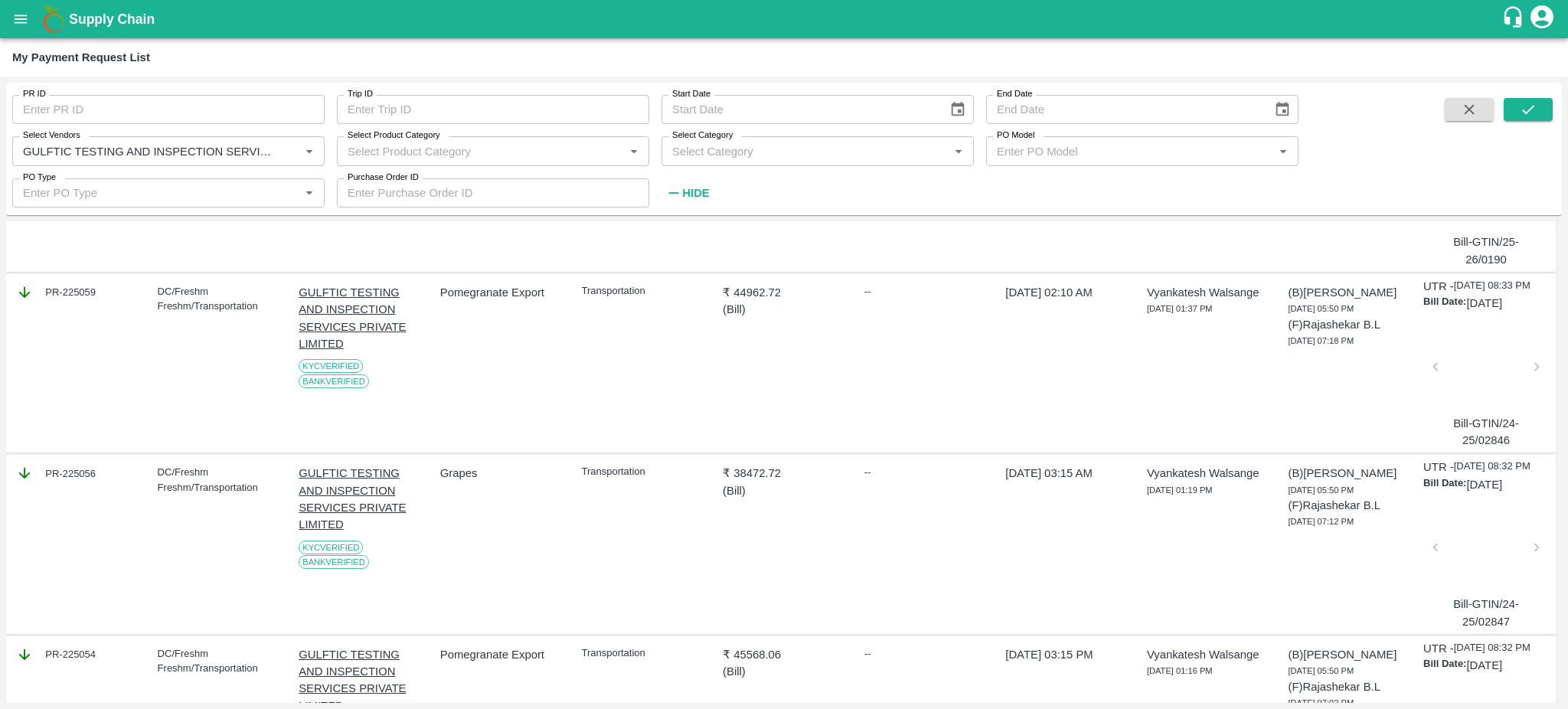
click at [1467, 586] on div at bounding box center [1486, 551] width 89 height 81
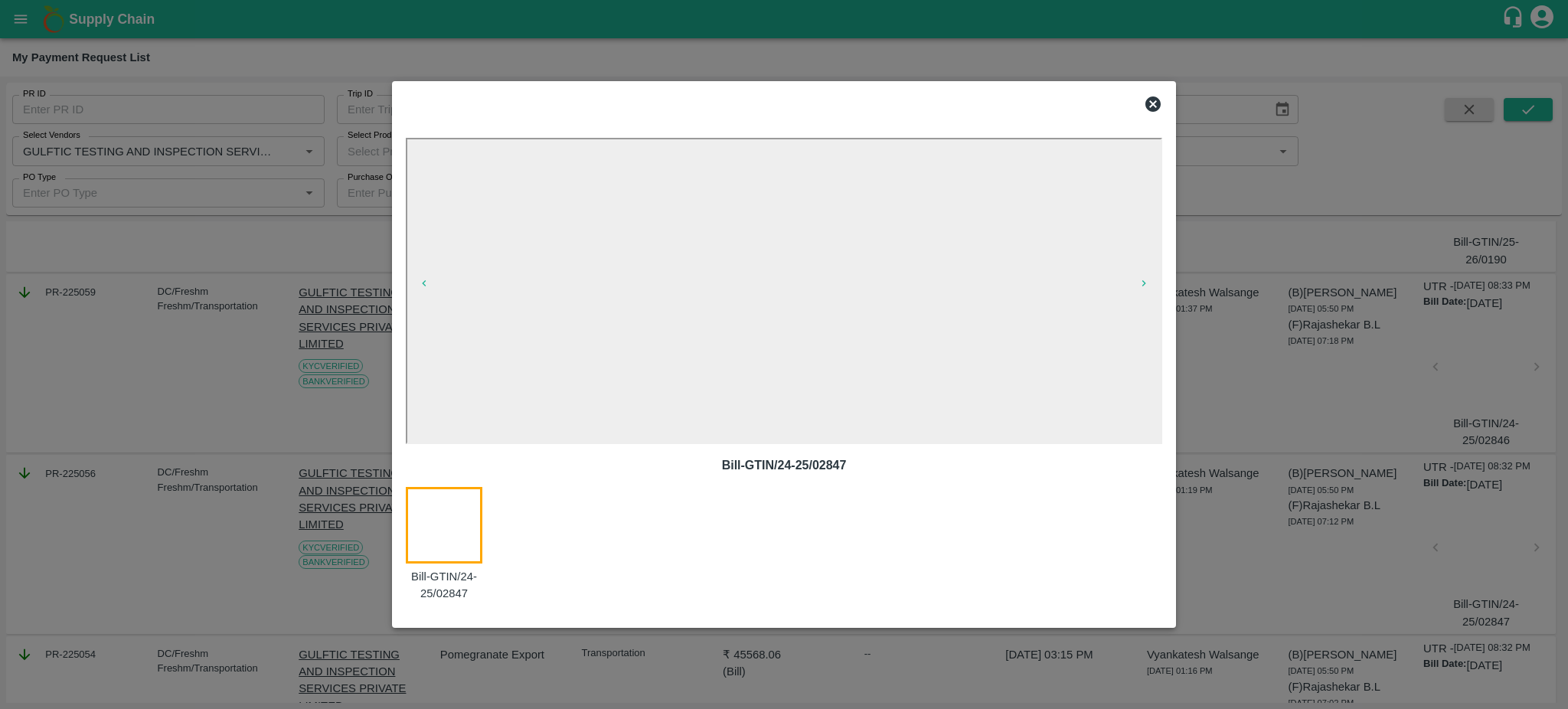
click at [1147, 105] on icon at bounding box center [1154, 104] width 15 height 15
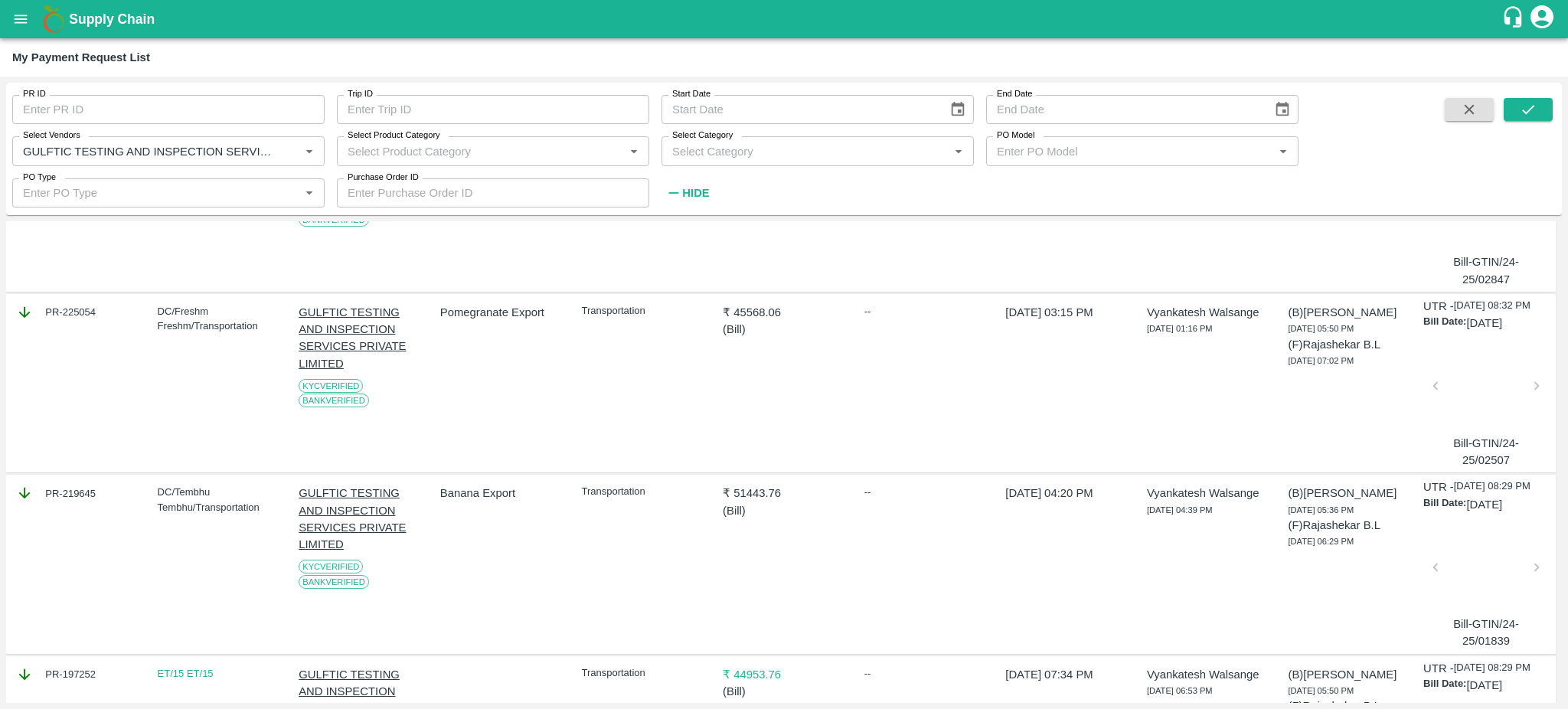
scroll to position [1149, 0]
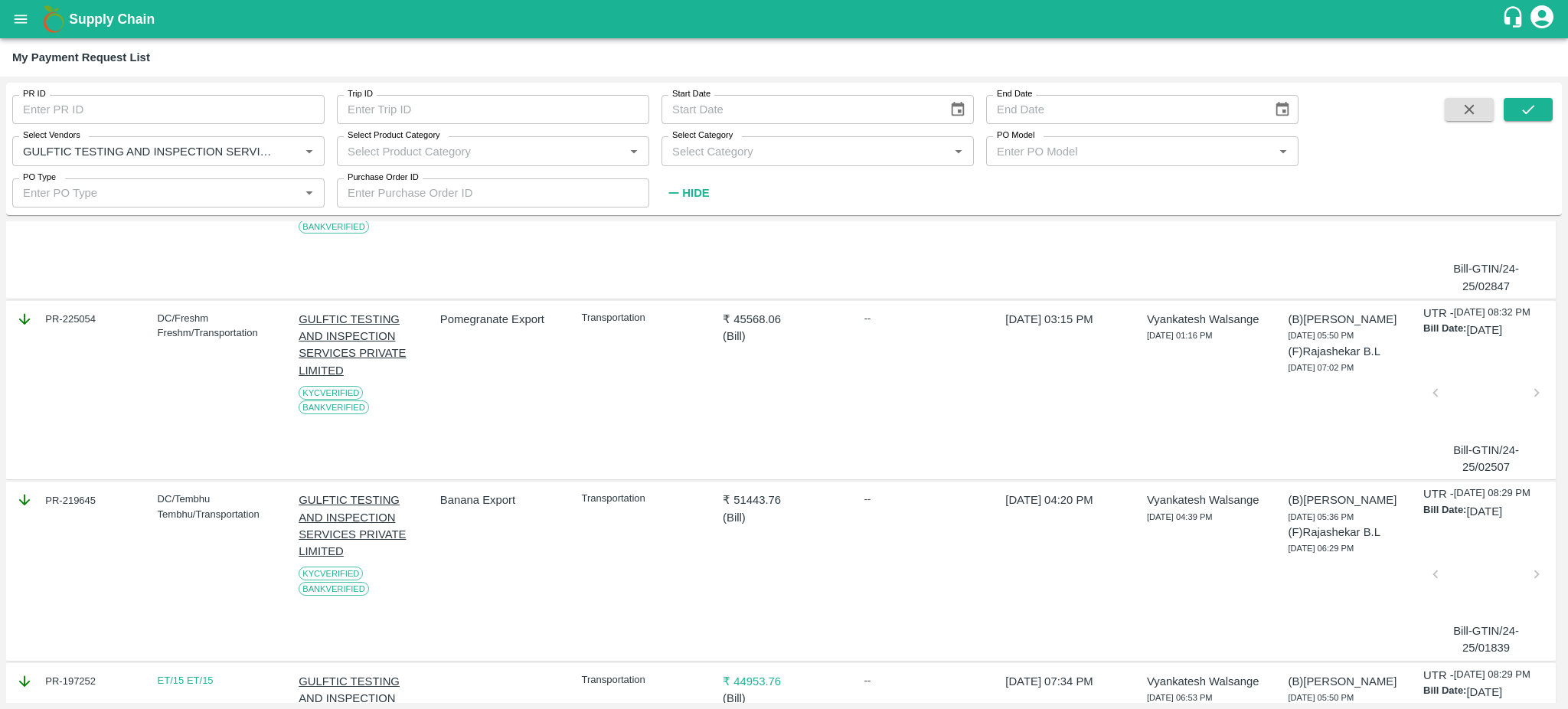
click at [1471, 438] on div at bounding box center [1486, 397] width 89 height 81
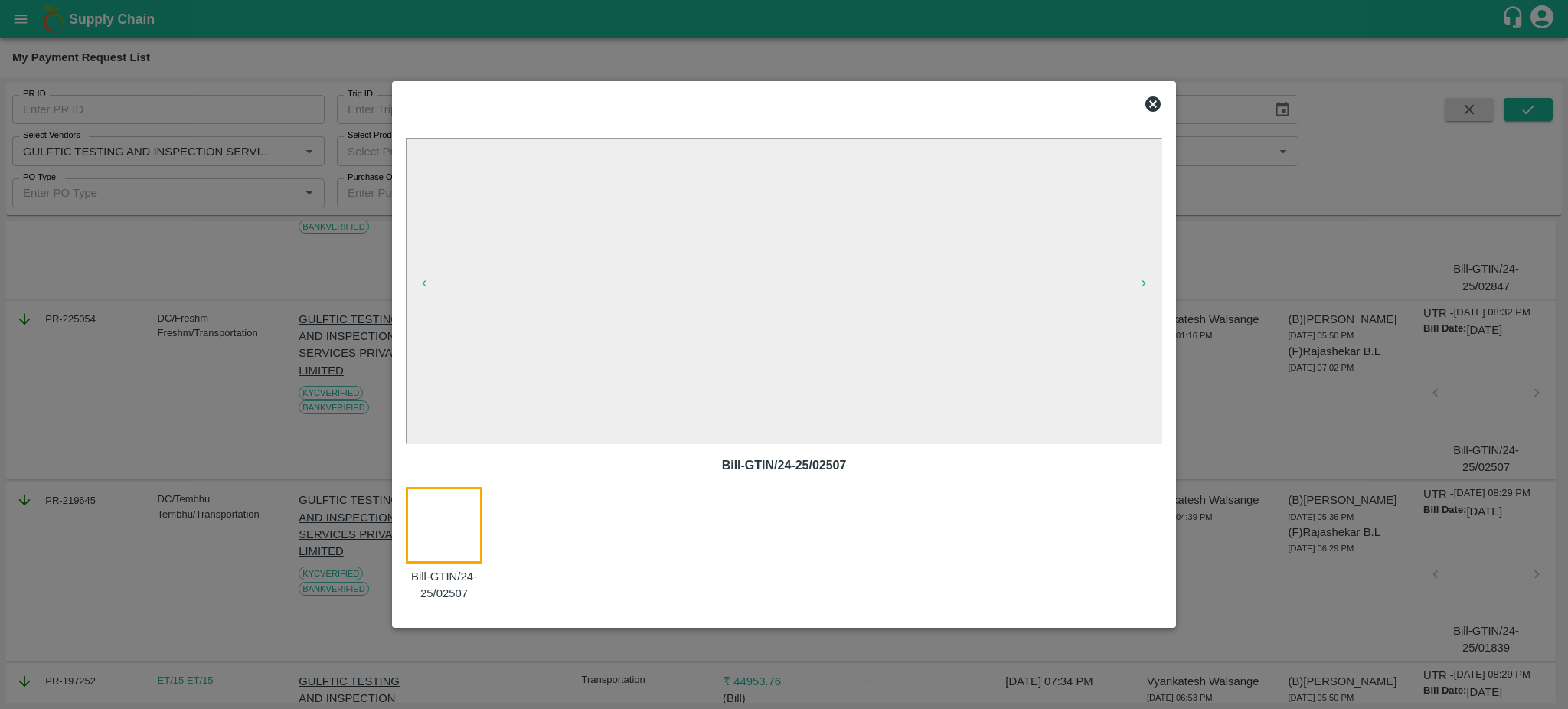
click at [1154, 111] on icon at bounding box center [1154, 104] width 15 height 15
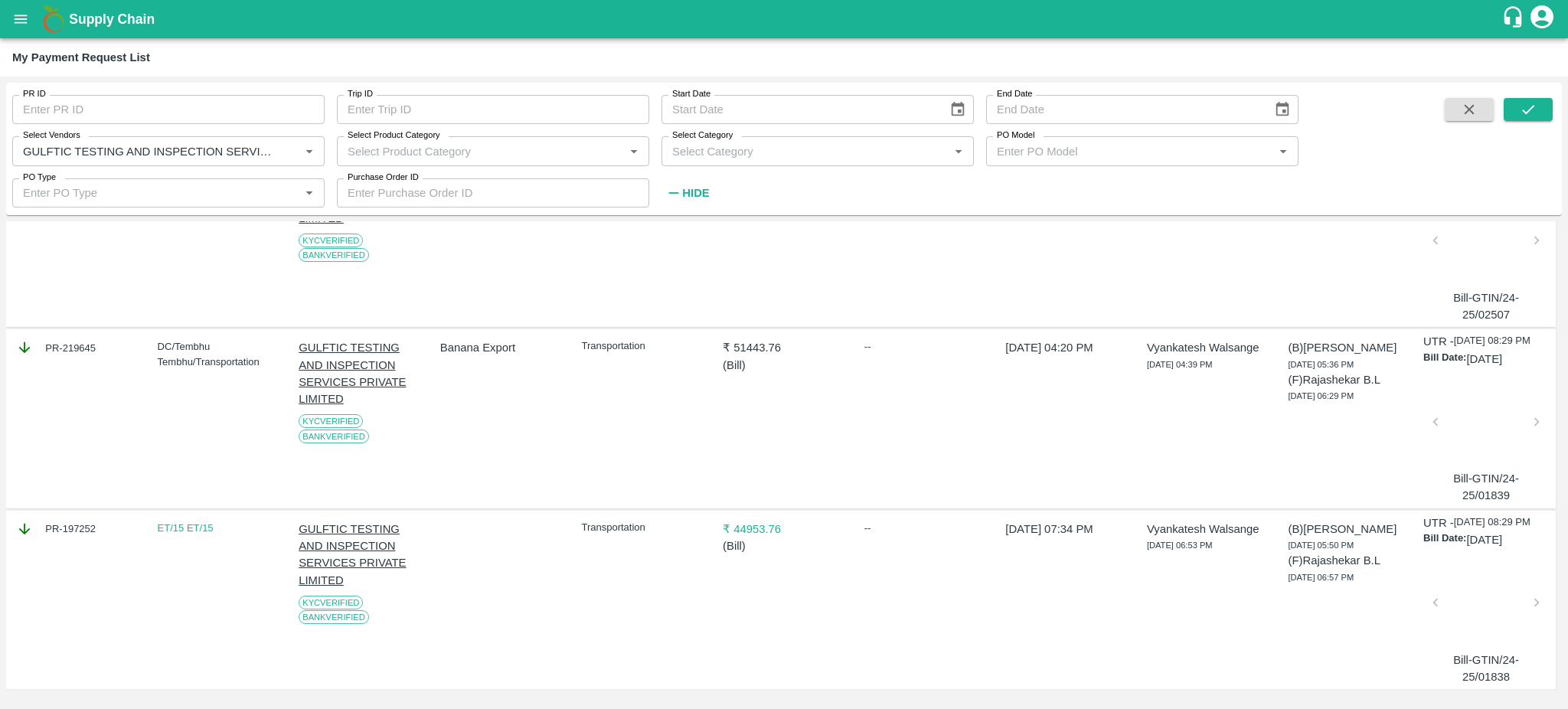
scroll to position [1390, 0]
click at [1470, 594] on div at bounding box center [1486, 607] width 89 height 81
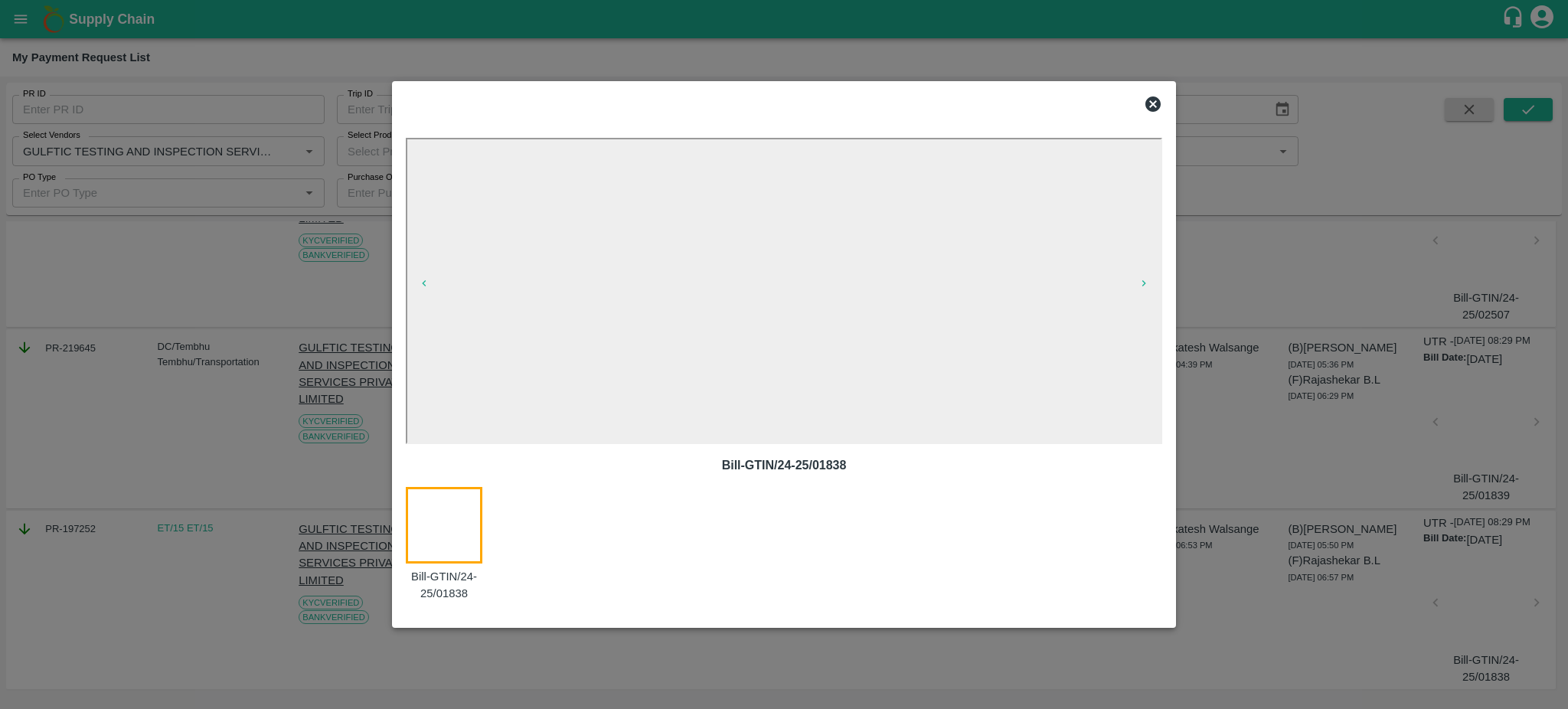
click at [1150, 102] on icon at bounding box center [1153, 103] width 18 height 18
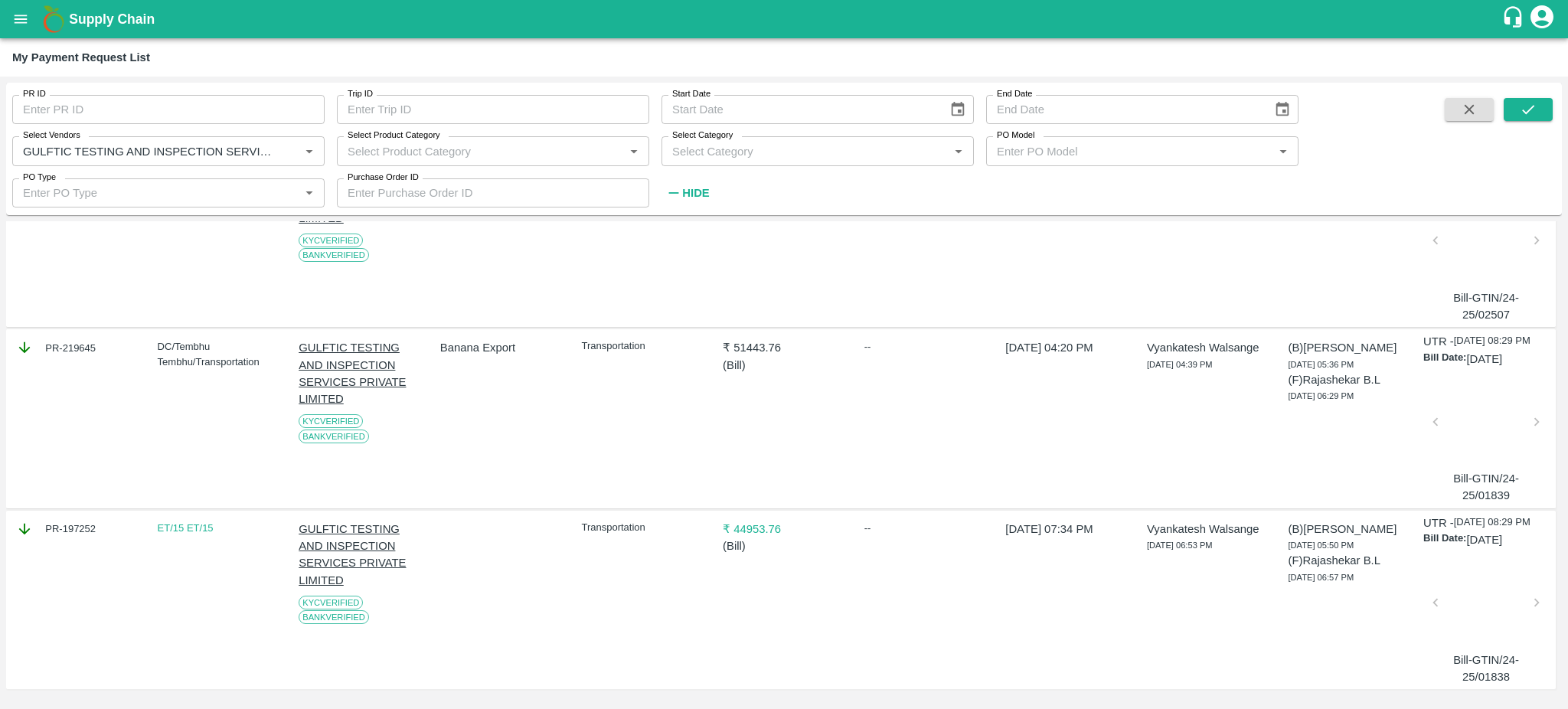
click at [1479, 396] on div at bounding box center [1486, 426] width 89 height 81
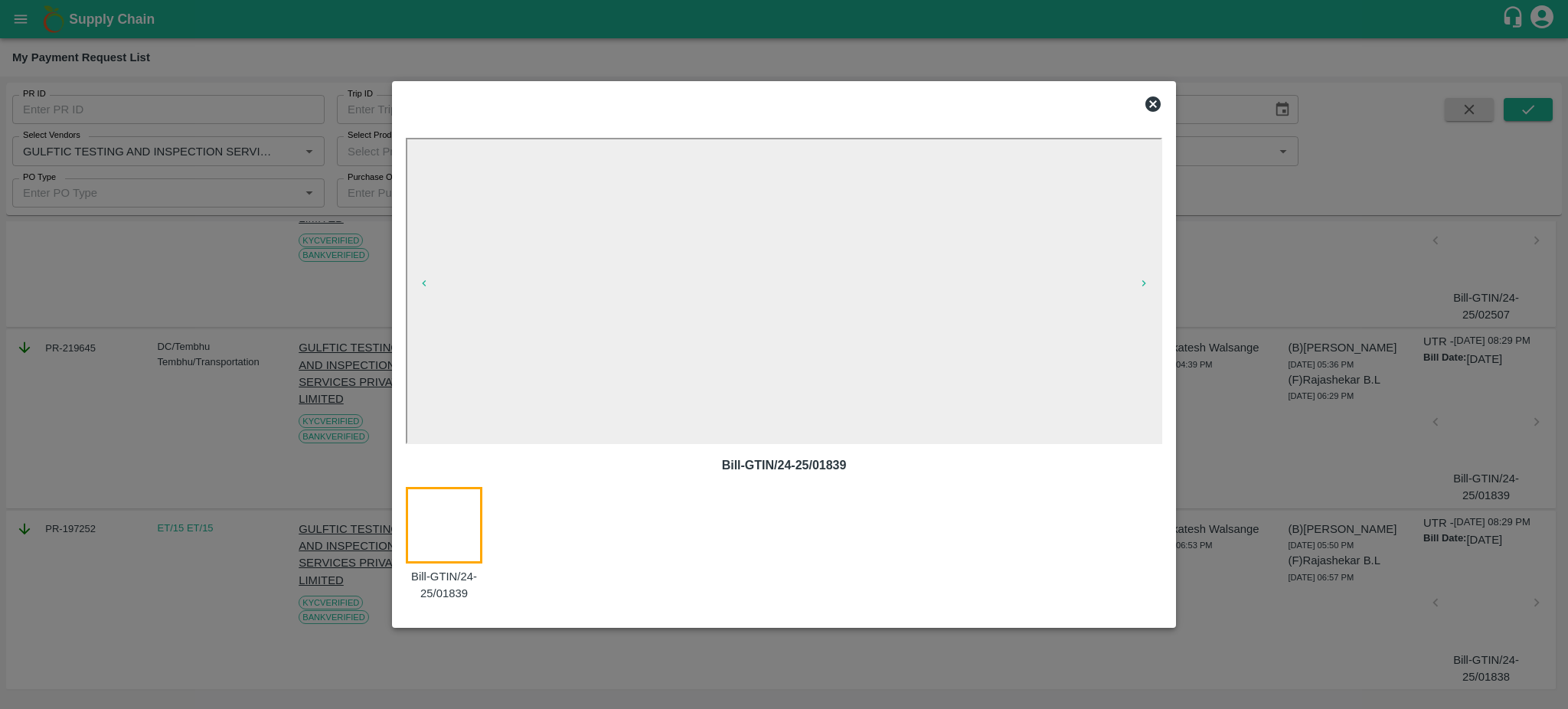
click at [1157, 97] on icon at bounding box center [1153, 103] width 18 height 18
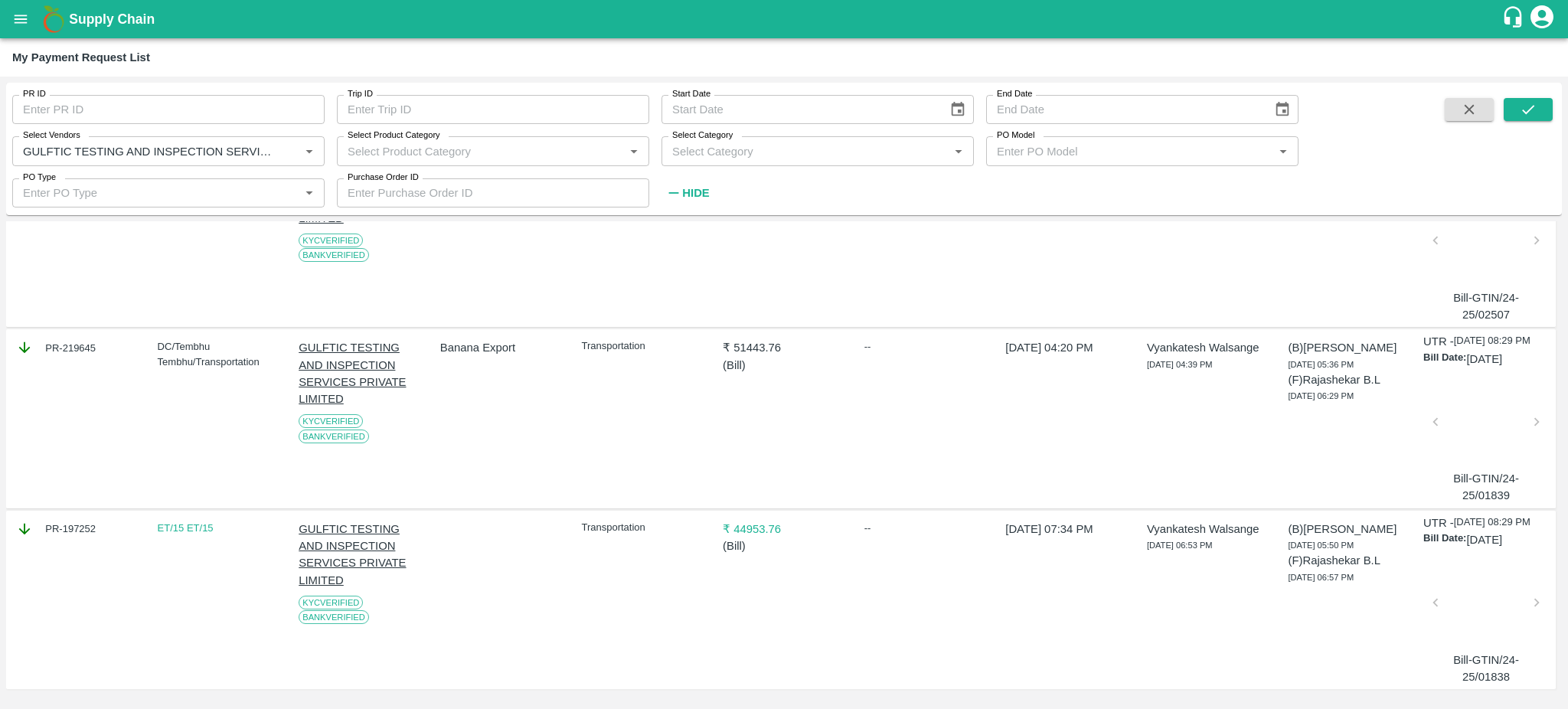
drag, startPoint x: 1561, startPoint y: 616, endPoint x: 1563, endPoint y: 530, distance: 86.0
click at [1563, 530] on div "PR ID PR ID Trip ID Trip ID Start Date Start Date End Date End Date Select Vend…" at bounding box center [784, 392] width 1568 height 632
click at [1290, 587] on div "(B) Prasad Waghade 12 Apr 2025, 05:50 PM (F) Rajashekar B.L 12 Apr 2025, 06:57 …" at bounding box center [1346, 600] width 128 height 170
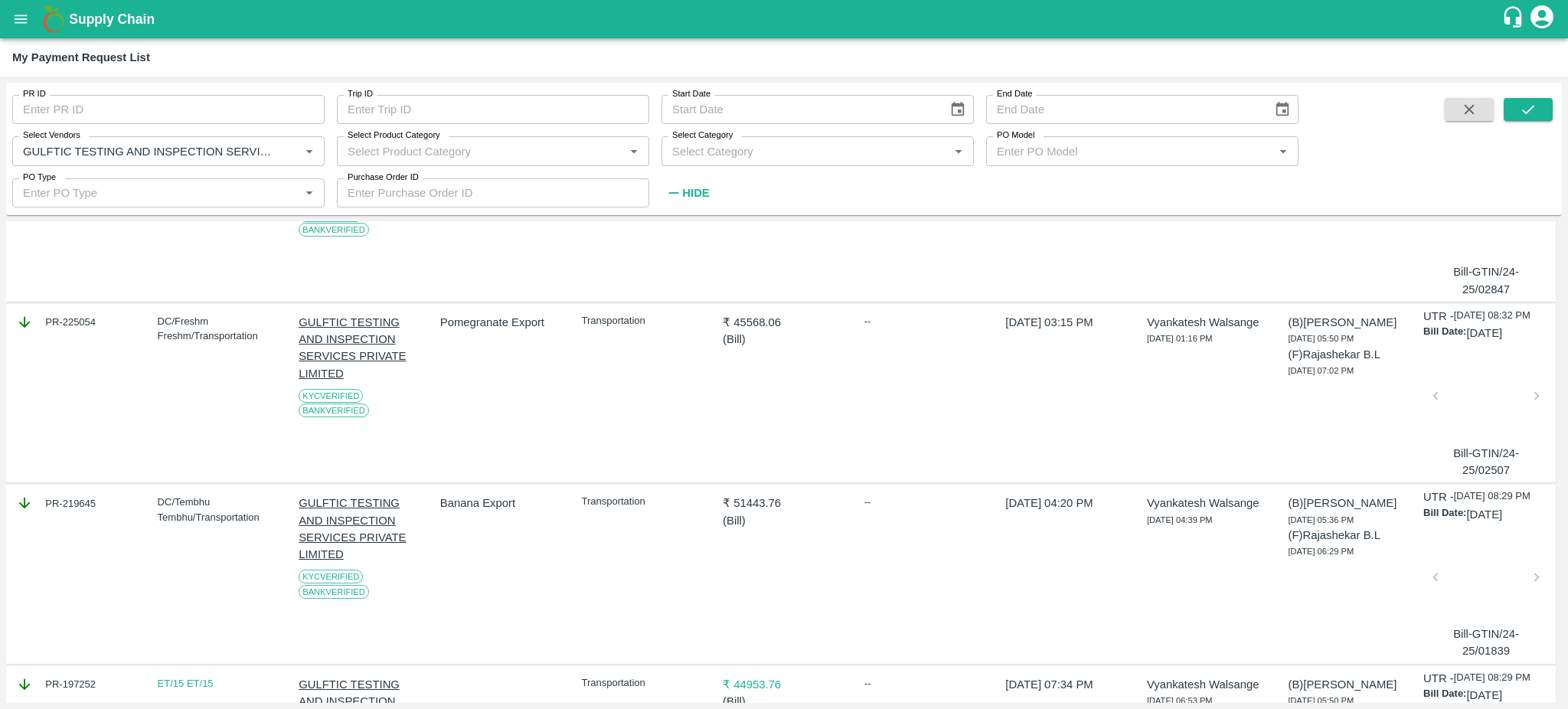
scroll to position [1060, 0]
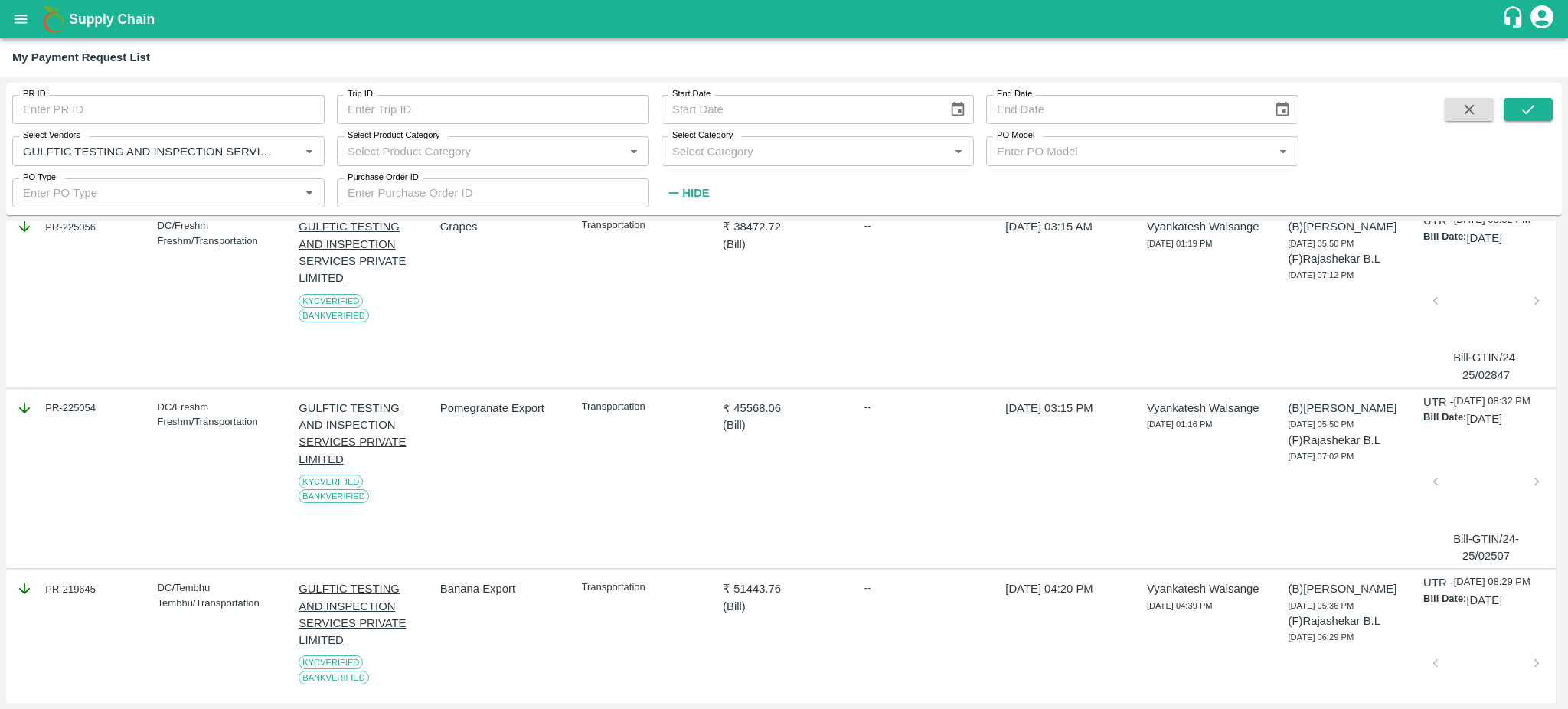
click at [1456, 526] on div at bounding box center [1486, 486] width 89 height 81
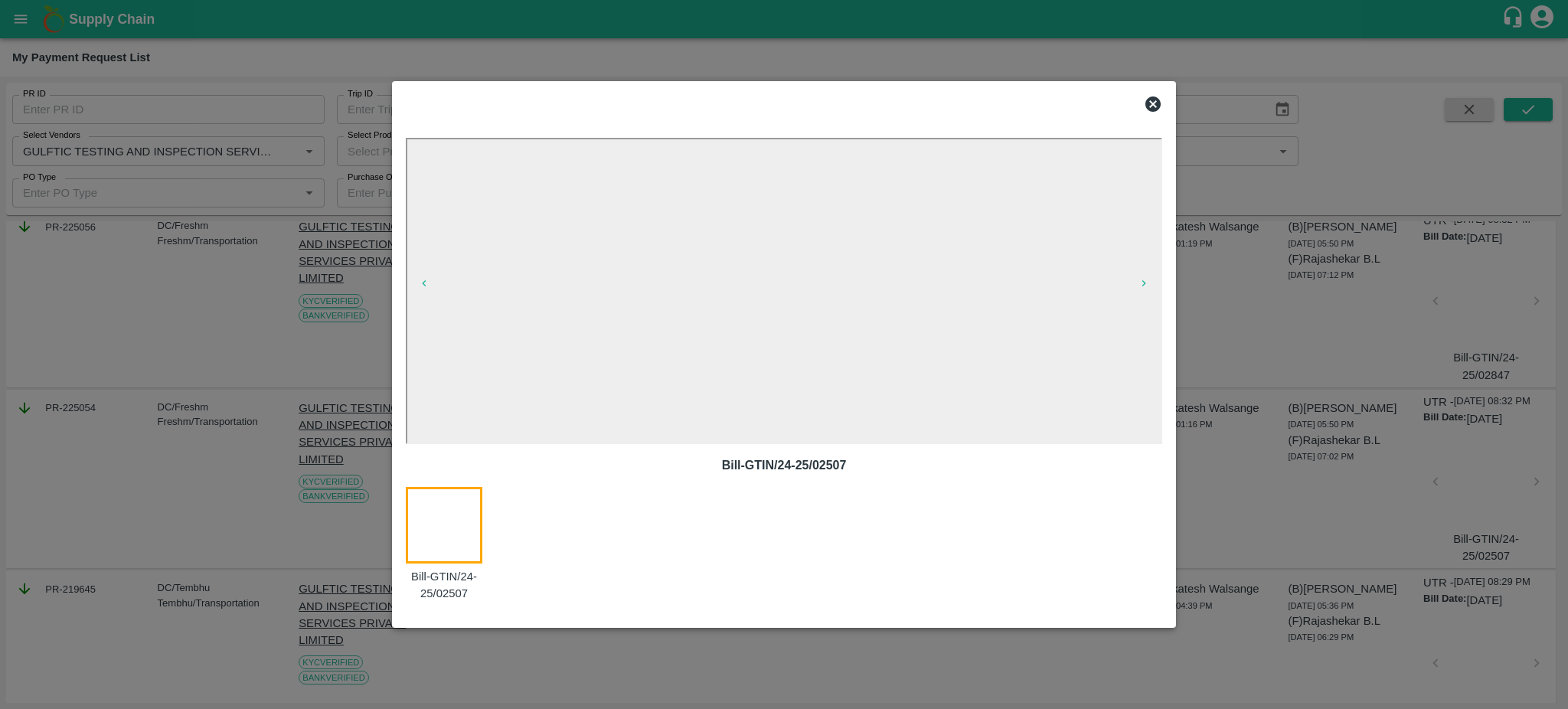
click at [1154, 106] on icon at bounding box center [1154, 104] width 15 height 15
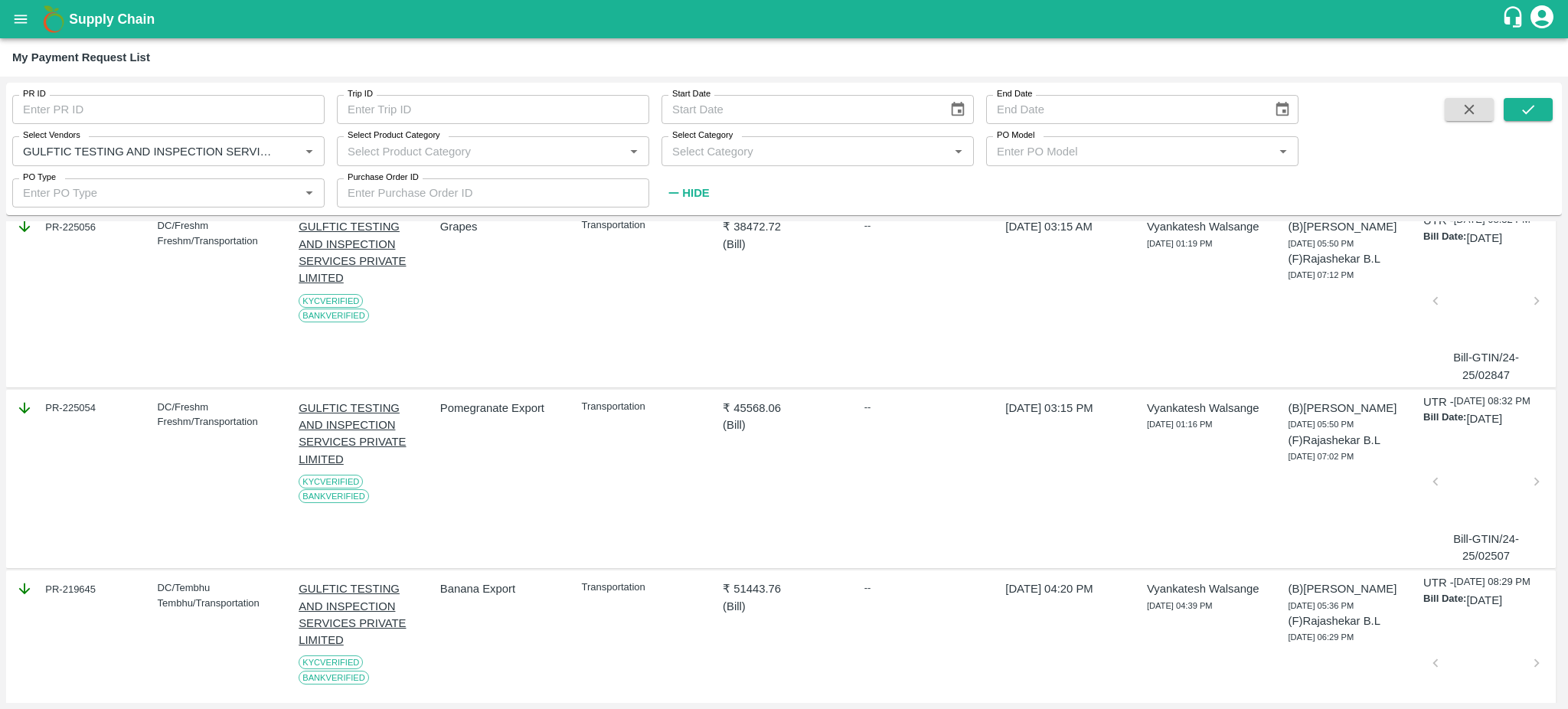
click at [1483, 331] on div at bounding box center [1486, 305] width 89 height 81
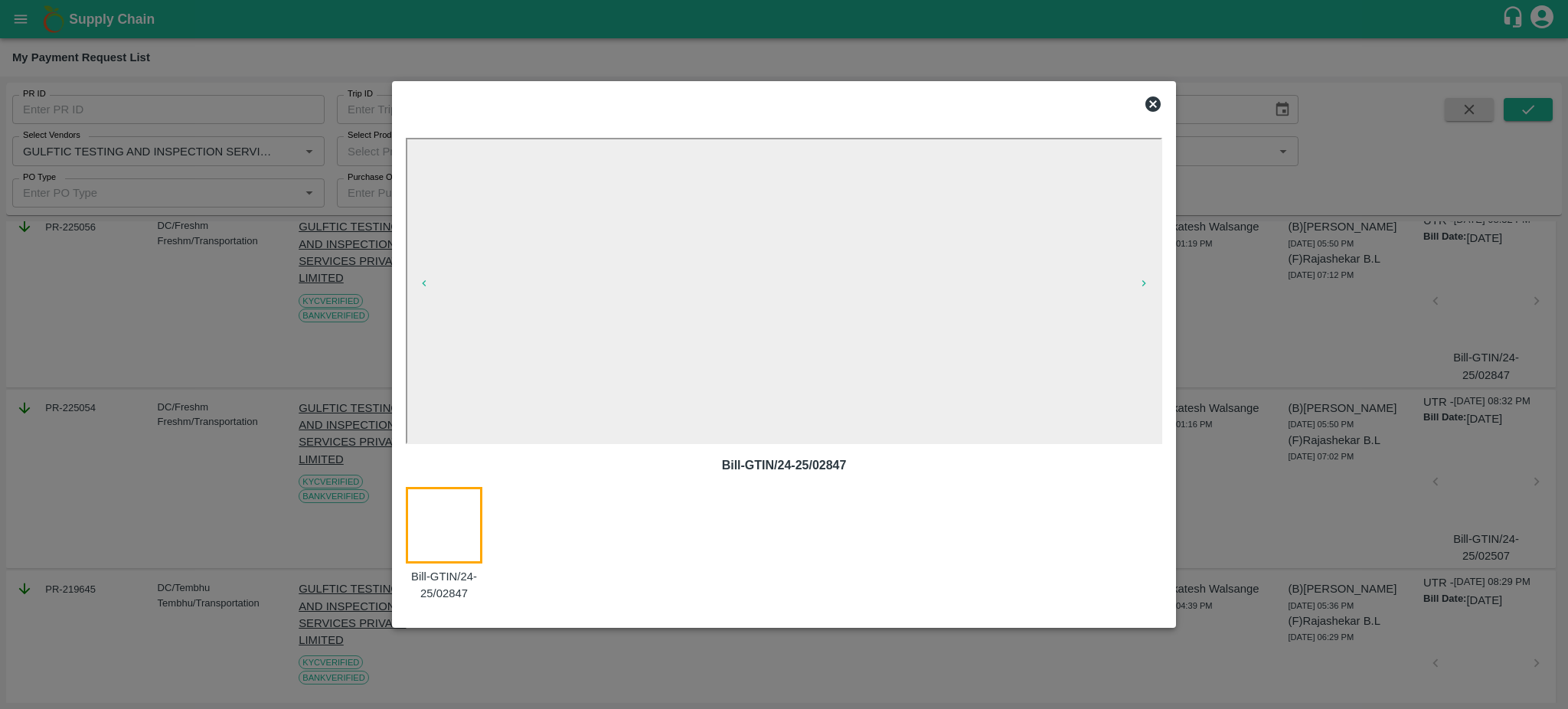
click at [1150, 103] on icon at bounding box center [1154, 104] width 15 height 15
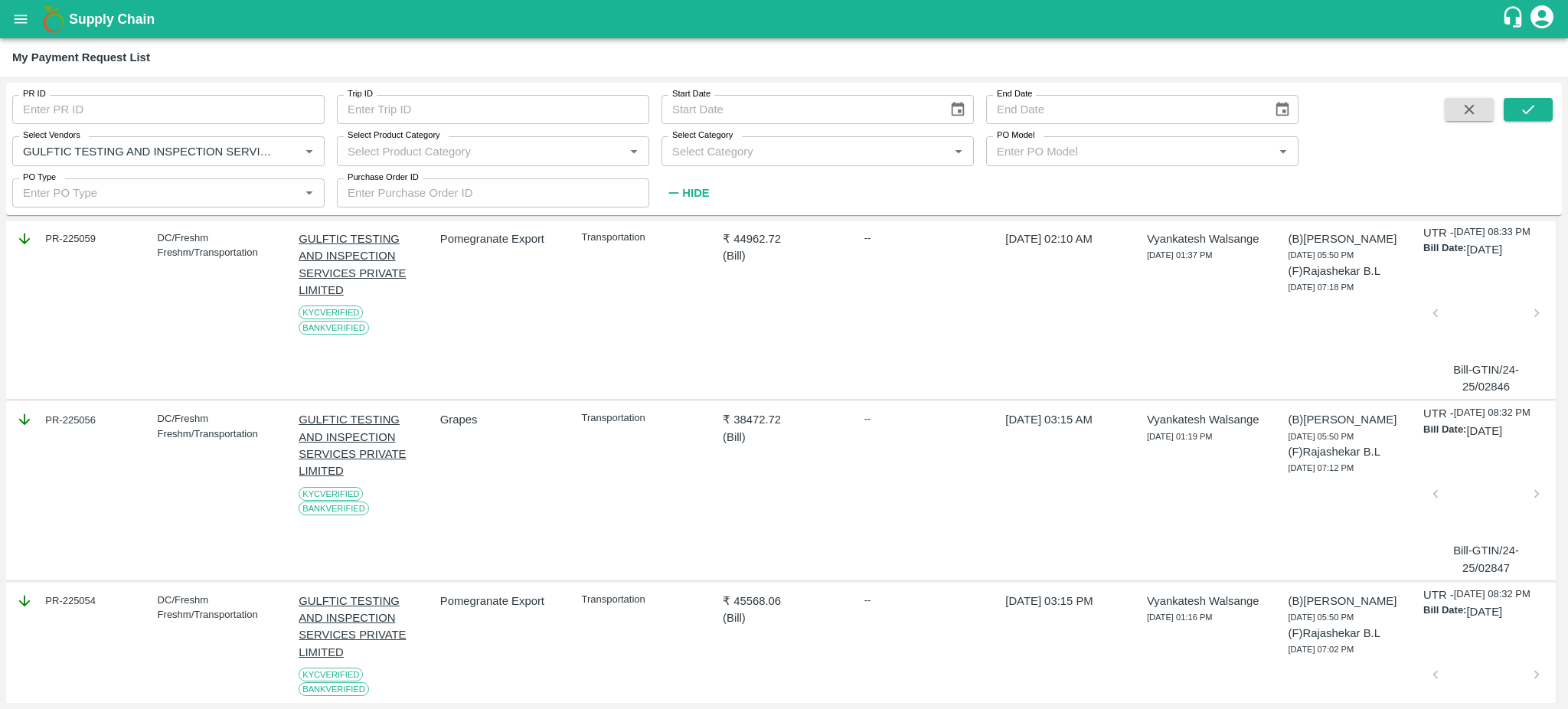
scroll to position [871, 0]
click at [1479, 518] on div at bounding box center [1486, 494] width 89 height 81
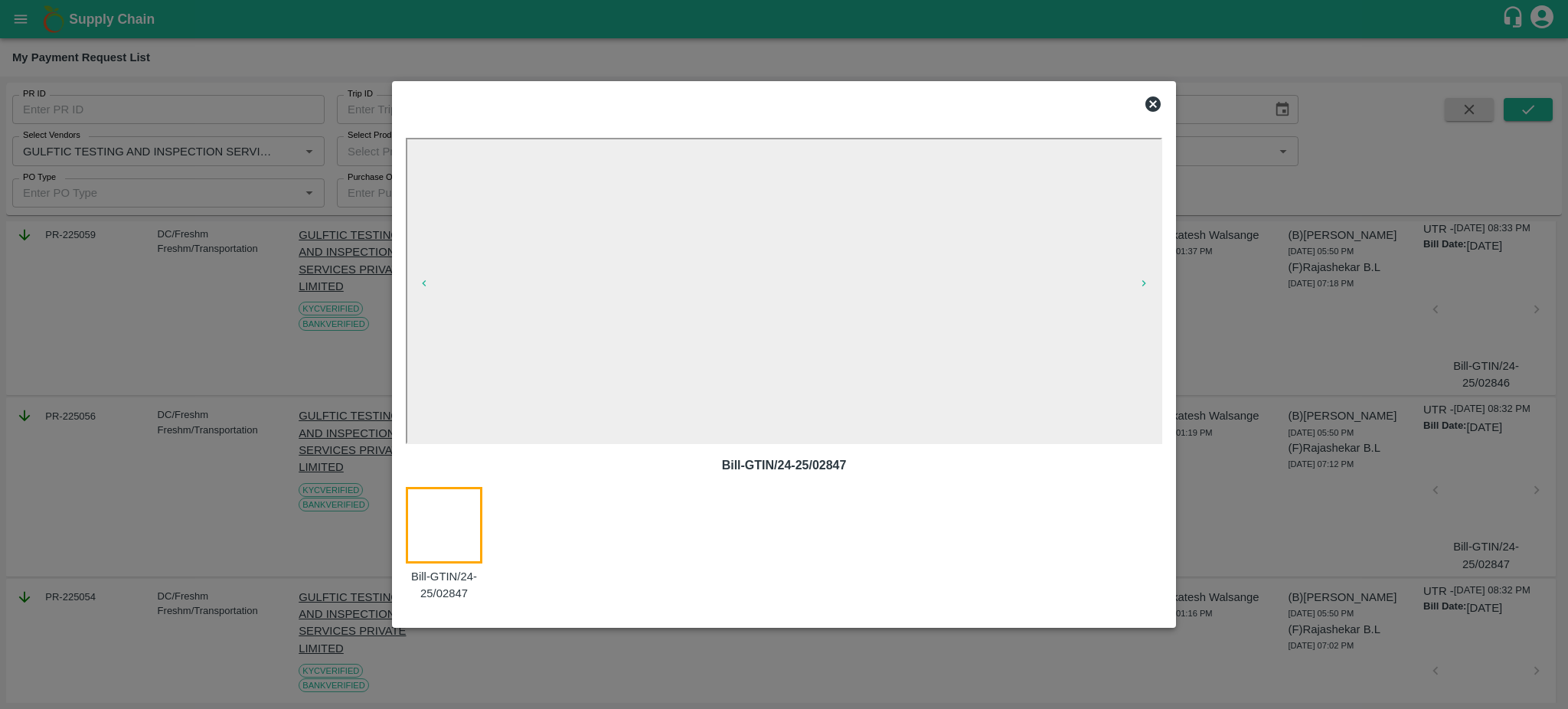
click at [1150, 105] on icon at bounding box center [1154, 104] width 15 height 15
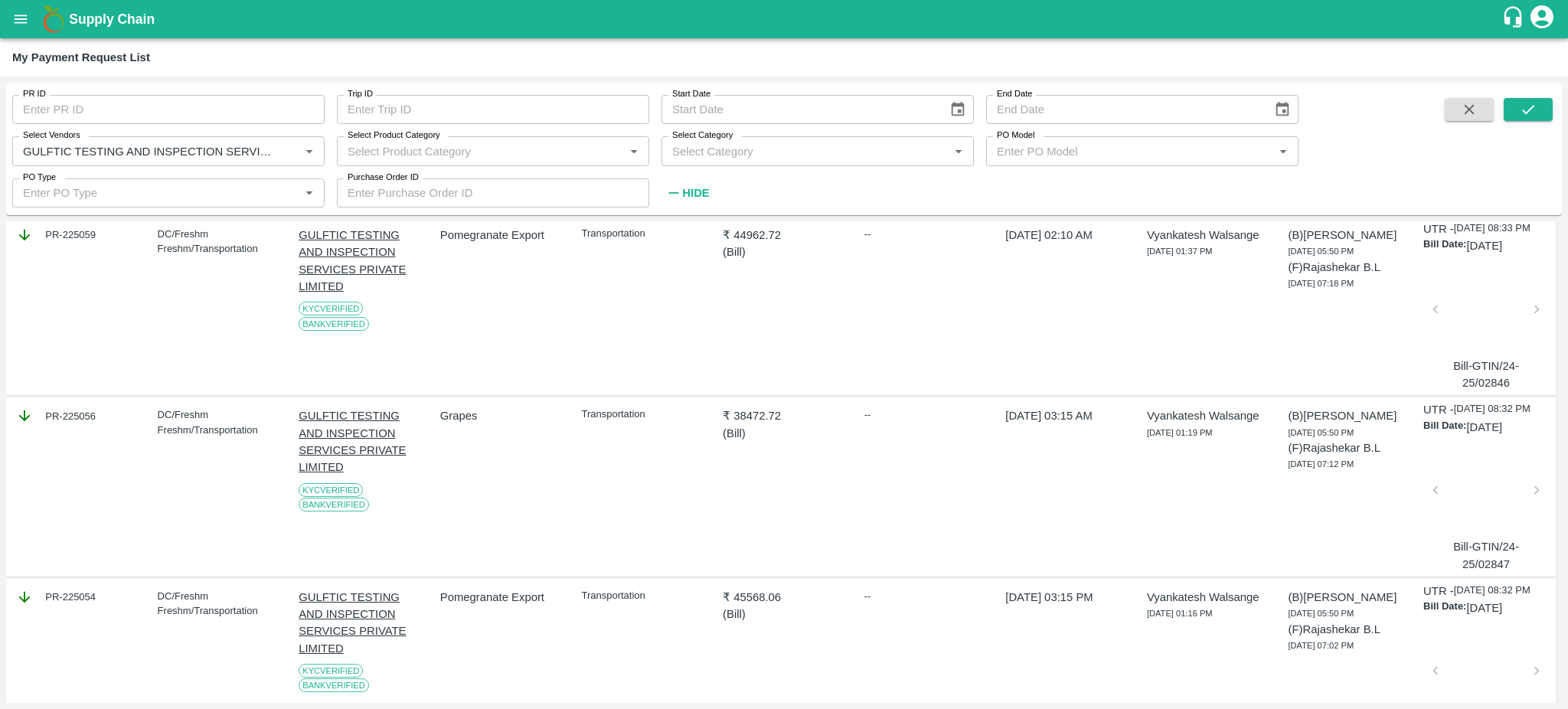
click at [1484, 347] on div at bounding box center [1486, 314] width 89 height 81
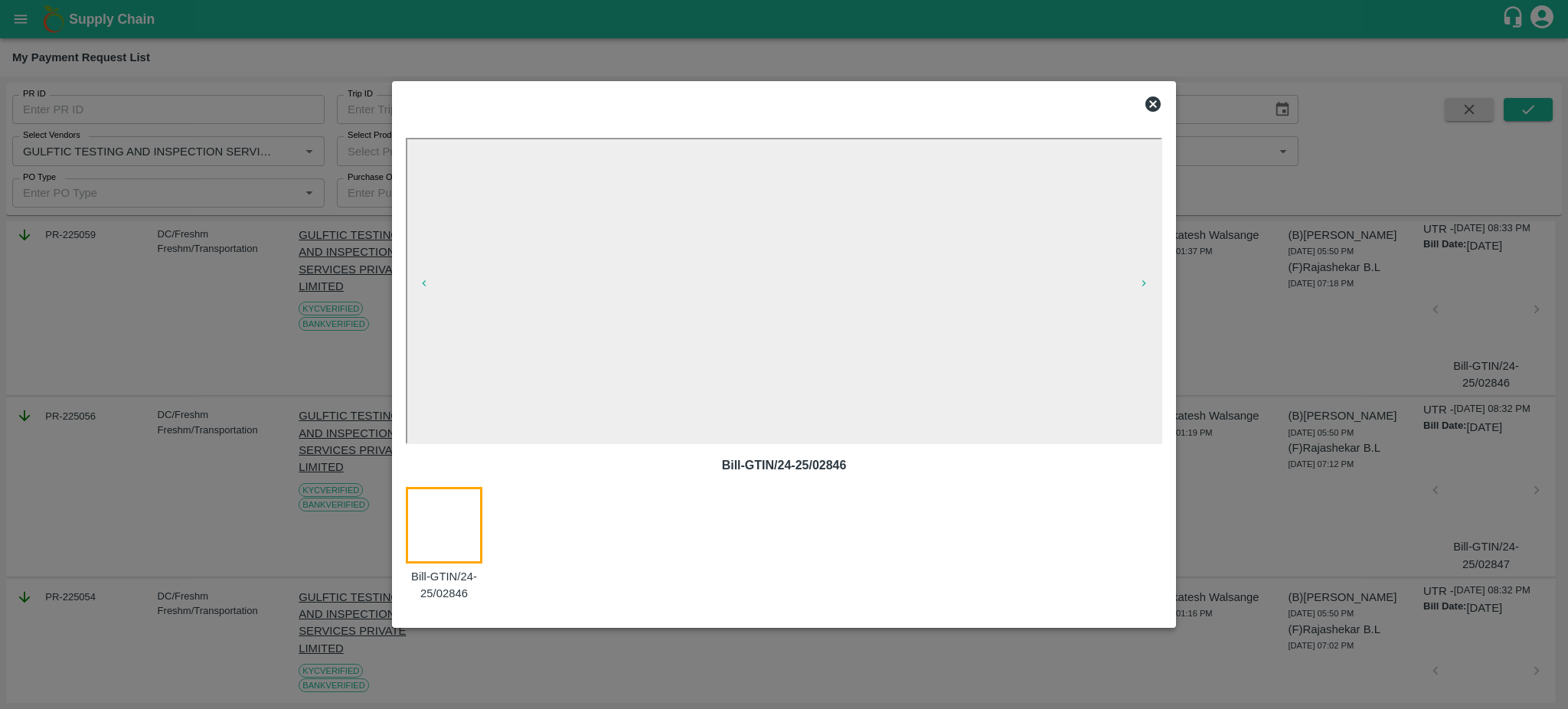
click at [1152, 109] on icon at bounding box center [1154, 104] width 15 height 15
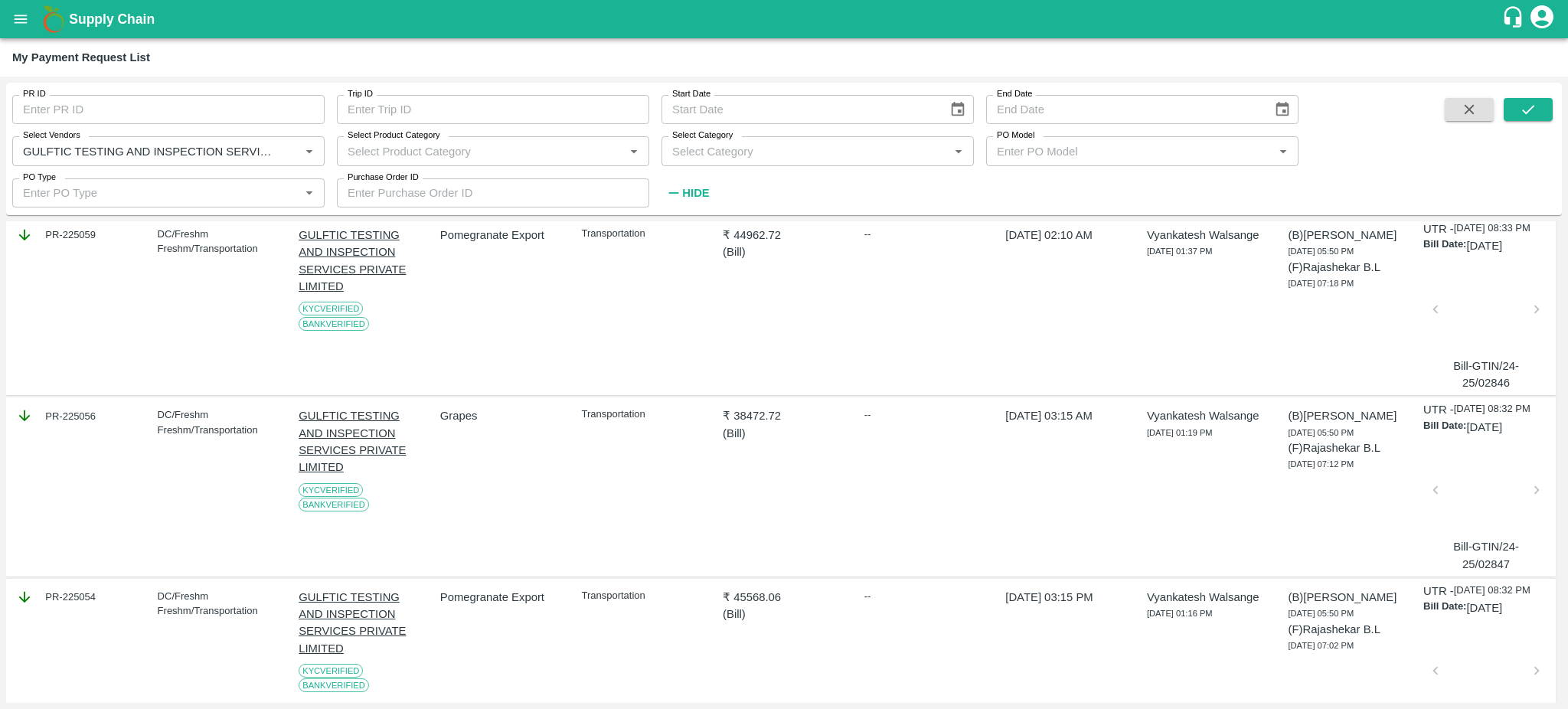
drag, startPoint x: 1561, startPoint y: 466, endPoint x: 1560, endPoint y: 415, distance: 51.0
click at [1560, 415] on div "DOWNLOAD Pending (0) Business Approved (1) Finance Approved (0) Ready To Pay (0…" at bounding box center [783, 461] width 1556 height 481
click at [1279, 390] on div "PR-225059 DC/Freshm Freshm/Transportation GULFTIC TESTING AND INSPECTION SERVIC…" at bounding box center [780, 305] width 1550 height 179
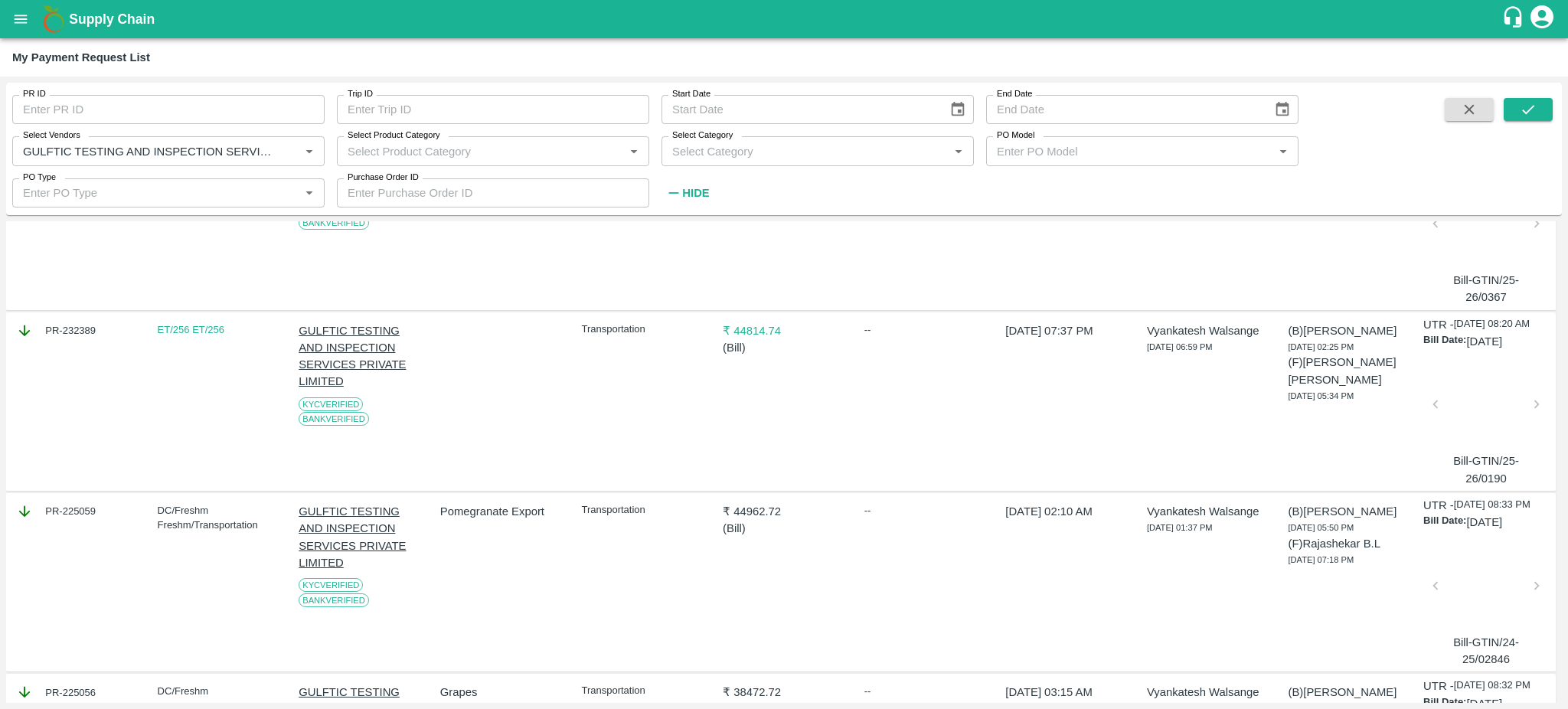
scroll to position [602, 0]
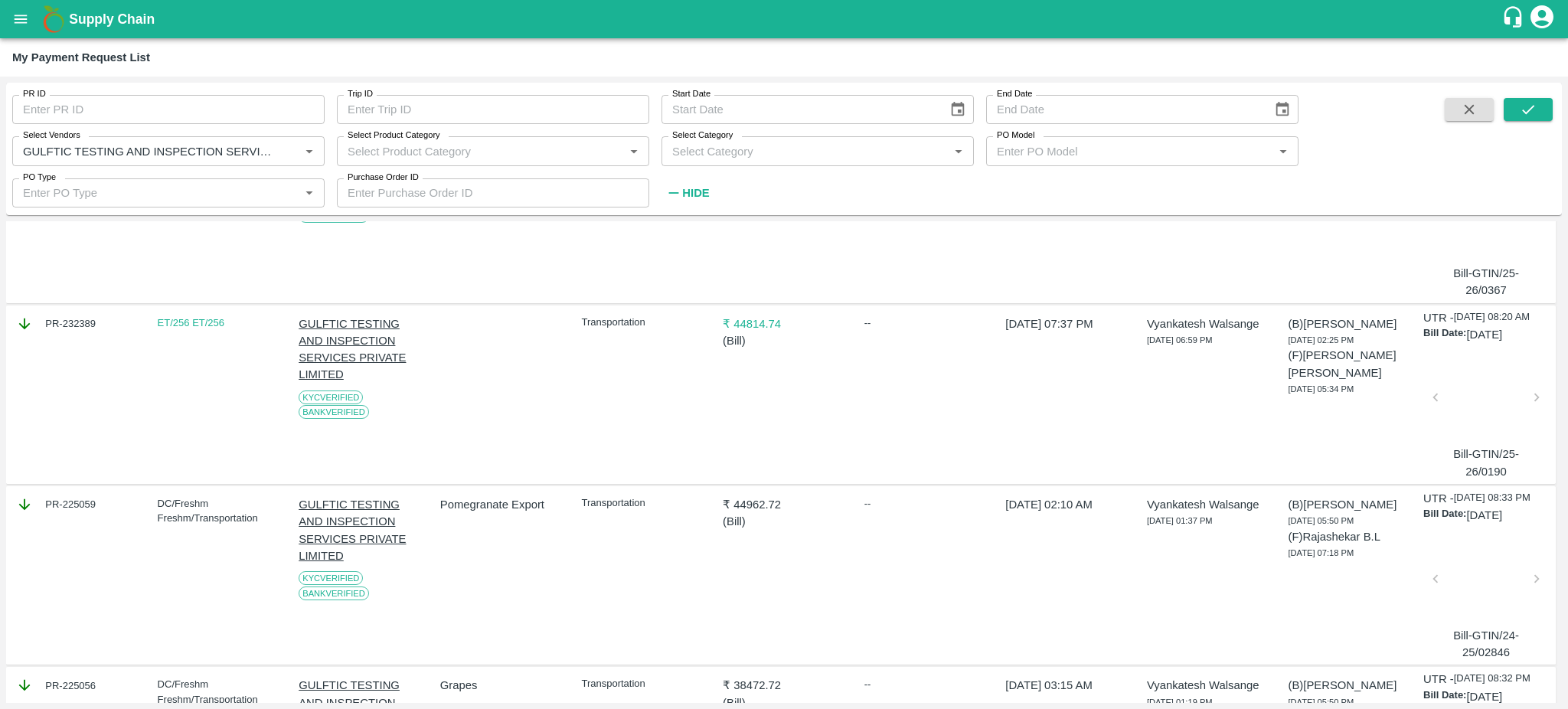
click at [1474, 395] on div at bounding box center [1486, 402] width 89 height 81
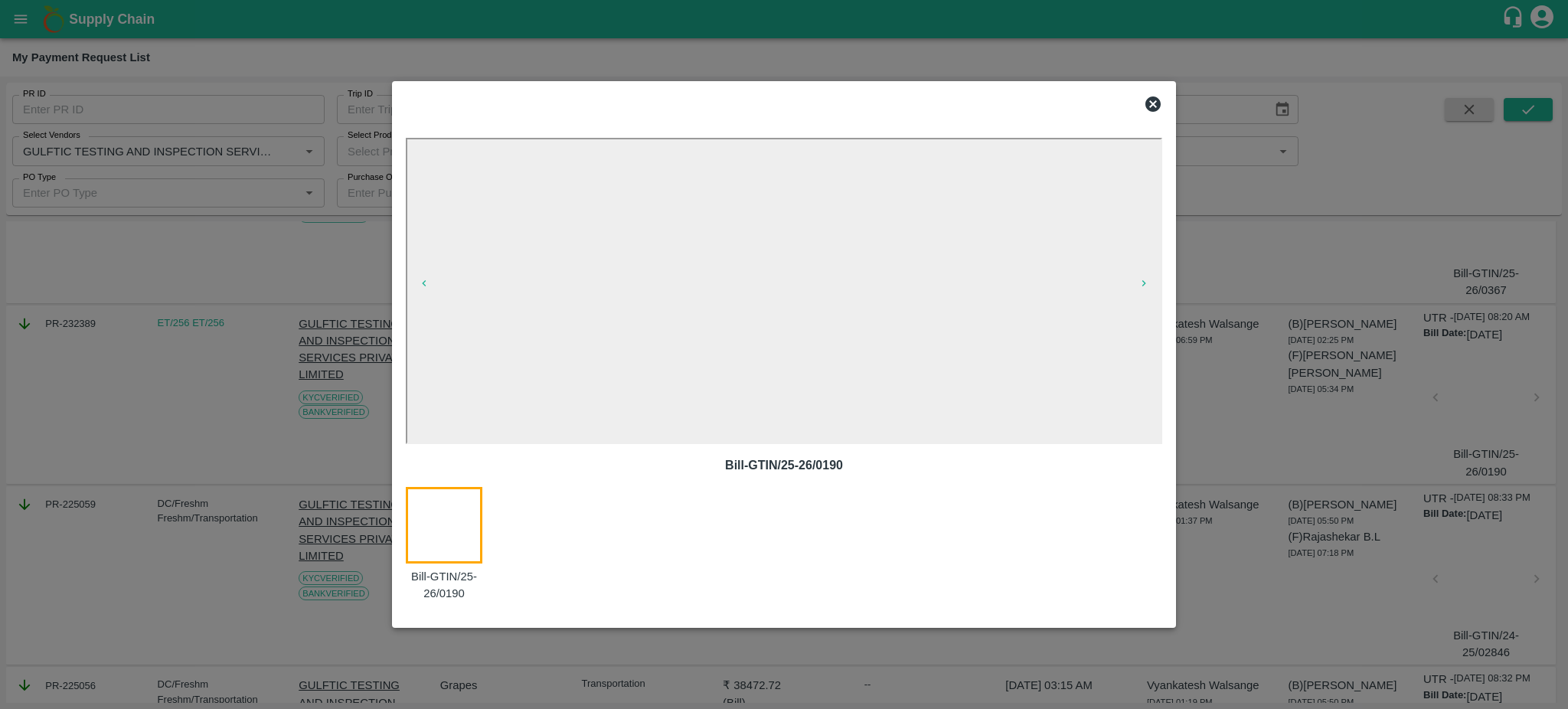
click at [1146, 106] on icon at bounding box center [1154, 104] width 15 height 15
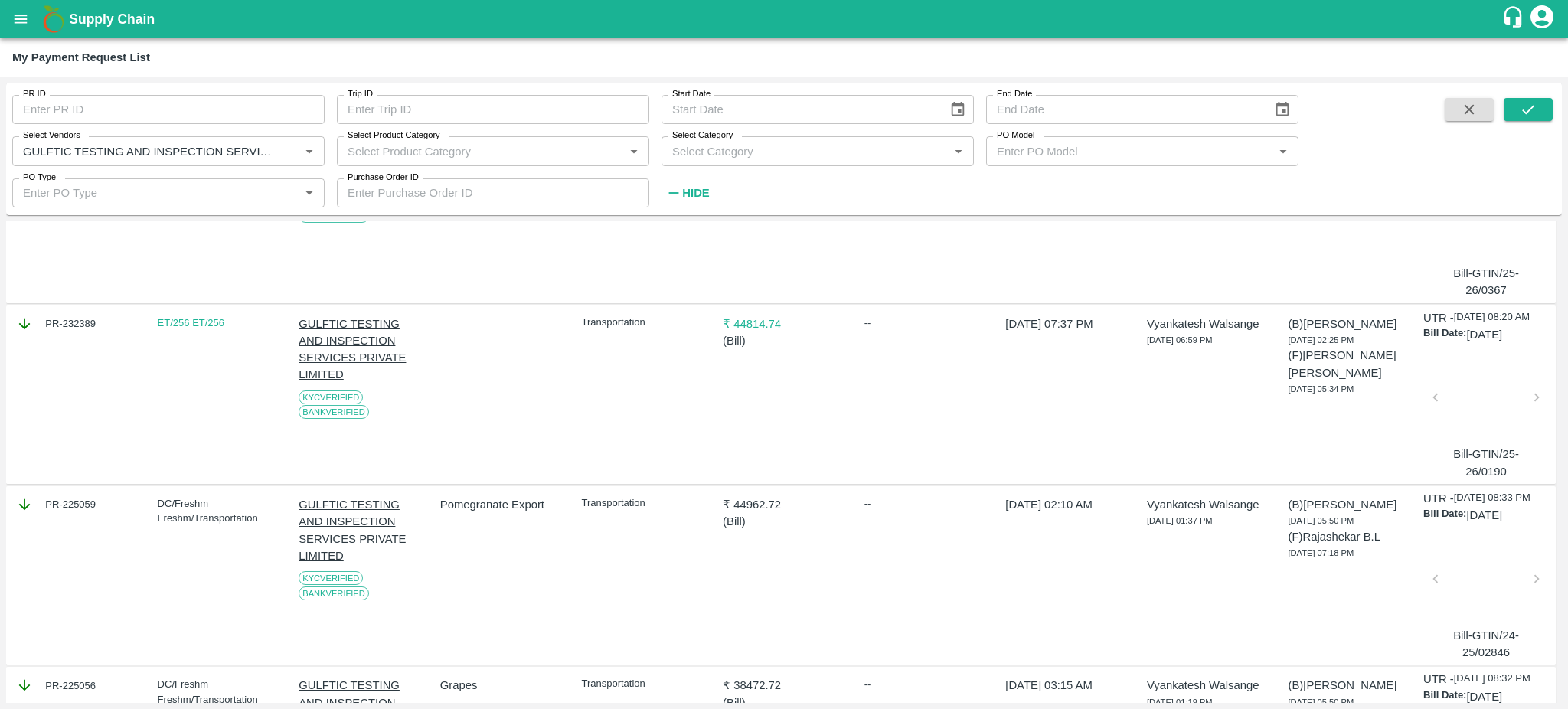
drag, startPoint x: 1561, startPoint y: 388, endPoint x: 1559, endPoint y: 363, distance: 25.1
click at [1559, 363] on div "DOWNLOAD Pending (0) Business Approved (1) Finance Approved (0) Ready To Pay (0…" at bounding box center [783, 461] width 1556 height 481
click at [1549, 363] on div "UTR - 20 May 2025, 08:20 AM Bill Date: 16 Apr 2025 Bill-GTIN/25-26/0190" at bounding box center [1488, 394] width 128 height 170
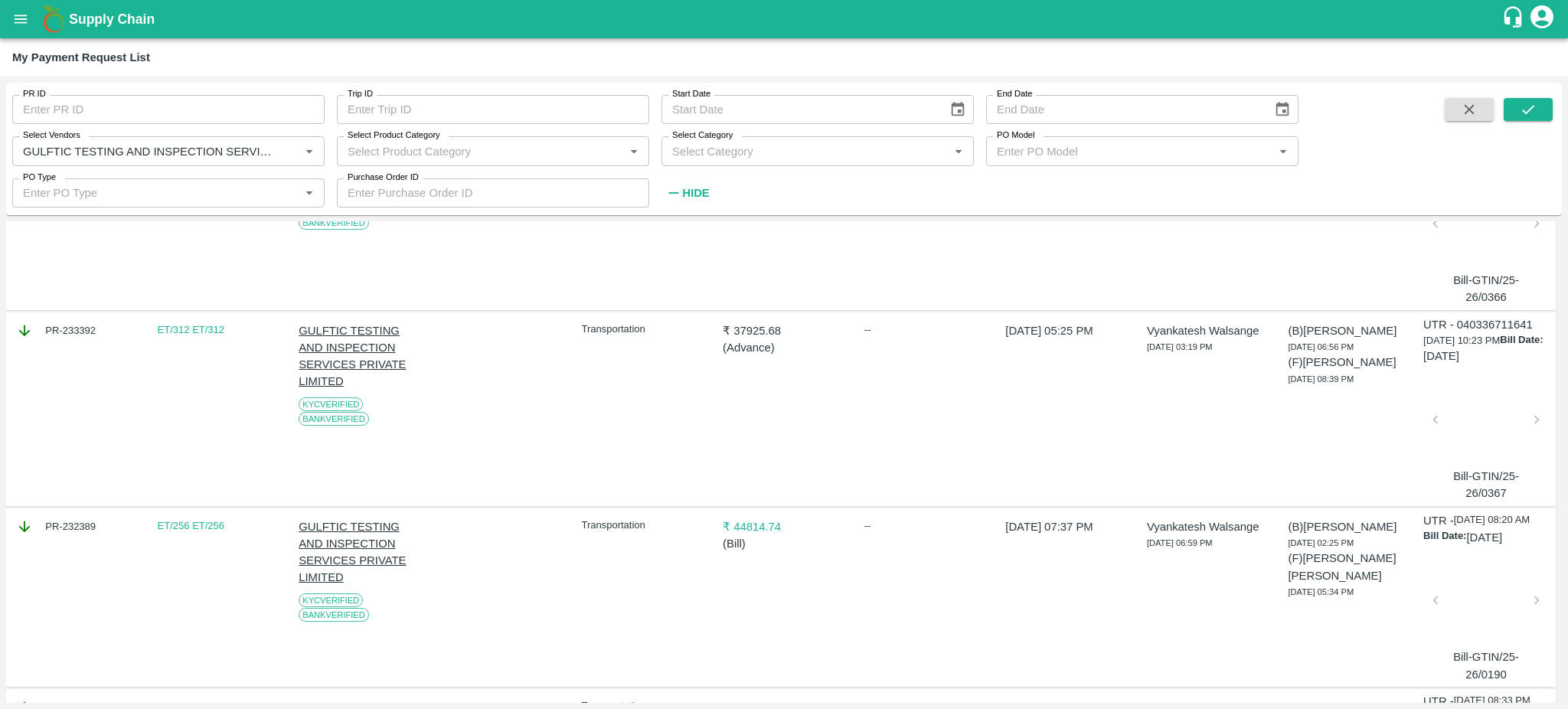
scroll to position [406, 0]
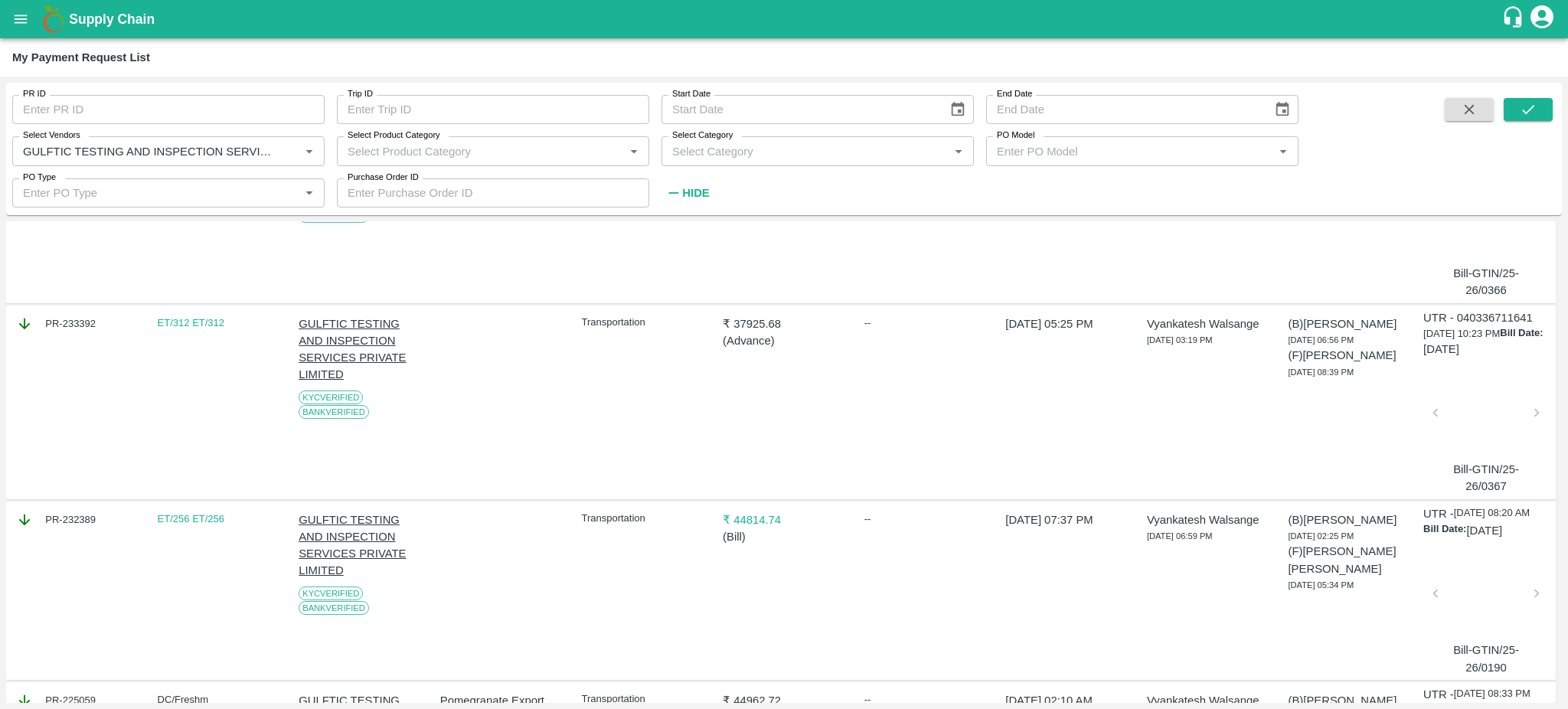
click at [1485, 387] on div at bounding box center [1486, 417] width 89 height 81
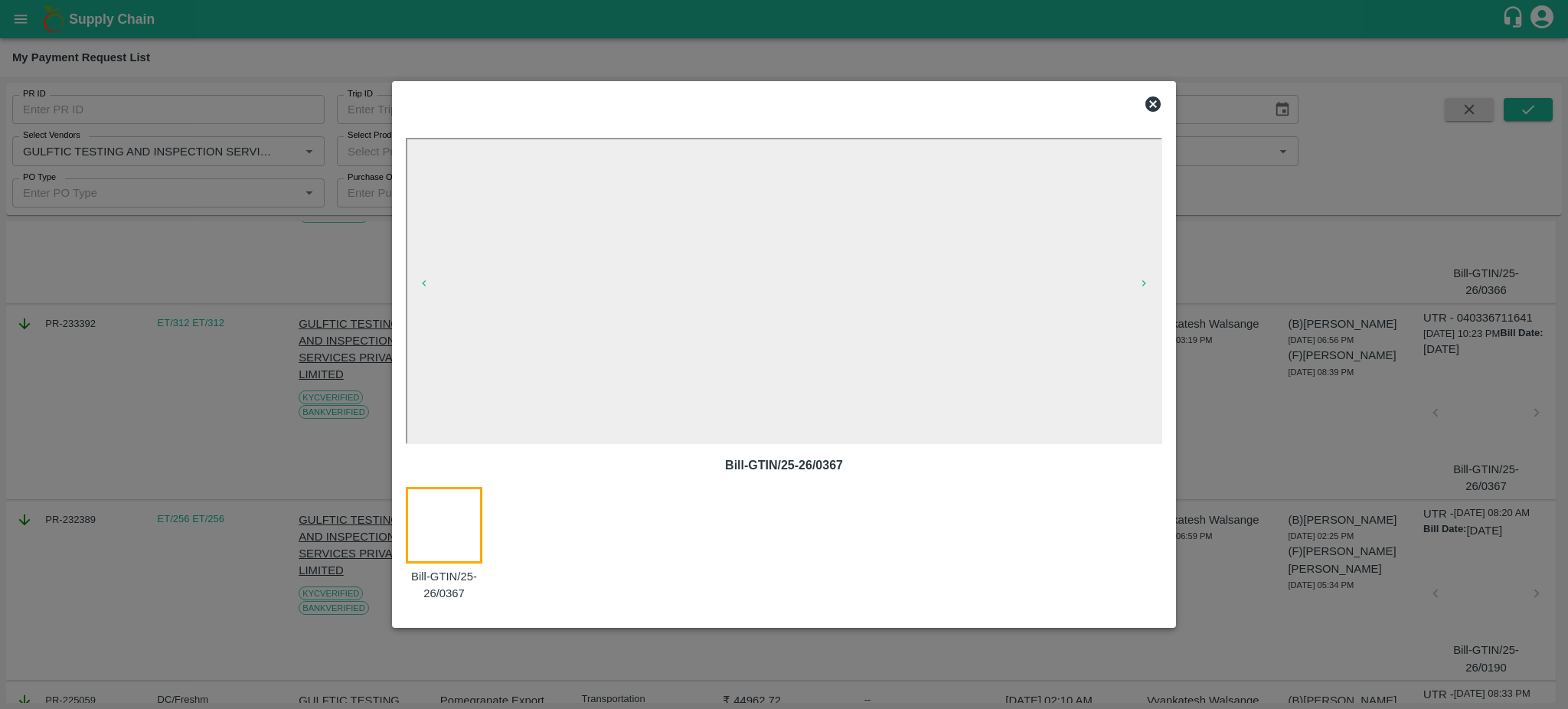
click at [1149, 102] on icon at bounding box center [1154, 104] width 15 height 15
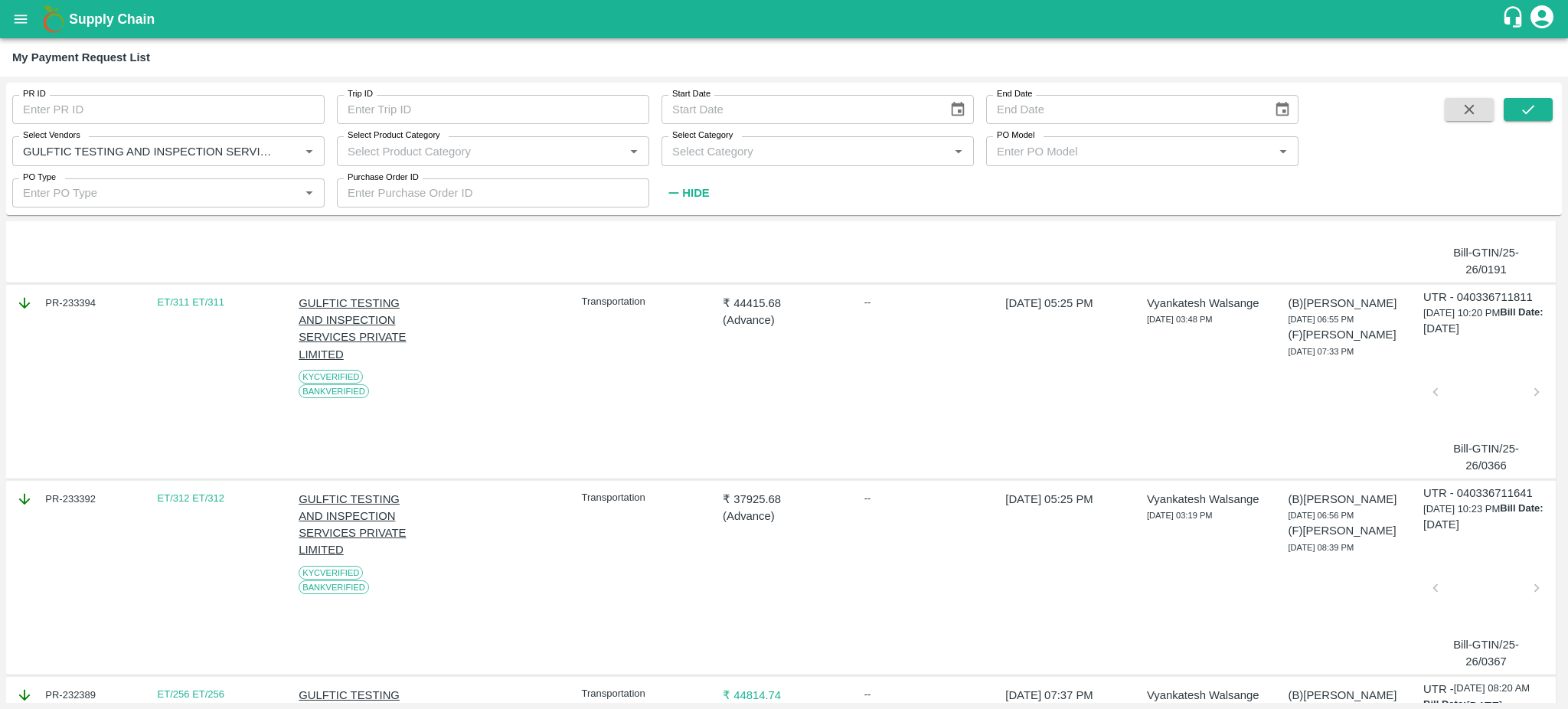
scroll to position [234, 0]
click at [1468, 369] on div at bounding box center [1486, 392] width 89 height 81
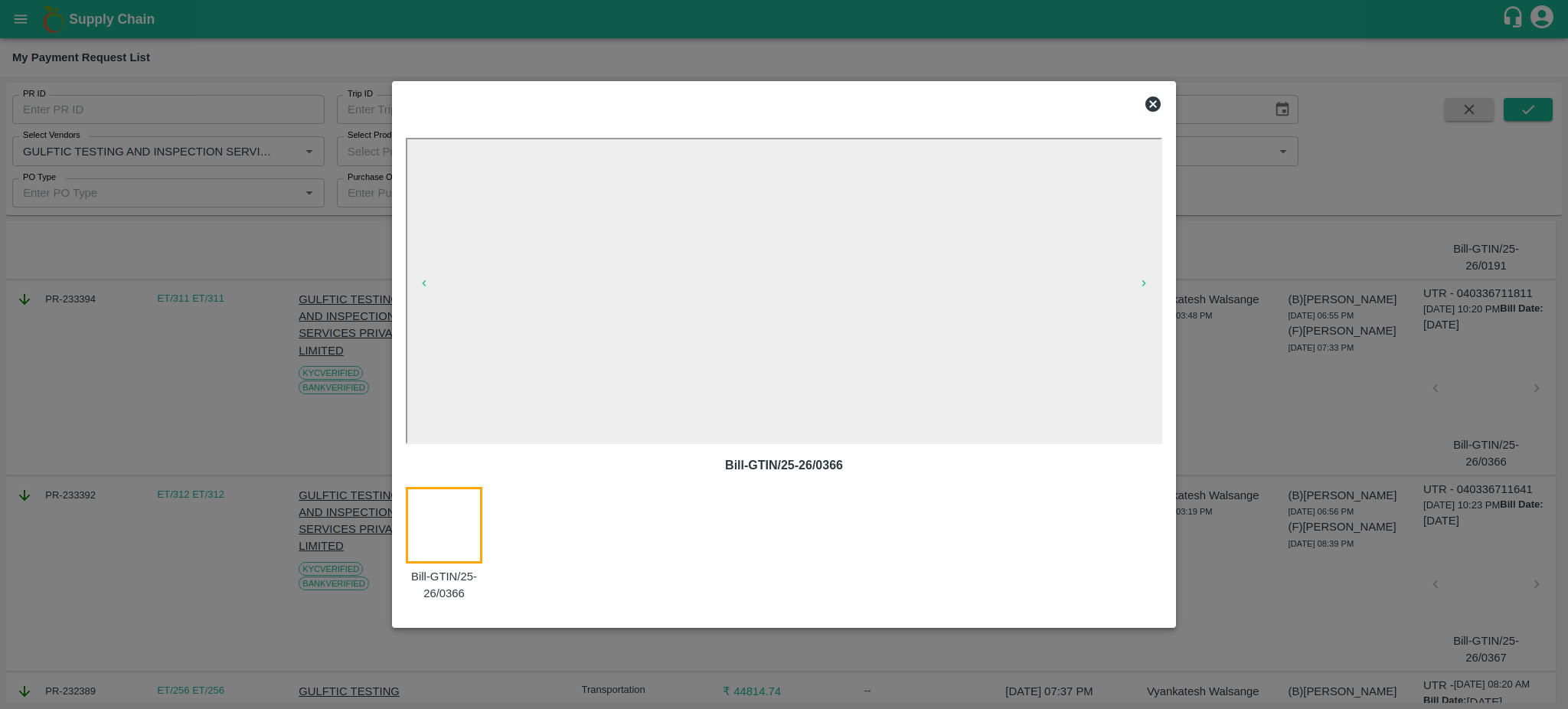
click at [1146, 108] on icon at bounding box center [1153, 103] width 18 height 18
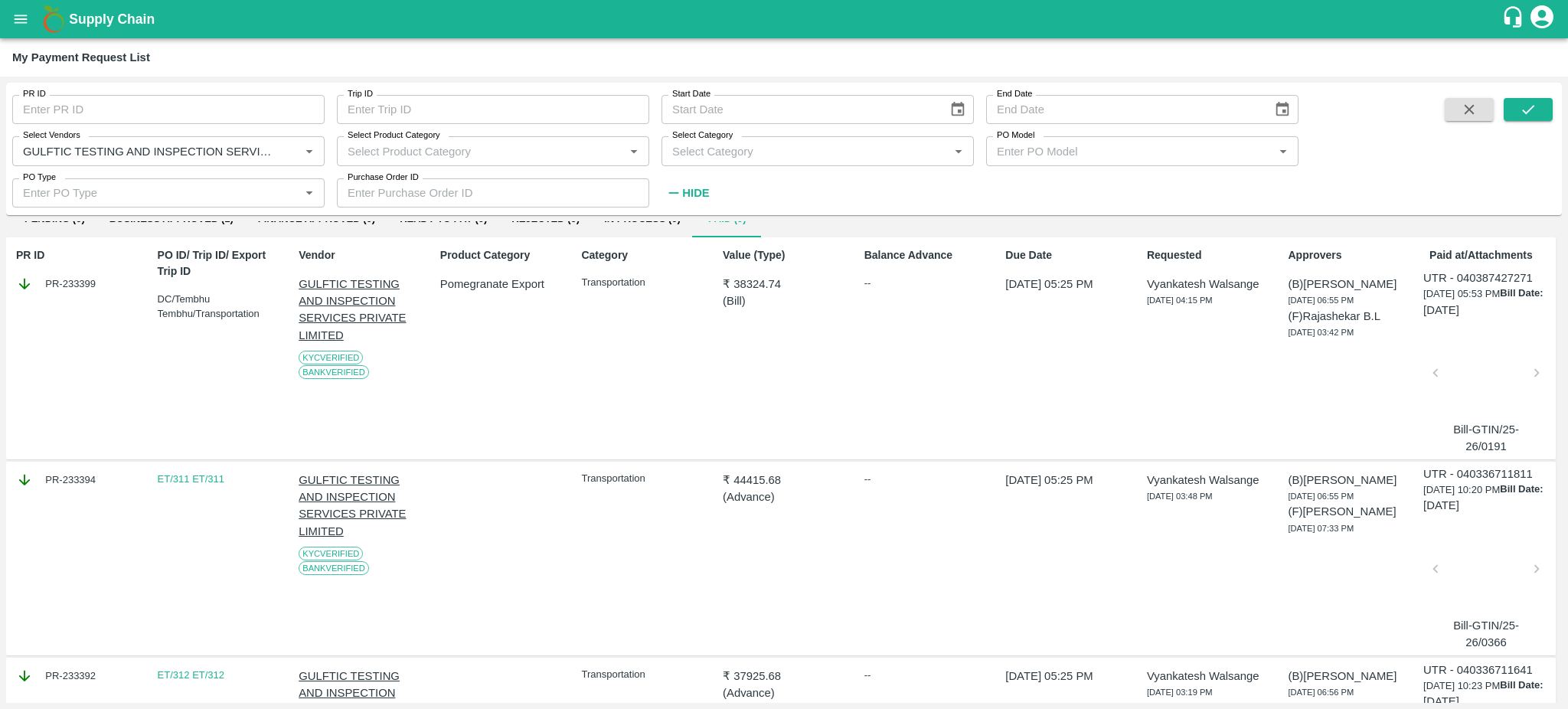
scroll to position [56, 0]
click at [1490, 356] on div at bounding box center [1486, 374] width 89 height 81
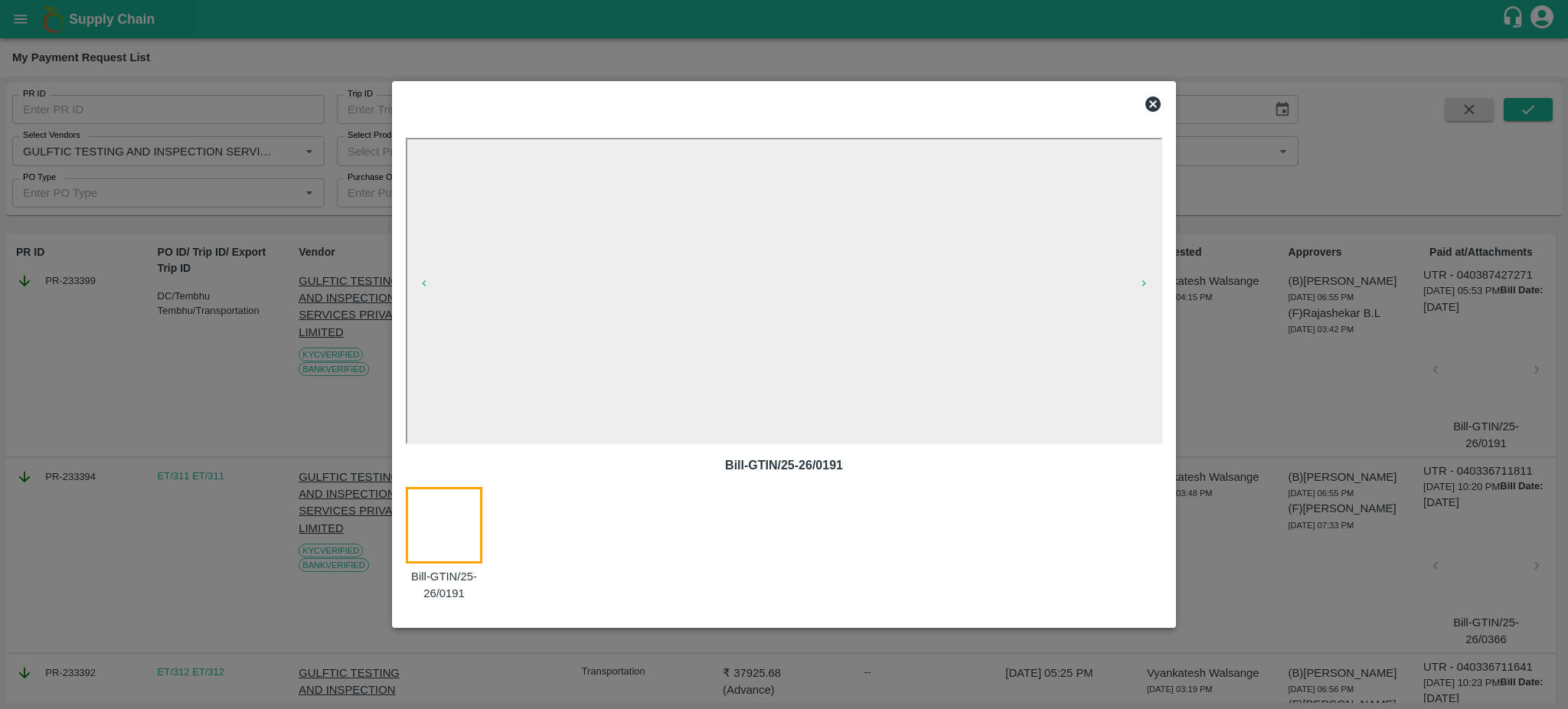
click at [1155, 107] on icon at bounding box center [1153, 103] width 18 height 18
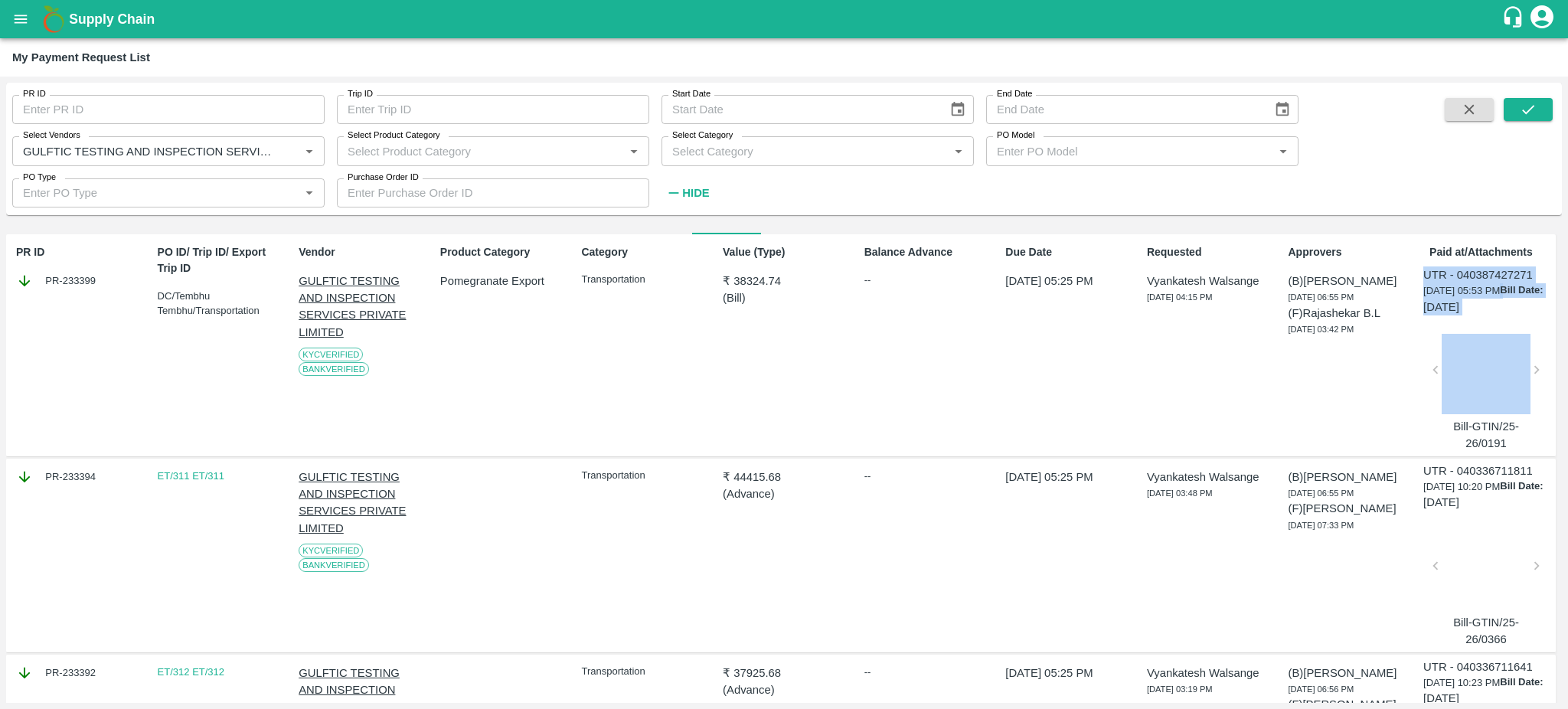
drag, startPoint x: 1561, startPoint y: 304, endPoint x: 1558, endPoint y: 244, distance: 60.1
click at [1558, 244] on div "DOWNLOAD Pending (0) Business Approved (1) Finance Approved (0) Ready To Pay (0…" at bounding box center [783, 461] width 1556 height 481
click at [1048, 411] on div "Due Date 19 May 2025, 05:25 PM" at bounding box center [1064, 345] width 128 height 214
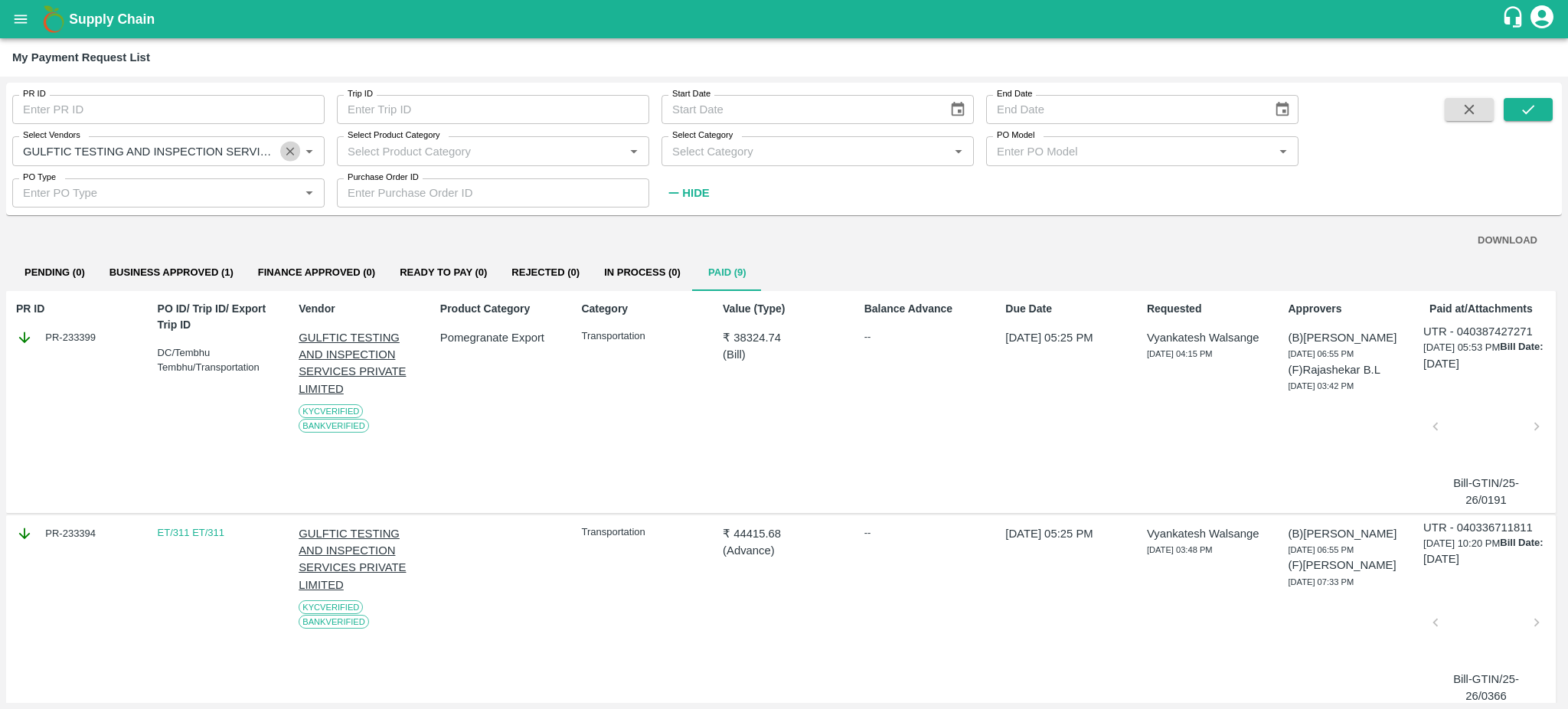
click at [289, 155] on icon "Clear" at bounding box center [290, 150] width 14 height 14
click at [21, 25] on icon "open drawer" at bounding box center [21, 19] width 17 height 17
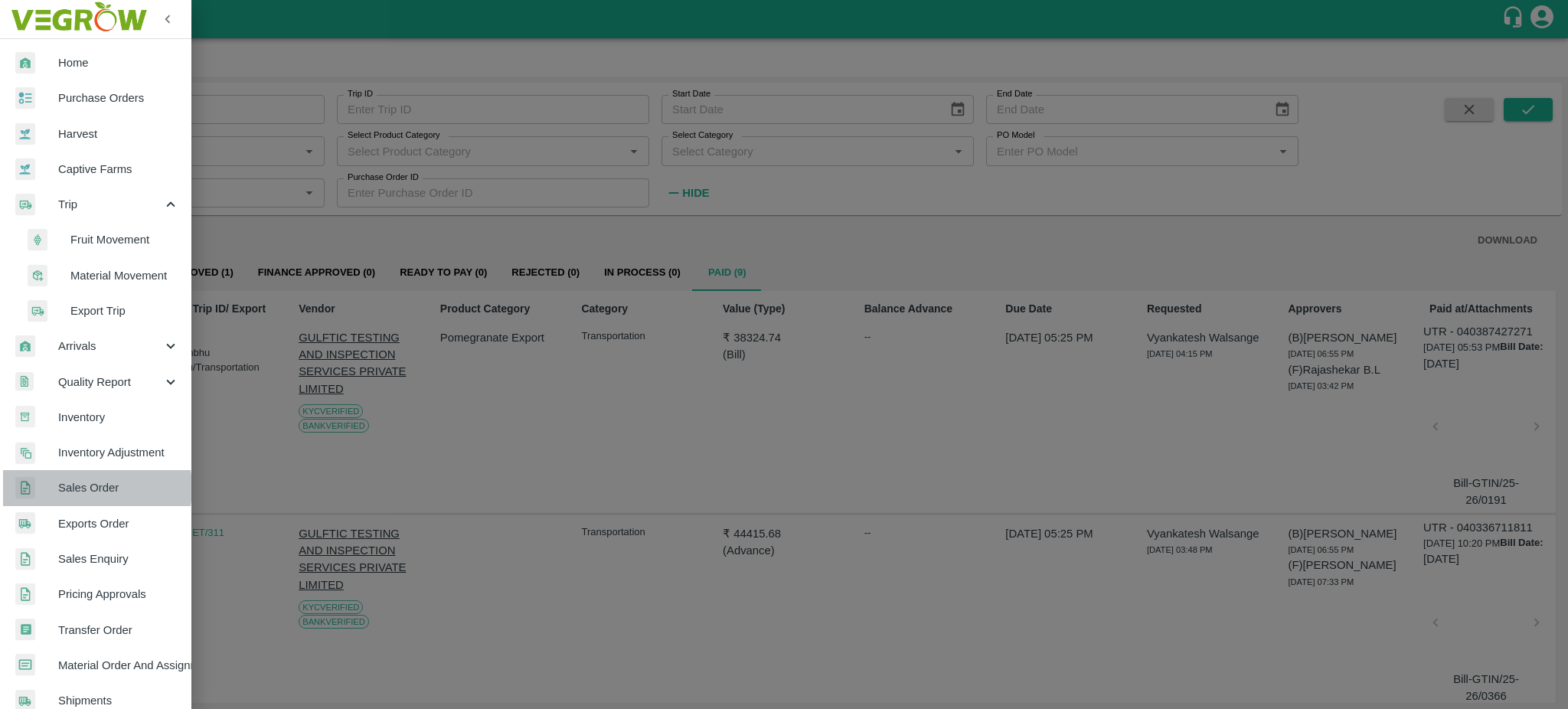
click at [83, 488] on span "Sales Order" at bounding box center [119, 488] width 121 height 17
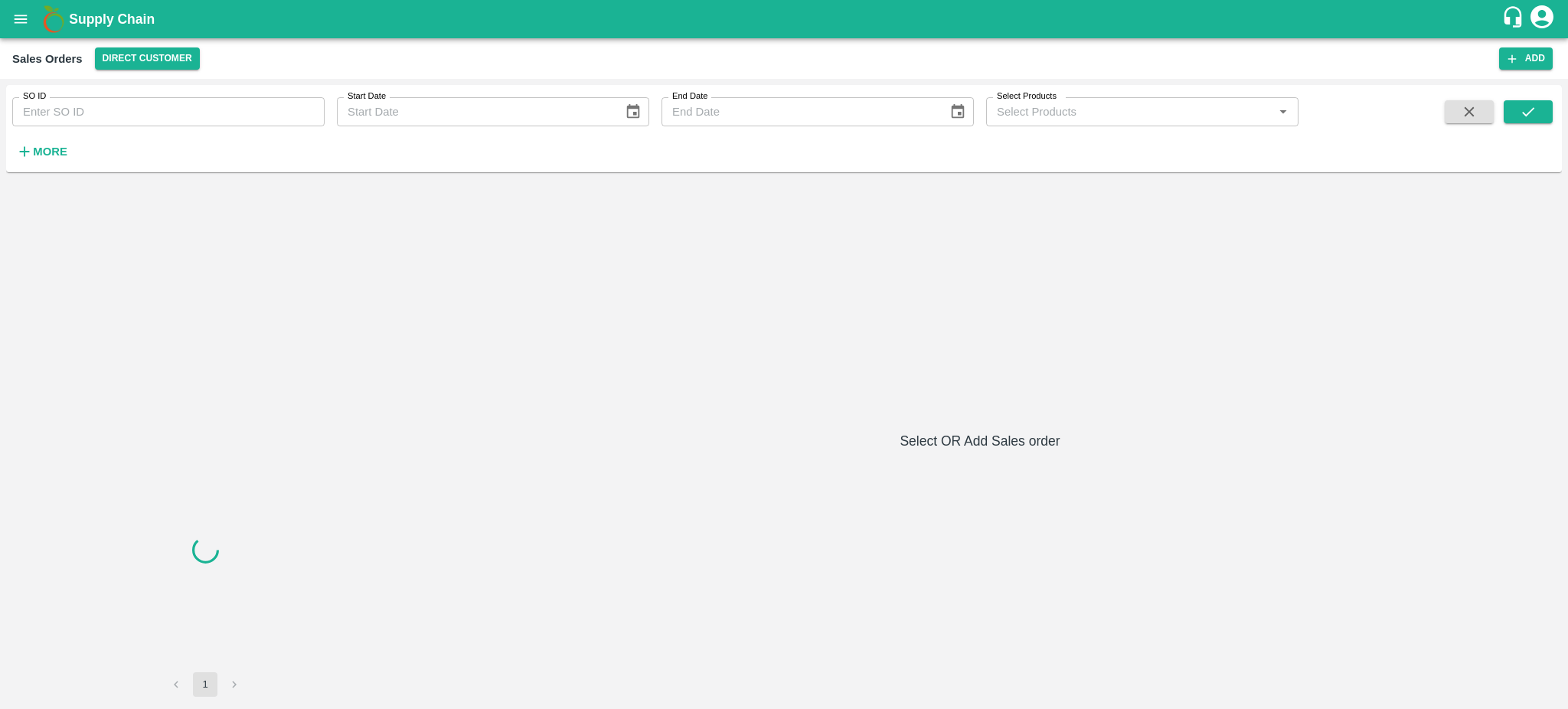
click at [66, 113] on input "SO ID" at bounding box center [168, 112] width 312 height 29
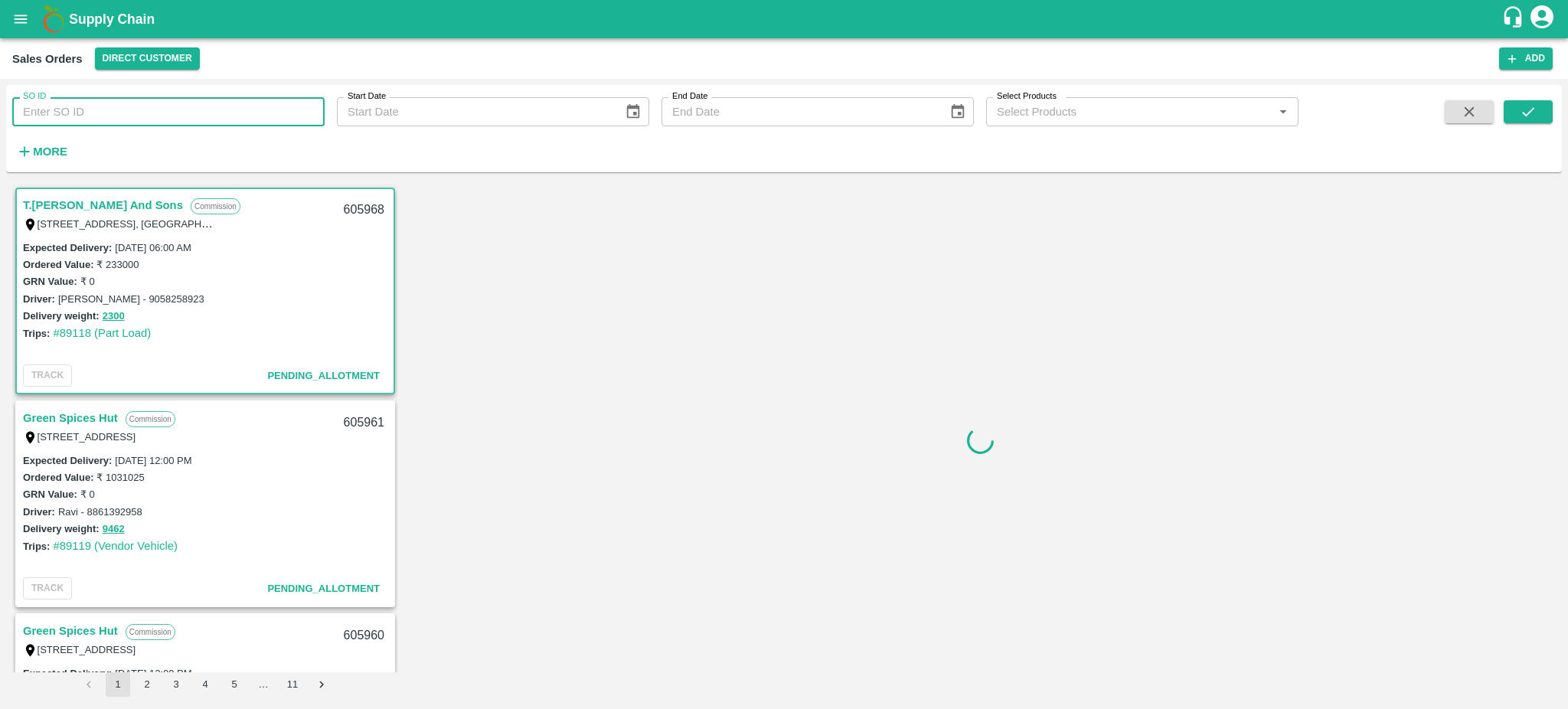
paste input "586313"
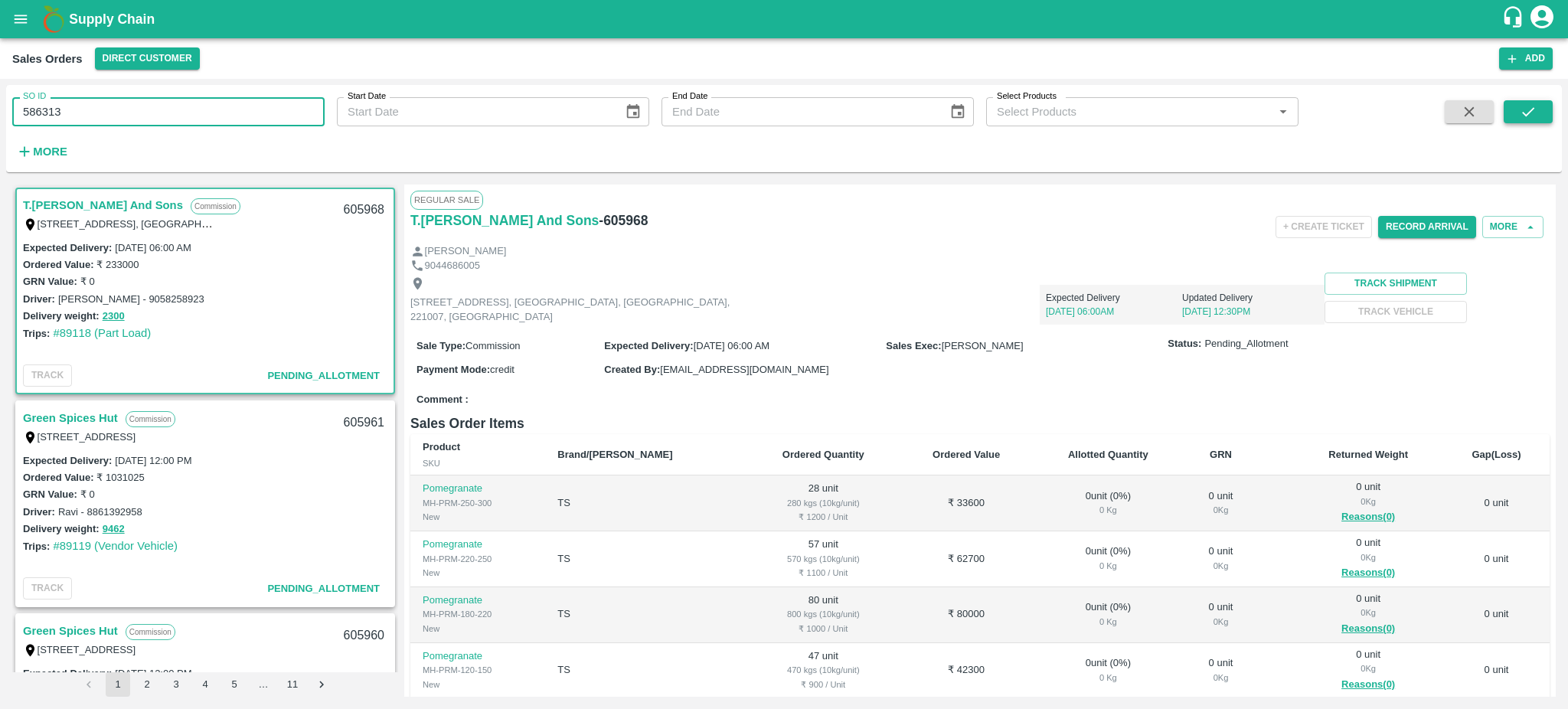
type input "586313"
click at [1520, 113] on icon "submit" at bounding box center [1529, 112] width 17 height 17
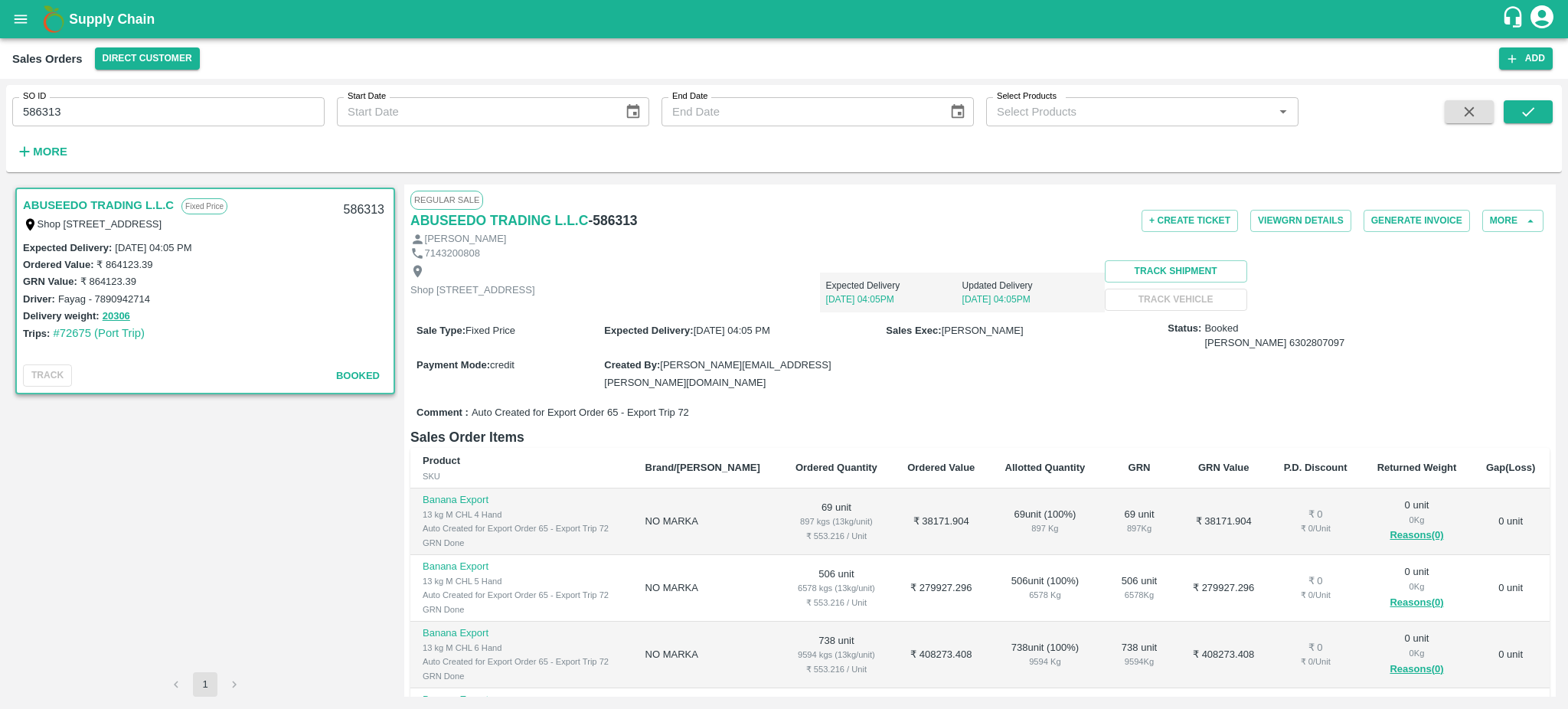
click at [94, 205] on link "ABUSEEDO TRADING L.L.C" at bounding box center [99, 205] width 151 height 20
click at [21, 28] on icon "open drawer" at bounding box center [21, 19] width 17 height 17
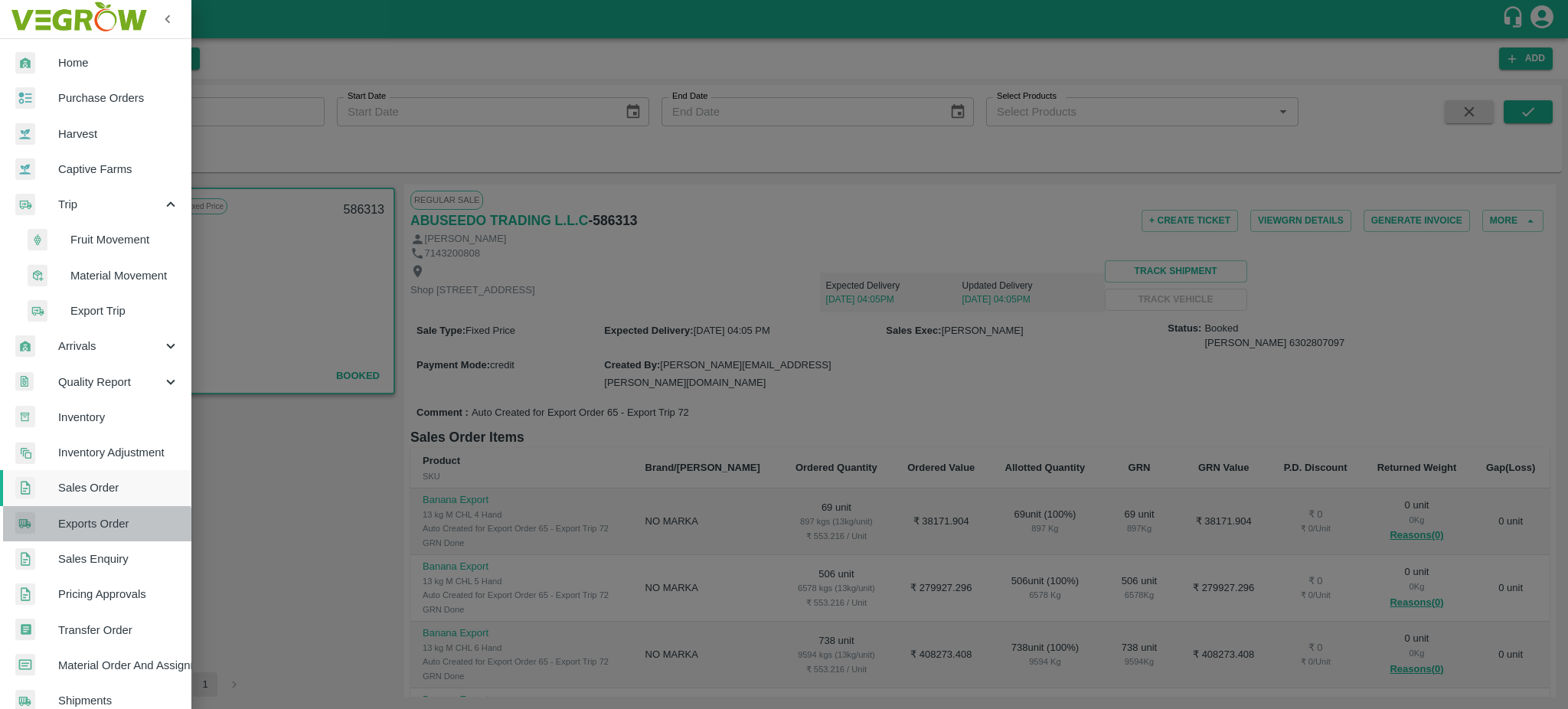
click at [86, 532] on link "Exports Order" at bounding box center [96, 523] width 191 height 35
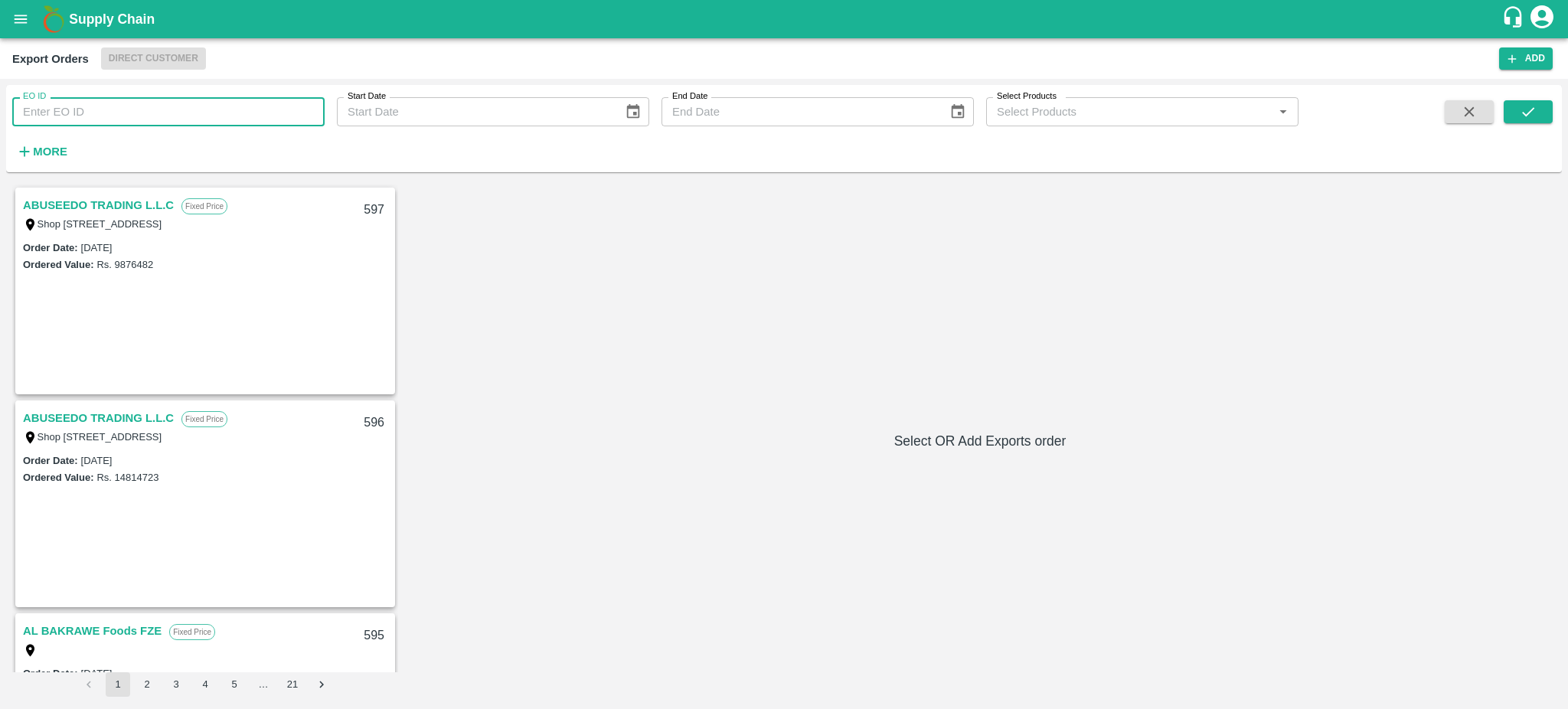
click at [124, 101] on input "EO ID" at bounding box center [168, 112] width 312 height 29
click at [1536, 110] on icon "submit" at bounding box center [1529, 112] width 17 height 17
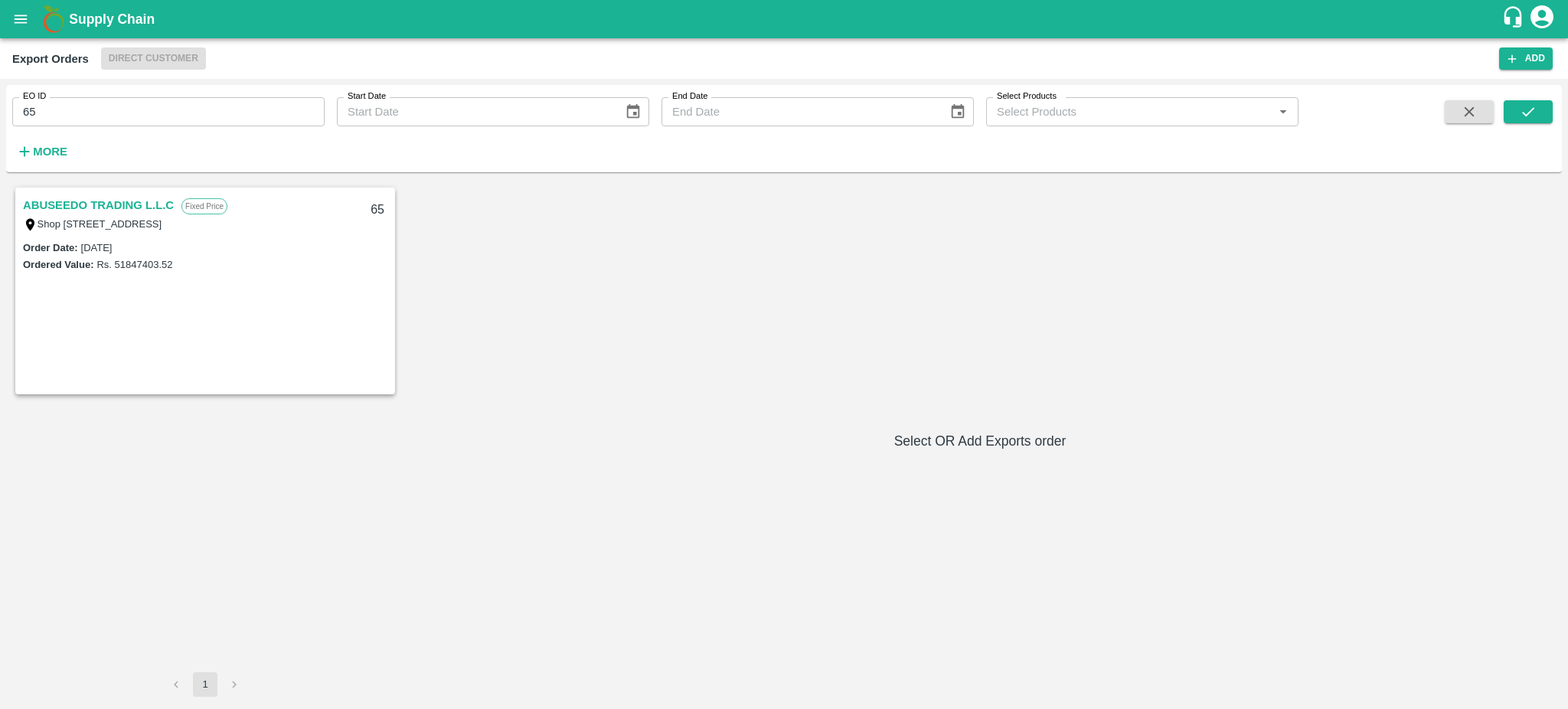
click at [107, 204] on link "ABUSEEDO TRADING L.L.C" at bounding box center [99, 205] width 151 height 20
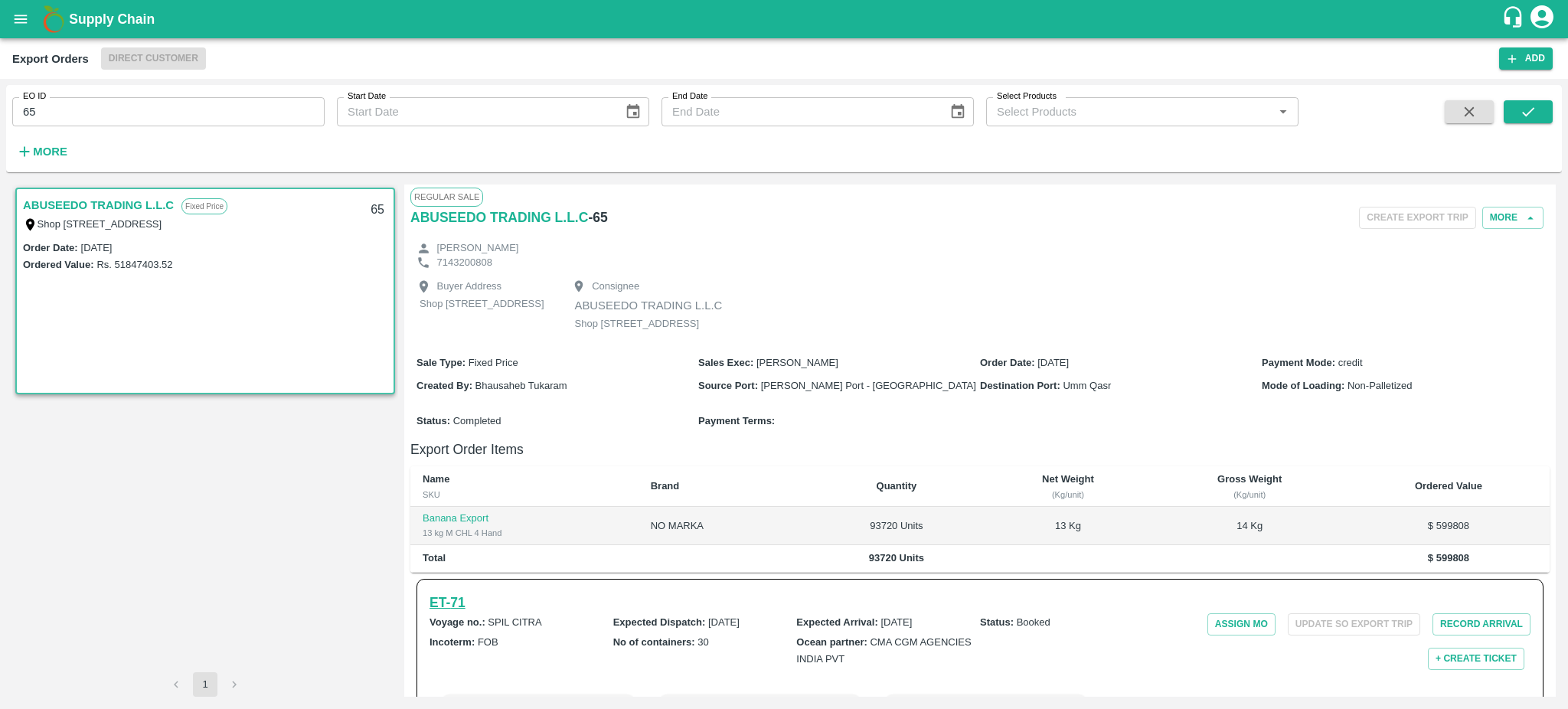
click at [454, 613] on h6 "ET- 71" at bounding box center [448, 602] width 36 height 21
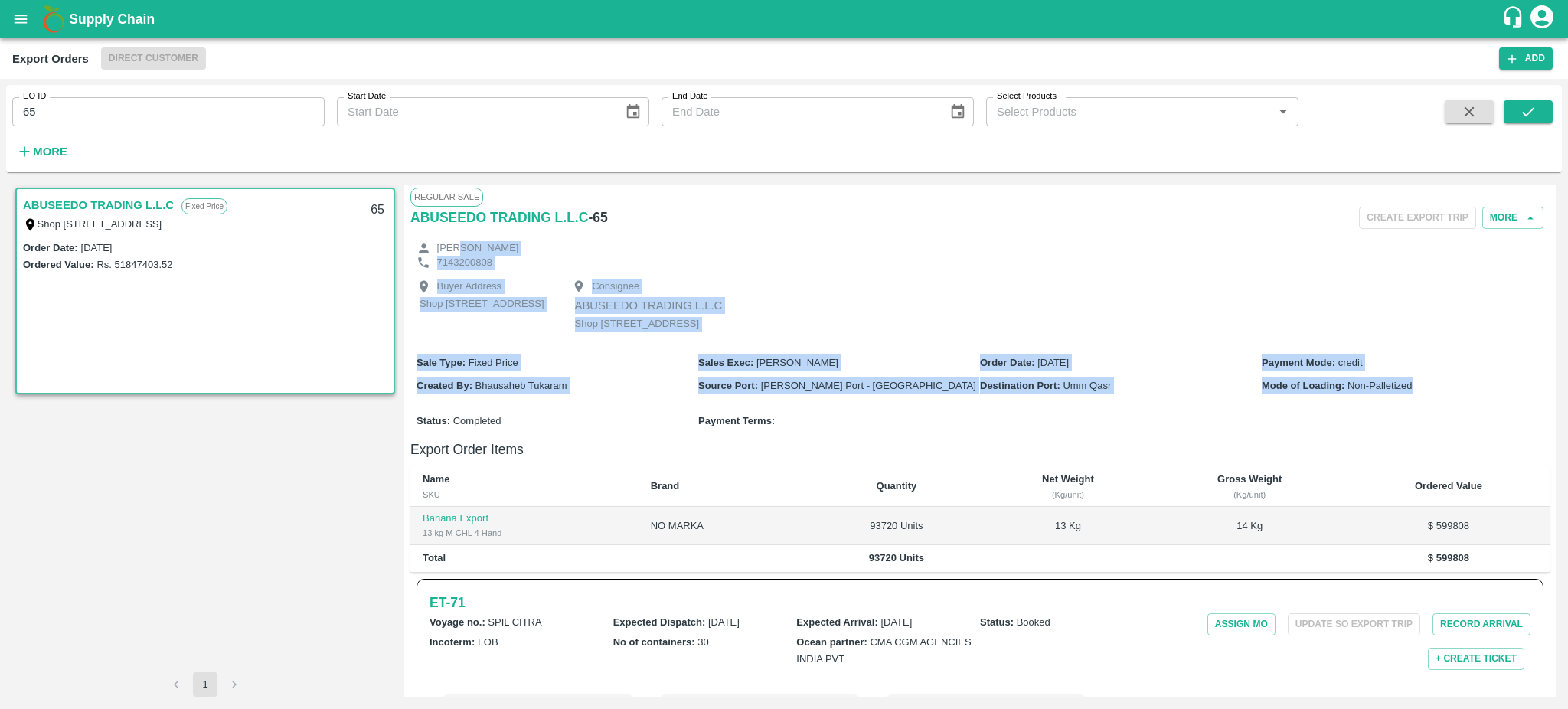
drag, startPoint x: 1552, startPoint y: 242, endPoint x: 1567, endPoint y: 428, distance: 186.6
click at [1567, 428] on div "EO ID 65 EO ID Start Date Start Date End Date End Date Select Products Select P…" at bounding box center [784, 393] width 1568 height 630
click at [1221, 326] on div "Buyer Address Shop No.43, ,Wholesale Building No. 2 Central Fruit and Vegetable…" at bounding box center [980, 307] width 1139 height 75
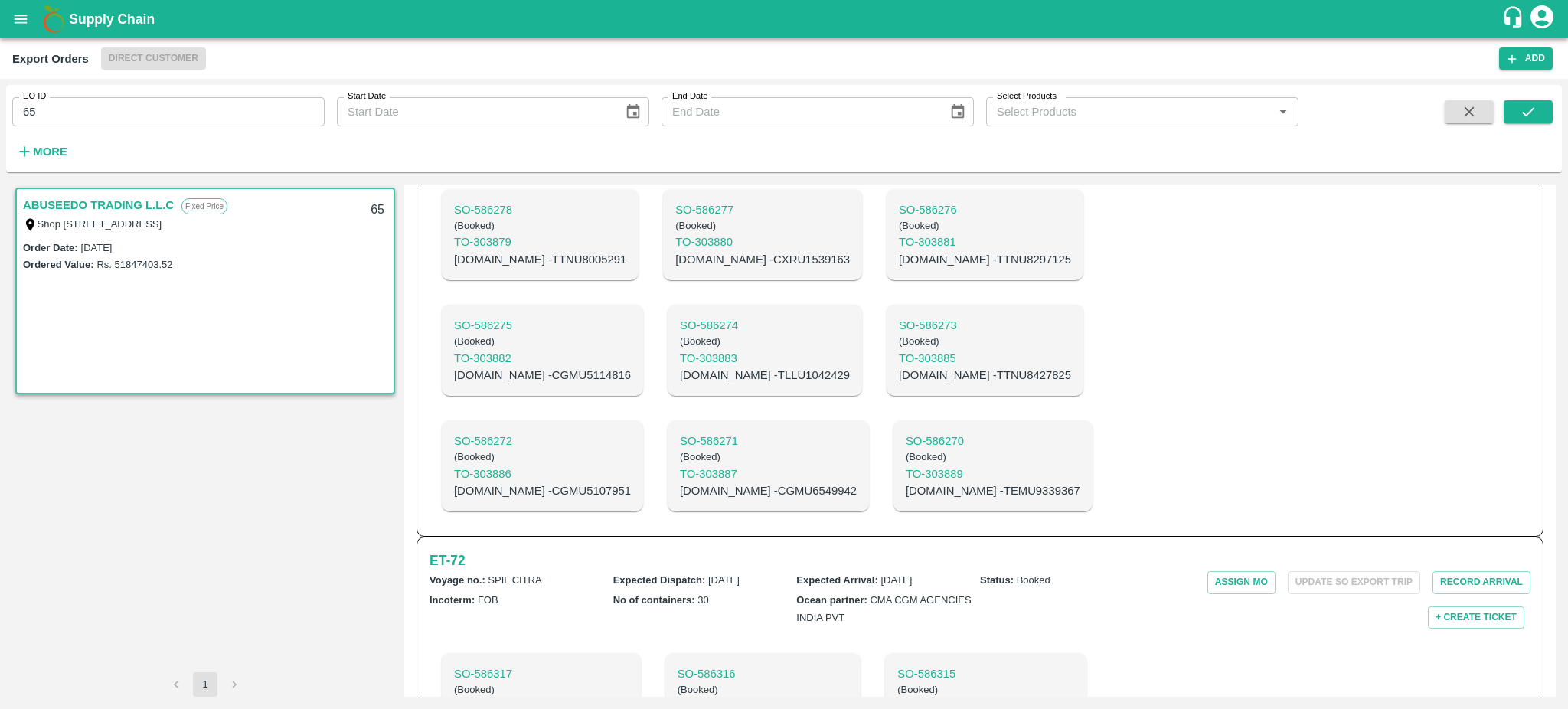
scroll to position [1318, 0]
click at [446, 547] on h6 "ET- 72" at bounding box center [448, 558] width 36 height 21
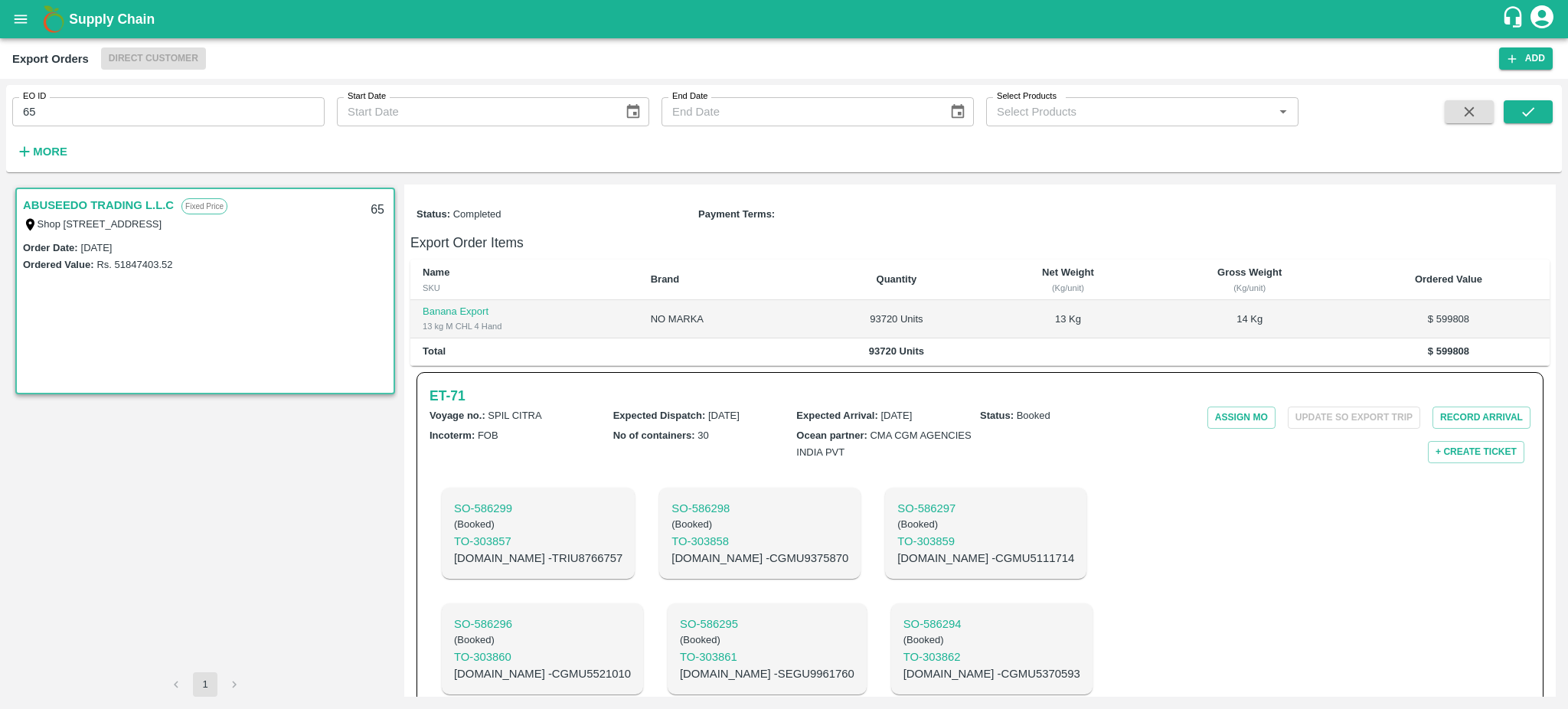
scroll to position [210, 0]
click at [446, 403] on h6 "ET- 71" at bounding box center [448, 391] width 36 height 21
click at [439, 403] on h6 "ET- 71" at bounding box center [448, 391] width 36 height 21
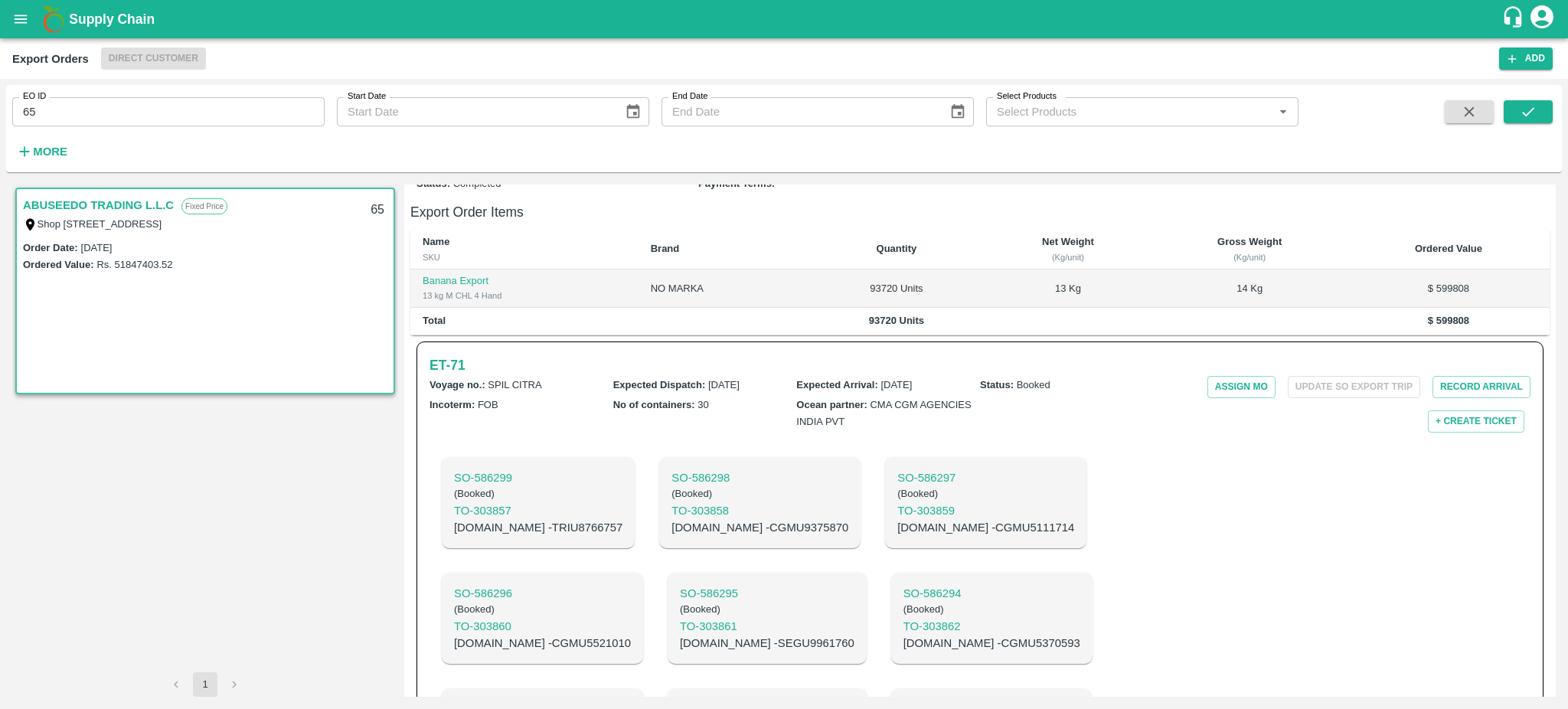
scroll to position [210, 0]
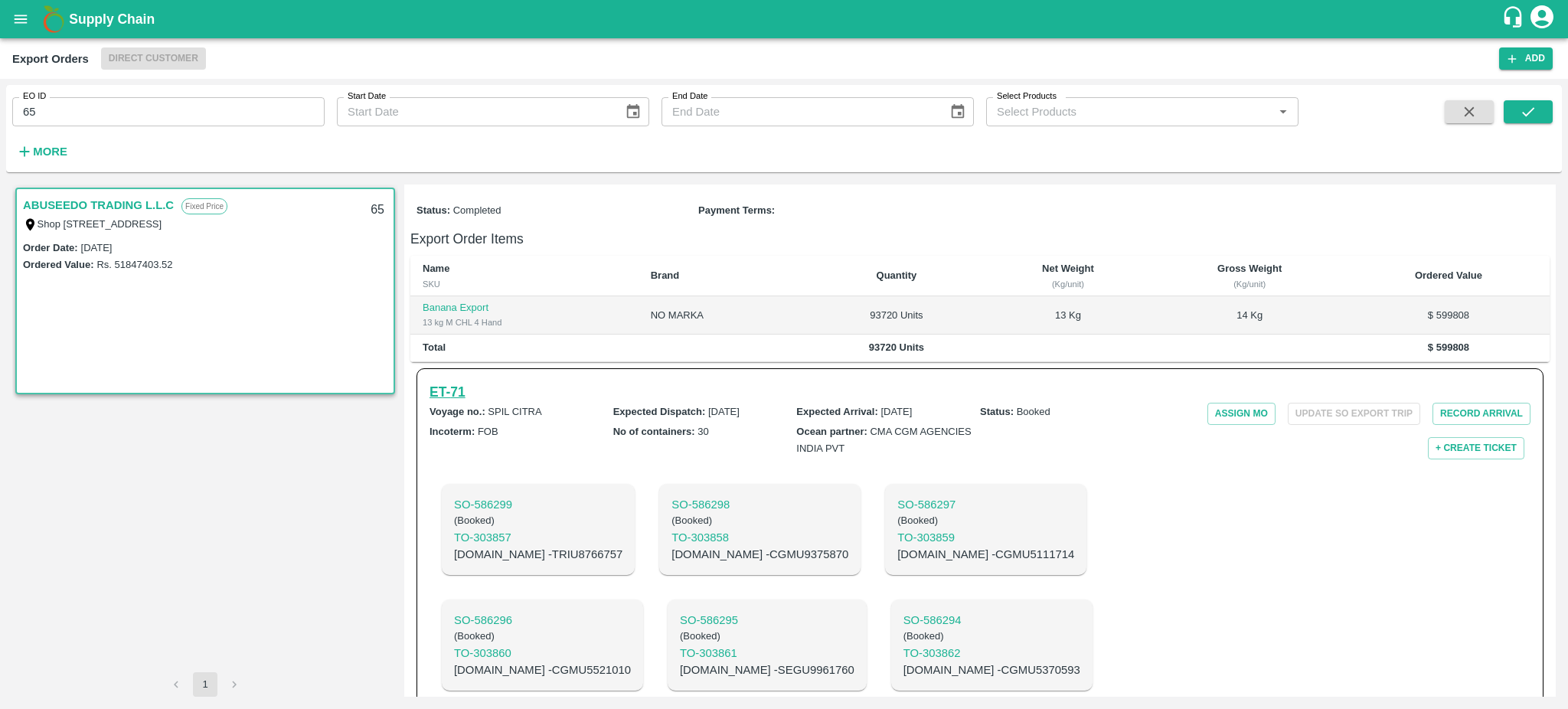
click at [437, 403] on h6 "ET- 71" at bounding box center [448, 391] width 36 height 21
click at [443, 403] on h6 "ET- 71" at bounding box center [448, 391] width 36 height 21
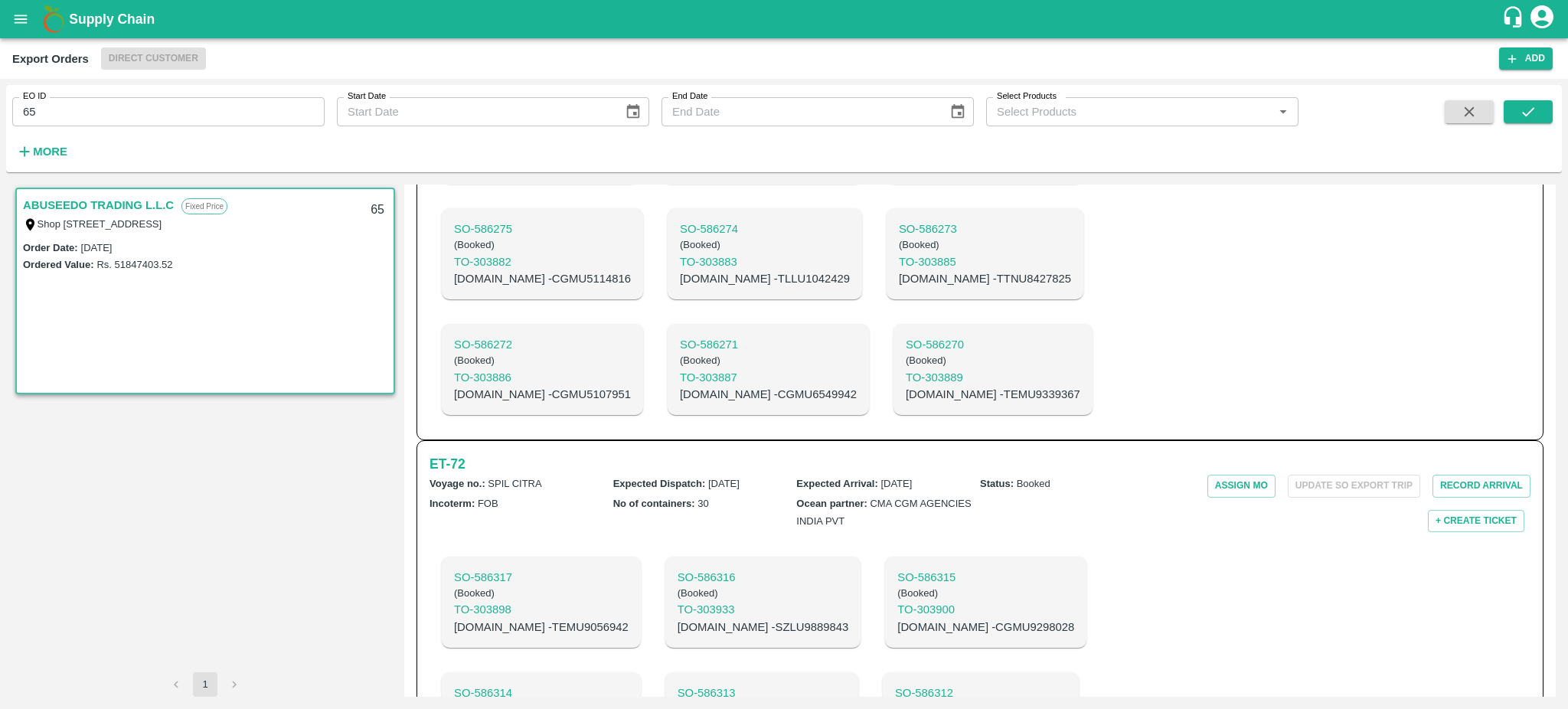
scroll to position [1405, 0]
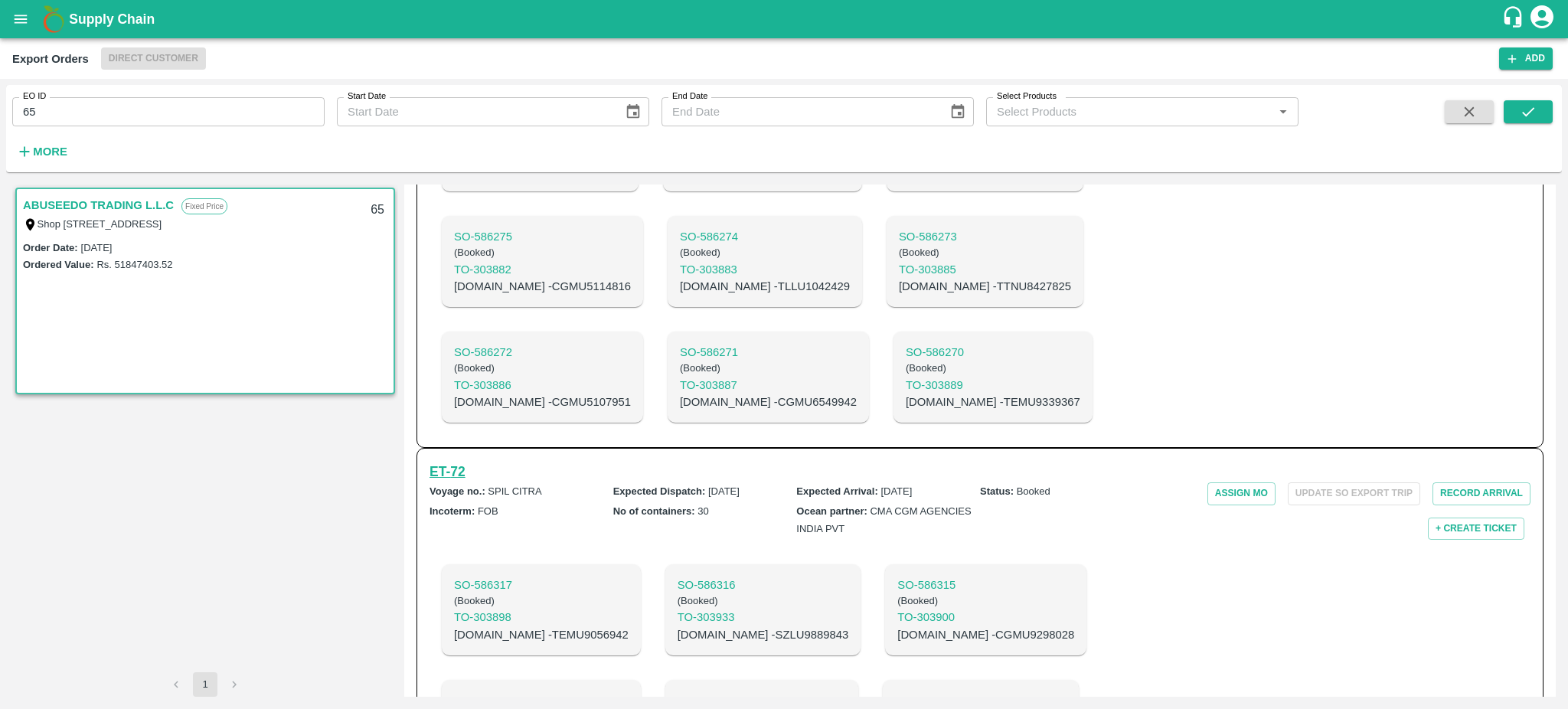
click at [445, 461] on h6 "ET- 72" at bounding box center [448, 472] width 36 height 21
click at [458, 461] on h6 "ET- 72" at bounding box center [448, 472] width 36 height 21
click at [438, 461] on h6 "ET- 72" at bounding box center [448, 472] width 36 height 21
click at [136, 110] on input "65" at bounding box center [168, 112] width 312 height 29
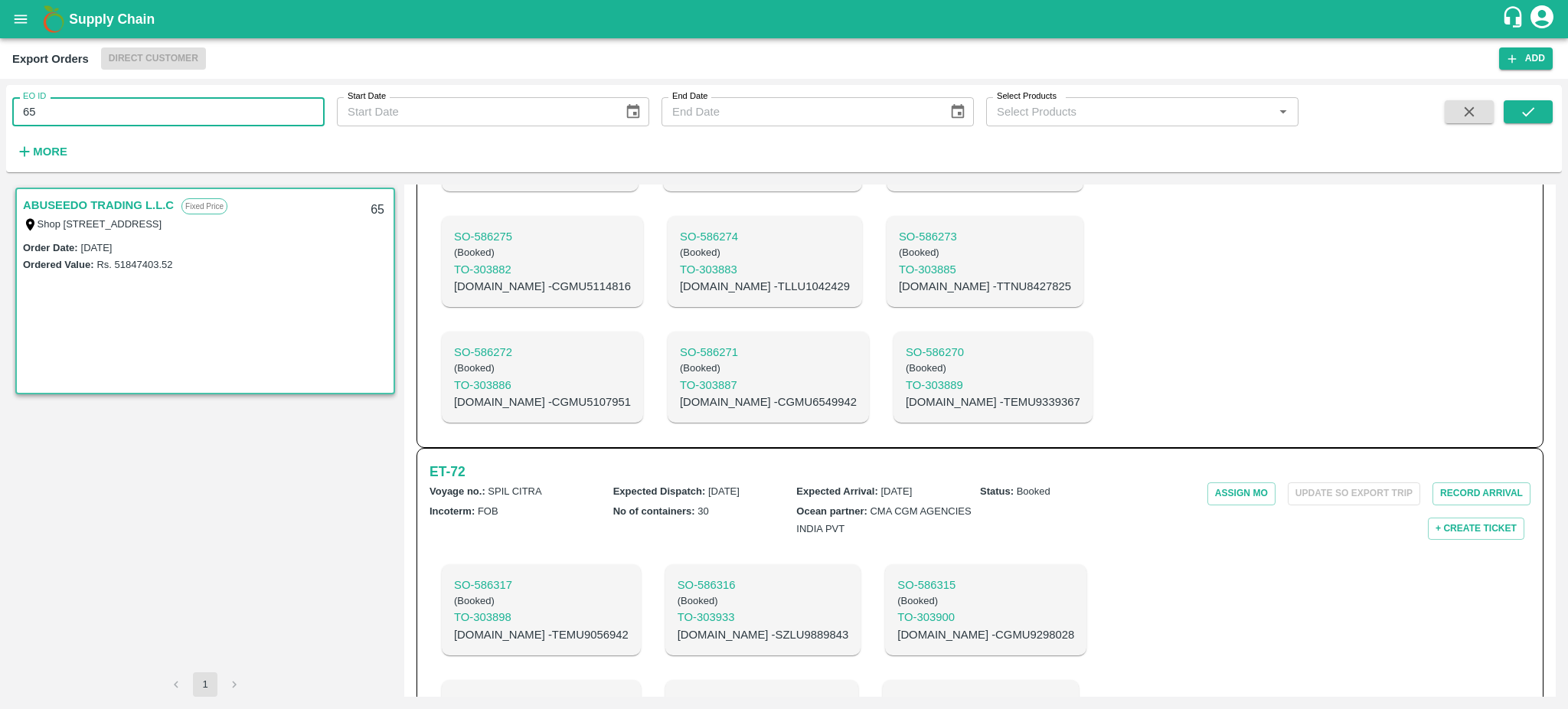
type input "65"
type input "84"
click at [1521, 109] on icon "submit" at bounding box center [1529, 112] width 17 height 17
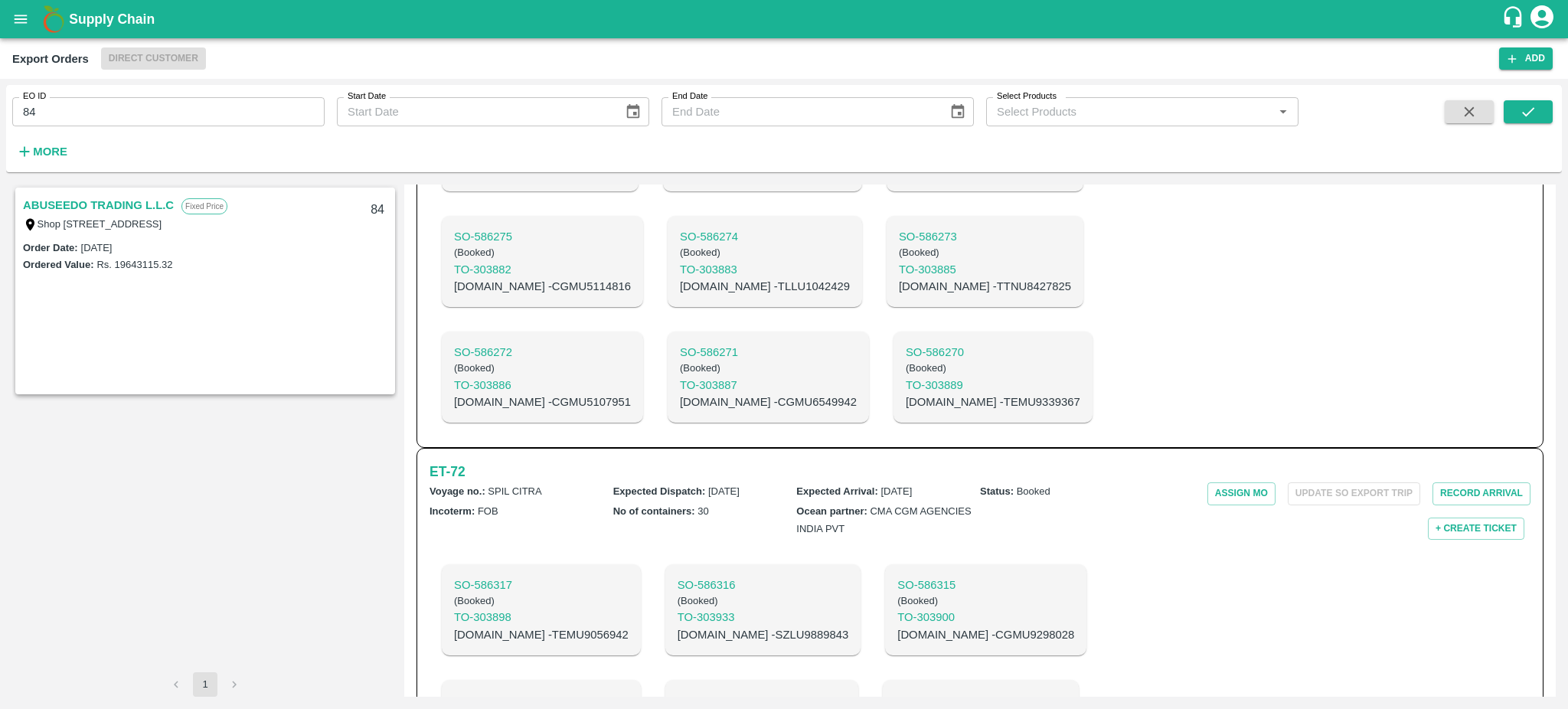
click at [123, 204] on link "ABUSEEDO TRADING L.L.C" at bounding box center [99, 205] width 151 height 20
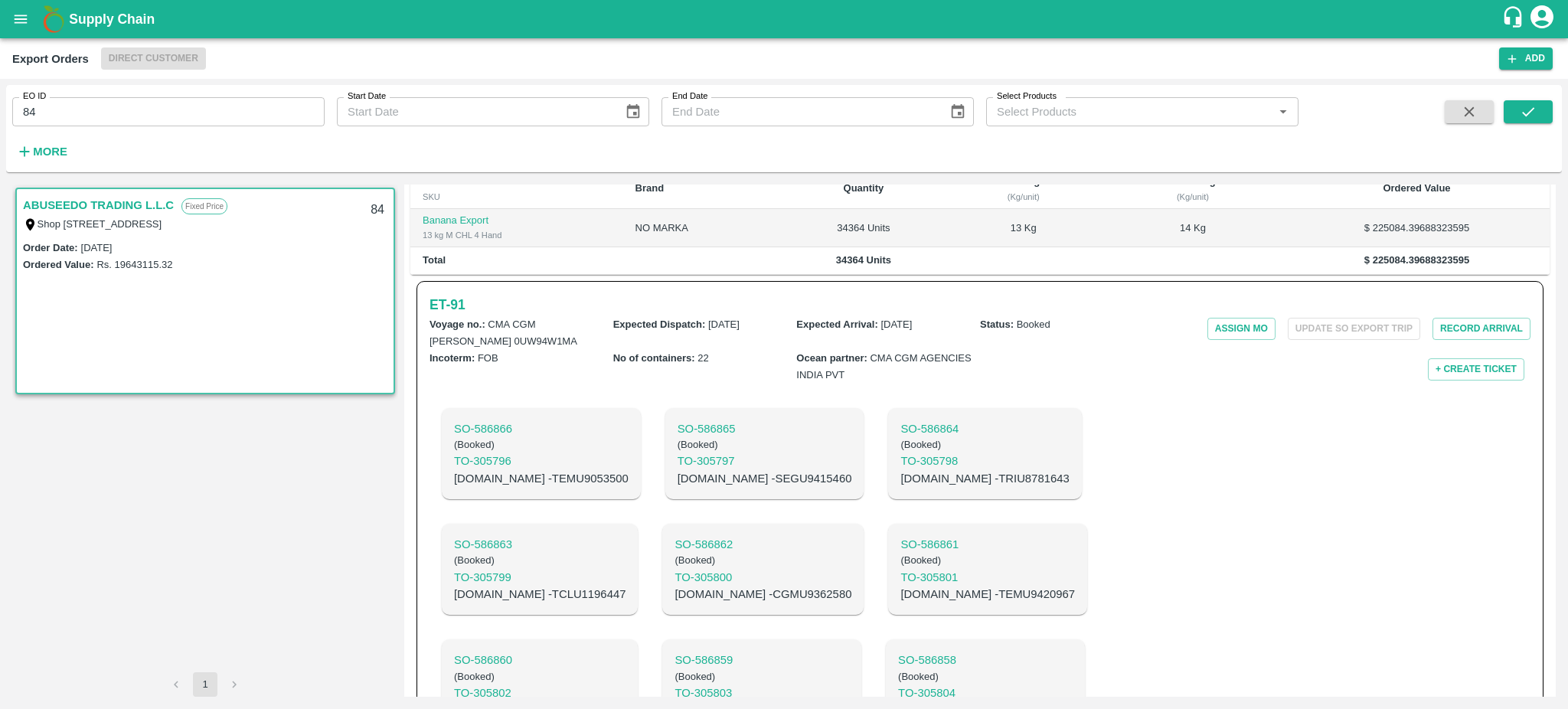
scroll to position [299, 0]
click at [446, 314] on h6 "ET- 91" at bounding box center [448, 303] width 36 height 21
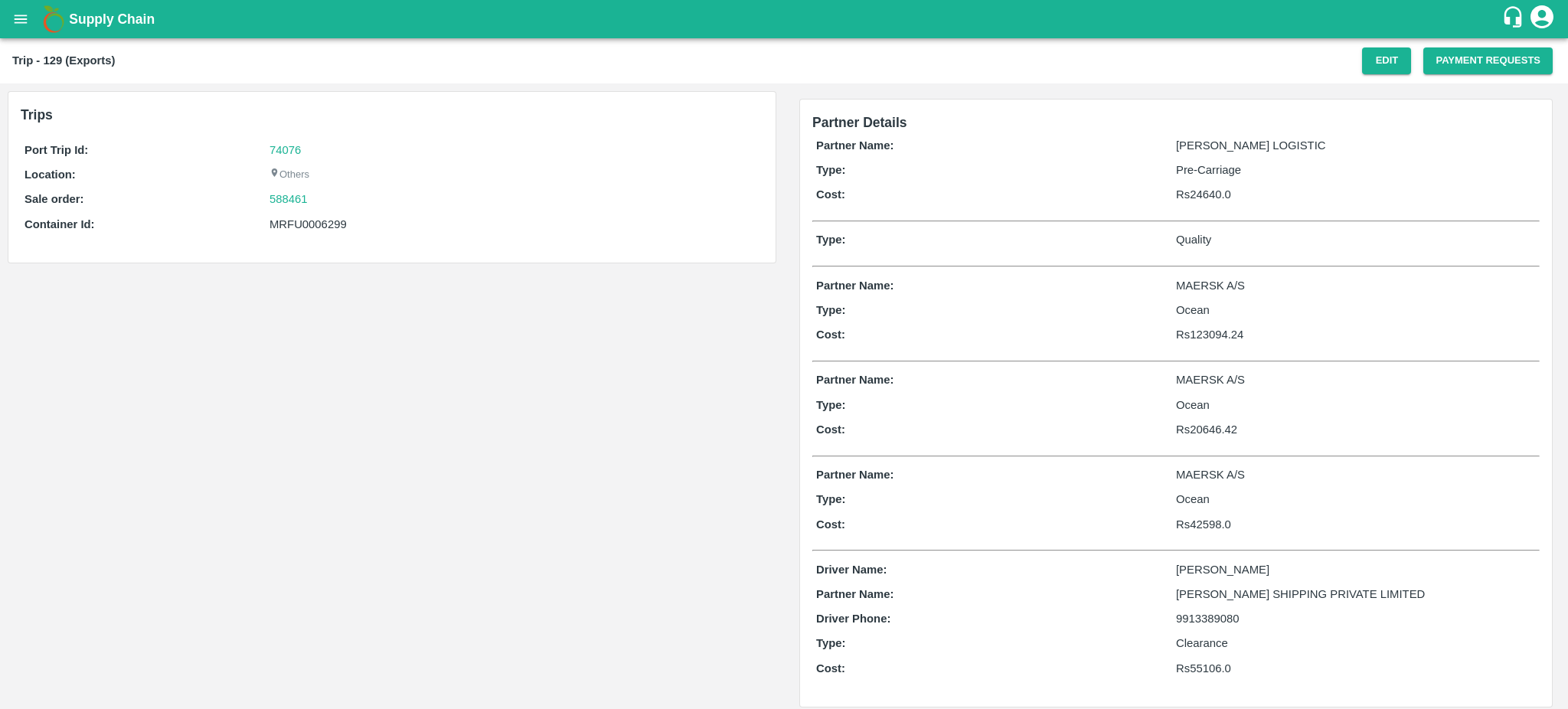
scroll to position [13, 0]
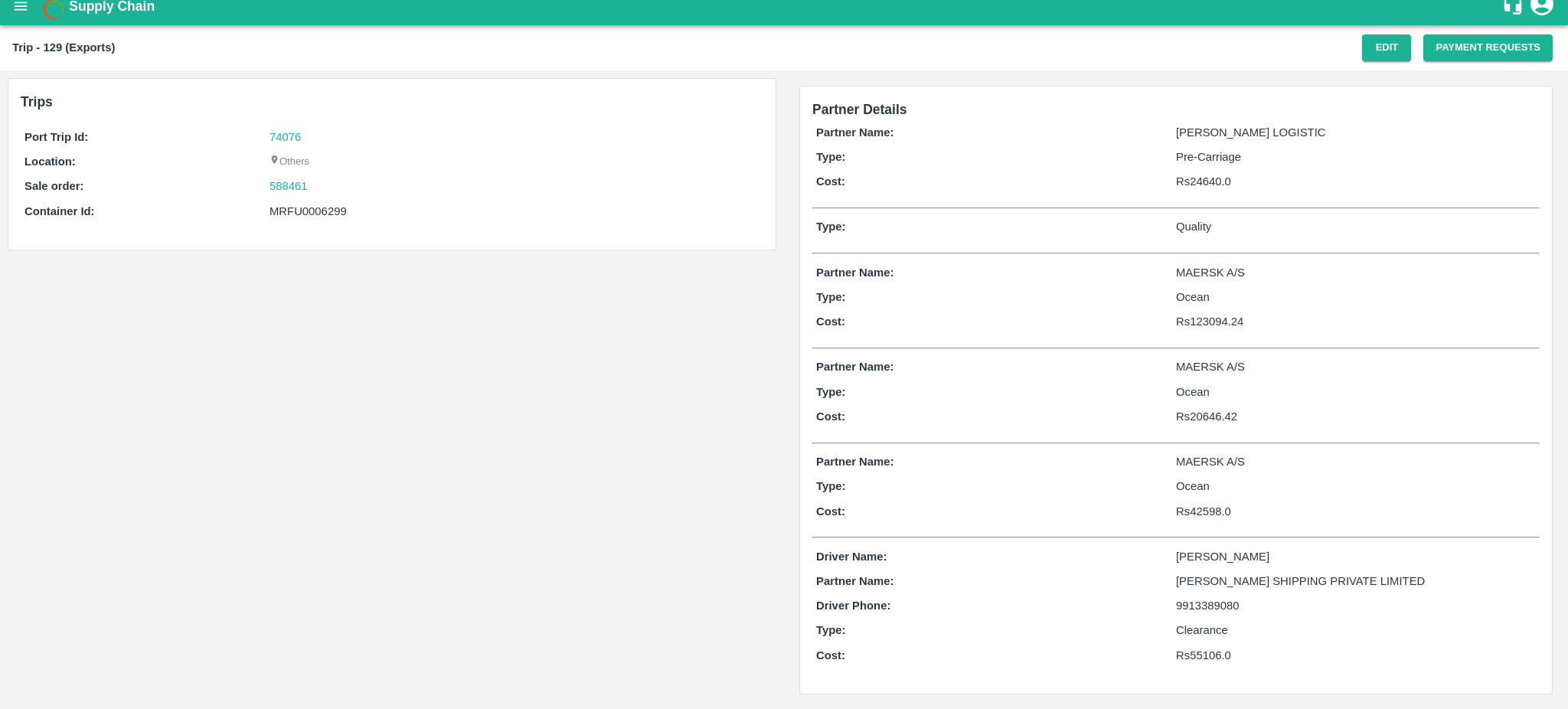
click at [21, 1] on icon "open drawer" at bounding box center [21, 7] width 17 height 17
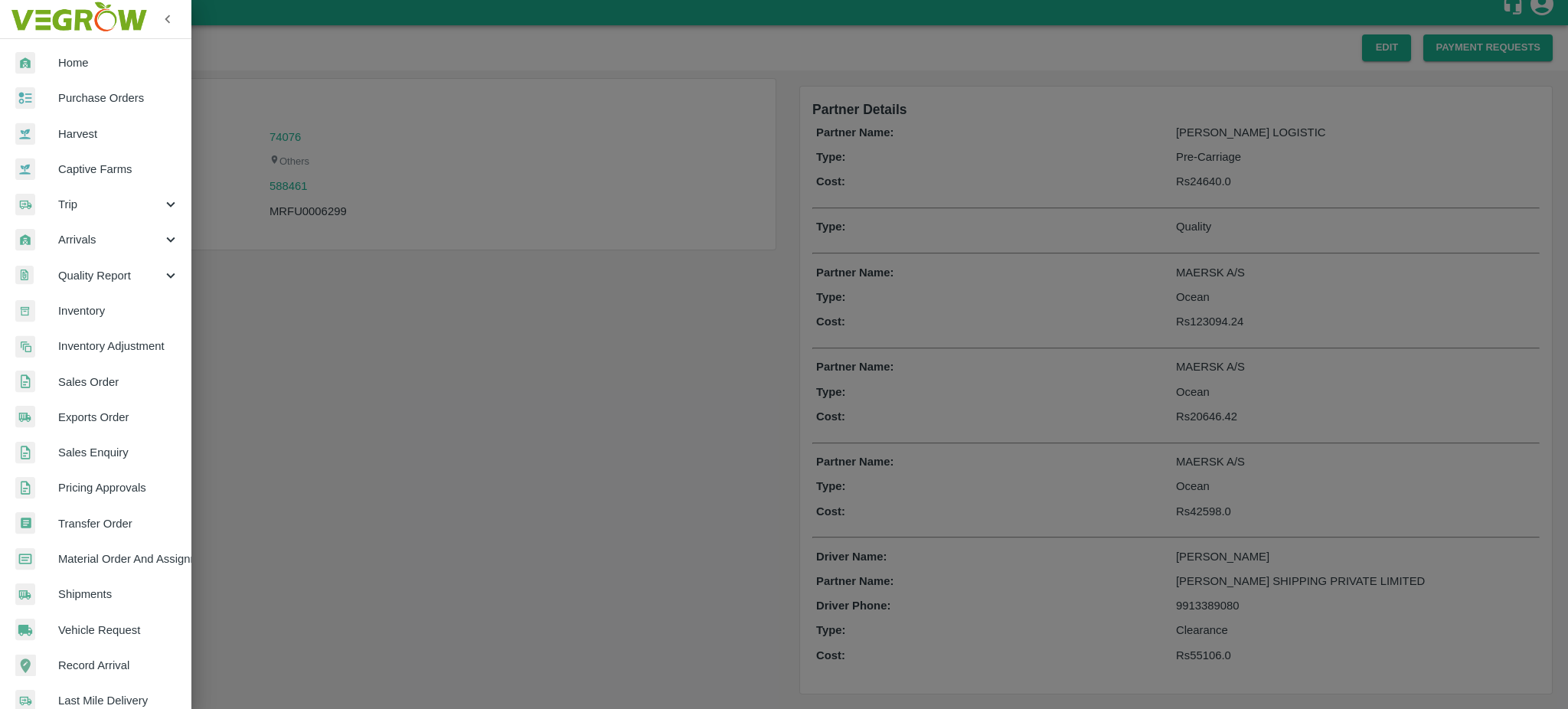
scroll to position [163, 0]
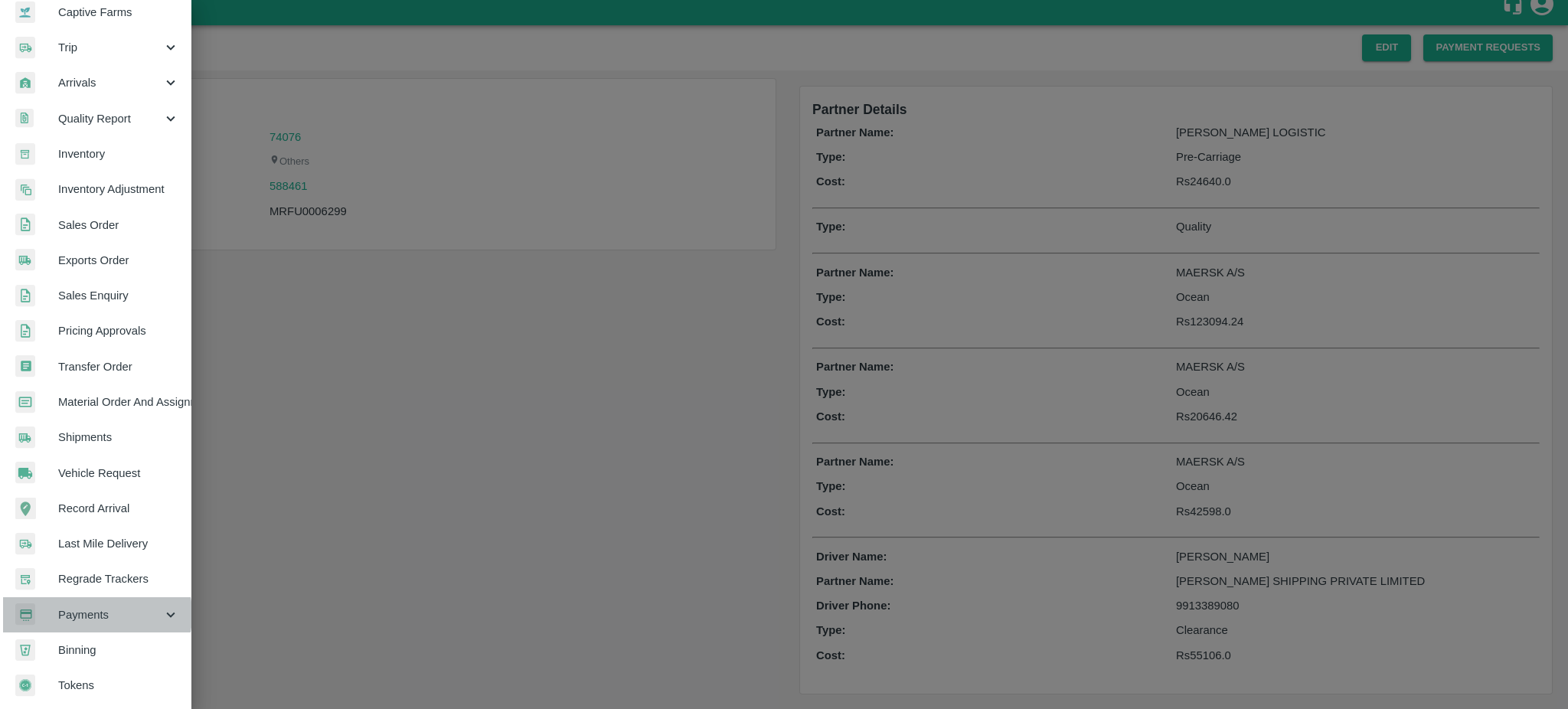
click at [91, 609] on span "Payments" at bounding box center [110, 615] width 104 height 17
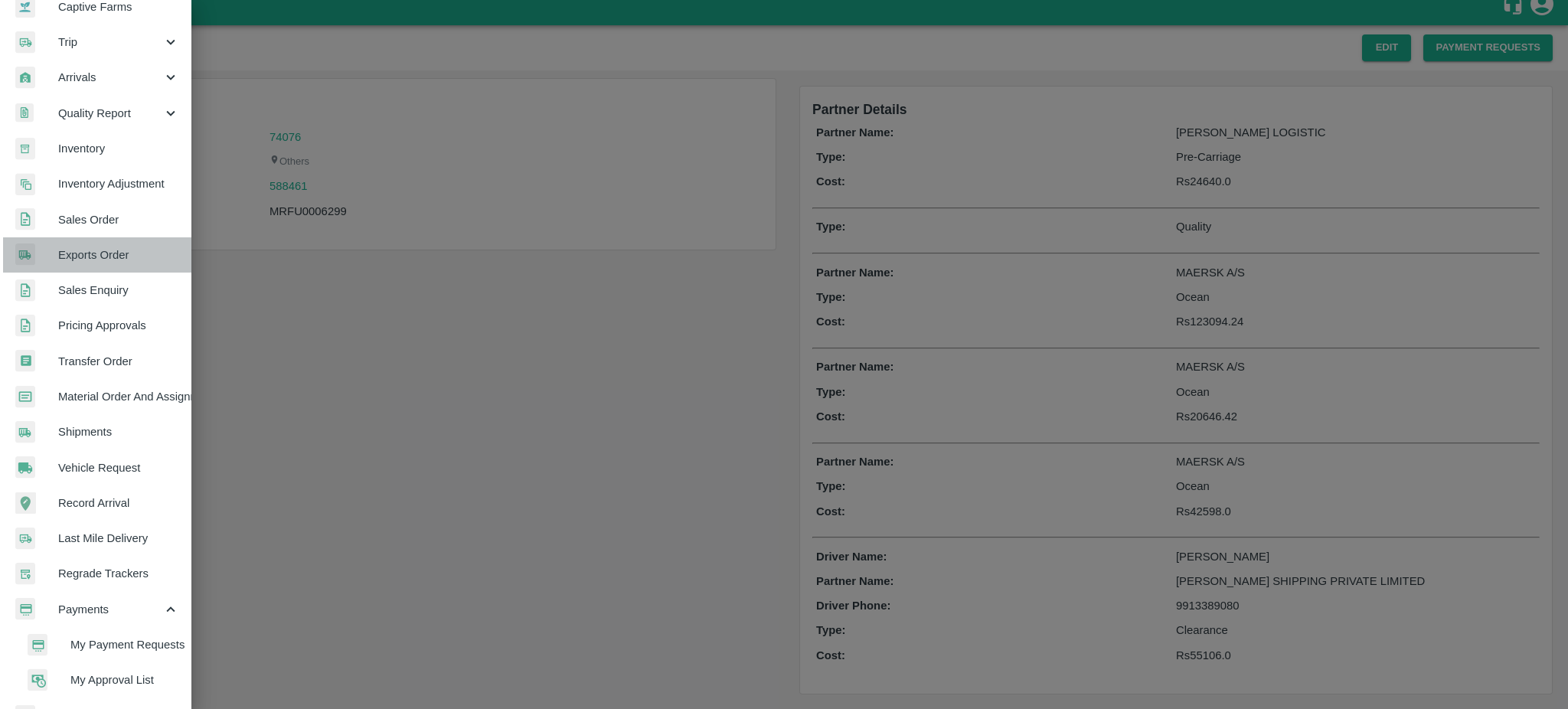
click at [114, 257] on span "Exports Order" at bounding box center [119, 255] width 121 height 17
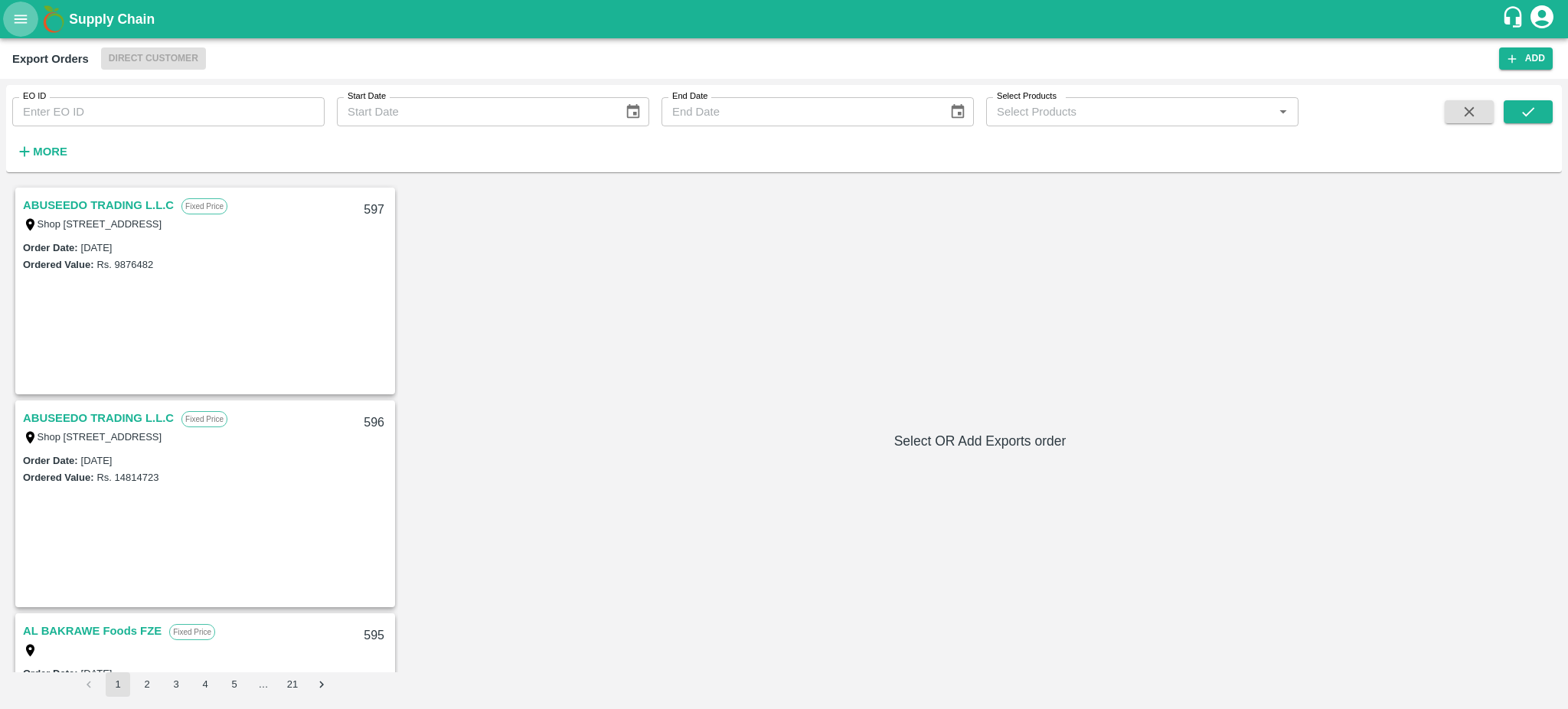
click at [21, 17] on icon "open drawer" at bounding box center [21, 19] width 17 height 17
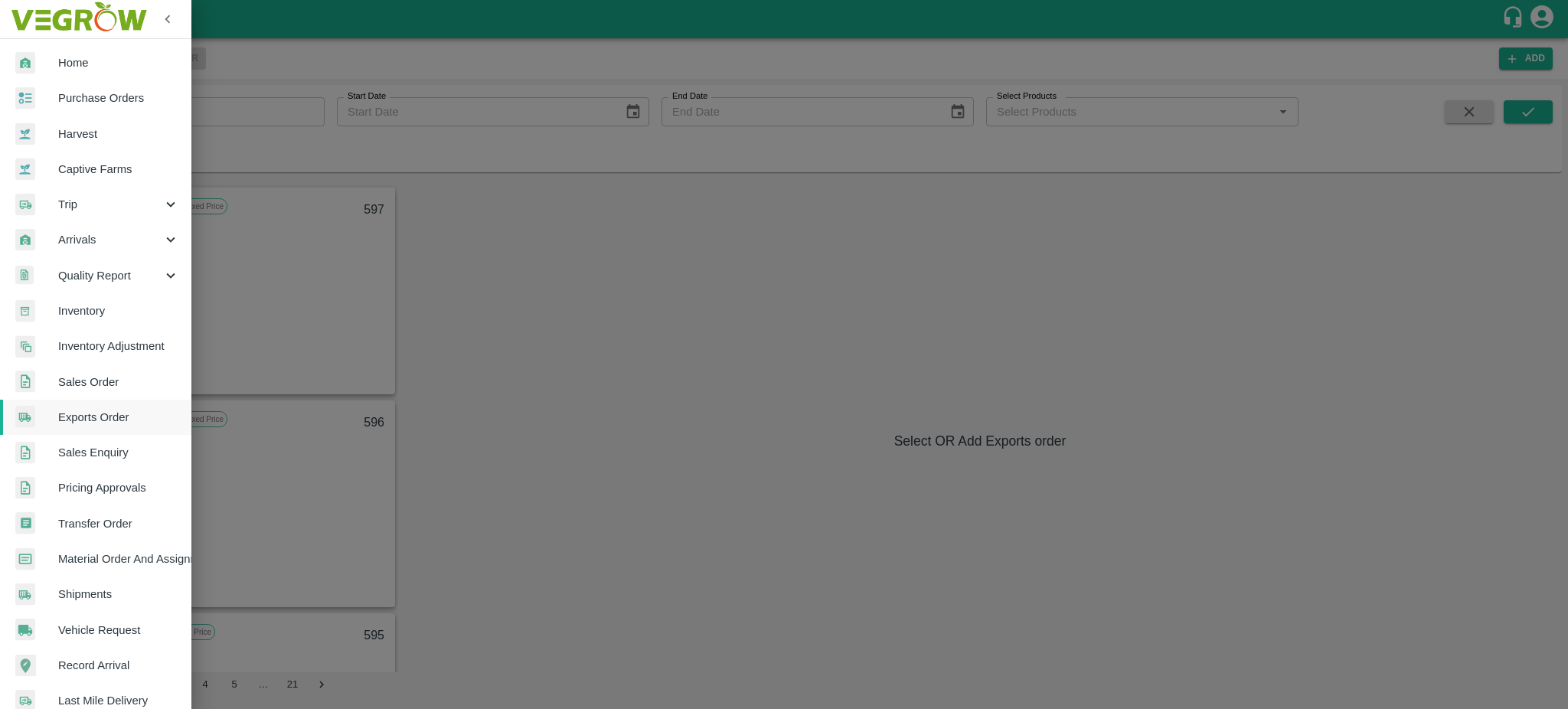
scroll to position [233, 0]
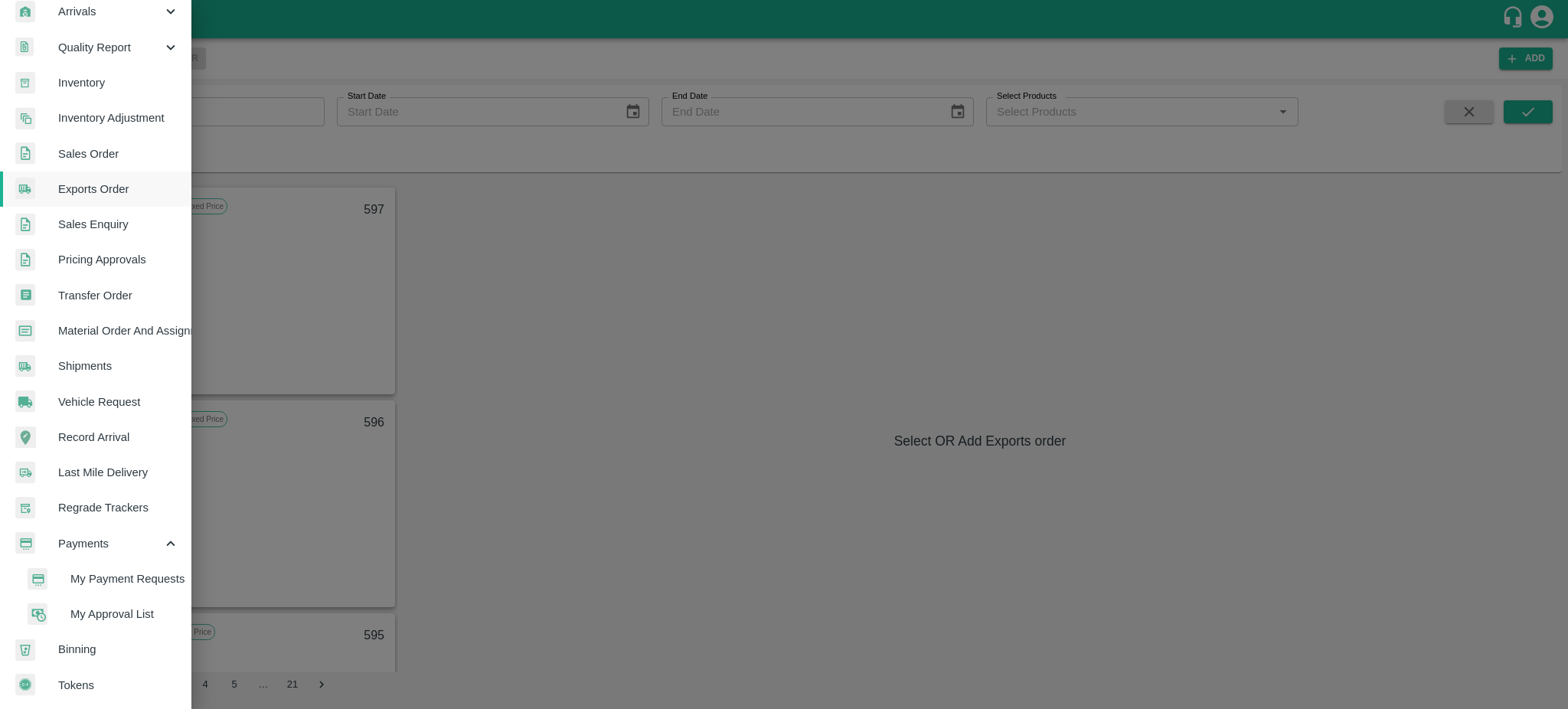
click at [117, 575] on span "My Payment Requests" at bounding box center [125, 579] width 109 height 17
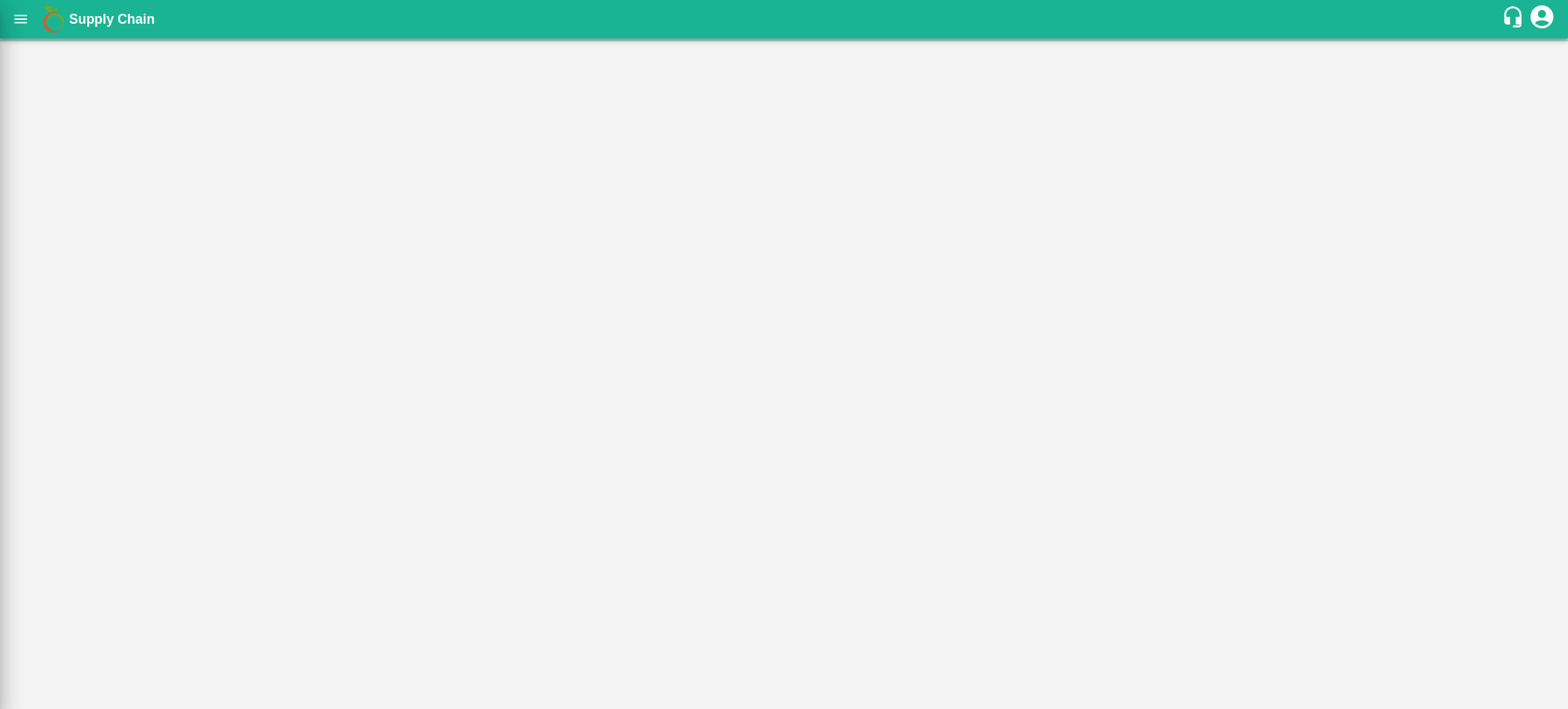
scroll to position [227, 0]
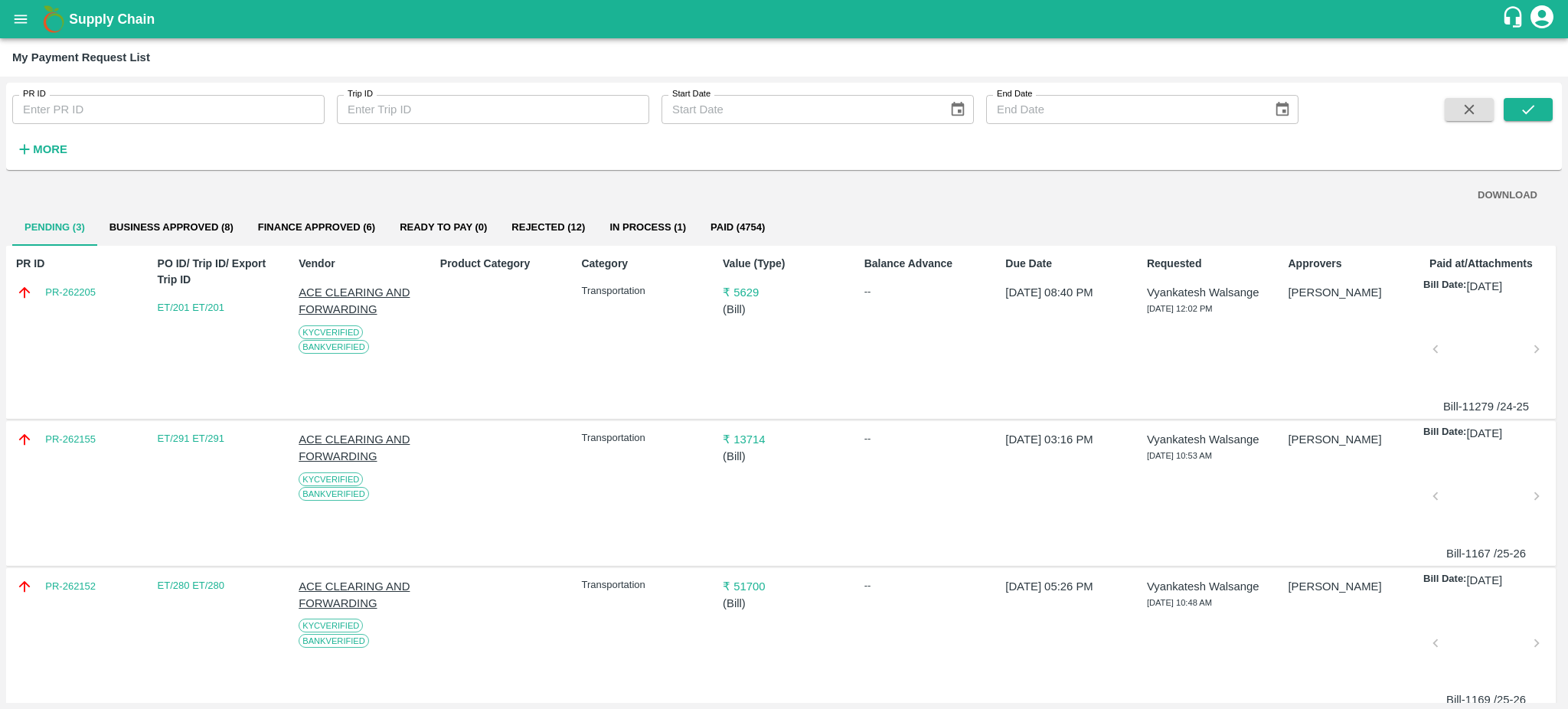
click at [21, 12] on icon "open drawer" at bounding box center [21, 19] width 17 height 17
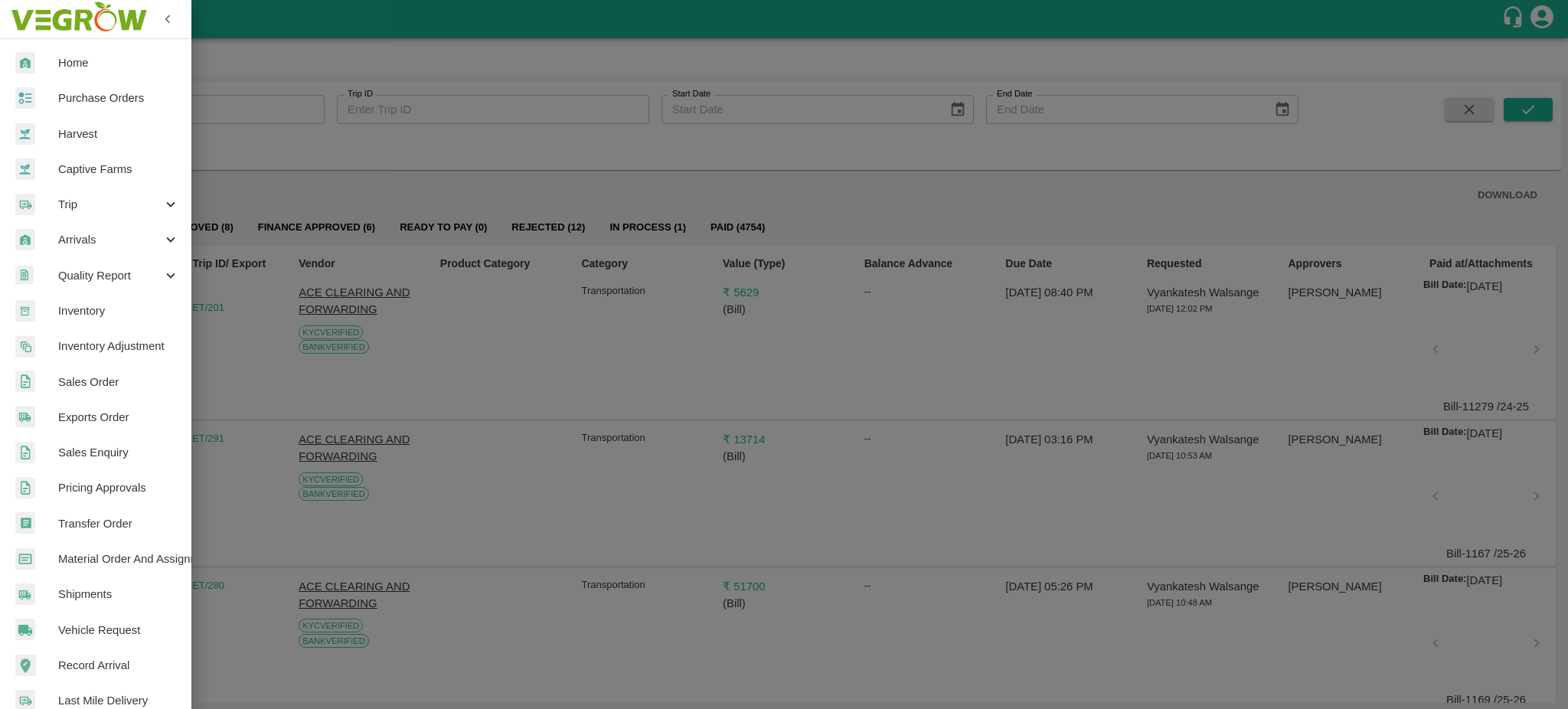
scroll to position [233, 0]
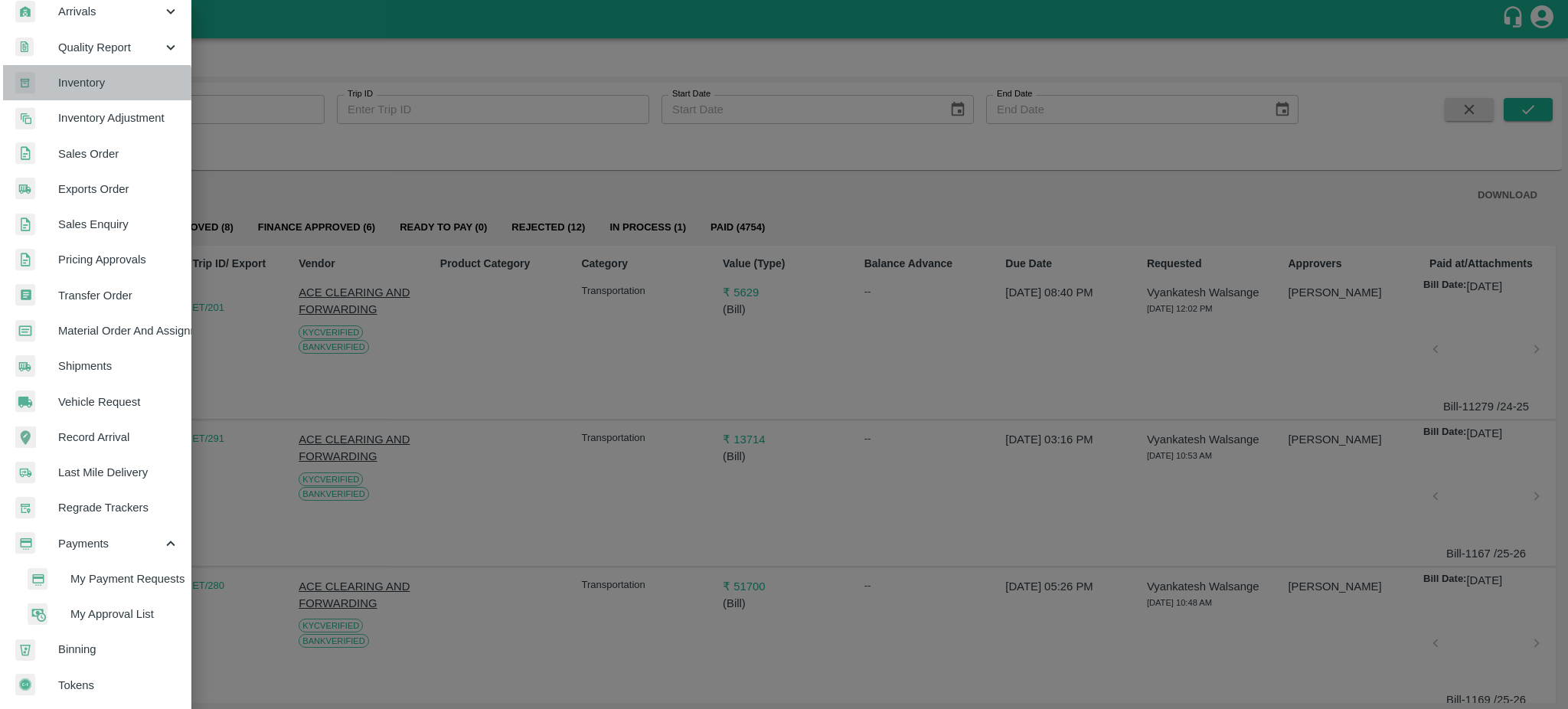
click at [93, 81] on span "Inventory" at bounding box center [119, 83] width 121 height 17
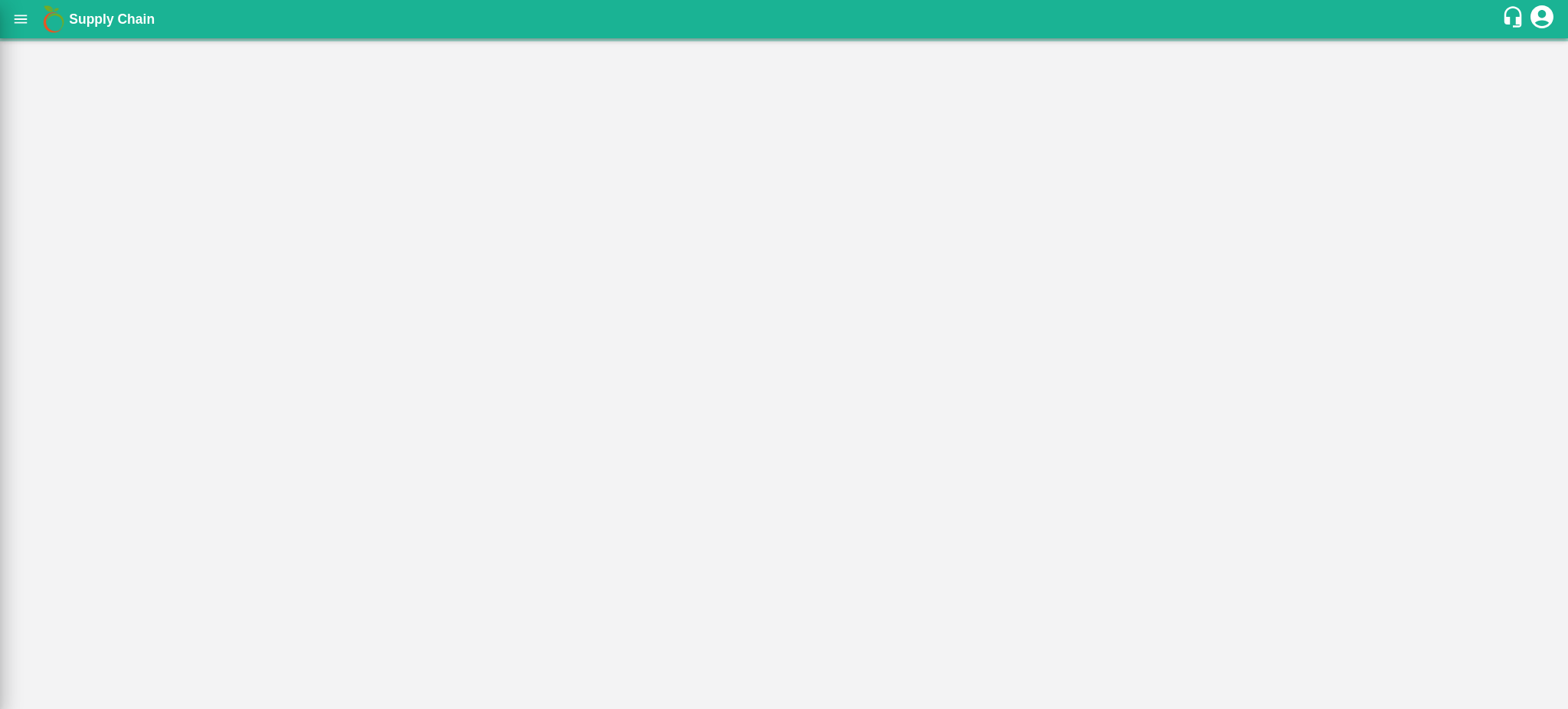
scroll to position [227, 0]
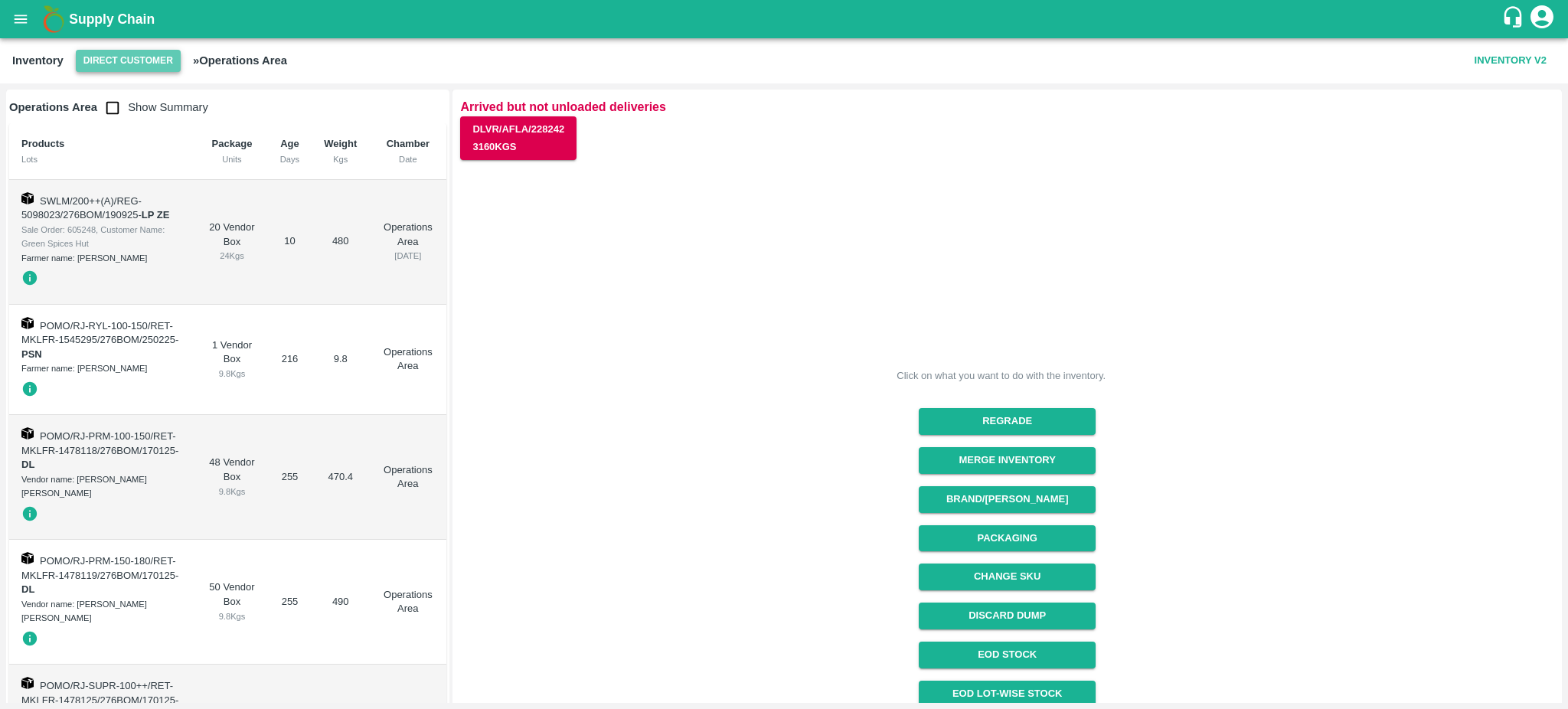
click at [140, 60] on button "Direct Customer" at bounding box center [128, 60] width 105 height 22
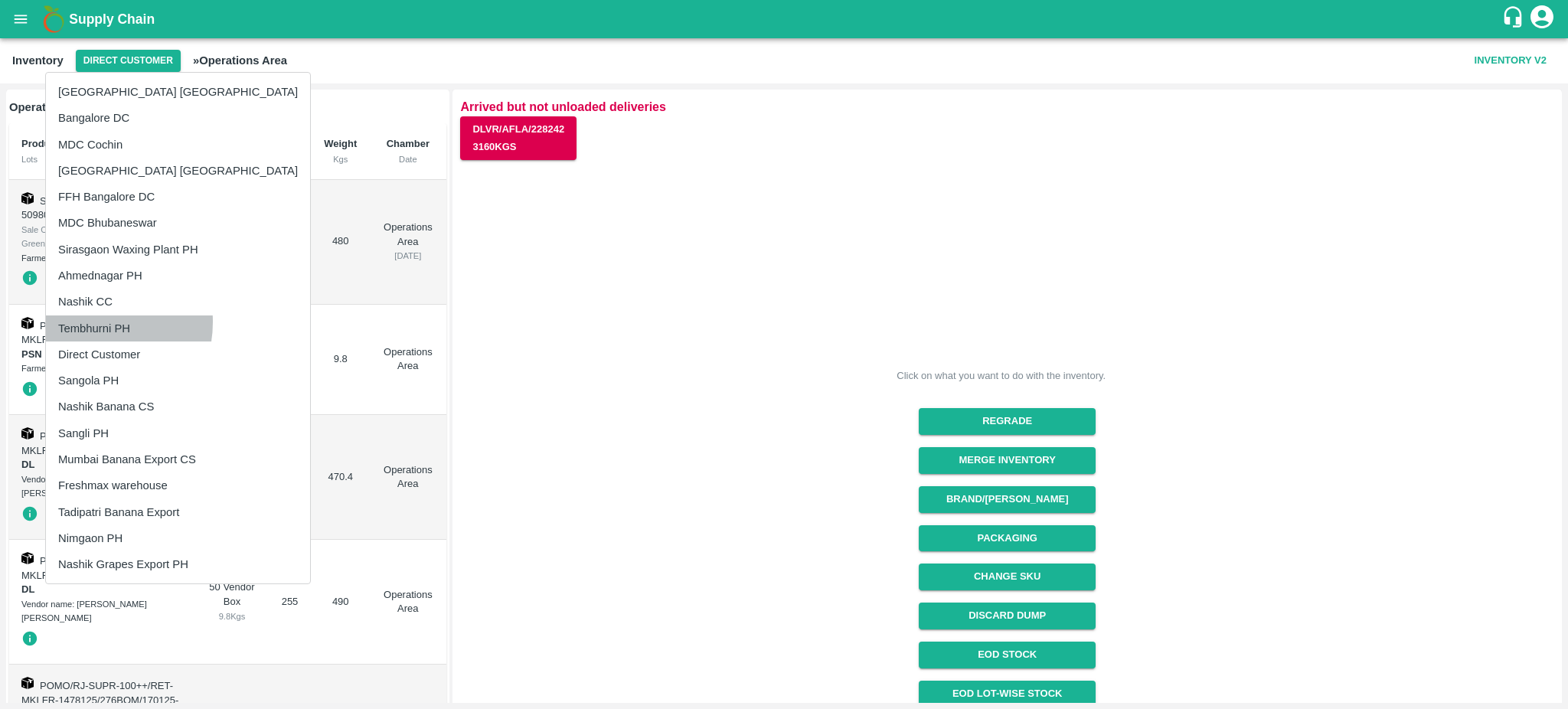
click at [90, 321] on li "Tembhurni PH" at bounding box center [178, 328] width 264 height 26
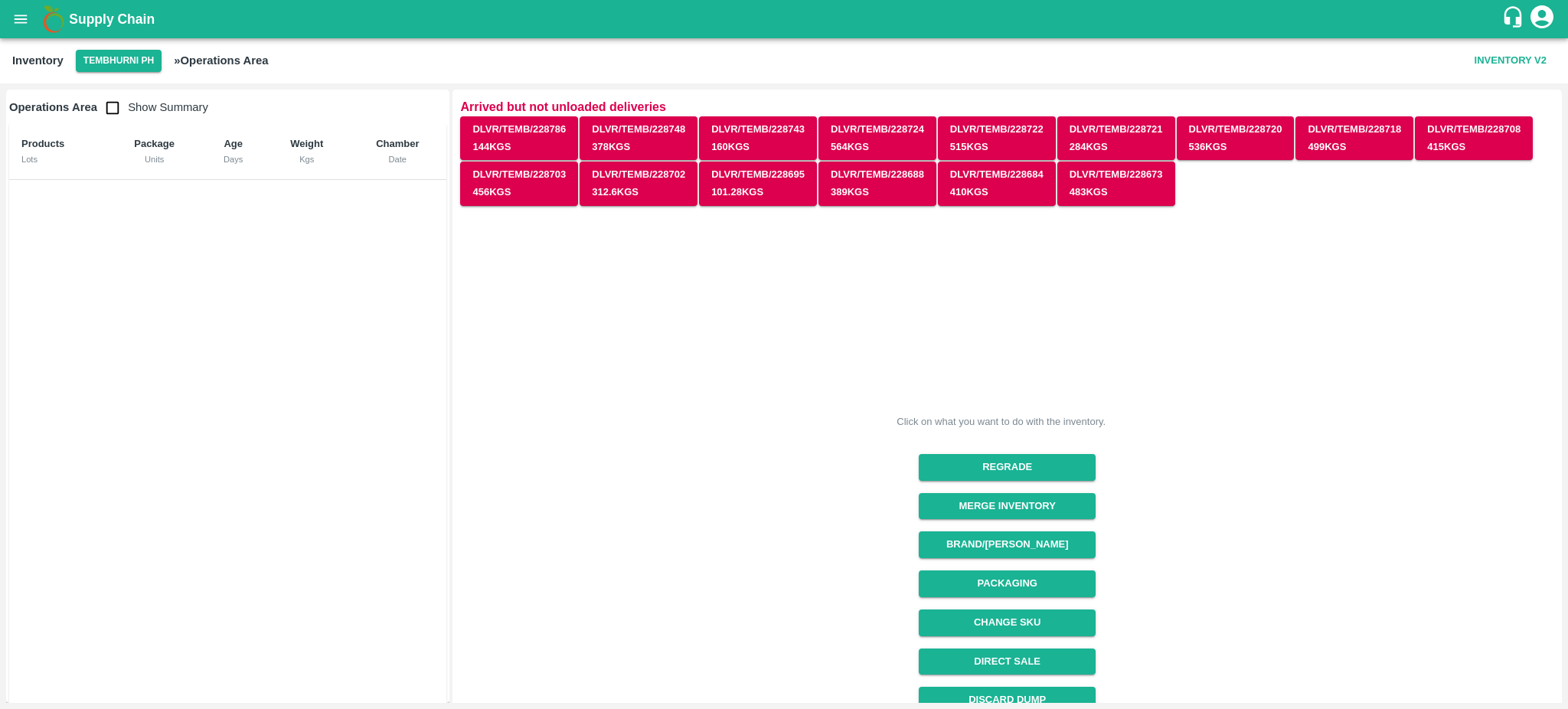
scroll to position [172, 0]
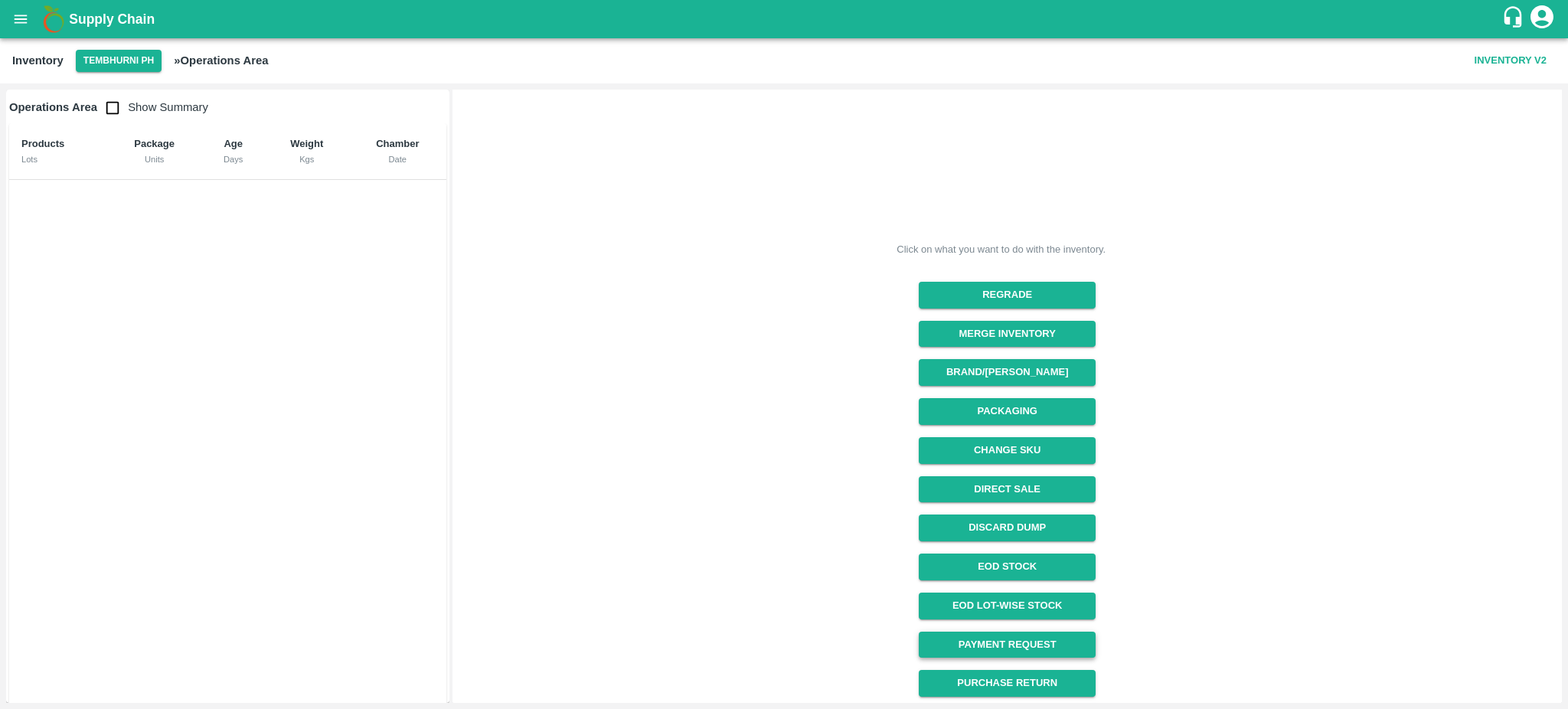
click at [1006, 644] on link "Payment Request" at bounding box center [1007, 645] width 177 height 27
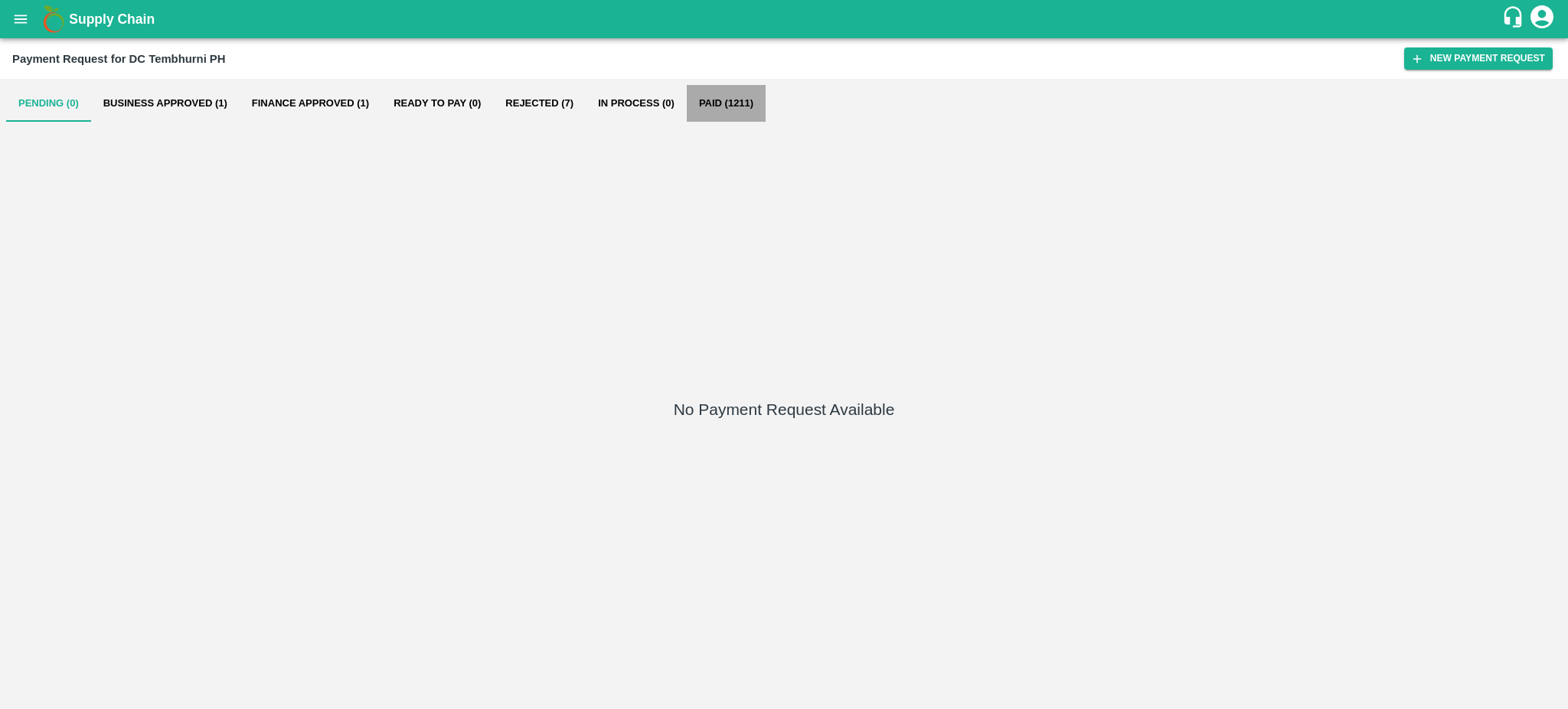
click at [739, 104] on button "Paid (1211)" at bounding box center [727, 103] width 78 height 36
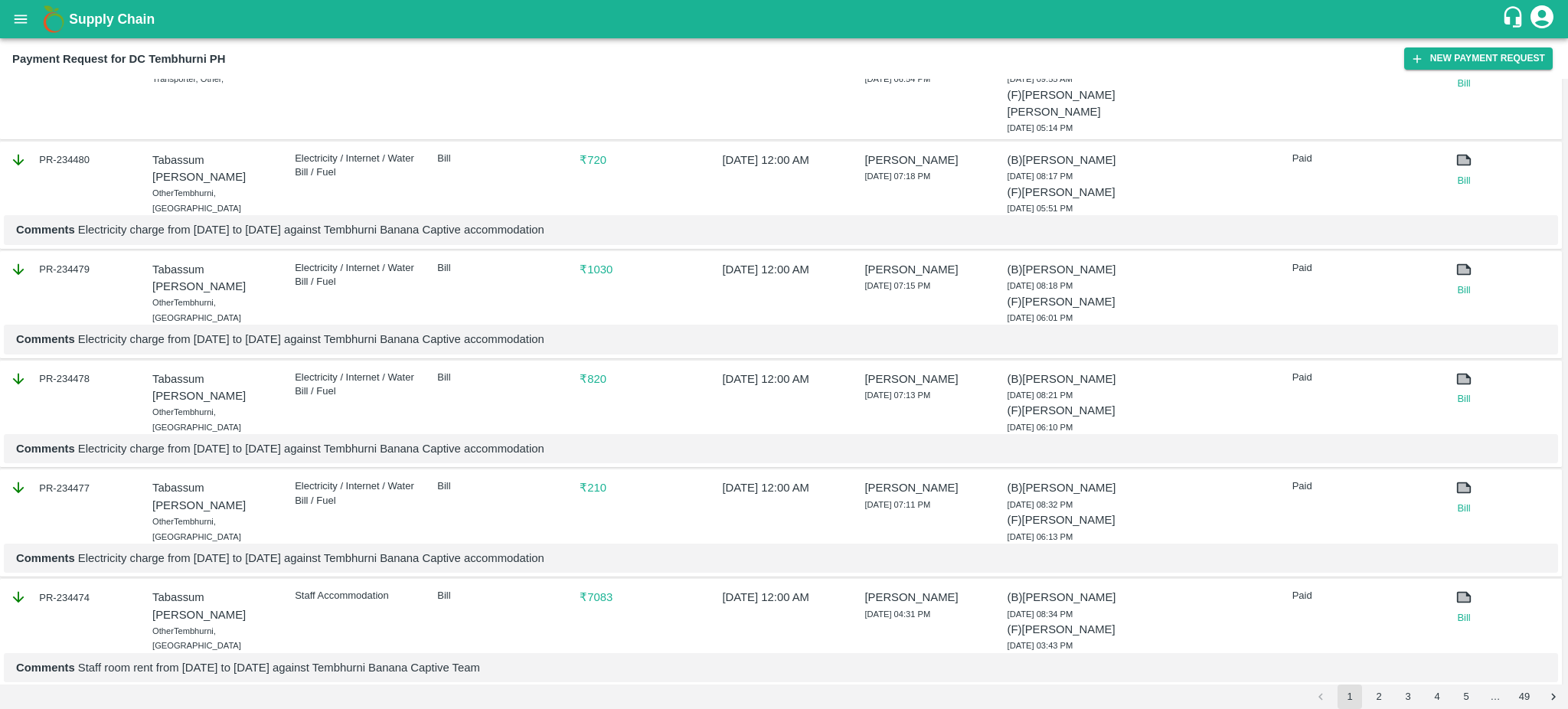
scroll to position [1859, 0]
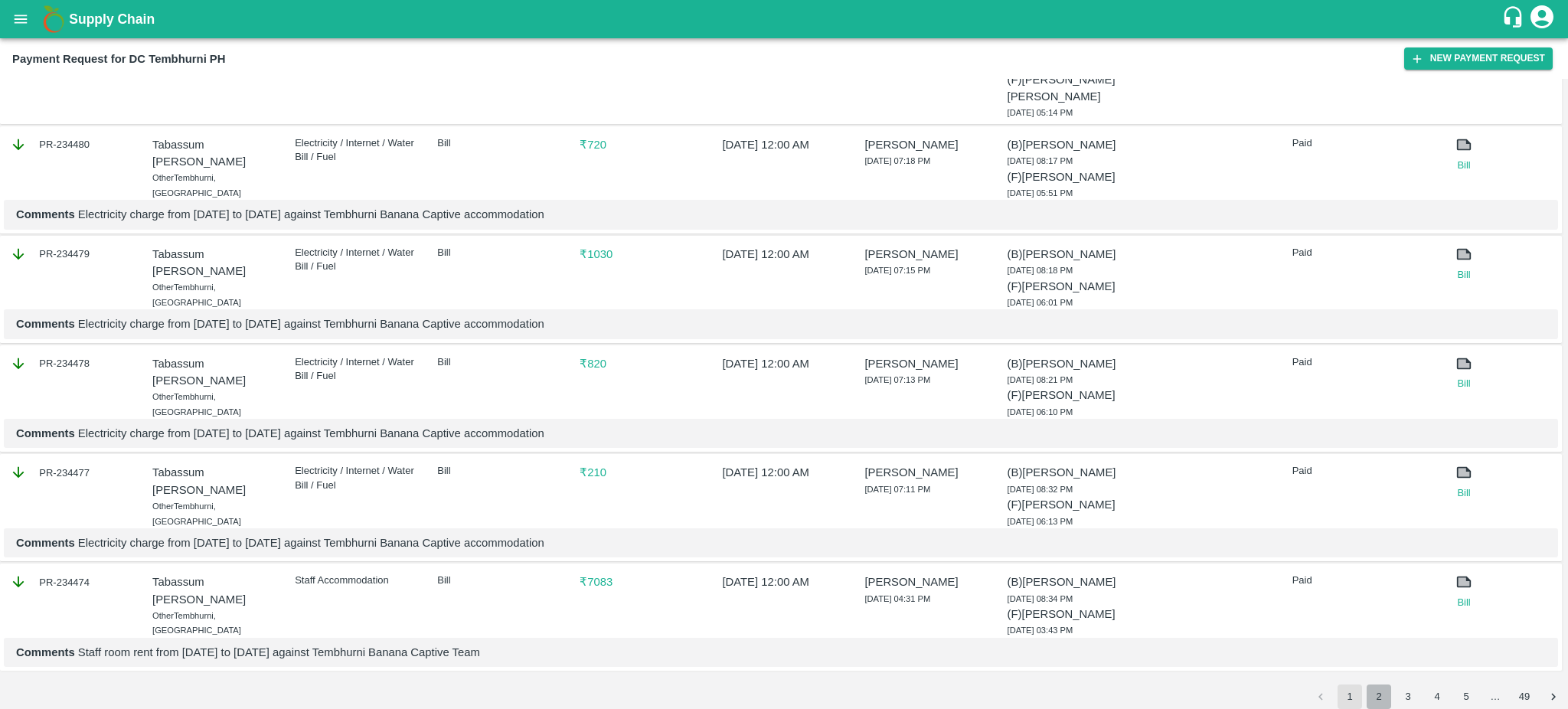
click at [1381, 693] on button "2" at bounding box center [1379, 697] width 25 height 25
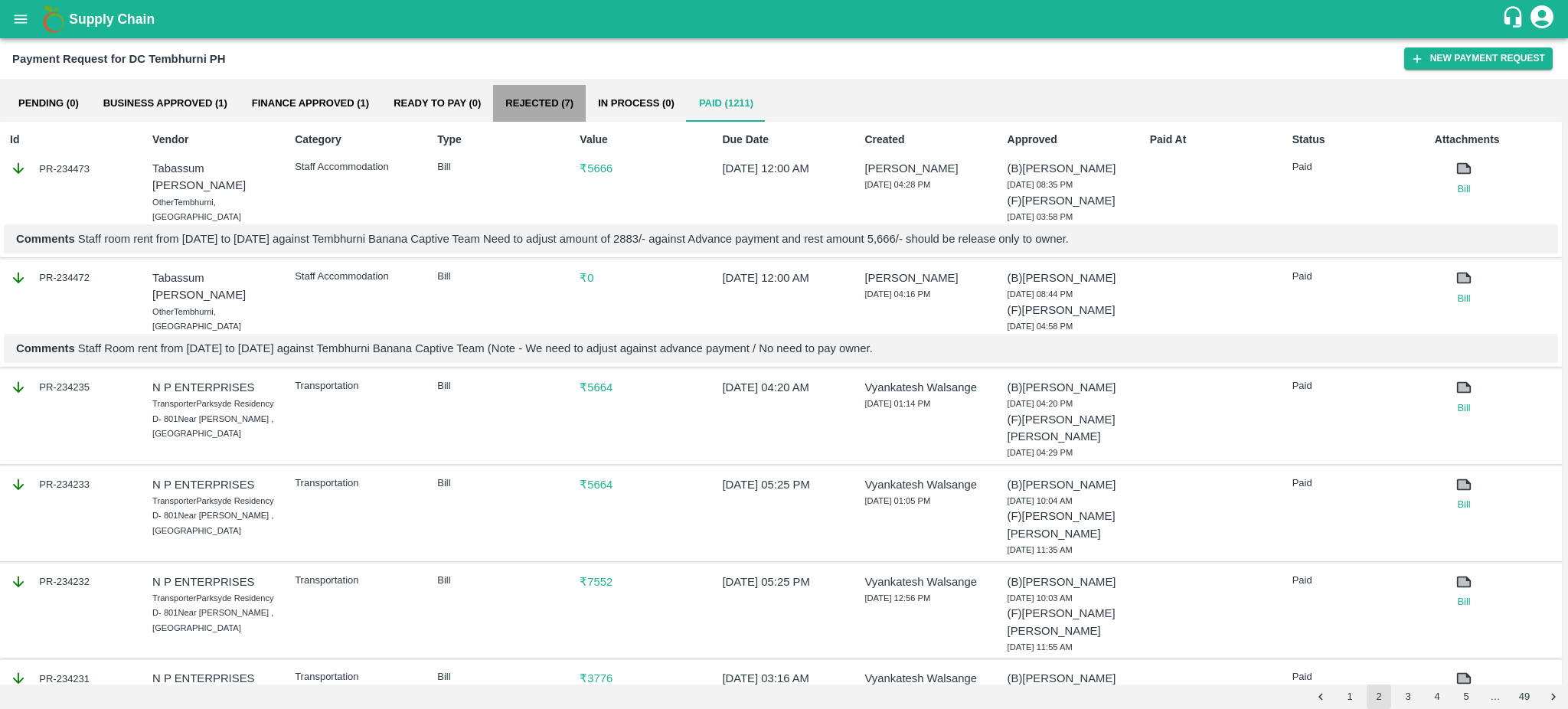
click at [523, 100] on button "Rejected (7)" at bounding box center [539, 103] width 93 height 36
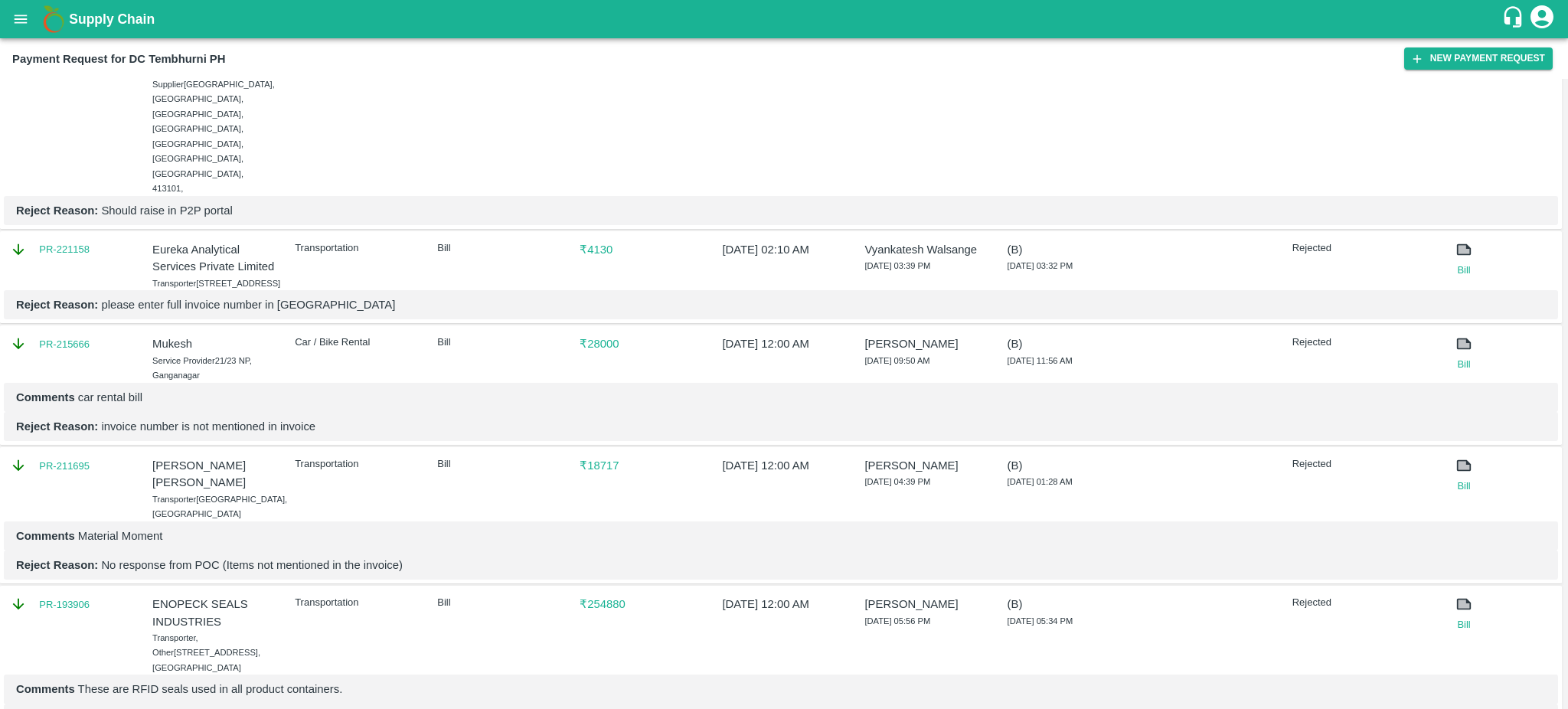
scroll to position [0, 0]
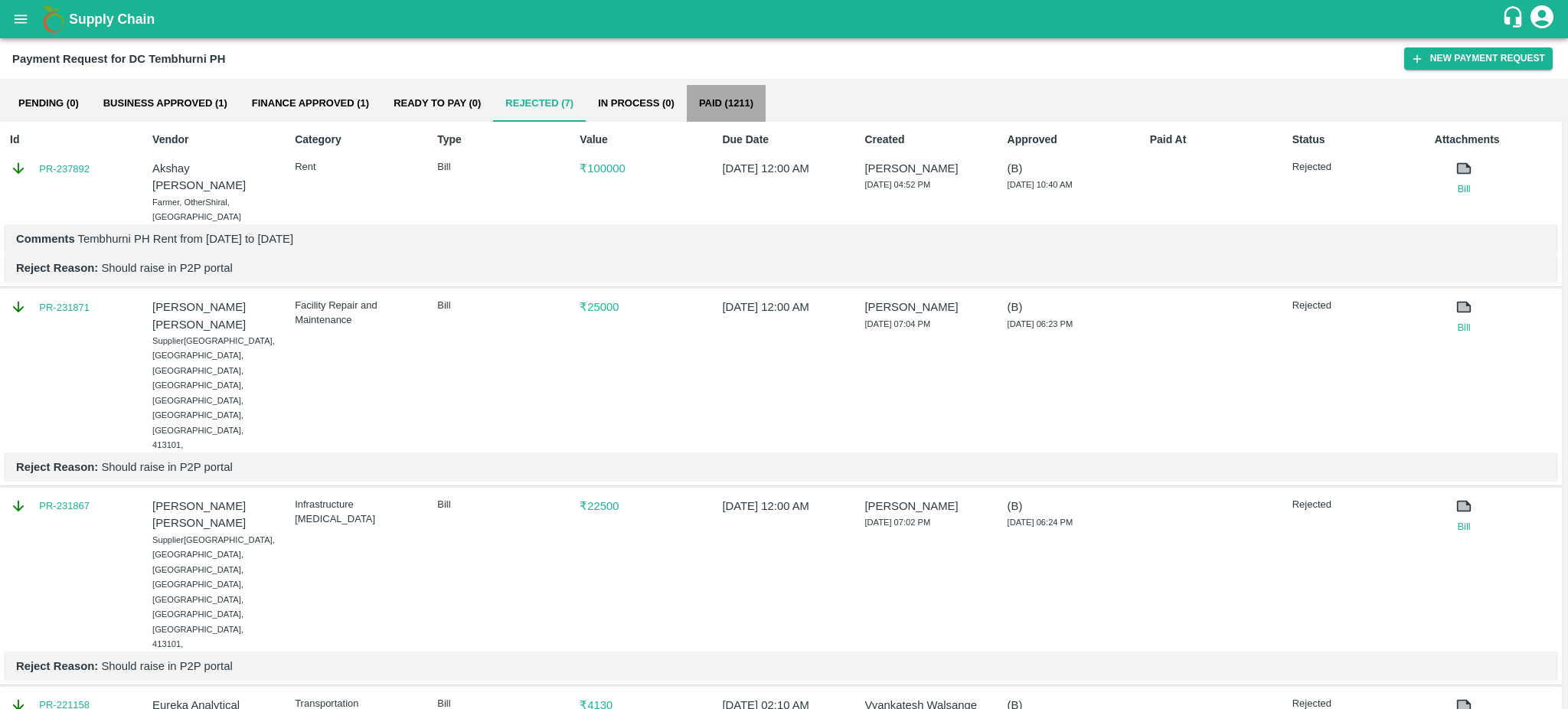
click at [723, 103] on button "Paid (1211)" at bounding box center [727, 103] width 78 height 36
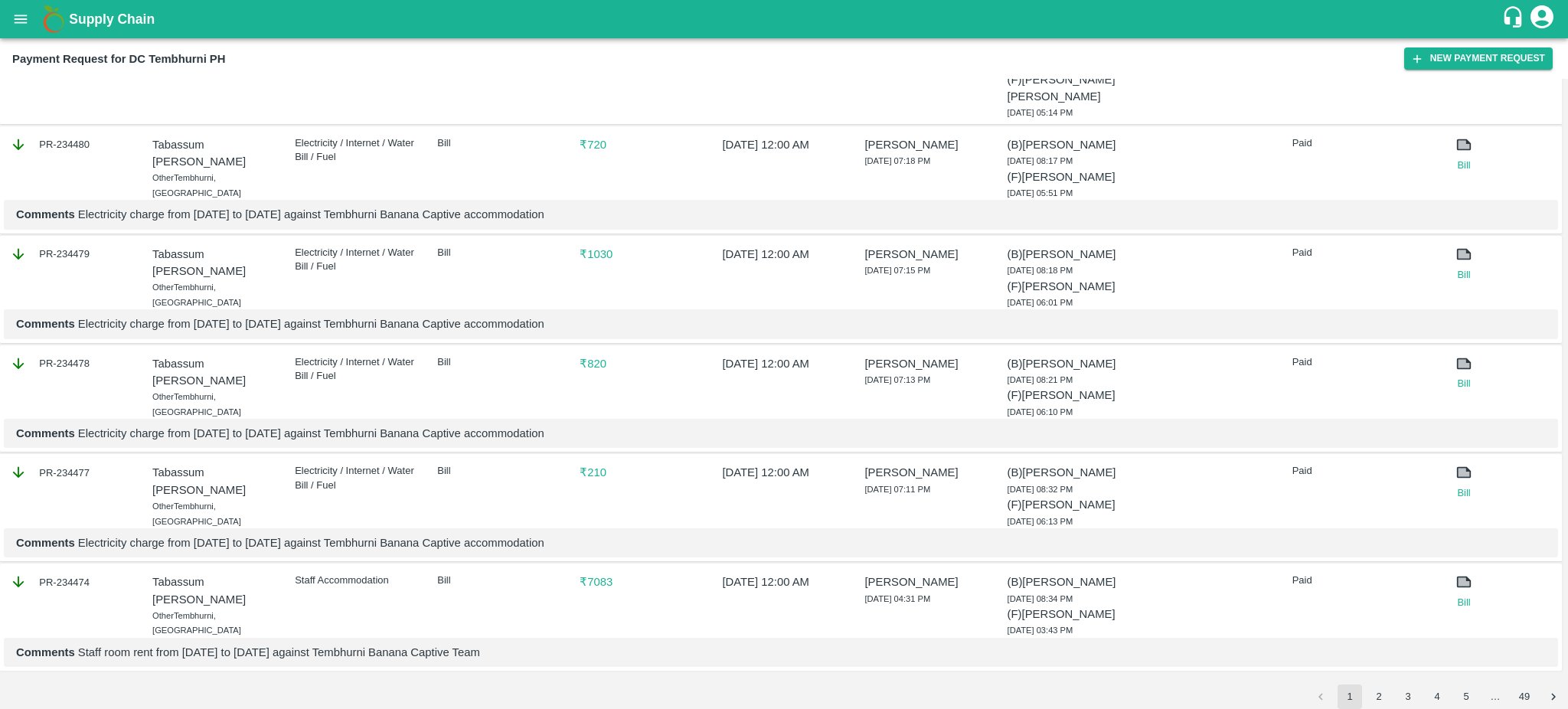
scroll to position [1859, 0]
click at [1382, 698] on button "2" at bounding box center [1379, 697] width 25 height 25
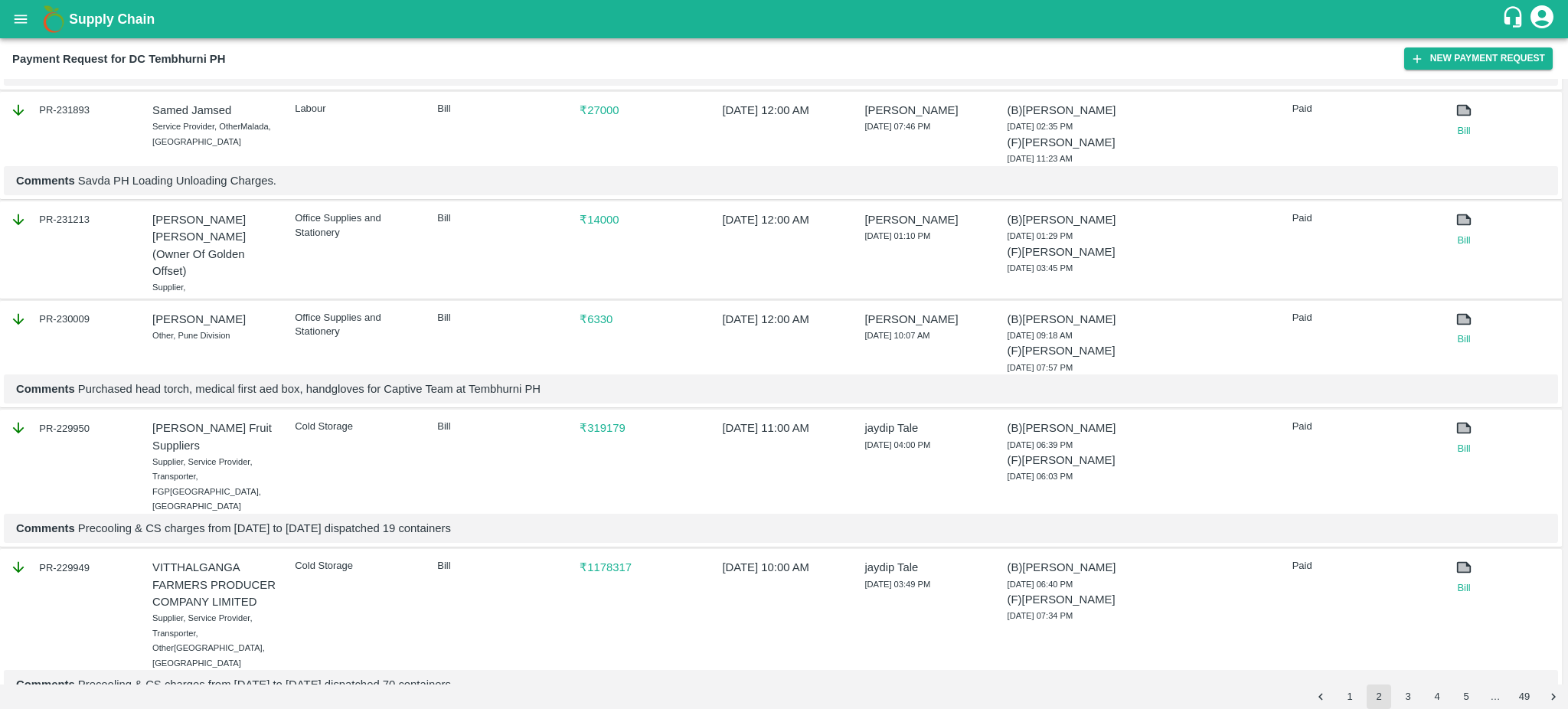
scroll to position [2151, 0]
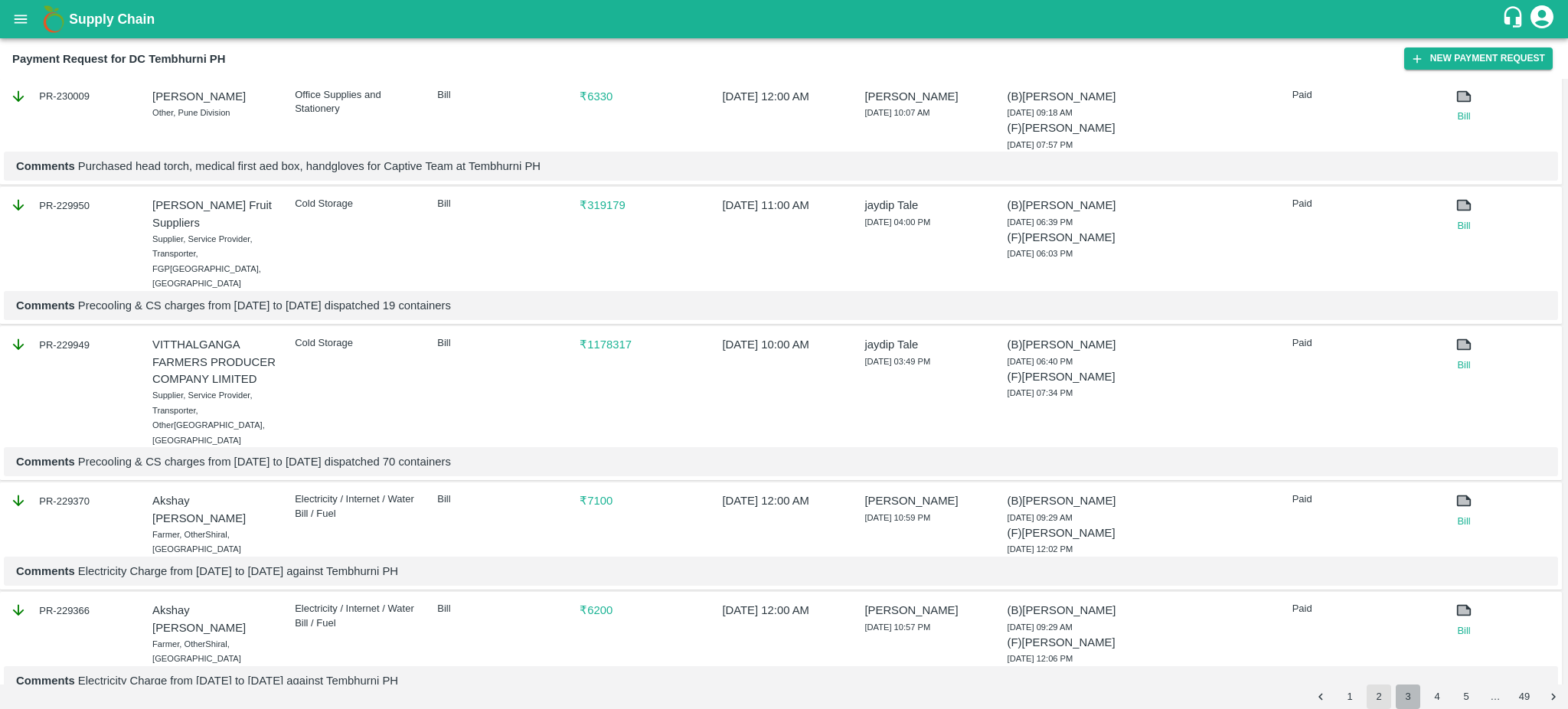
click at [1410, 695] on button "3" at bounding box center [1408, 697] width 25 height 25
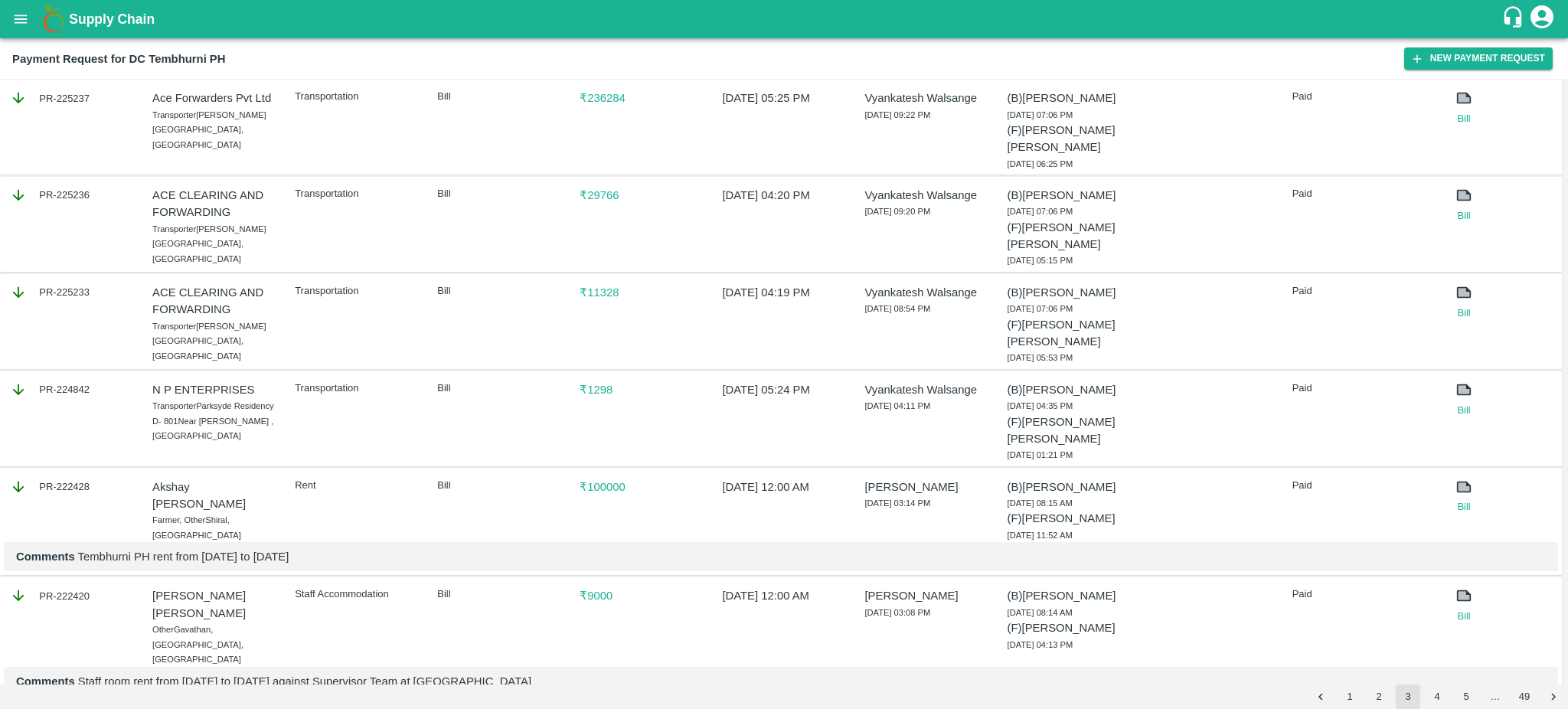
scroll to position [2034, 0]
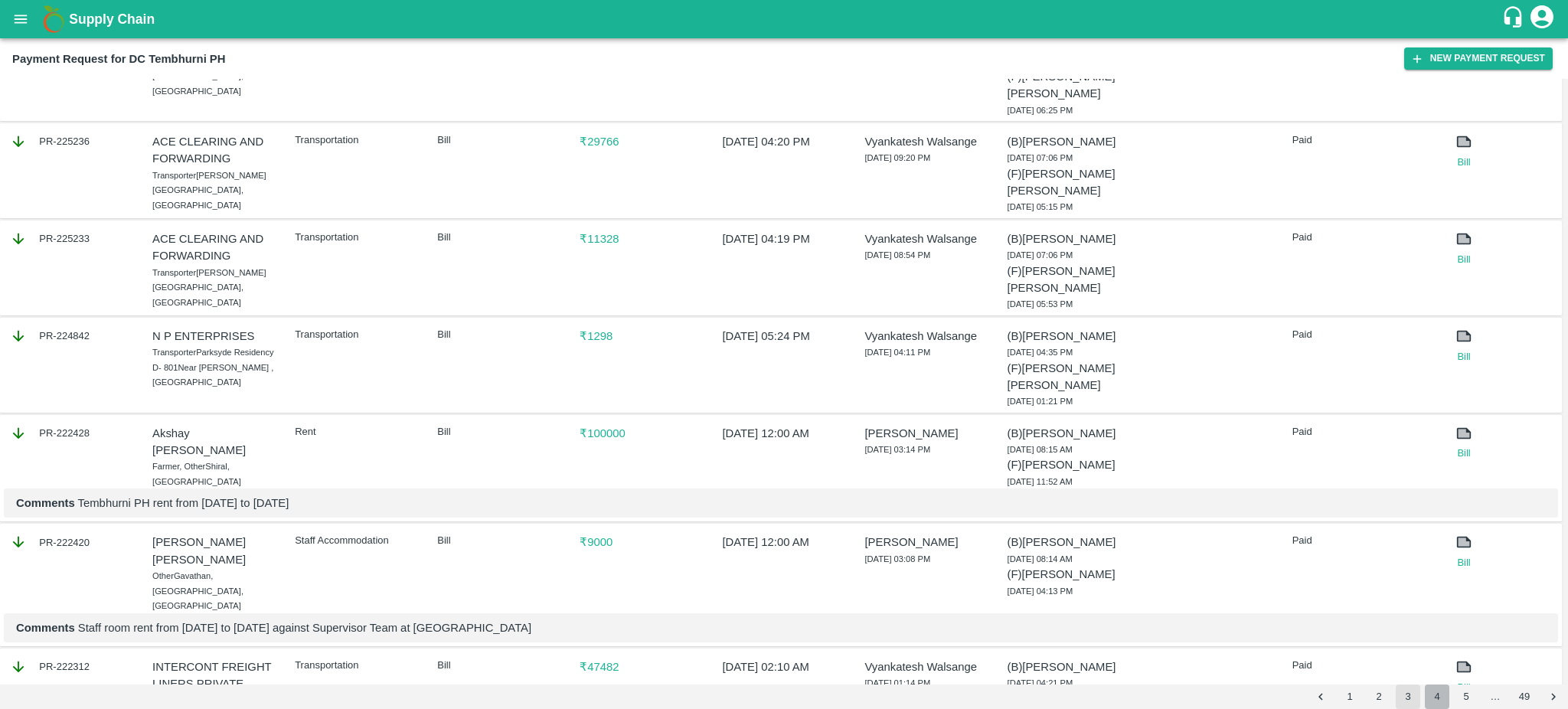
click at [1428, 701] on button "4" at bounding box center [1438, 697] width 25 height 25
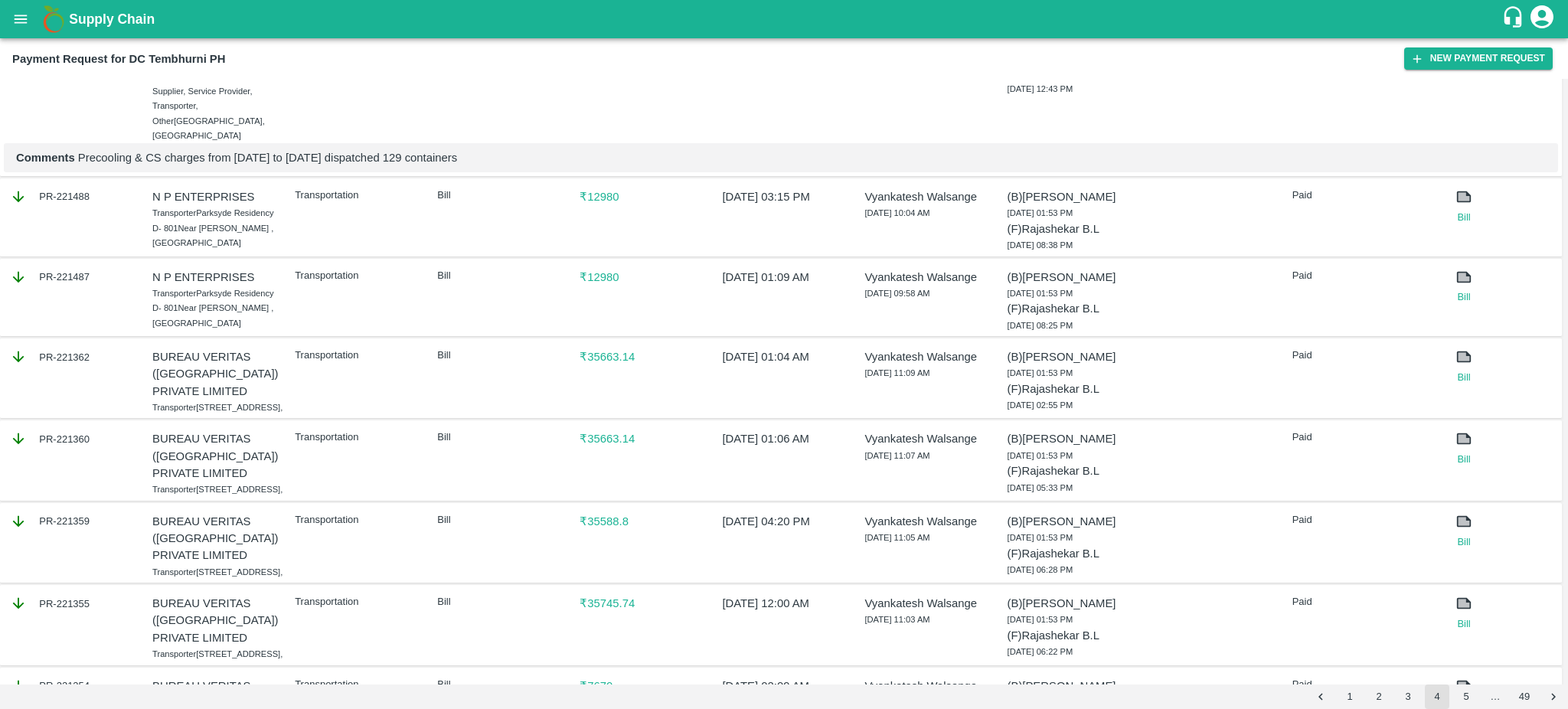
scroll to position [1987, 0]
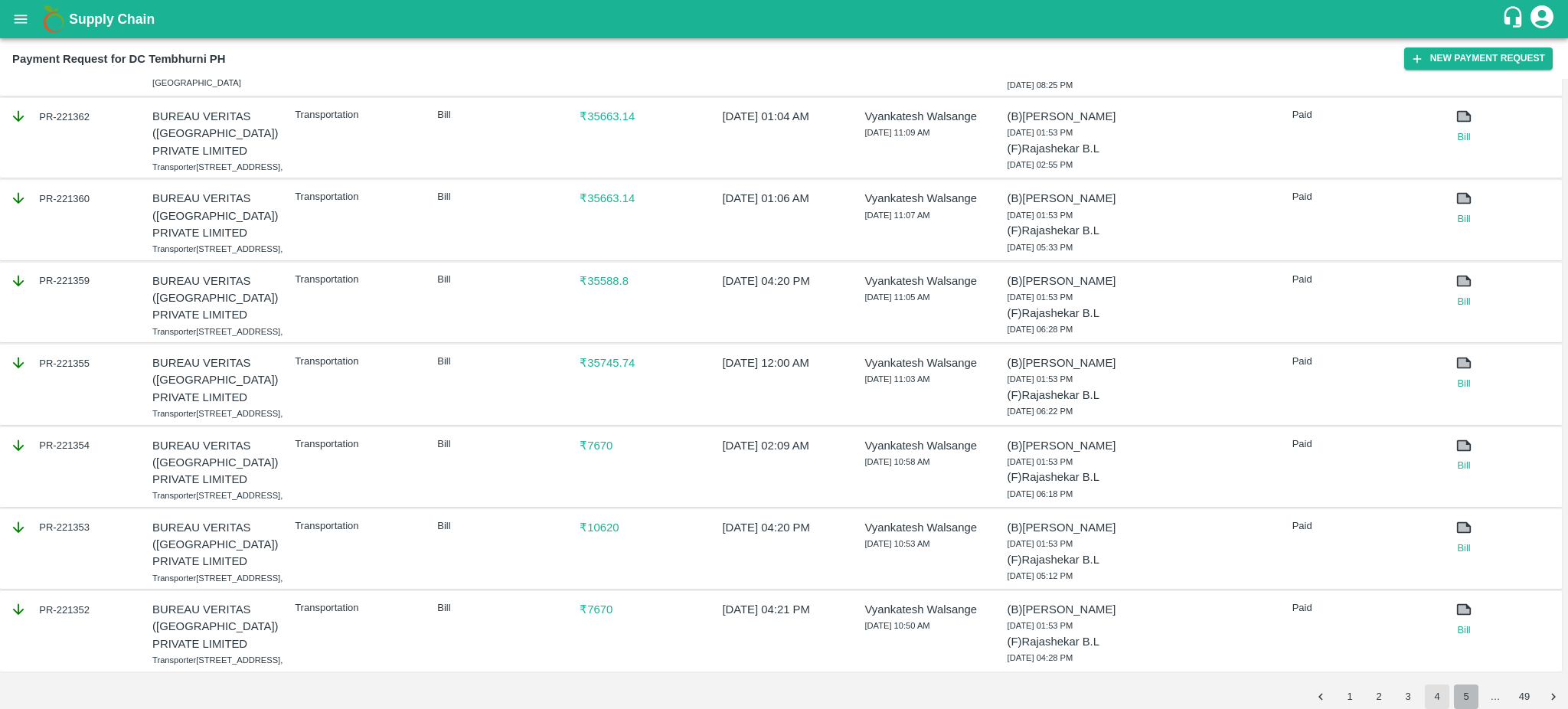
click at [1468, 695] on button "5" at bounding box center [1467, 697] width 25 height 25
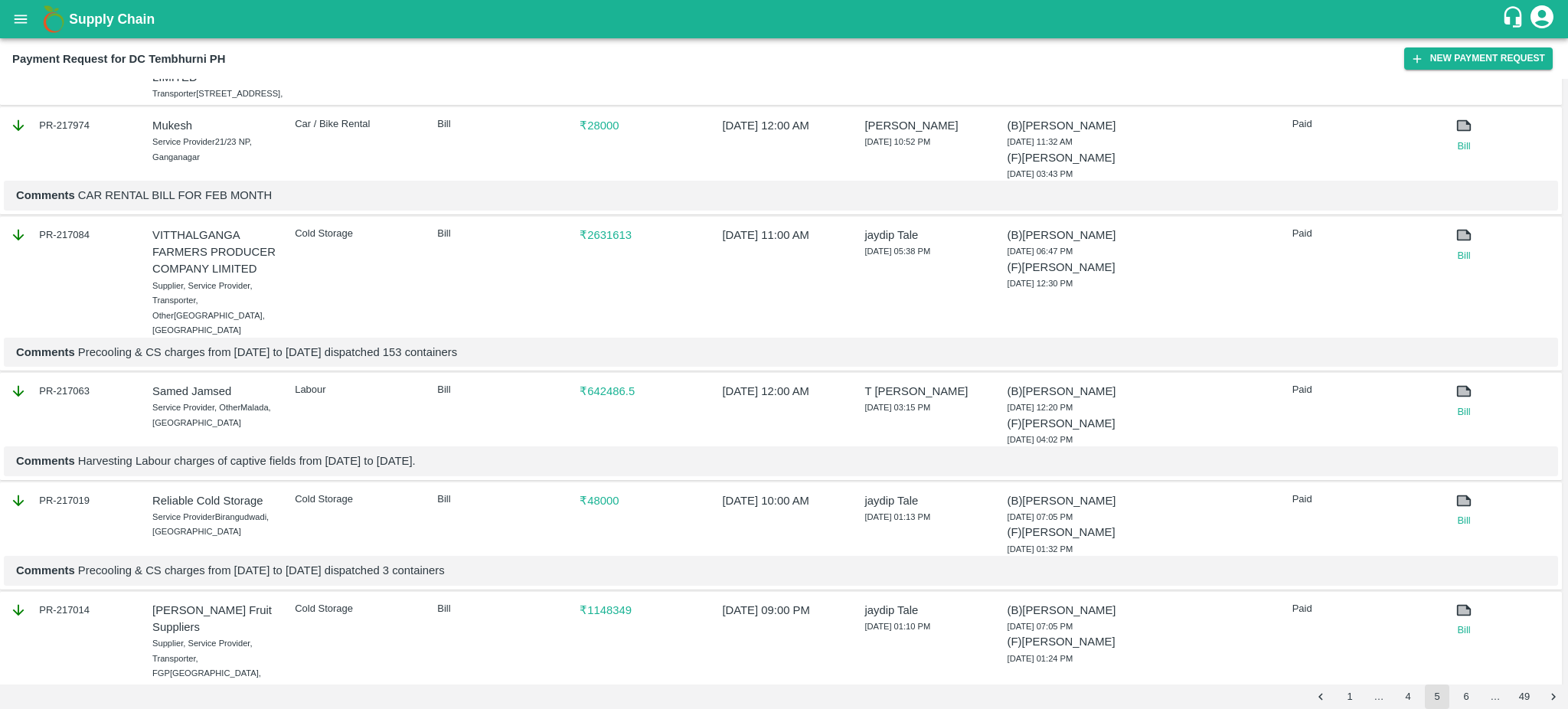
scroll to position [1248, 0]
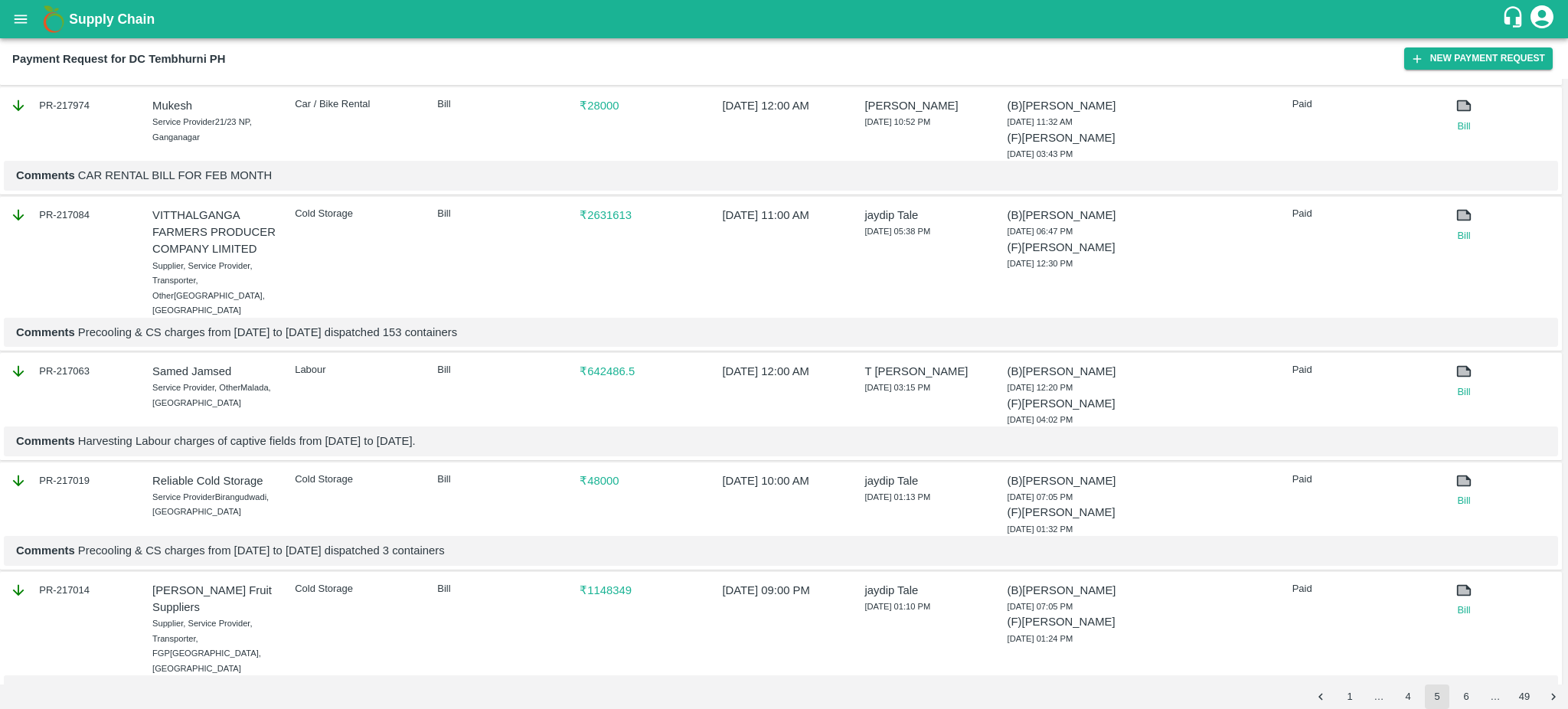
click at [1461, 34] on link "Bill" at bounding box center [1465, 27] width 59 height 15
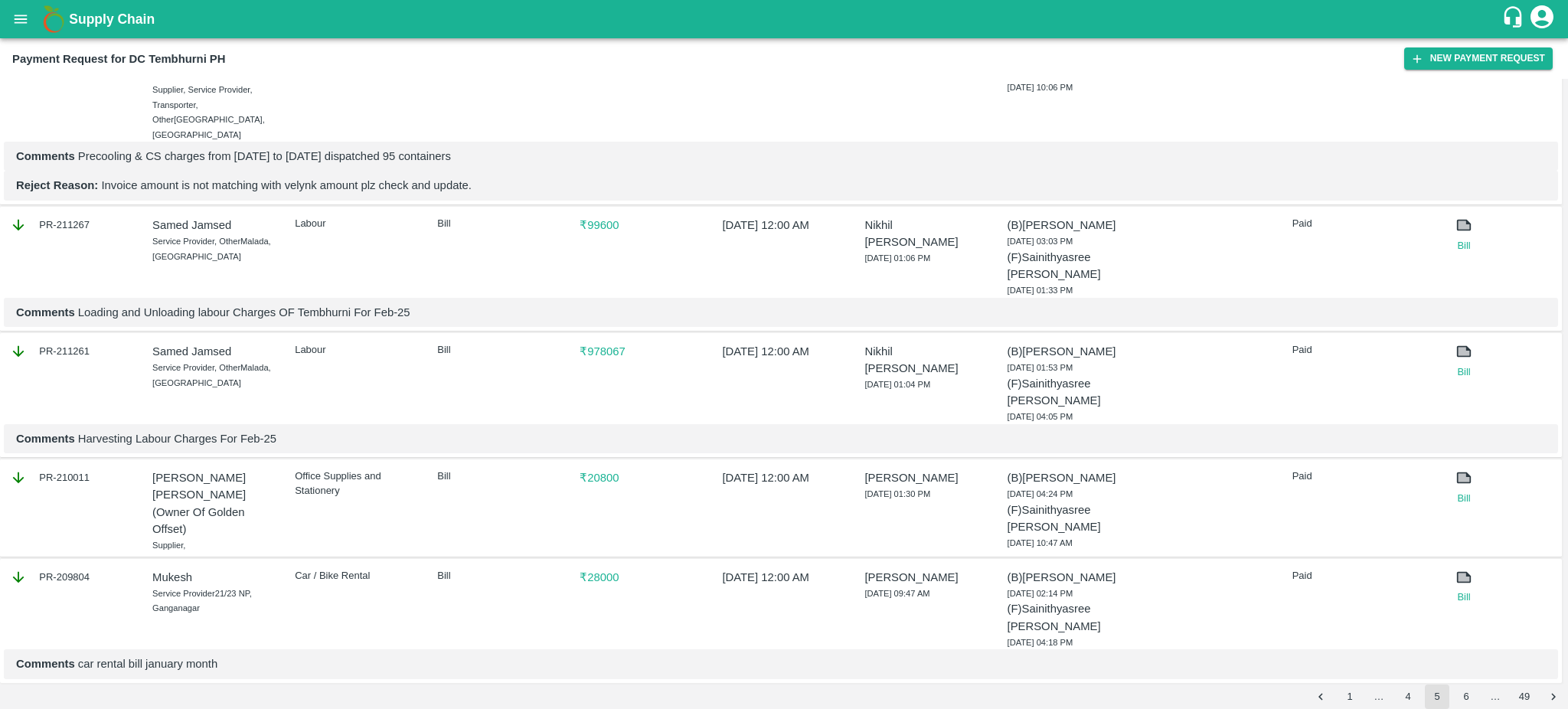
scroll to position [2470, 0]
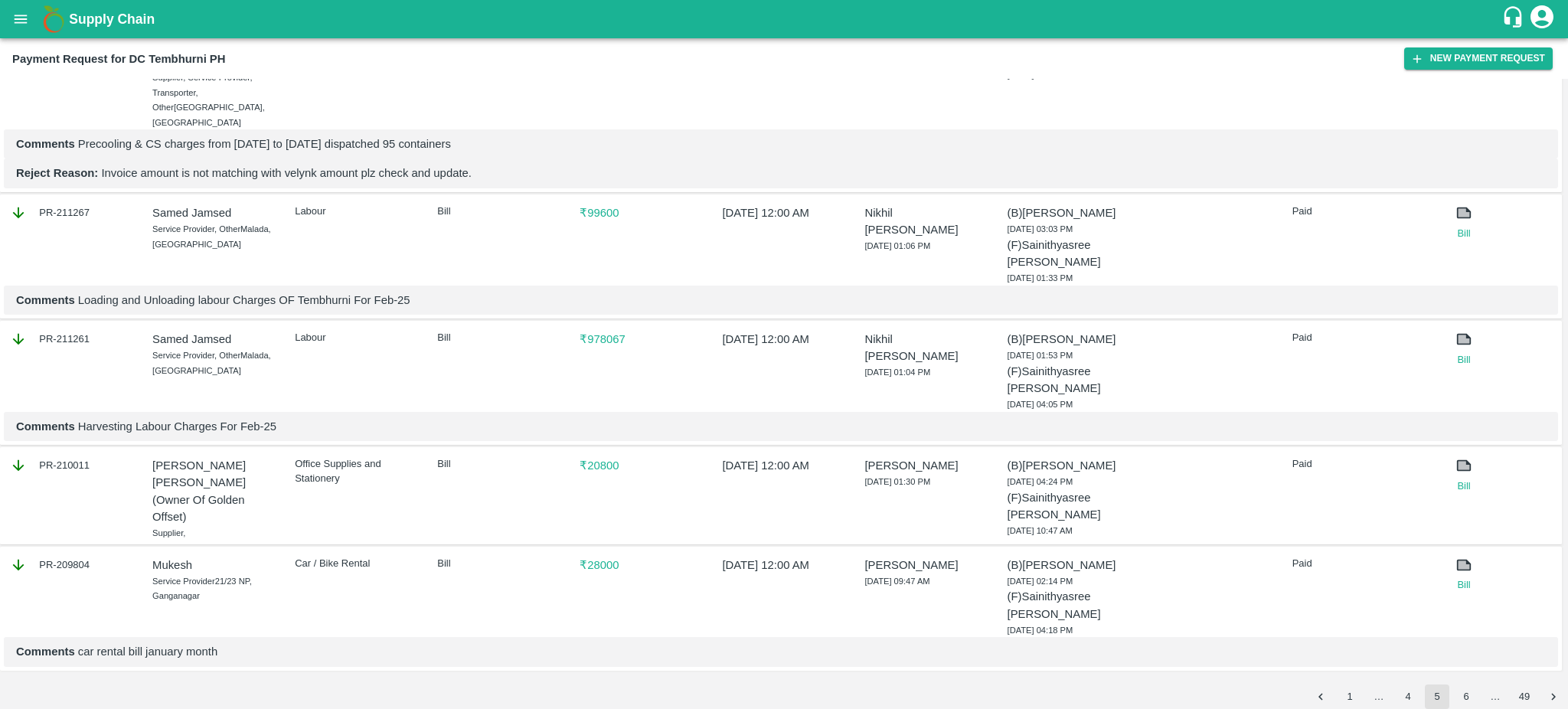
click at [1461, 696] on button "6" at bounding box center [1467, 697] width 25 height 25
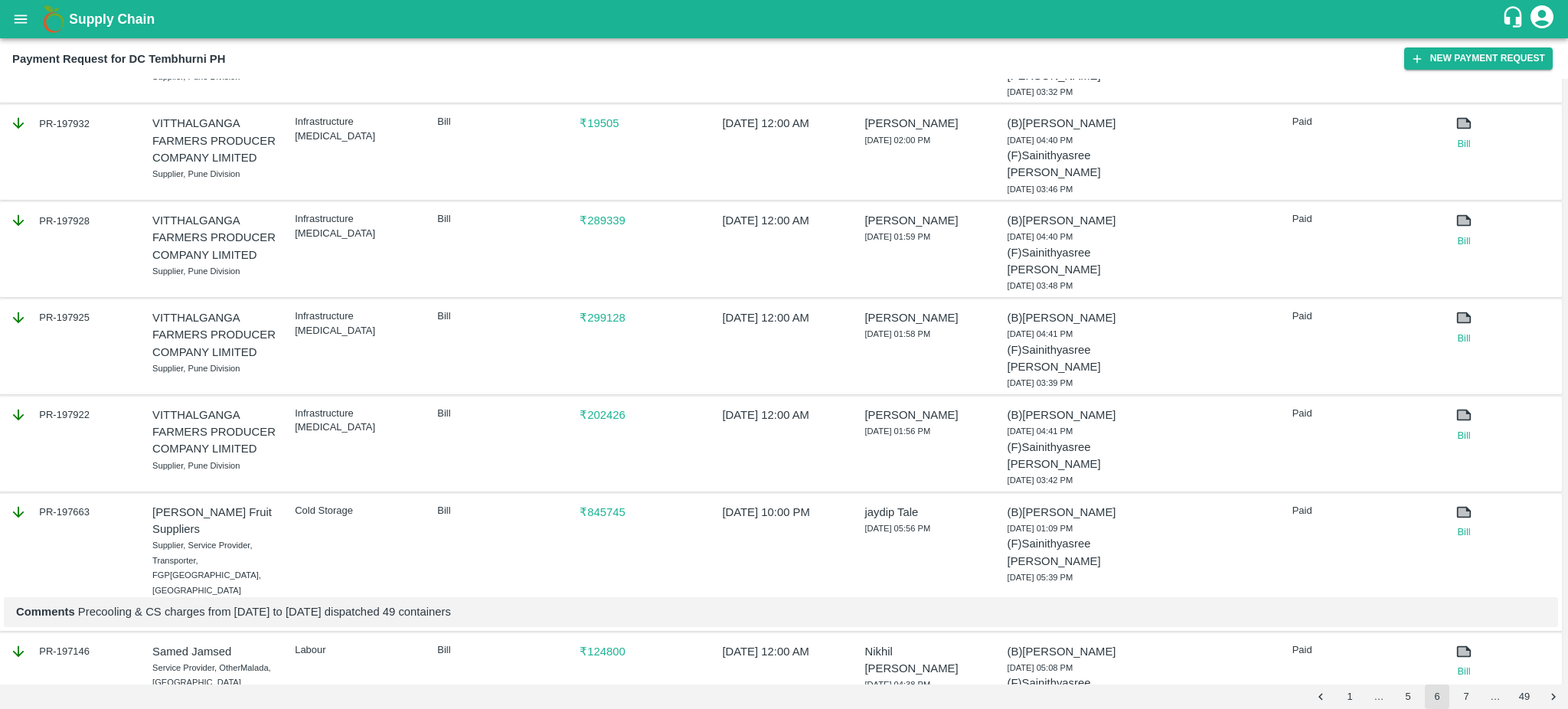
scroll to position [2107, 0]
click at [1467, 698] on button "7" at bounding box center [1467, 697] width 25 height 25
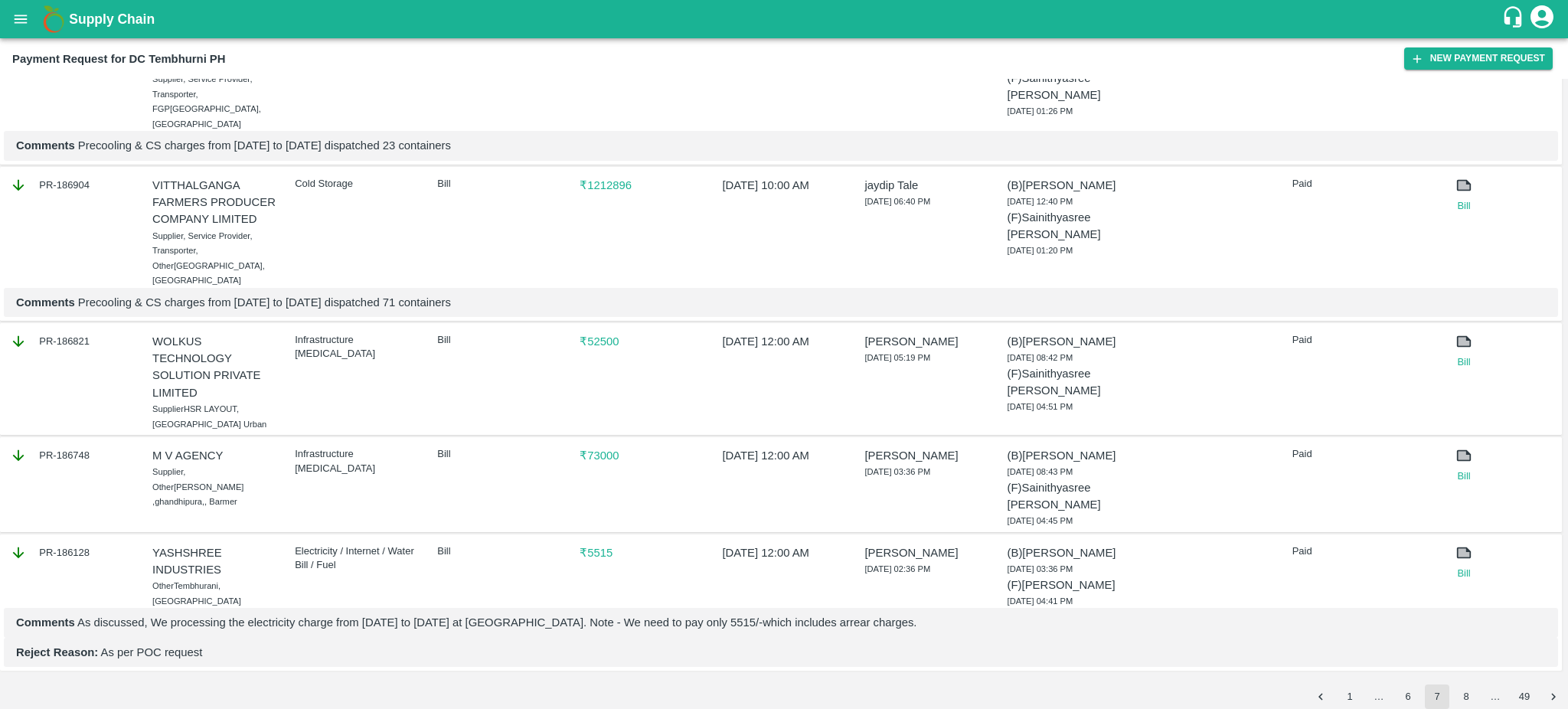
scroll to position [2438, 0]
click at [1464, 699] on button "8" at bounding box center [1467, 697] width 25 height 25
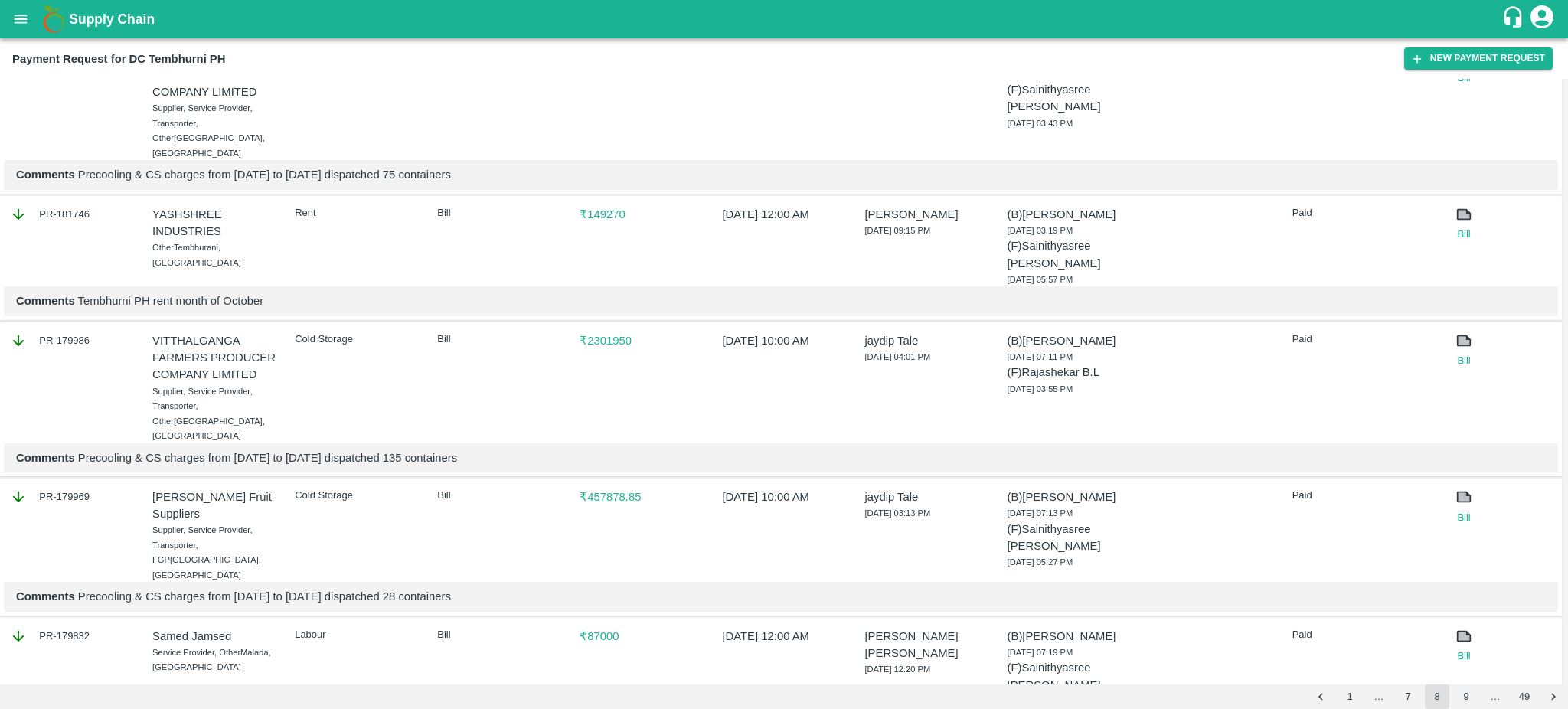
scroll to position [2346, 0]
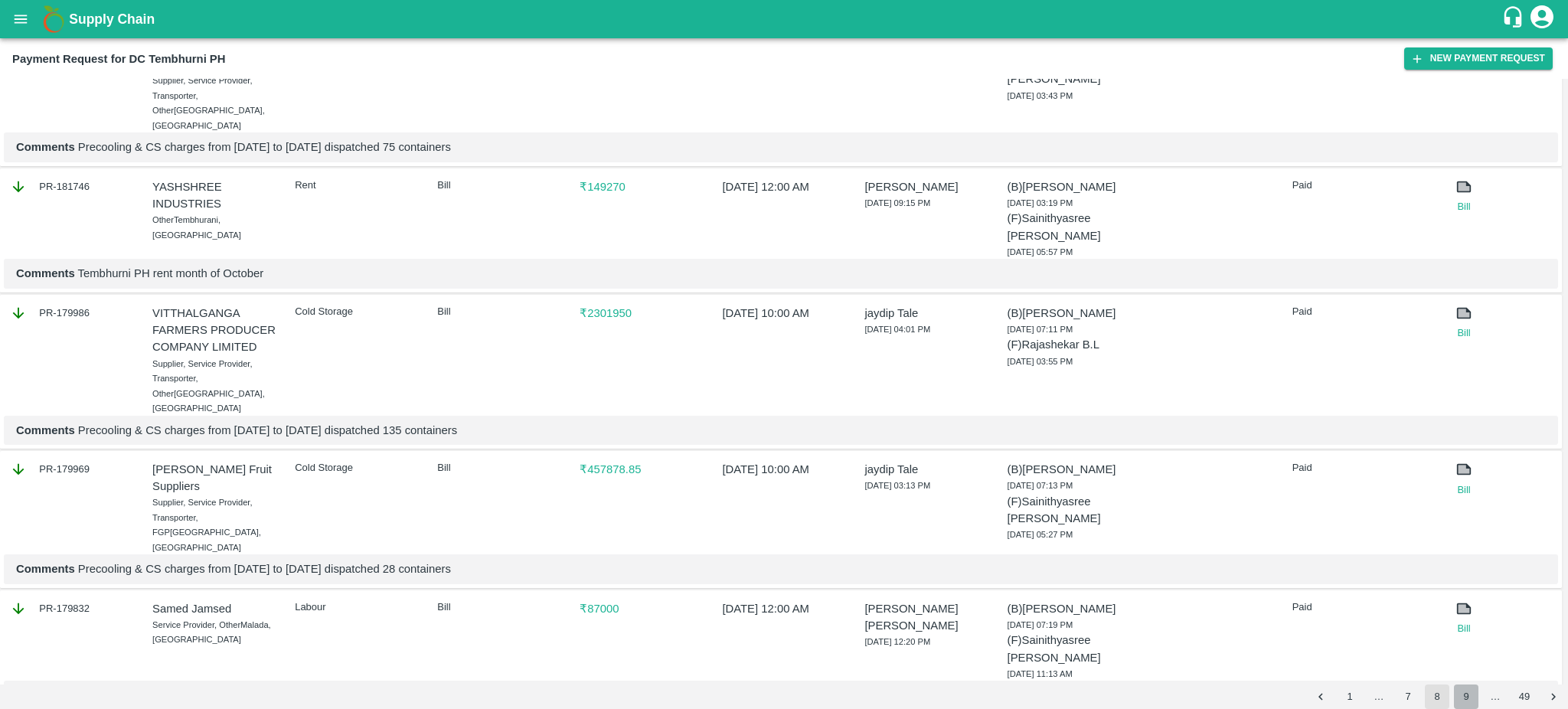
click at [1464, 698] on button "9" at bounding box center [1467, 697] width 25 height 25
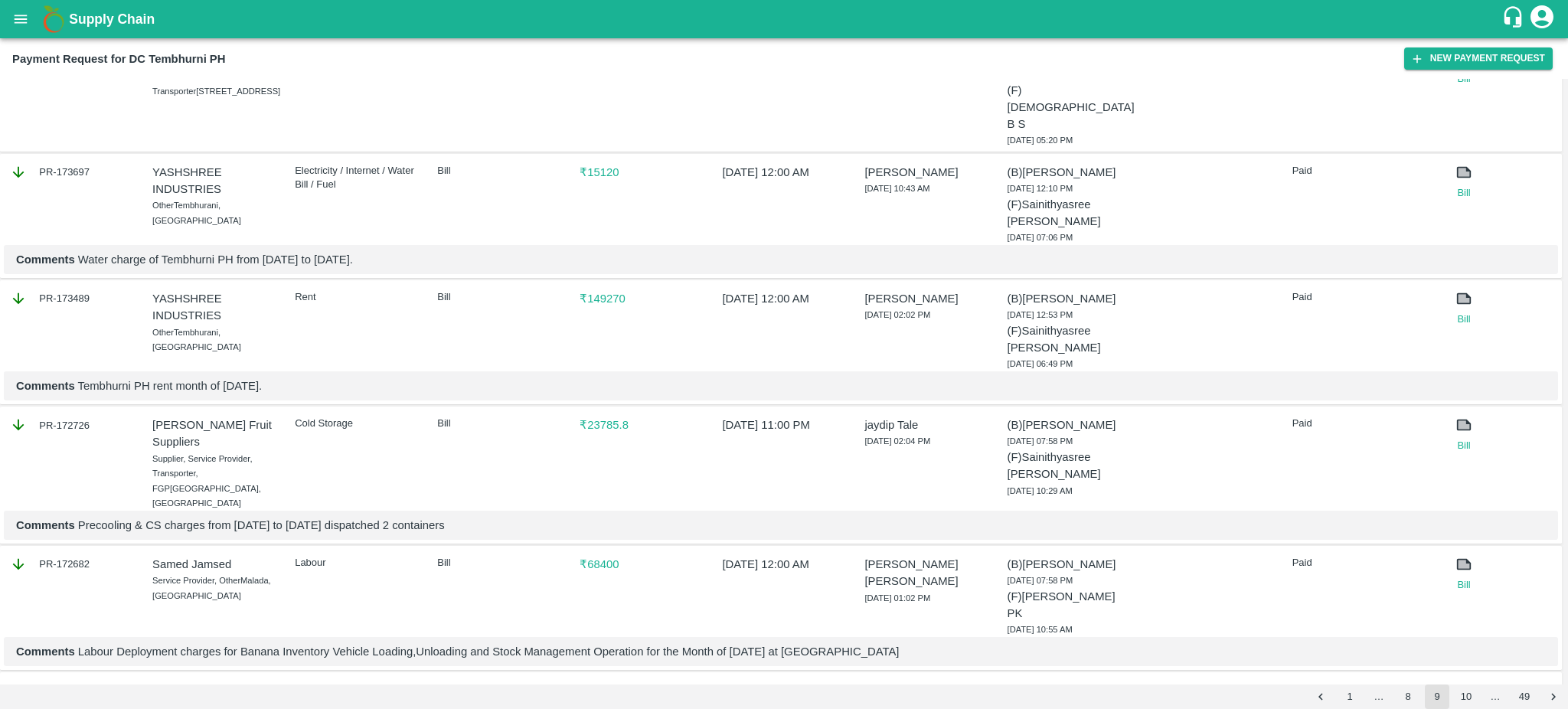
scroll to position [2192, 0]
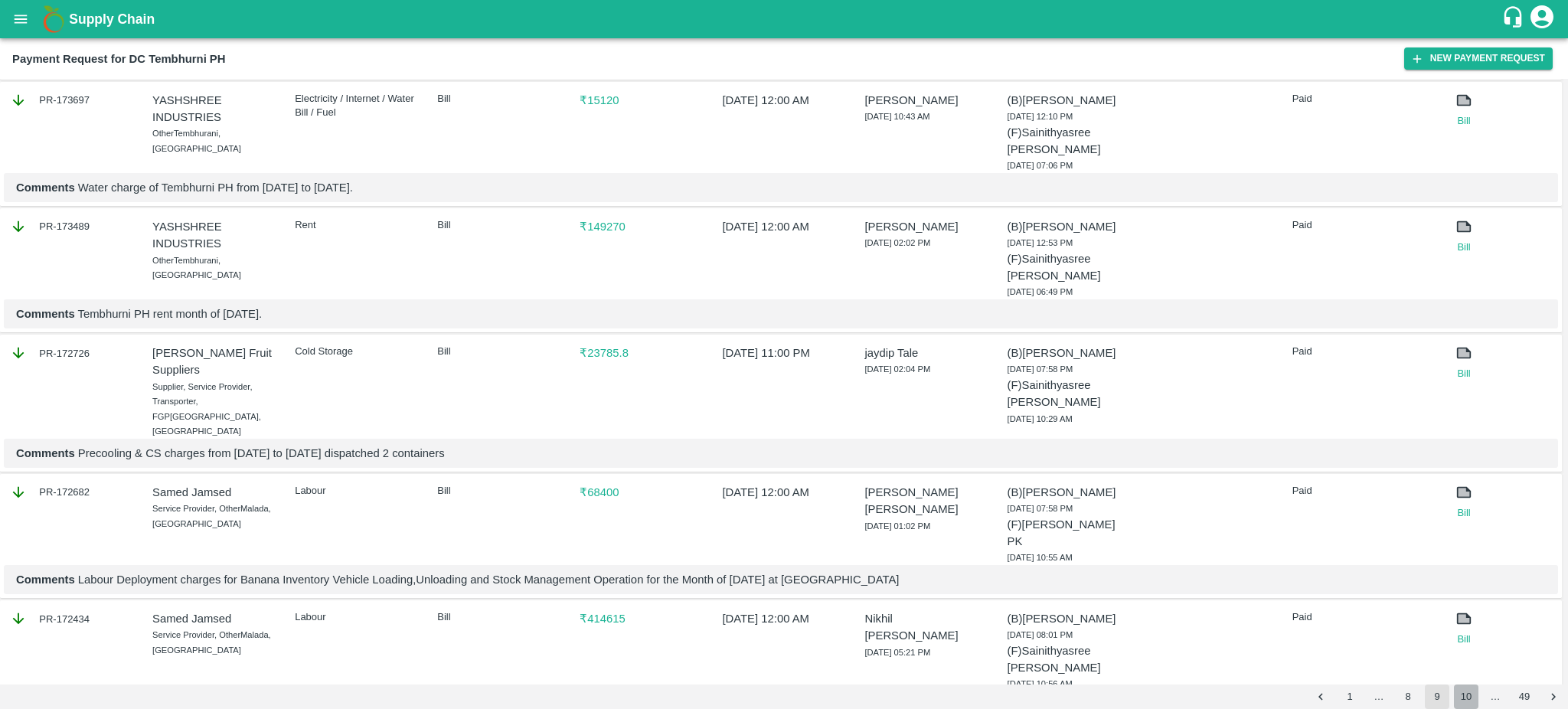
click at [1471, 701] on button "10" at bounding box center [1467, 697] width 25 height 25
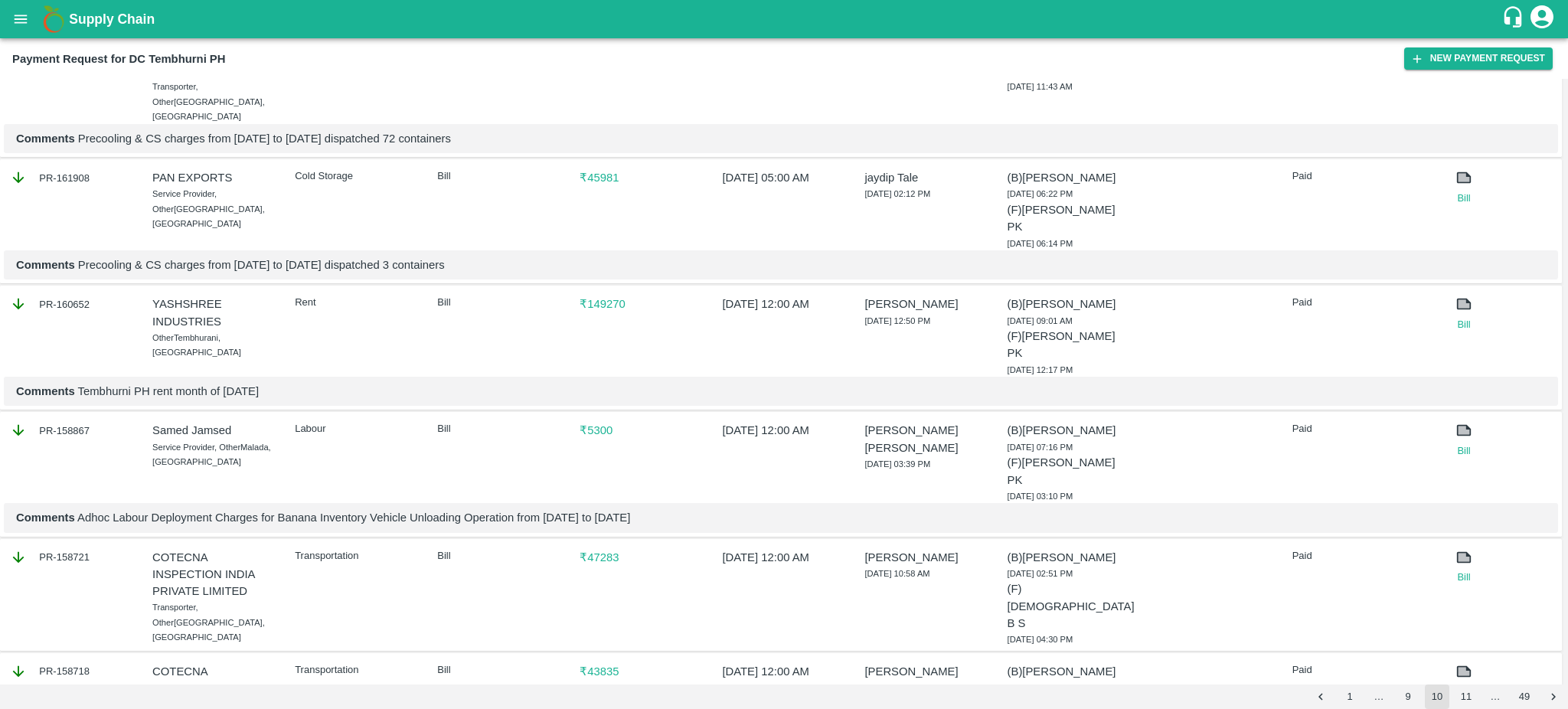
scroll to position [2257, 0]
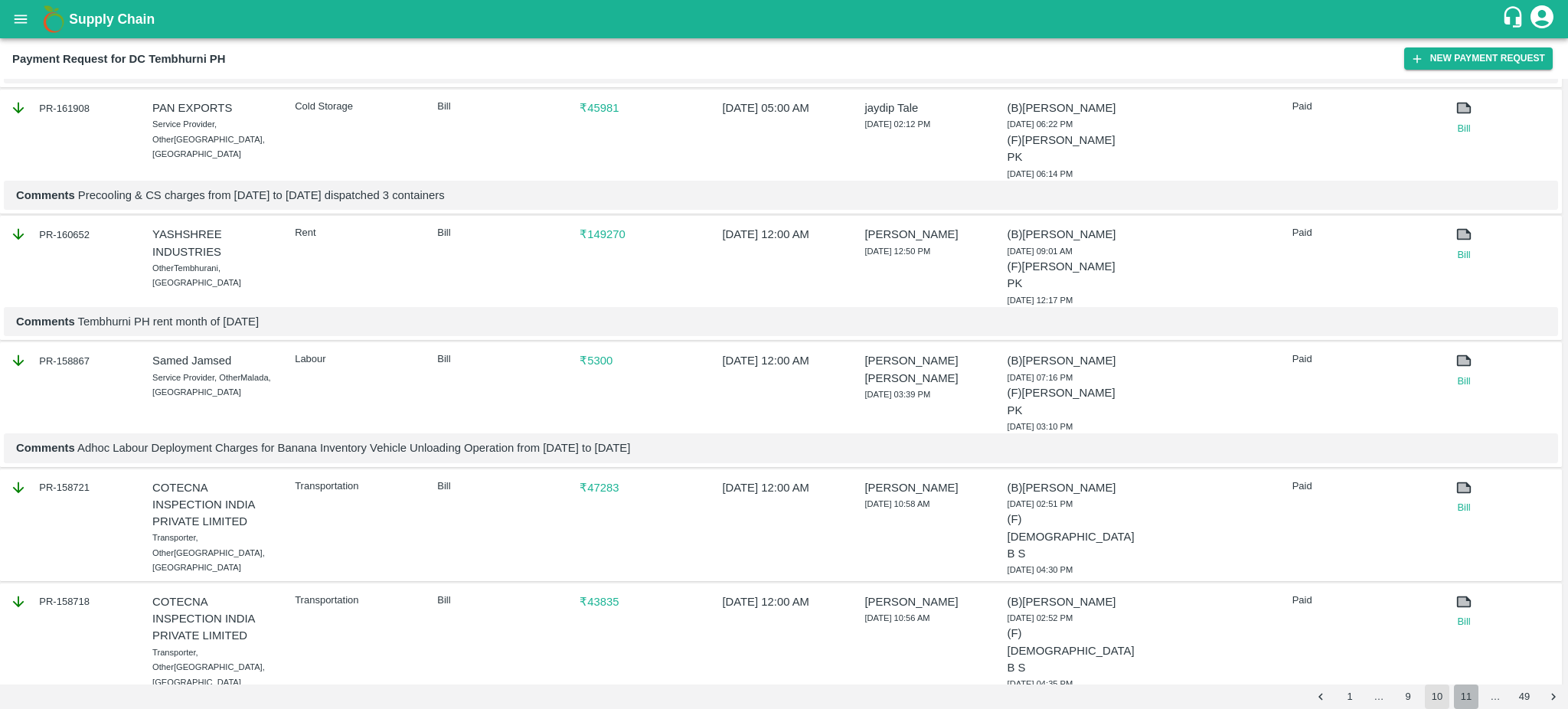
click at [1470, 701] on button "11" at bounding box center [1467, 697] width 25 height 25
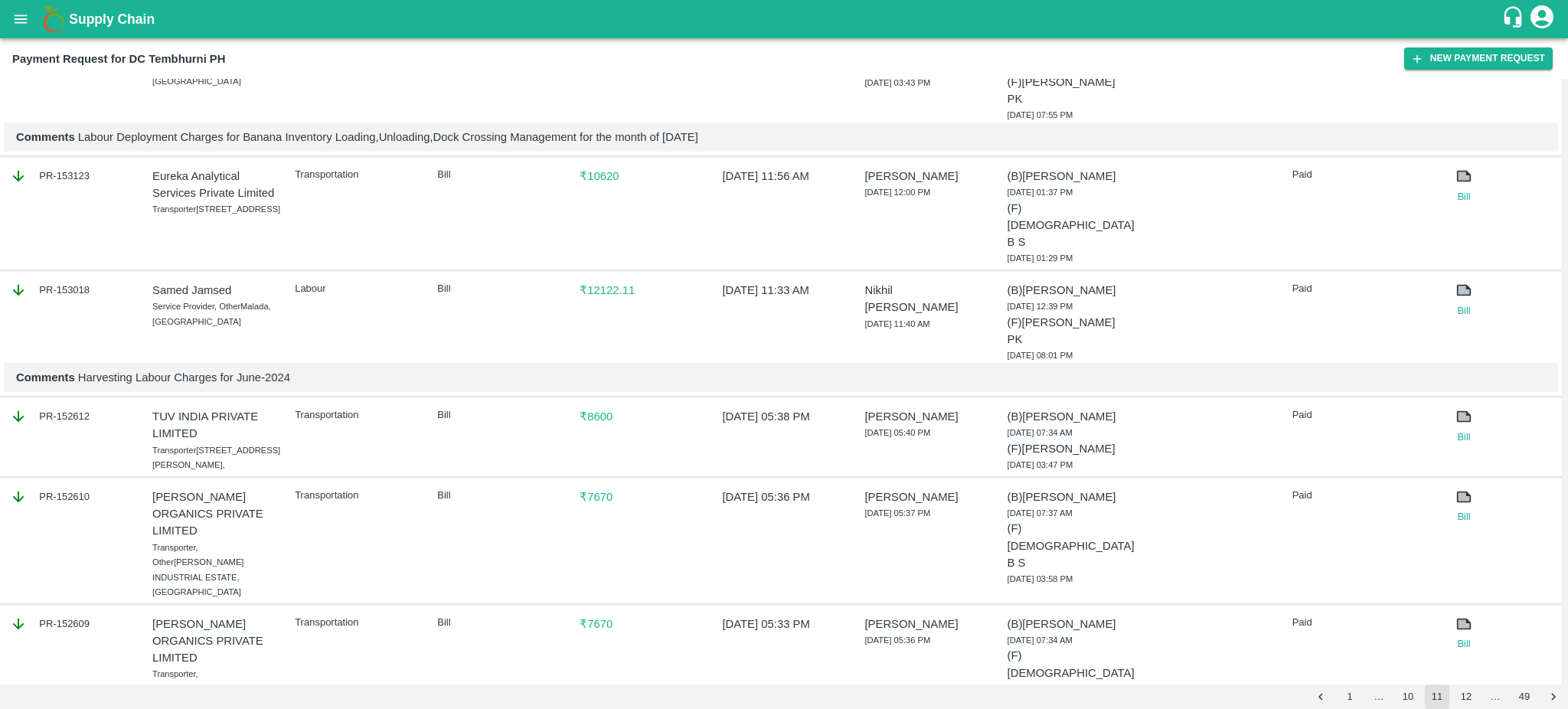
scroll to position [2135, 0]
click at [1467, 703] on button "12" at bounding box center [1467, 697] width 25 height 25
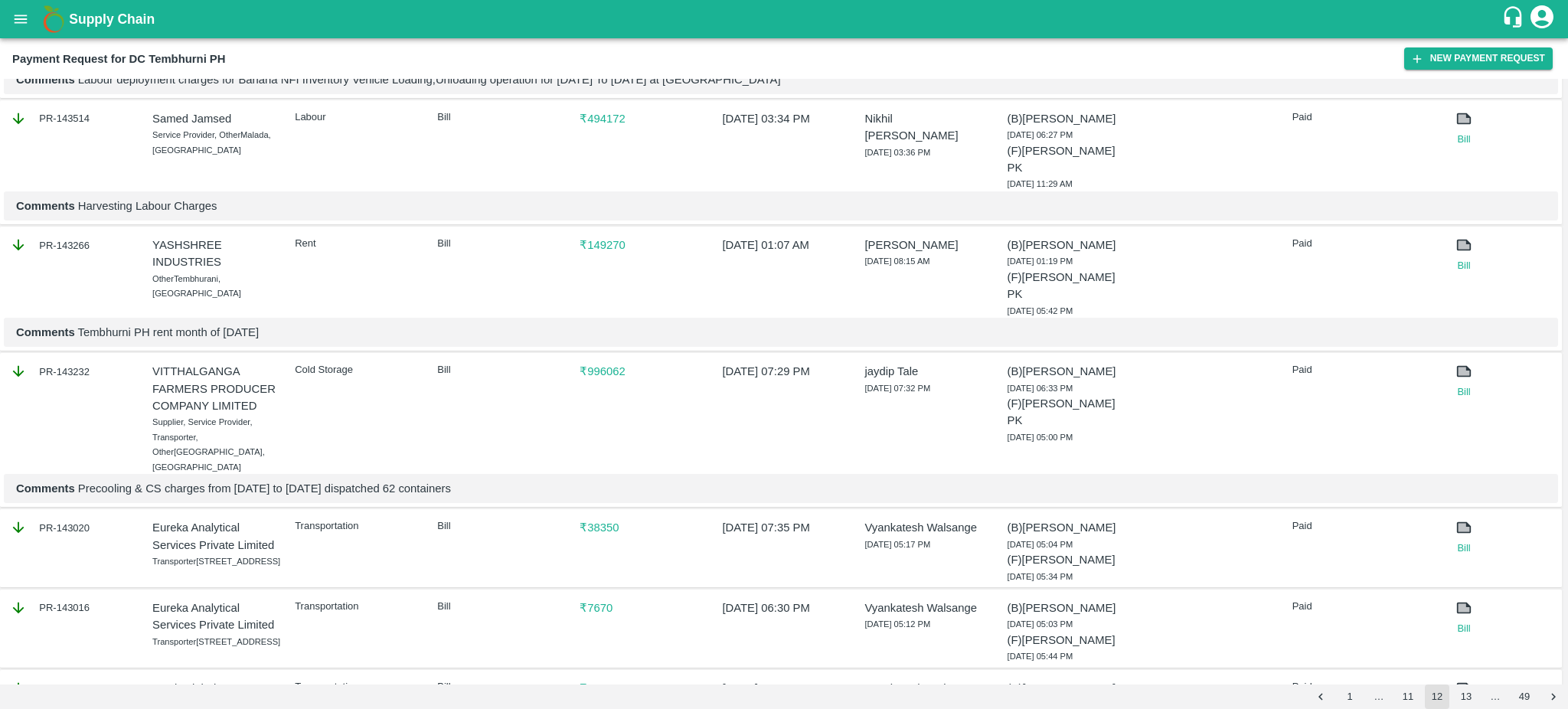
scroll to position [2423, 0]
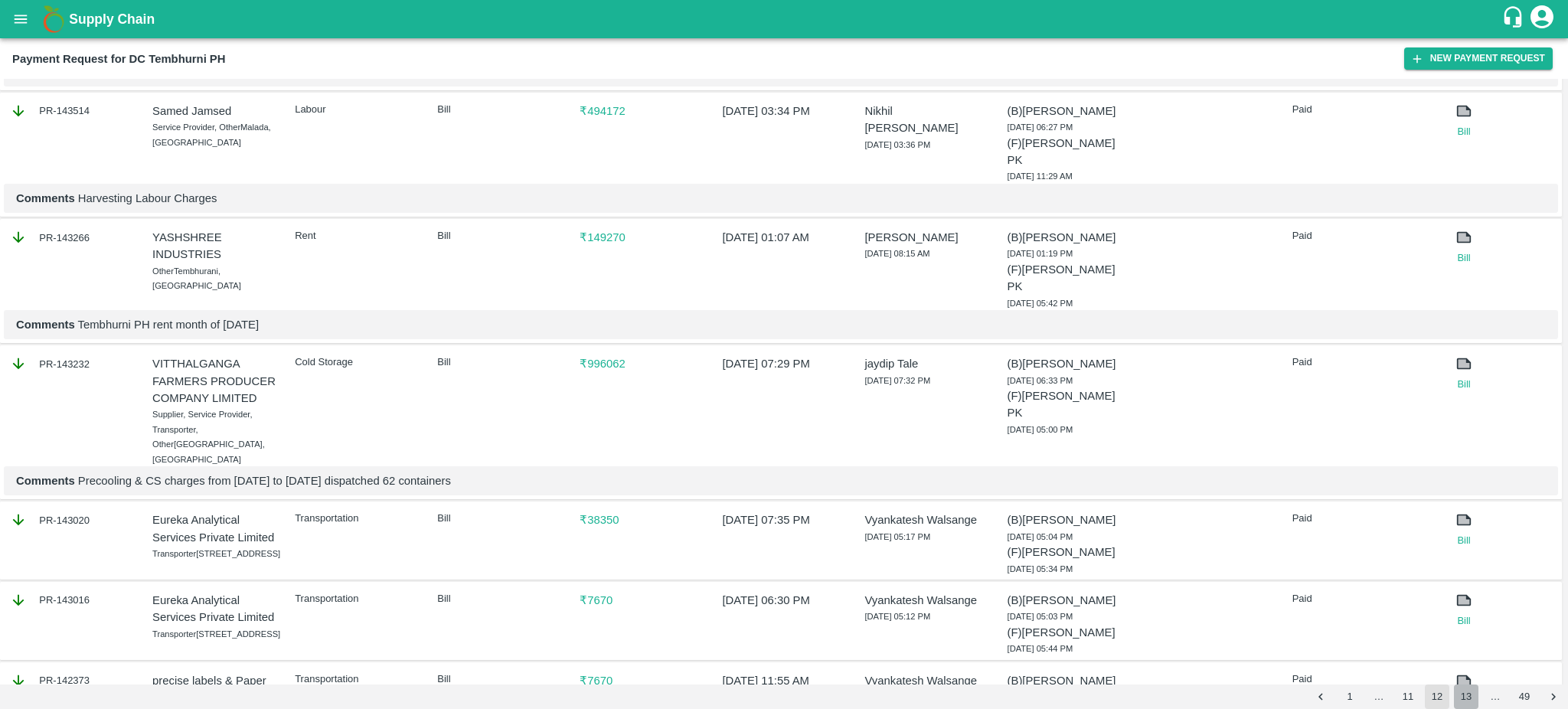
click at [1474, 699] on button "13" at bounding box center [1467, 697] width 25 height 25
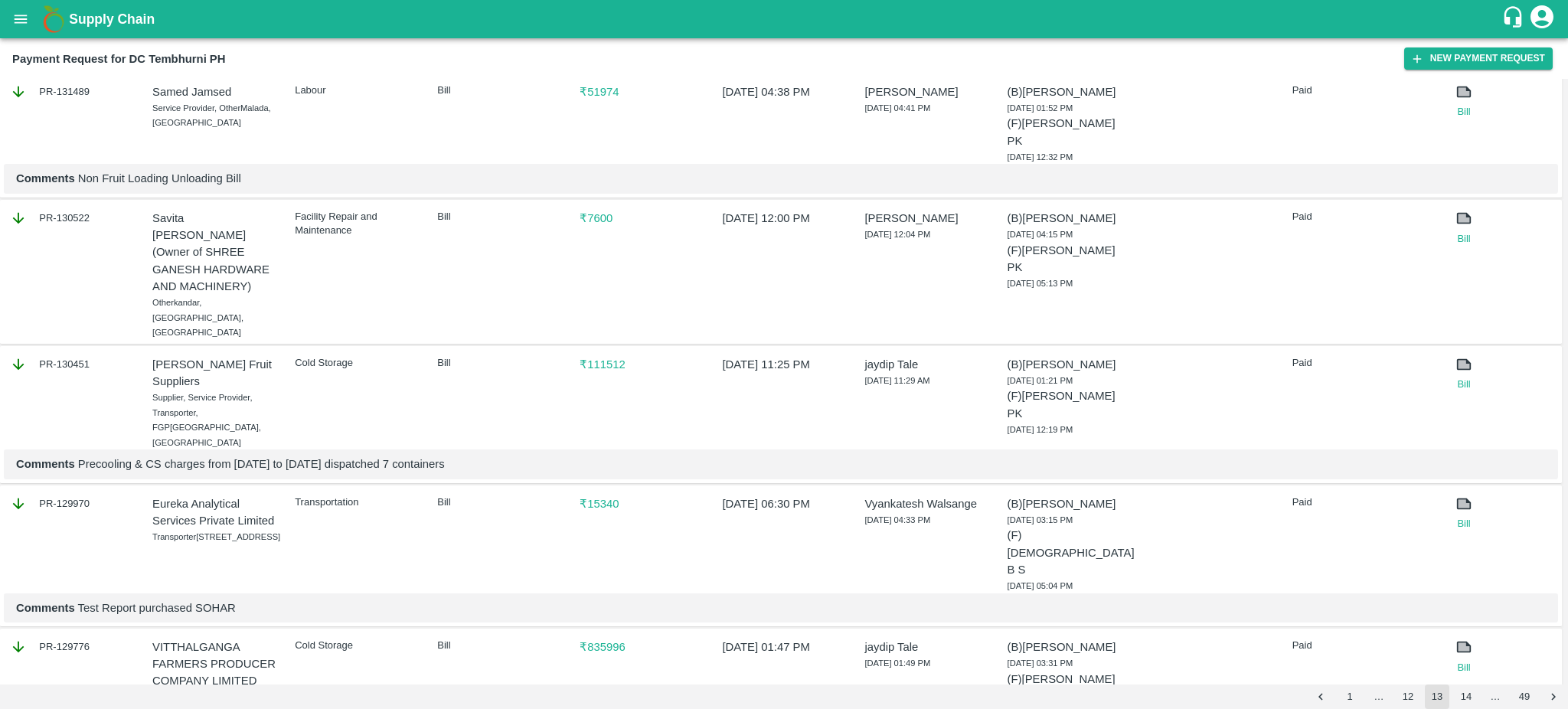
scroll to position [2419, 0]
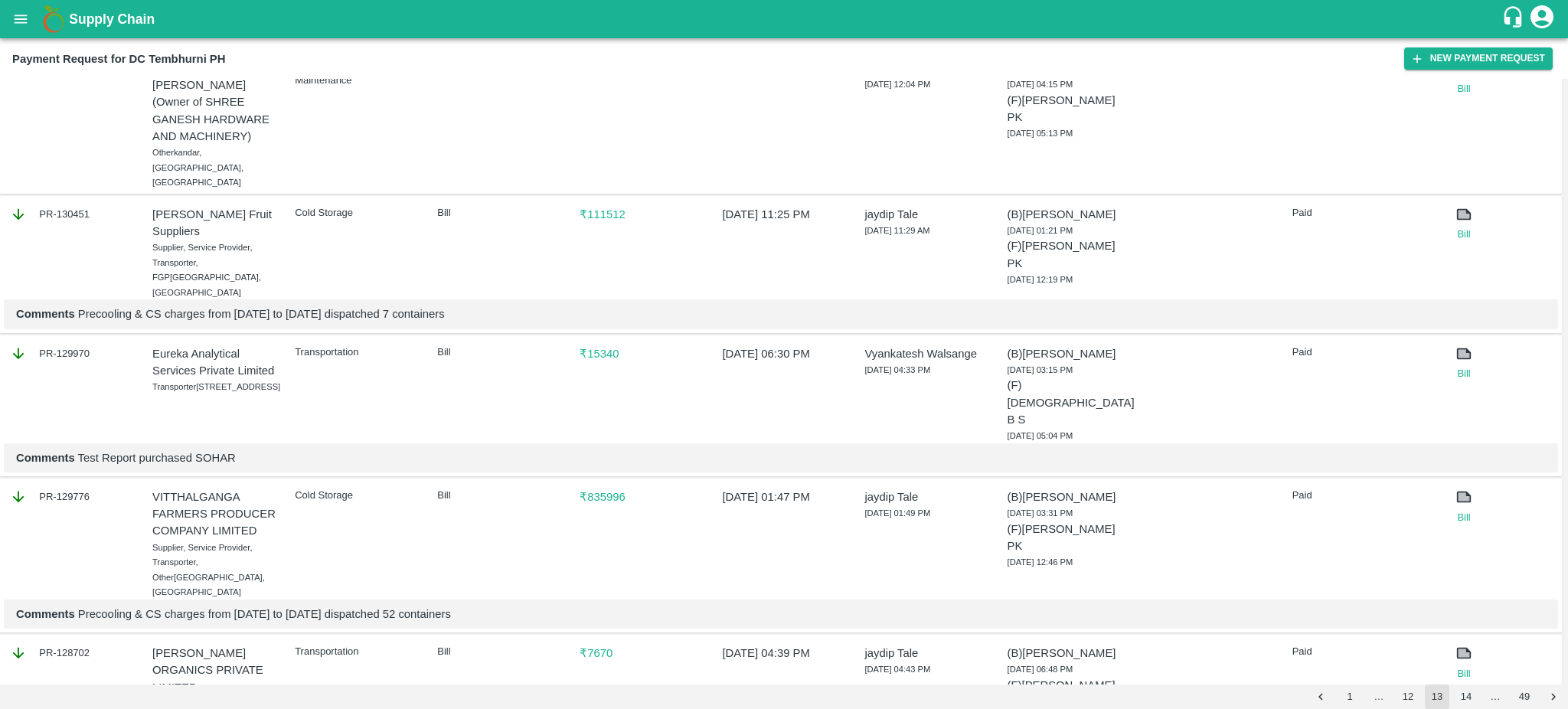
click at [1465, 705] on button "14" at bounding box center [1467, 697] width 25 height 25
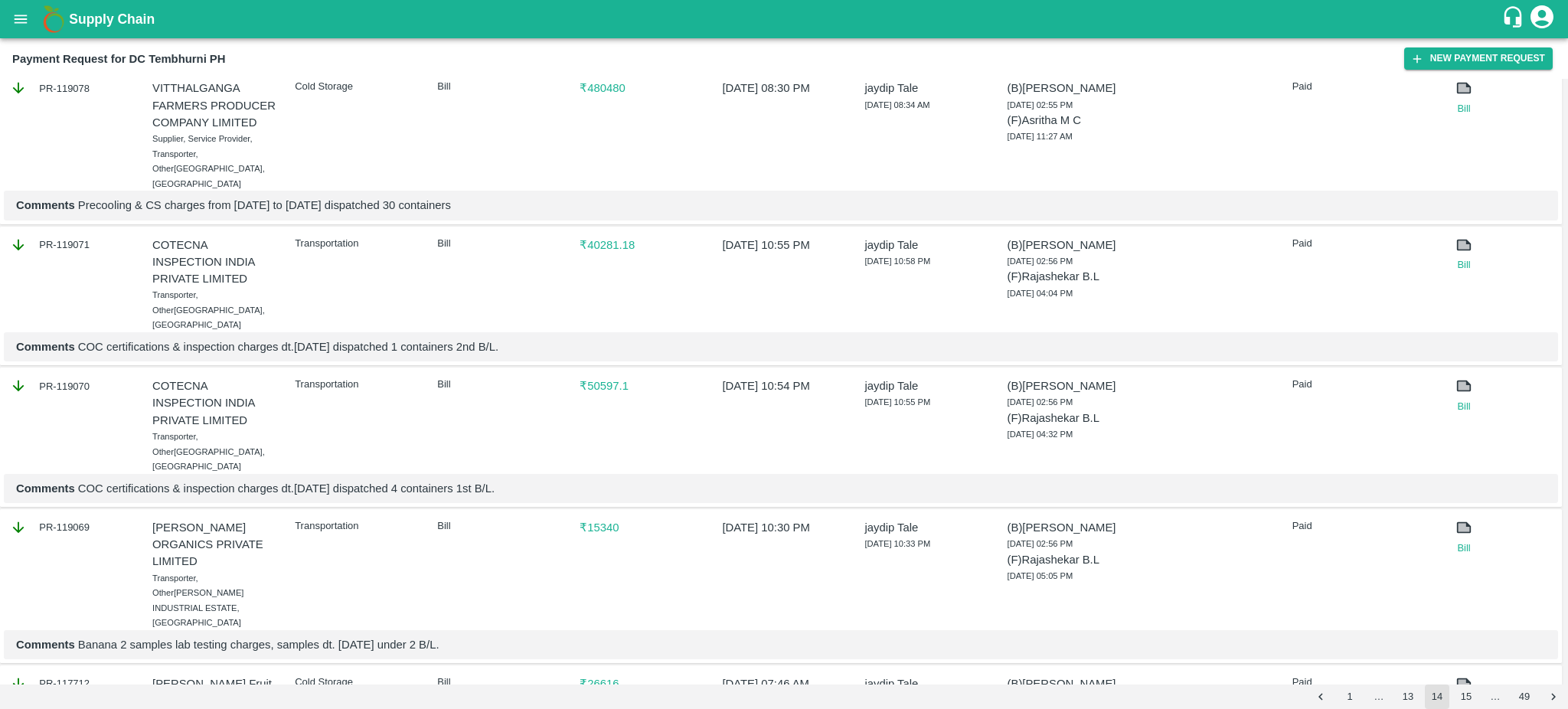
scroll to position [2549, 0]
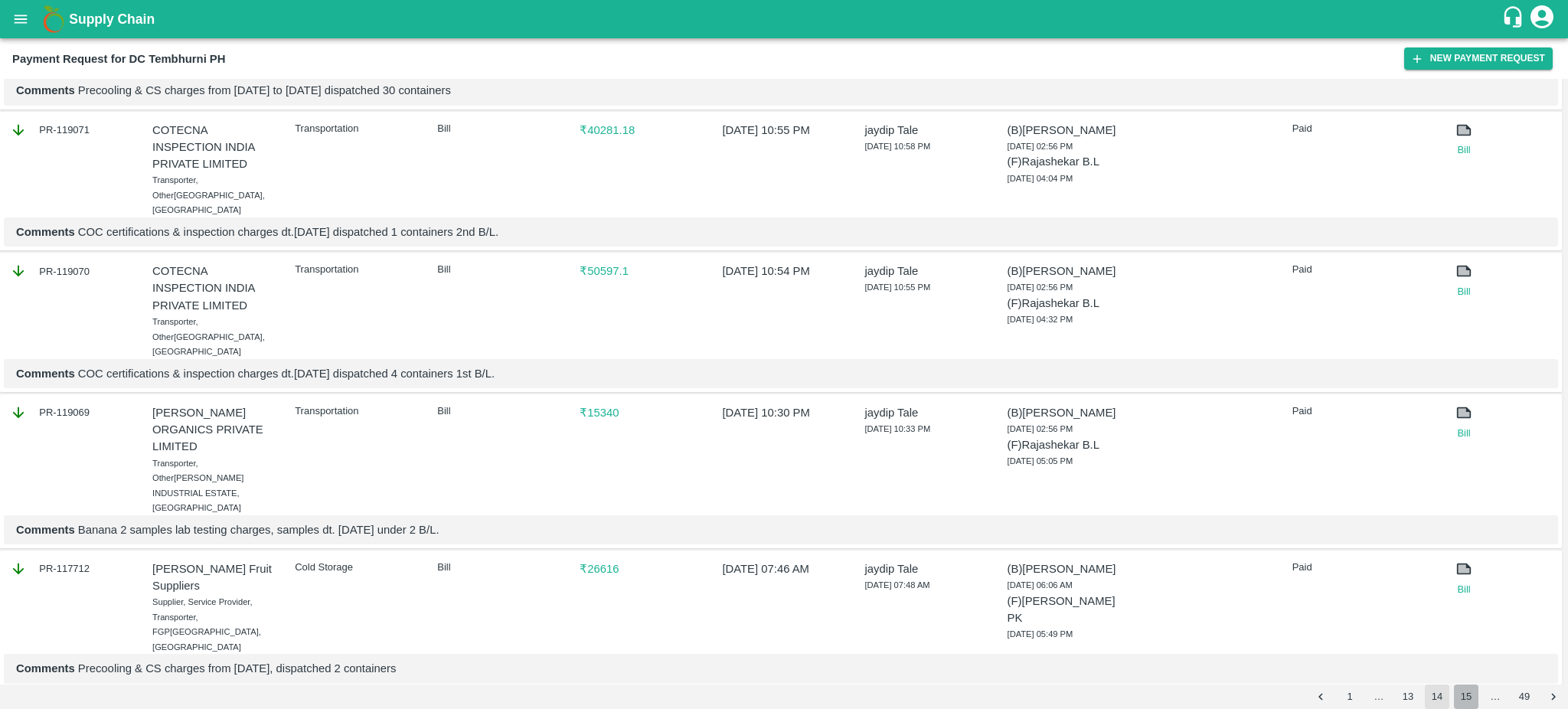
click at [1468, 694] on button "15" at bounding box center [1467, 697] width 25 height 25
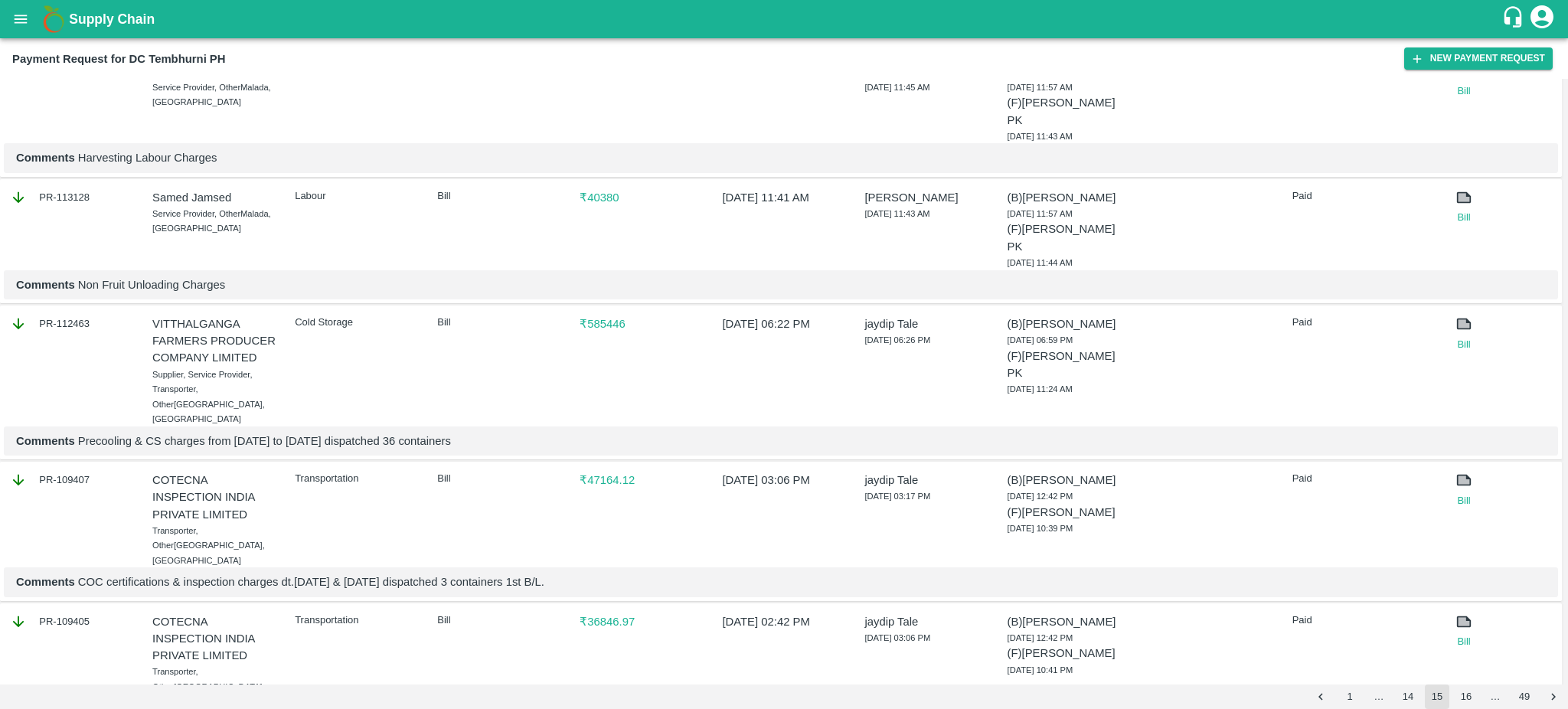
scroll to position [0, 0]
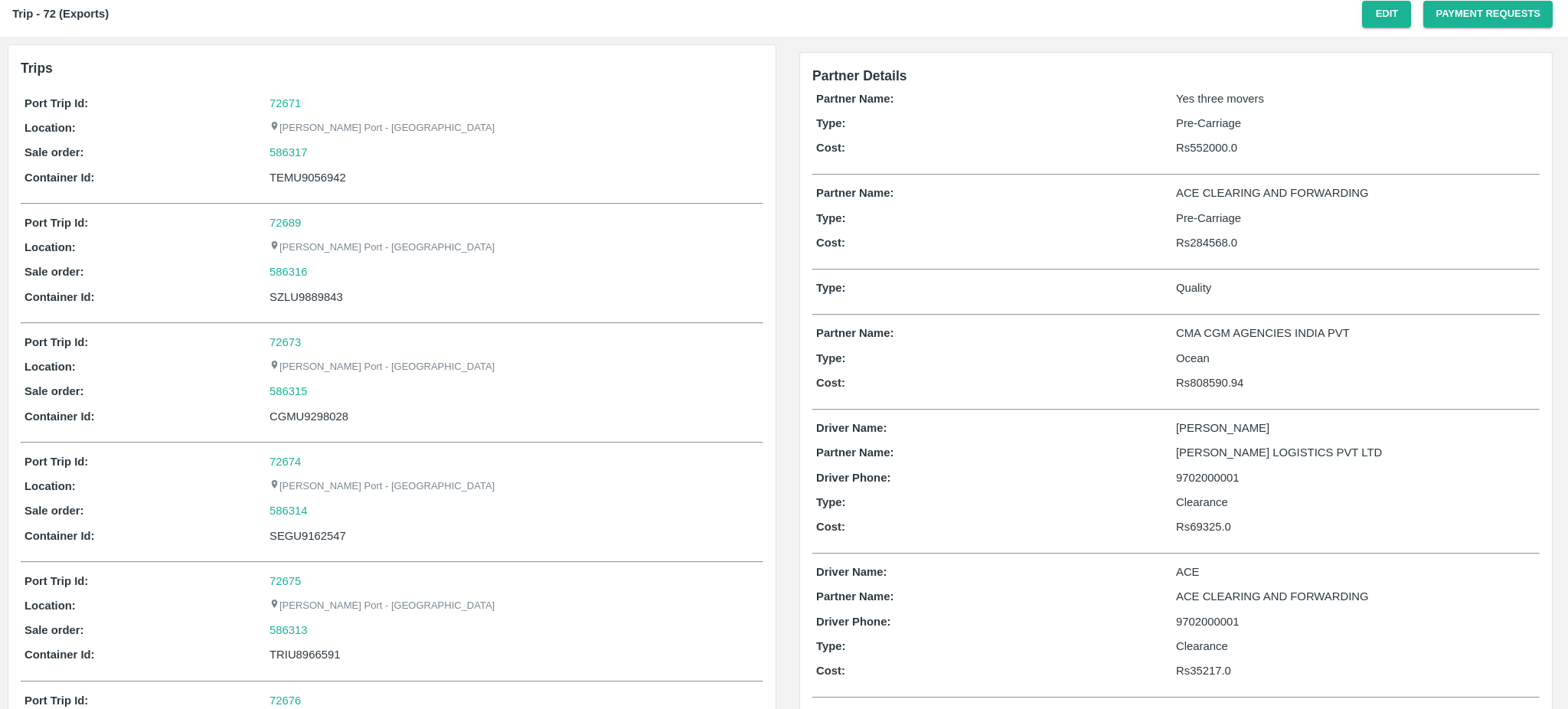
scroll to position [42, 0]
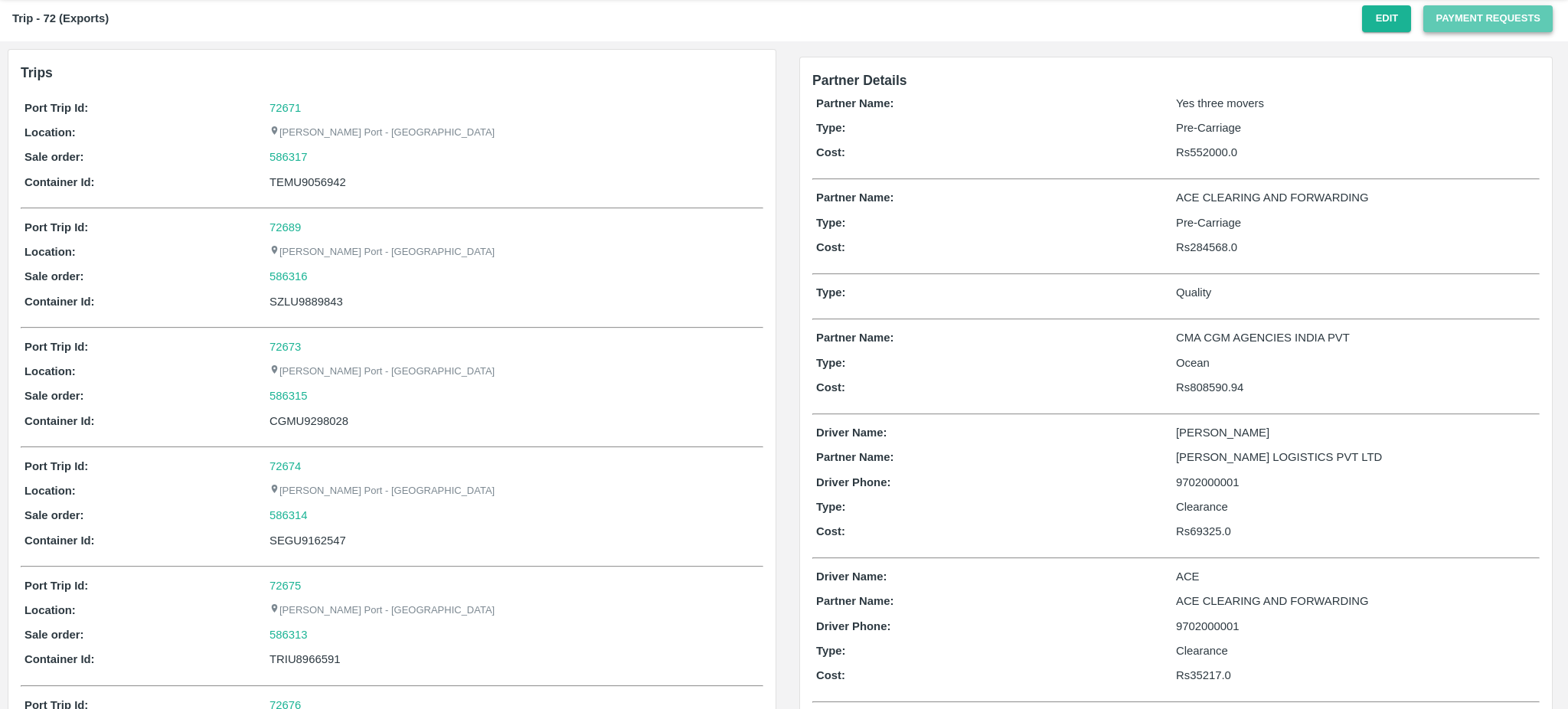
click at [1475, 12] on button "Payment Requests" at bounding box center [1488, 19] width 129 height 27
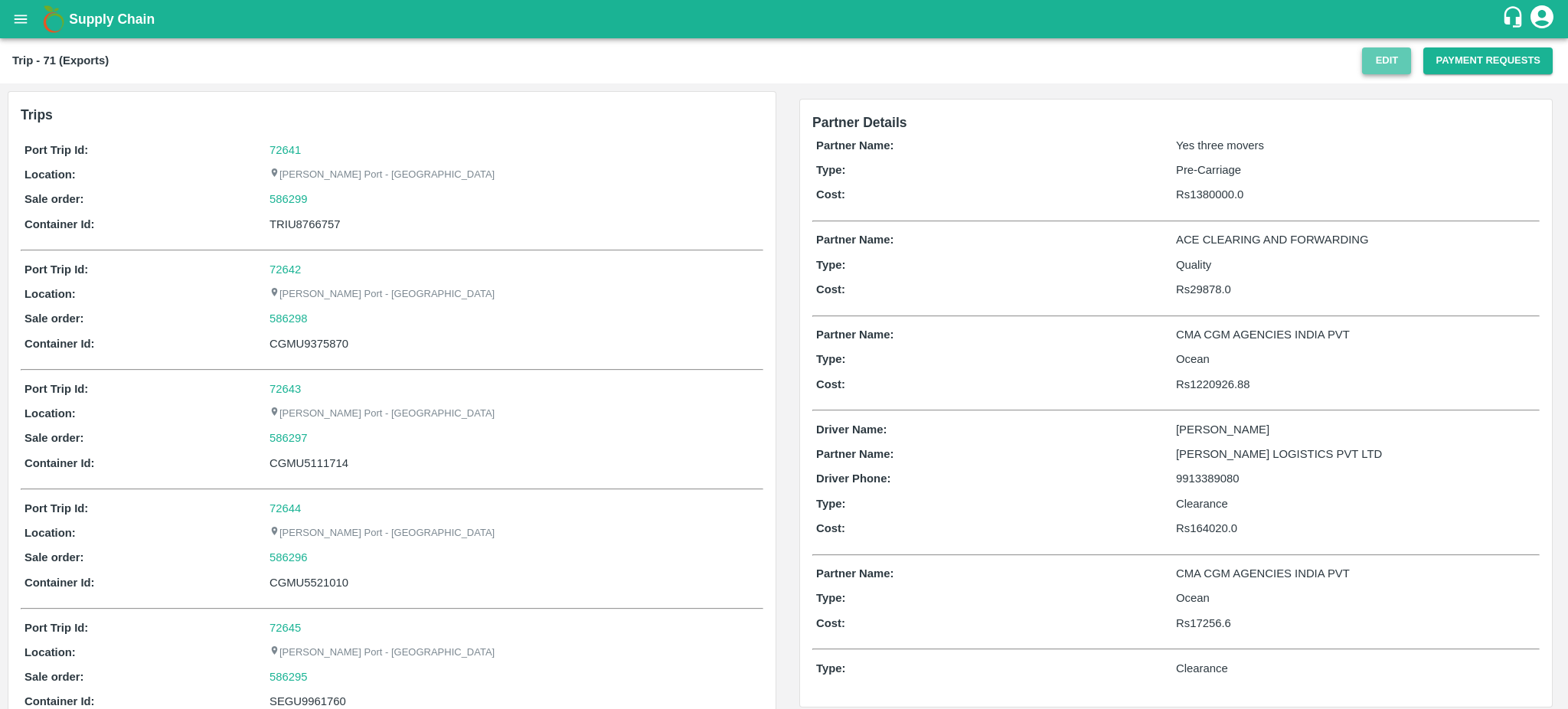
click at [1377, 51] on button "Edit" at bounding box center [1386, 61] width 49 height 27
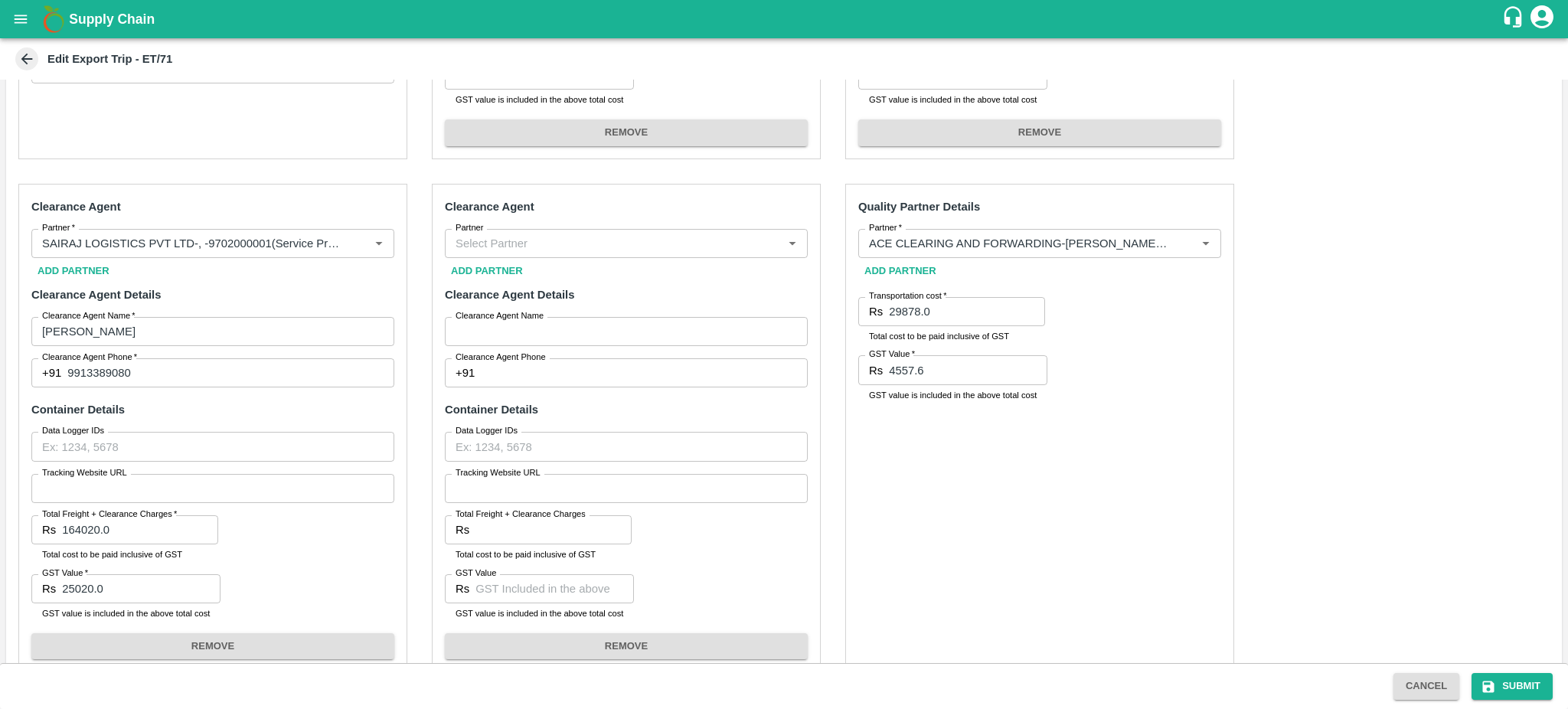
scroll to position [827, 0]
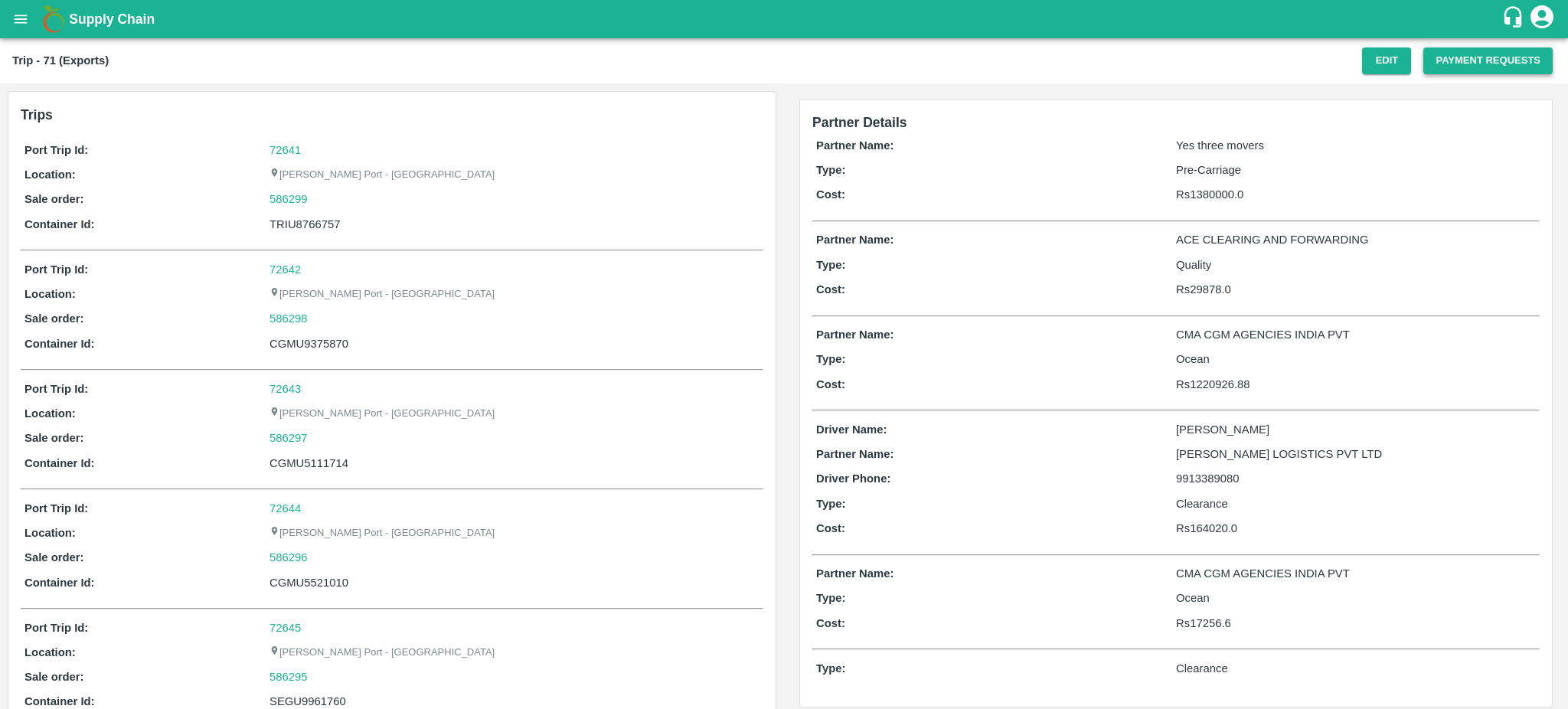
click at [1479, 68] on button "Payment Requests" at bounding box center [1488, 61] width 129 height 27
click at [1498, 59] on button "Payment Requests" at bounding box center [1488, 61] width 129 height 27
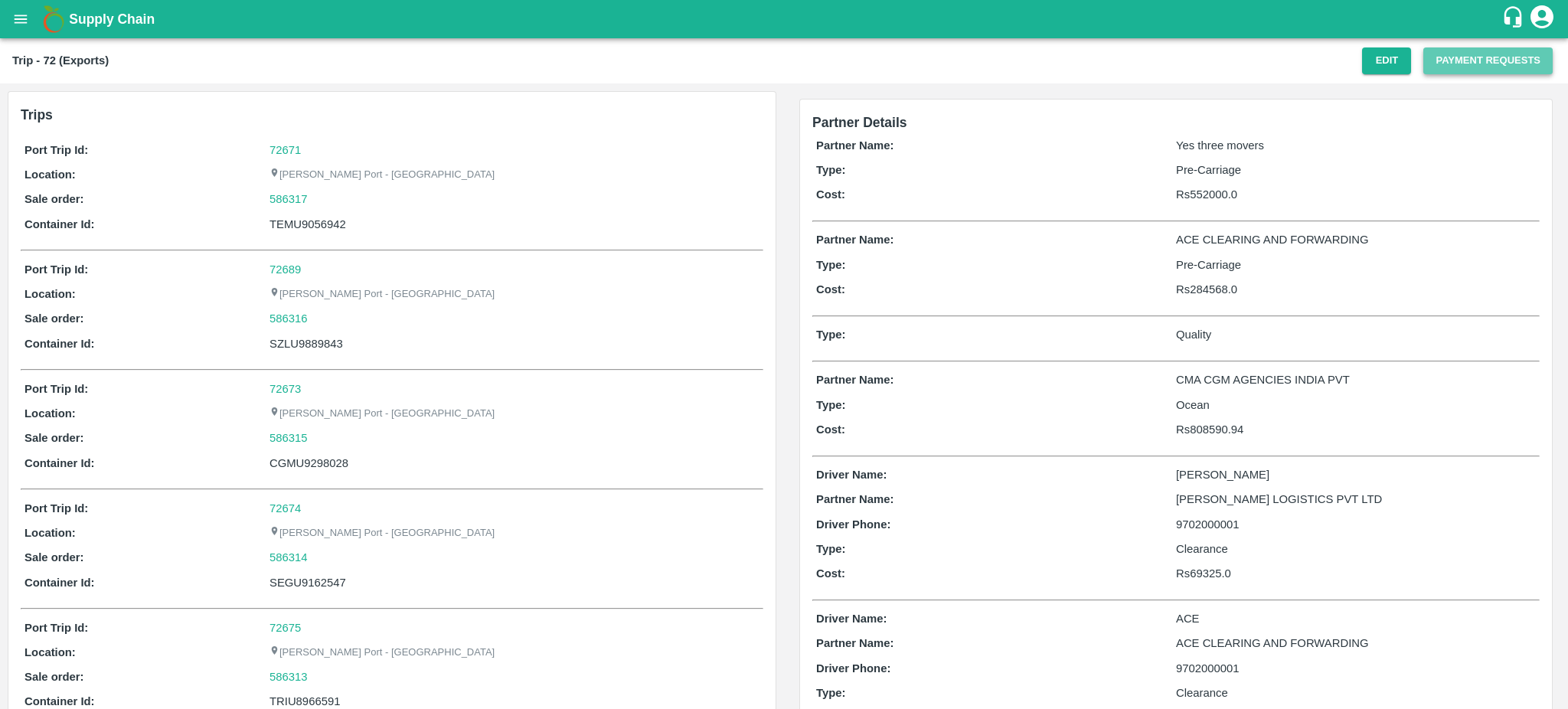
click at [1458, 57] on button "Payment Requests" at bounding box center [1488, 61] width 129 height 27
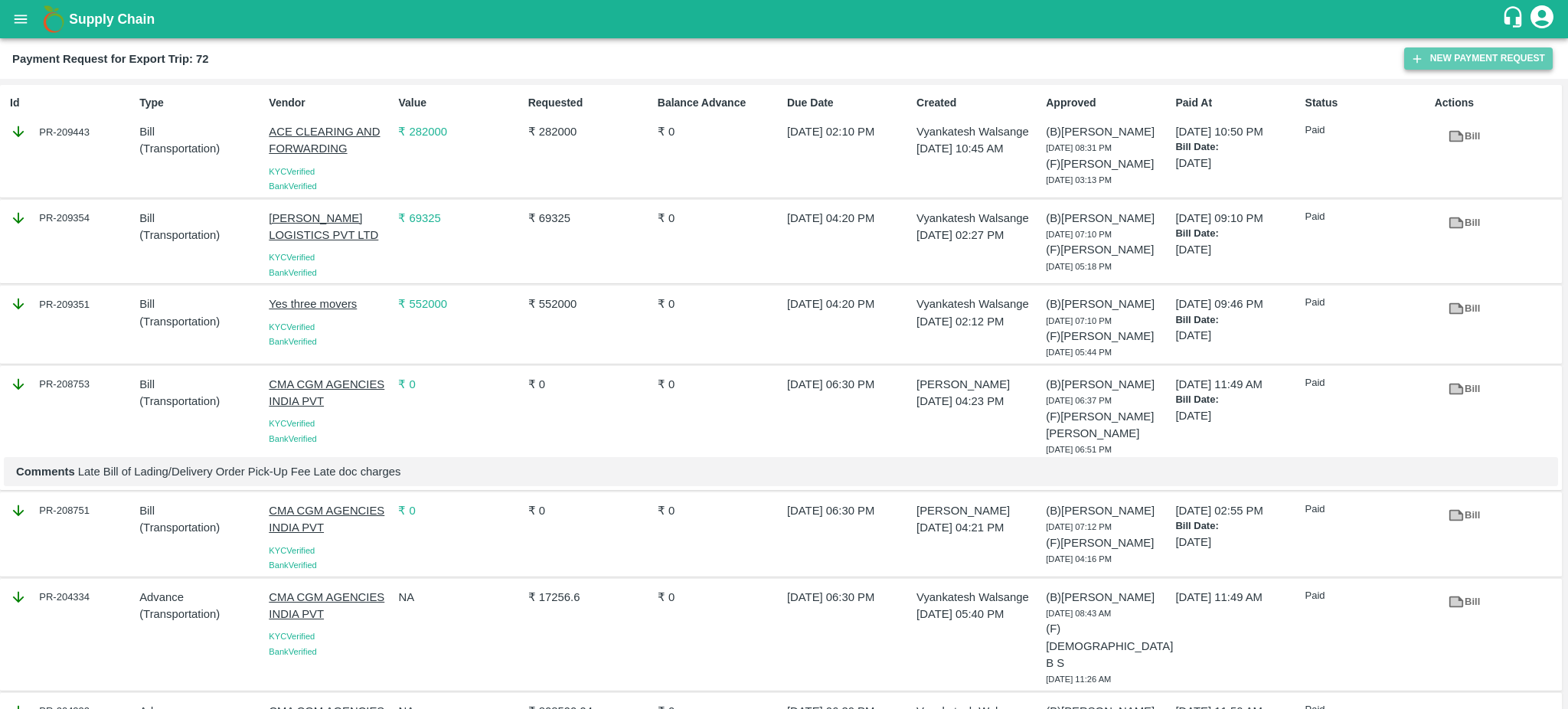
click at [1490, 59] on button "New Payment Request" at bounding box center [1478, 58] width 148 height 22
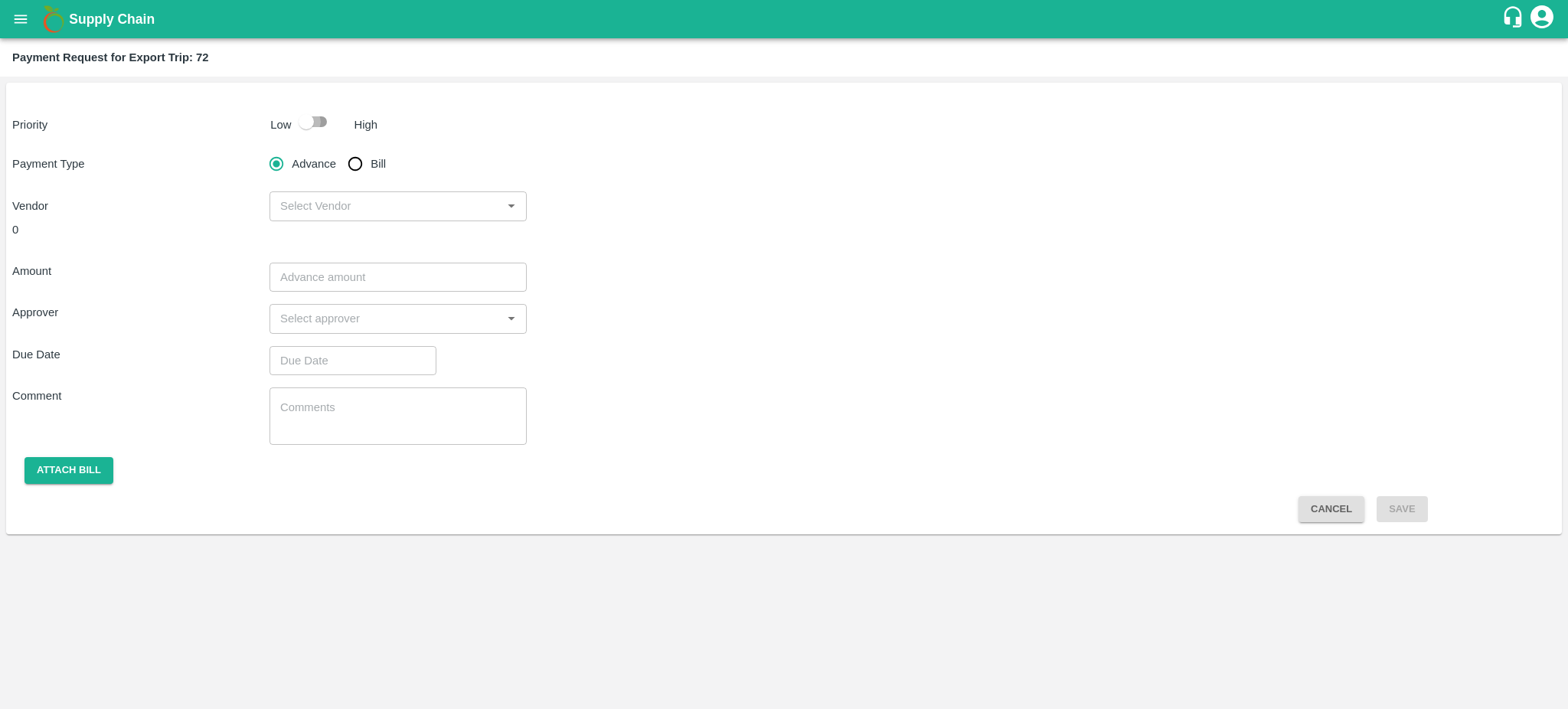
click at [324, 123] on input "checkbox" at bounding box center [305, 122] width 87 height 29
checkbox input "true"
click at [352, 157] on input "Bill" at bounding box center [355, 164] width 31 height 31
radio input "true"
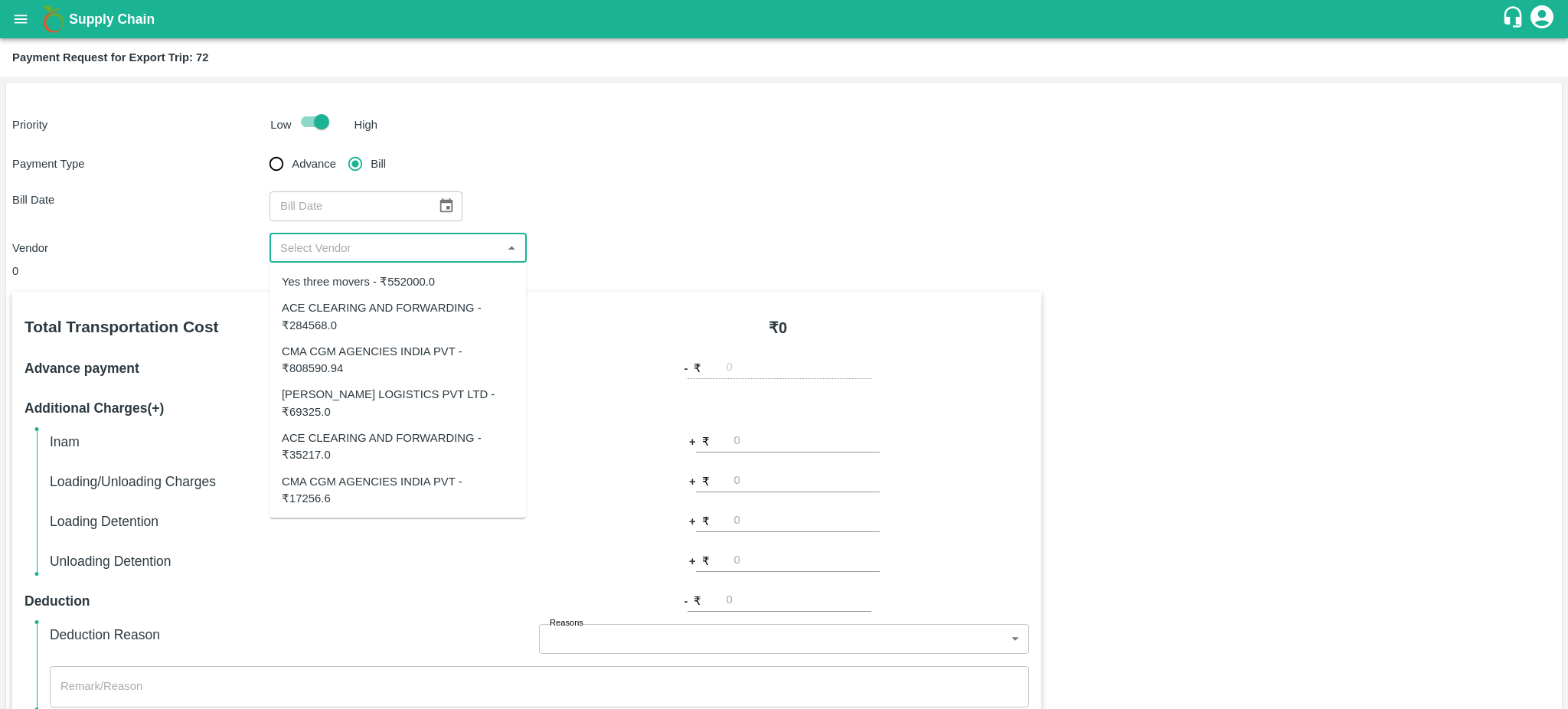
click at [493, 239] on input "input" at bounding box center [385, 248] width 223 height 20
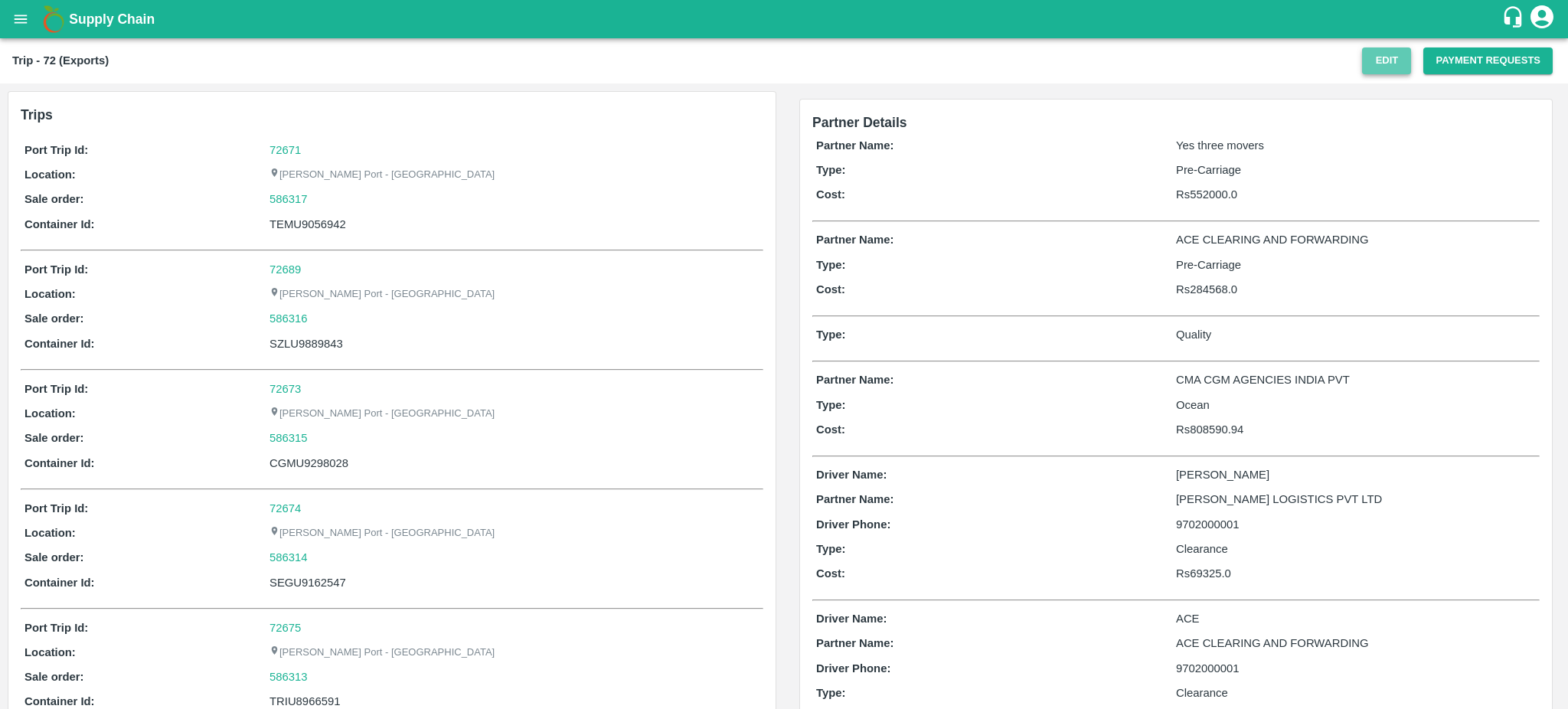
click at [1380, 67] on button "Edit" at bounding box center [1386, 61] width 49 height 27
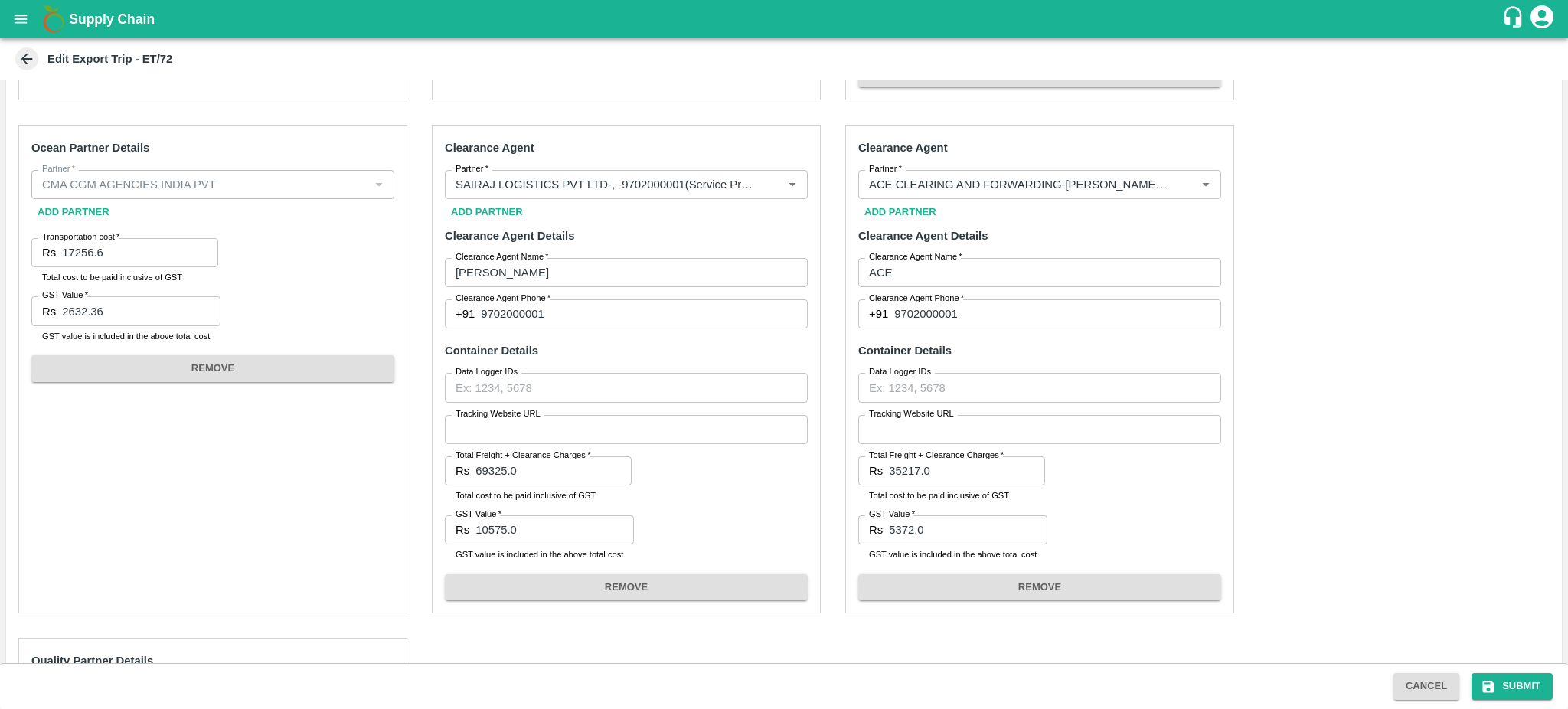
scroll to position [665, 0]
drag, startPoint x: 932, startPoint y: 465, endPoint x: 883, endPoint y: 465, distance: 49.0
click at [883, 465] on div "Rs 35217.0 Total Freight + Clearance Charges" at bounding box center [952, 468] width 187 height 29
paste input "29878.00"
type input "29878.00"
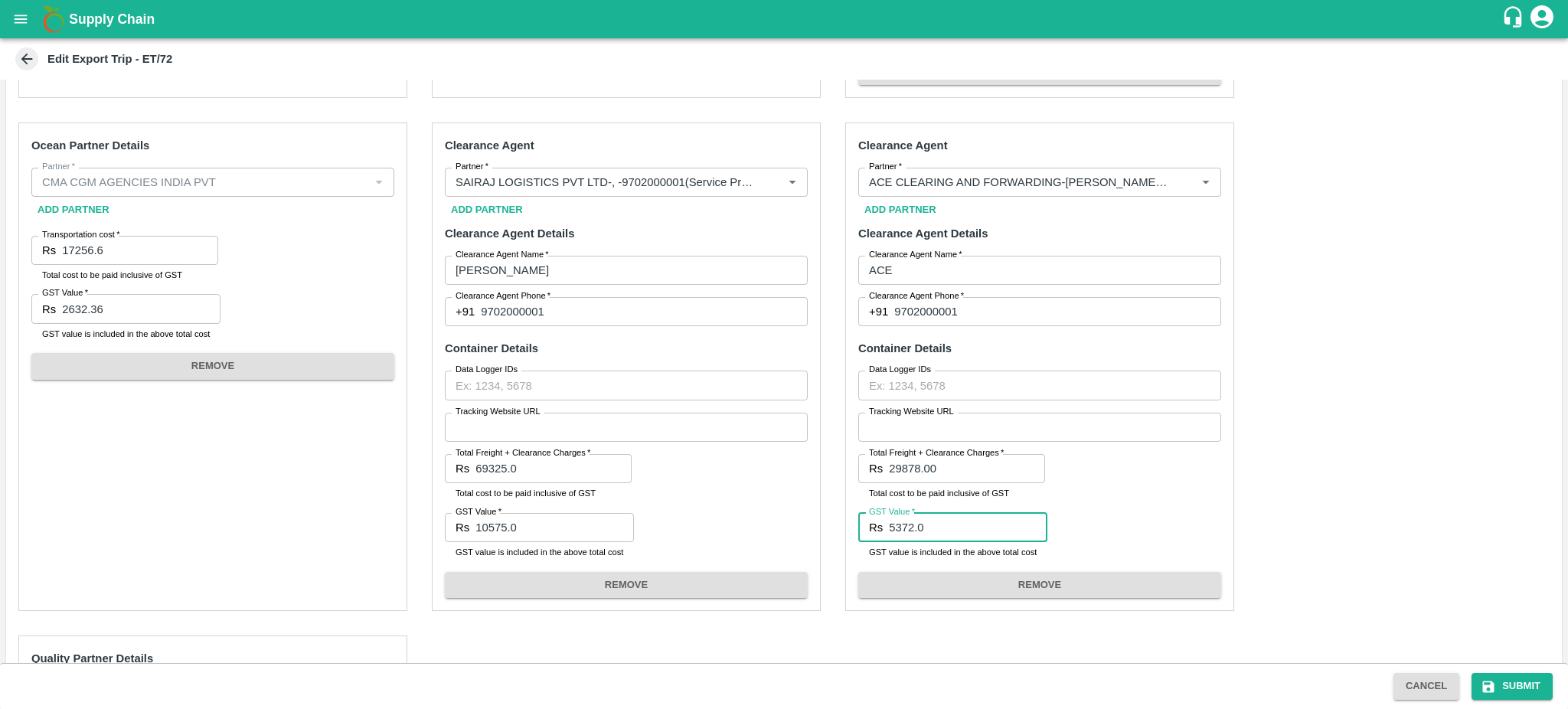
drag, startPoint x: 894, startPoint y: 522, endPoint x: 859, endPoint y: 524, distance: 35.1
click at [859, 524] on div "Rs 5372.0 GST Value" at bounding box center [953, 527] width 190 height 29
paste input "4557.6"
type input "4557.60"
click at [1505, 685] on button "Submit" at bounding box center [1512, 686] width 81 height 27
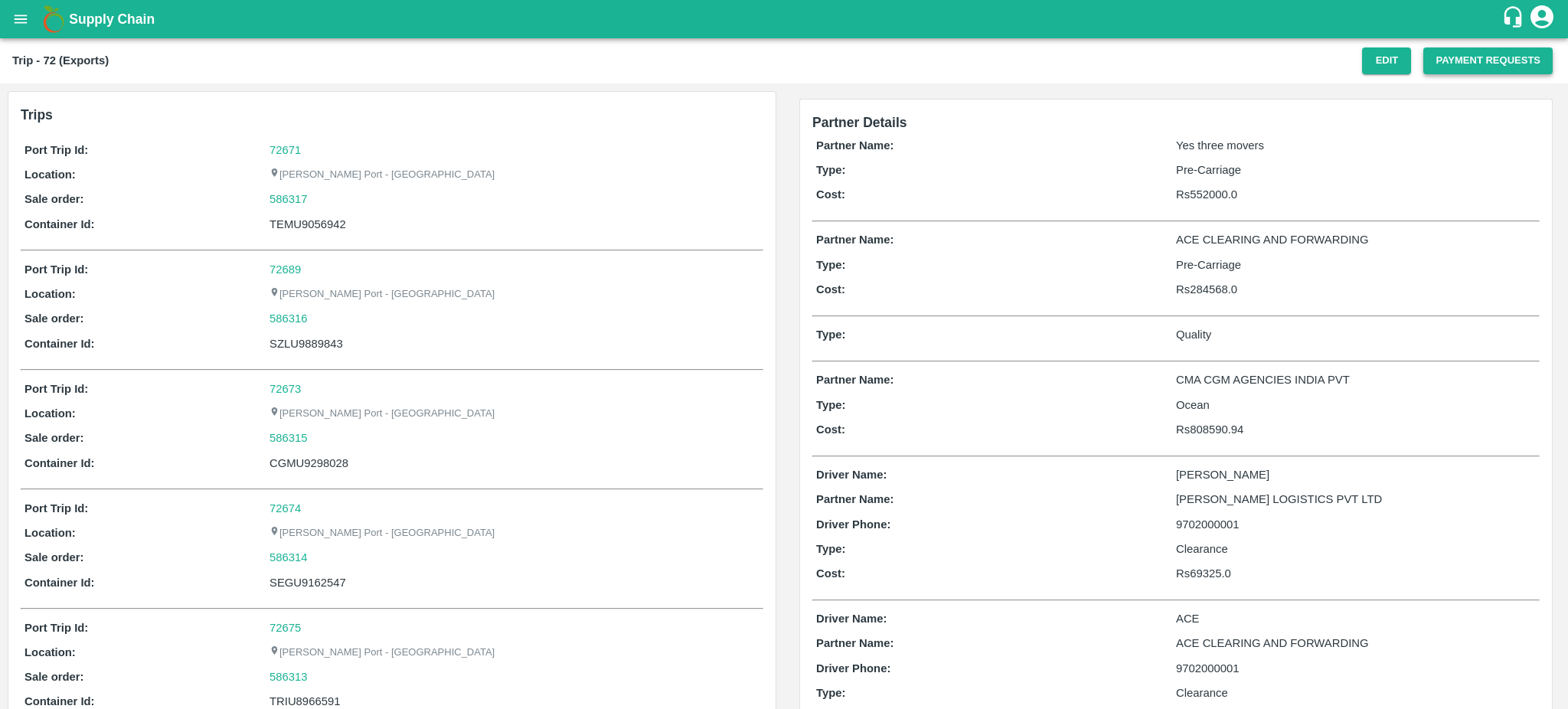
click at [1456, 60] on button "Payment Requests" at bounding box center [1488, 61] width 129 height 27
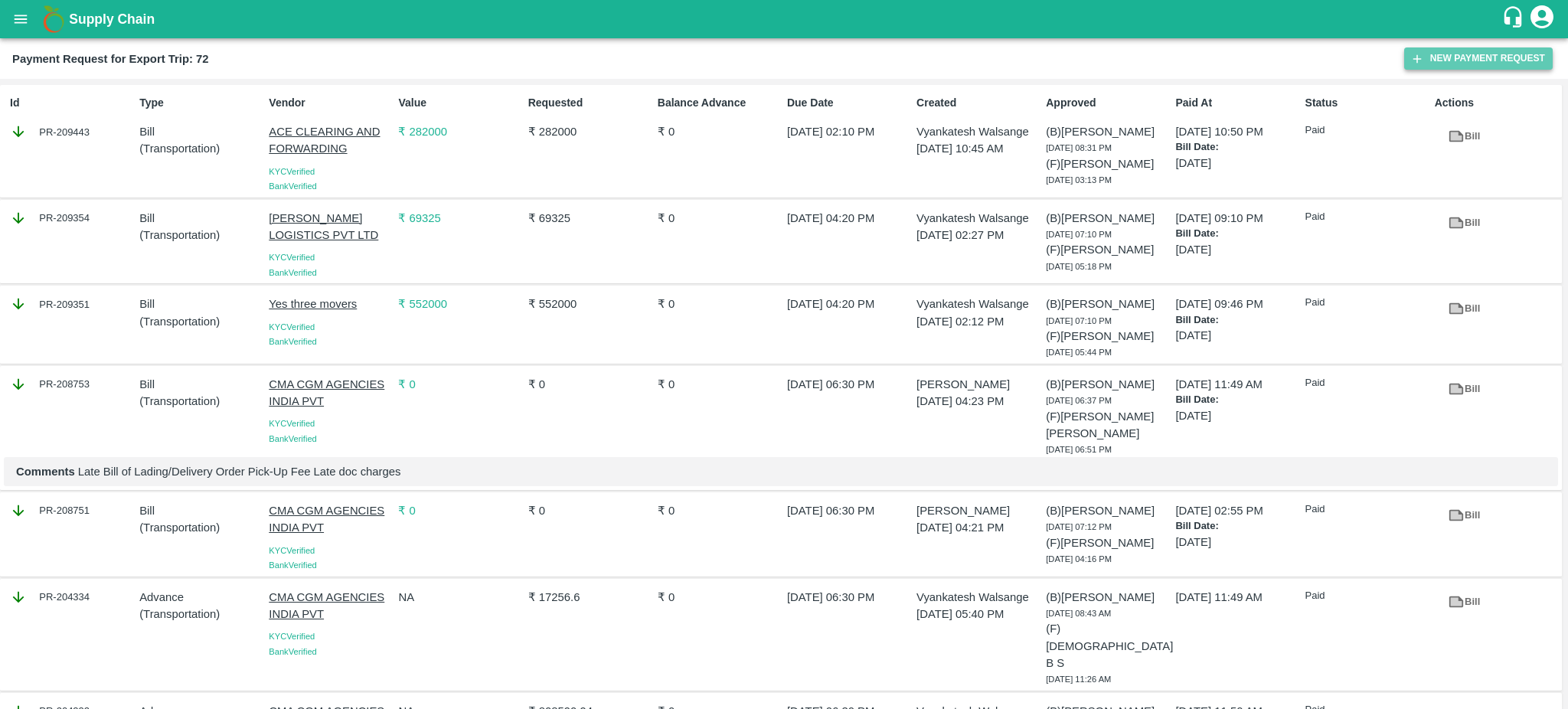
click at [1503, 55] on button "New Payment Request" at bounding box center [1478, 58] width 148 height 22
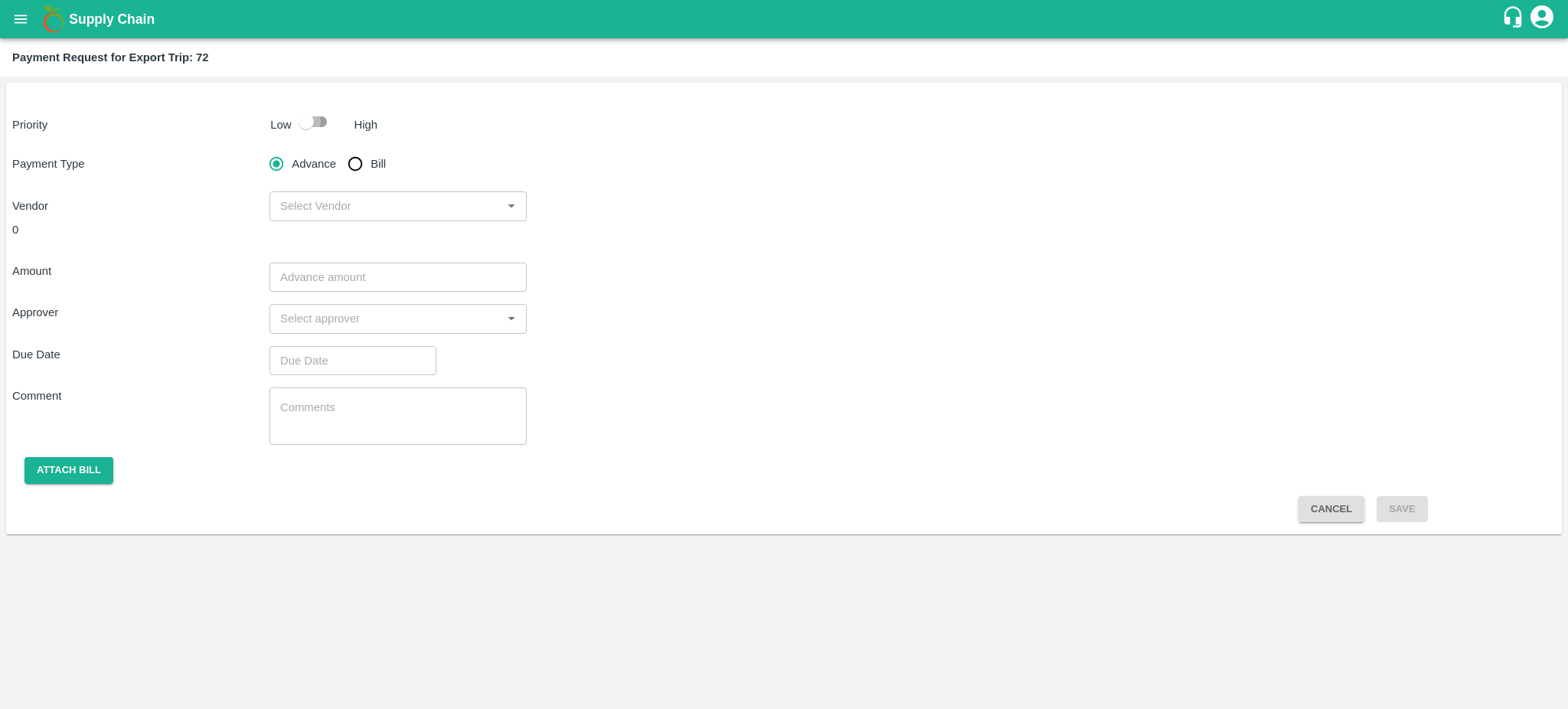
click at [311, 128] on input "checkbox" at bounding box center [305, 122] width 87 height 29
checkbox input "true"
click at [336, 161] on div "Advance Bill" at bounding box center [398, 164] width 258 height 31
click at [355, 161] on input "Bill" at bounding box center [355, 164] width 31 height 31
radio input "true"
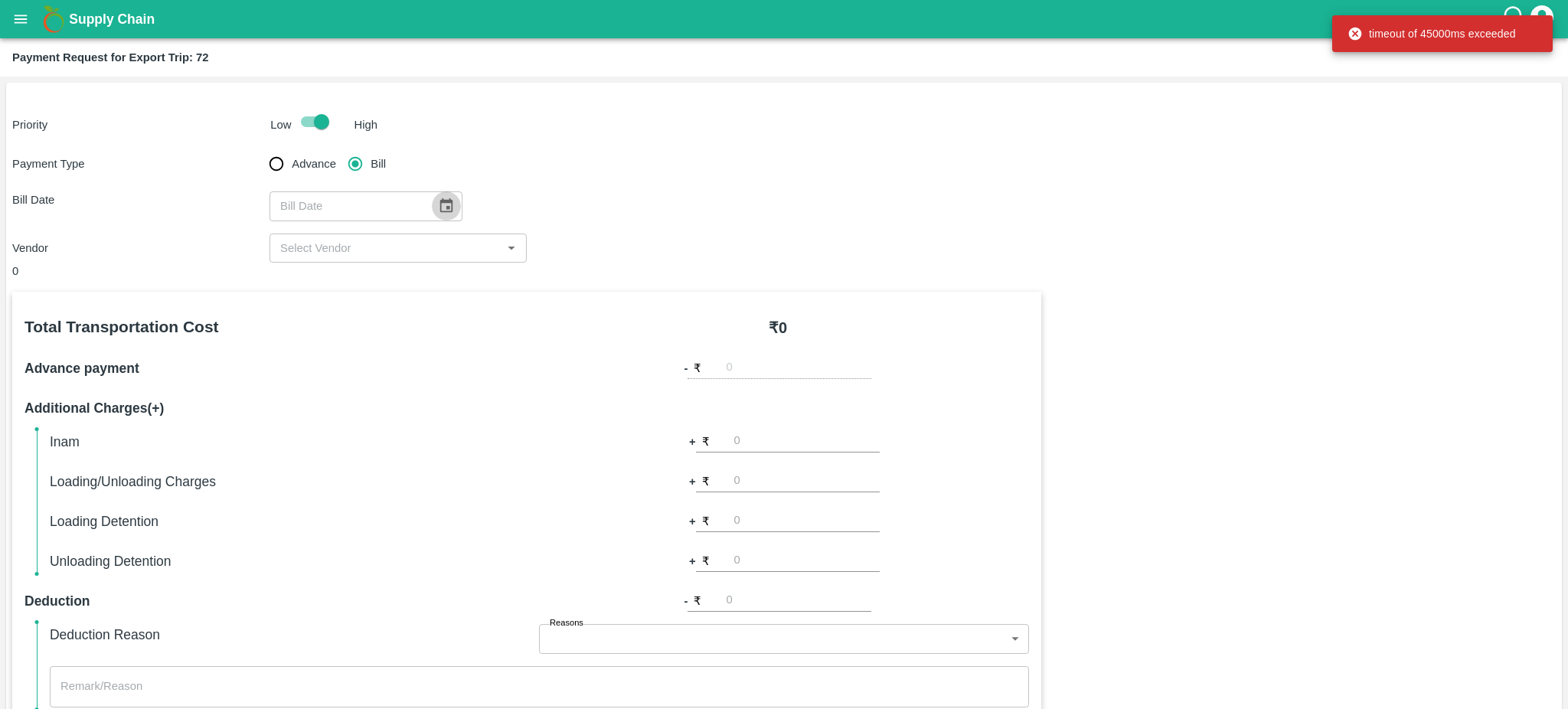
click at [448, 206] on button "Choose date" at bounding box center [446, 206] width 29 height 29
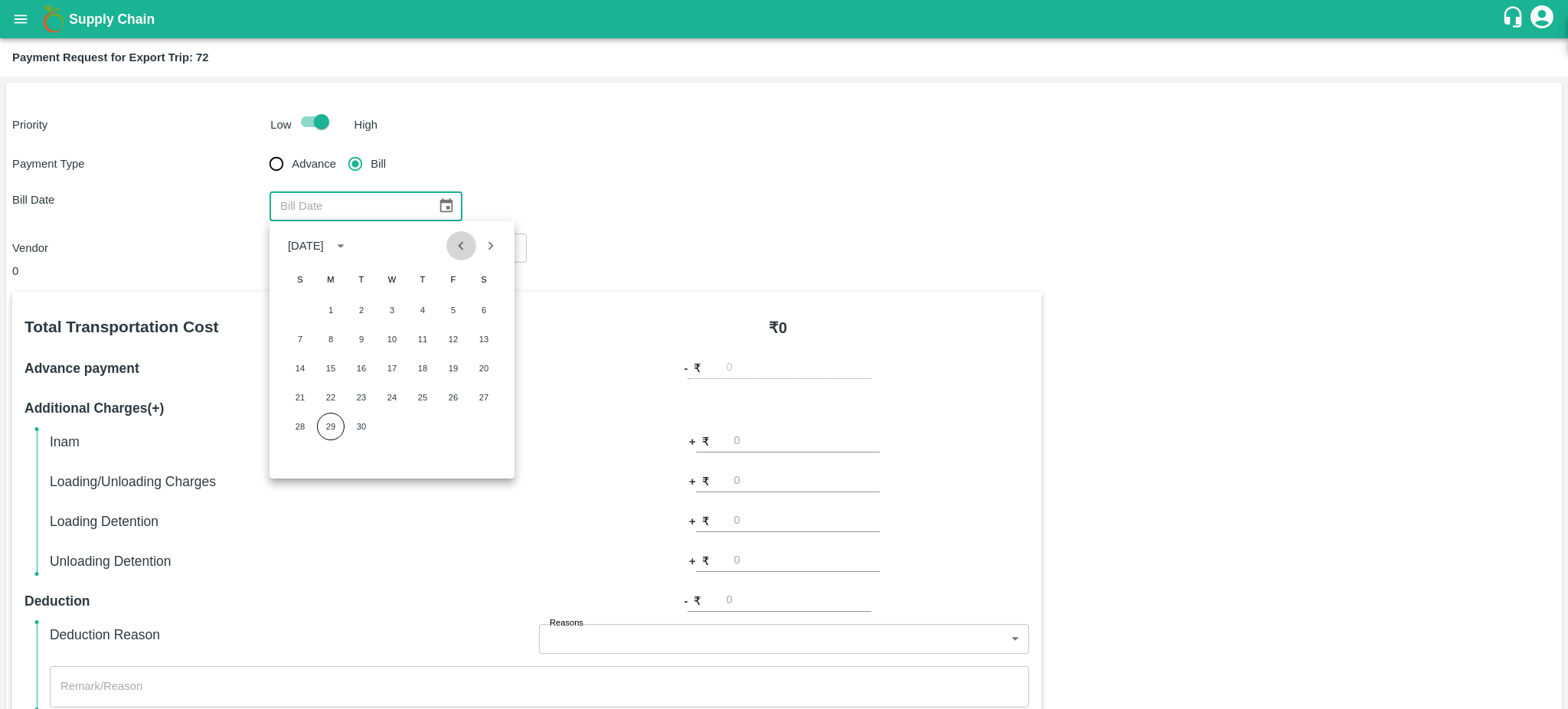
click at [458, 243] on icon "Previous month" at bounding box center [461, 246] width 17 height 17
click at [306, 343] on button "3" at bounding box center [300, 339] width 28 height 28
type input "03/08/2025"
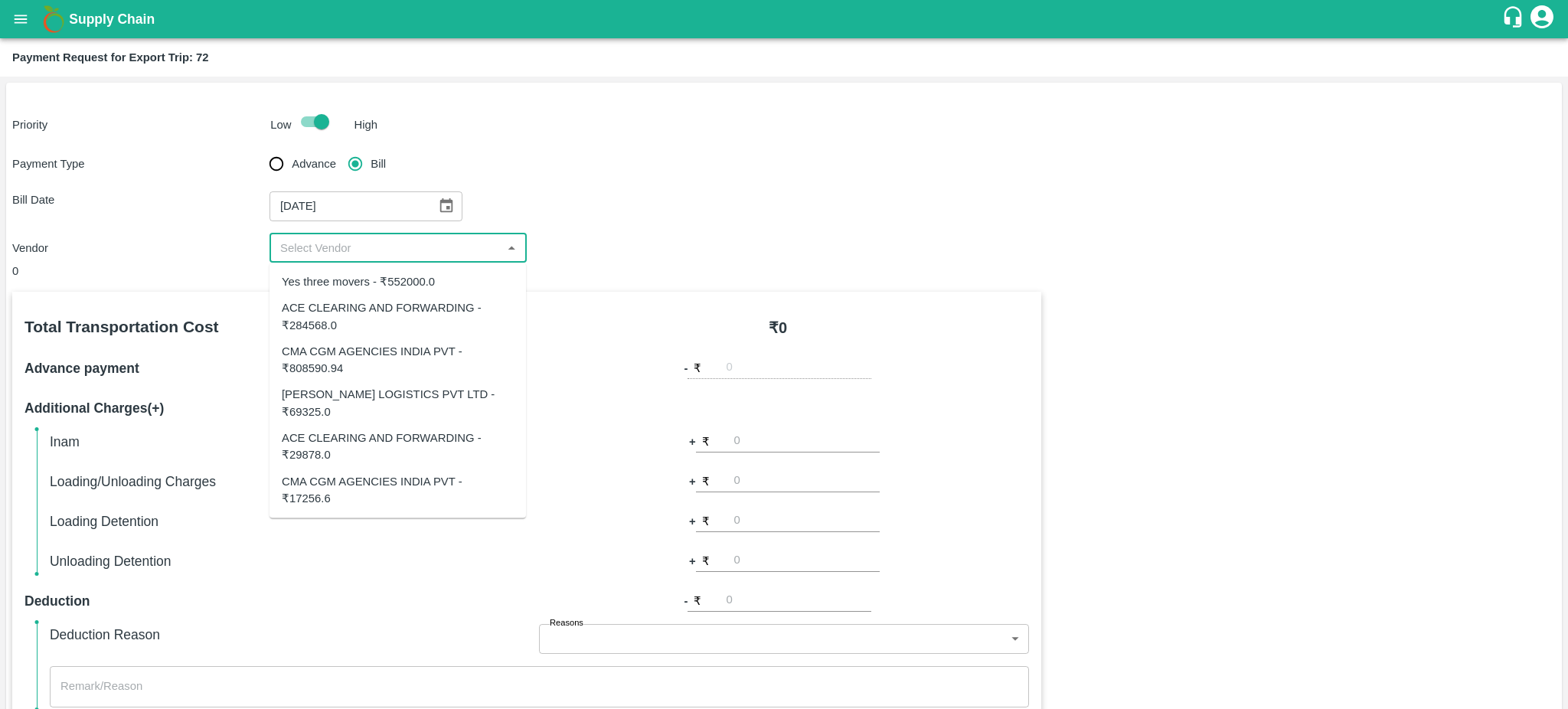
click at [496, 255] on input "input" at bounding box center [385, 248] width 223 height 20
click at [340, 430] on div "ACE CLEARING AND FORWARDING - ₹29878.0" at bounding box center [397, 447] width 232 height 34
type input "ACE CLEARING AND FORWARDING - ₹29878.0"
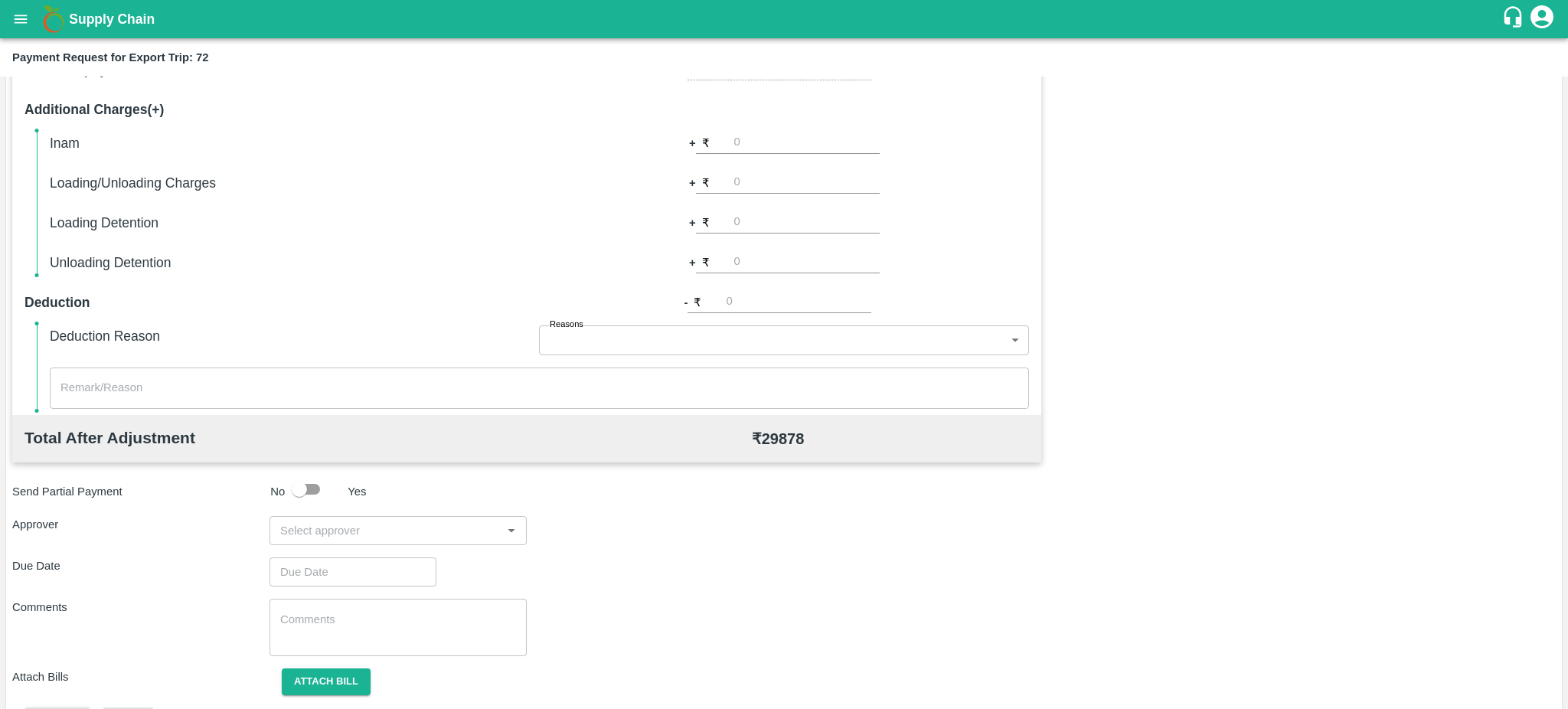
scroll to position [341, 0]
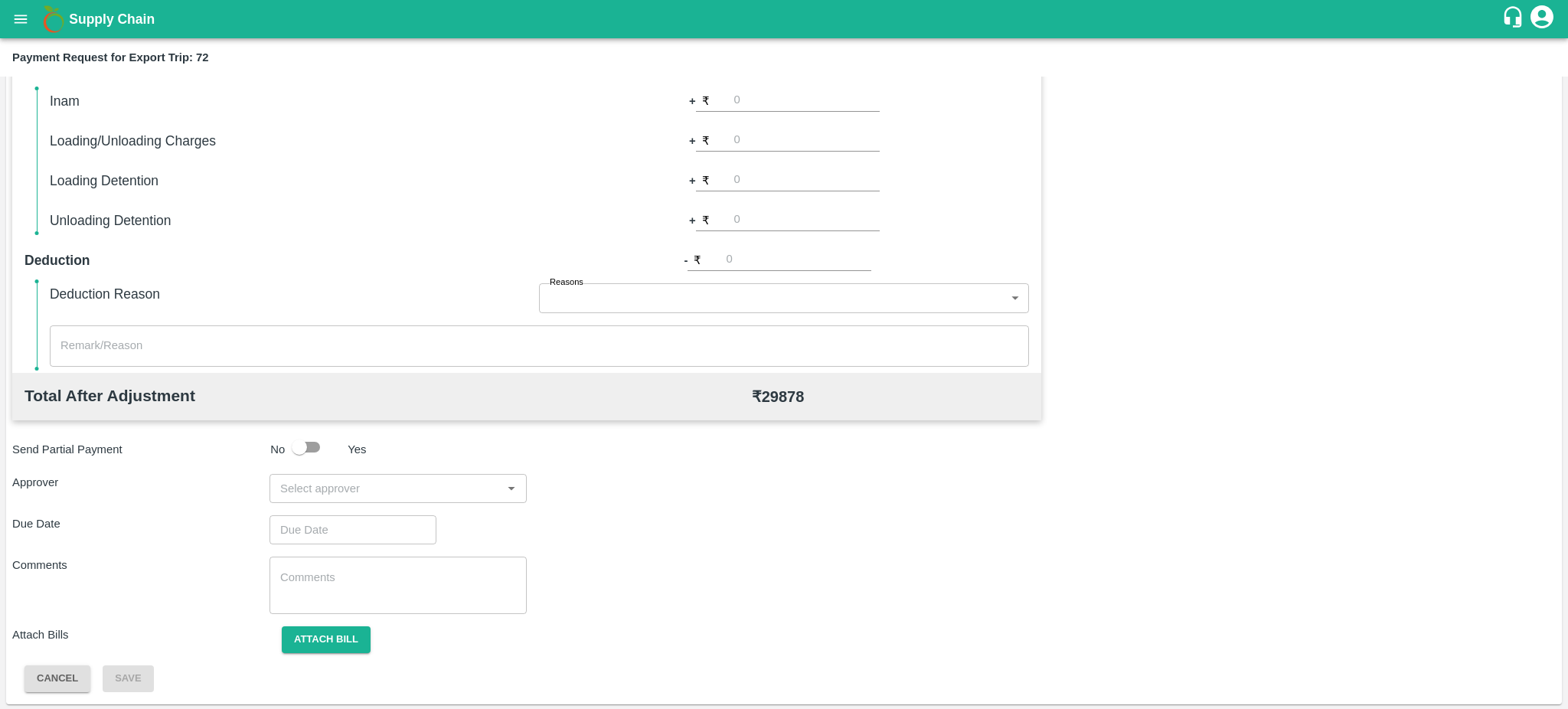
click at [422, 488] on input "input" at bounding box center [385, 488] width 223 height 20
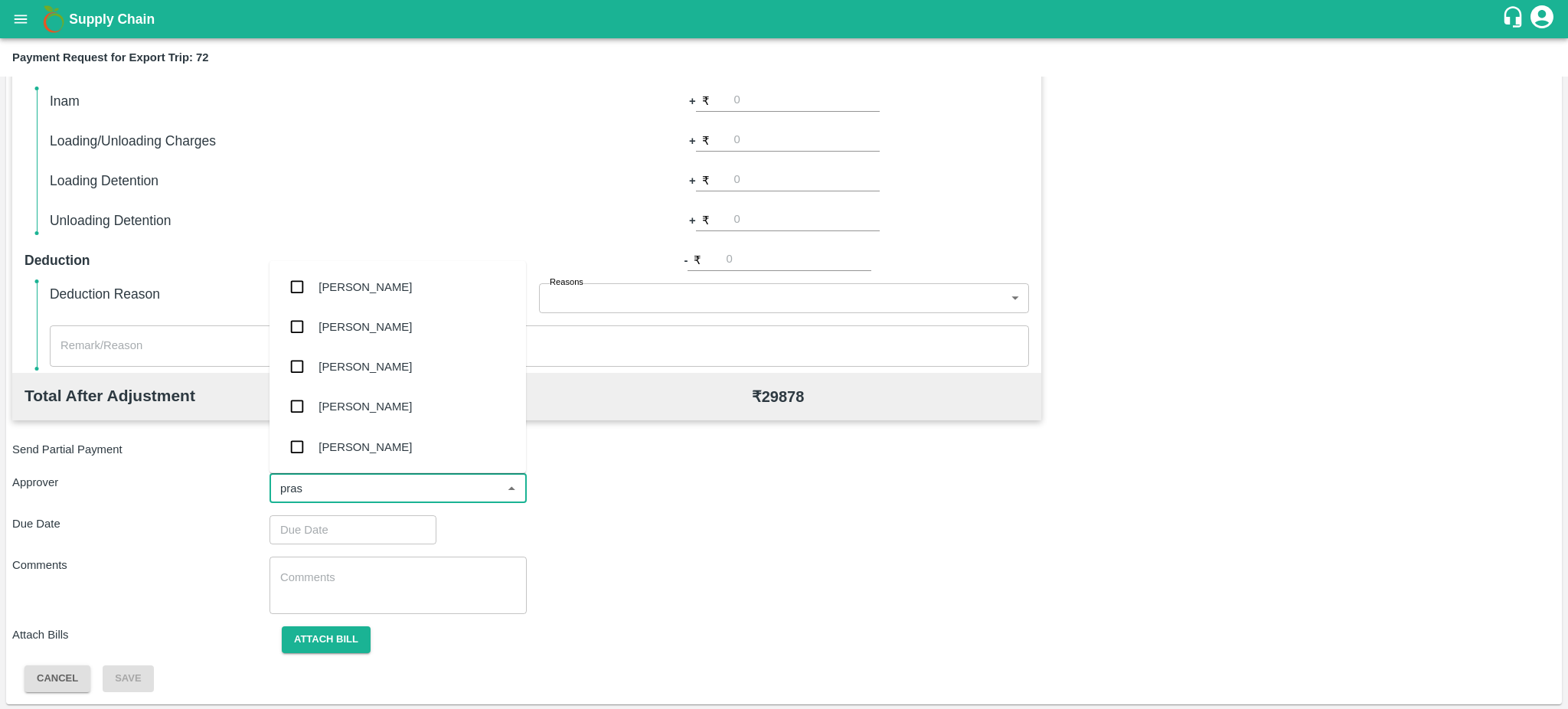
type input "prasa"
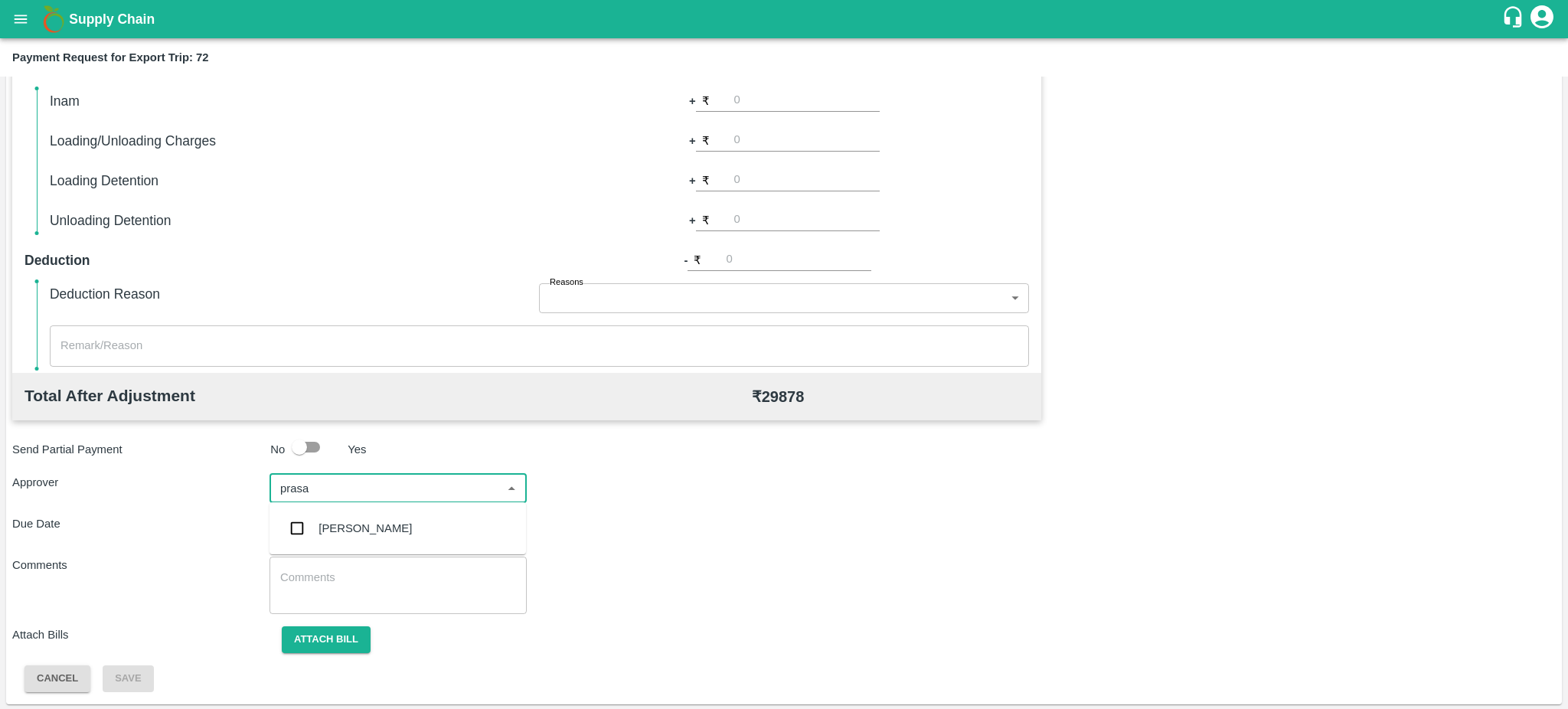
click at [362, 524] on div "[PERSON_NAME]" at bounding box center [366, 528] width 94 height 17
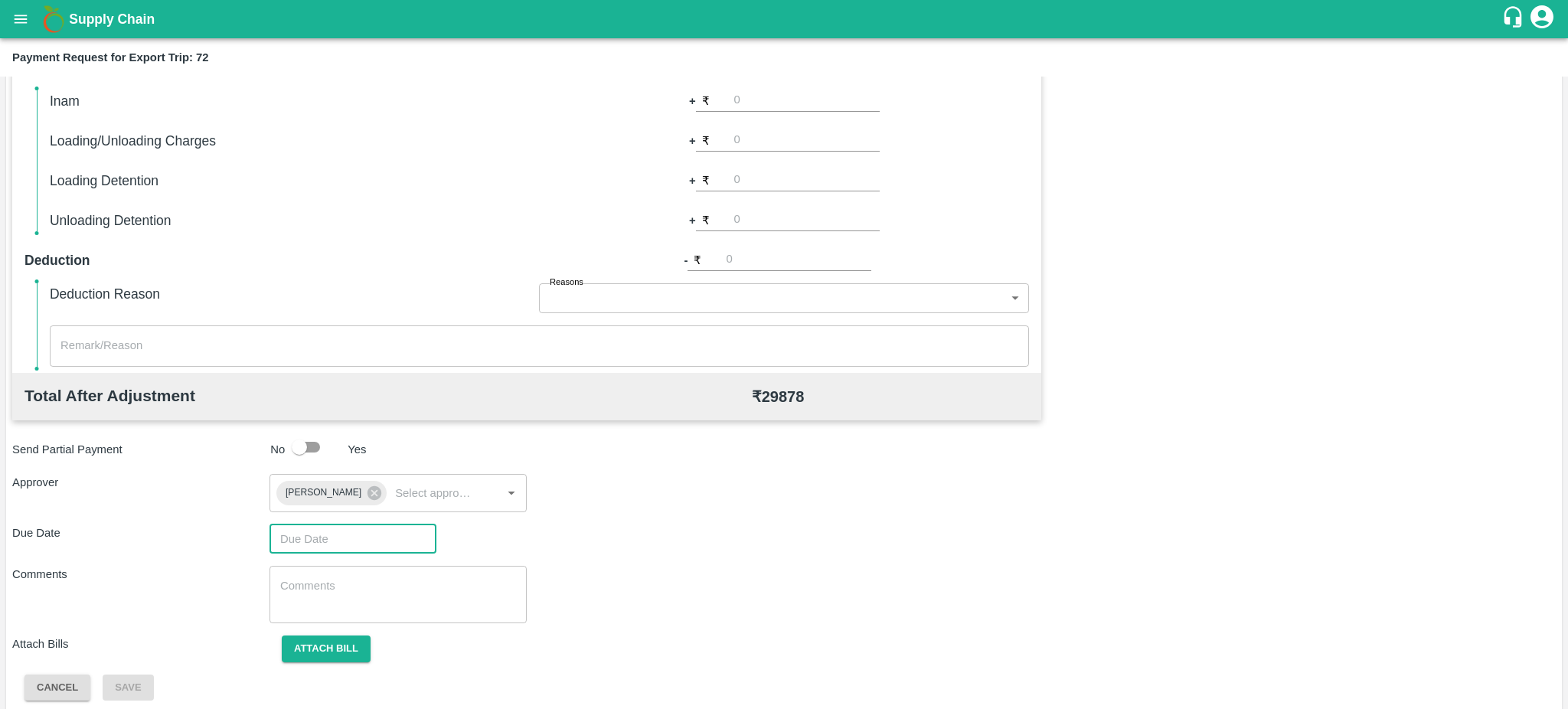
type input "DD/MM/YYYY hh:mm aa"
click at [362, 524] on input "DD/MM/YYYY hh:mm aa" at bounding box center [347, 539] width 156 height 29
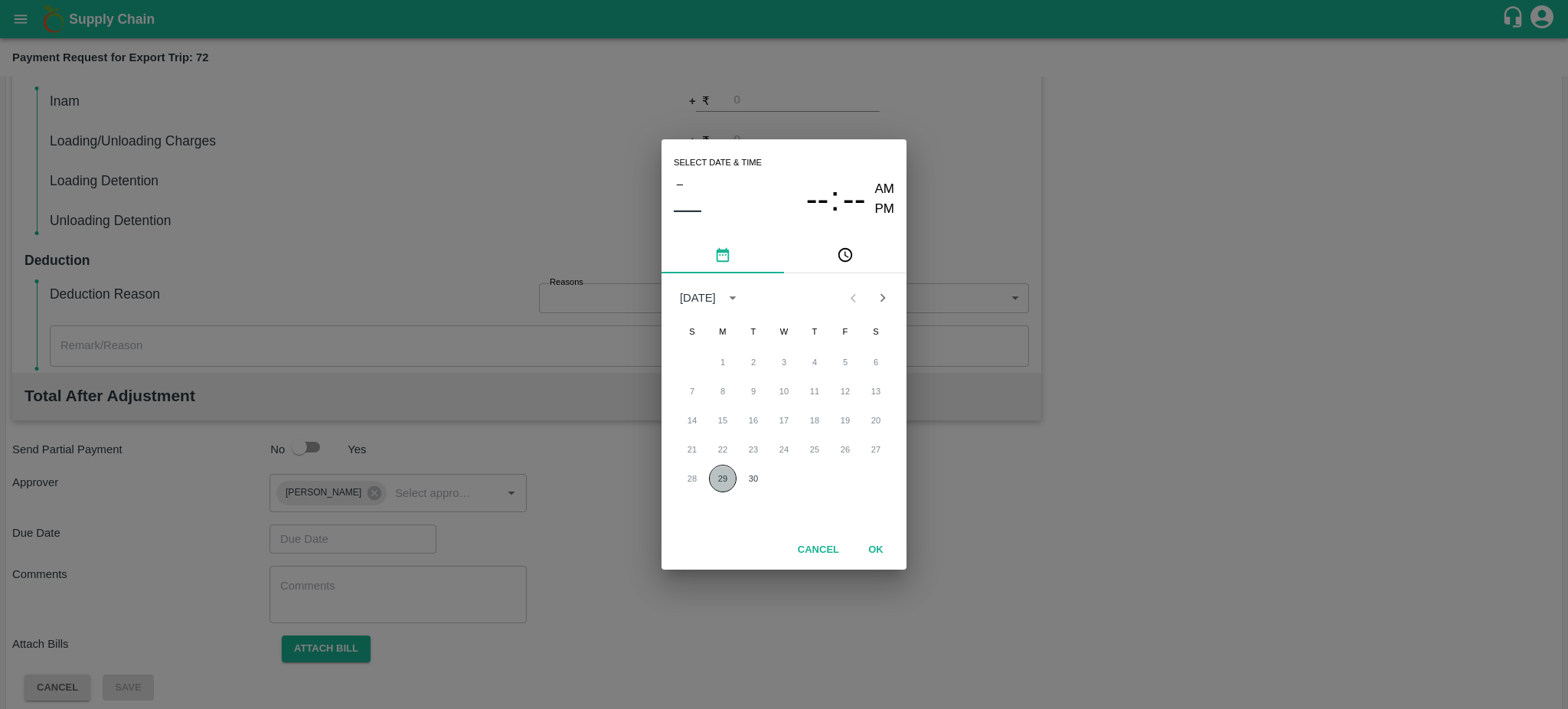
click at [723, 475] on button "29" at bounding box center [723, 478] width 28 height 28
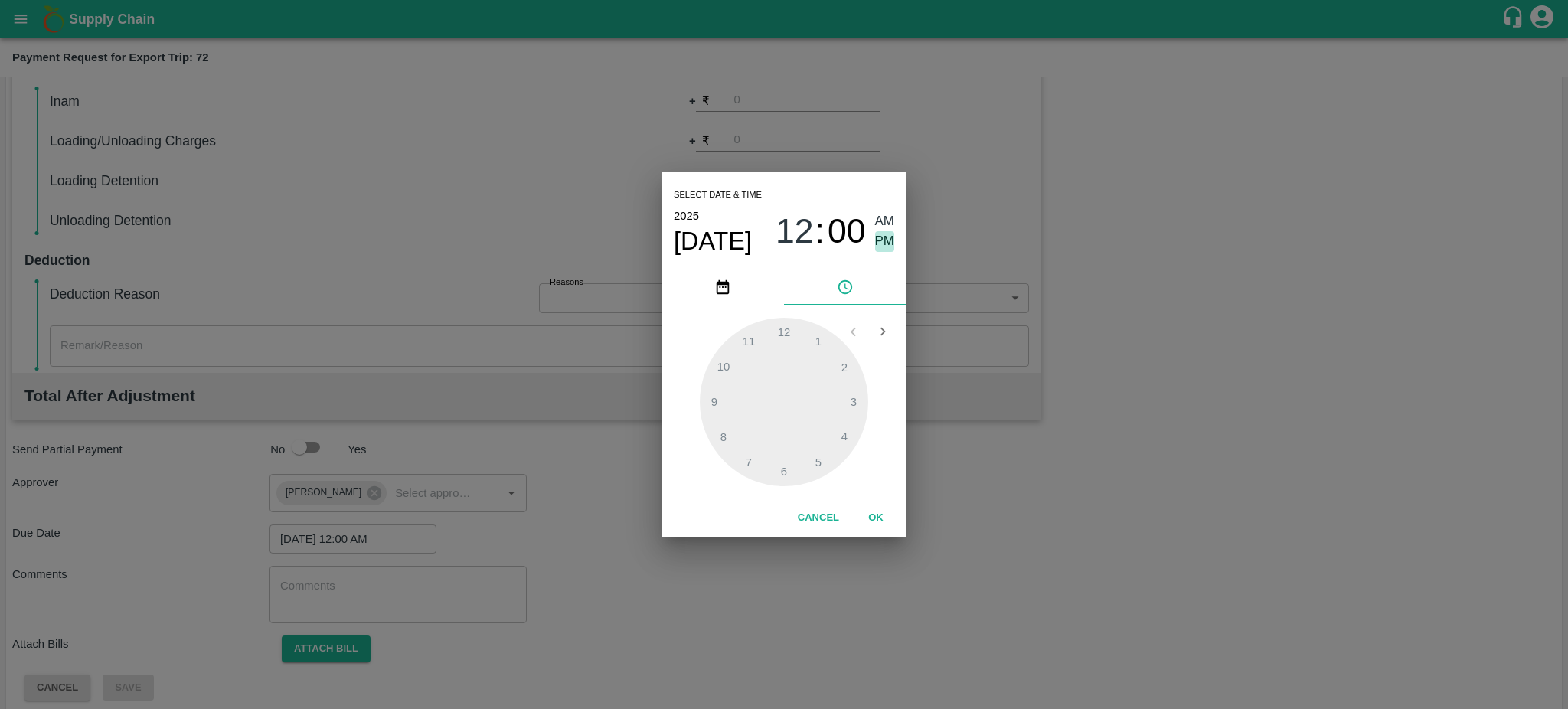
click at [889, 235] on span "PM" at bounding box center [885, 242] width 20 height 21
click at [717, 436] on div at bounding box center [784, 402] width 168 height 168
type input "29/09/2025 08:40 PM"
click at [878, 519] on button "OK" at bounding box center [875, 518] width 49 height 27
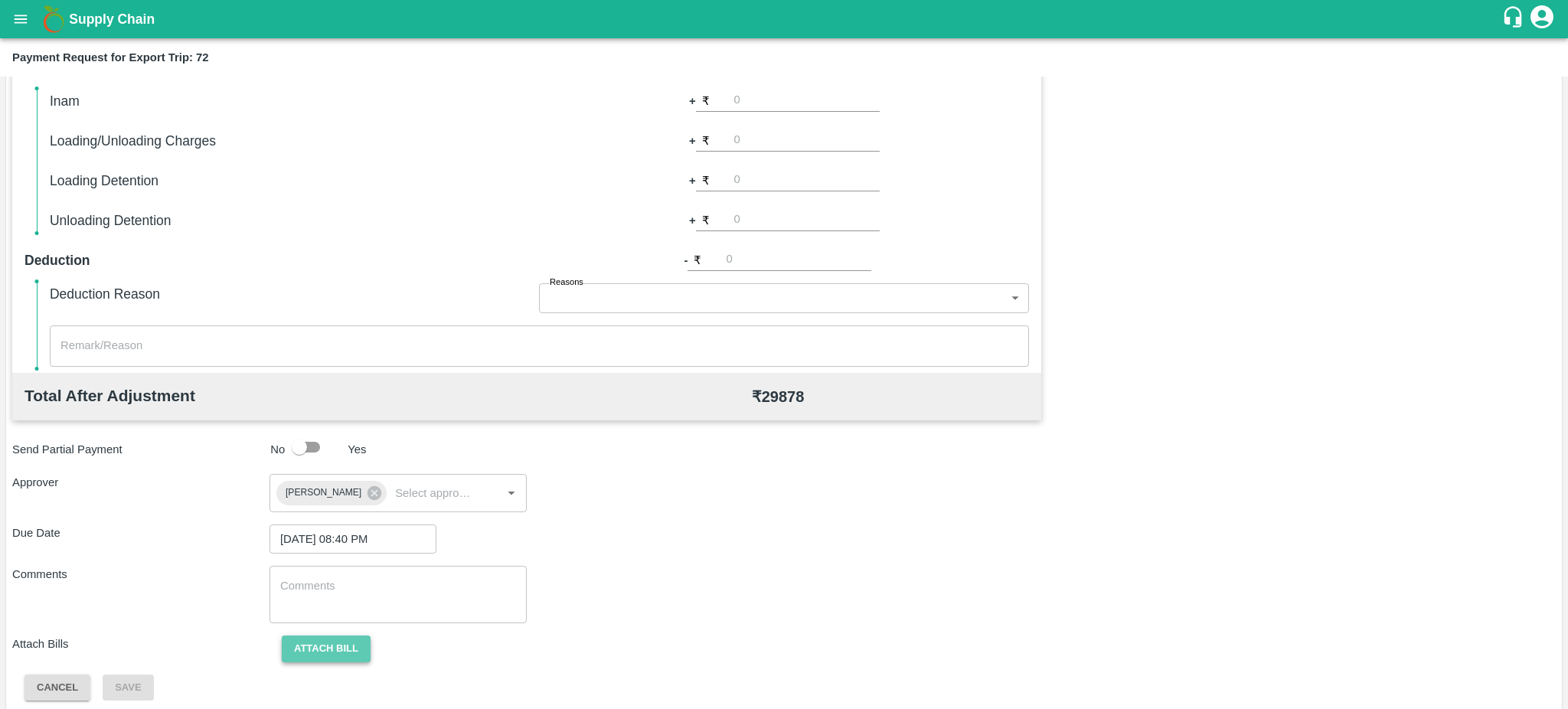
click at [327, 649] on button "Attach bill" at bounding box center [325, 649] width 89 height 27
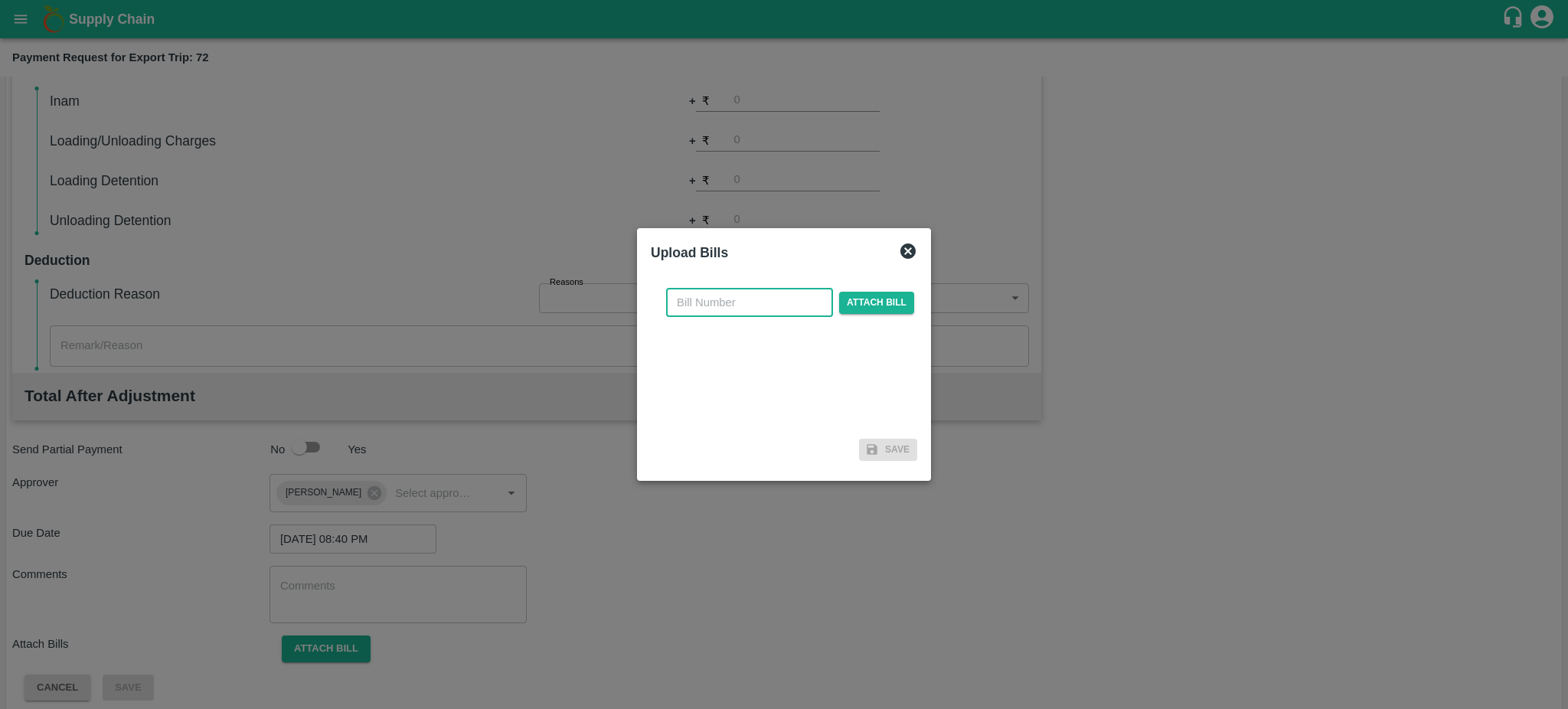
click at [682, 304] on input "text" at bounding box center [750, 302] width 167 height 29
paste input "8099/24-25"
click at [704, 304] on input "8099/24-25" at bounding box center [750, 302] width 167 height 29
type input "8099 /24-25"
click at [904, 303] on span "Attach bill" at bounding box center [877, 302] width 75 height 22
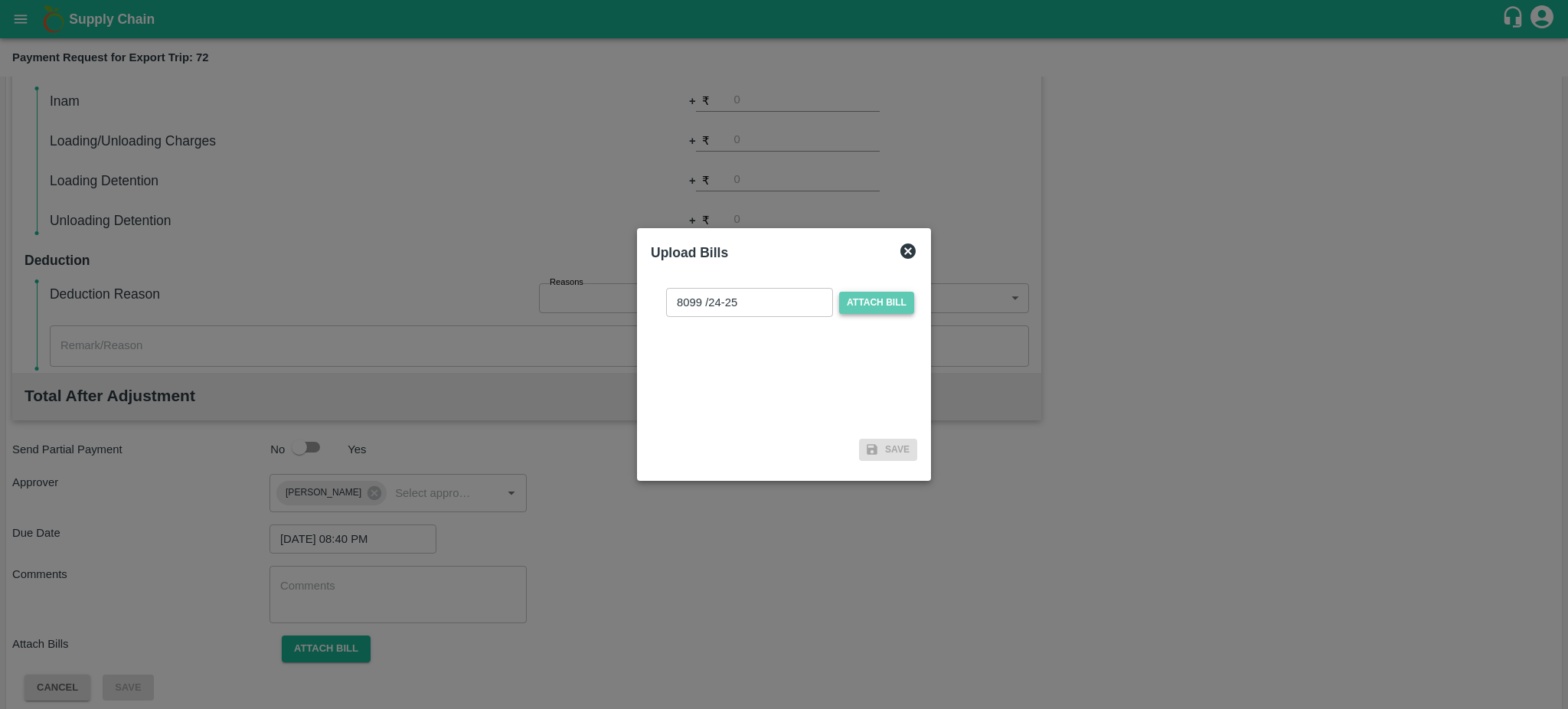
click at [0, 0] on input "Attach bill" at bounding box center [0, 0] width 0 height 0
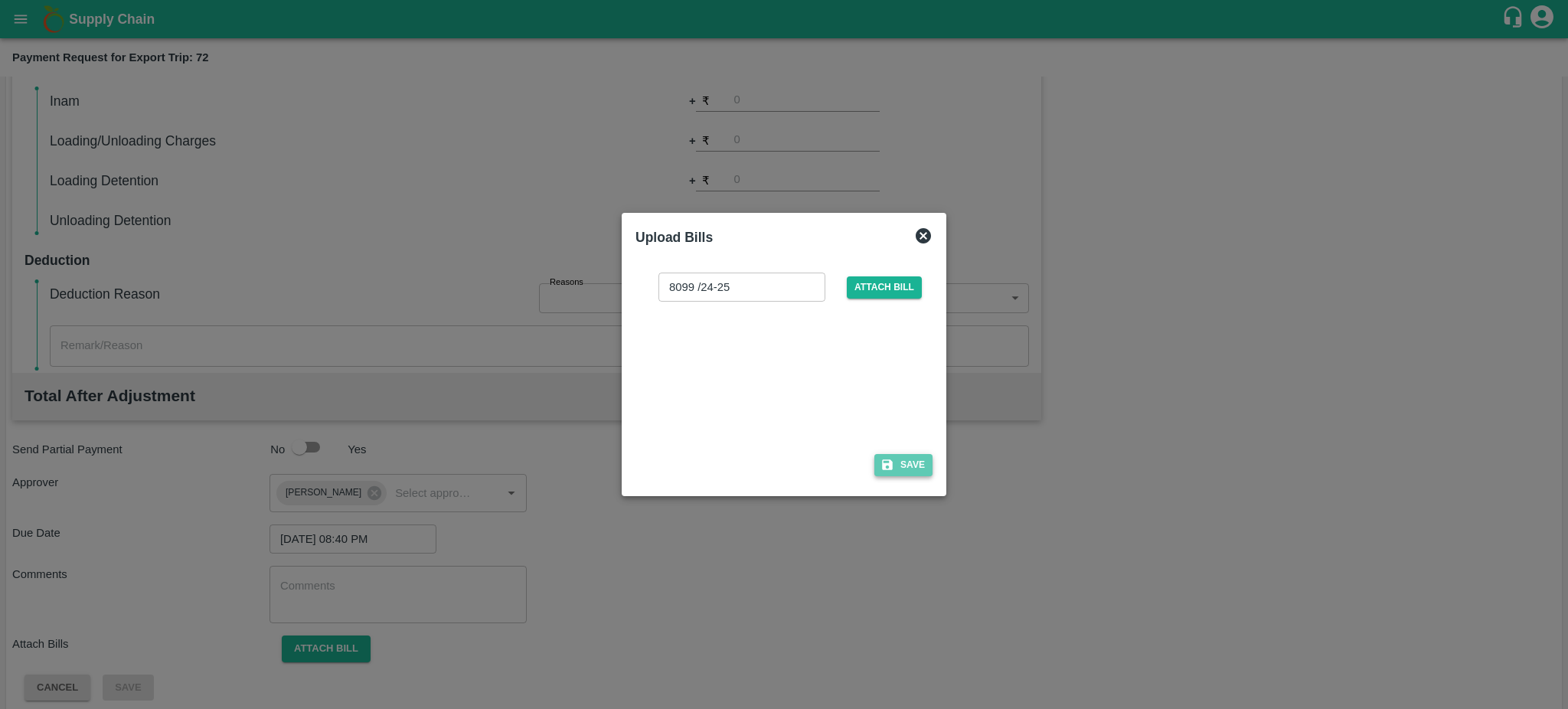
click at [905, 469] on button "Save" at bounding box center [903, 464] width 58 height 22
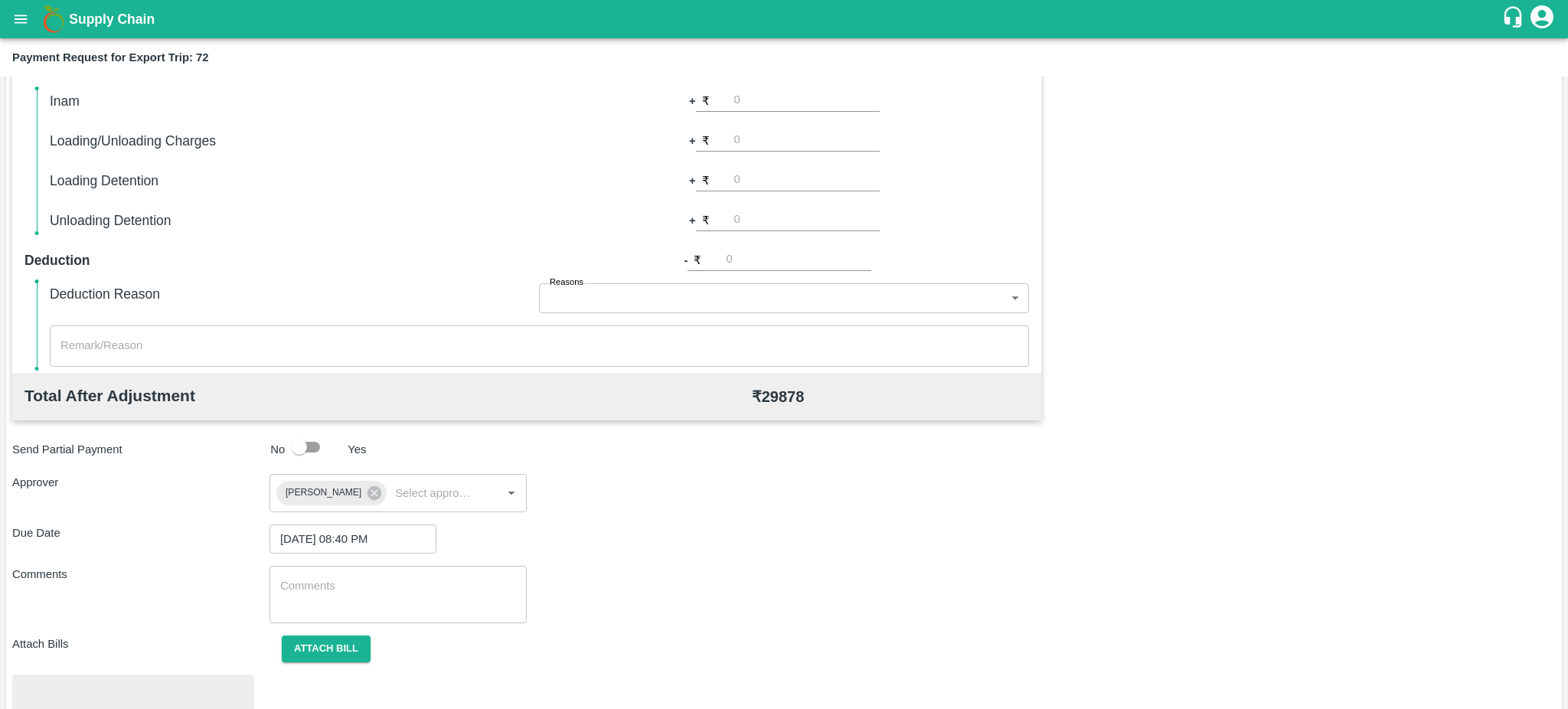
scroll to position [431, 0]
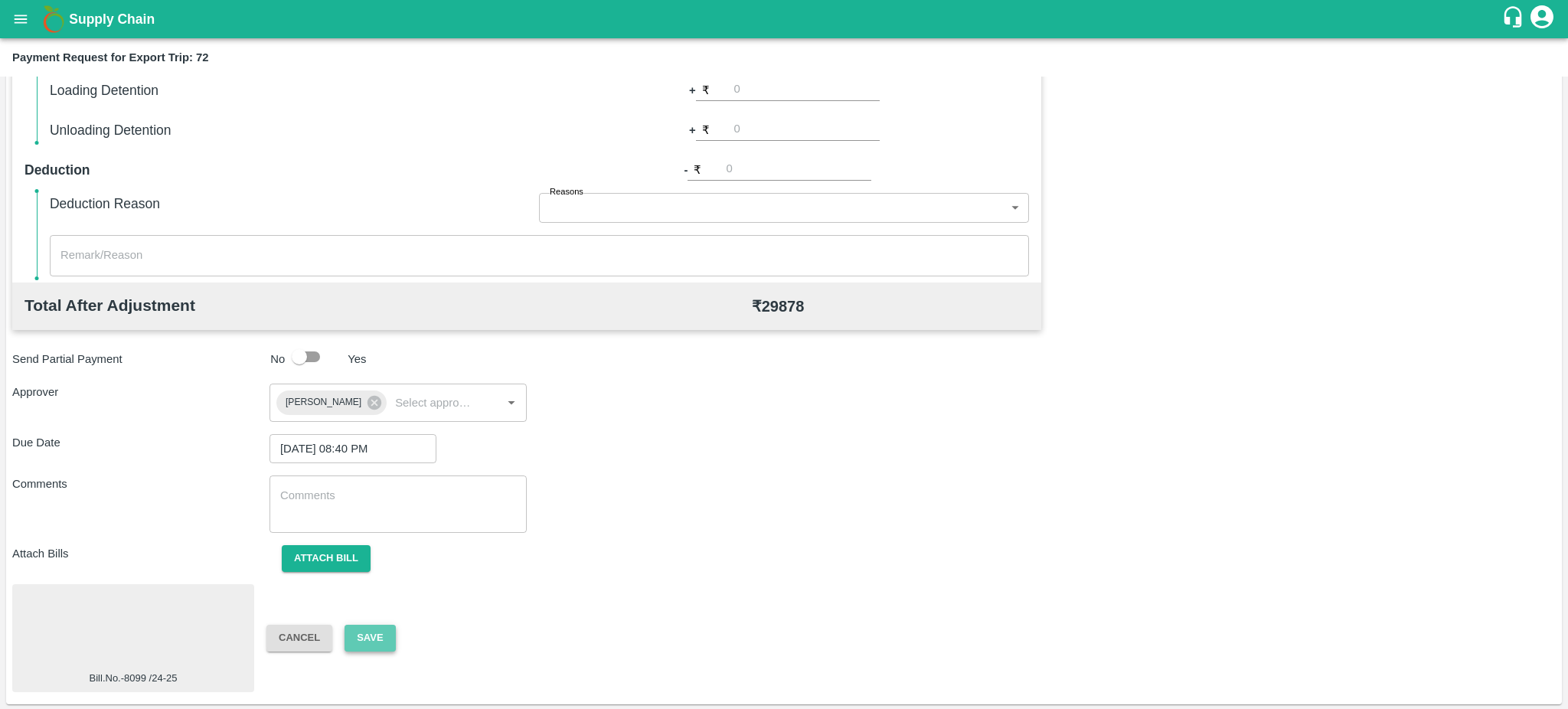
click at [385, 631] on button "Save" at bounding box center [370, 638] width 51 height 27
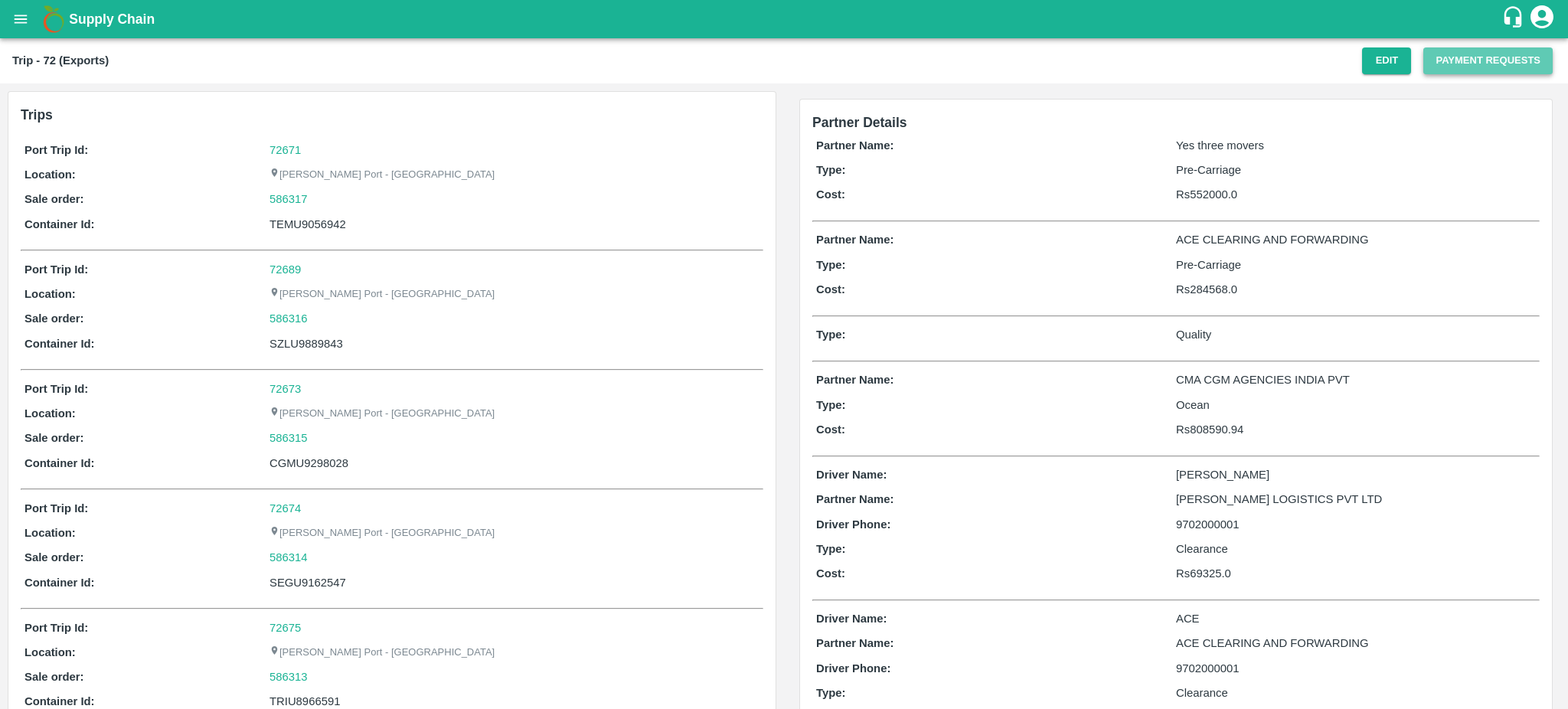
click at [1472, 55] on button "Payment Requests" at bounding box center [1488, 61] width 129 height 27
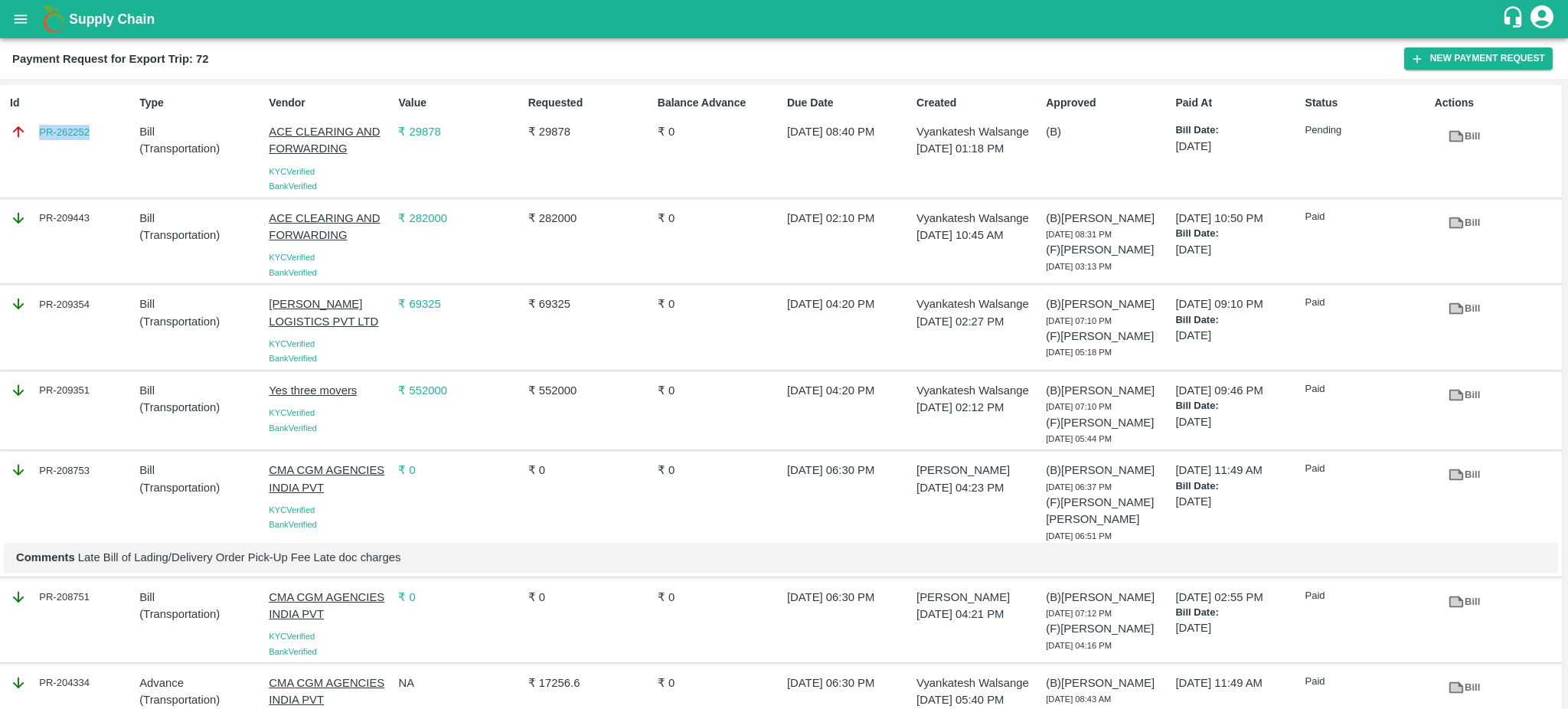
drag, startPoint x: 102, startPoint y: 125, endPoint x: 35, endPoint y: 123, distance: 67.0
click at [35, 123] on div "PR-262252" at bounding box center [71, 132] width 123 height 17
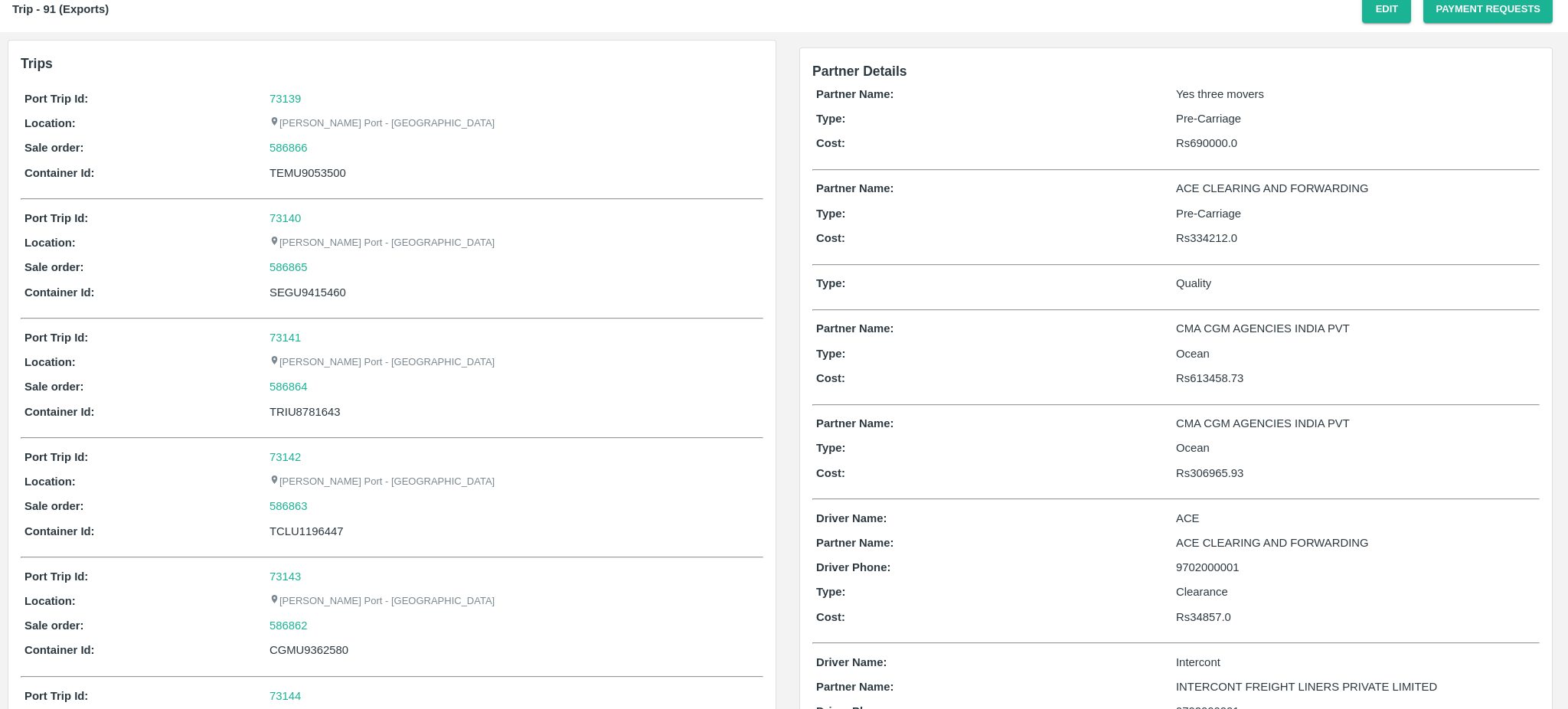
scroll to position [25, 0]
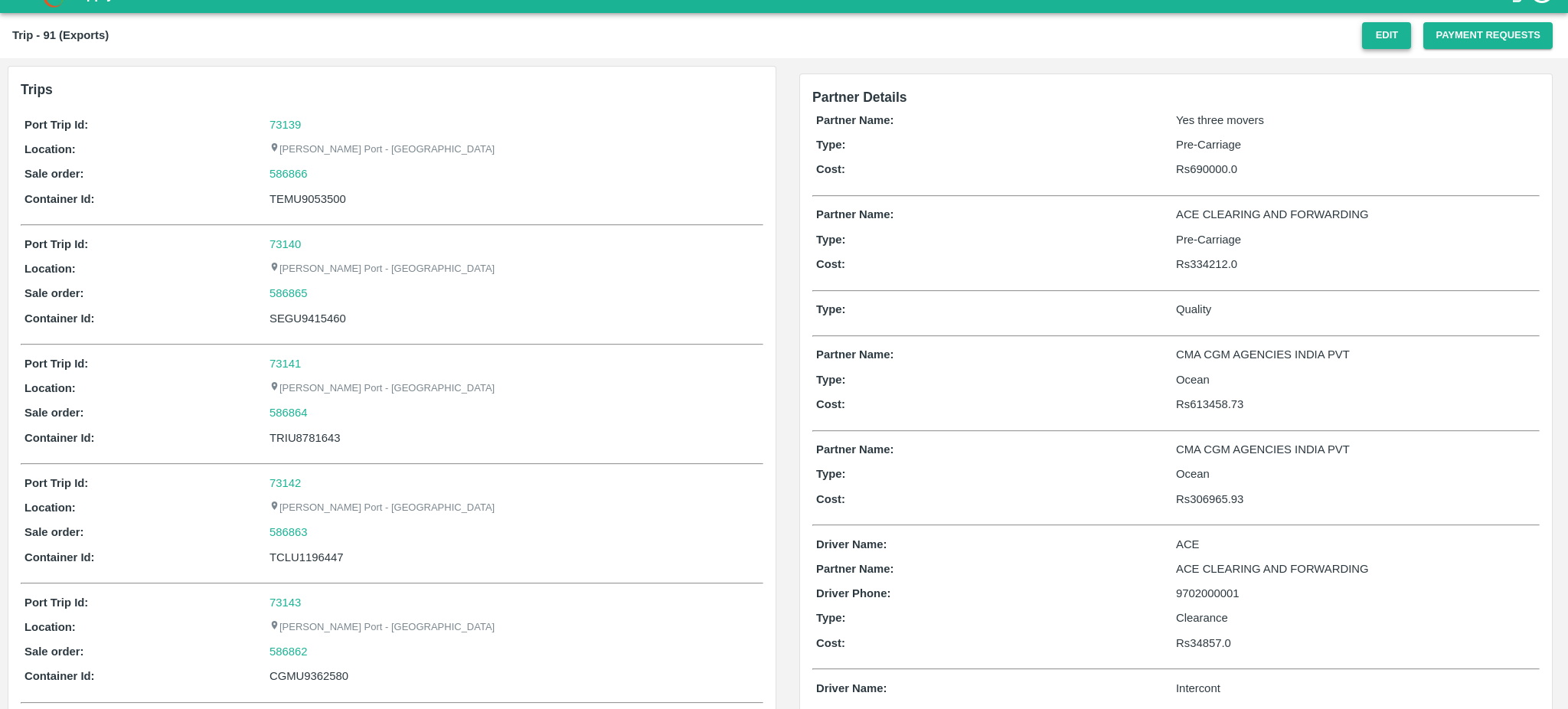
click at [1382, 33] on button "Edit" at bounding box center [1386, 35] width 49 height 27
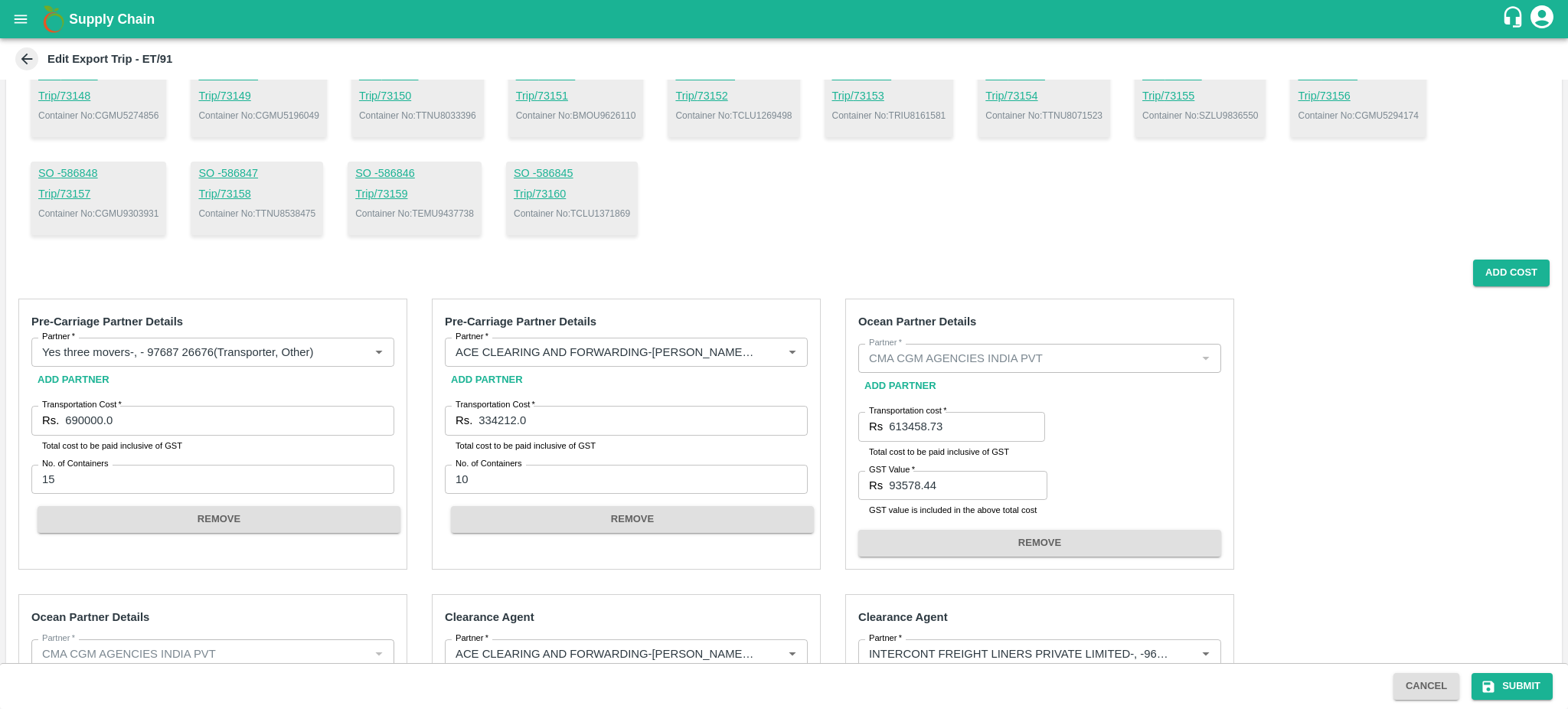
scroll to position [298, 0]
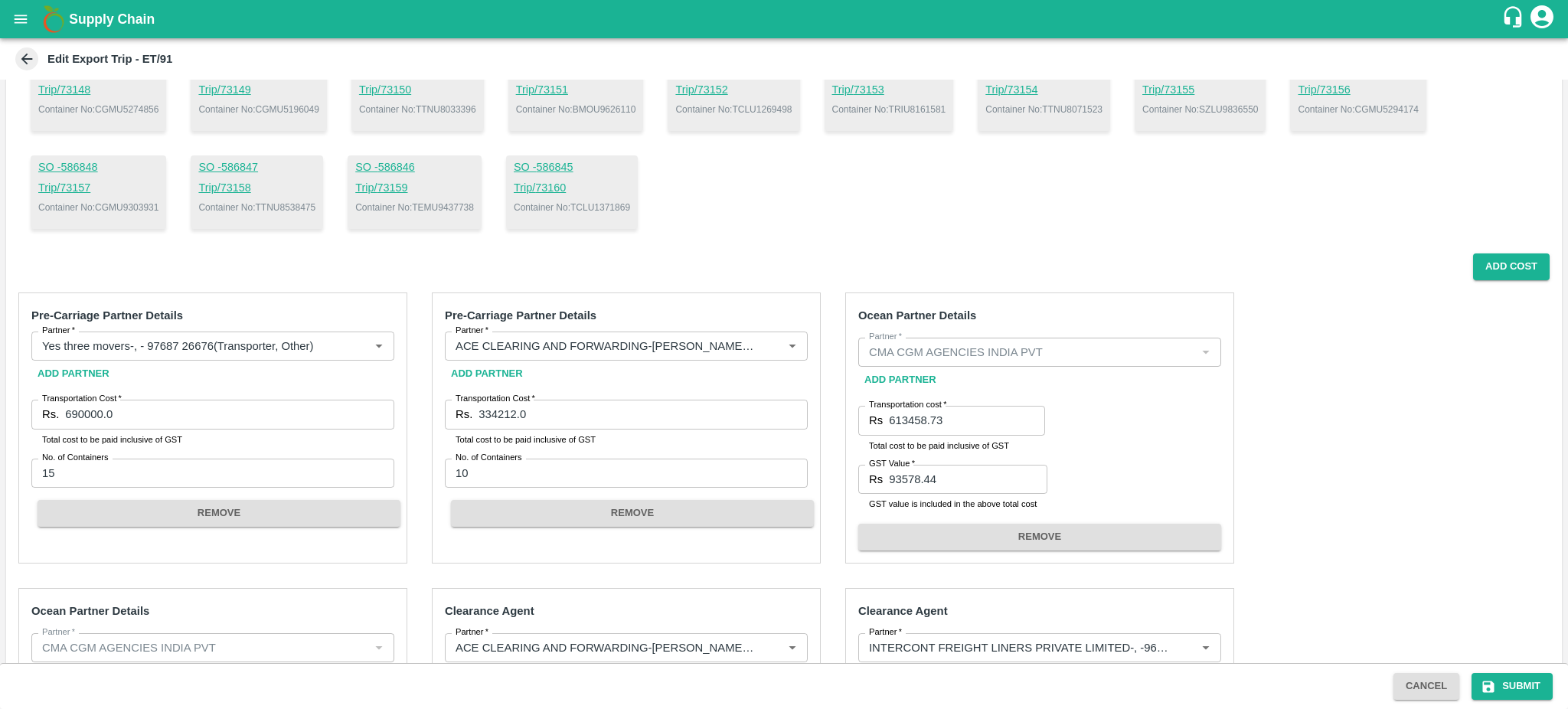
click at [25, 53] on icon at bounding box center [27, 59] width 17 height 17
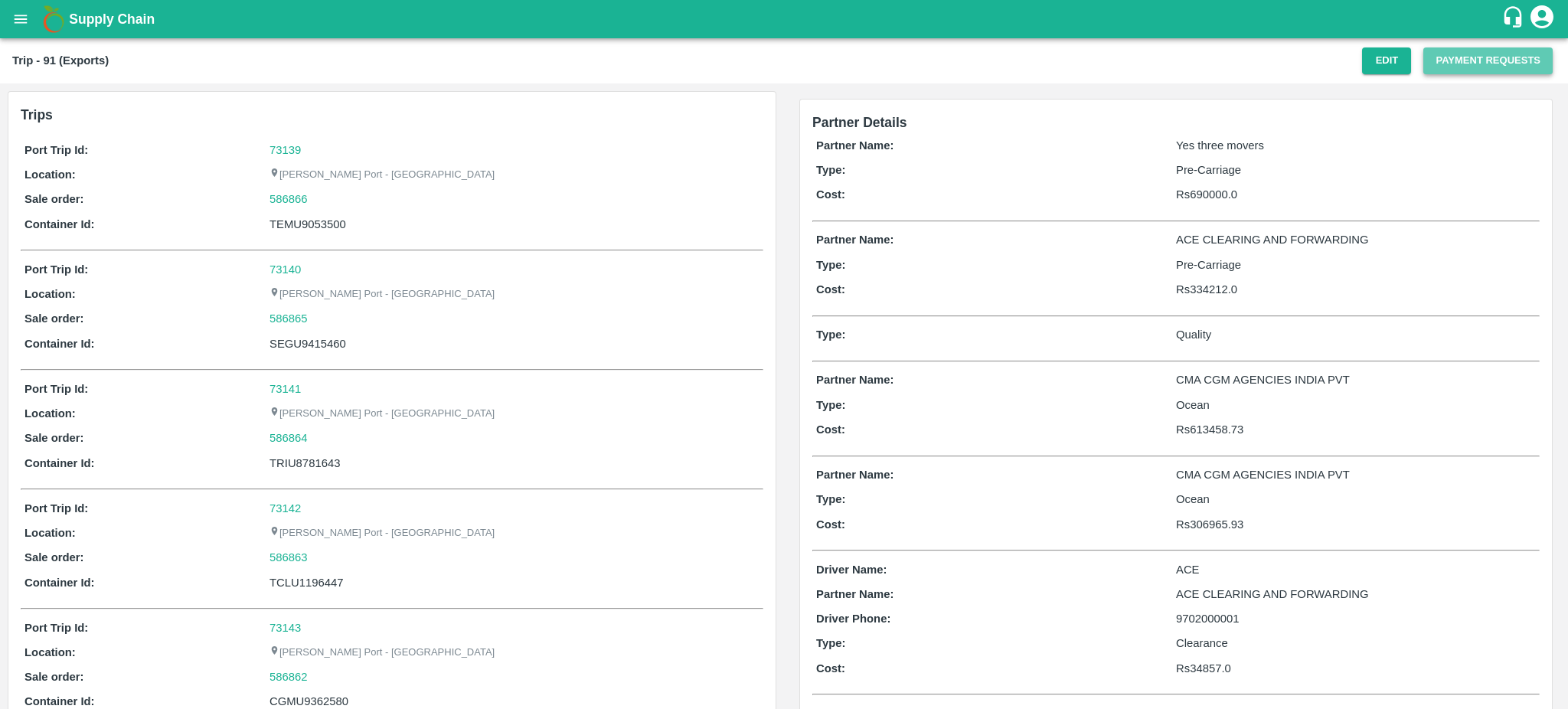
click at [1465, 62] on button "Payment Requests" at bounding box center [1488, 61] width 129 height 27
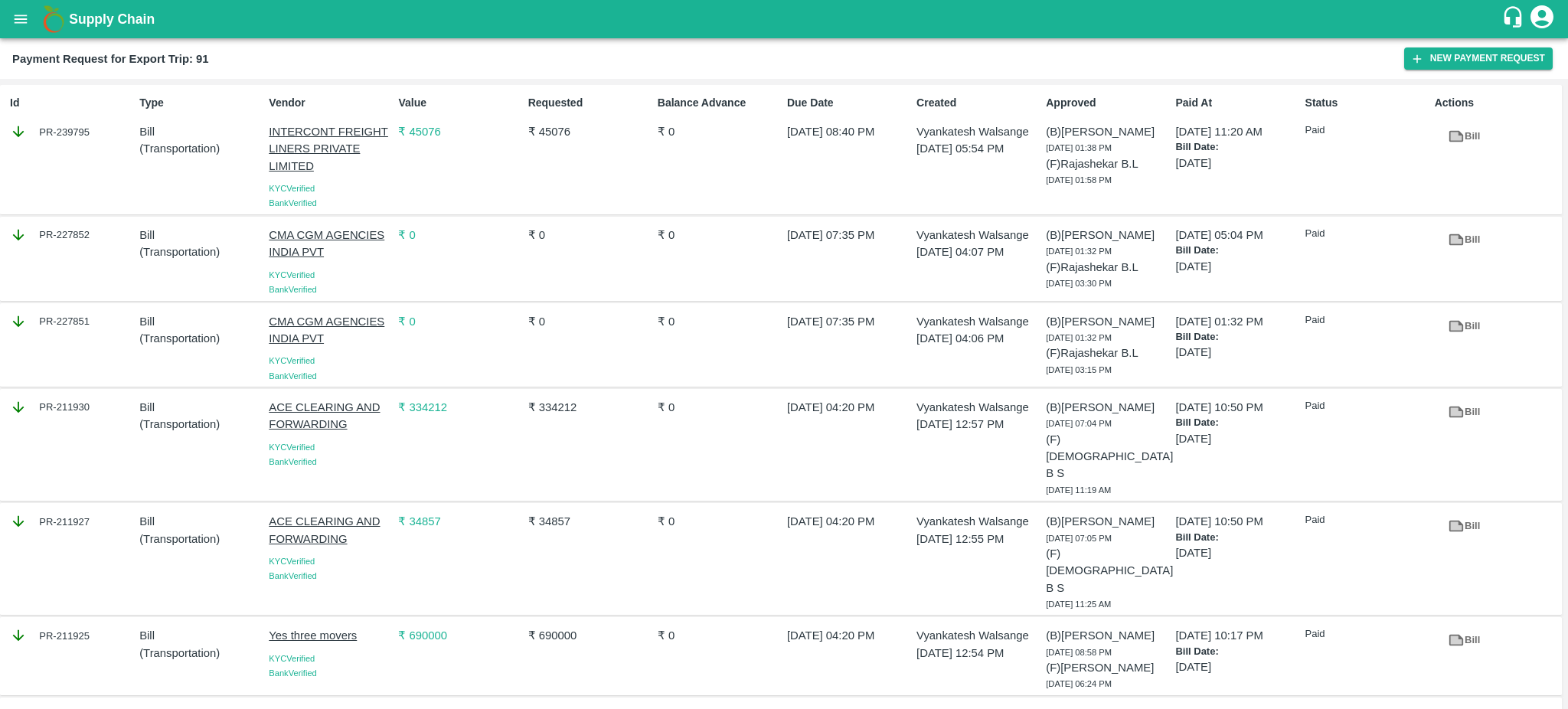
scroll to position [117, 0]
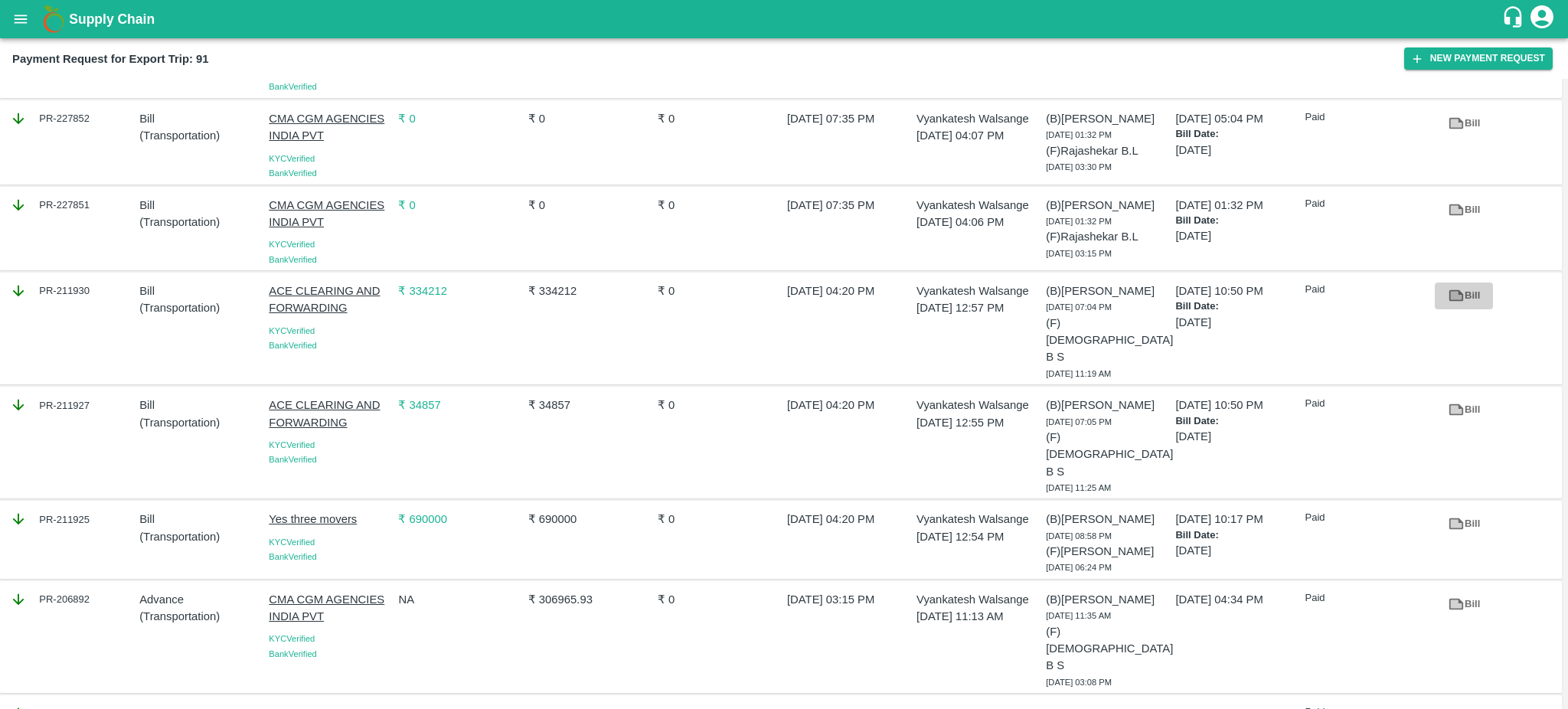
click at [1454, 293] on icon at bounding box center [1456, 296] width 11 height 9
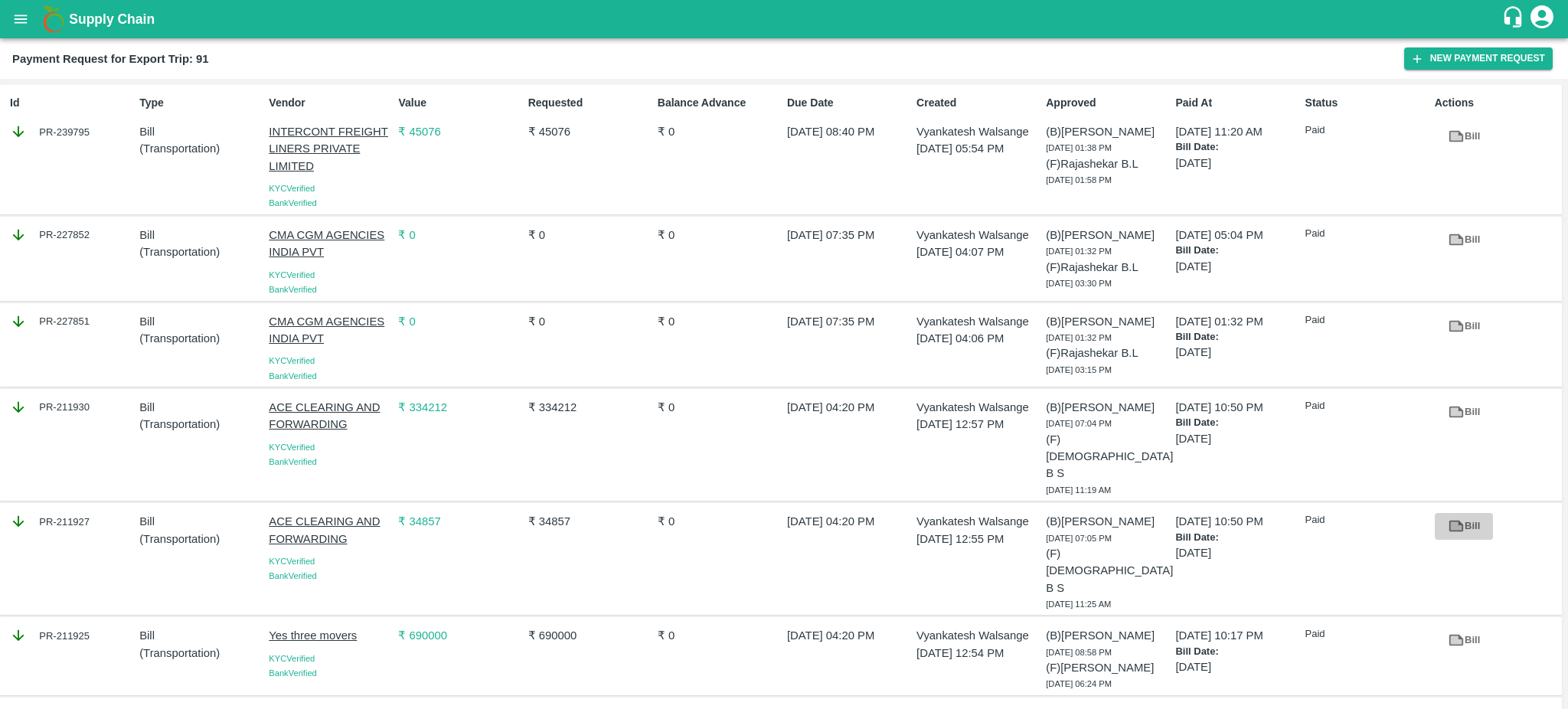
click at [1458, 521] on icon at bounding box center [1456, 526] width 14 height 11
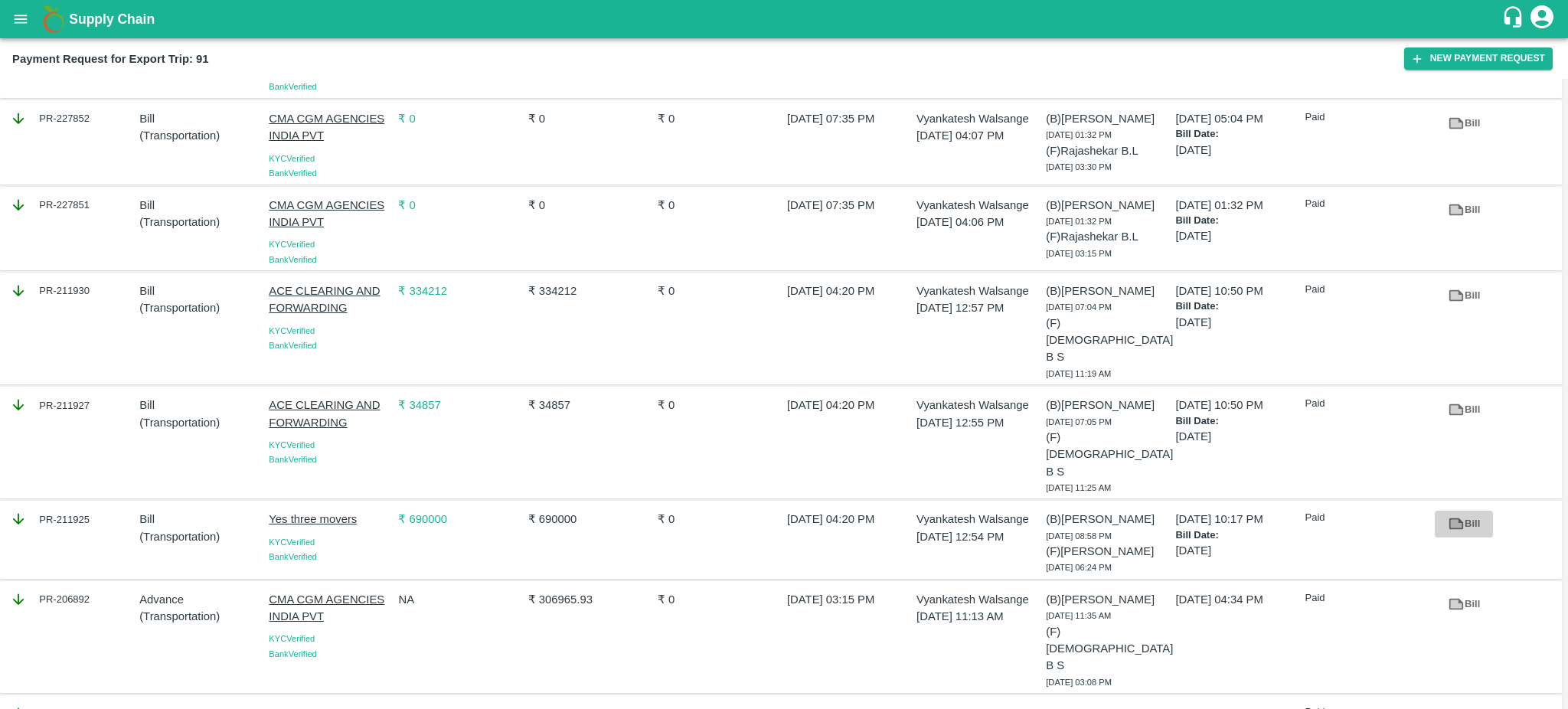
click at [1454, 520] on icon at bounding box center [1456, 523] width 11 height 9
click at [1452, 708] on icon at bounding box center [1456, 718] width 11 height 9
click at [1448, 595] on icon at bounding box center [1457, 604] width 17 height 17
click at [1460, 595] on icon at bounding box center [1457, 604] width 17 height 17
click at [1449, 599] on icon at bounding box center [1456, 605] width 14 height 11
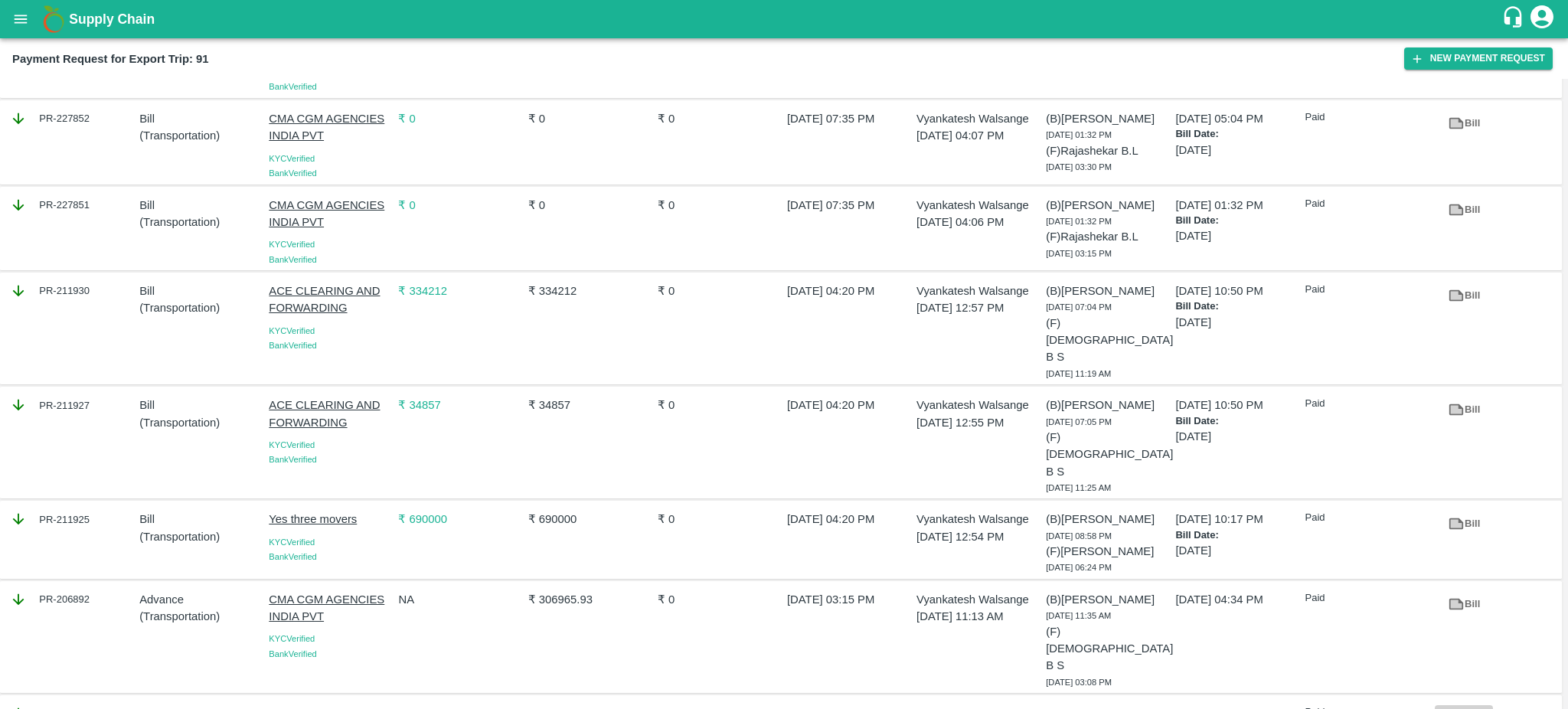
click at [1452, 708] on icon at bounding box center [1456, 718] width 11 height 9
click at [1450, 298] on icon at bounding box center [1456, 296] width 11 height 9
